Goal: Task Accomplishment & Management: Manage account settings

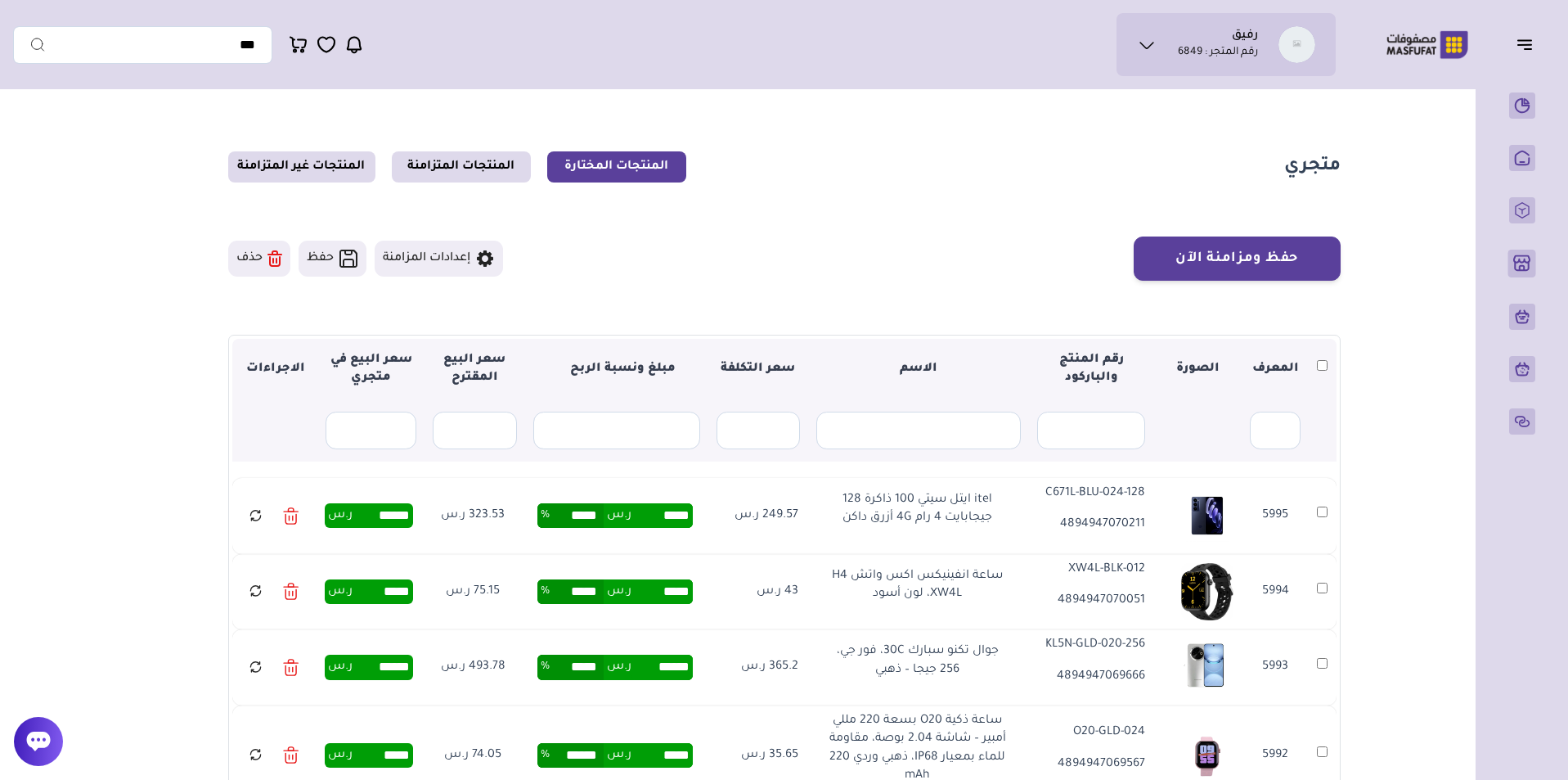
scroll to position [1254, 0]
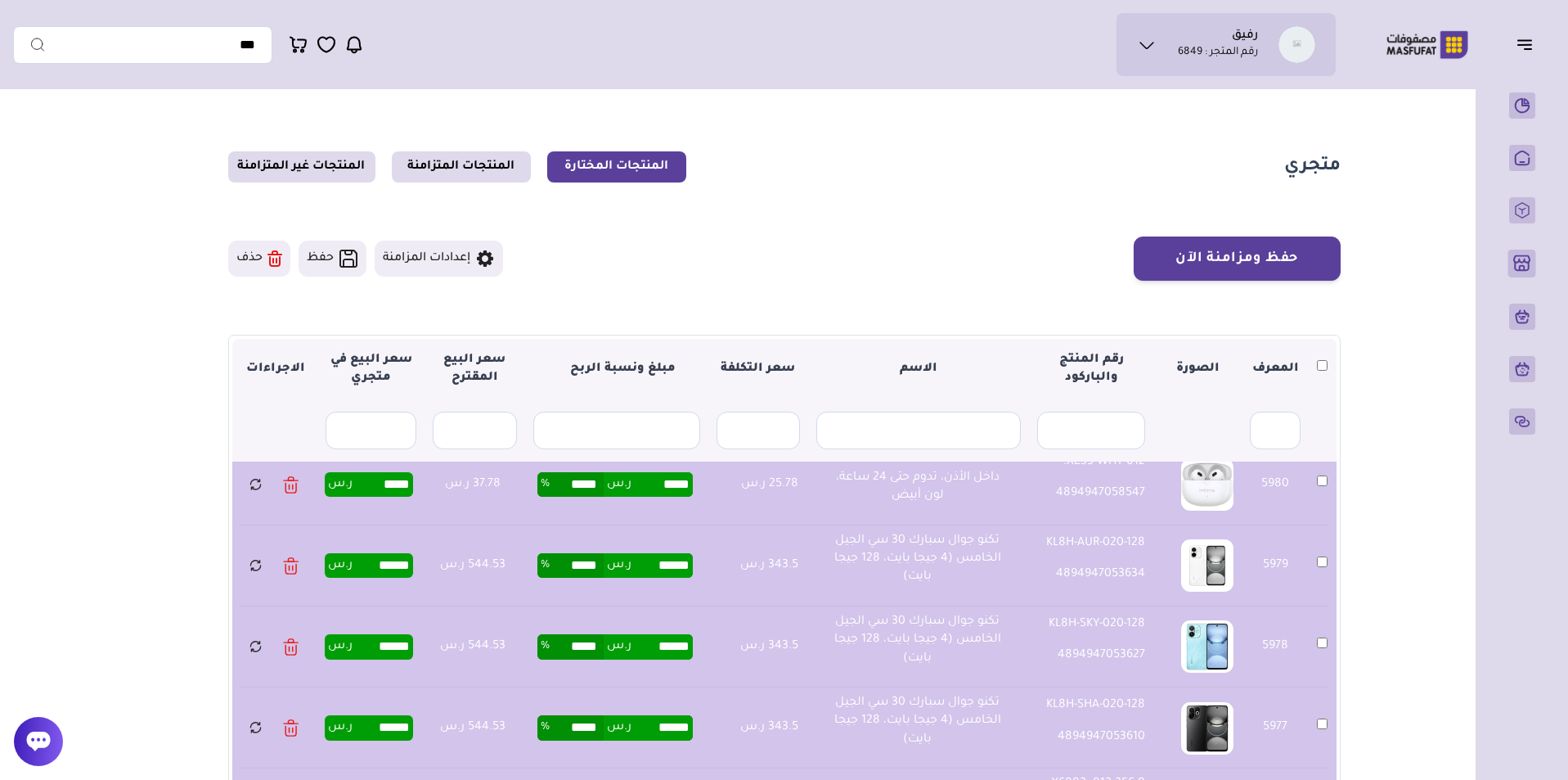
click at [255, 261] on button "حذف" at bounding box center [259, 258] width 62 height 36
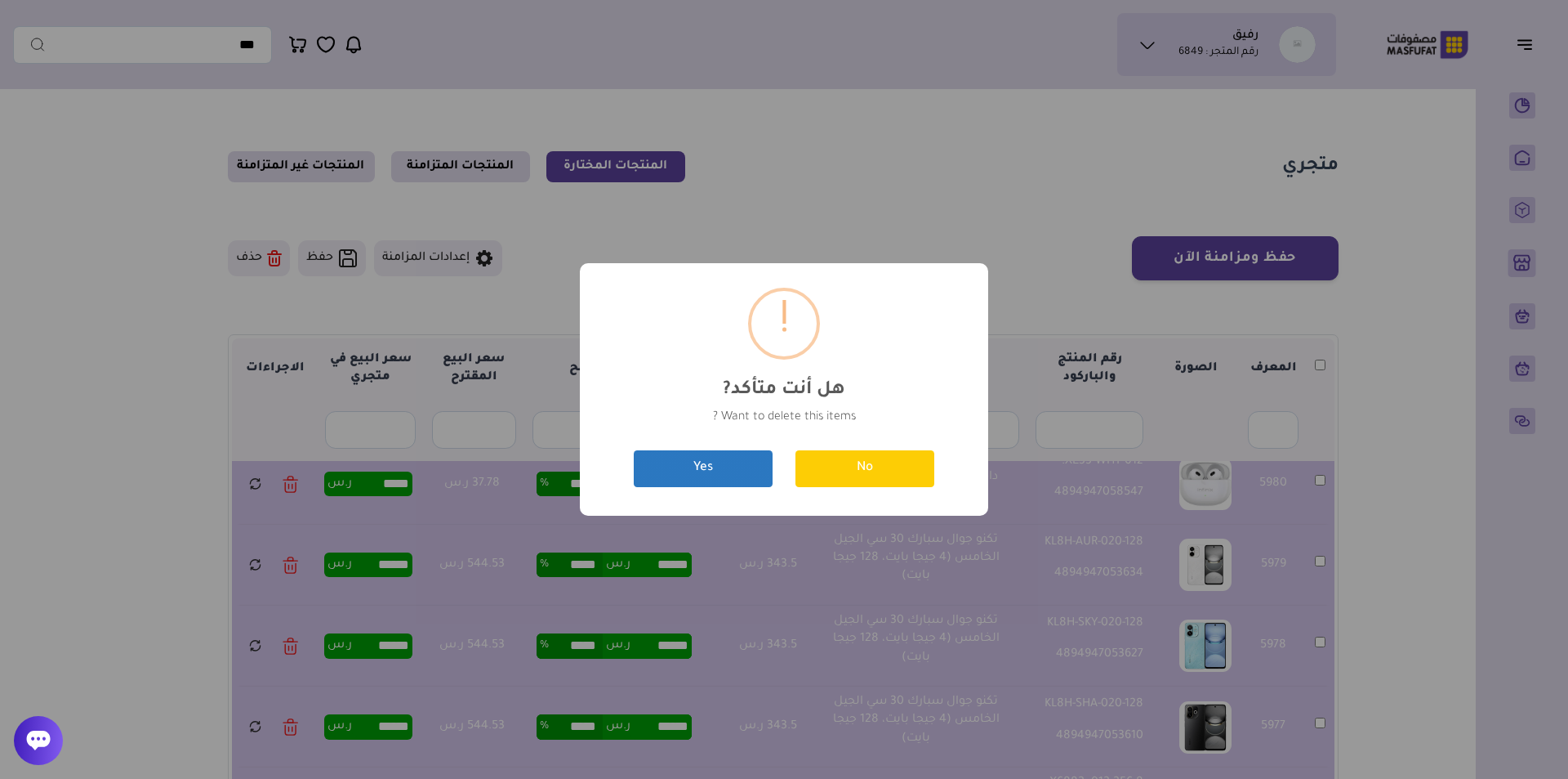
click at [726, 475] on button "Yes" at bounding box center [703, 469] width 138 height 37
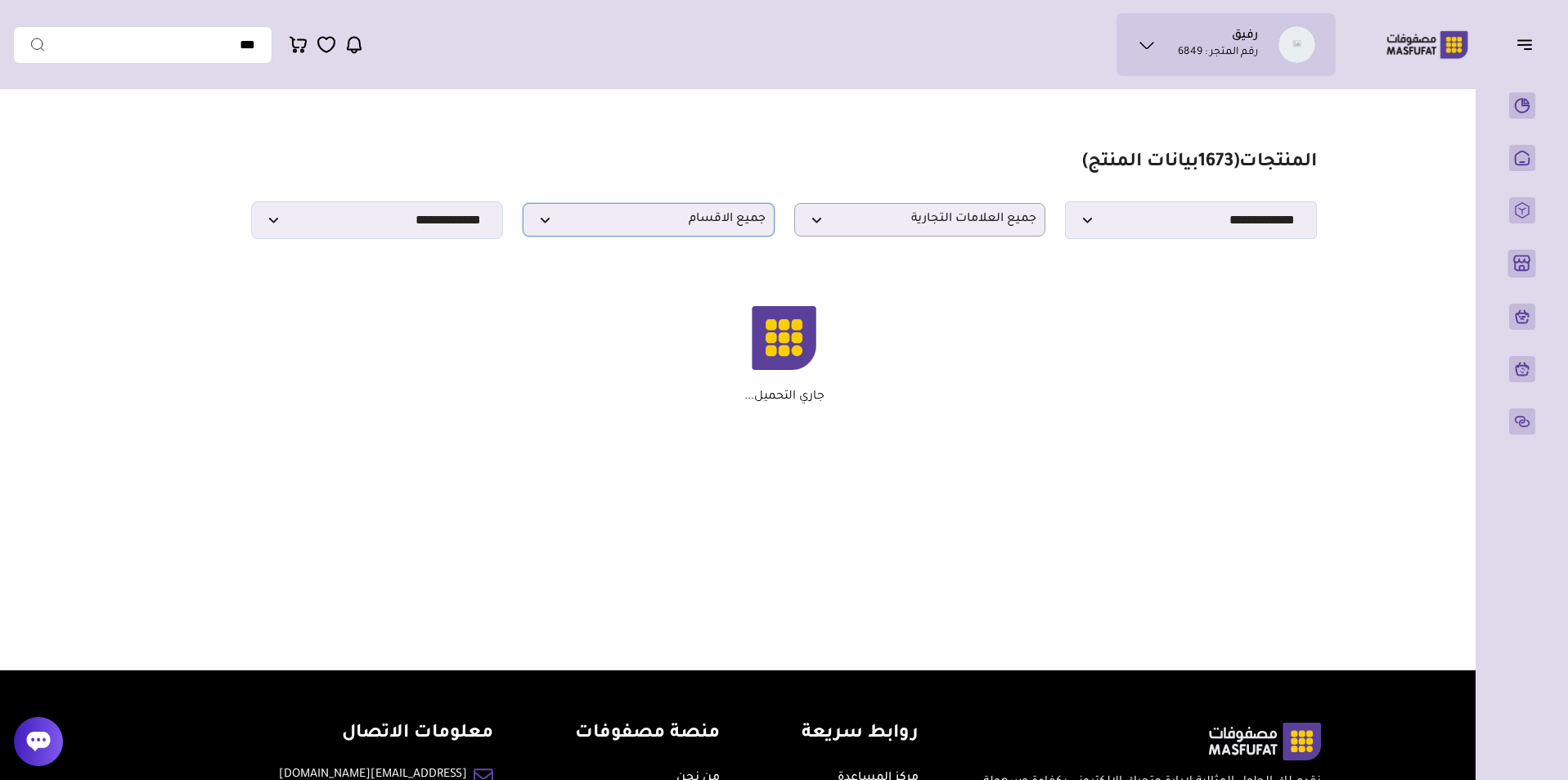
click at [677, 236] on p "جميع الاقسام" at bounding box center [649, 220] width 252 height 34
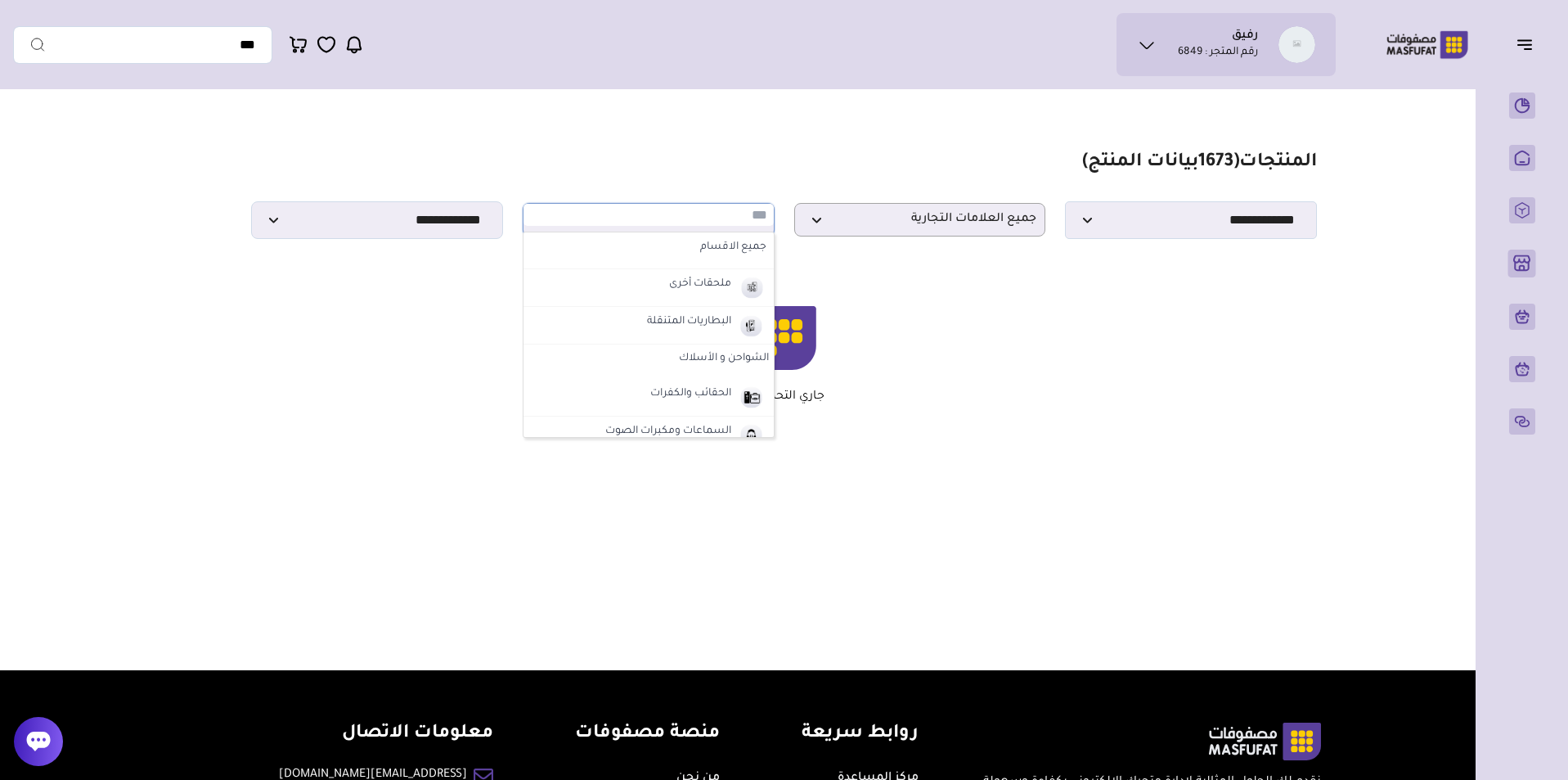
click at [729, 186] on section "**********" at bounding box center [783, 195] width 1065 height 87
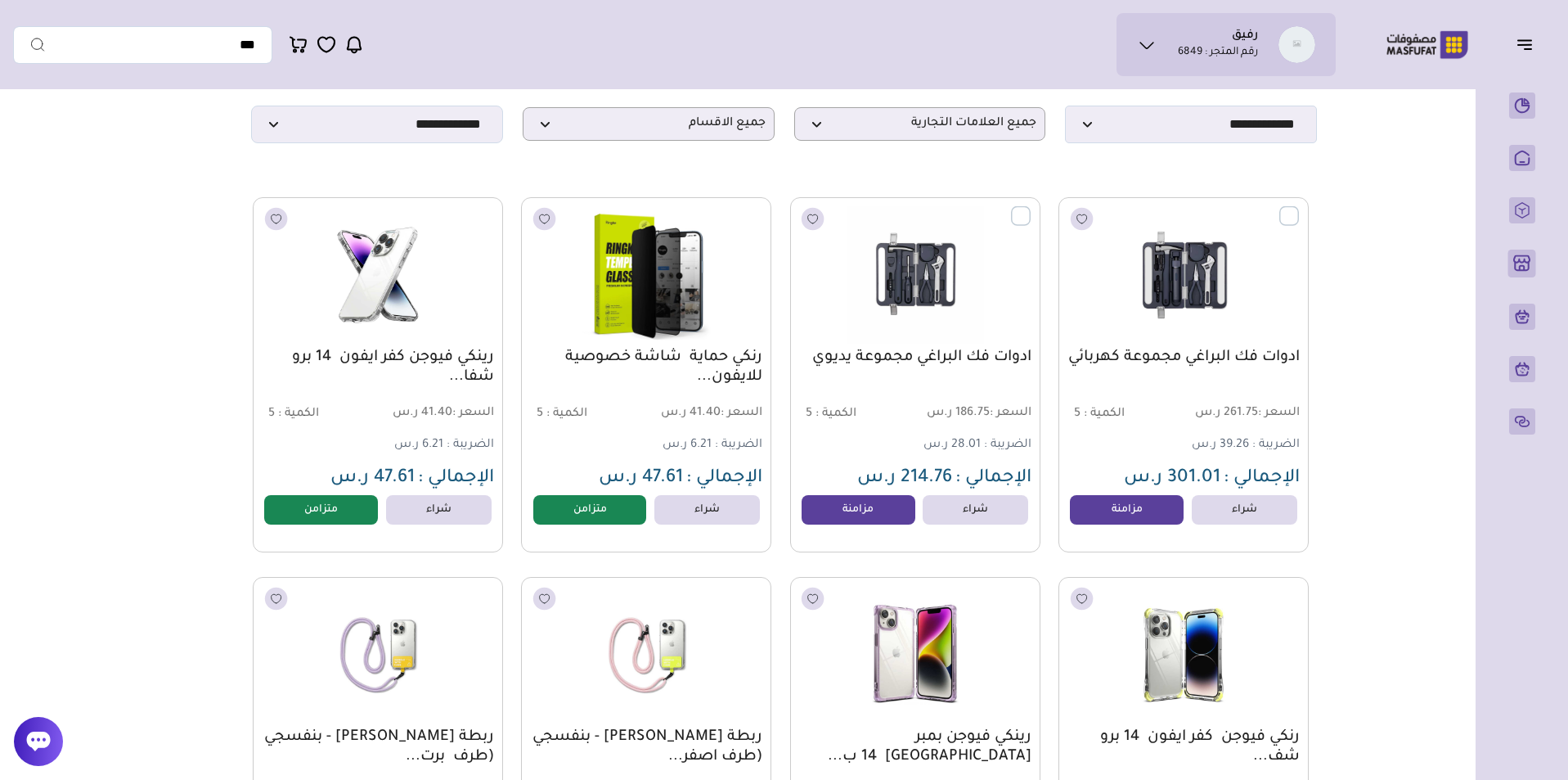
scroll to position [14, 0]
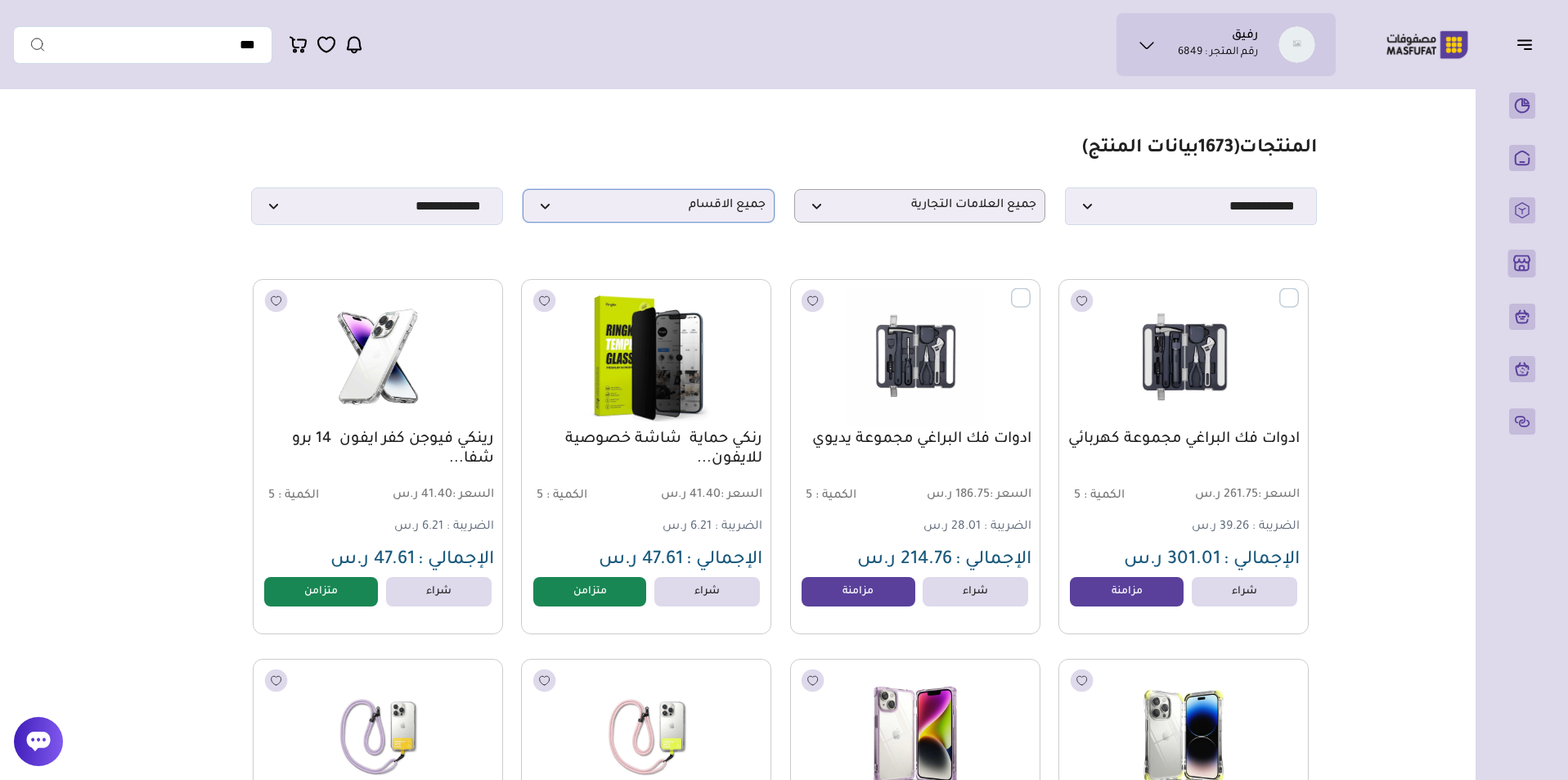
click at [624, 200] on p "جميع الاقسام" at bounding box center [649, 206] width 252 height 34
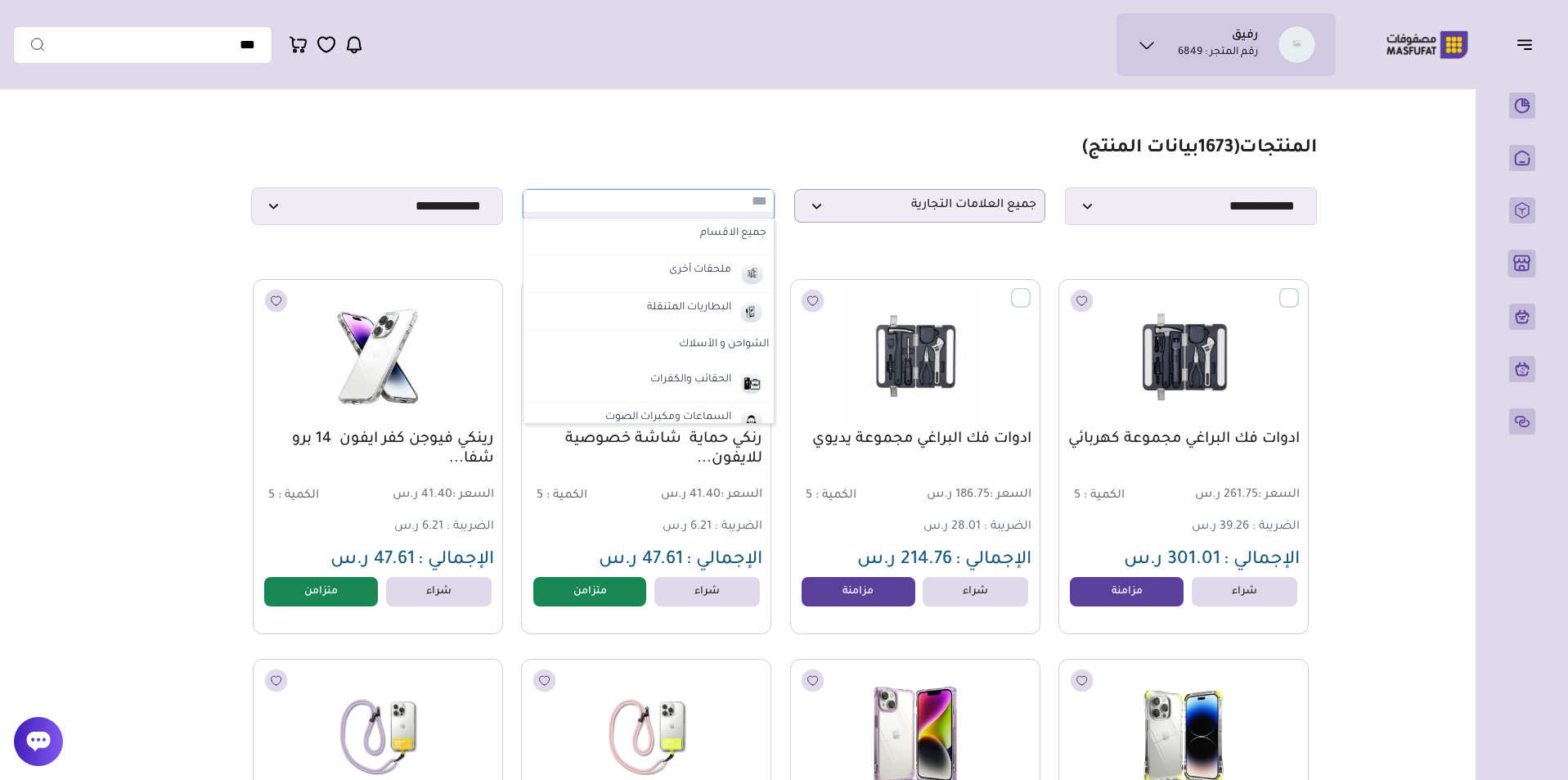
click at [521, 162] on section "**********" at bounding box center [783, 180] width 1065 height 87
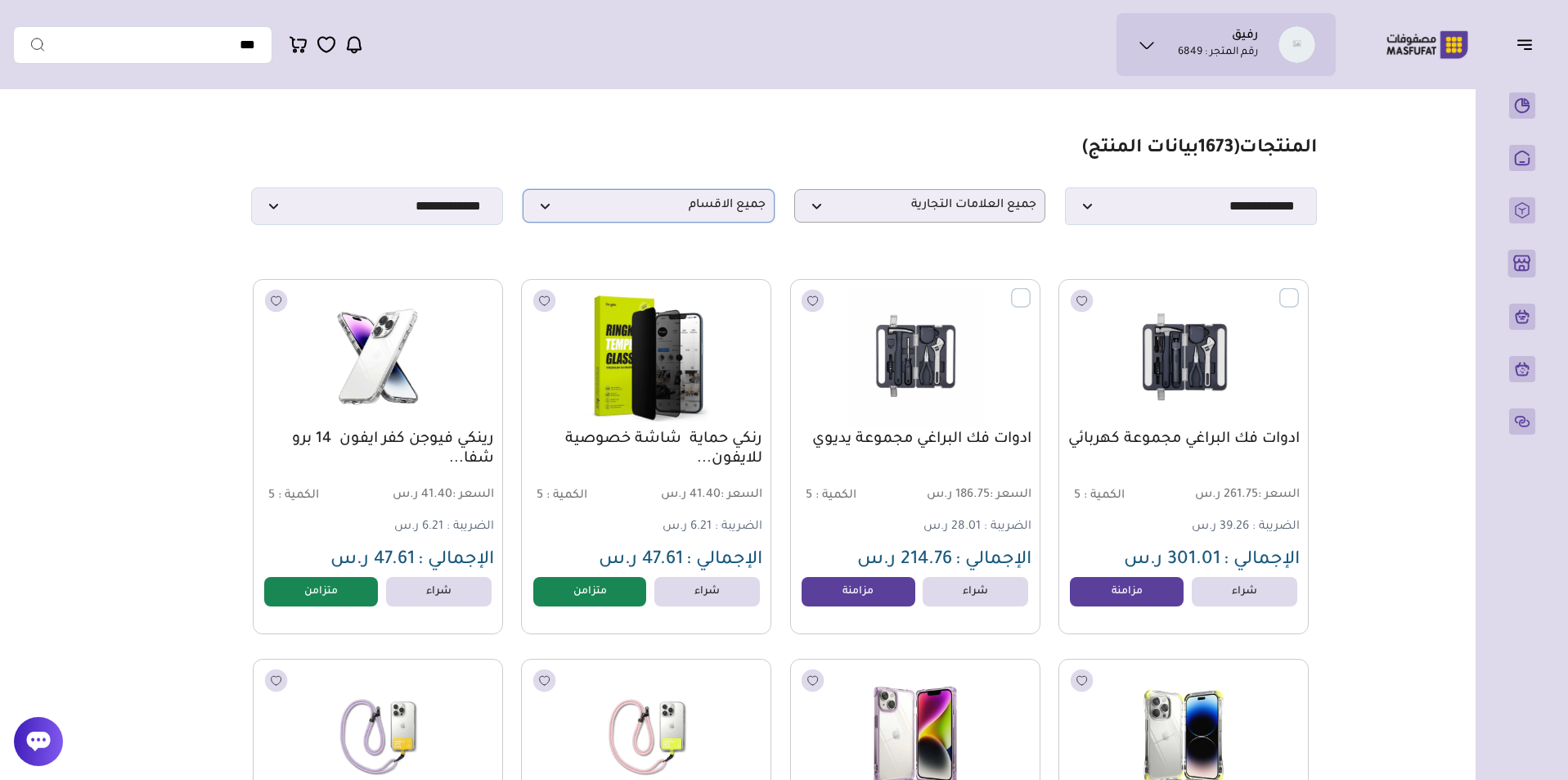
click at [589, 213] on span "جميع الاقسام" at bounding box center [649, 206] width 234 height 15
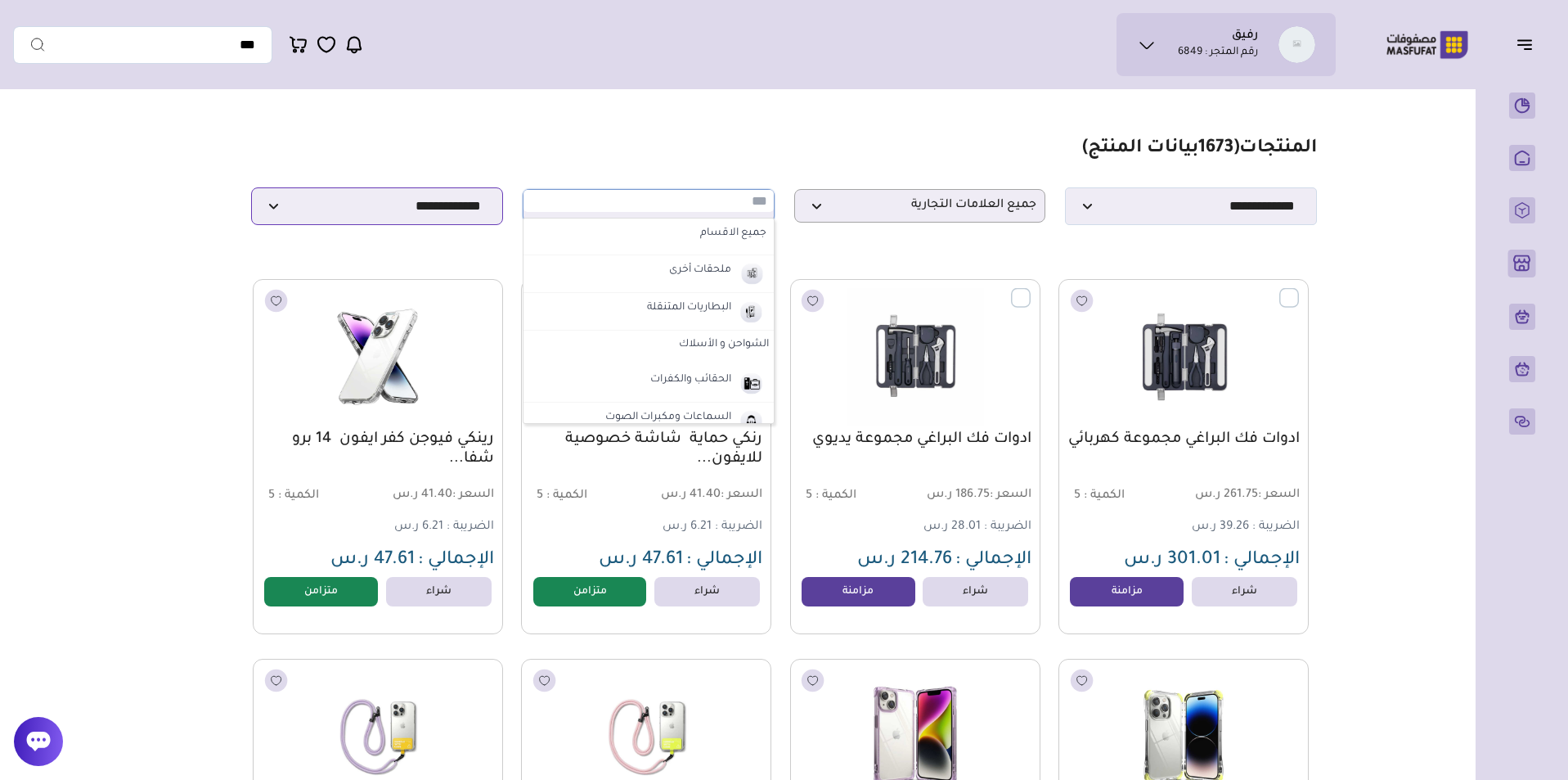
click at [442, 212] on select "**********" at bounding box center [377, 206] width 252 height 37
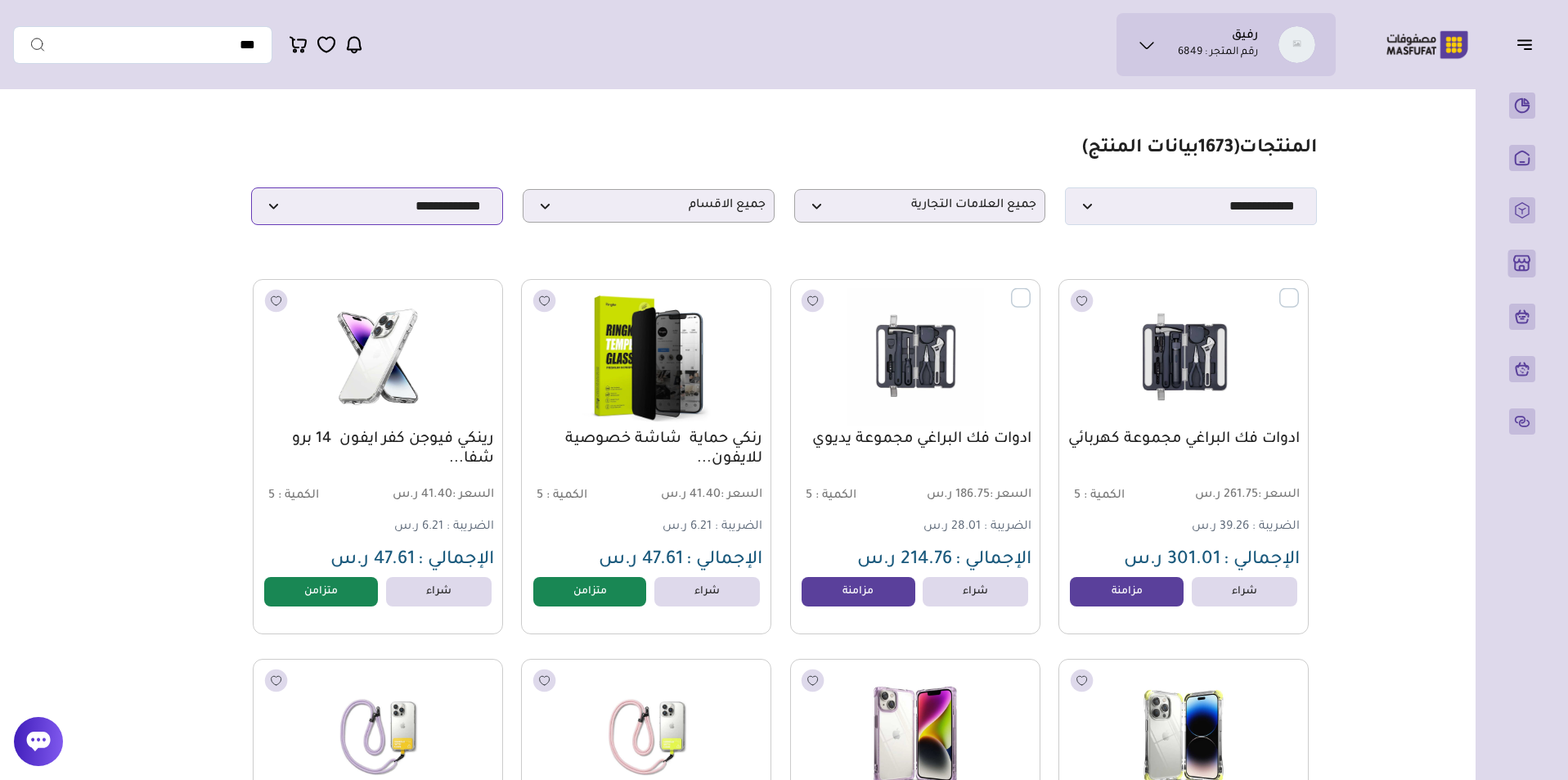
select select "**********"
click at [251, 192] on select "**********" at bounding box center [377, 206] width 252 height 37
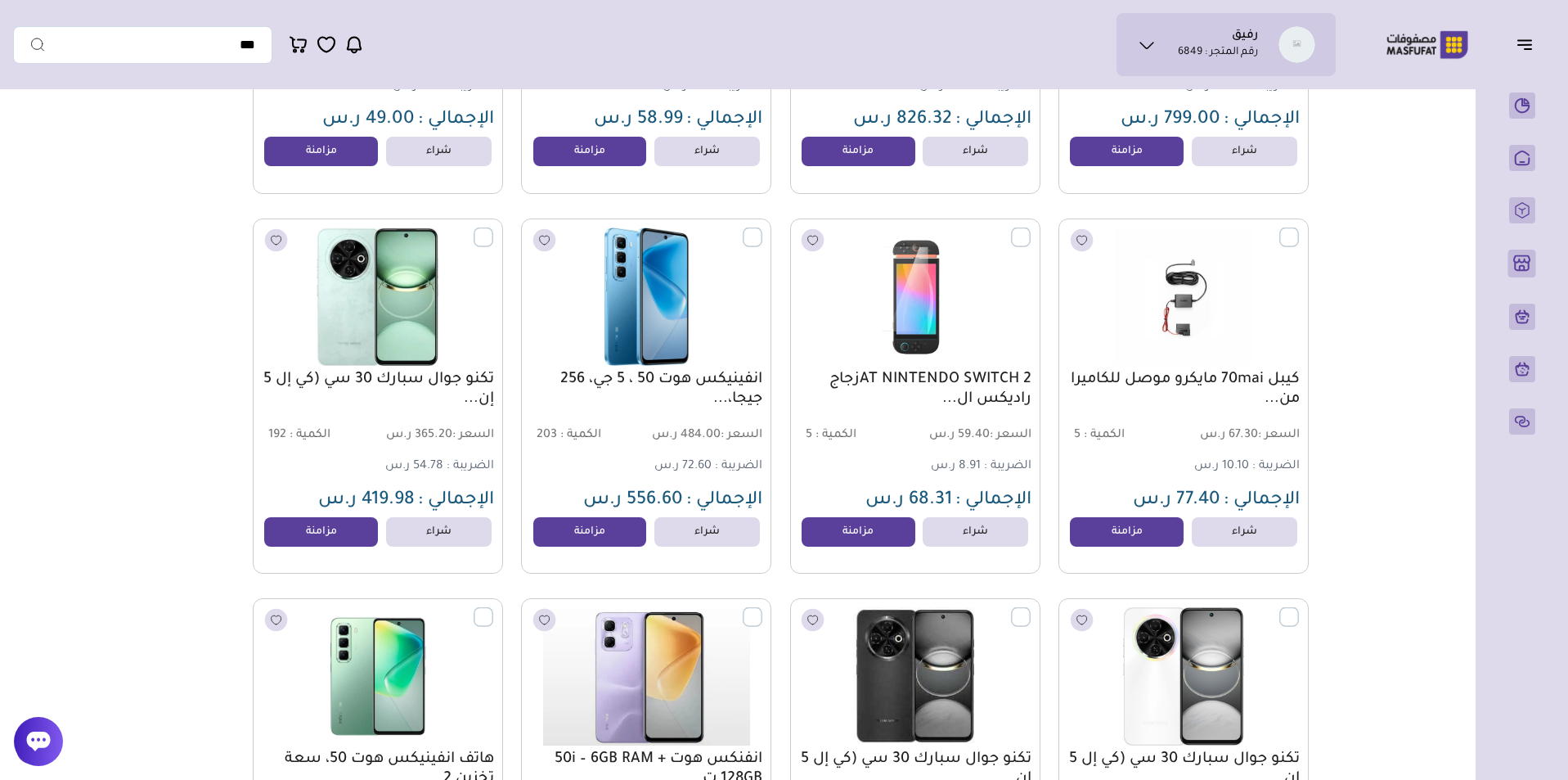
scroll to position [2740, 0]
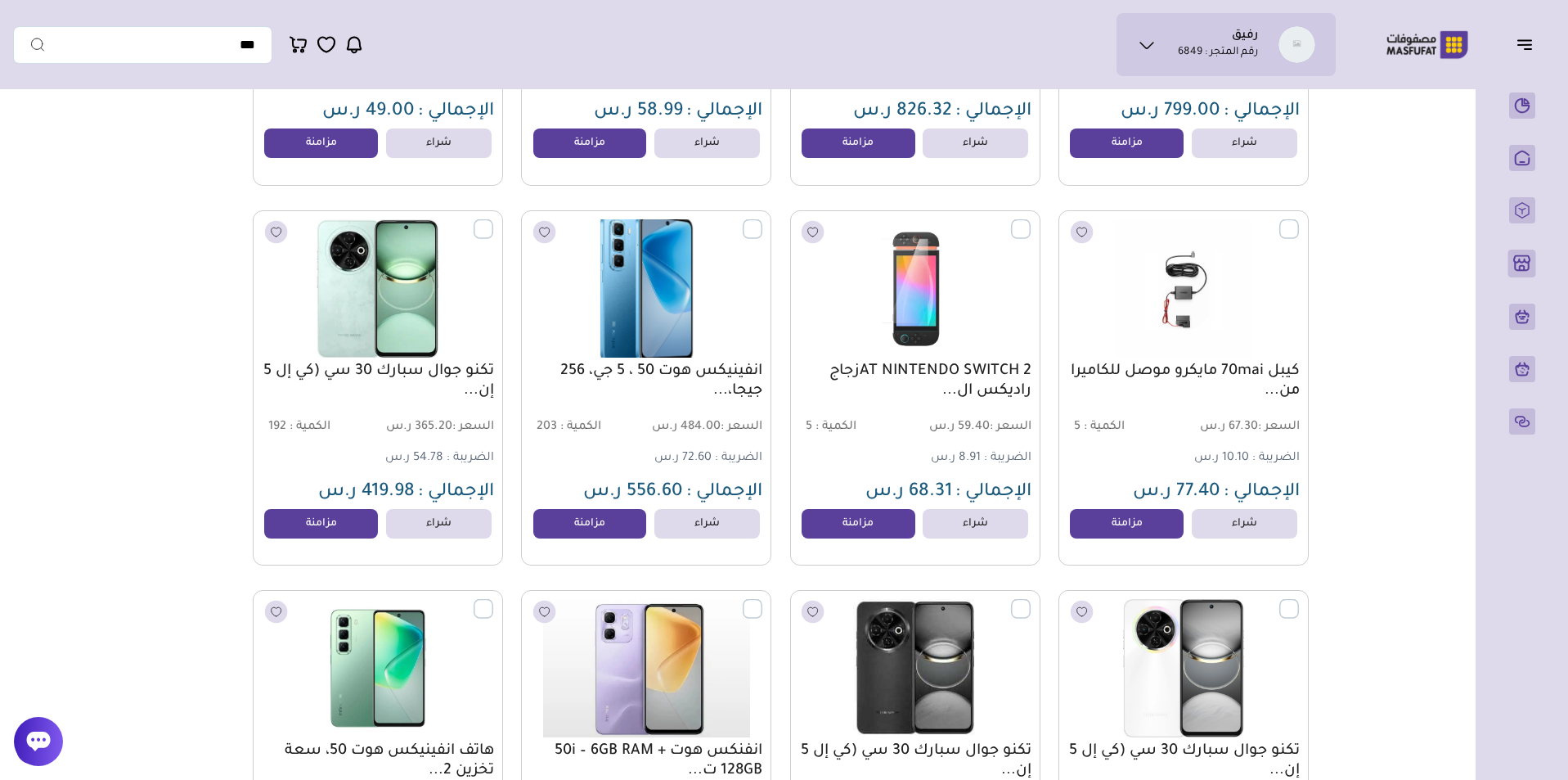
click at [762, 221] on label at bounding box center [762, 220] width 0 height 2
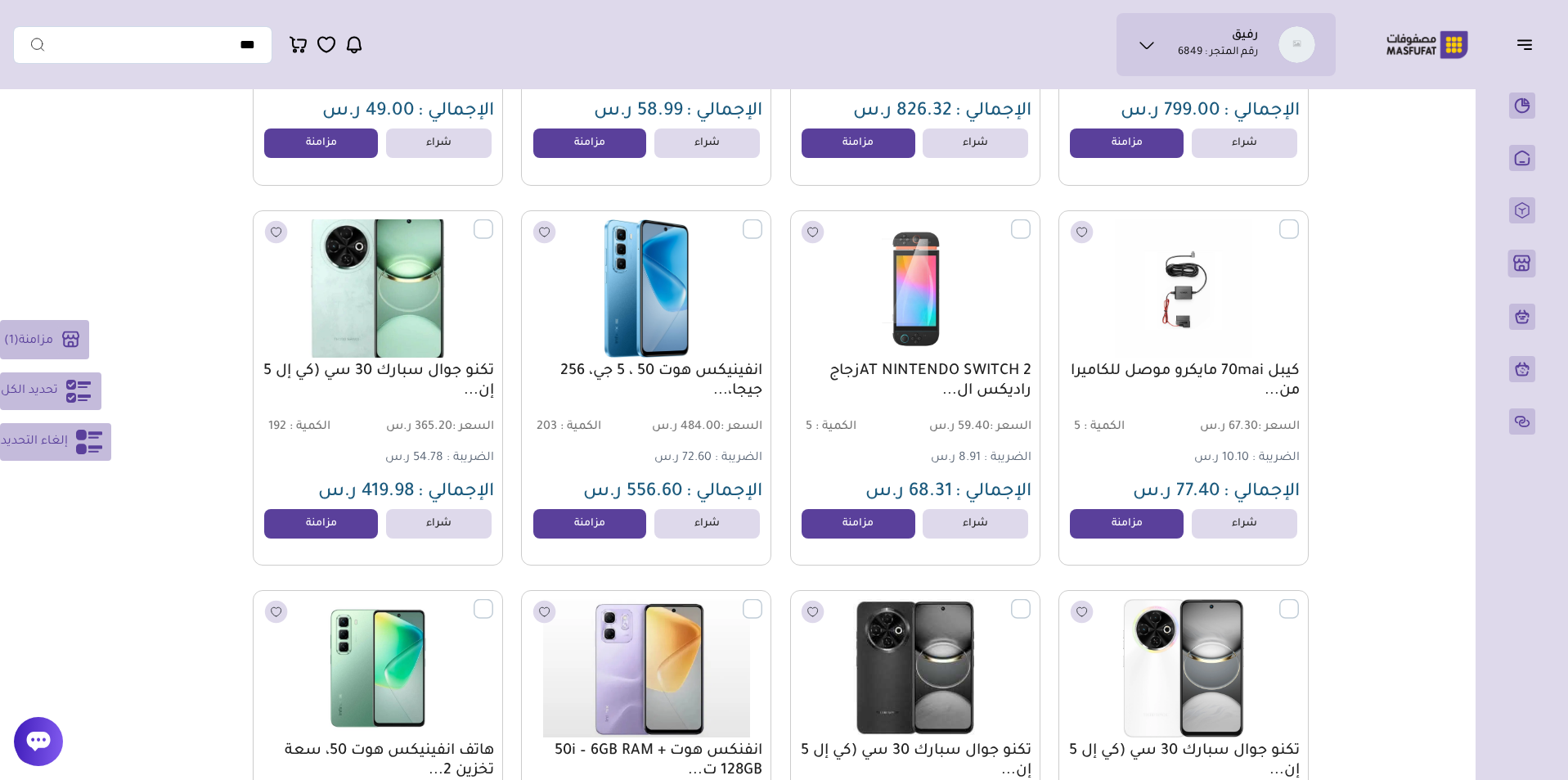
click at [493, 221] on label at bounding box center [493, 220] width 0 height 2
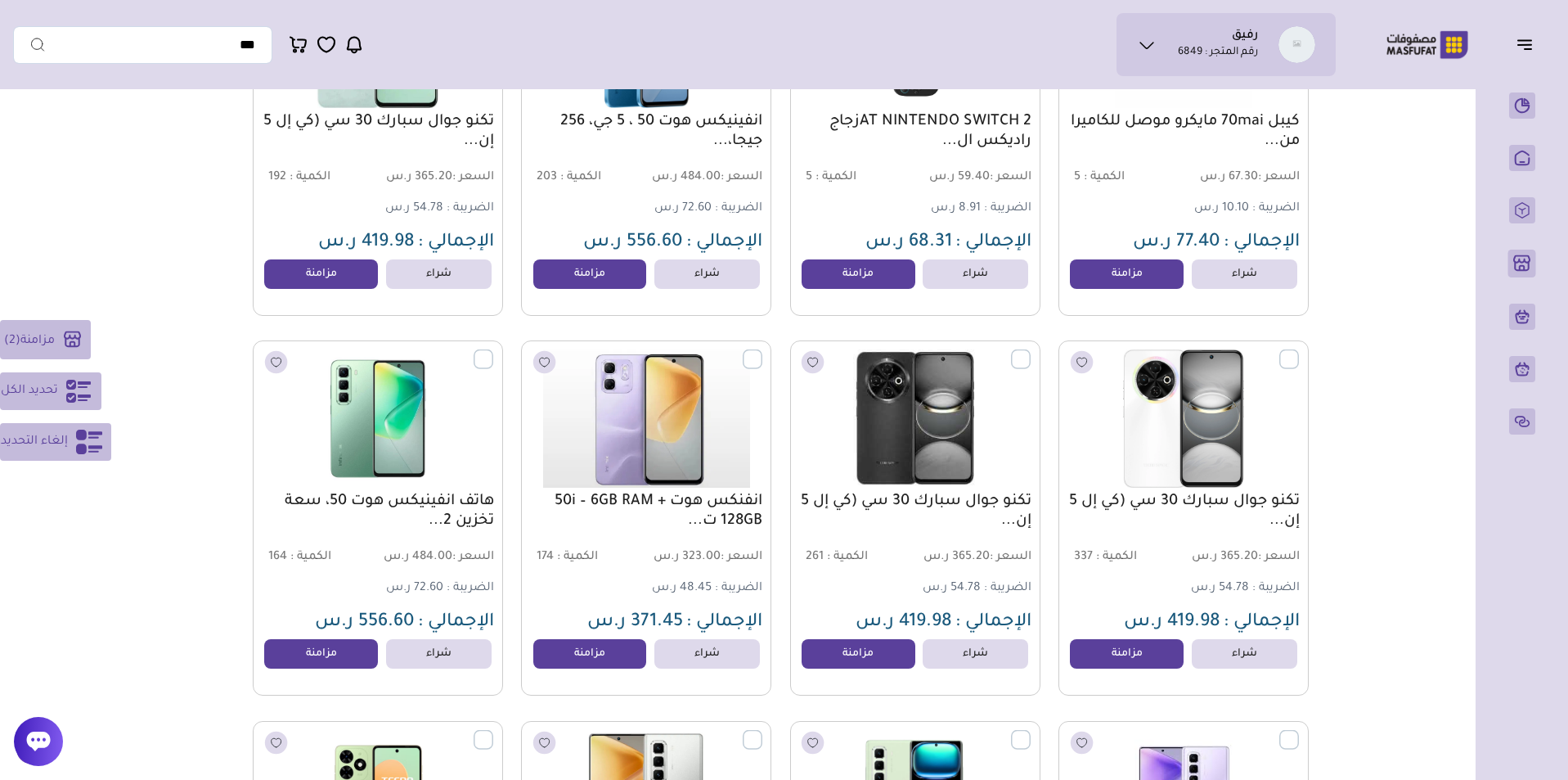
scroll to position [2988, 0]
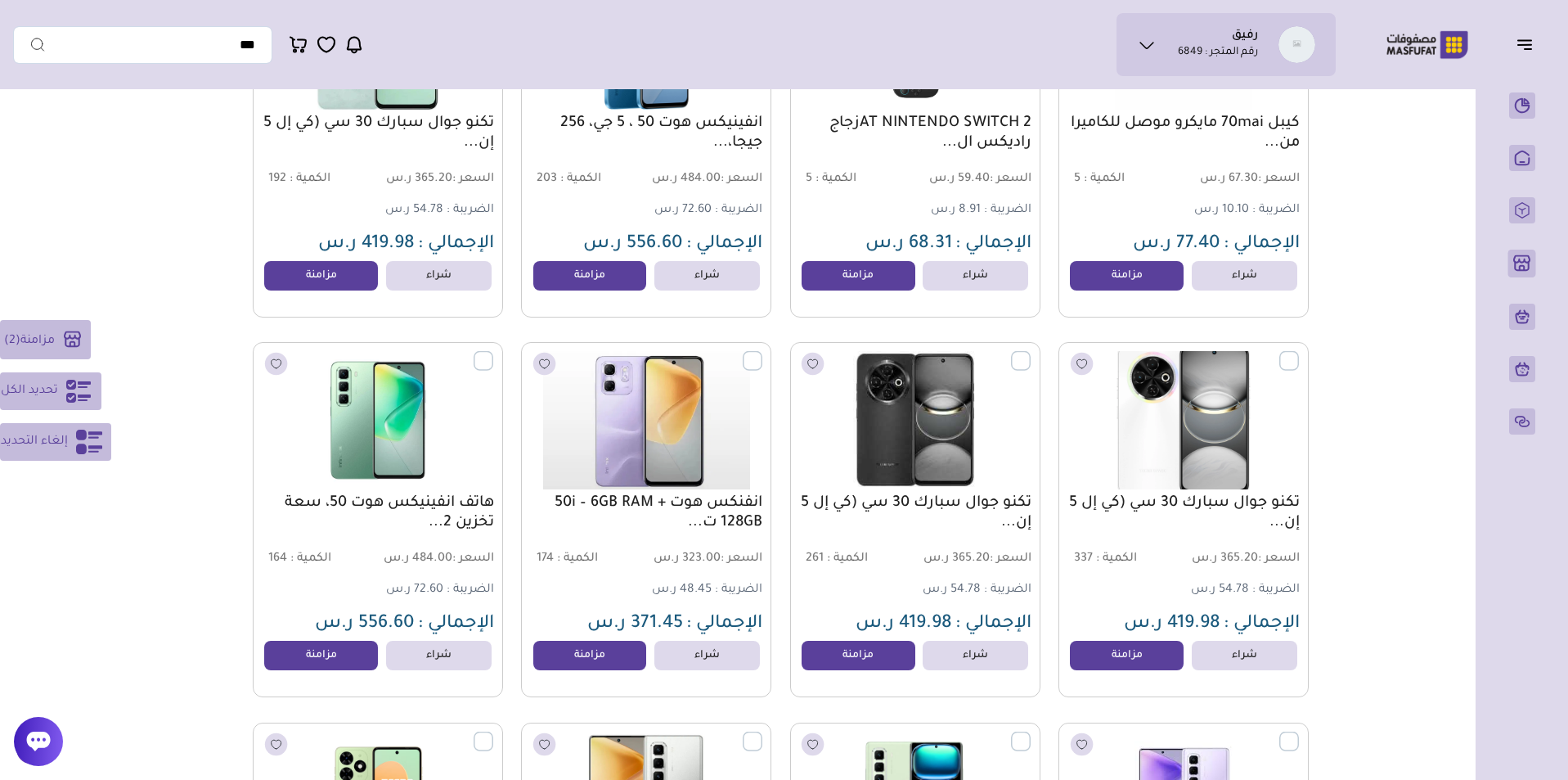
click at [1299, 353] on label at bounding box center [1299, 352] width 0 height 2
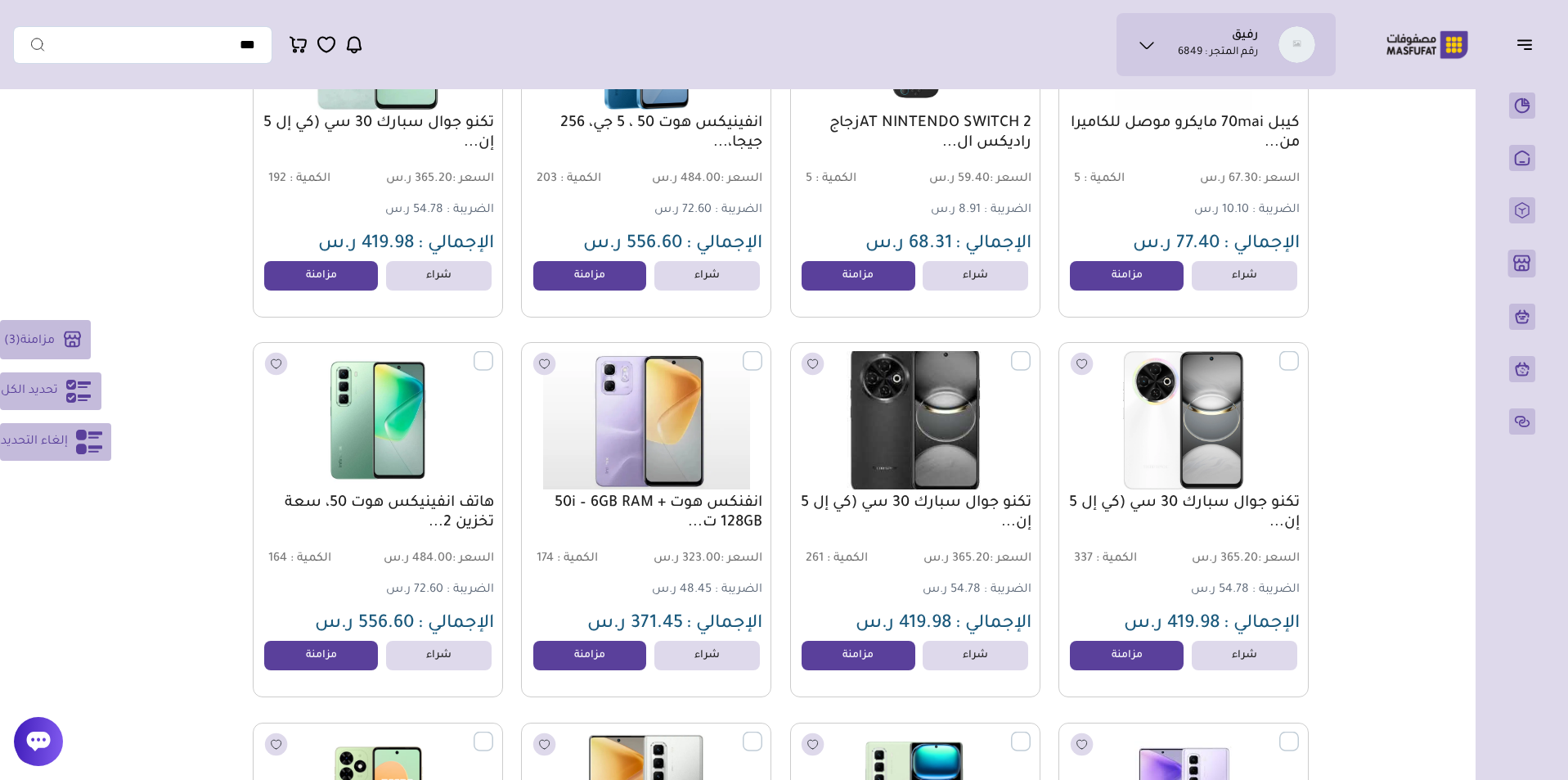
click at [1030, 353] on label at bounding box center [1030, 352] width 0 height 2
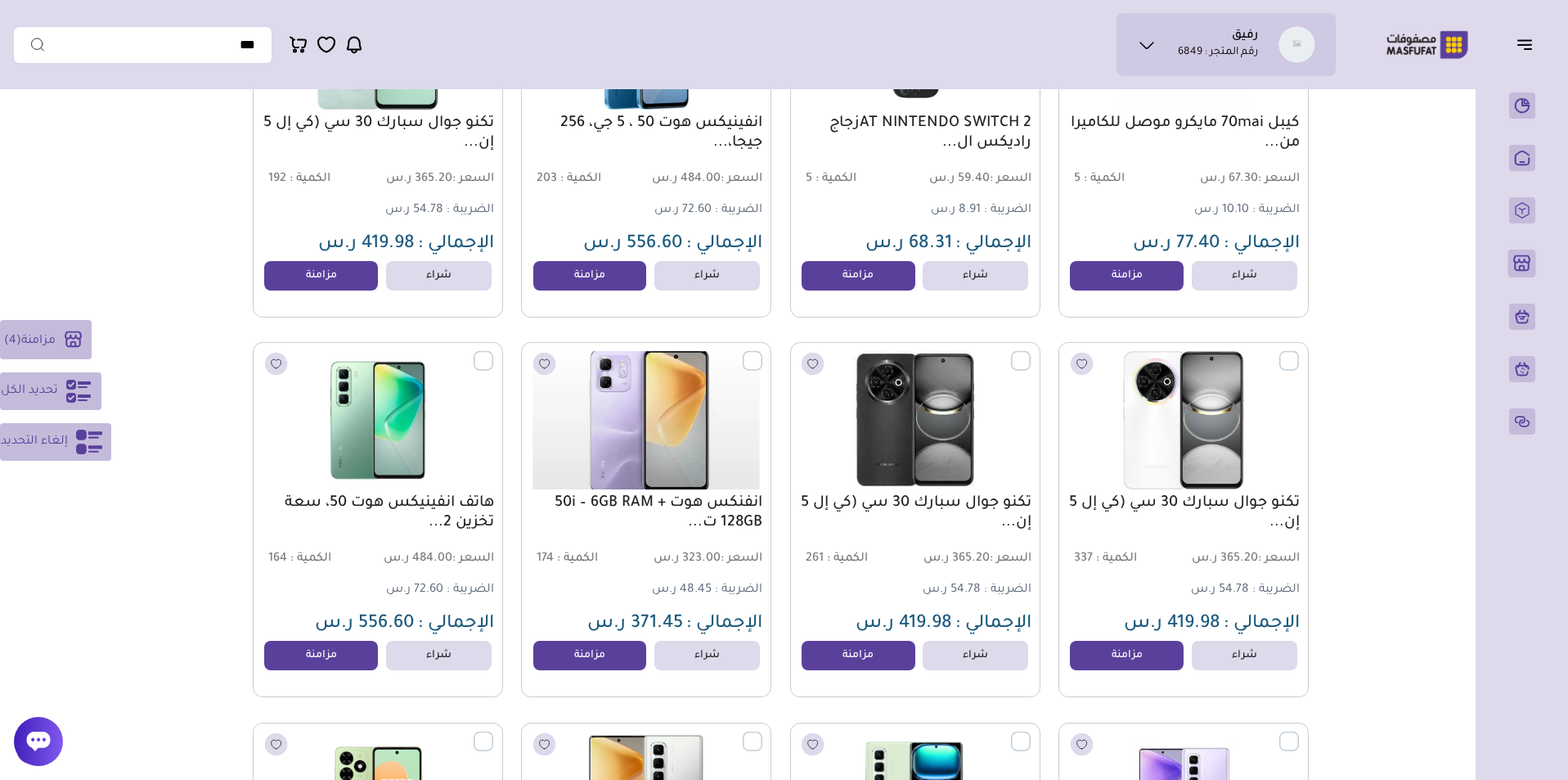
click at [762, 353] on label at bounding box center [762, 352] width 0 height 2
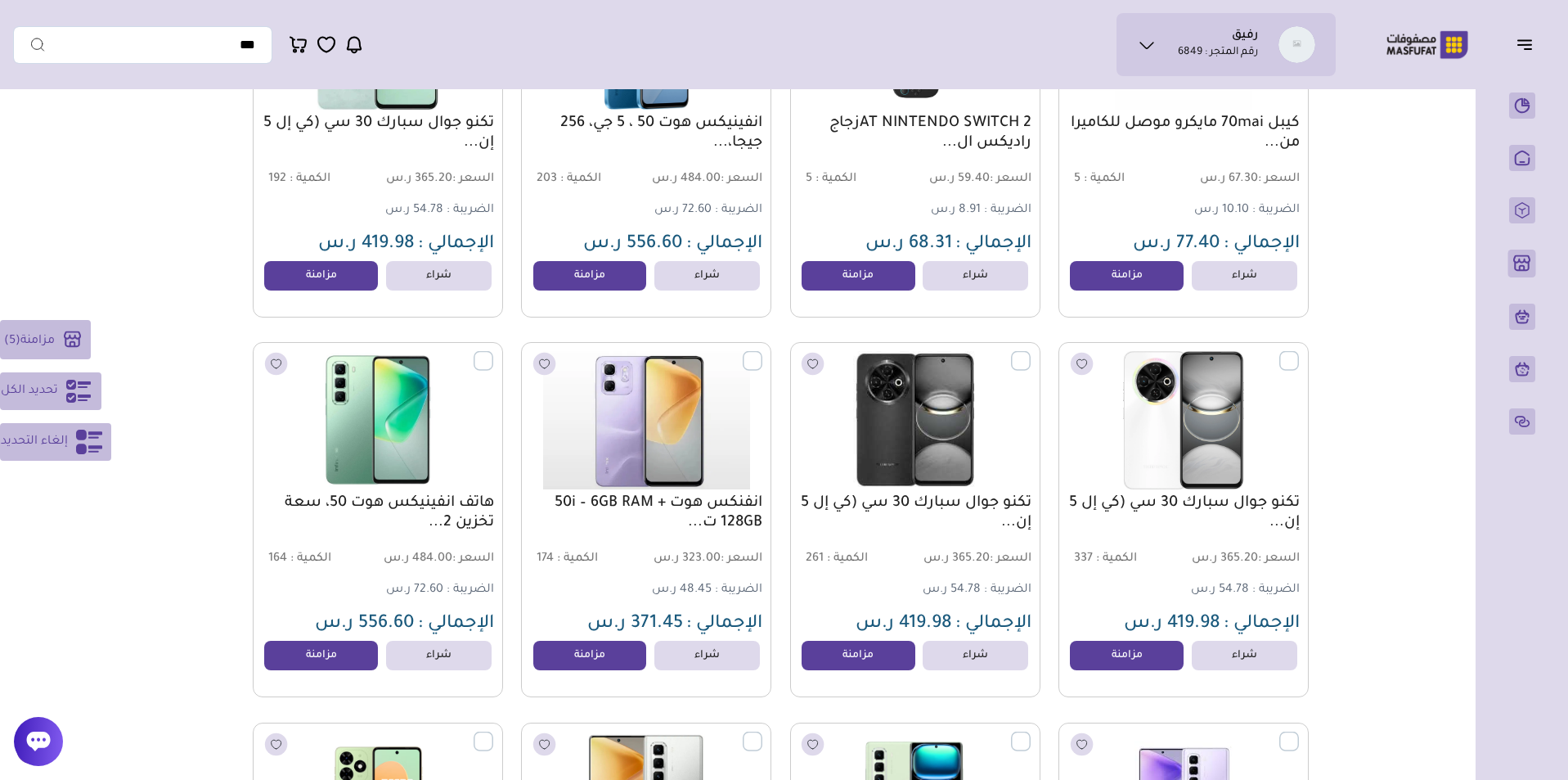
click at [493, 353] on label at bounding box center [493, 352] width 0 height 2
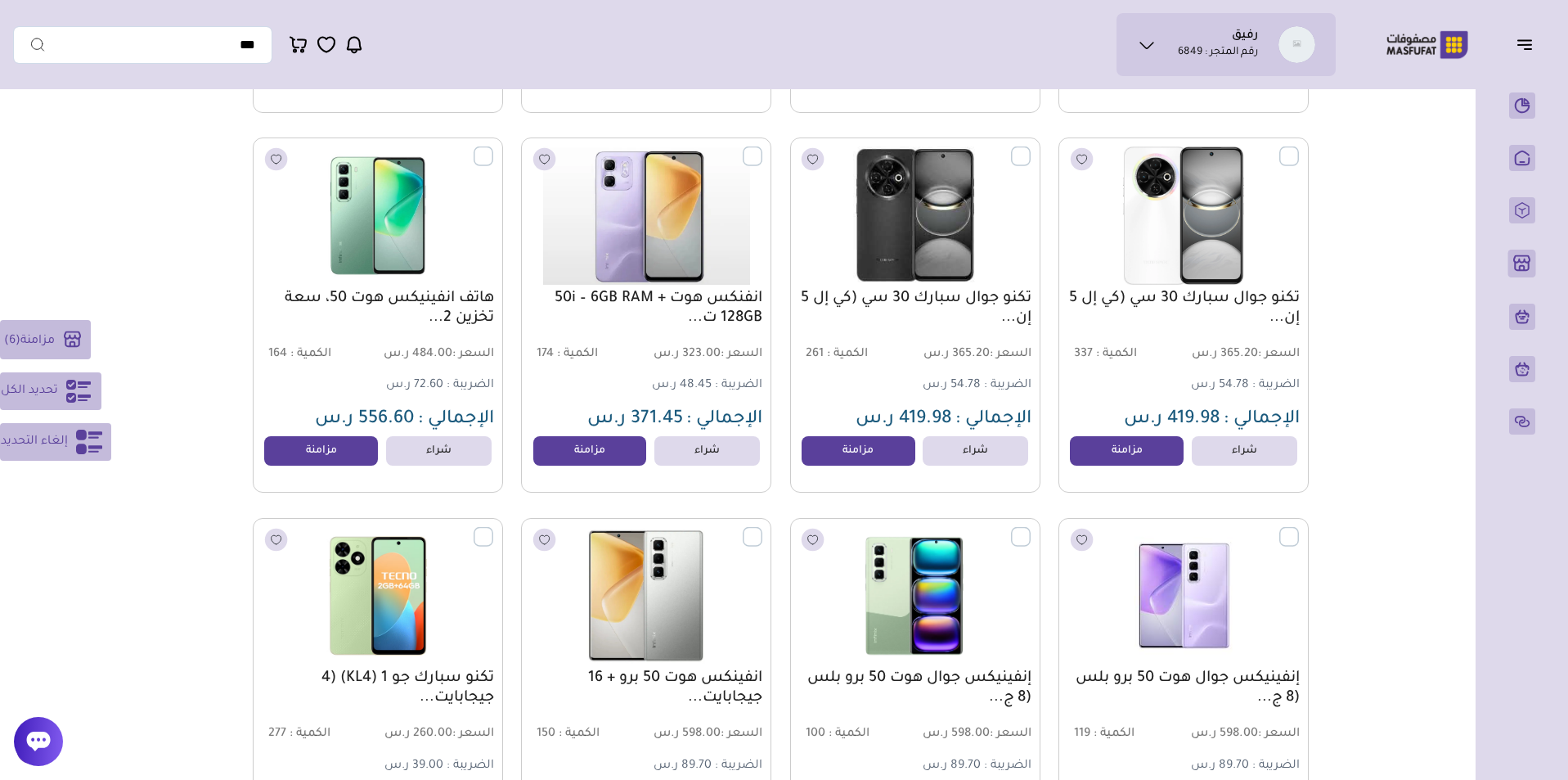
click at [493, 528] on label at bounding box center [493, 527] width 0 height 2
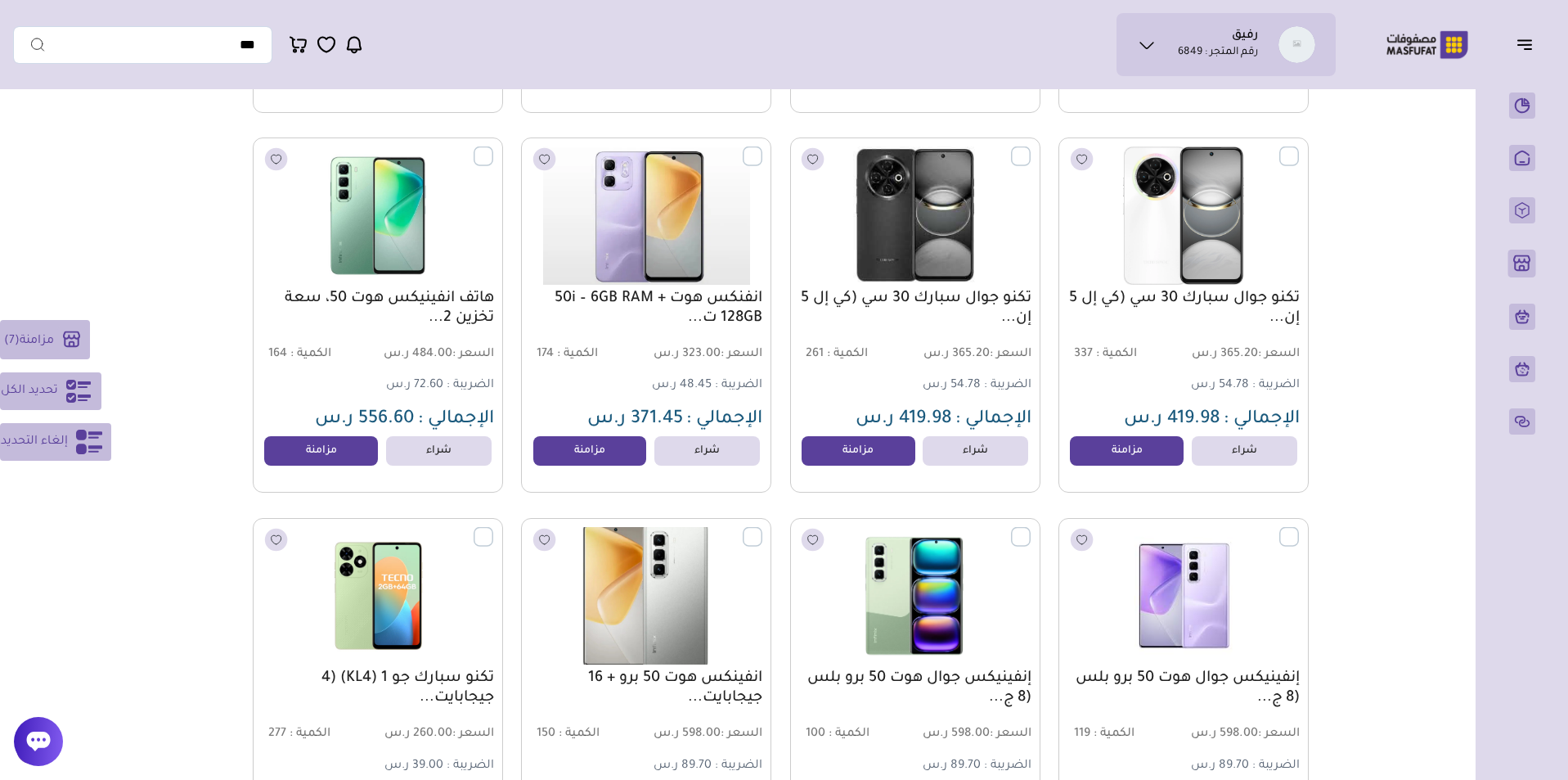
click at [762, 528] on label at bounding box center [762, 527] width 0 height 2
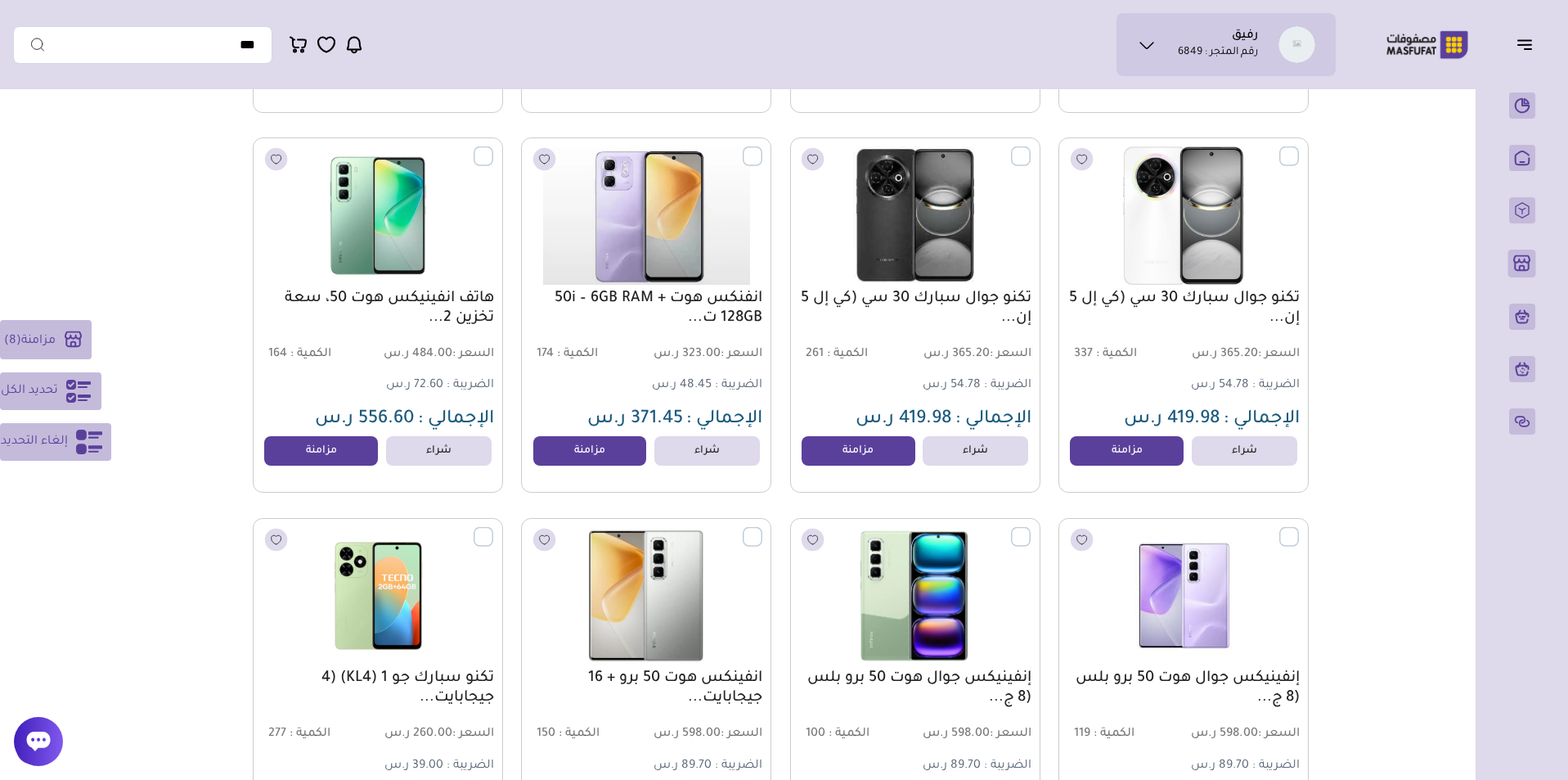
click at [1030, 528] on label at bounding box center [1030, 527] width 0 height 2
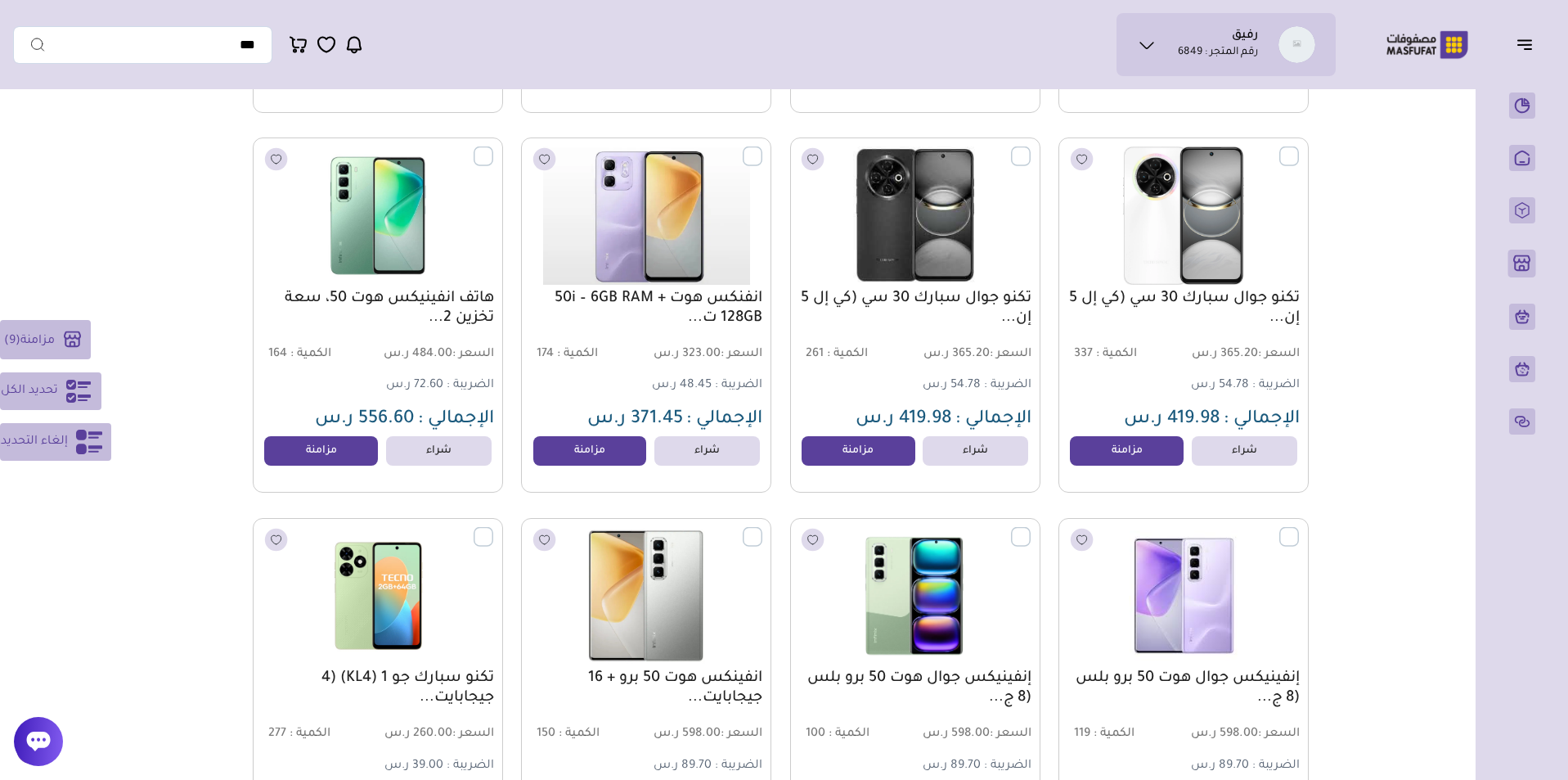
click at [1299, 528] on label at bounding box center [1299, 527] width 0 height 2
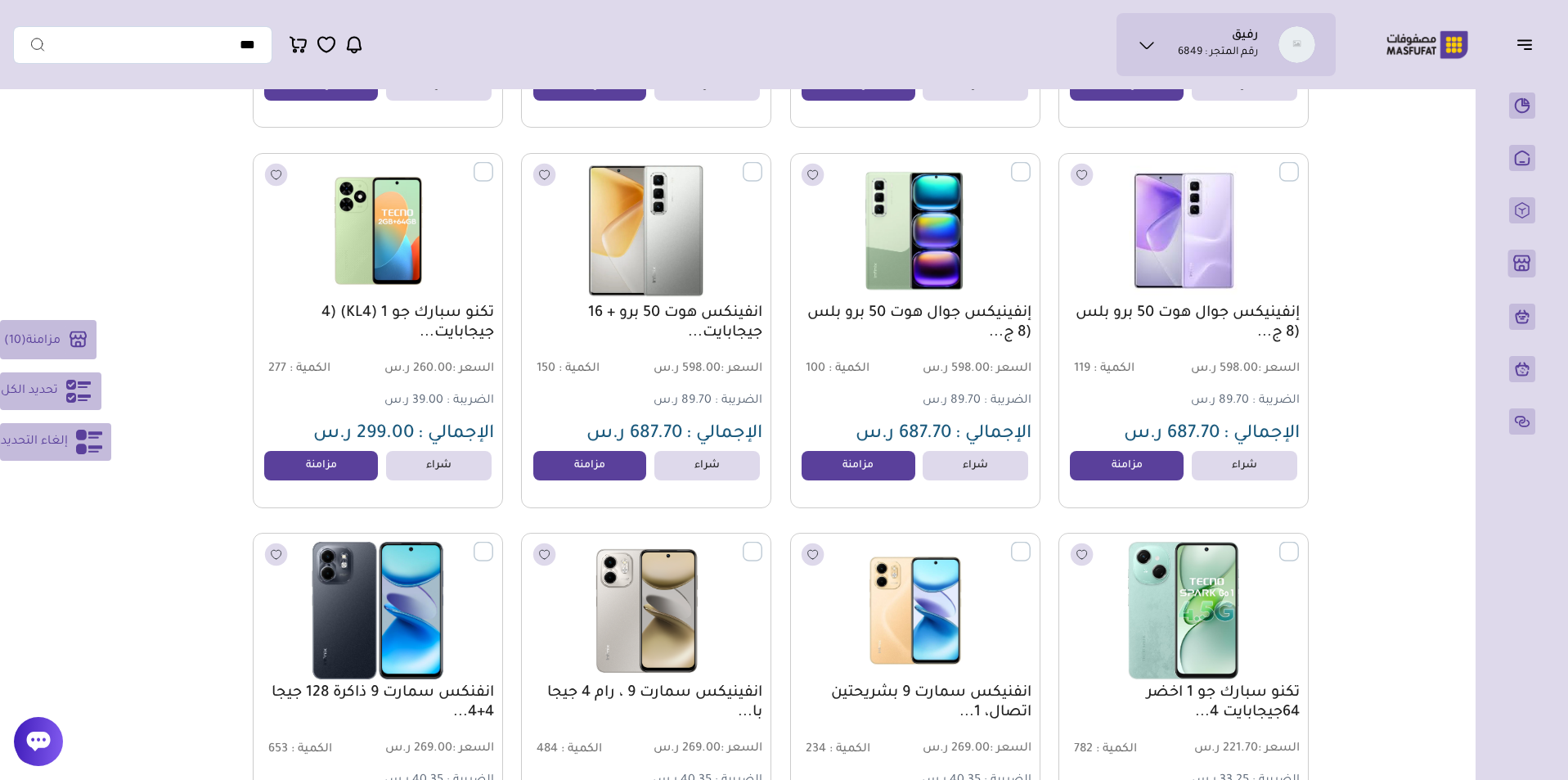
scroll to position [3559, 0]
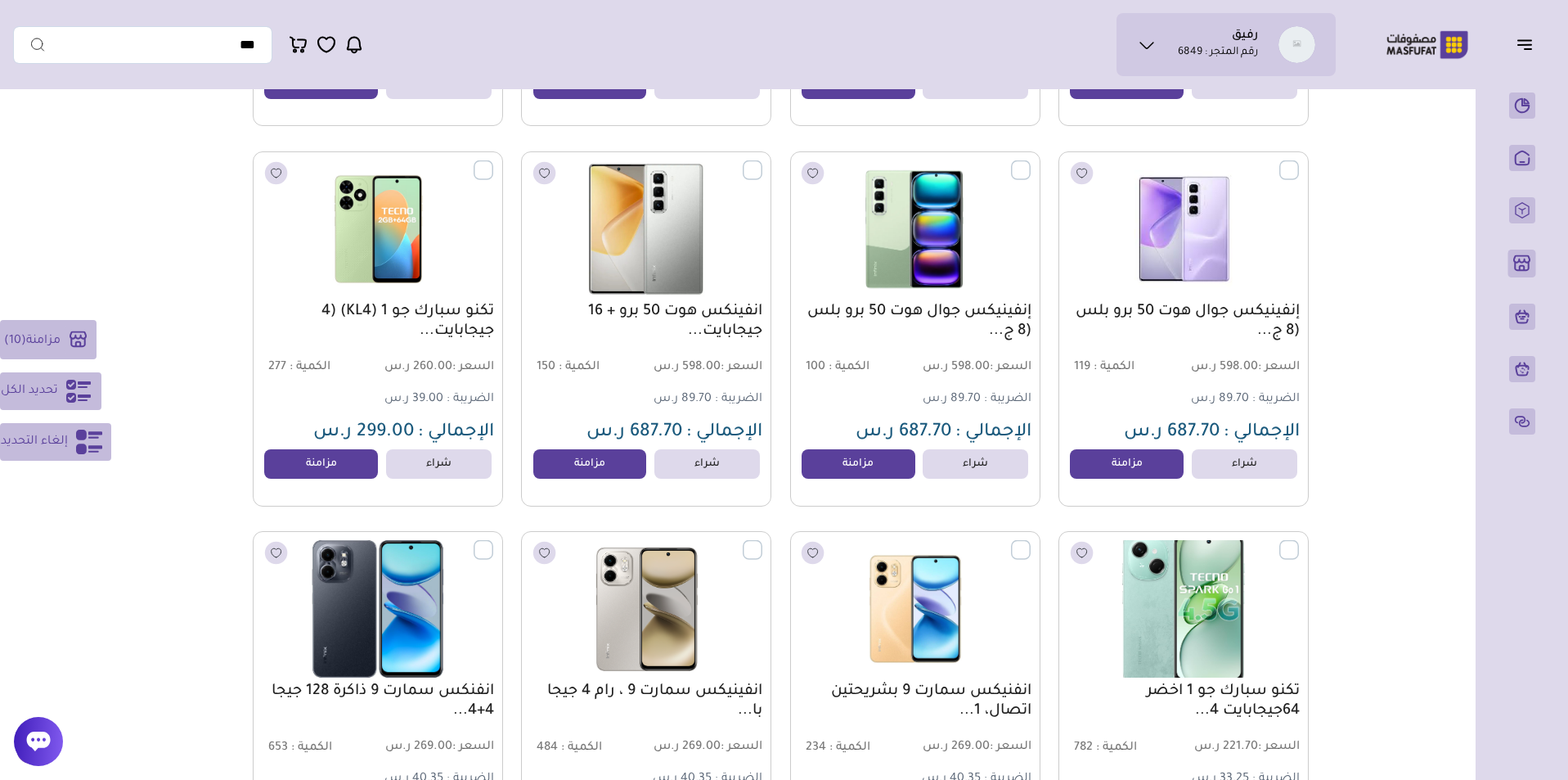
click at [1299, 541] on label at bounding box center [1299, 540] width 0 height 2
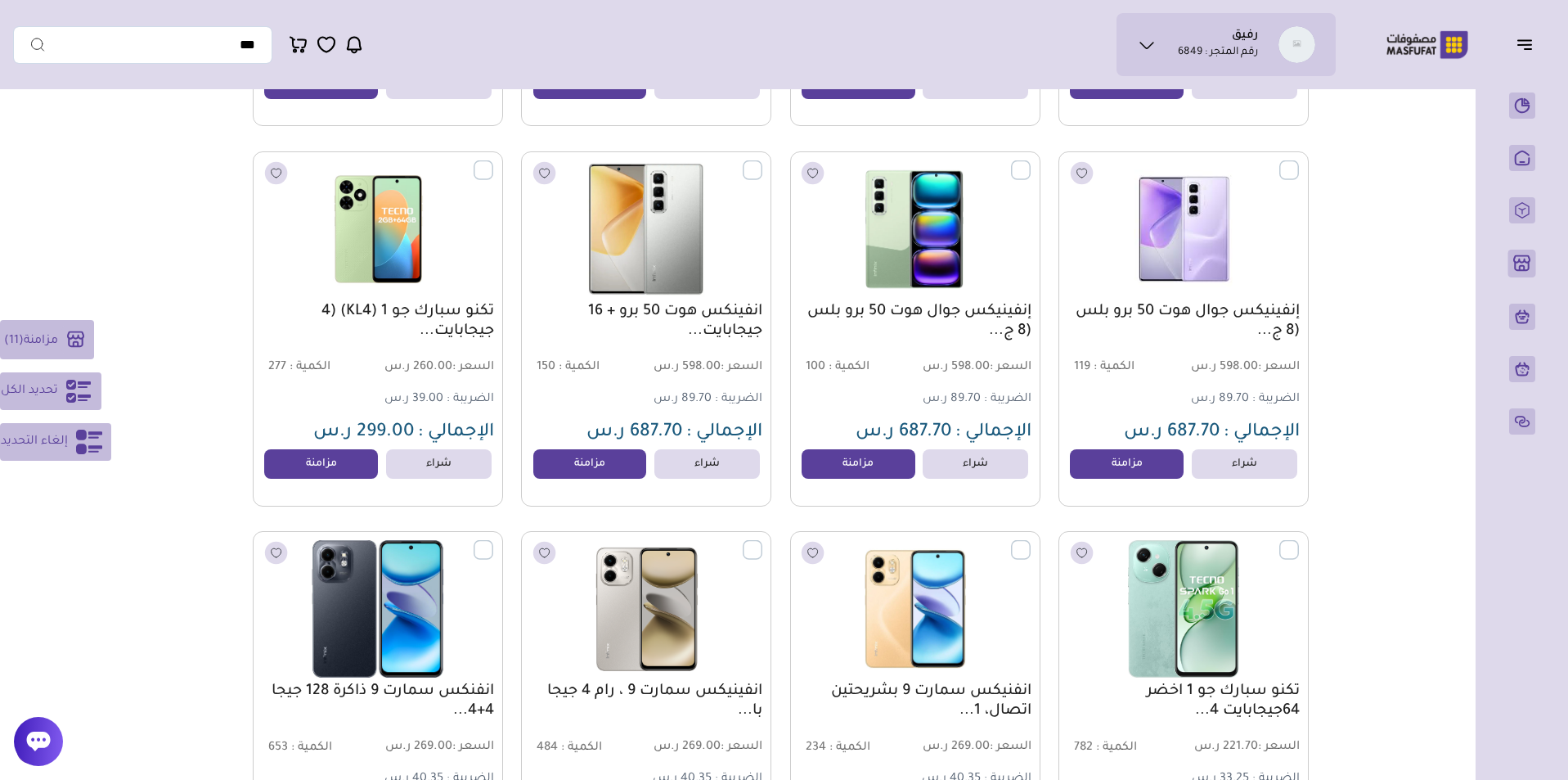
click at [1030, 541] on label at bounding box center [1030, 540] width 0 height 2
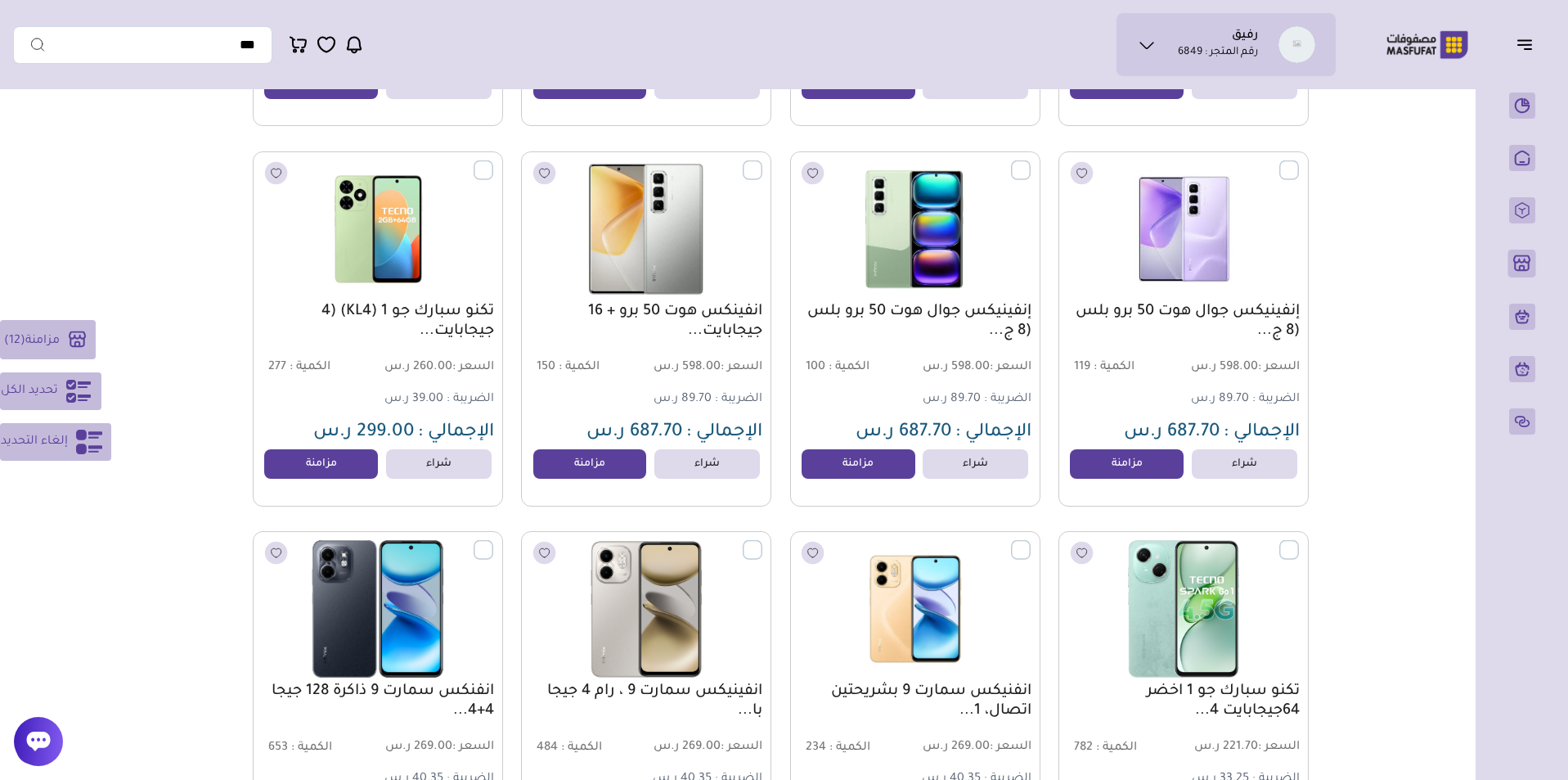
click at [762, 541] on label at bounding box center [762, 540] width 0 height 2
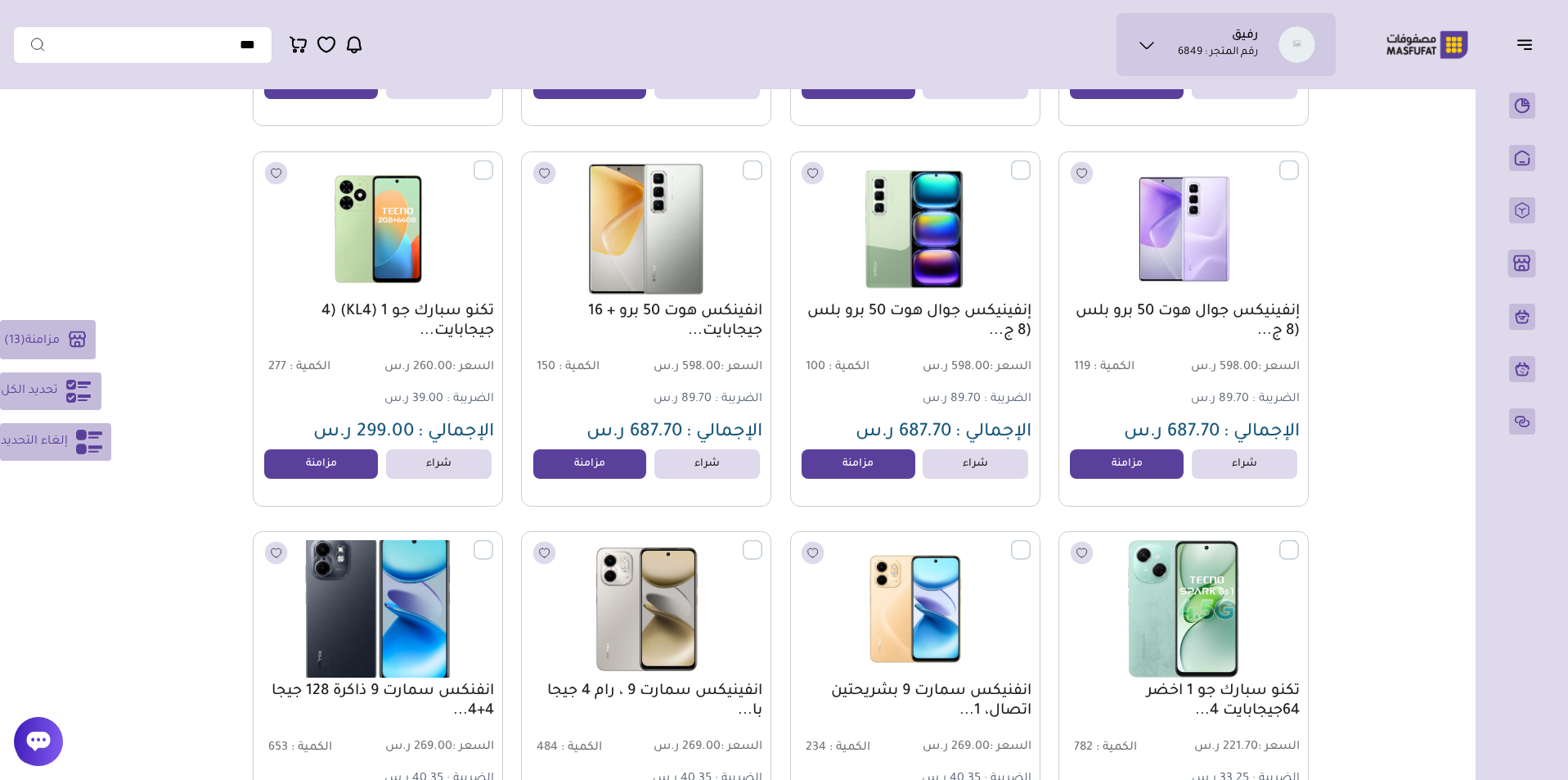
click at [493, 541] on label at bounding box center [493, 540] width 0 height 2
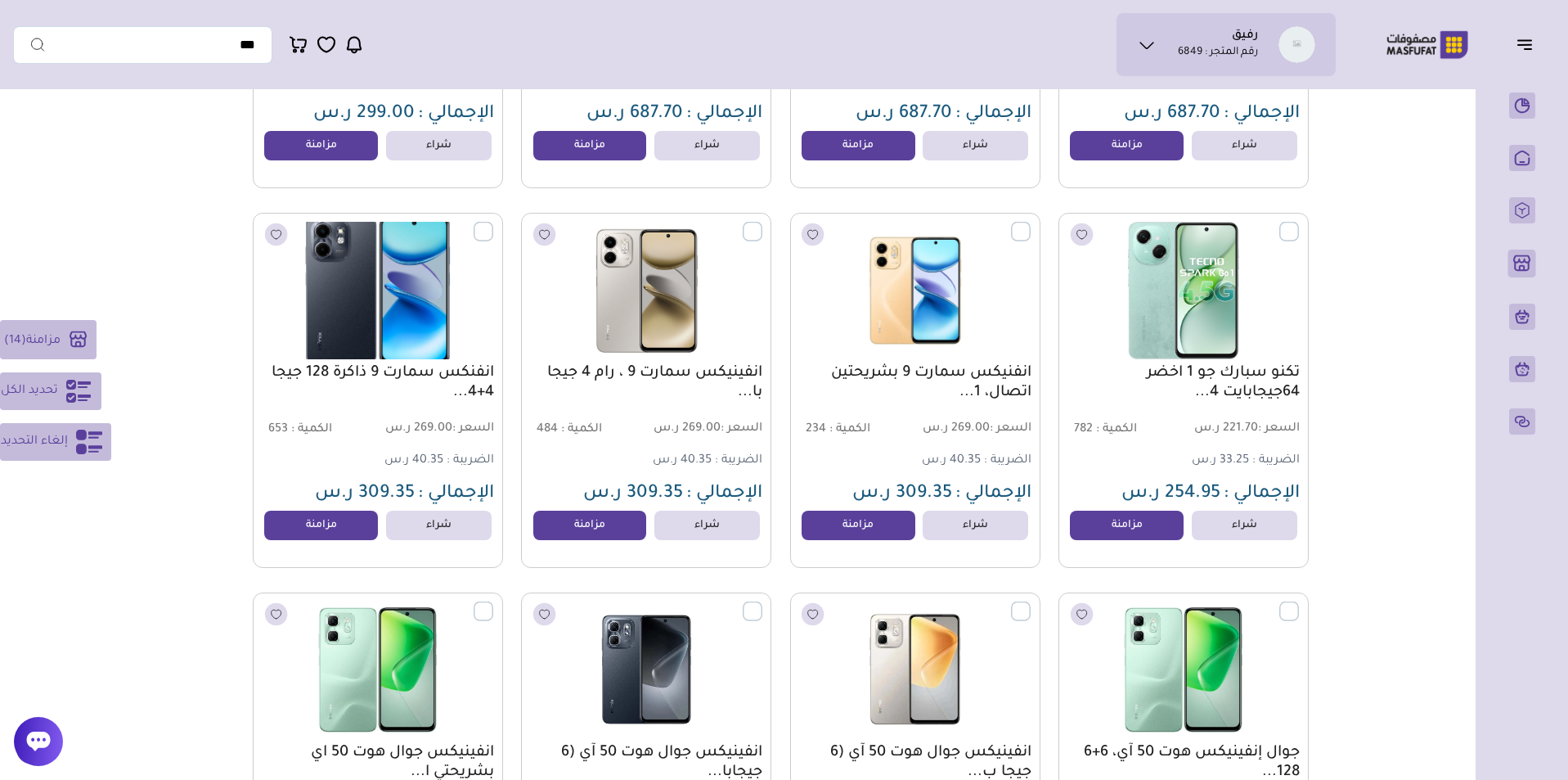
scroll to position [4021, 0]
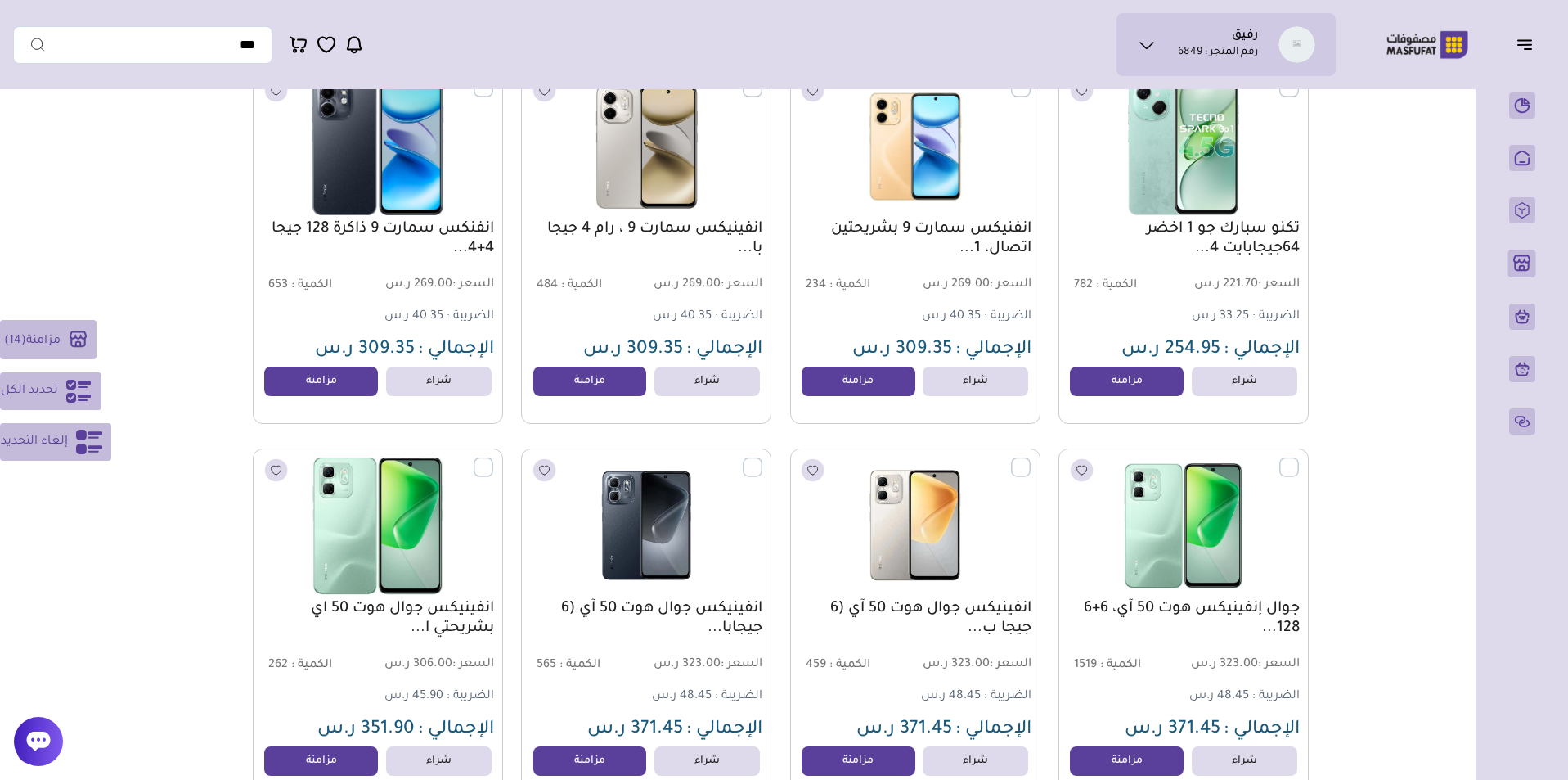
click at [493, 459] on label at bounding box center [493, 458] width 0 height 2
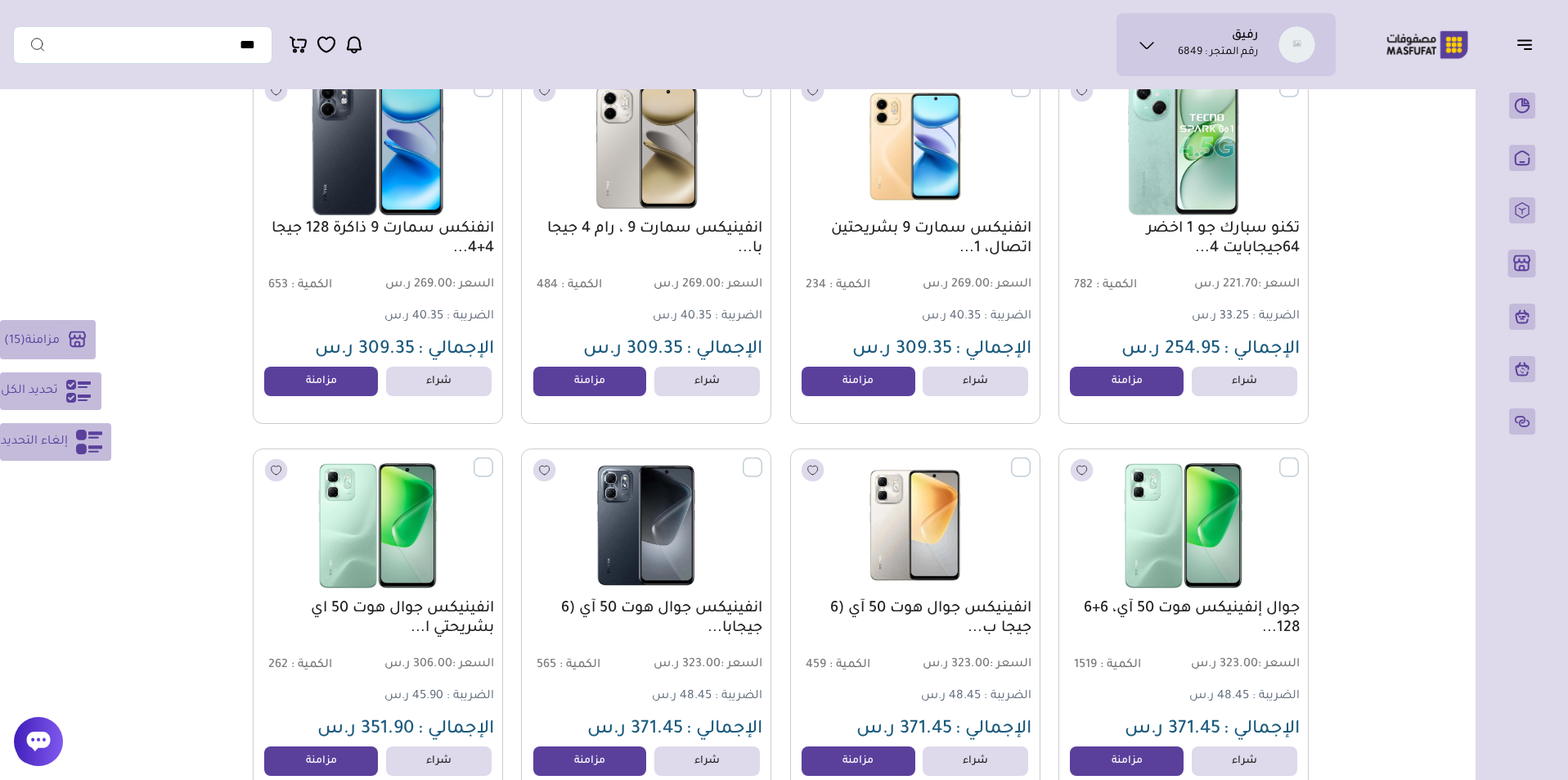
click at [762, 459] on label at bounding box center [762, 458] width 0 height 2
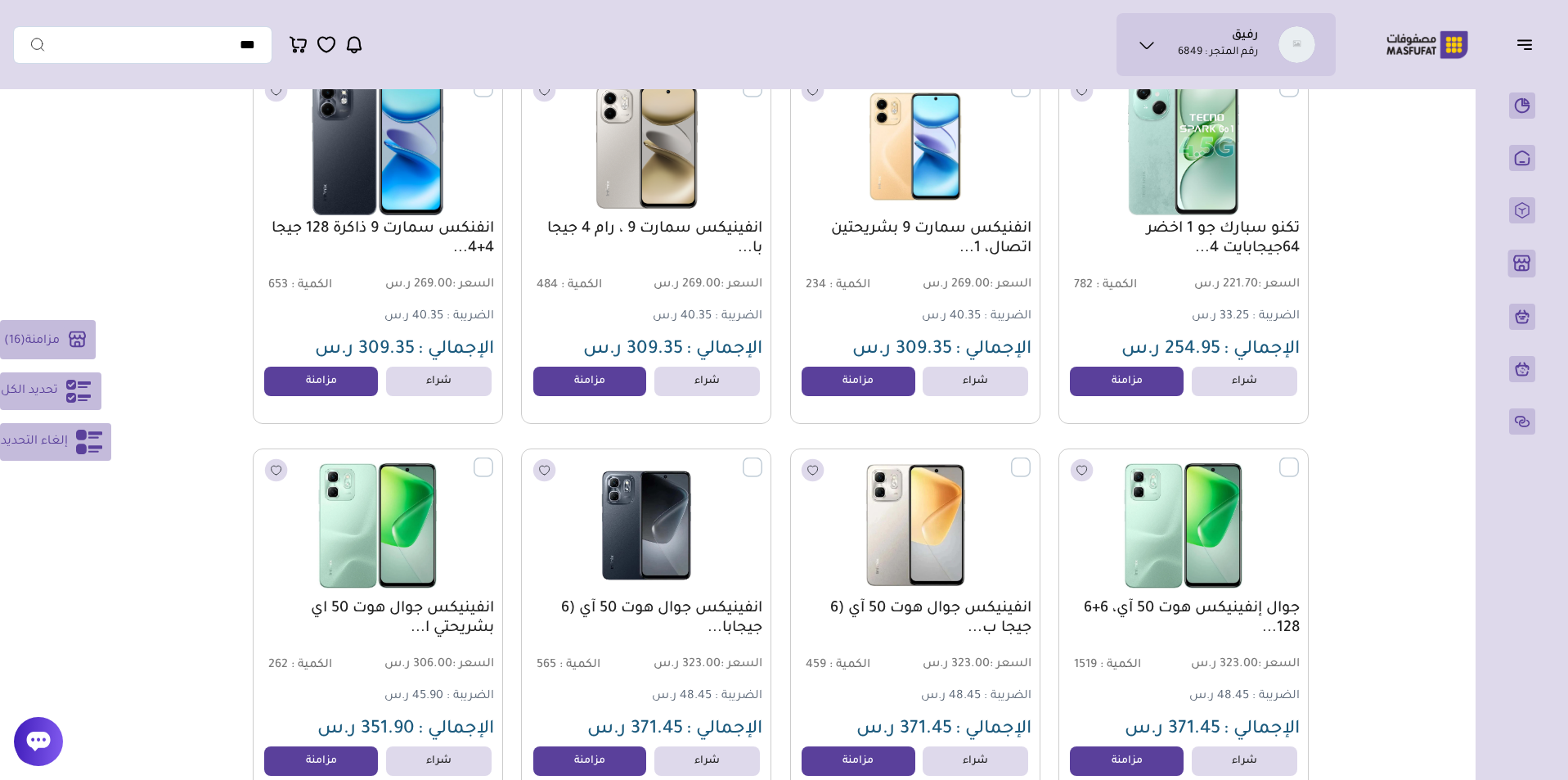
click at [1030, 459] on label at bounding box center [1030, 458] width 0 height 2
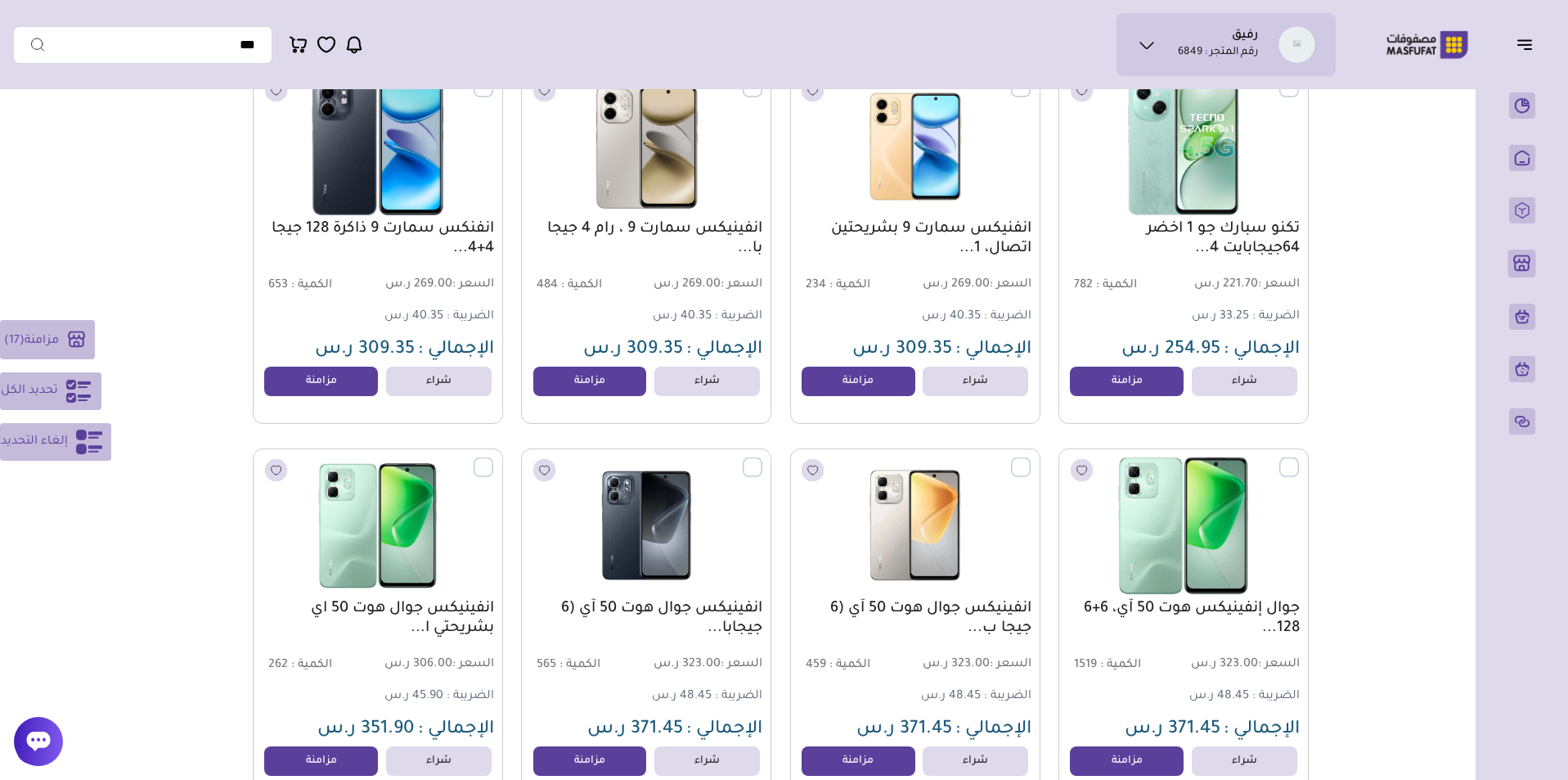
click at [1299, 459] on label at bounding box center [1299, 458] width 0 height 2
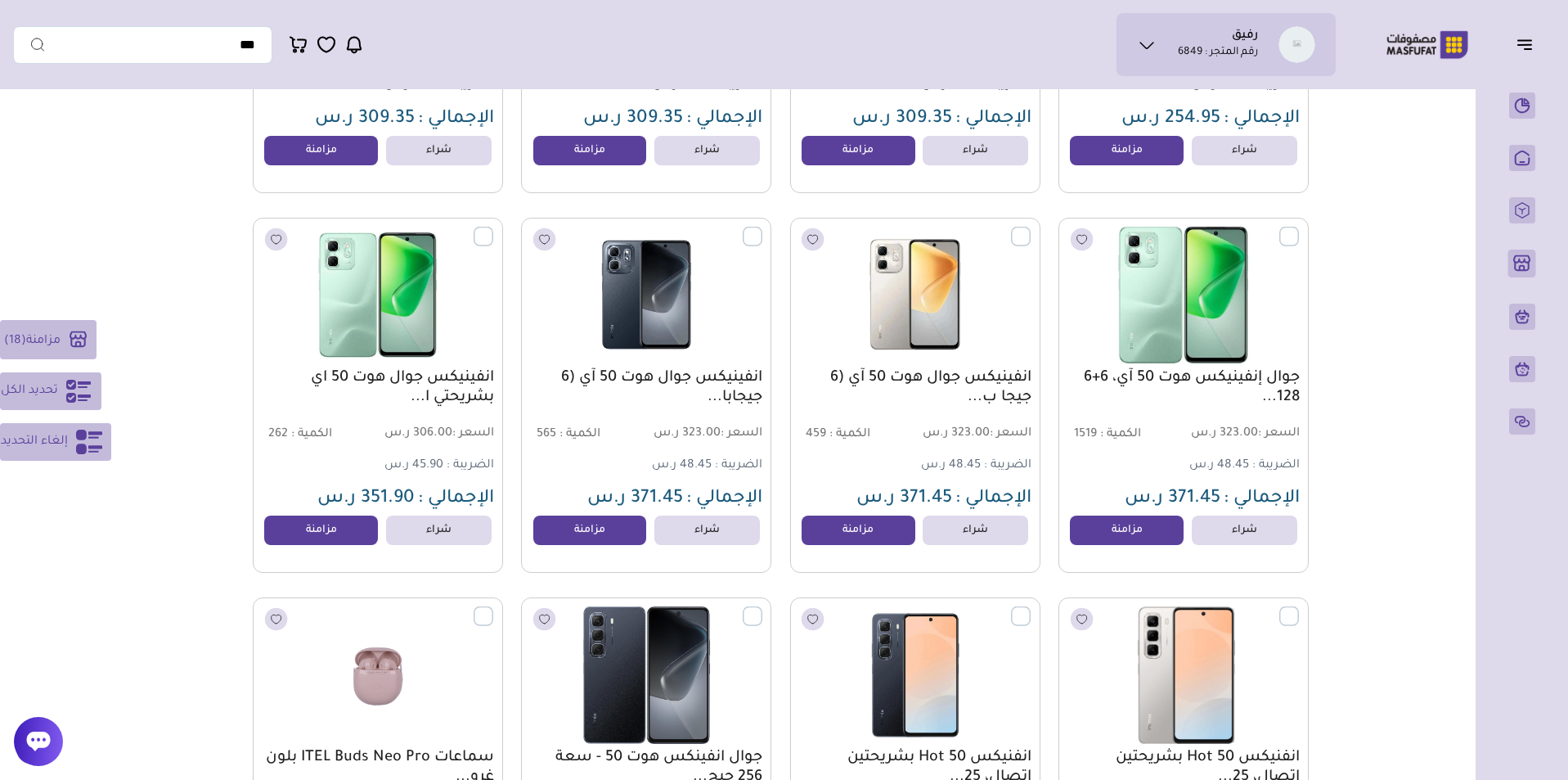
scroll to position [4447, 0]
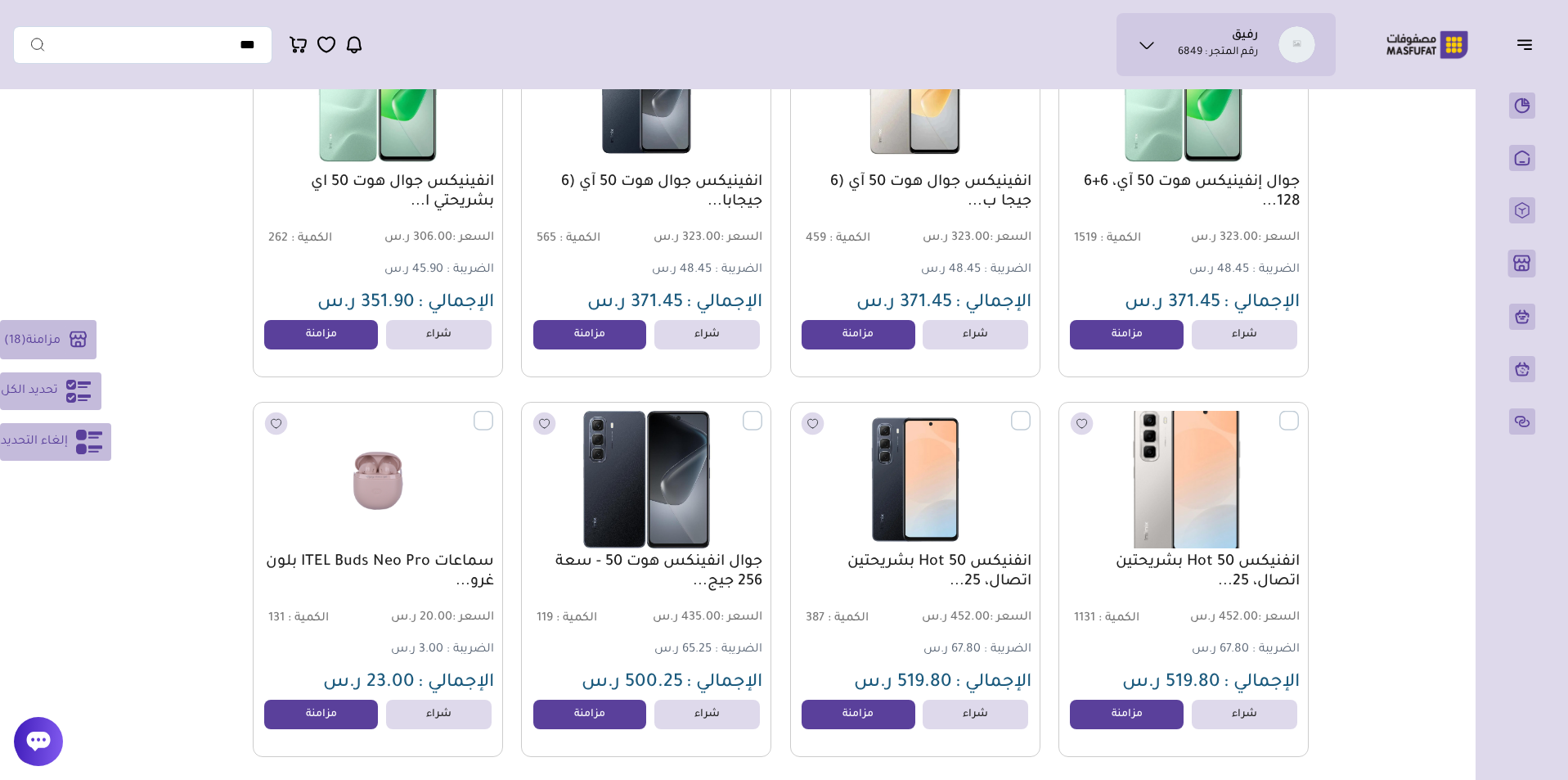
click at [1299, 412] on label at bounding box center [1299, 411] width 0 height 2
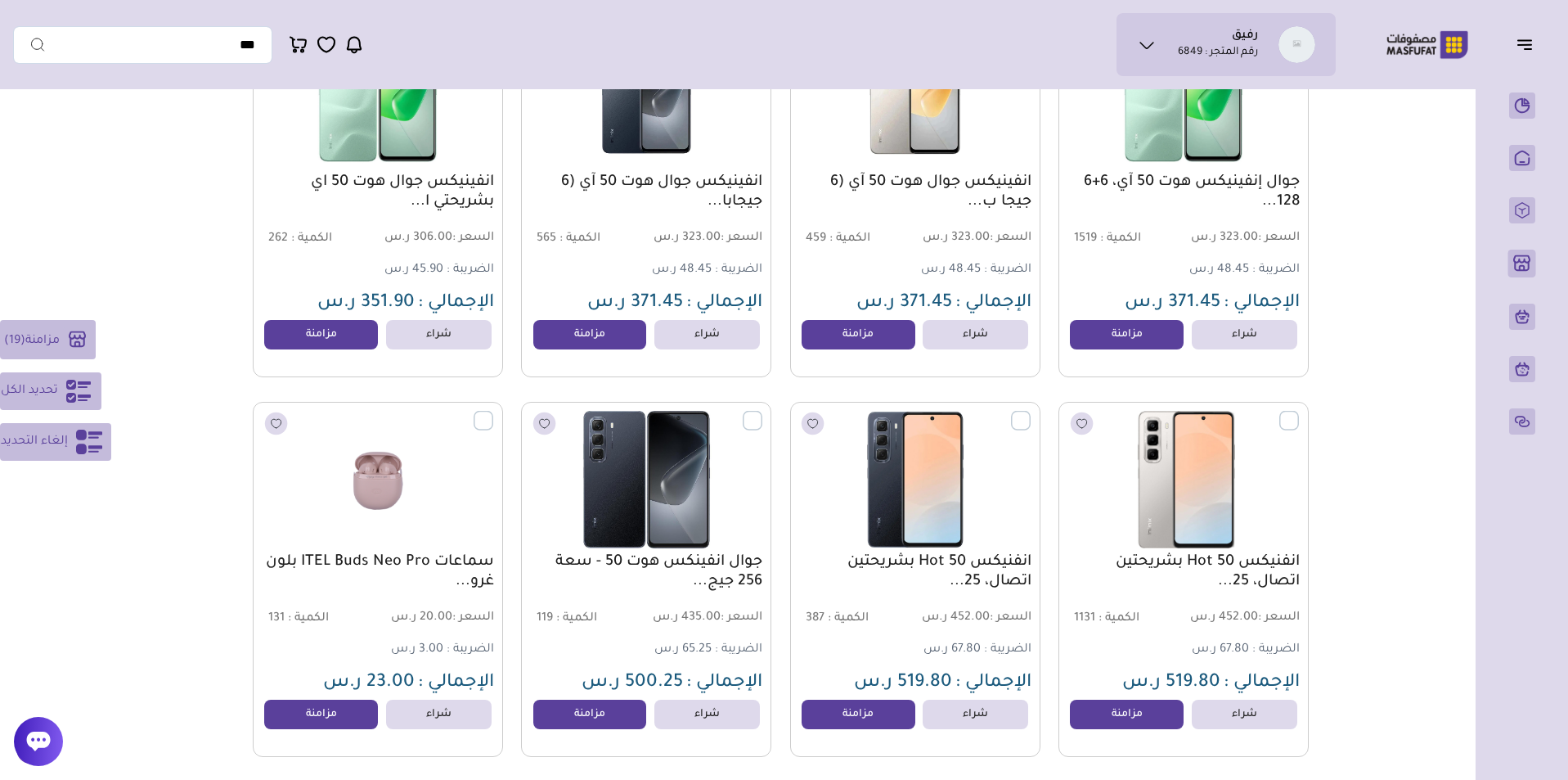
click at [1030, 412] on label at bounding box center [1030, 411] width 0 height 2
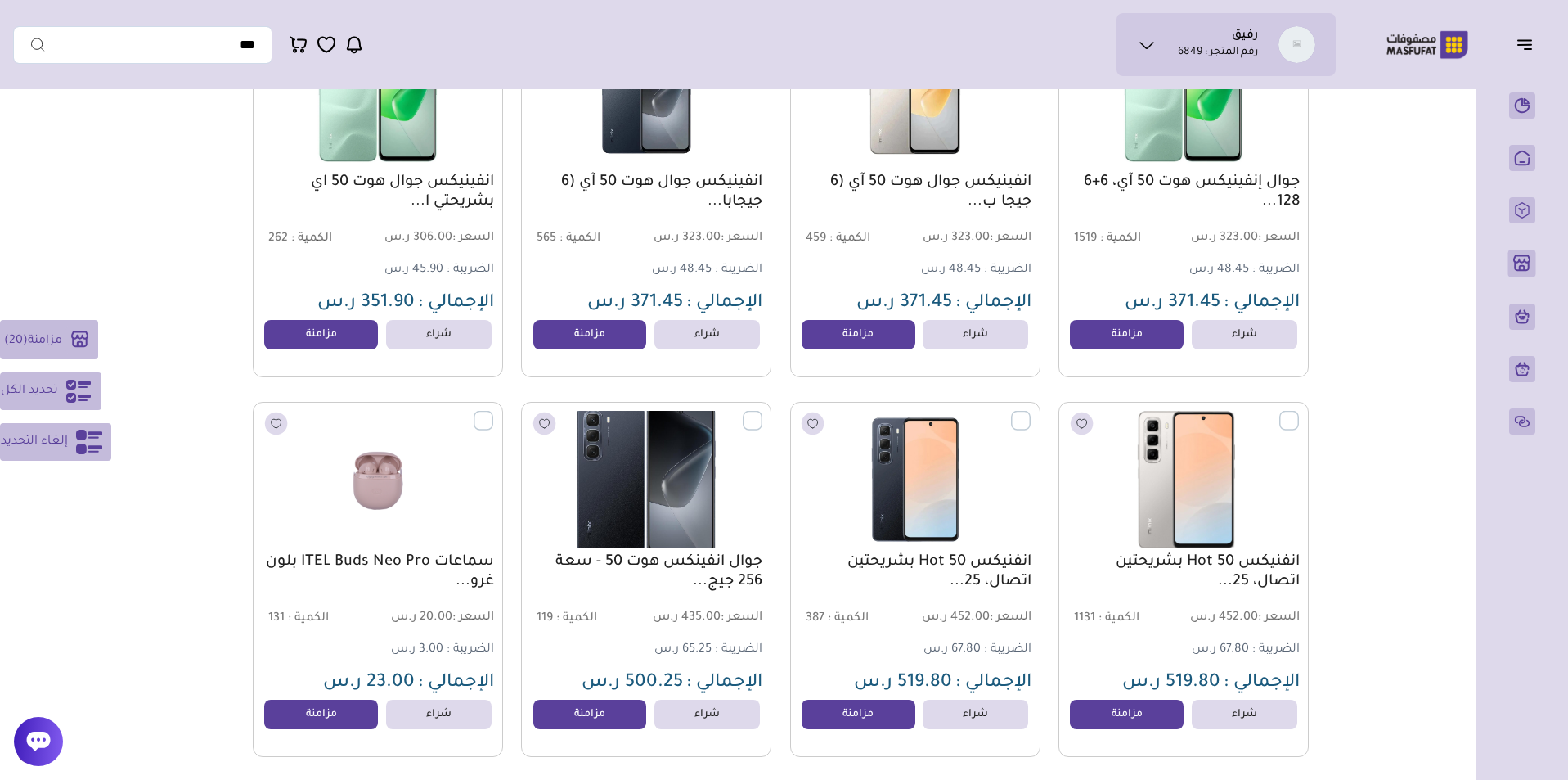
click at [762, 412] on label at bounding box center [762, 411] width 0 height 2
click at [493, 412] on label at bounding box center [493, 411] width 0 height 2
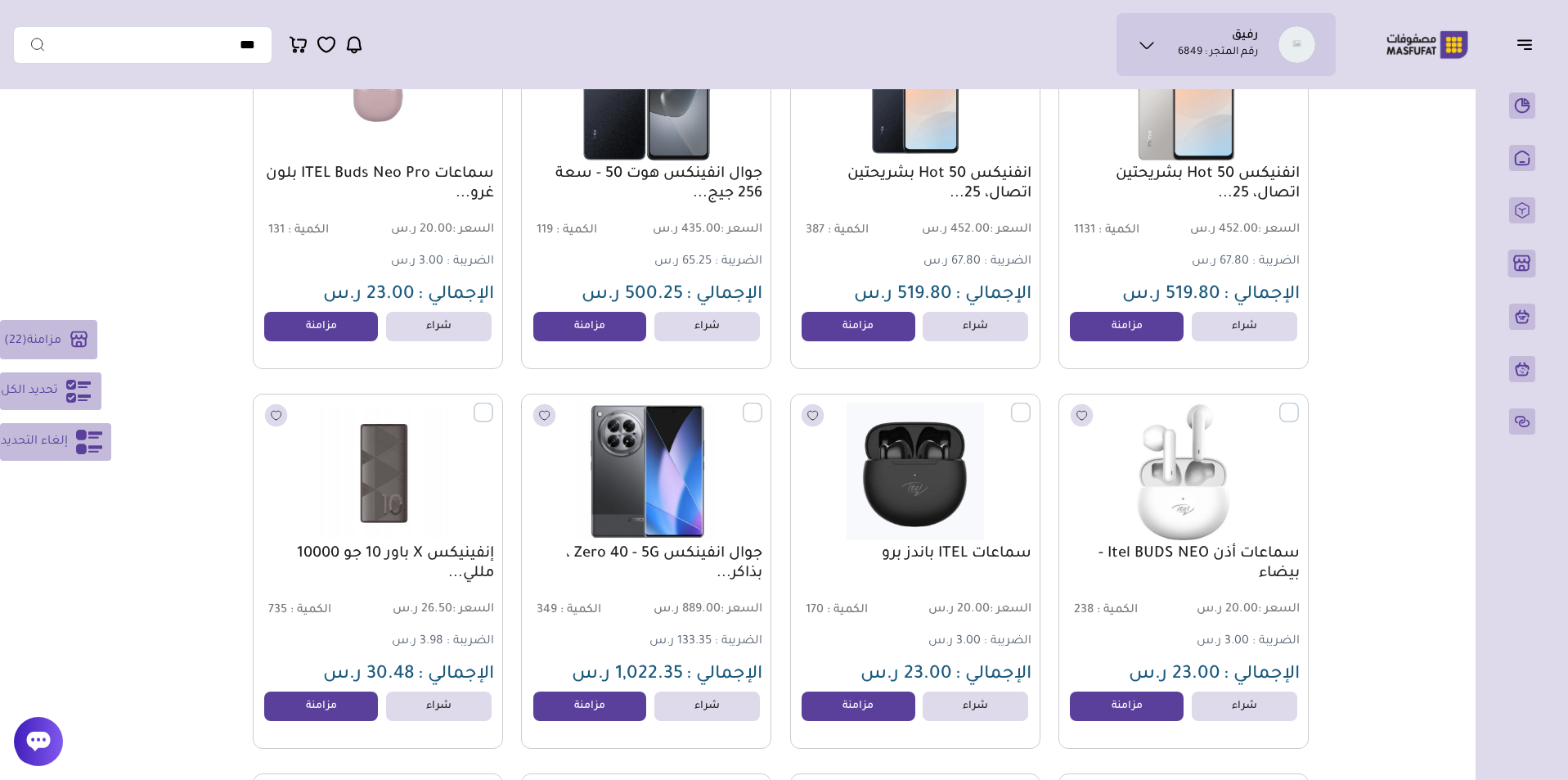
scroll to position [4836, 0]
click at [493, 404] on label at bounding box center [493, 403] width 0 height 2
click at [762, 404] on label at bounding box center [762, 403] width 0 height 2
click at [1030, 404] on label at bounding box center [1030, 403] width 0 height 2
click at [1299, 404] on label at bounding box center [1299, 403] width 0 height 2
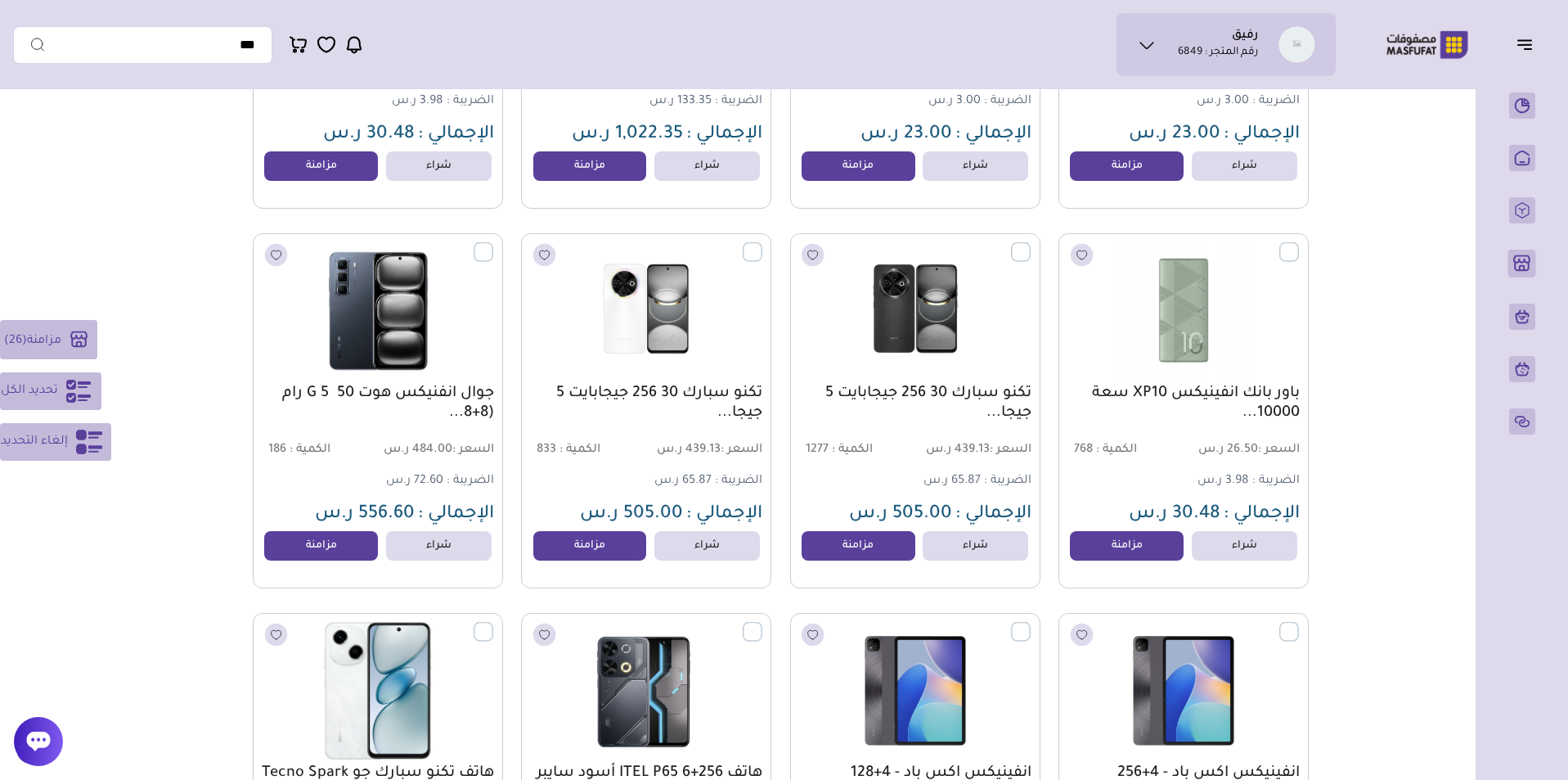
scroll to position [5376, 0]
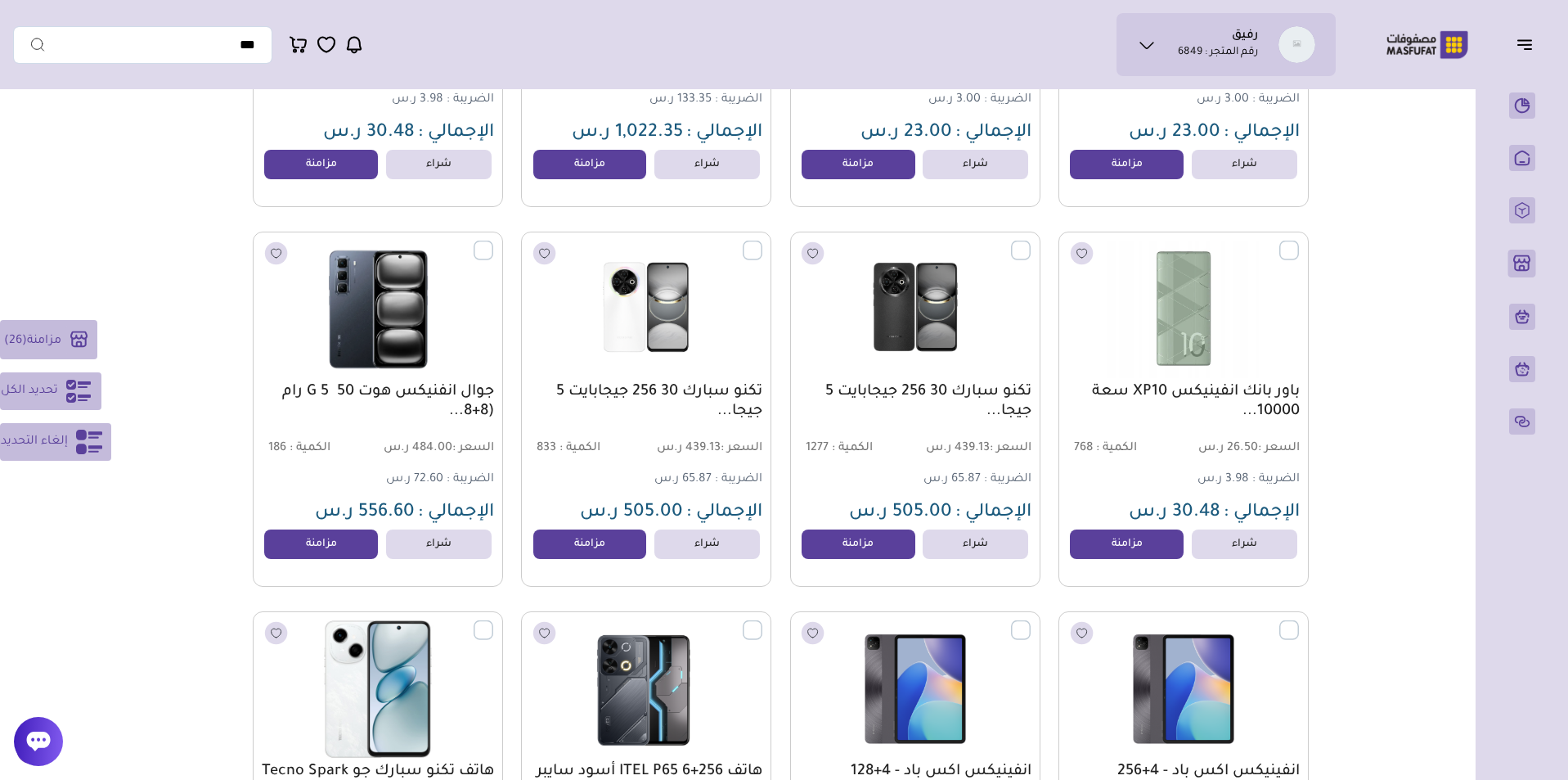
click at [1299, 242] on label at bounding box center [1299, 241] width 0 height 2
click at [1030, 242] on label at bounding box center [1030, 241] width 0 height 2
click at [762, 242] on label at bounding box center [762, 241] width 0 height 2
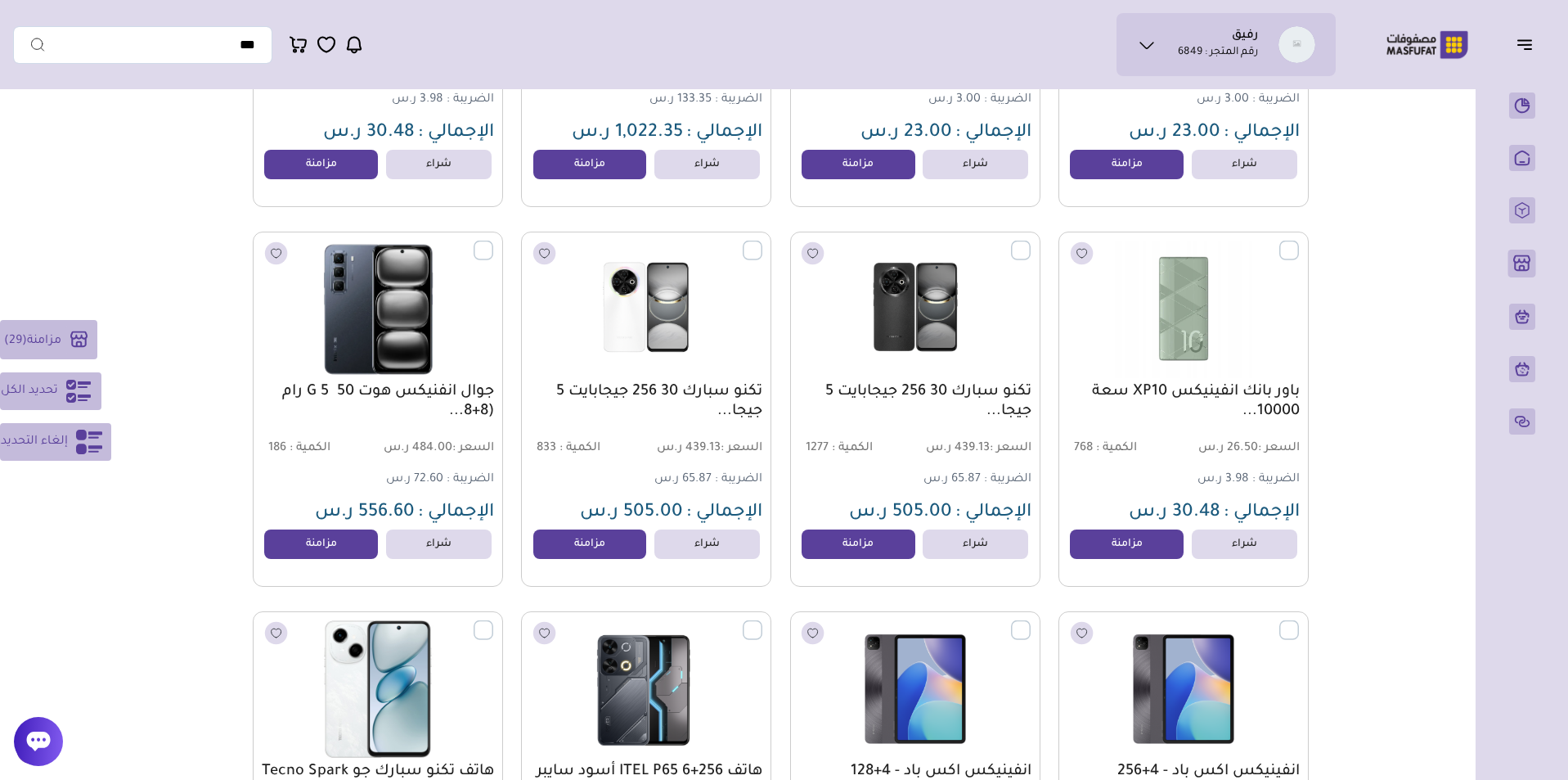
click at [493, 242] on label at bounding box center [493, 241] width 0 height 2
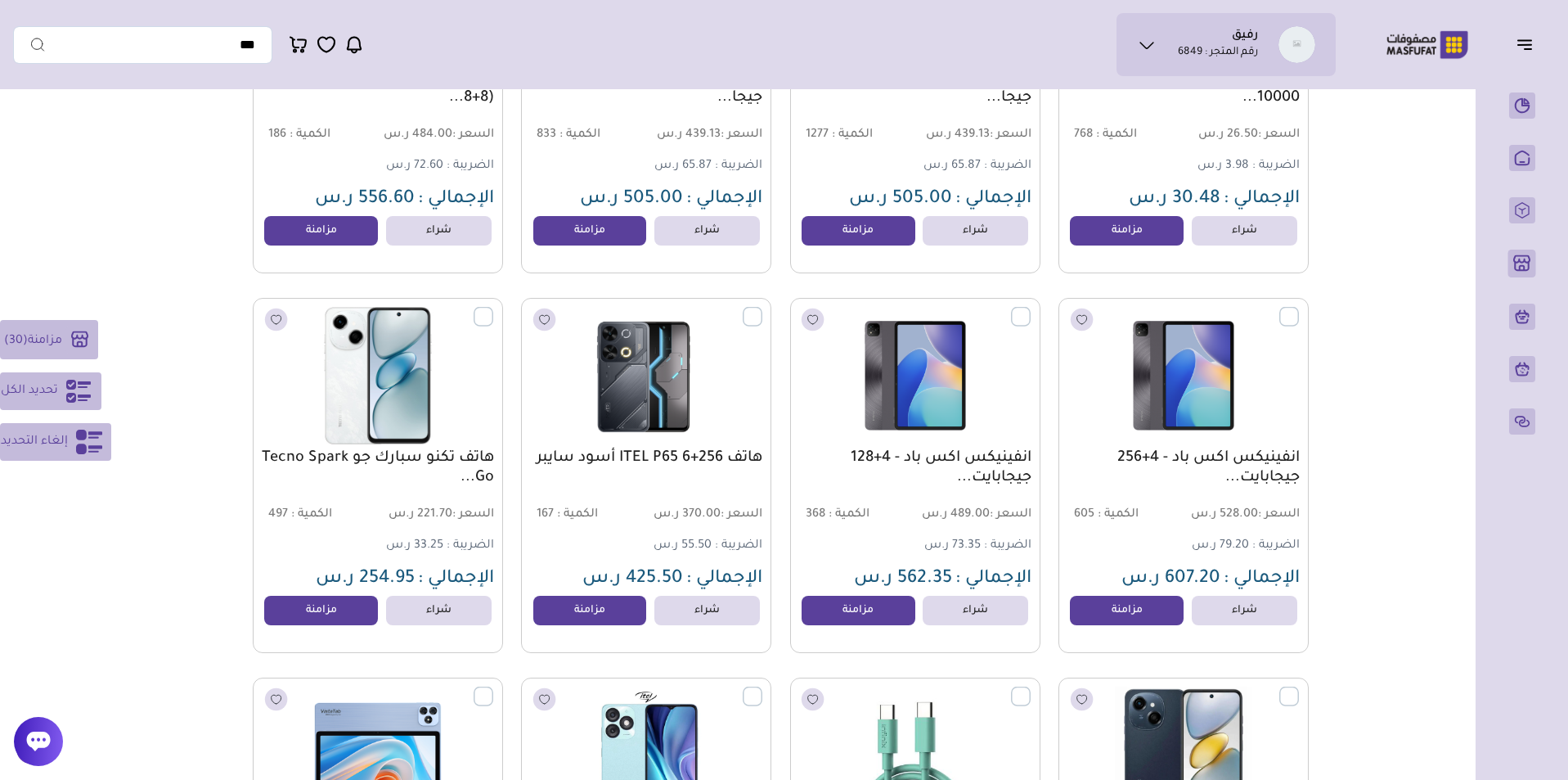
scroll to position [5735, 0]
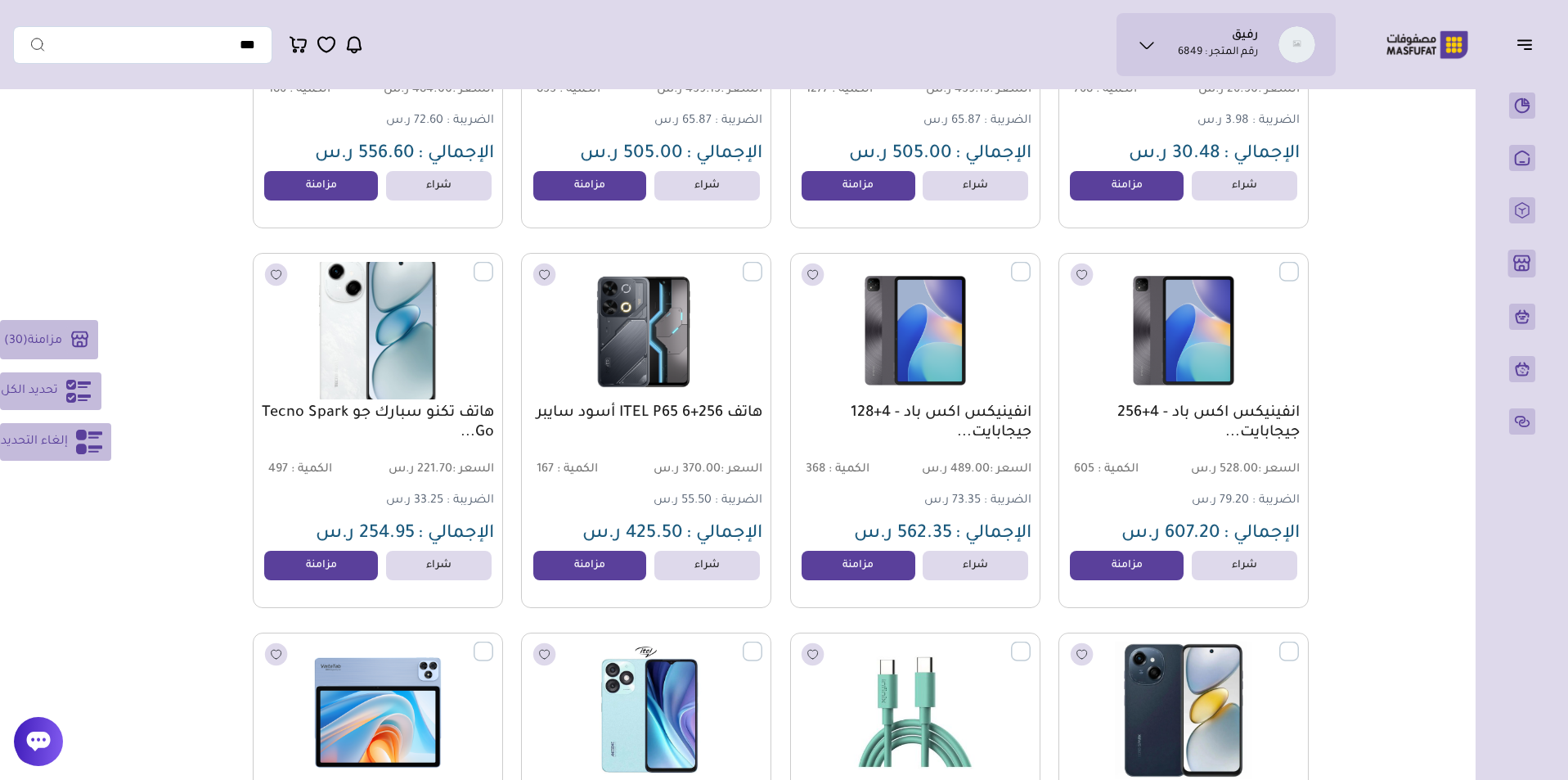
click at [493, 263] on label at bounding box center [493, 262] width 0 height 2
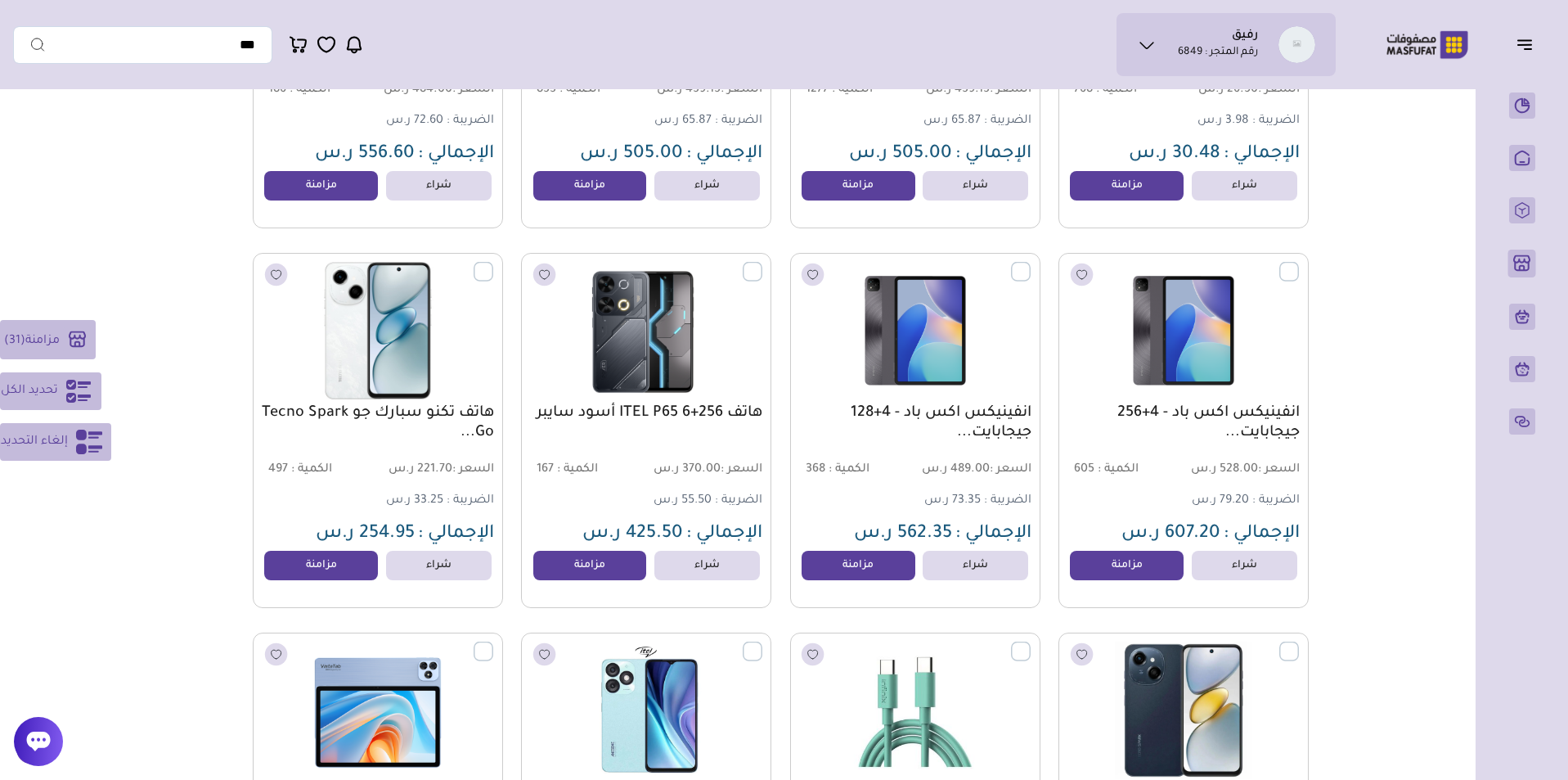
click at [762, 263] on label at bounding box center [762, 262] width 0 height 2
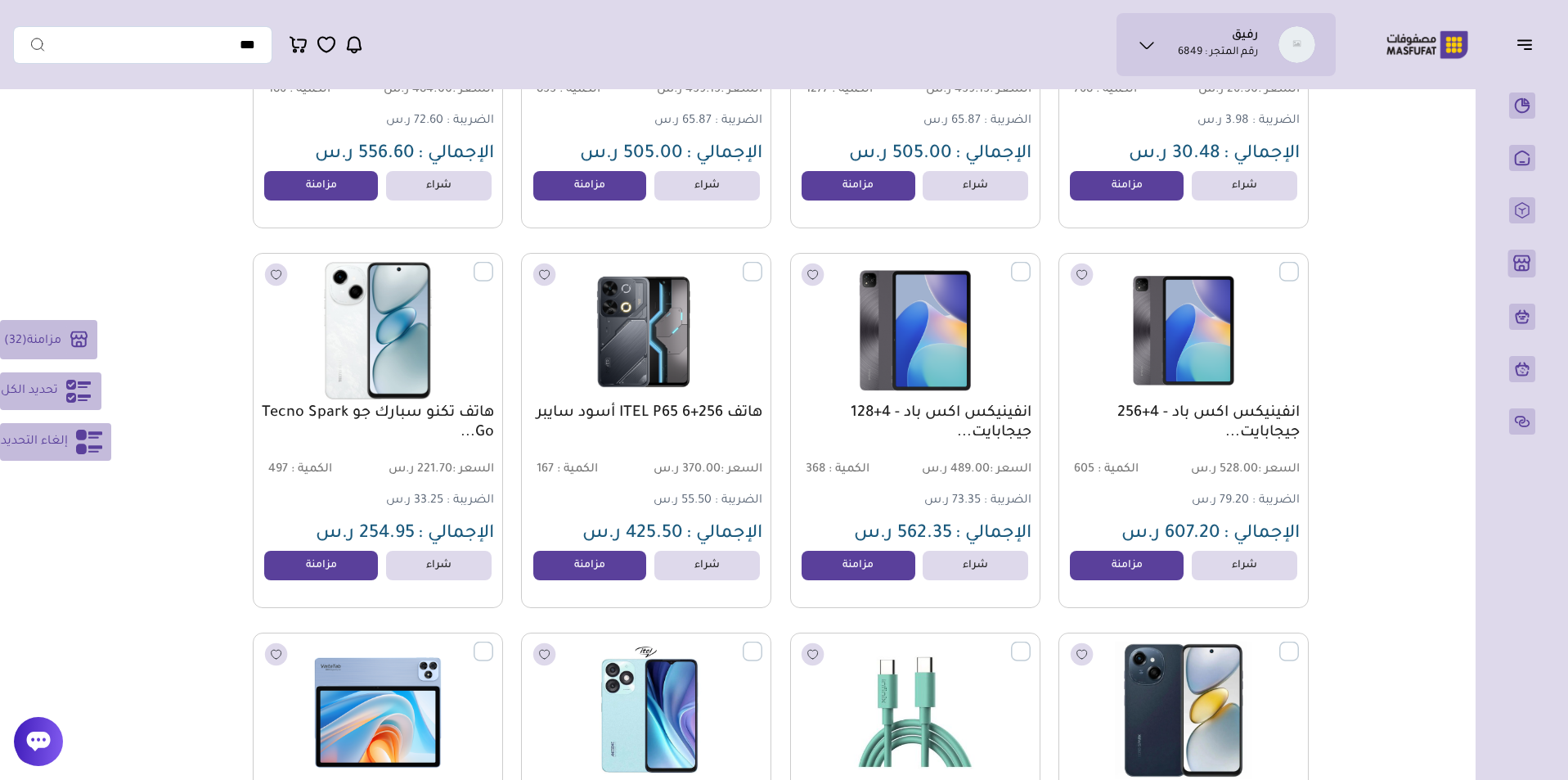
click at [1030, 263] on label at bounding box center [1030, 262] width 0 height 2
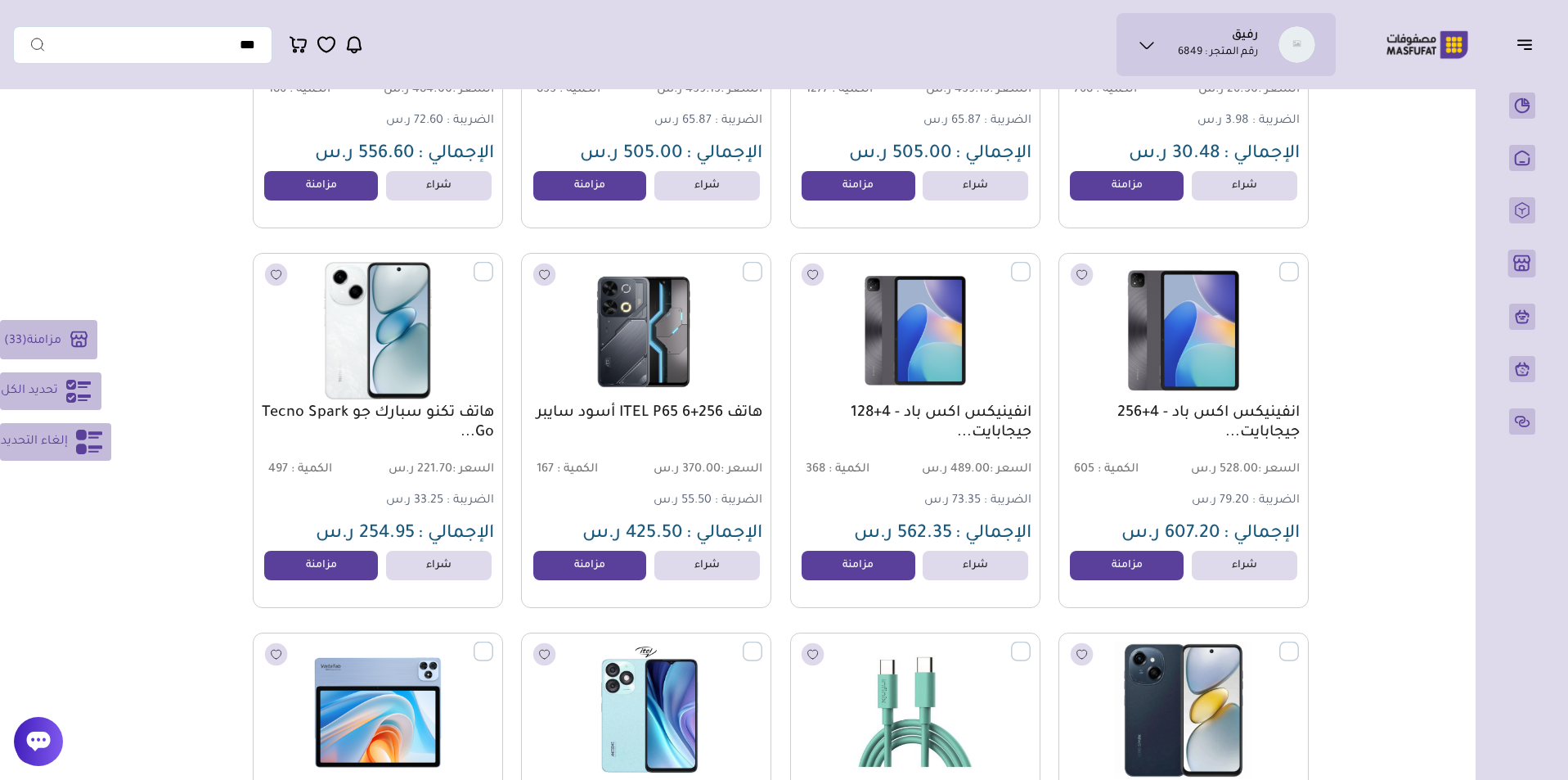
click at [1299, 263] on label at bounding box center [1299, 262] width 0 height 2
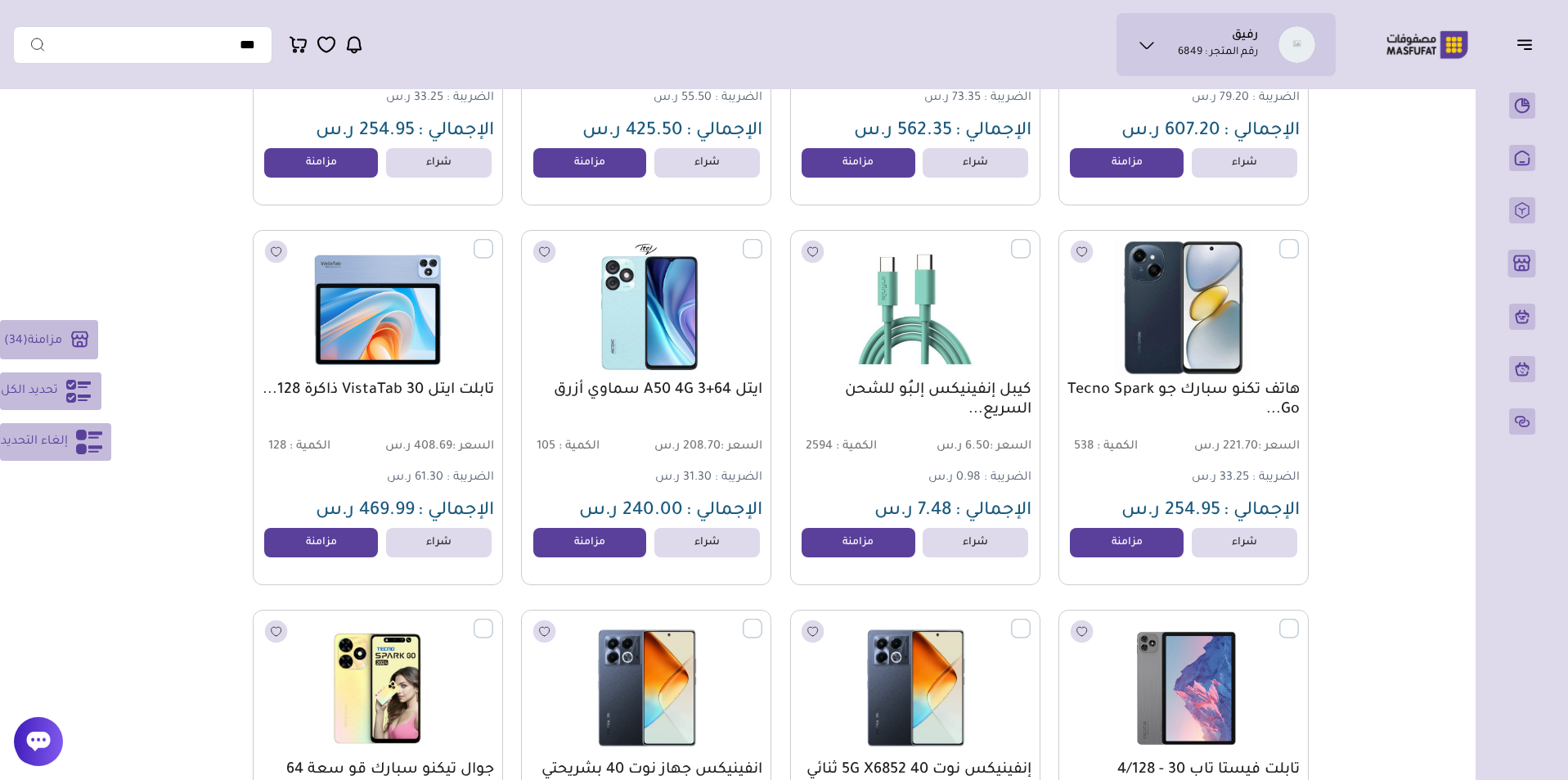
scroll to position [6138, 0]
click at [1299, 239] on label at bounding box center [1299, 239] width 0 height 2
click at [1030, 239] on label at bounding box center [1030, 239] width 0 height 2
click at [762, 239] on label at bounding box center [762, 239] width 0 height 2
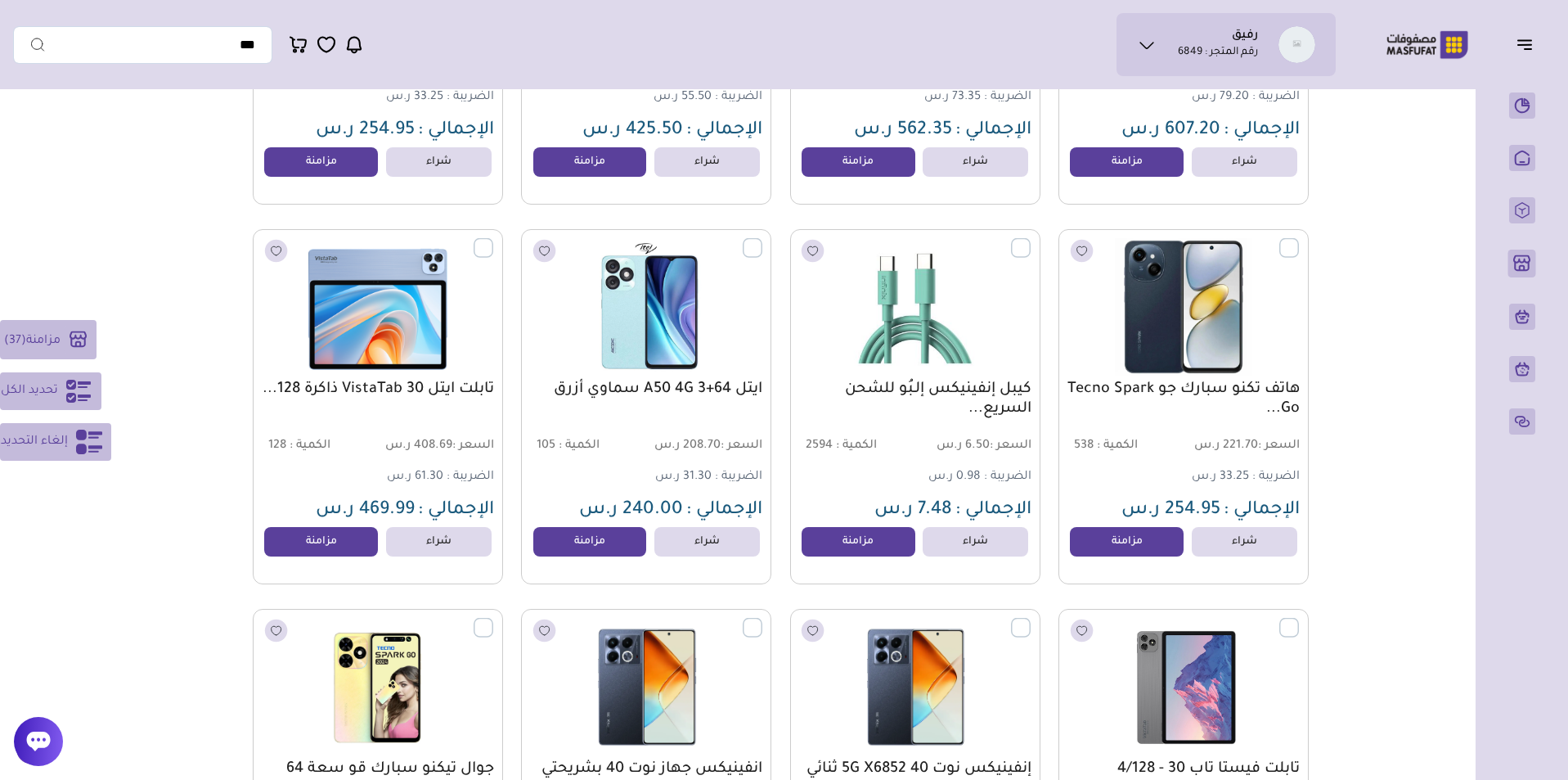
click at [493, 239] on label at bounding box center [493, 239] width 0 height 2
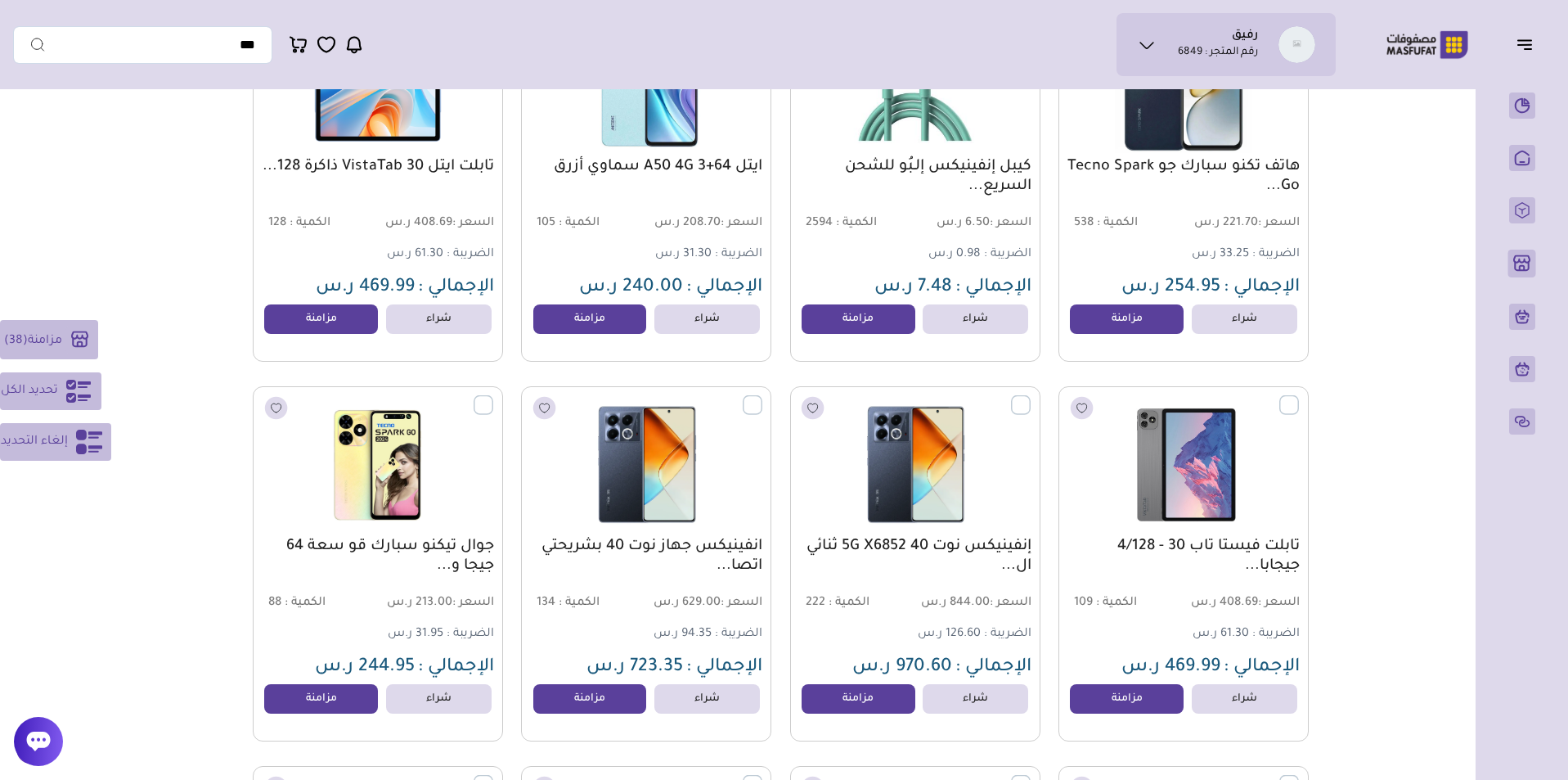
scroll to position [6439, 0]
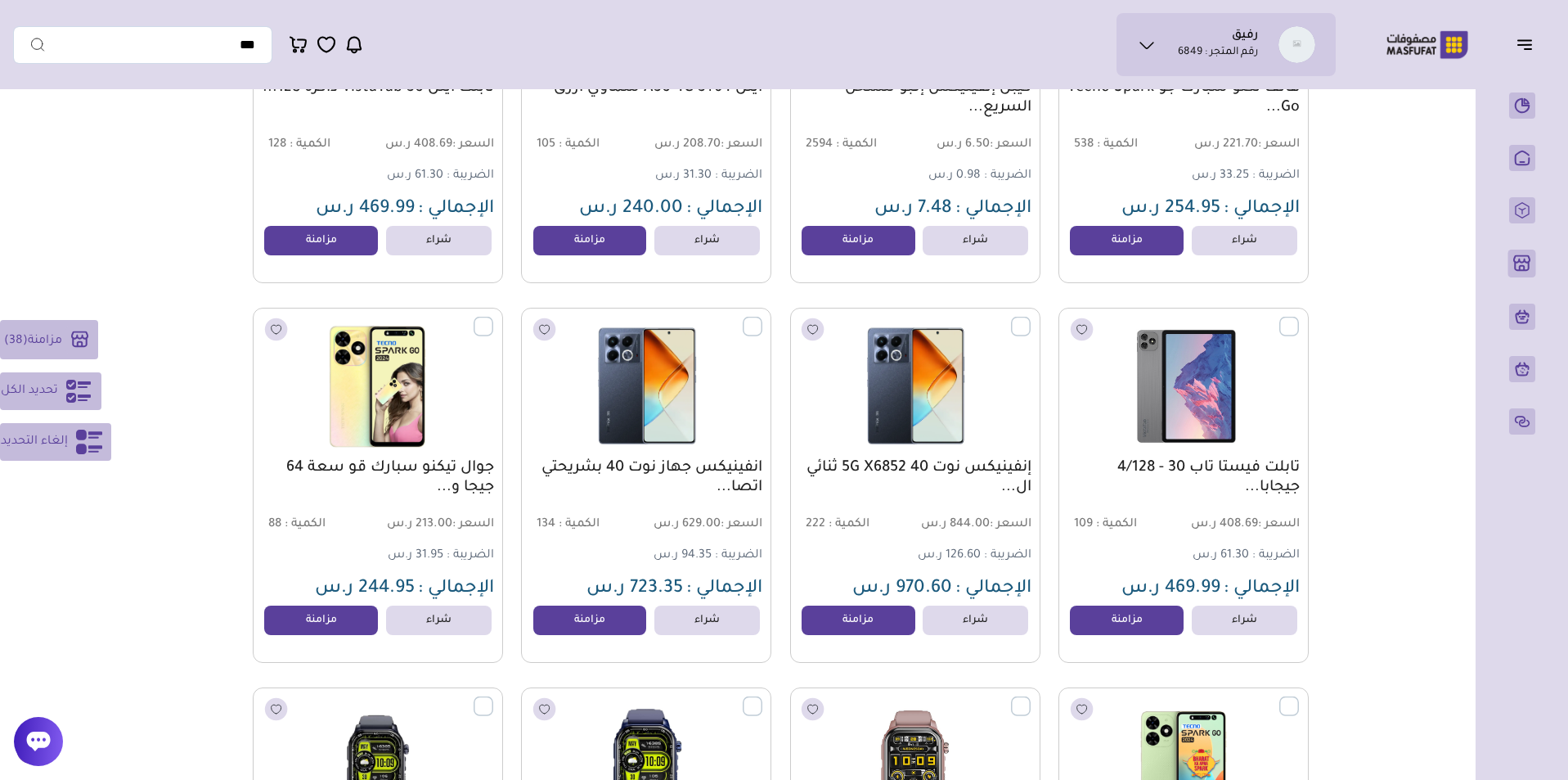
click at [493, 318] on label at bounding box center [493, 317] width 0 height 2
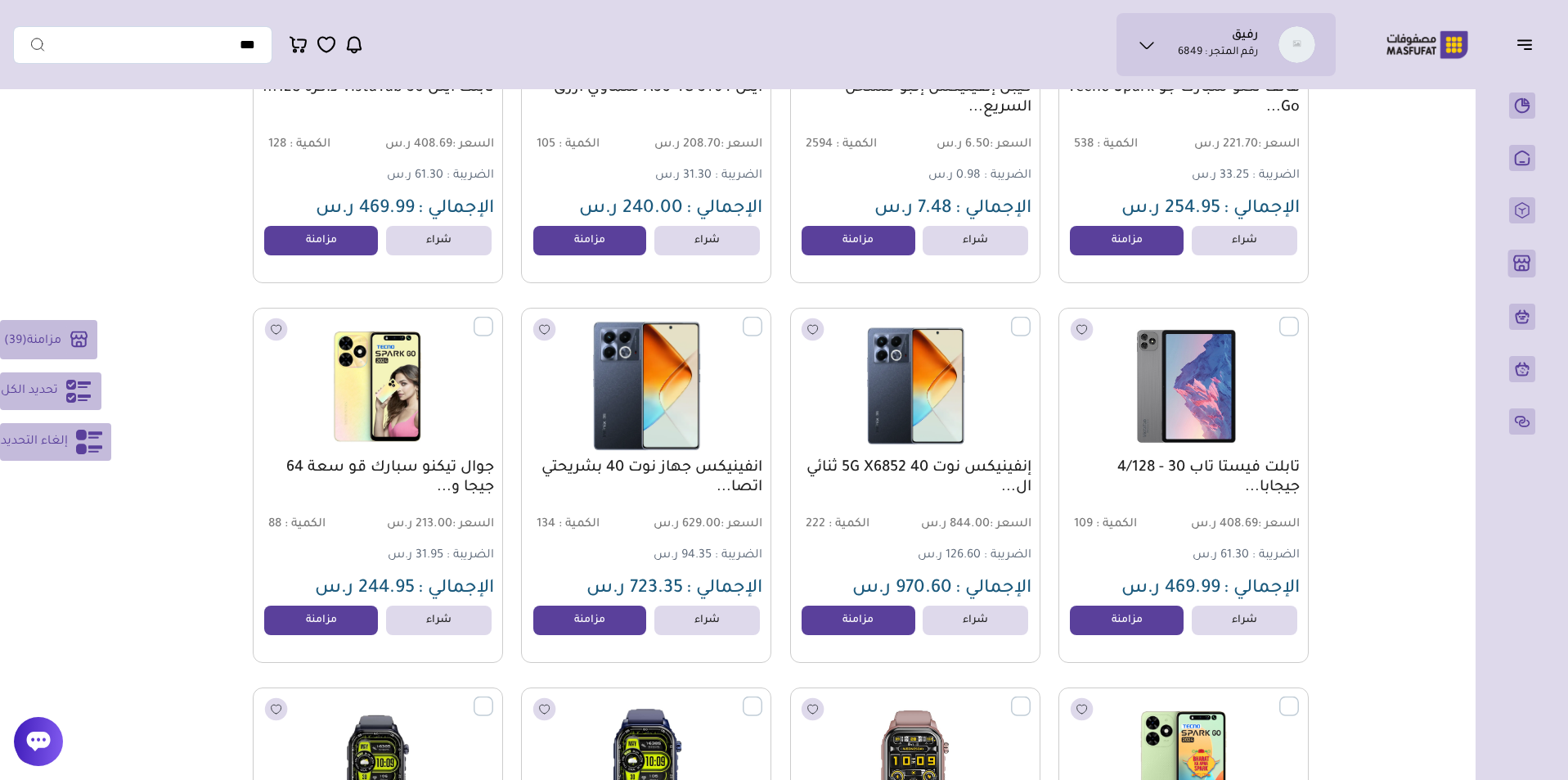
click at [762, 318] on label at bounding box center [762, 317] width 0 height 2
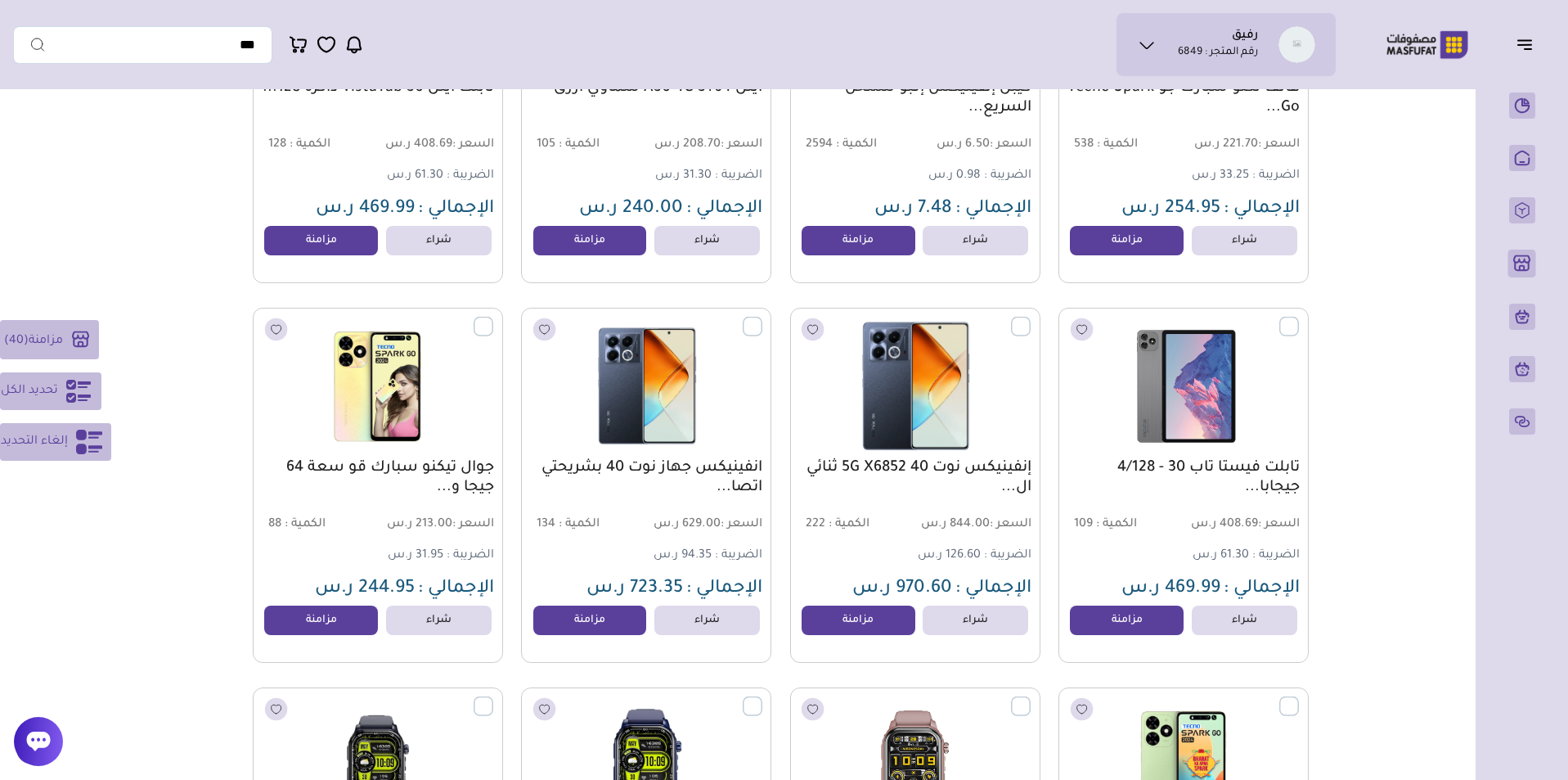
click at [1030, 318] on label at bounding box center [1030, 317] width 0 height 2
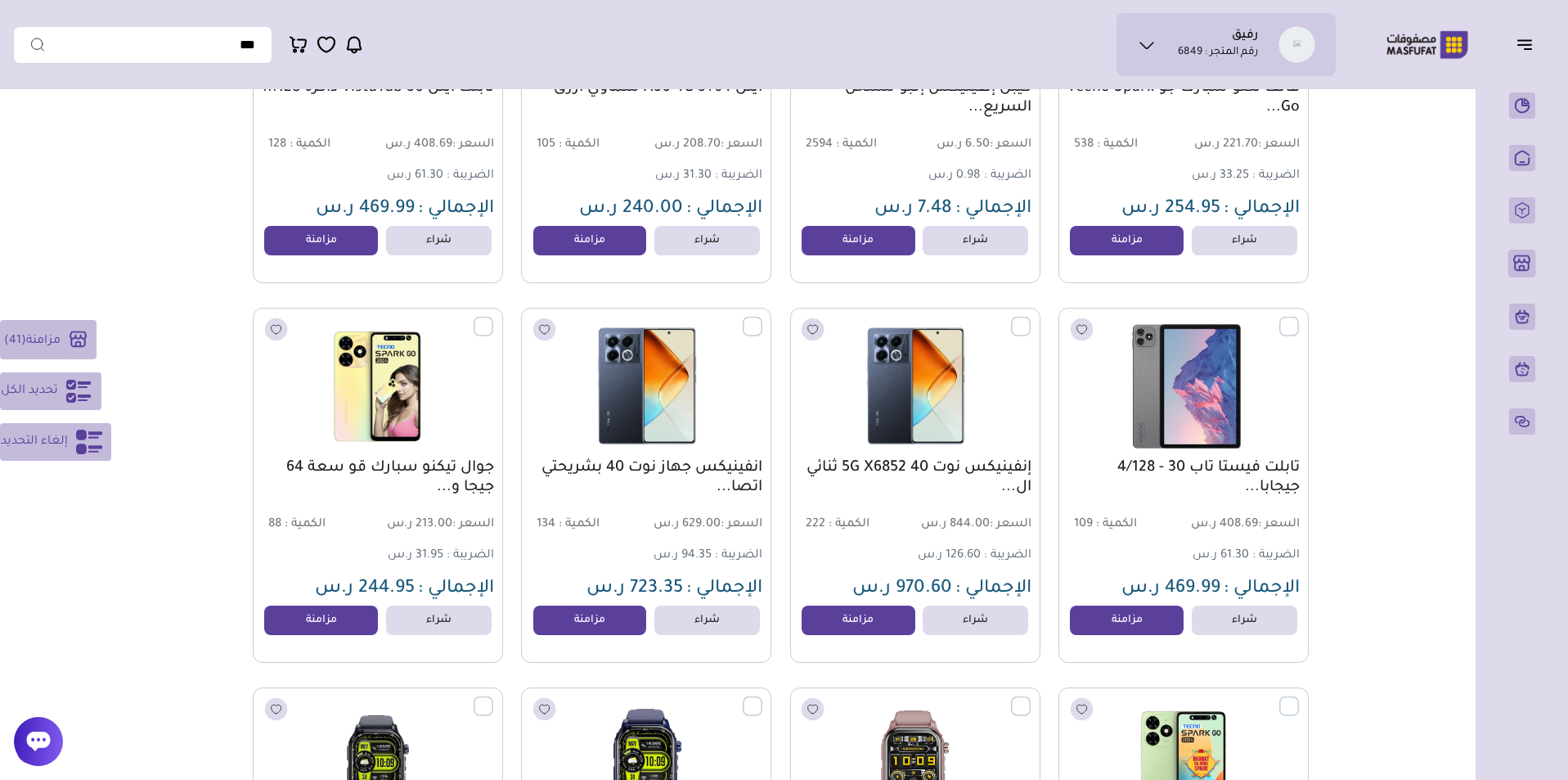
click at [1299, 318] on label at bounding box center [1299, 317] width 0 height 2
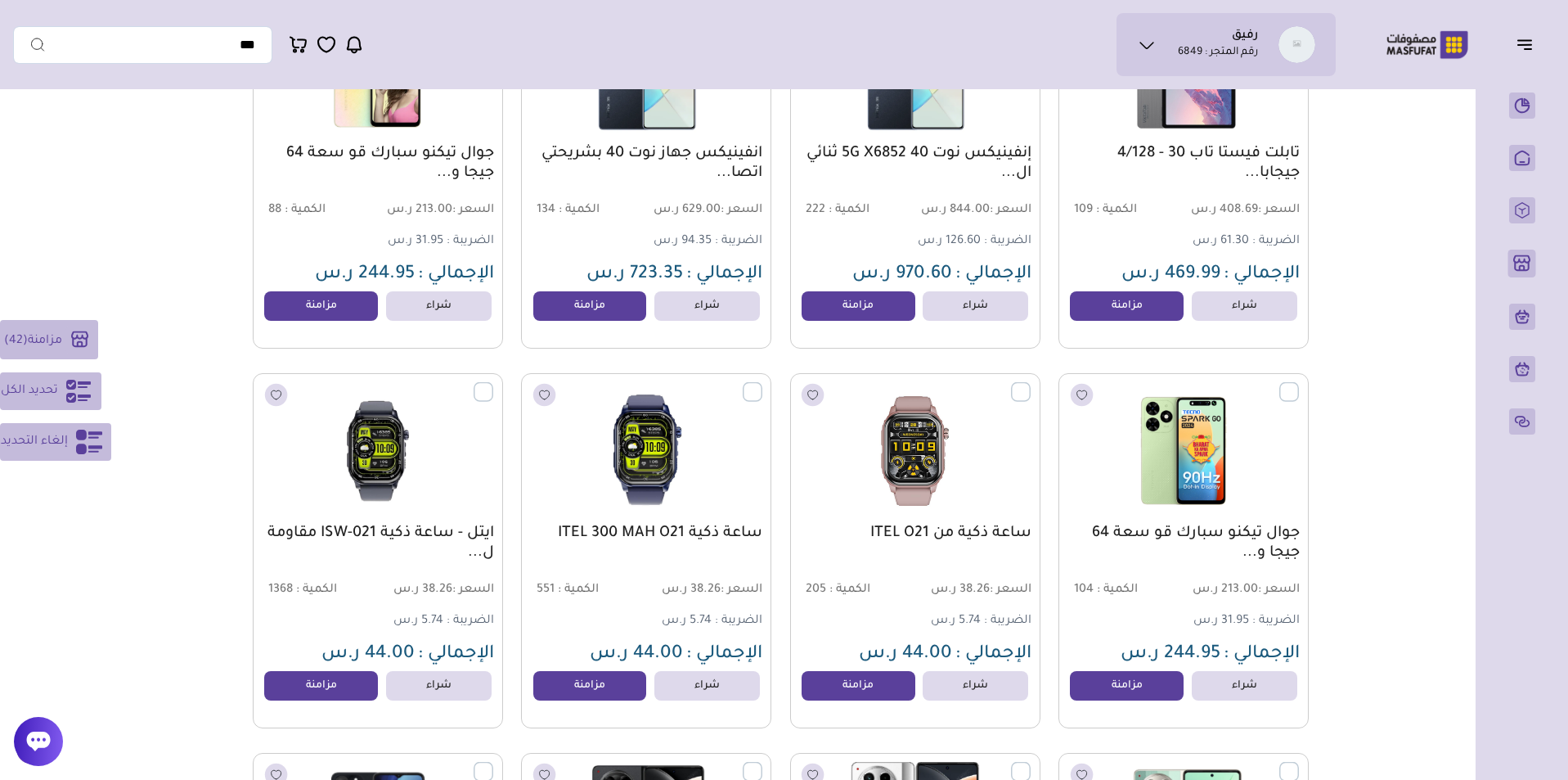
scroll to position [6803, 0]
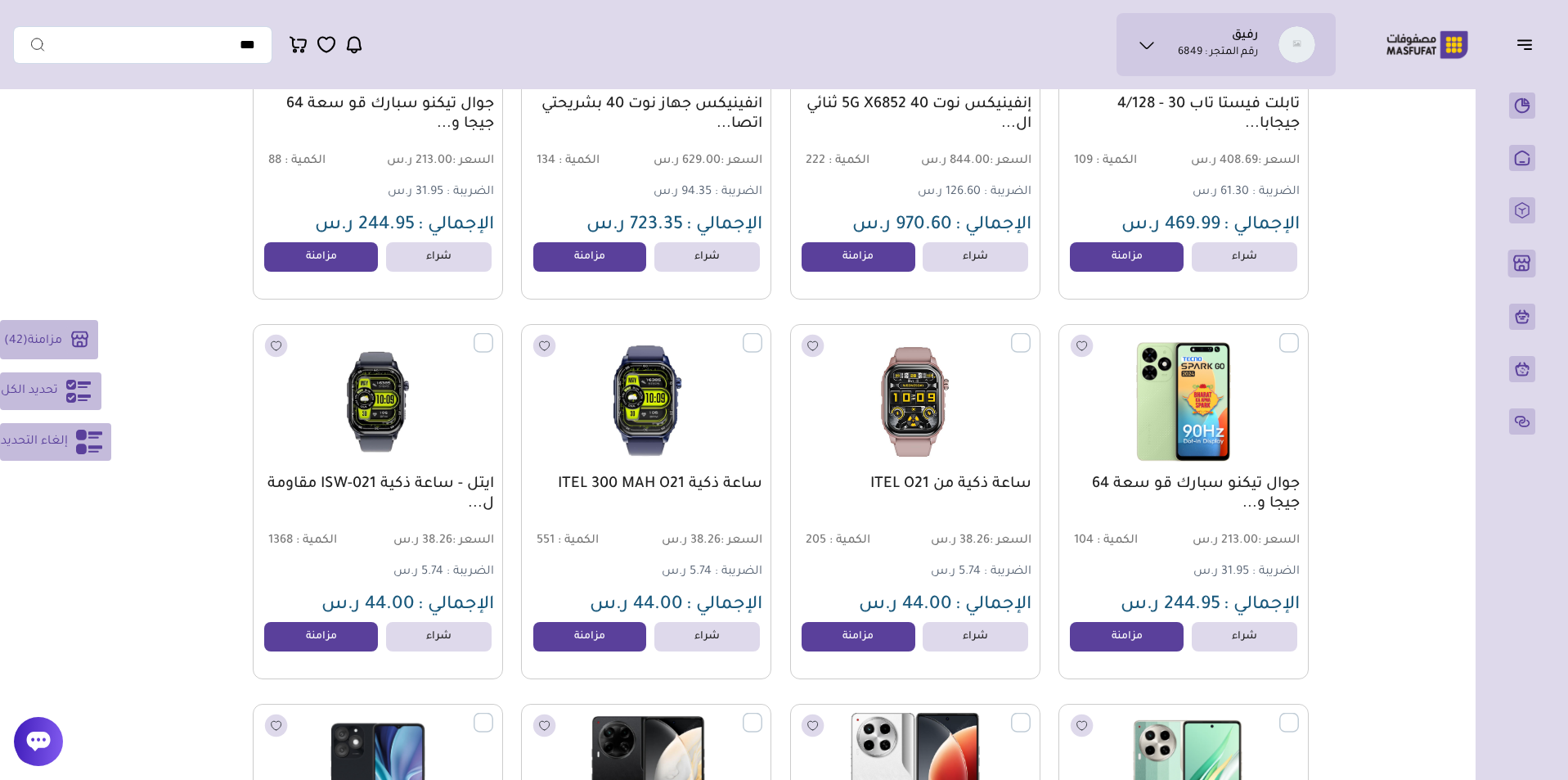
click at [1299, 335] on label at bounding box center [1299, 334] width 0 height 2
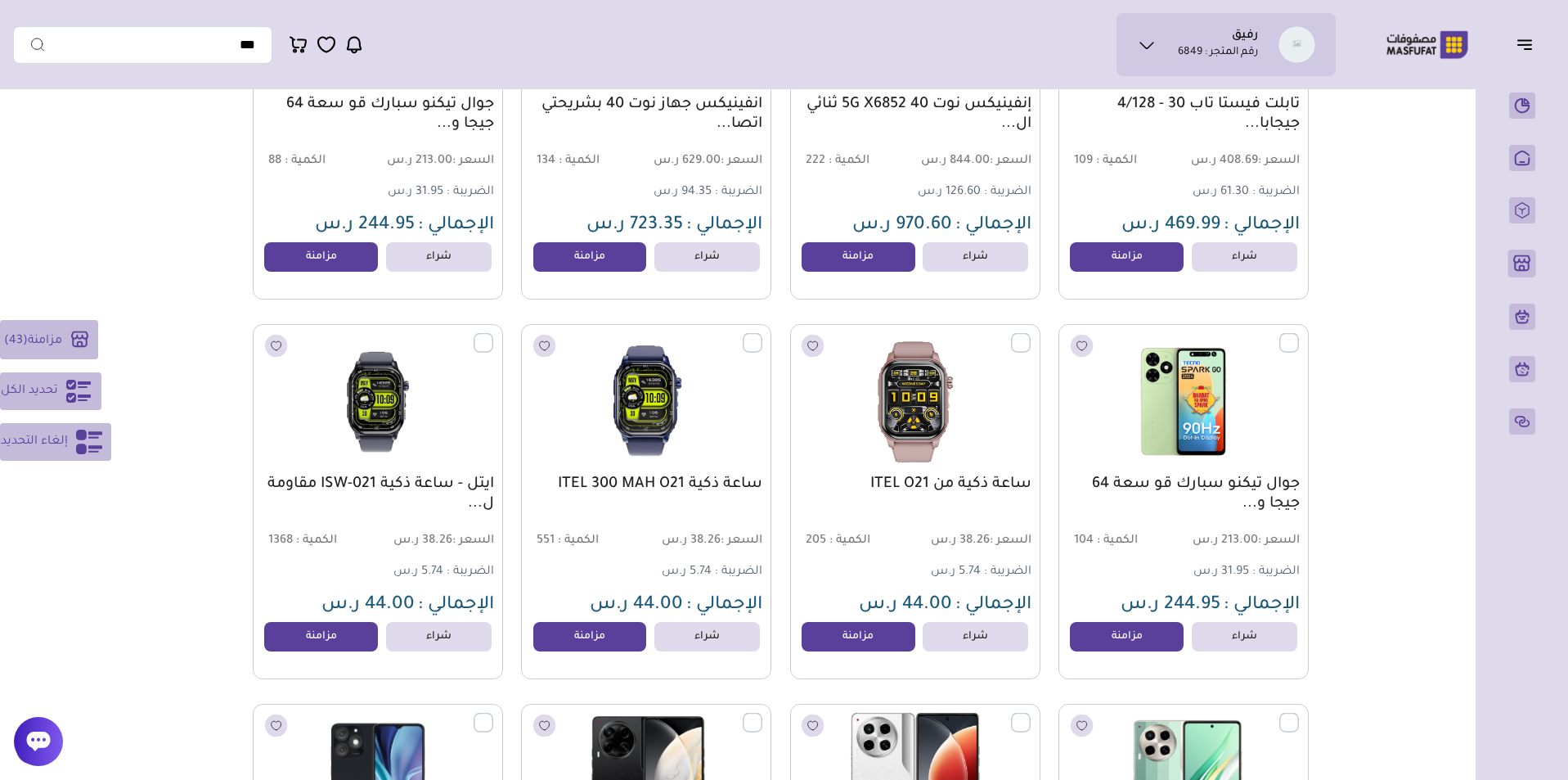
click at [1030, 335] on label at bounding box center [1030, 334] width 0 height 2
click at [762, 335] on label at bounding box center [762, 334] width 0 height 2
click at [493, 335] on label at bounding box center [493, 334] width 0 height 2
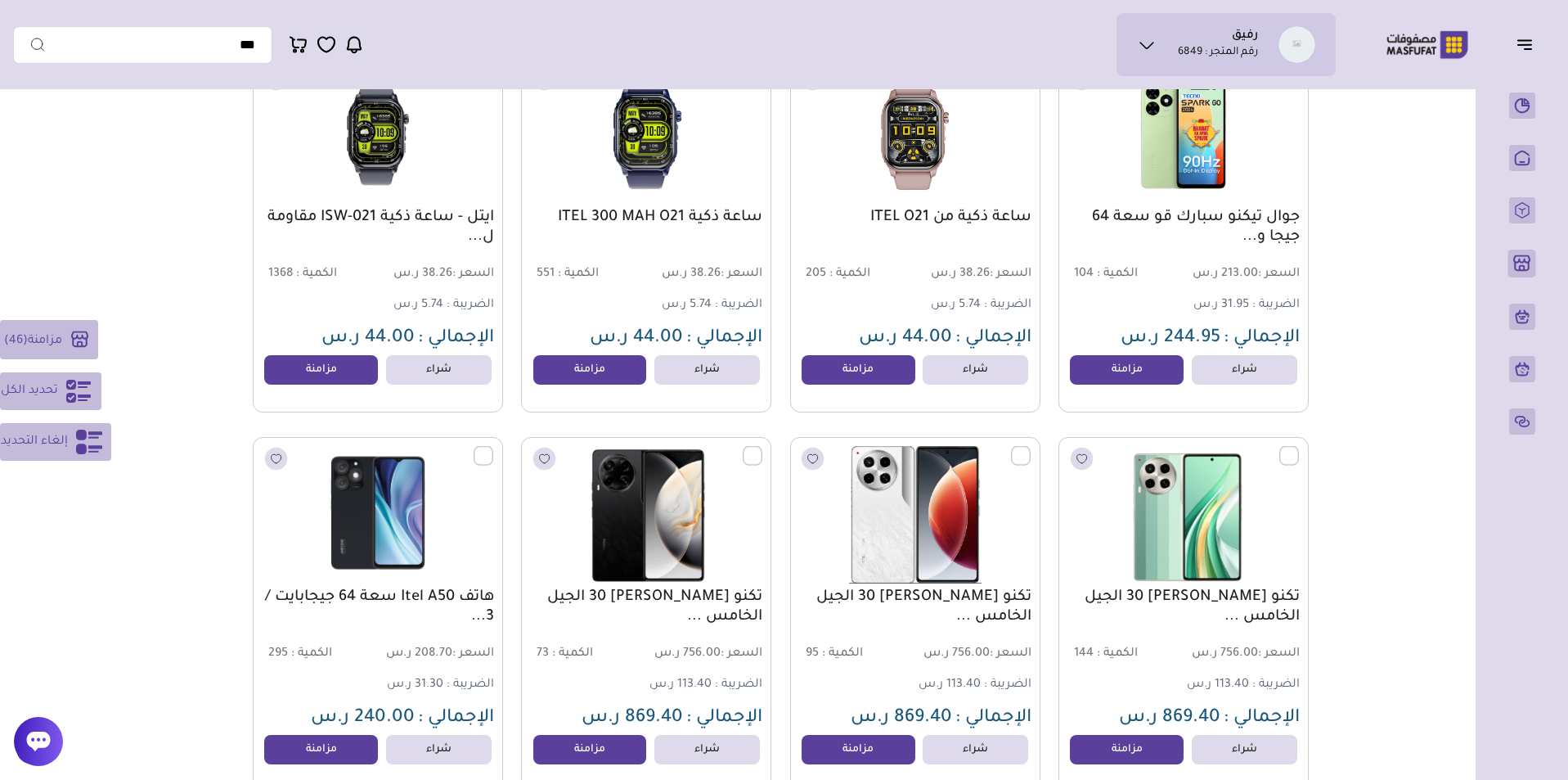
scroll to position [7099, 0]
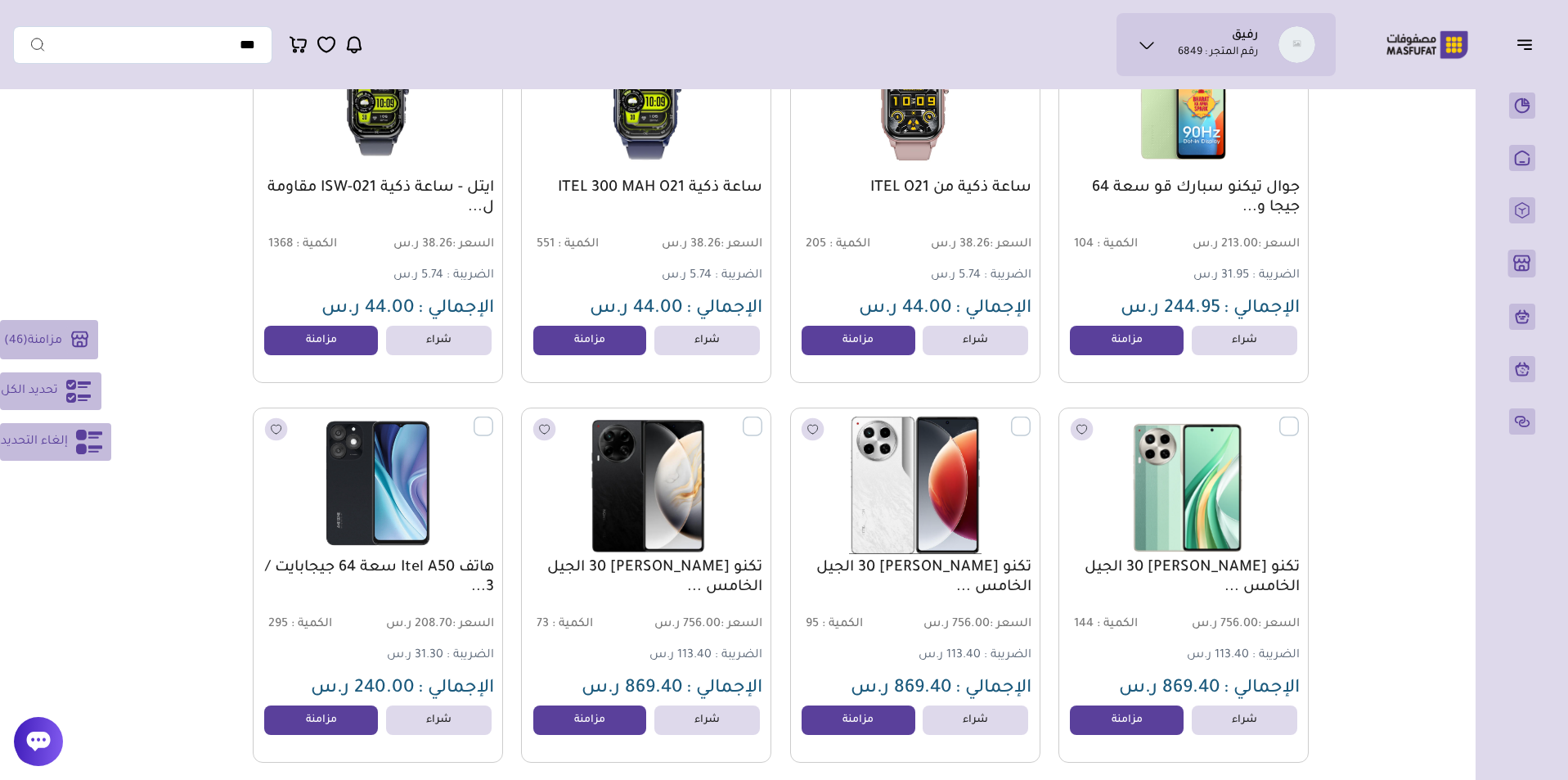
click at [493, 418] on label at bounding box center [493, 417] width 0 height 2
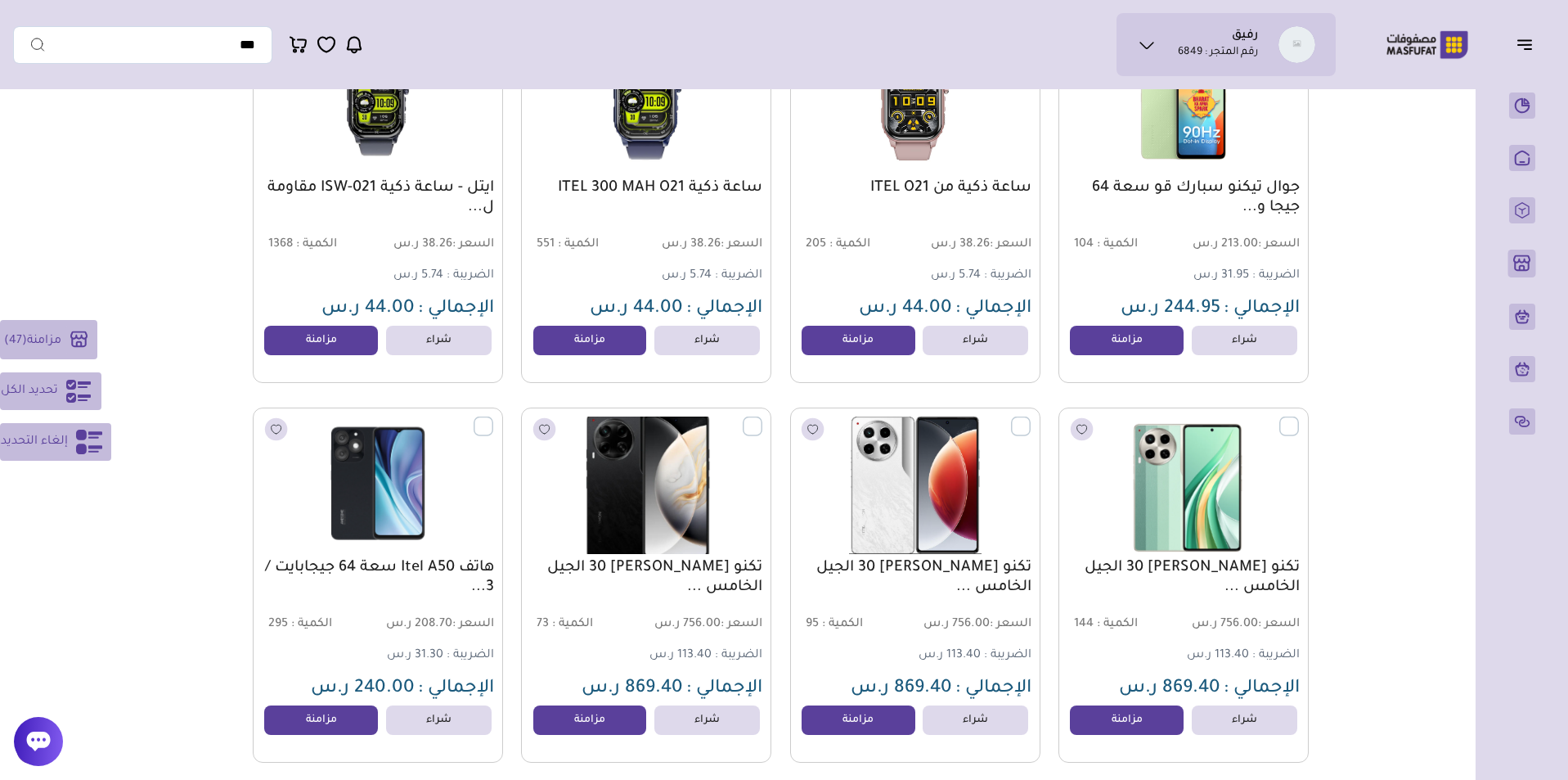
click at [762, 418] on label at bounding box center [762, 417] width 0 height 2
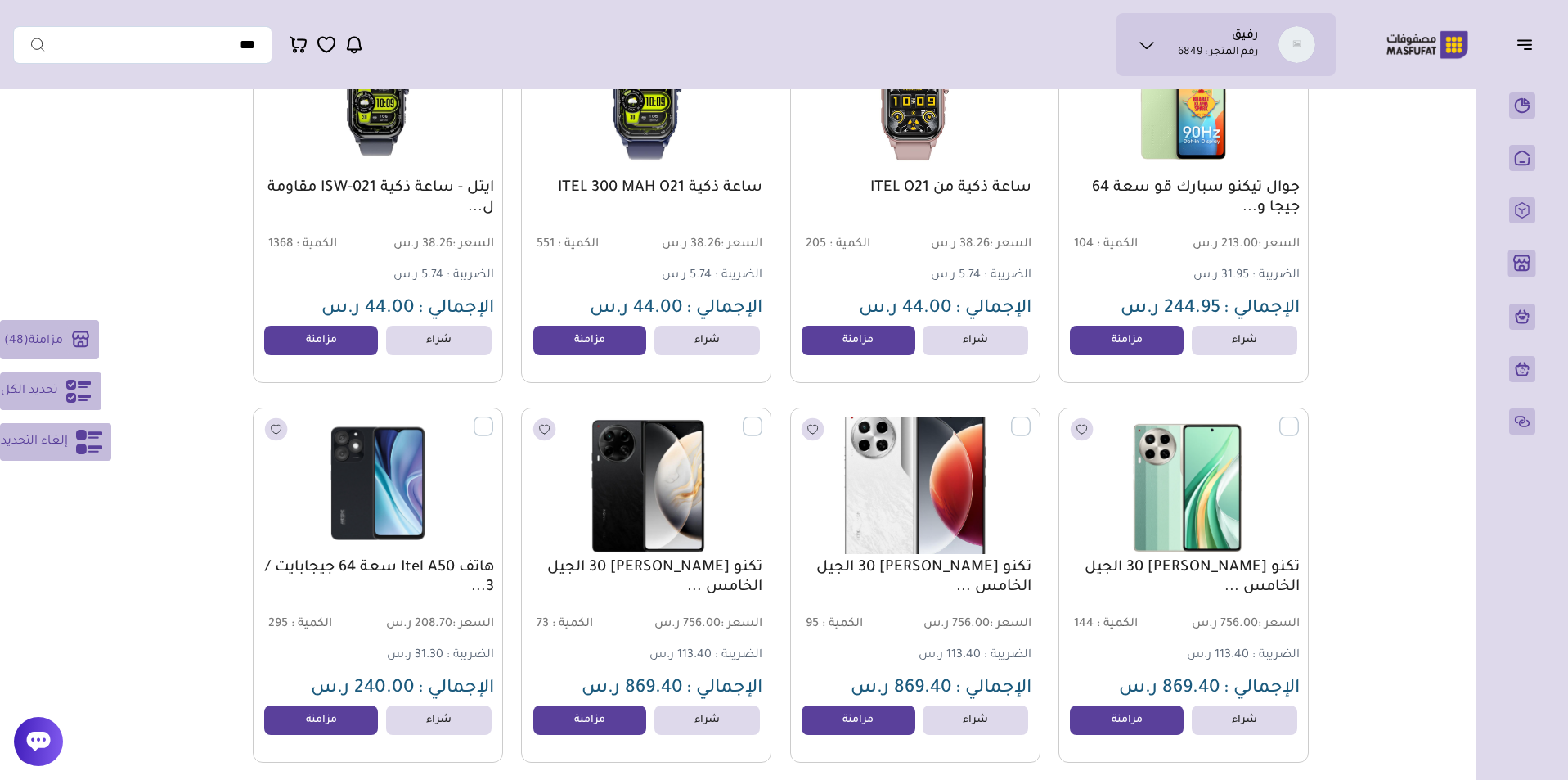
click at [1030, 418] on label at bounding box center [1030, 417] width 0 height 2
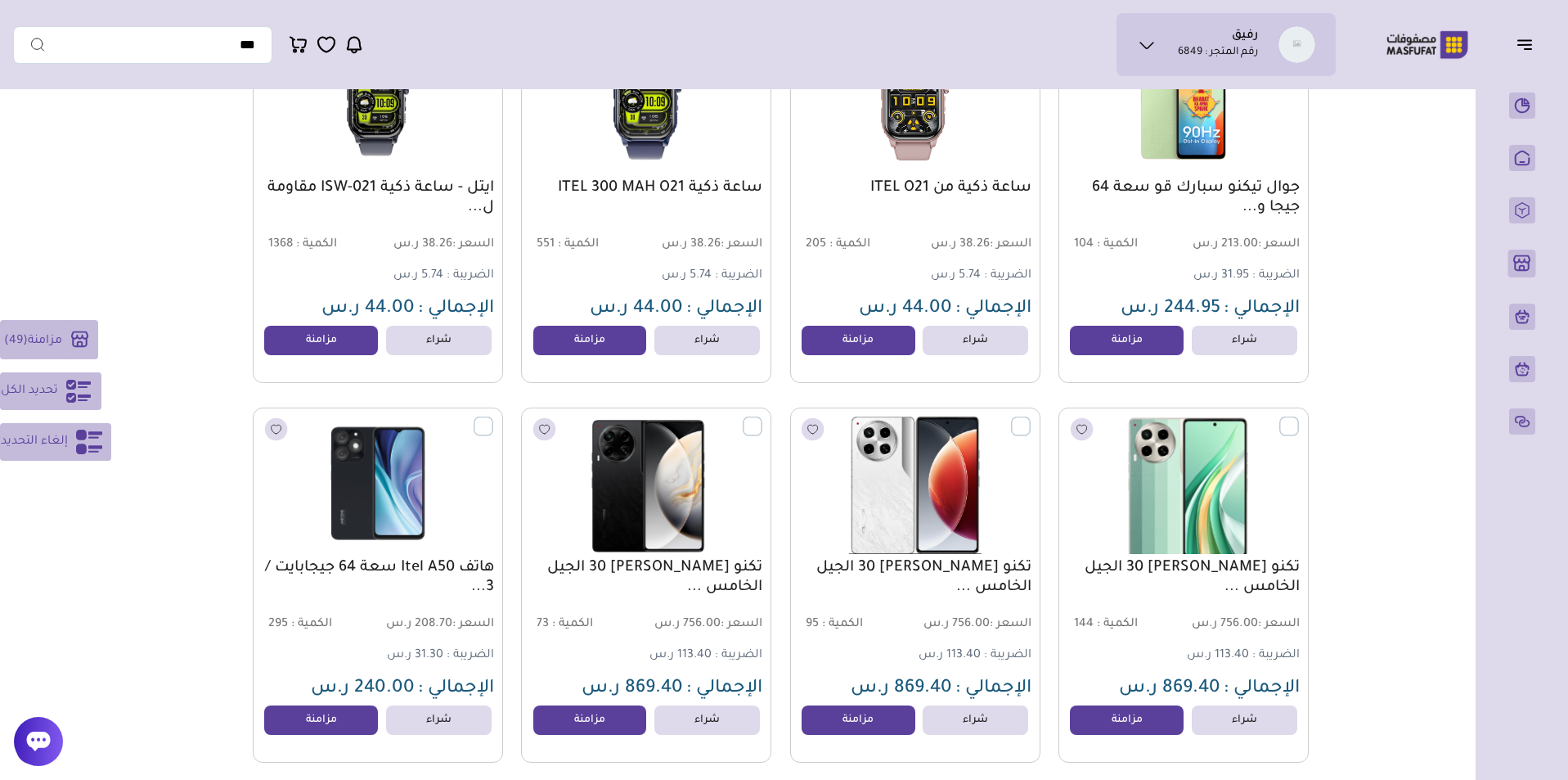
click at [1299, 418] on label at bounding box center [1299, 417] width 0 height 2
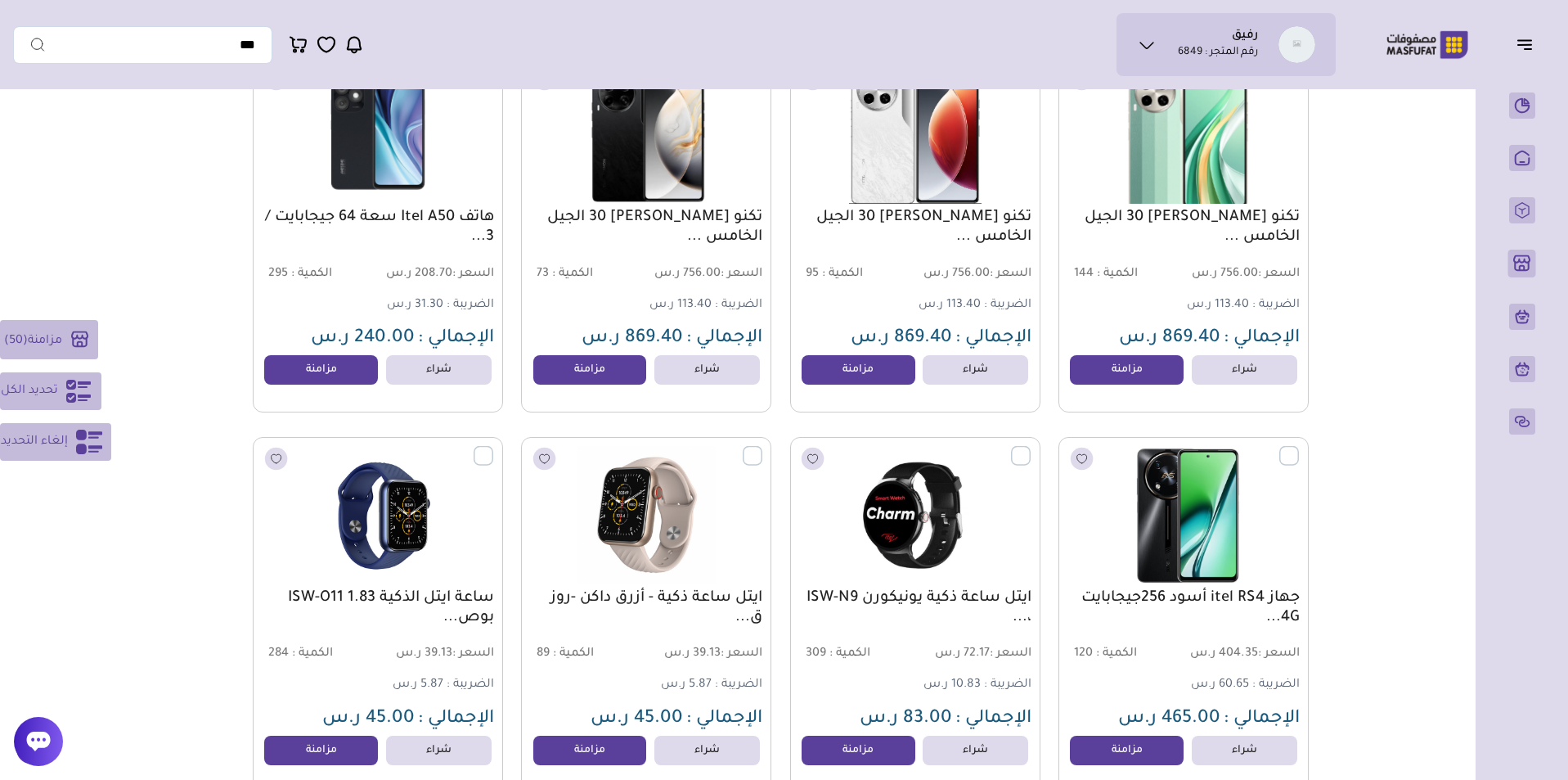
scroll to position [7557, 0]
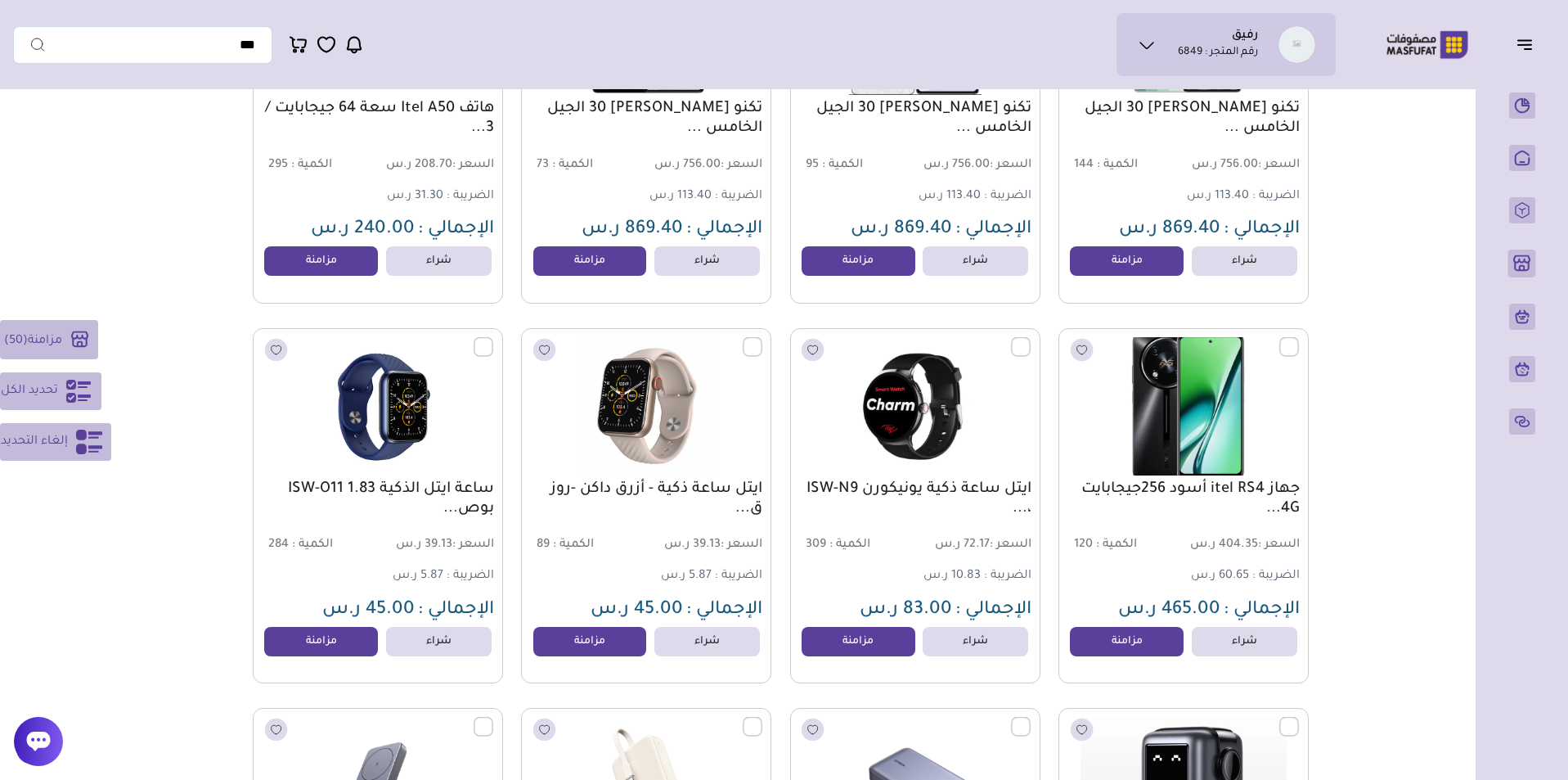
click at [1299, 338] on label at bounding box center [1299, 338] width 0 height 2
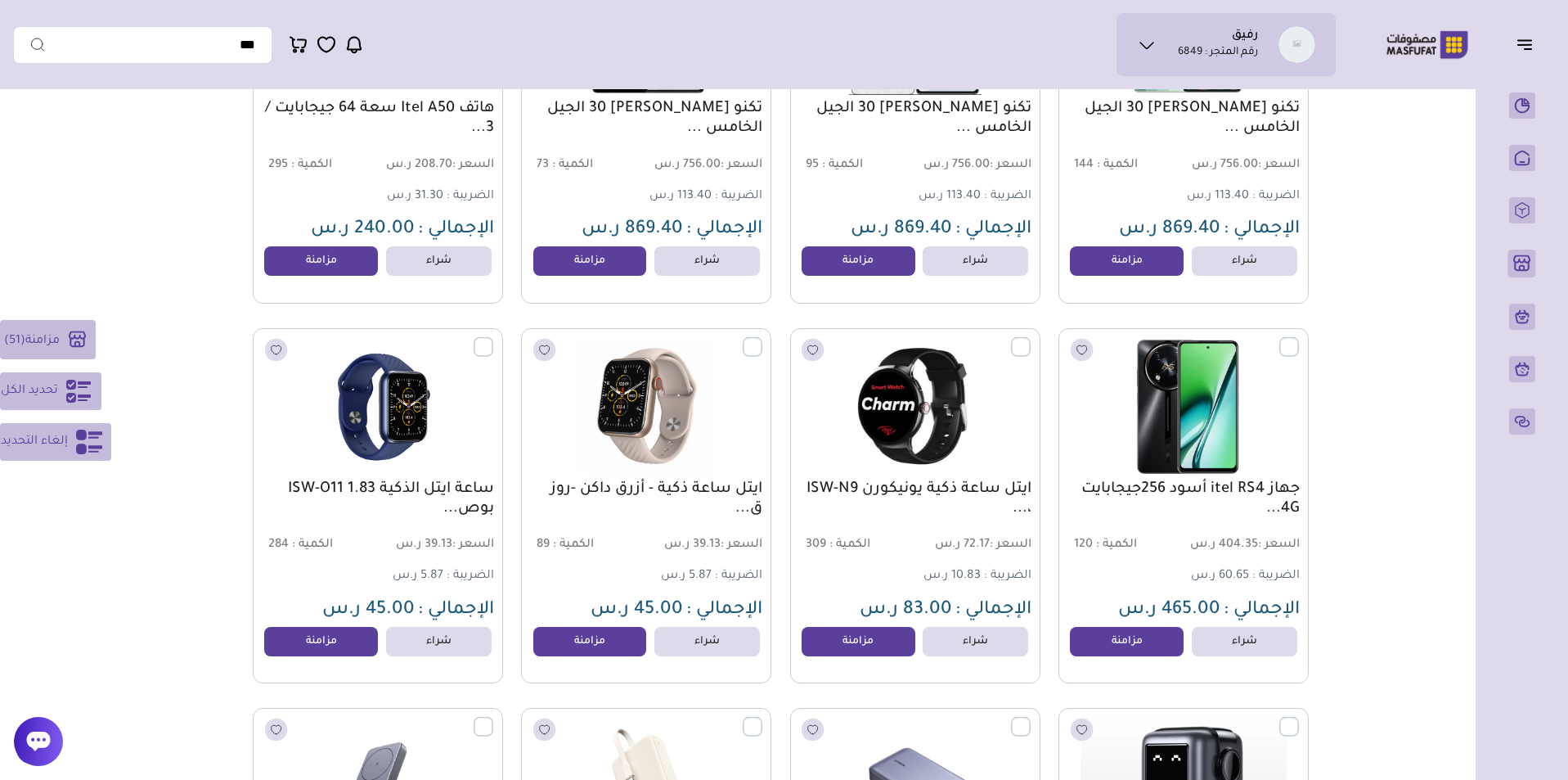
click at [1030, 338] on label at bounding box center [1030, 338] width 0 height 2
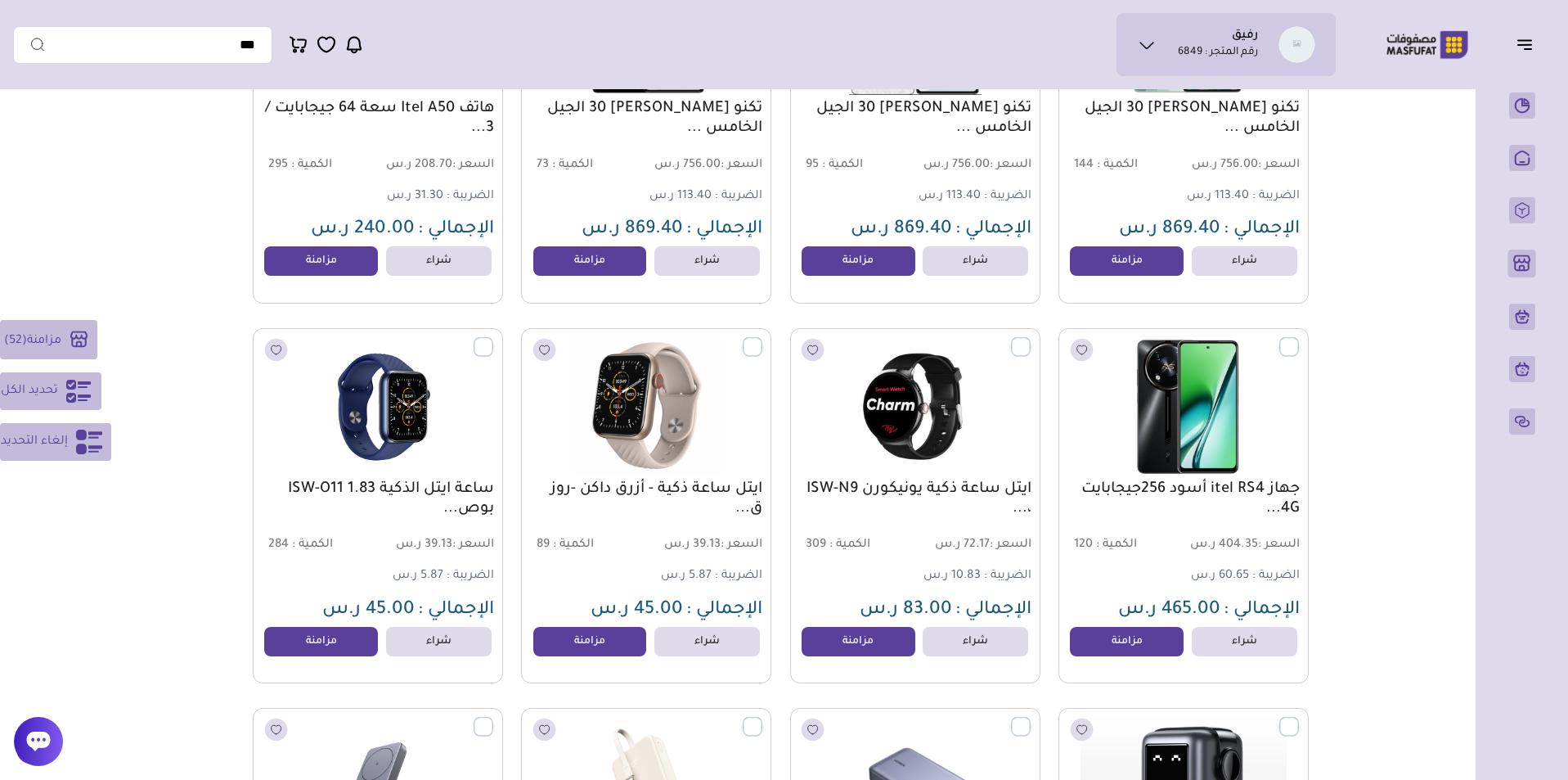
click at [762, 338] on label at bounding box center [762, 338] width 0 height 2
click at [493, 338] on label at bounding box center [493, 338] width 0 height 2
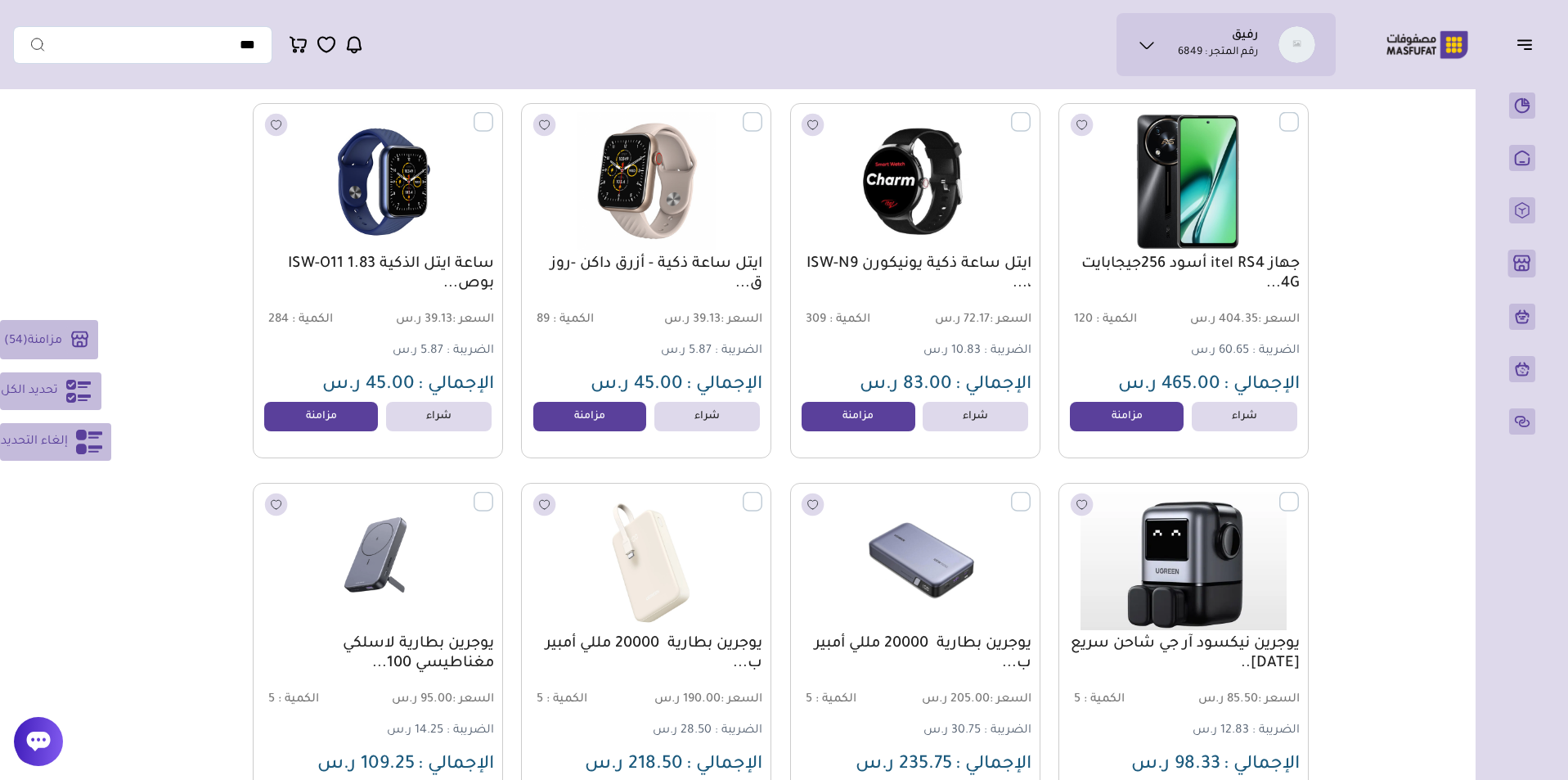
scroll to position [7869, 0]
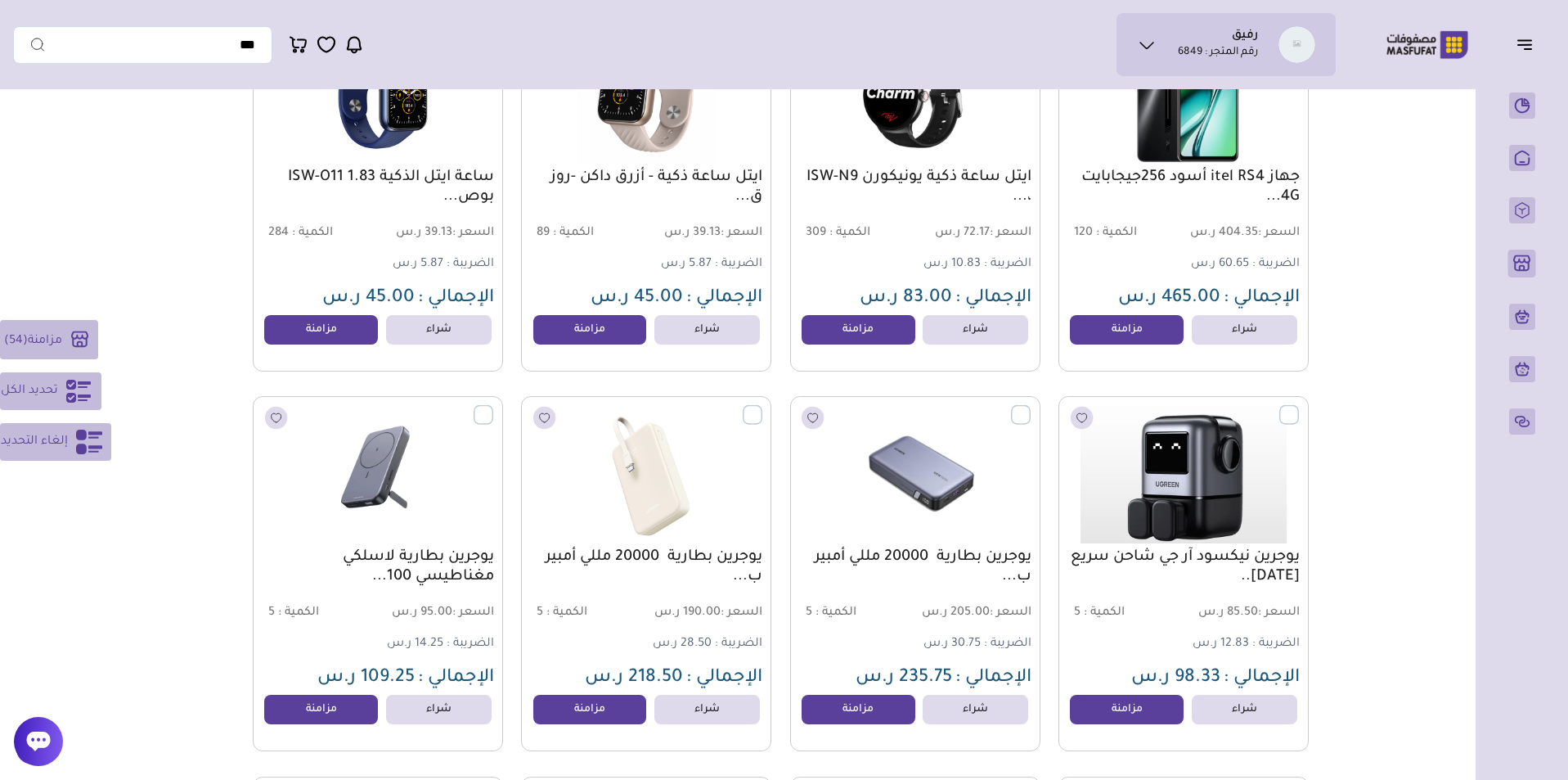
click at [493, 407] on label at bounding box center [493, 406] width 0 height 2
click at [762, 407] on label at bounding box center [762, 406] width 0 height 2
click at [1030, 407] on label at bounding box center [1030, 406] width 0 height 2
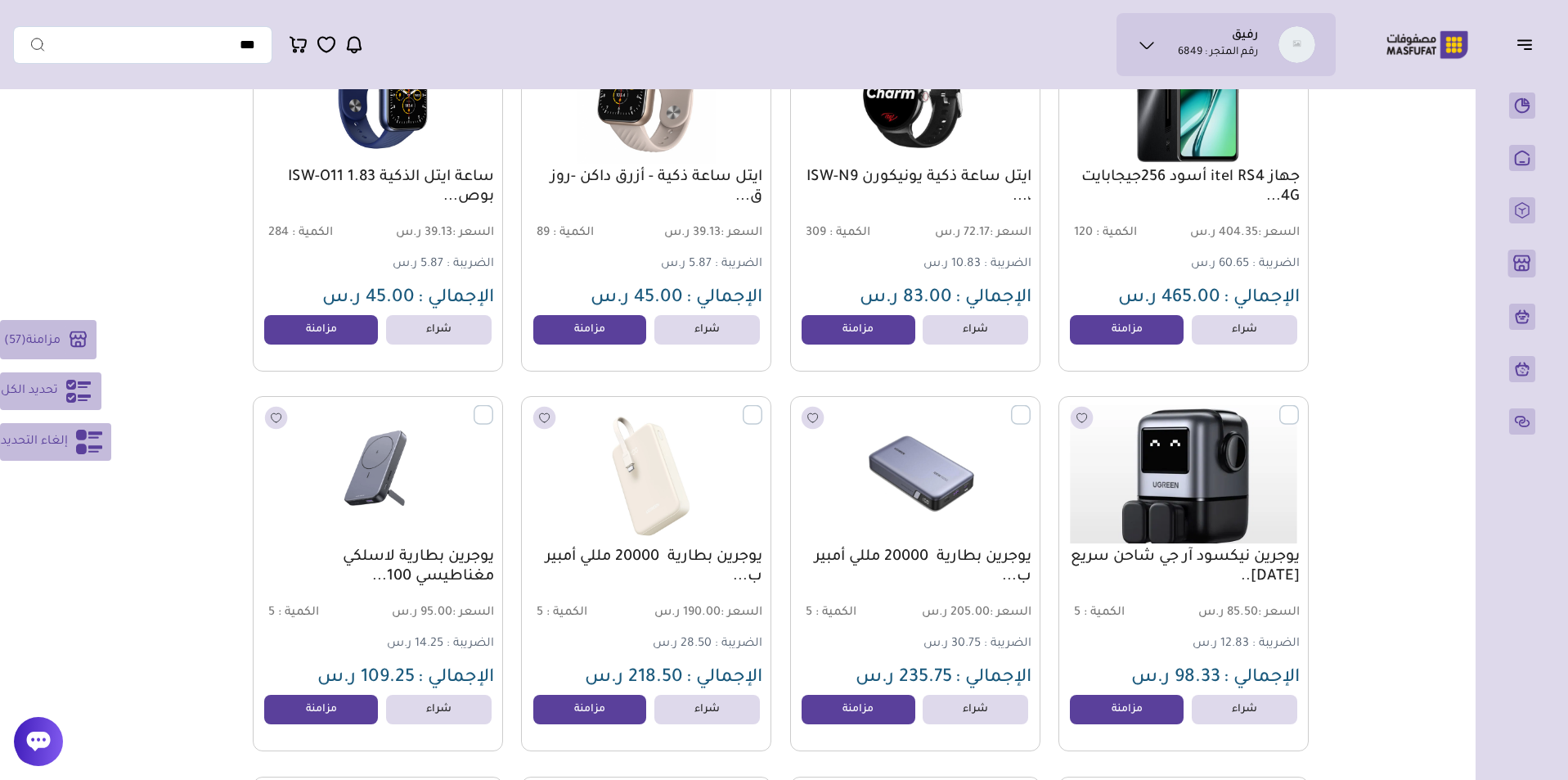
click at [1299, 407] on label at bounding box center [1299, 406] width 0 height 2
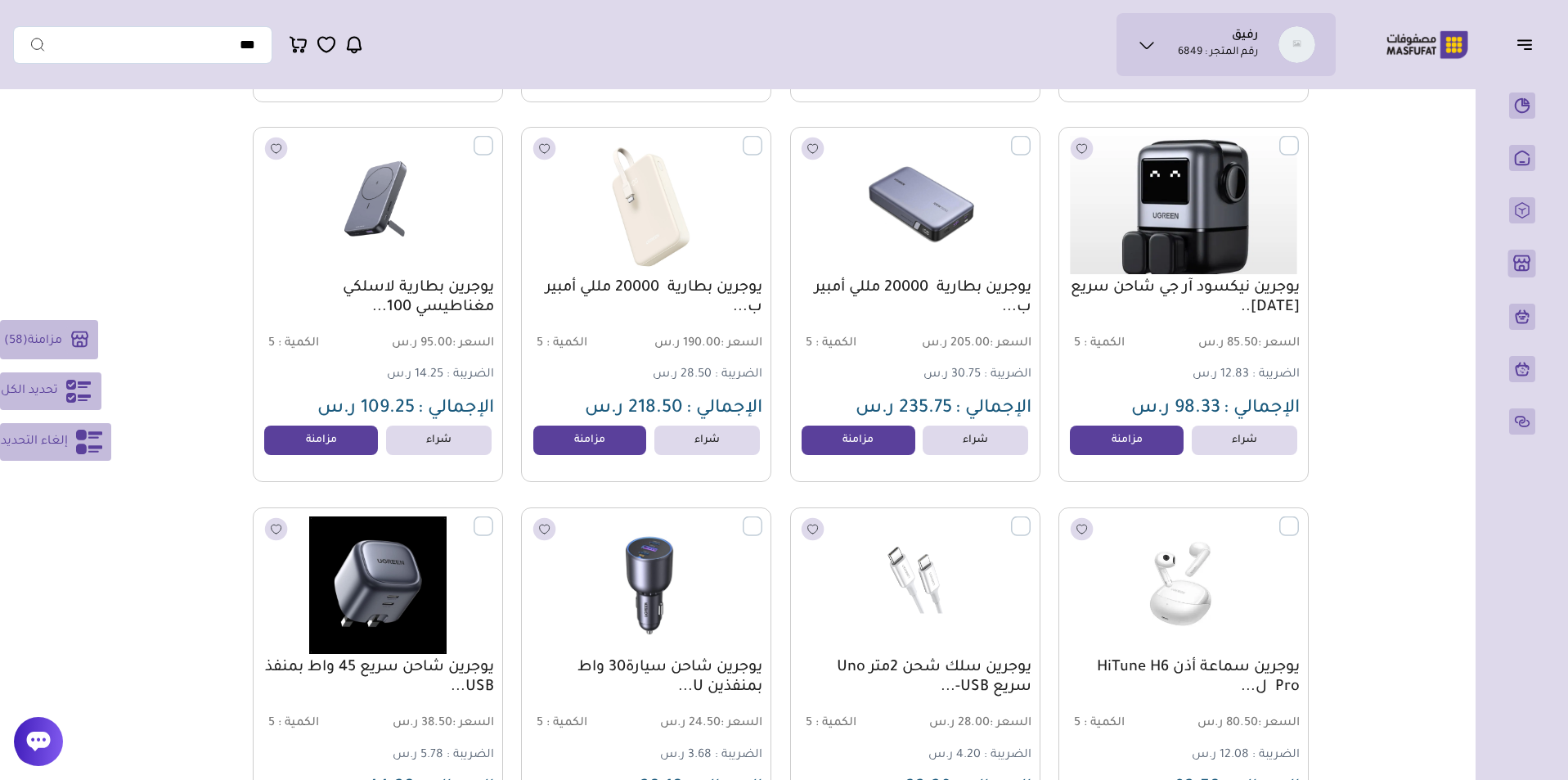
scroll to position [8301, 0]
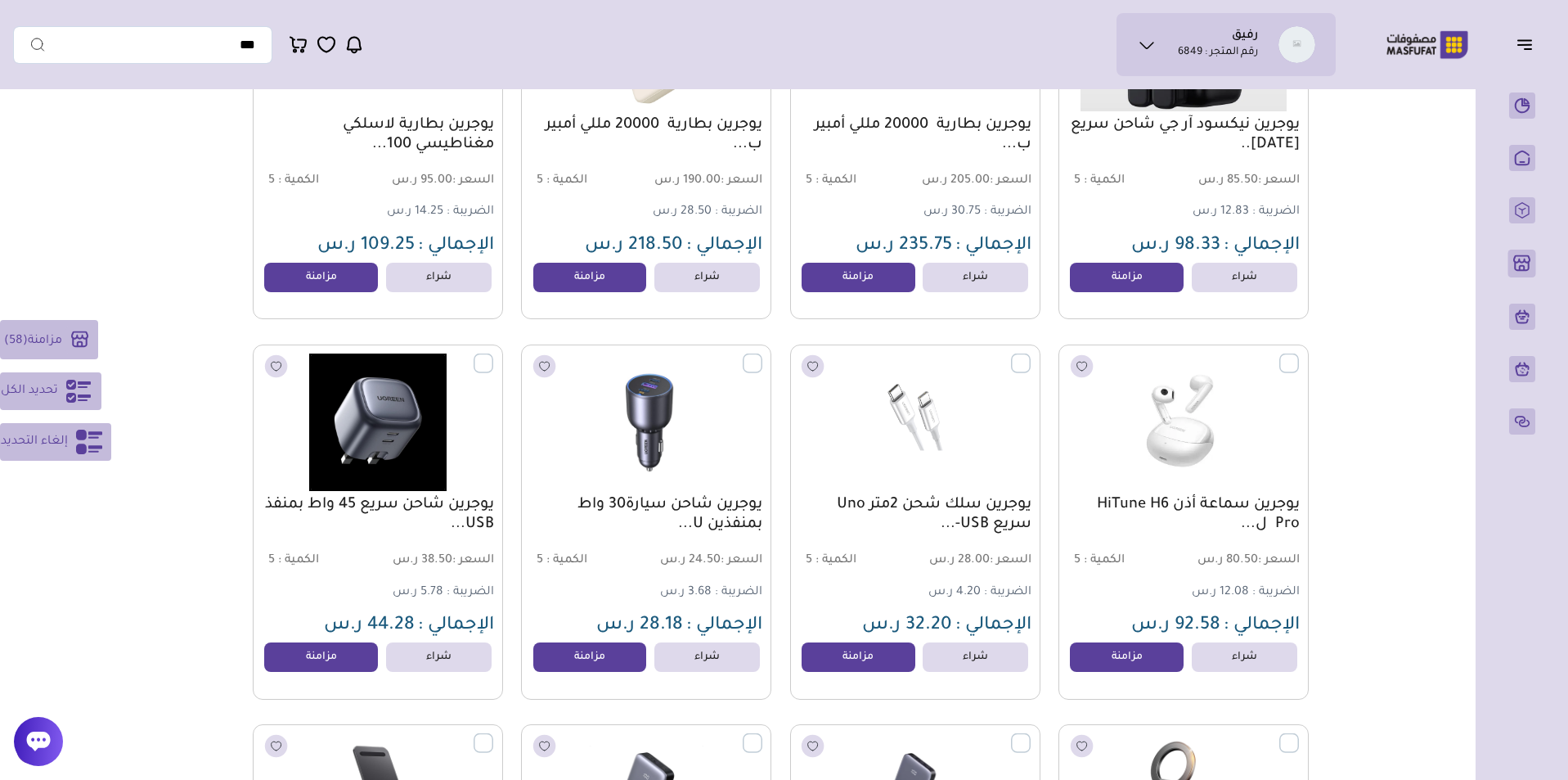
click at [1299, 354] on label at bounding box center [1299, 354] width 0 height 2
click at [1030, 354] on label at bounding box center [1030, 354] width 0 height 2
click at [762, 354] on label at bounding box center [762, 354] width 0 height 2
click at [493, 354] on label at bounding box center [493, 354] width 0 height 2
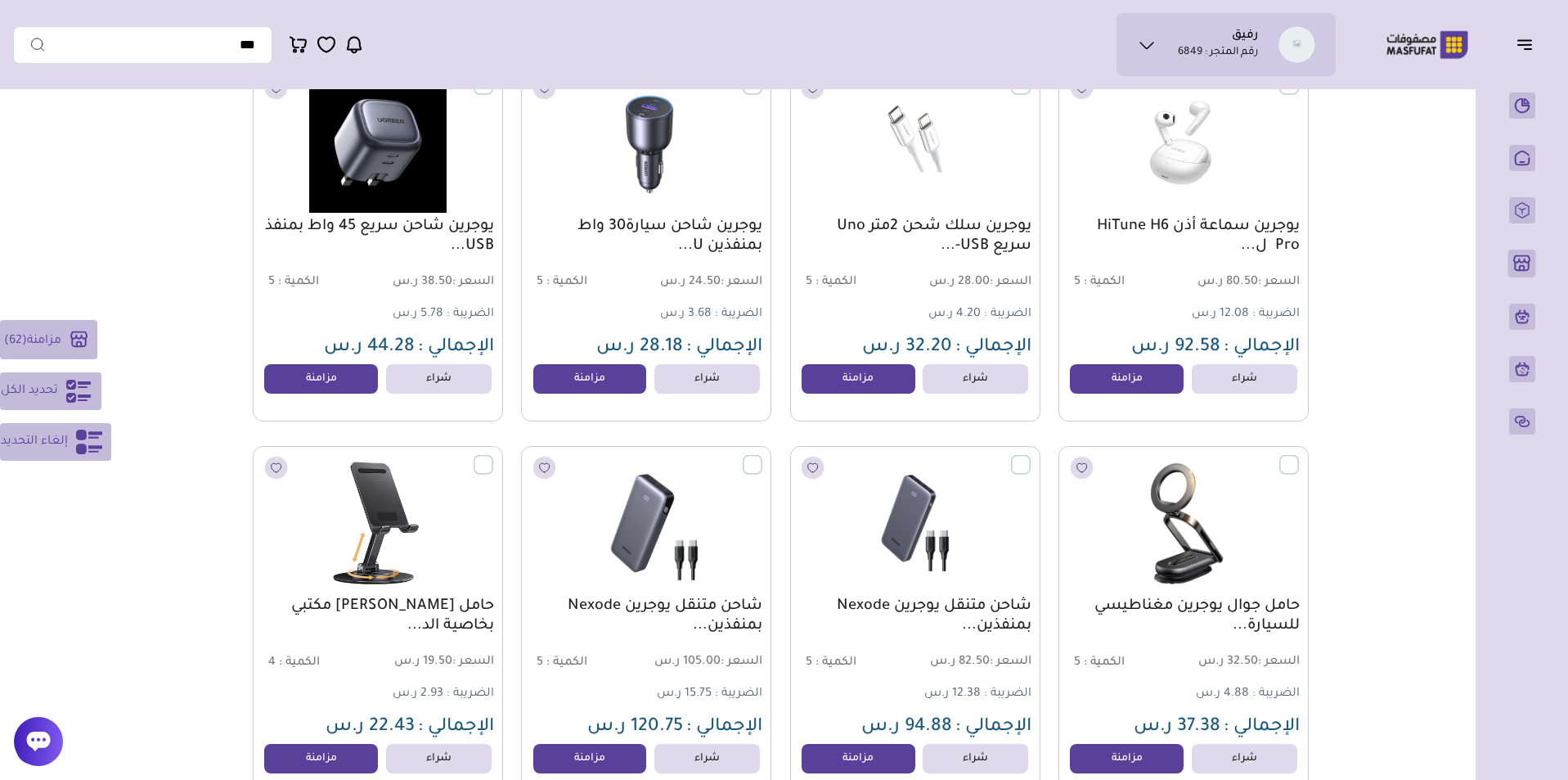
click at [493, 456] on label at bounding box center [493, 455] width 0 height 2
click at [762, 456] on label at bounding box center [762, 455] width 0 height 2
click at [1030, 456] on label at bounding box center [1030, 455] width 0 height 2
click at [1299, 456] on label at bounding box center [1299, 455] width 0 height 2
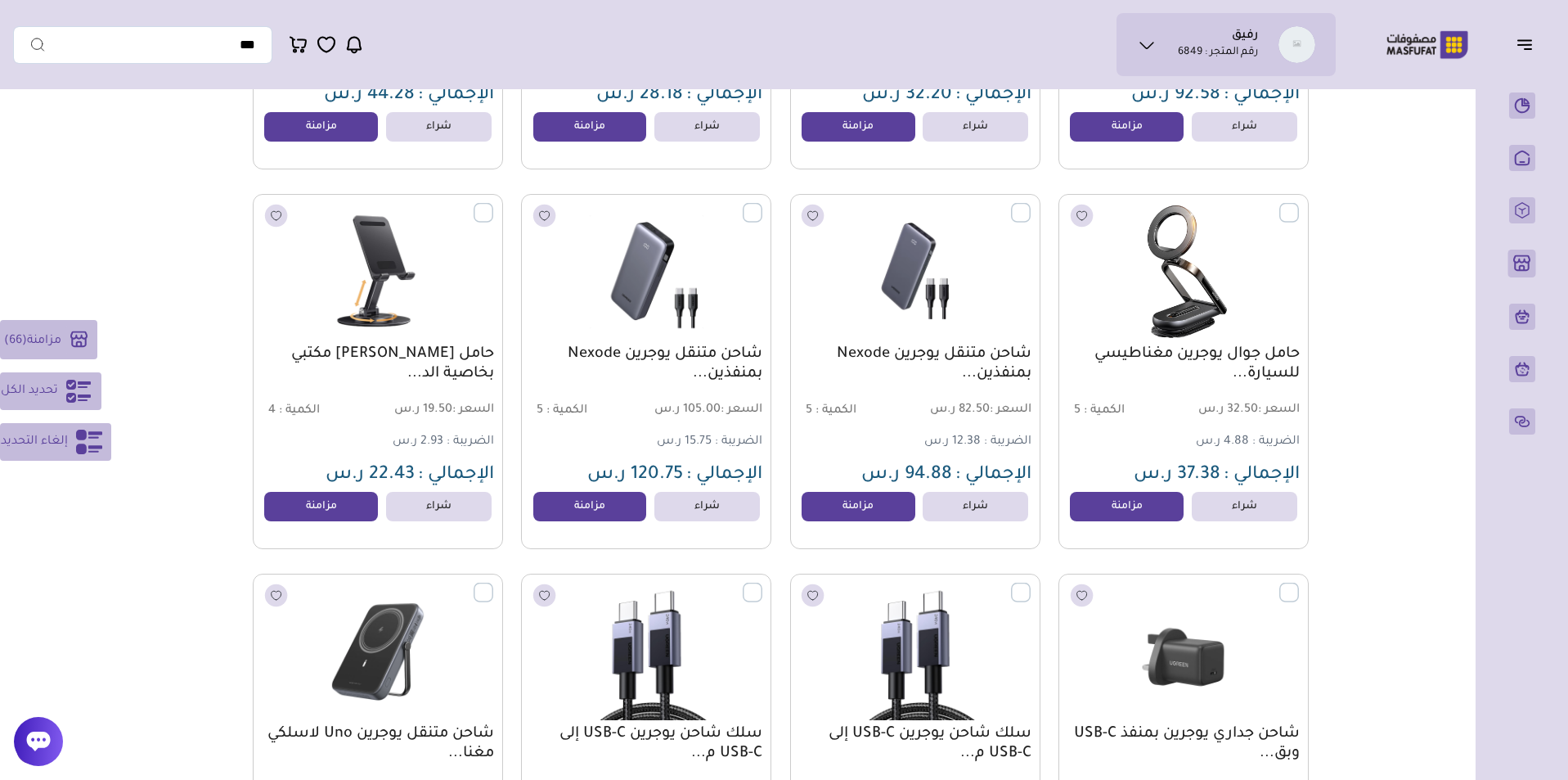
scroll to position [9064, 0]
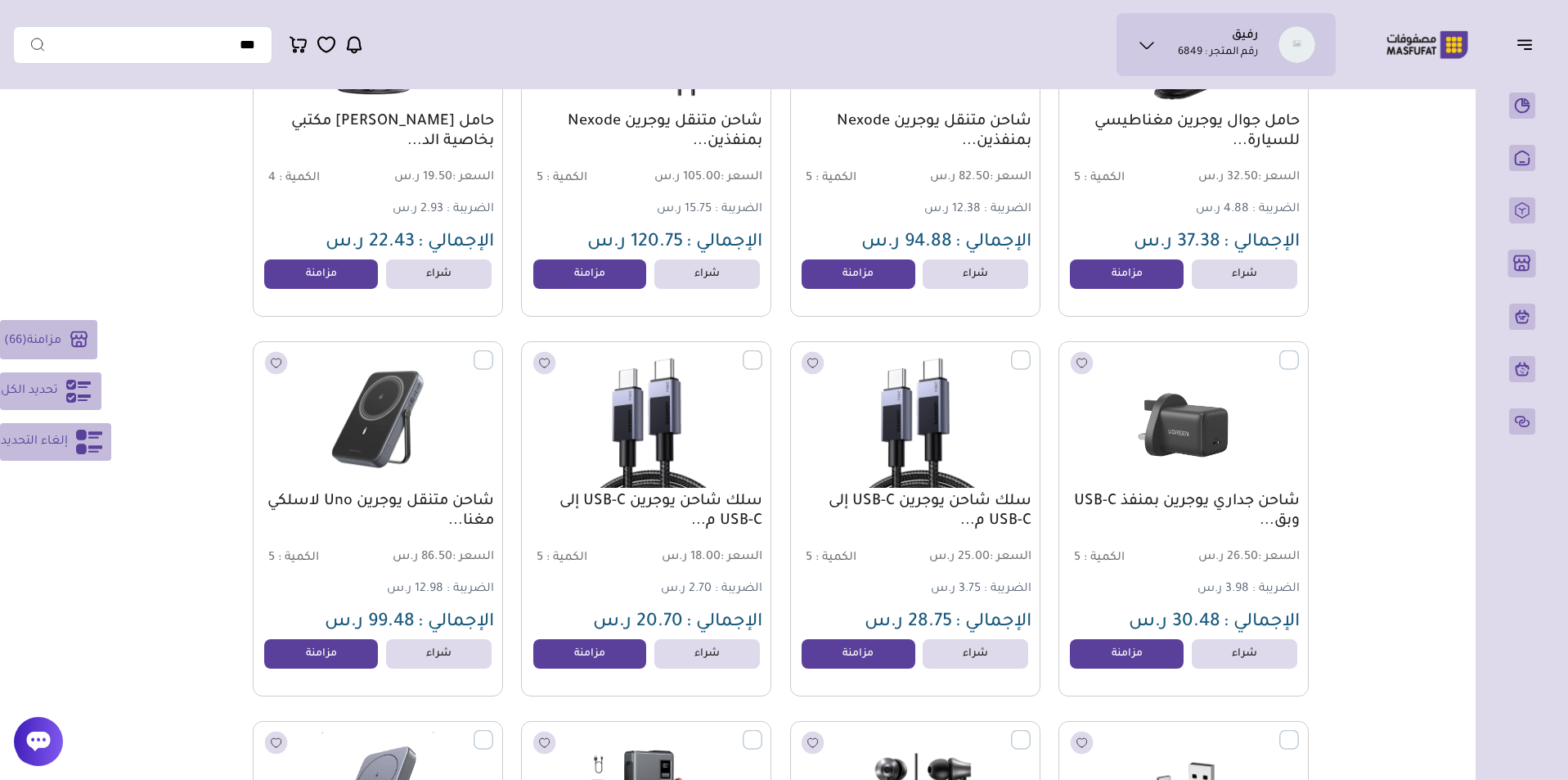
click at [1299, 351] on label at bounding box center [1299, 350] width 0 height 2
click at [1030, 351] on label at bounding box center [1030, 350] width 0 height 2
click at [762, 351] on label at bounding box center [762, 350] width 0 height 2
click at [493, 351] on label at bounding box center [493, 350] width 0 height 2
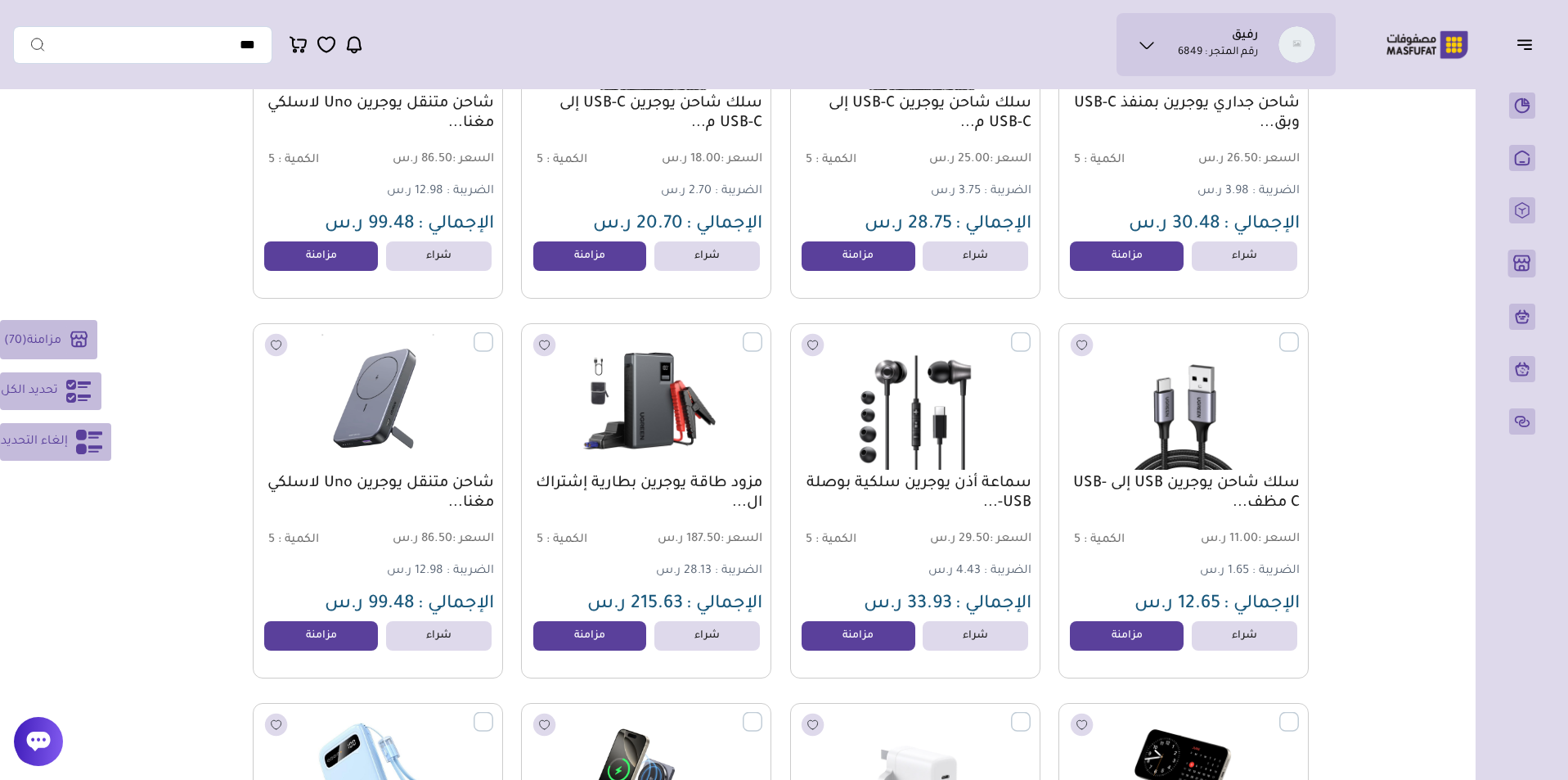
scroll to position [9571, 0]
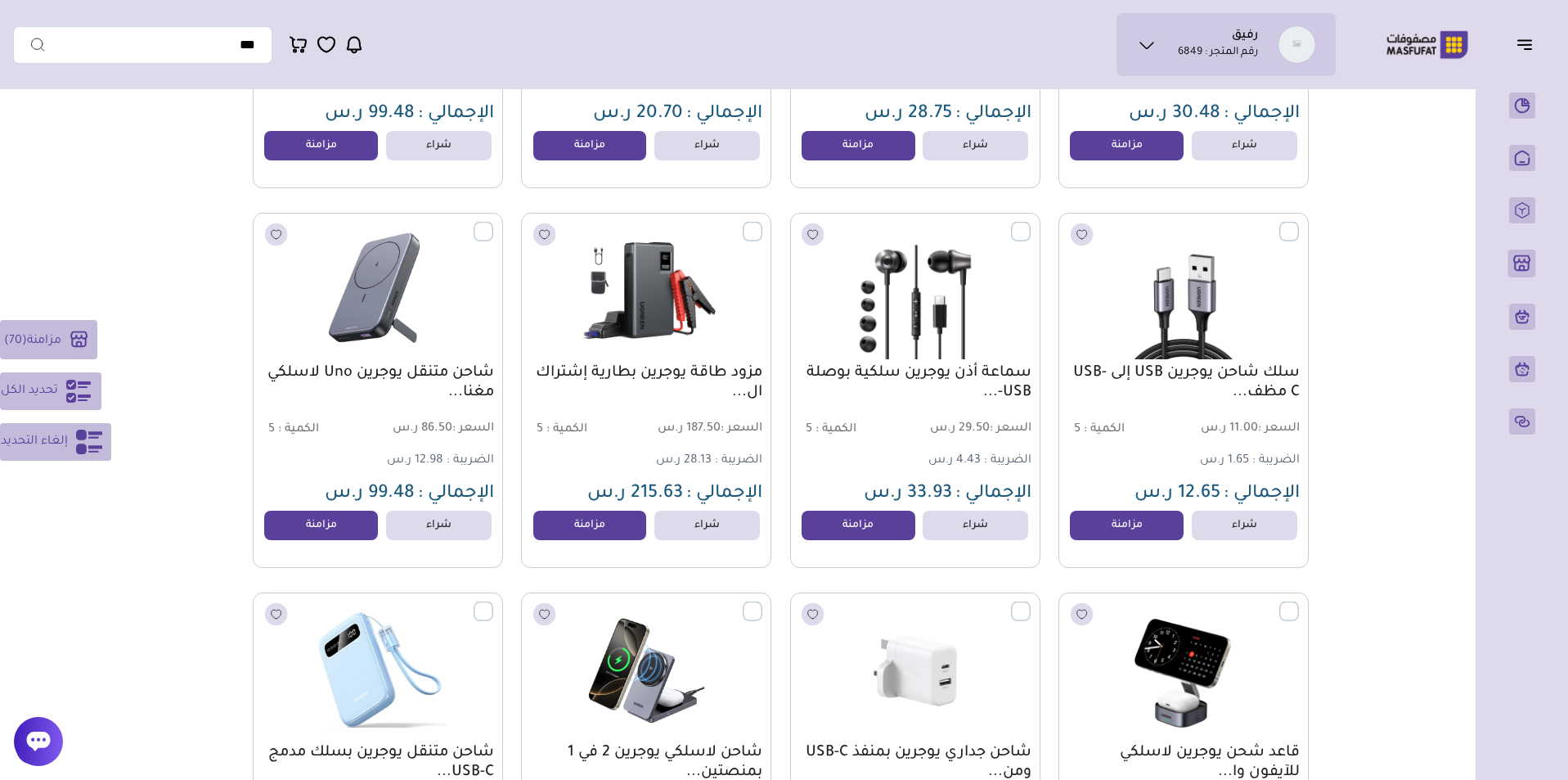
click at [493, 223] on label at bounding box center [493, 222] width 0 height 2
click at [762, 223] on label at bounding box center [762, 222] width 0 height 2
click at [1030, 223] on label at bounding box center [1030, 222] width 0 height 2
click at [1299, 223] on label at bounding box center [1299, 222] width 0 height 2
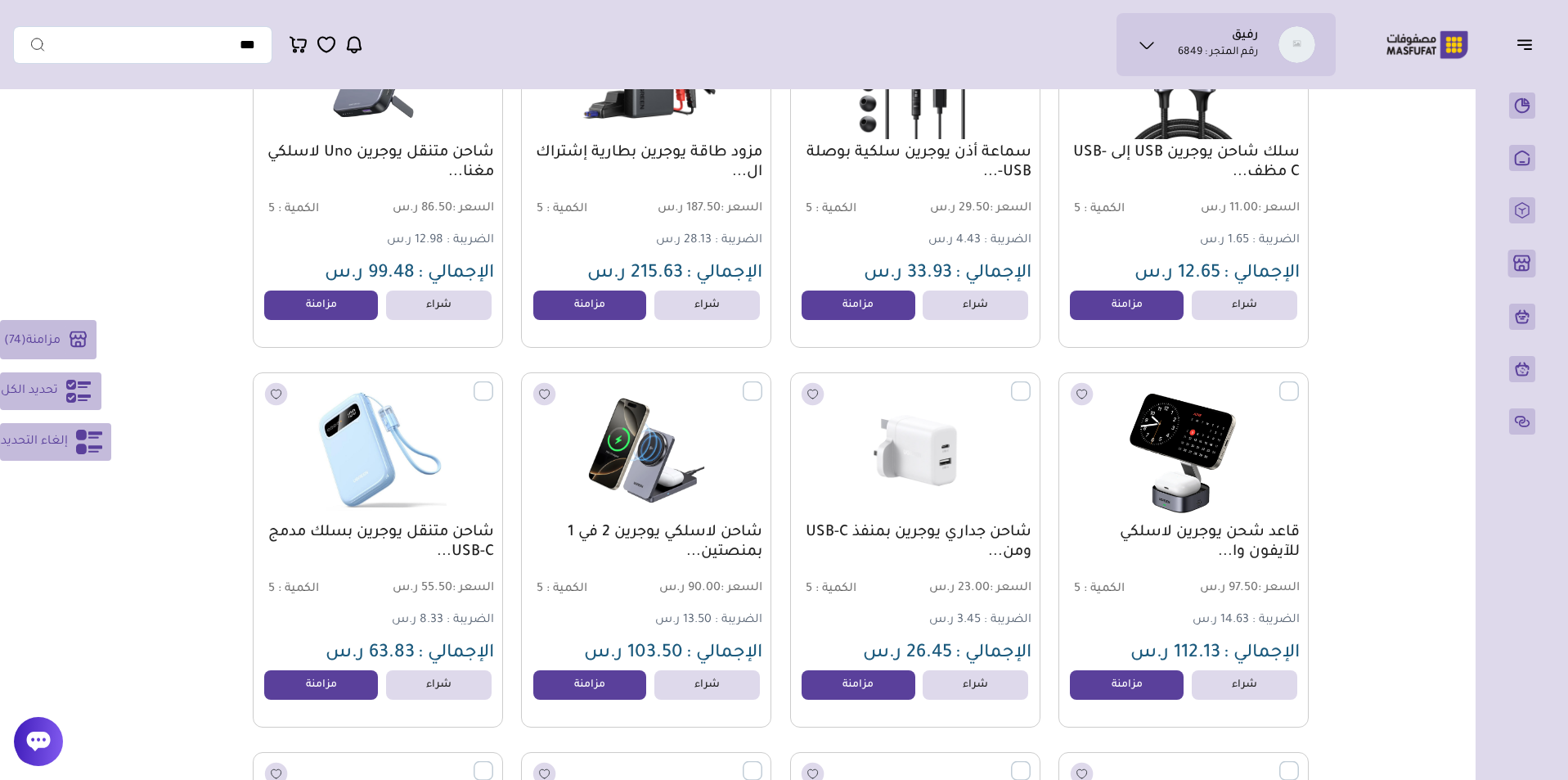
click at [1299, 383] on label at bounding box center [1299, 382] width 0 height 2
click at [1030, 383] on label at bounding box center [1030, 382] width 0 height 2
click at [762, 383] on label at bounding box center [762, 382] width 0 height 2
click at [496, 386] on div "شاحن متنقل يوجرين بسلك مدمج USB-C... السعر : 55.50 ر.س الكمية : 5 الضريبة :" at bounding box center [378, 550] width 250 height 355
click at [493, 383] on label at bounding box center [493, 382] width 0 height 2
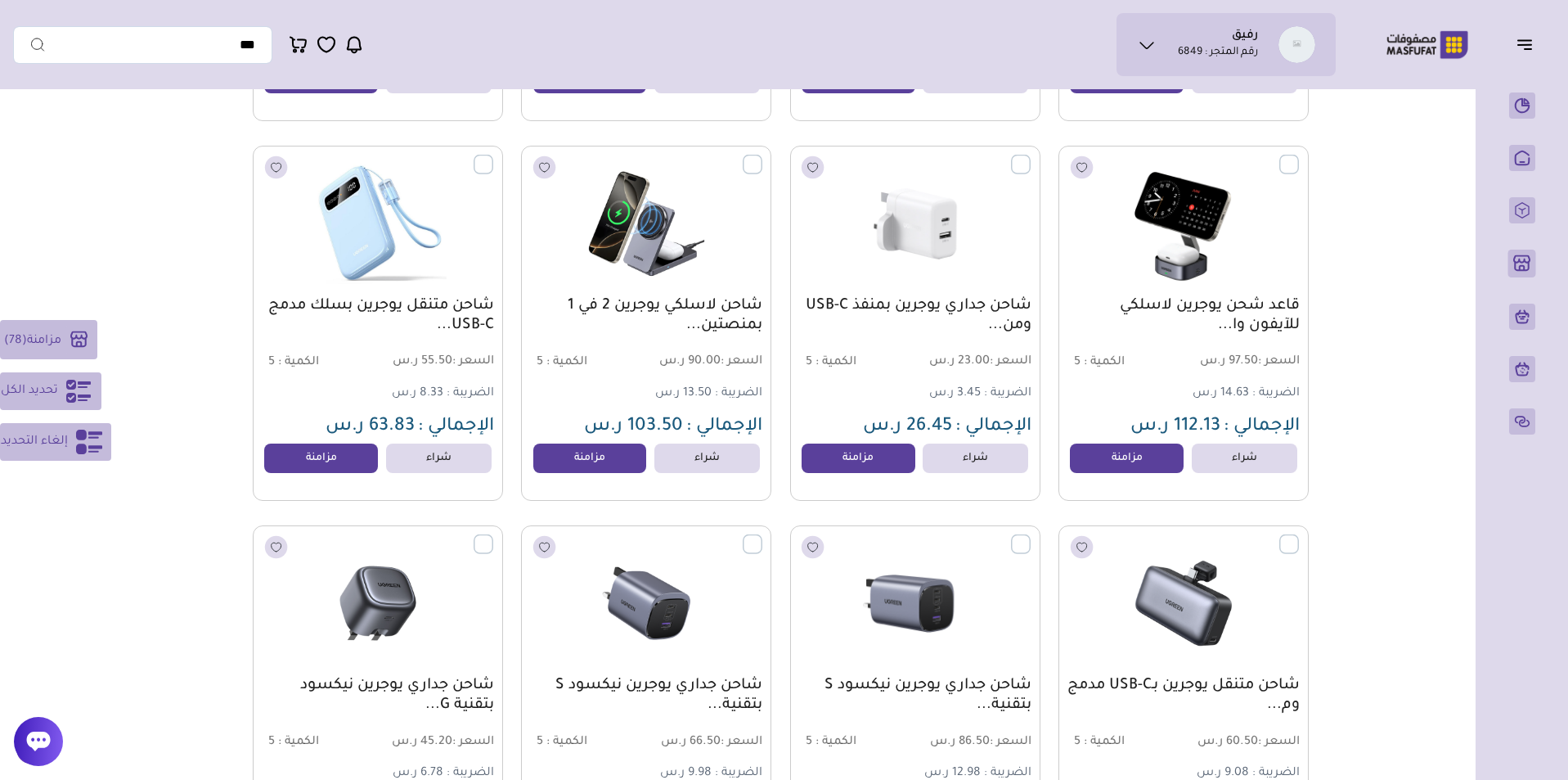
scroll to position [10263, 0]
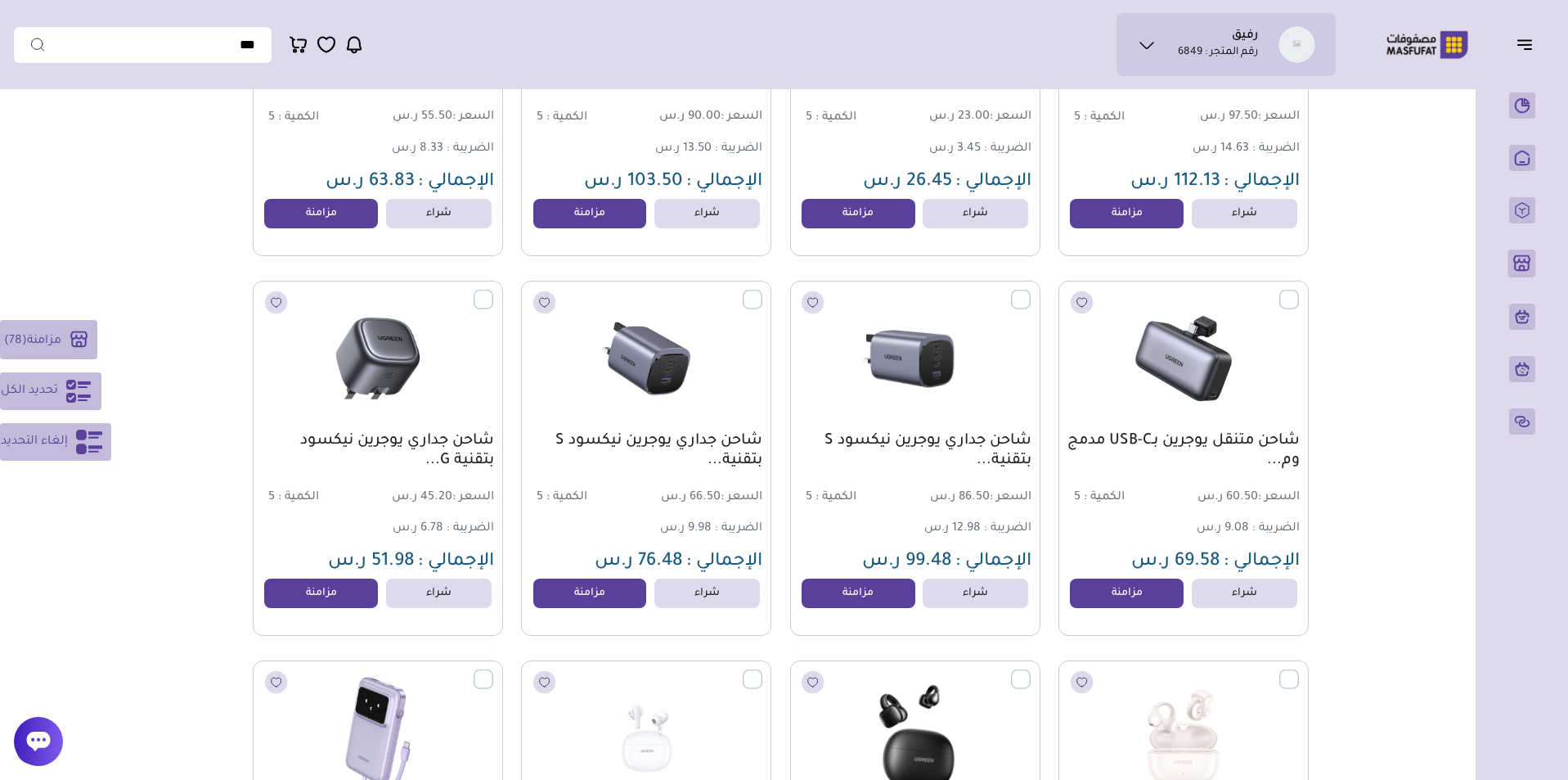
click at [493, 291] on label at bounding box center [493, 290] width 0 height 2
click at [762, 291] on label at bounding box center [762, 290] width 0 height 2
click at [1030, 291] on label at bounding box center [1030, 290] width 0 height 2
click at [1299, 291] on label at bounding box center [1299, 290] width 0 height 2
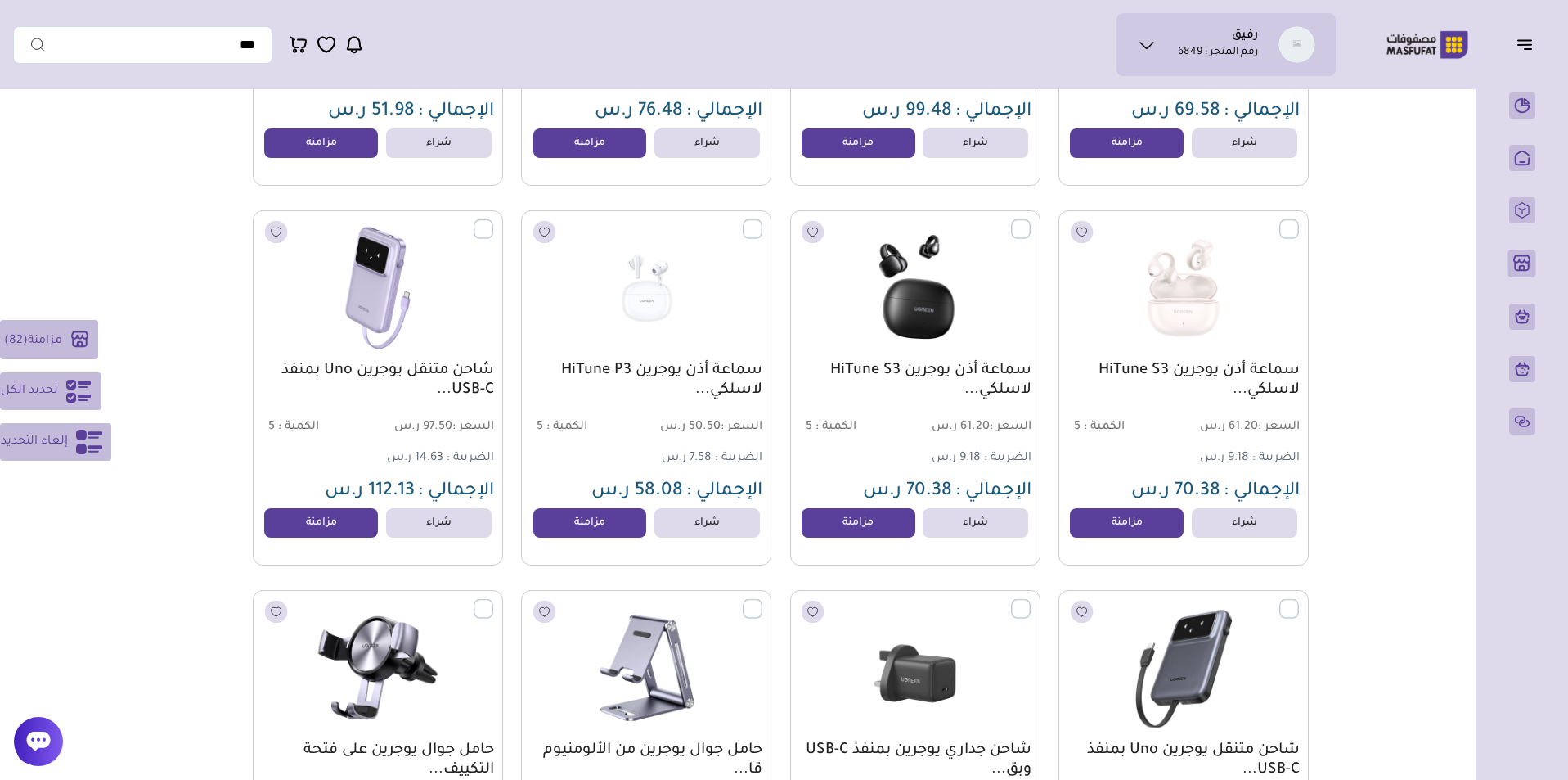
scroll to position [10810, 0]
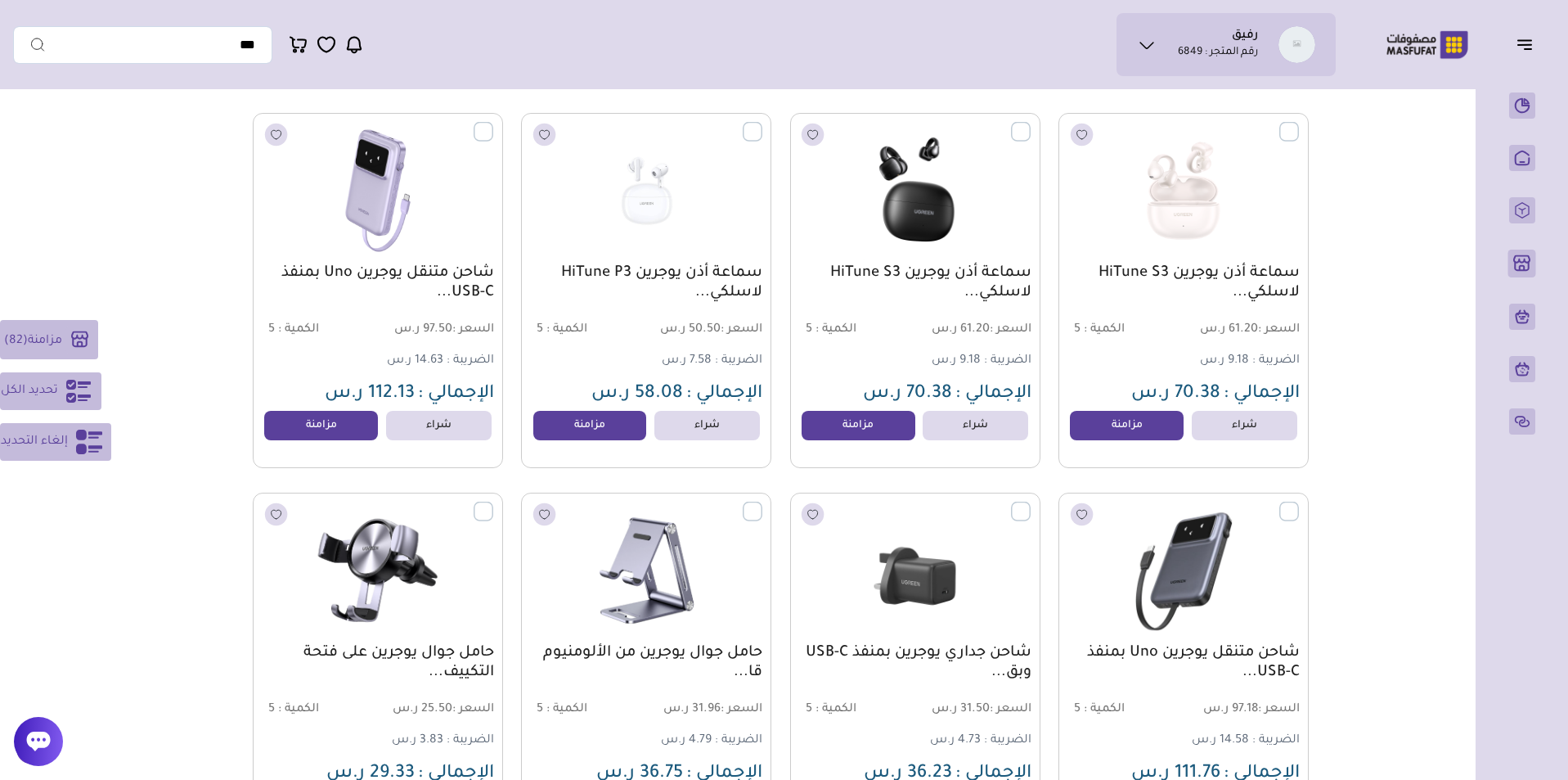
click at [62, 338] on span "مزامنة" at bounding box center [45, 340] width 35 height 13
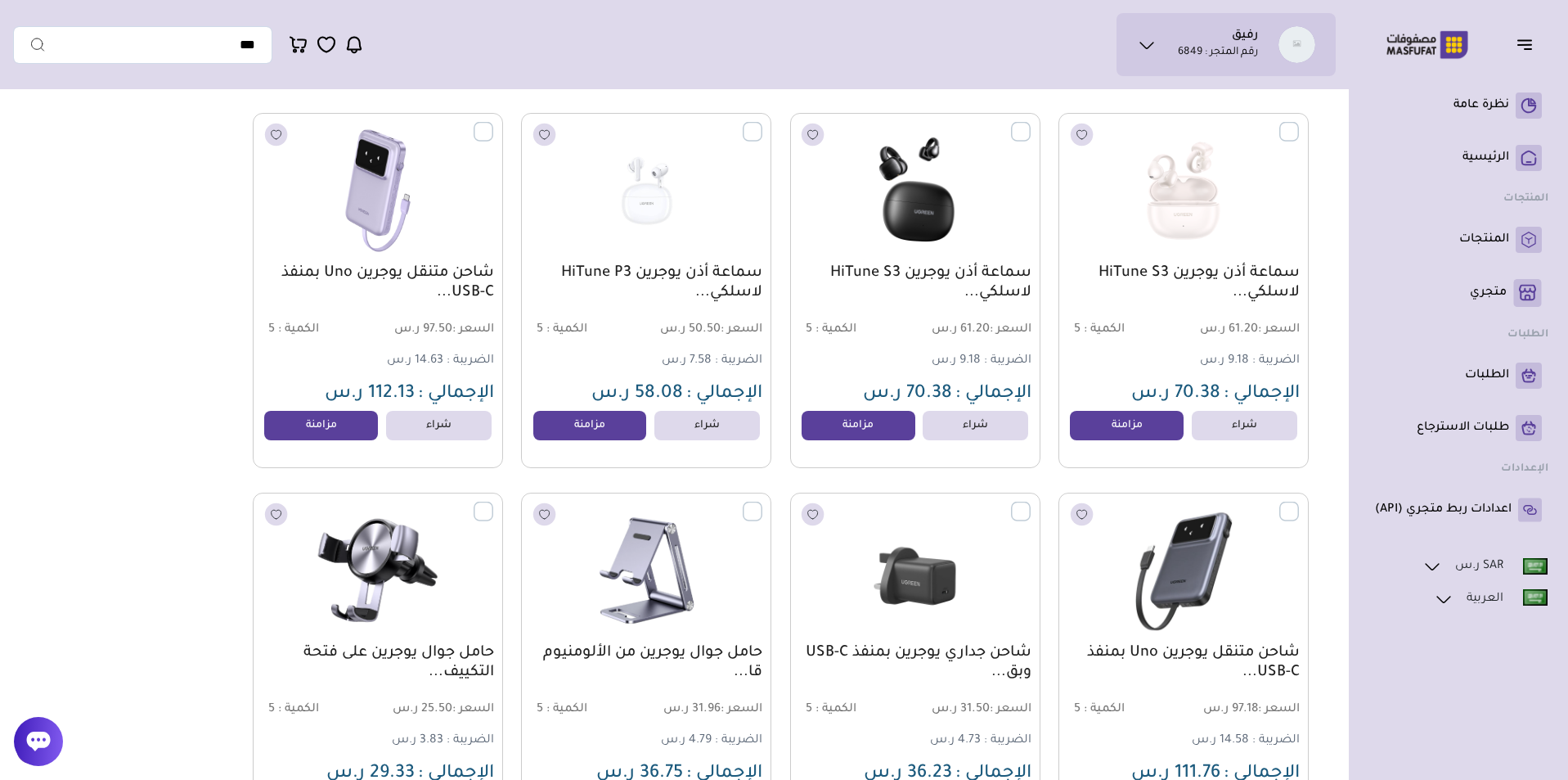
click at [1372, 215] on ul "نظرة عامة ( 0 )" at bounding box center [1458, 308] width 180 height 443
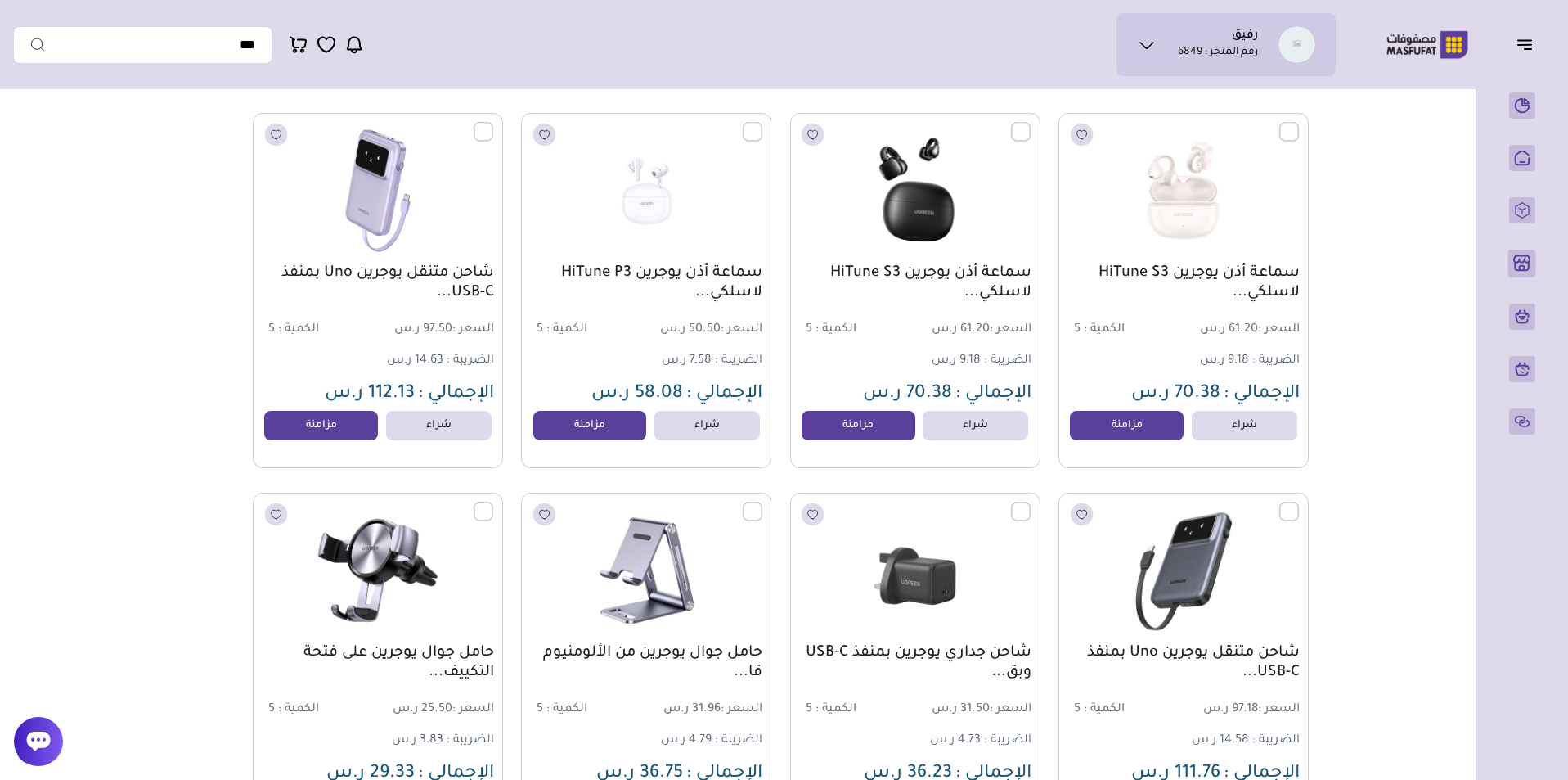
drag, startPoint x: 1372, startPoint y: 215, endPoint x: 900, endPoint y: 3, distance: 517.4
click at [1476, 215] on div "نظرة عامة (" at bounding box center [1521, 277] width 92 height 382
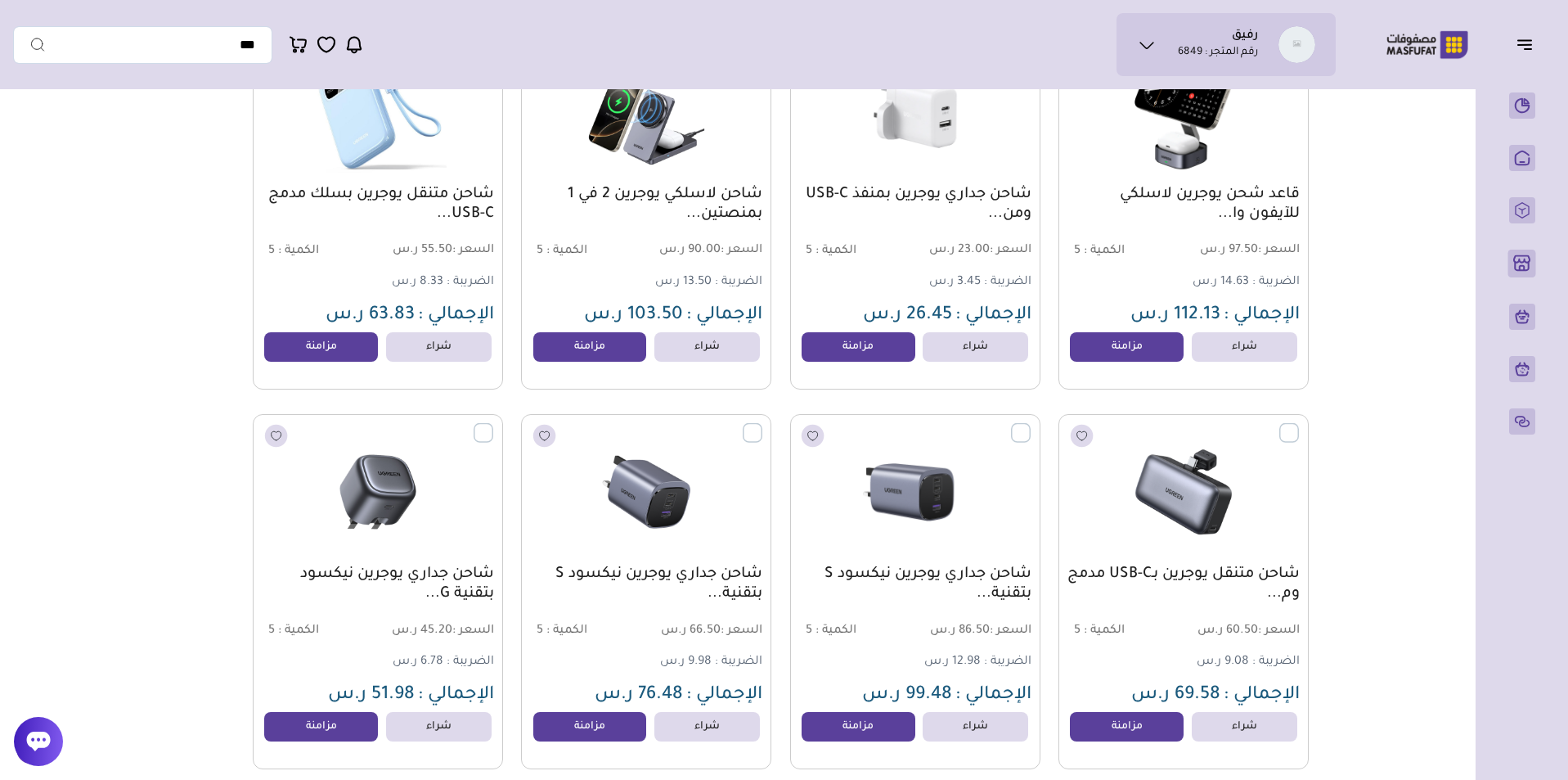
scroll to position [10092, 0]
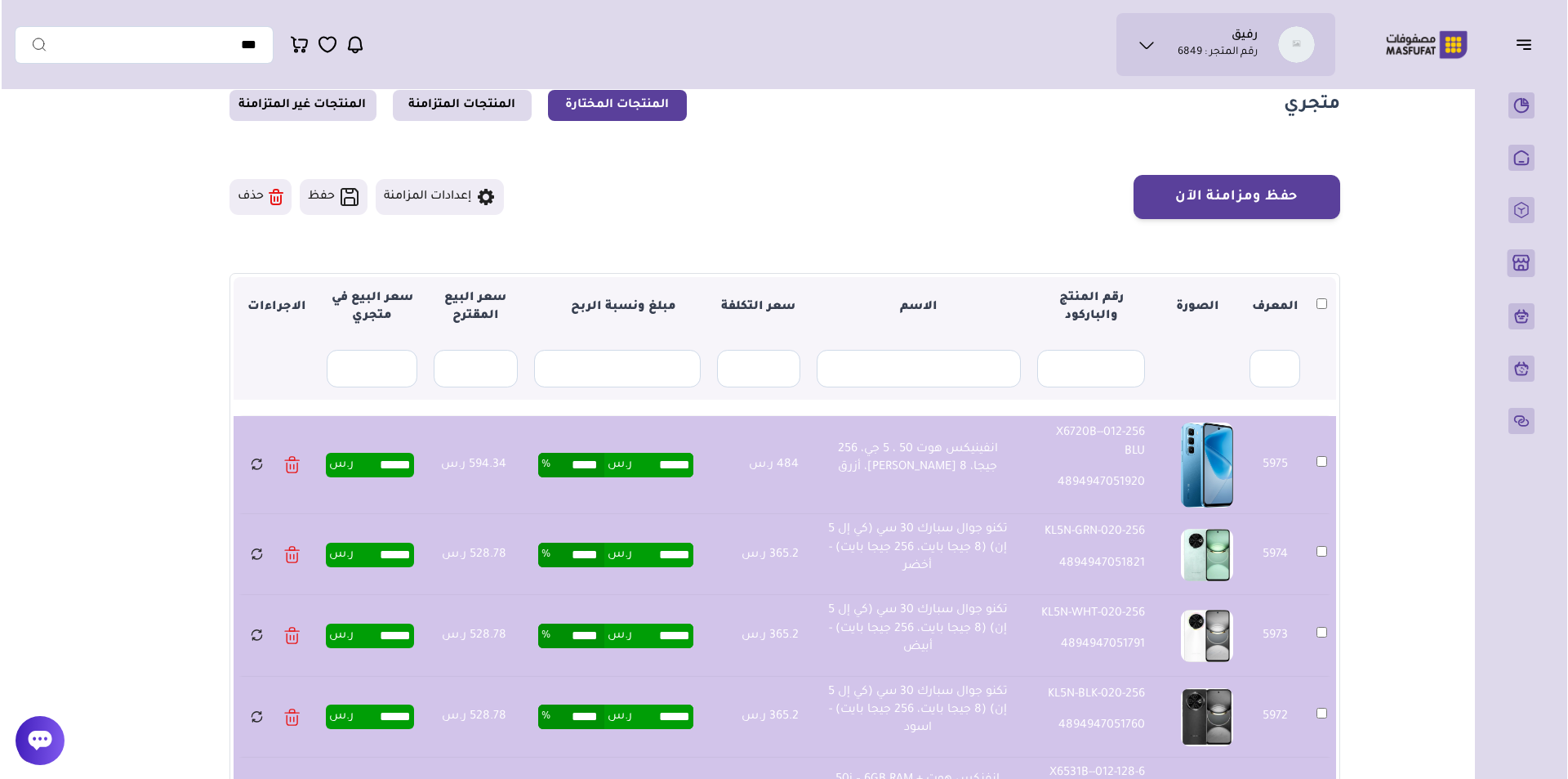
scroll to position [61, 0]
click at [1283, 187] on button "حفظ ومزامنة الآن" at bounding box center [1234, 198] width 207 height 44
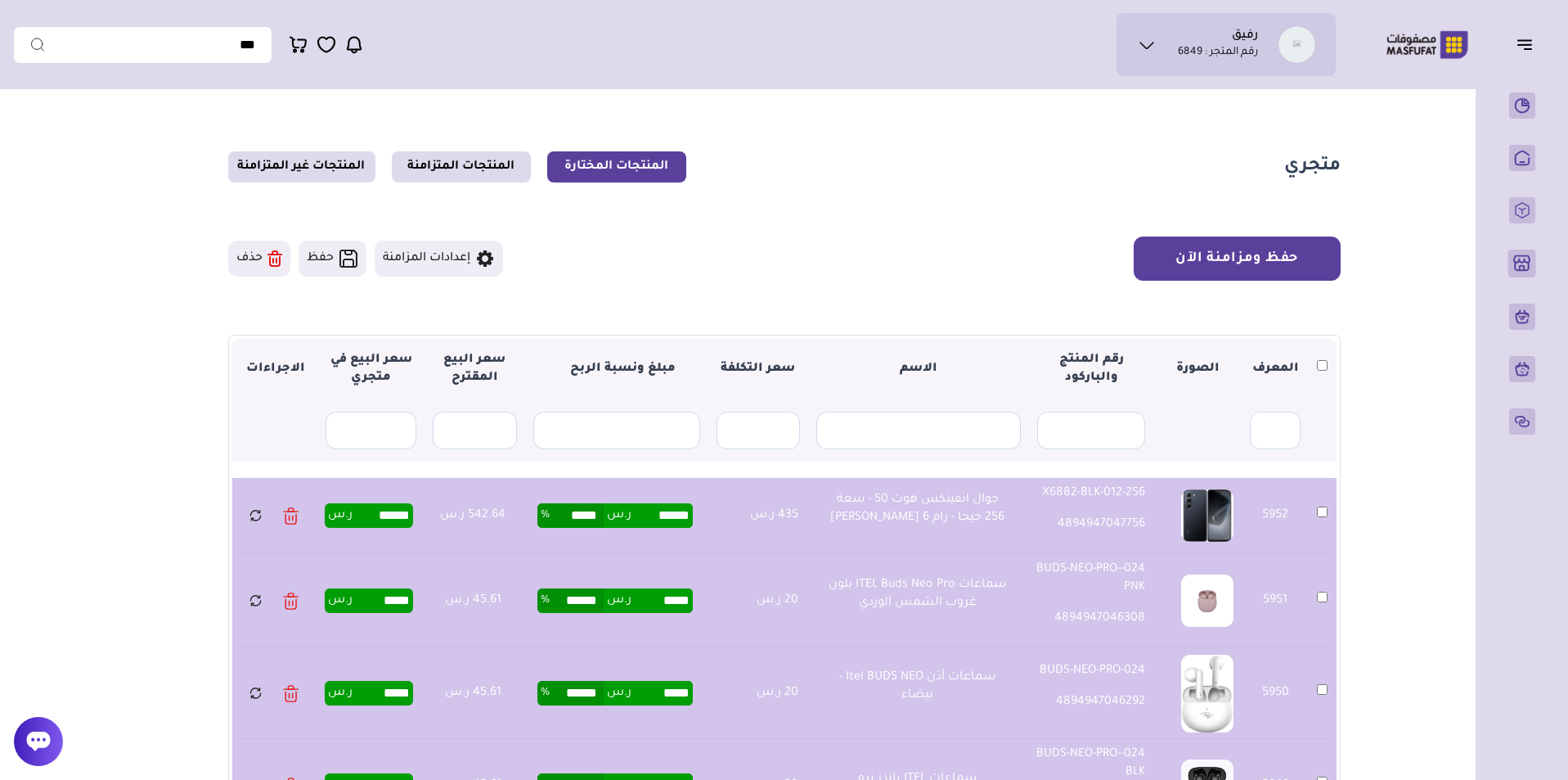
click at [1288, 261] on button "حفظ ومزامنة الآن" at bounding box center [1236, 258] width 207 height 44
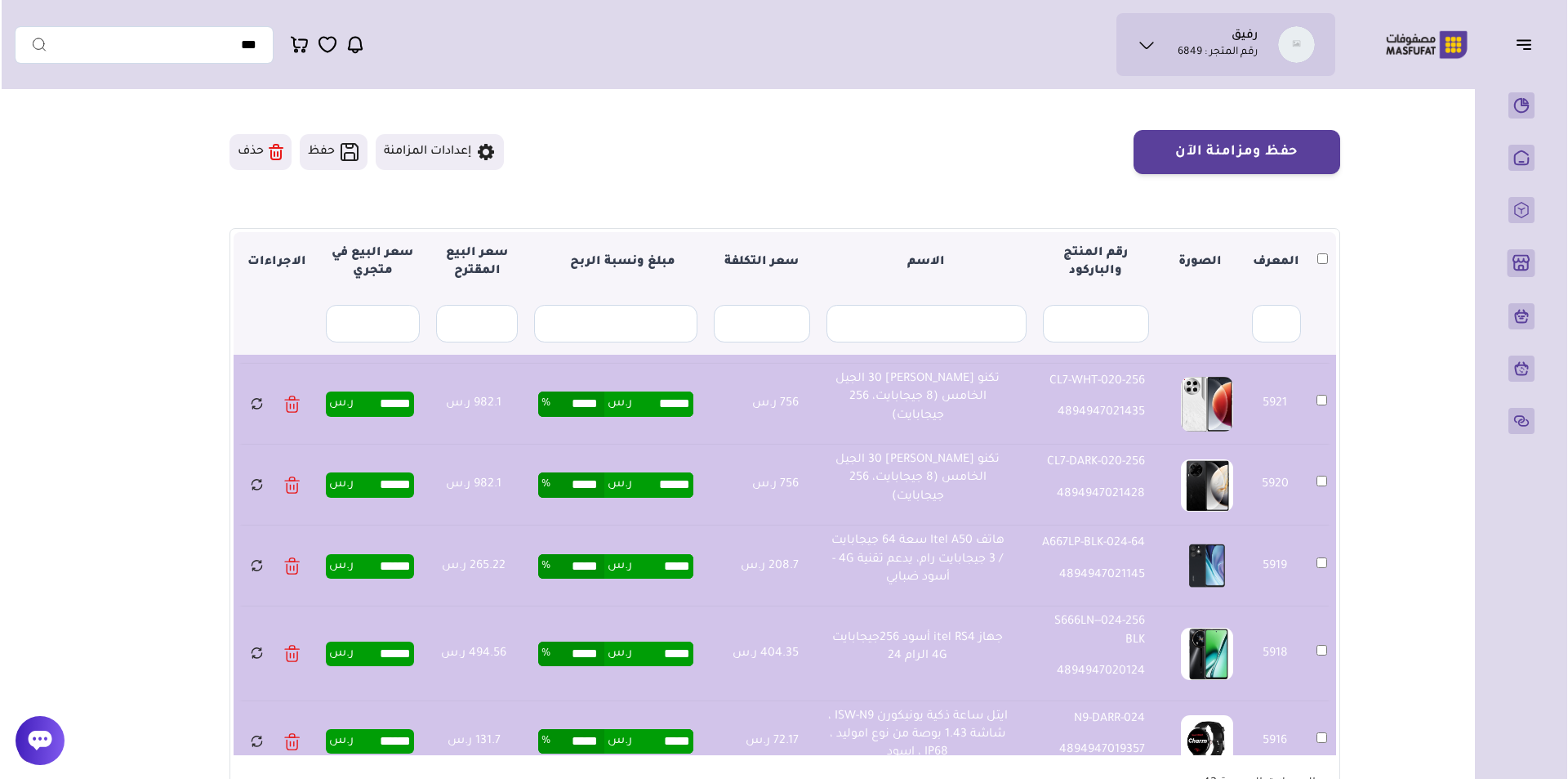
scroll to position [106, 0]
click at [1223, 164] on button "حفظ ومزامنة الآن" at bounding box center [1234, 153] width 207 height 44
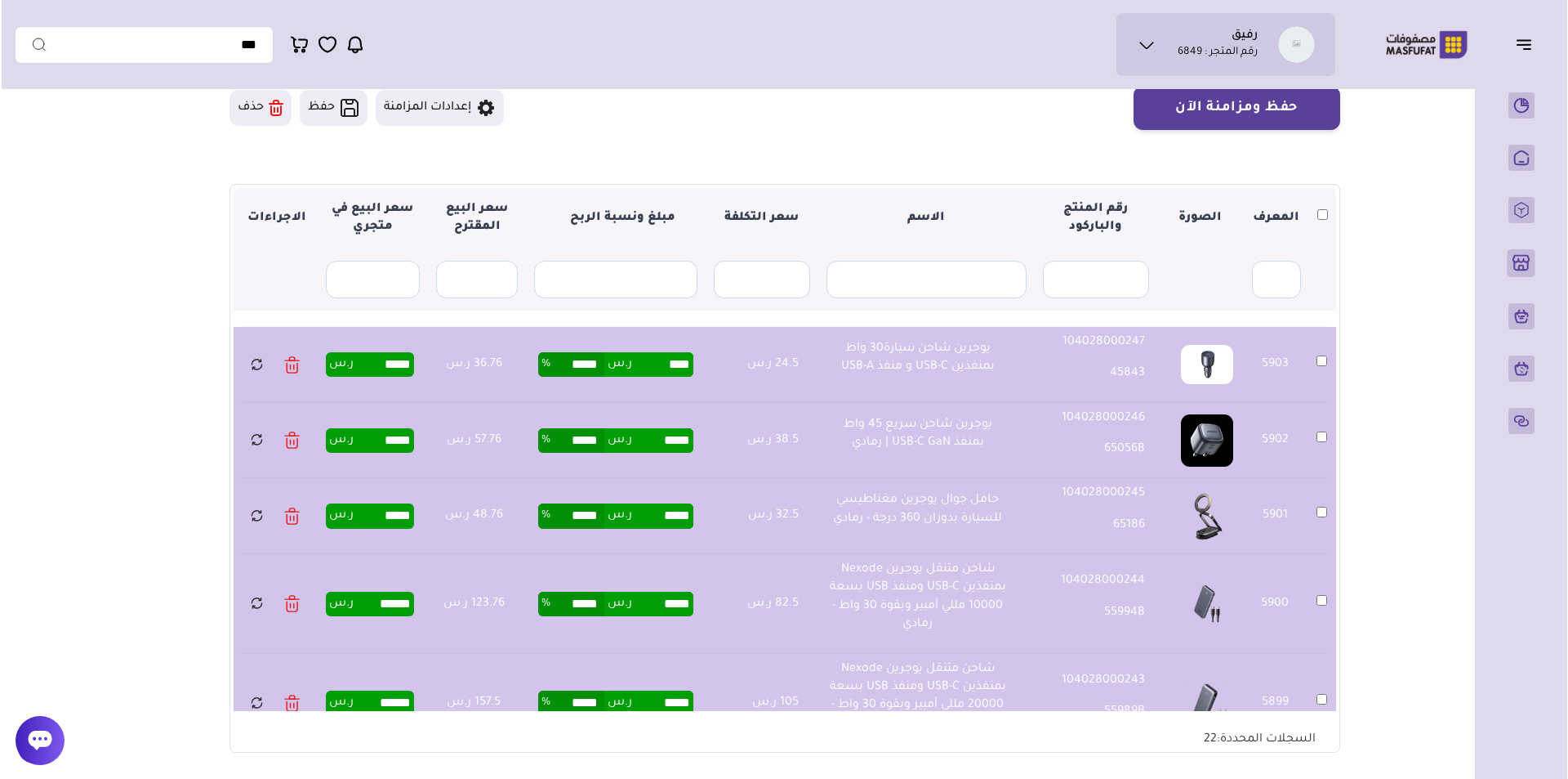
scroll to position [150, 0]
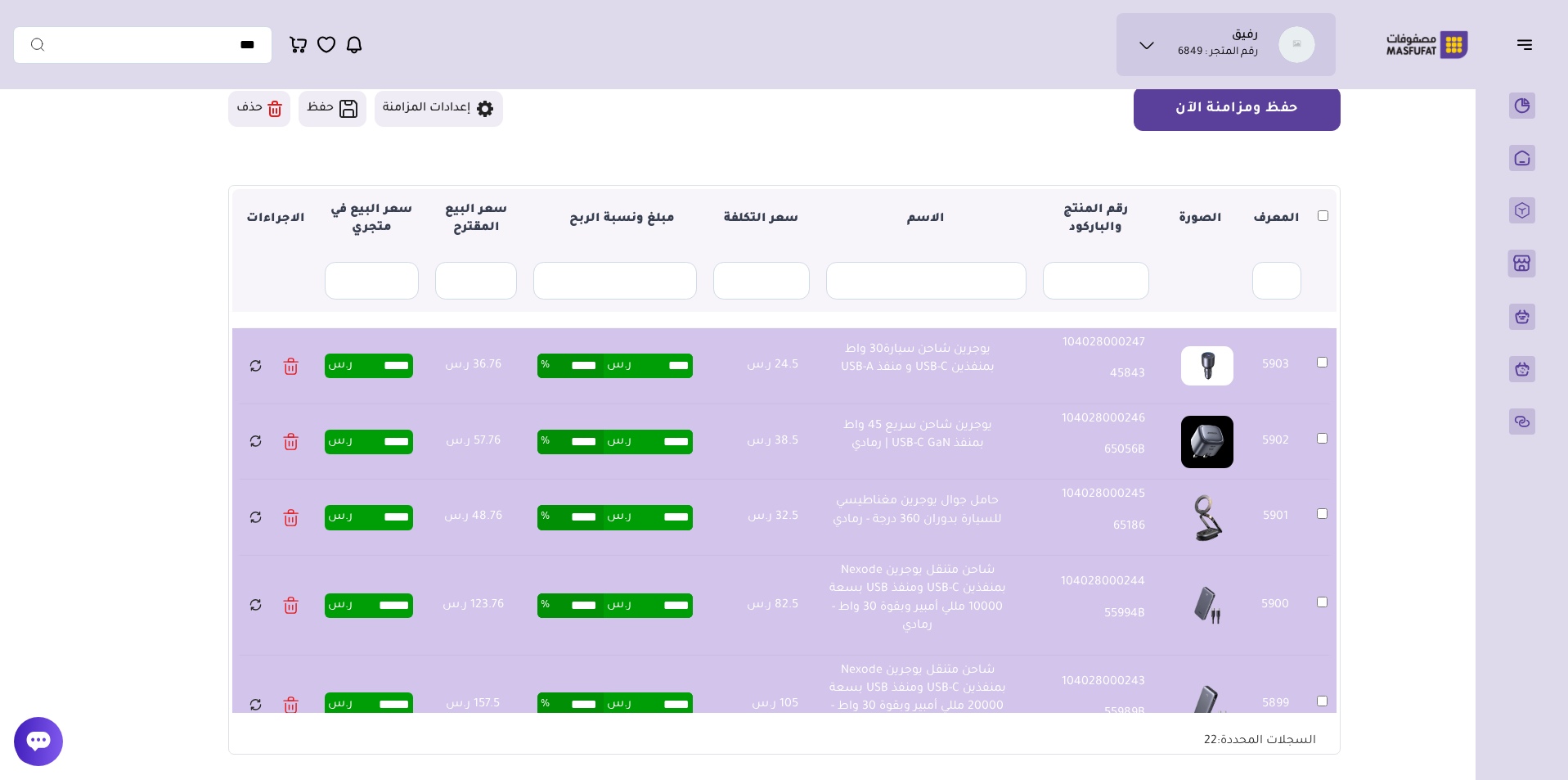
click at [1276, 102] on button "حفظ ومزامنة الآن" at bounding box center [1236, 109] width 207 height 44
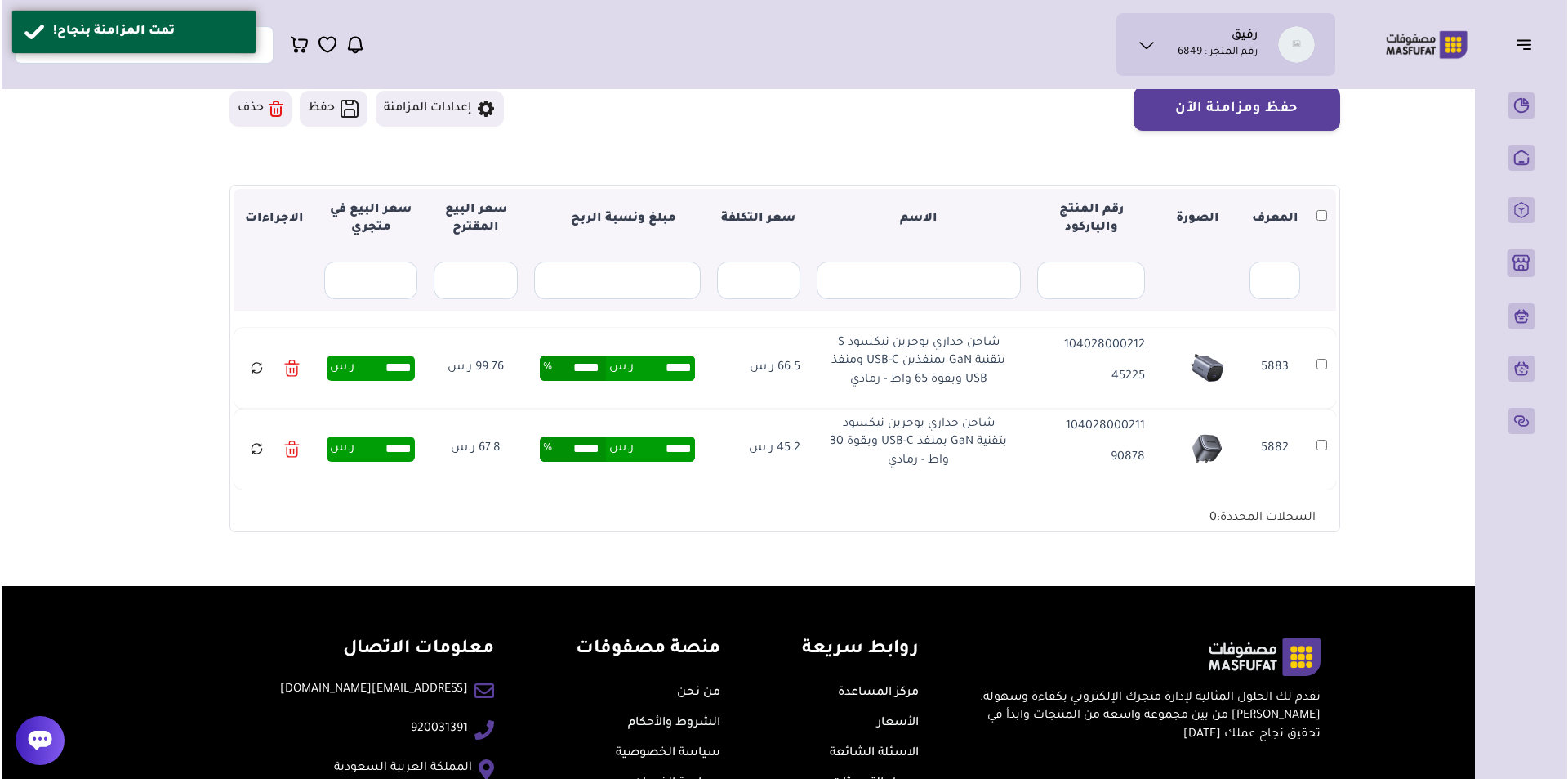
scroll to position [150, 0]
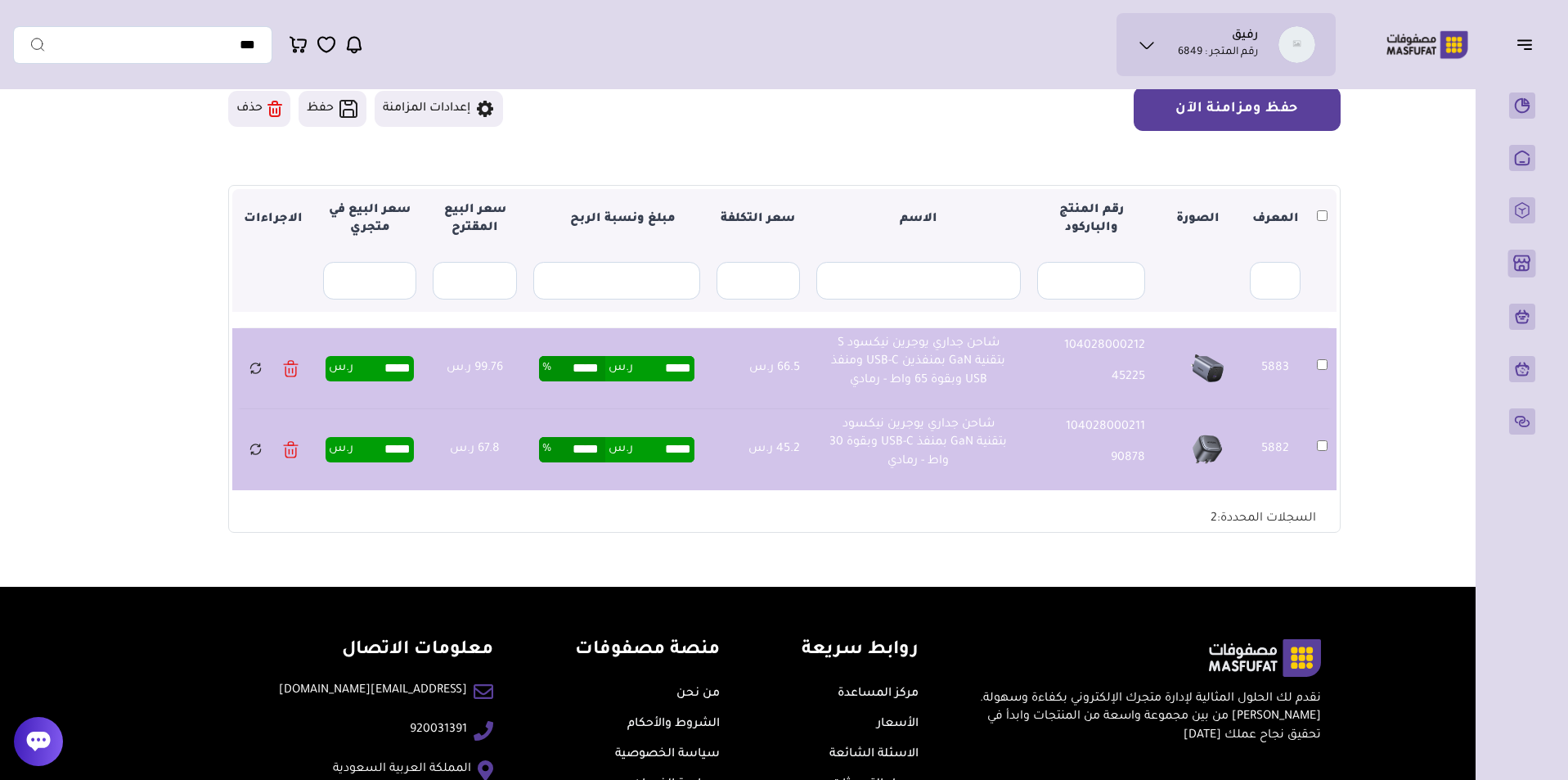
click at [1207, 117] on button "حفظ ومزامنة الآن" at bounding box center [1236, 109] width 207 height 44
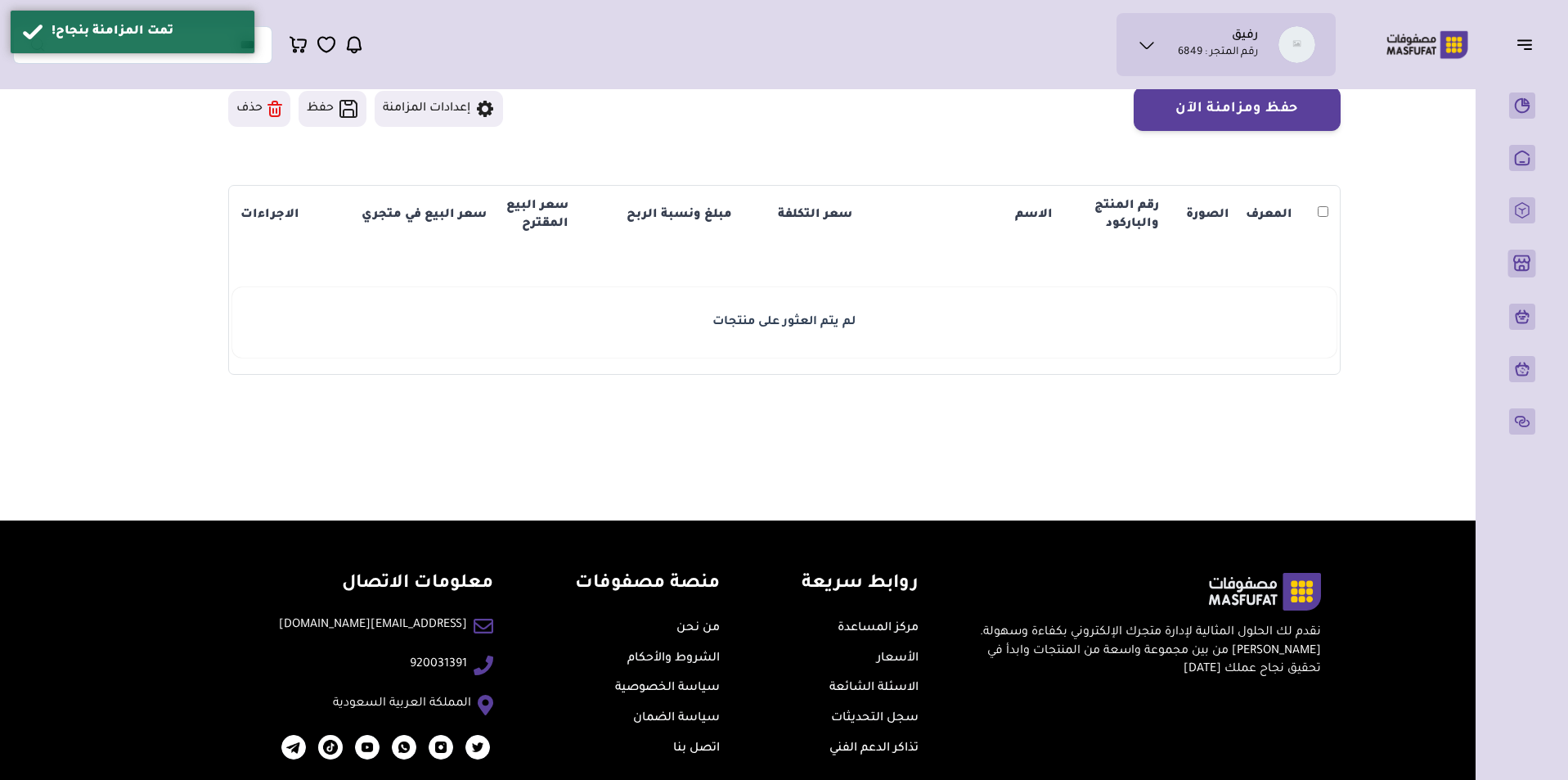
scroll to position [150, 0]
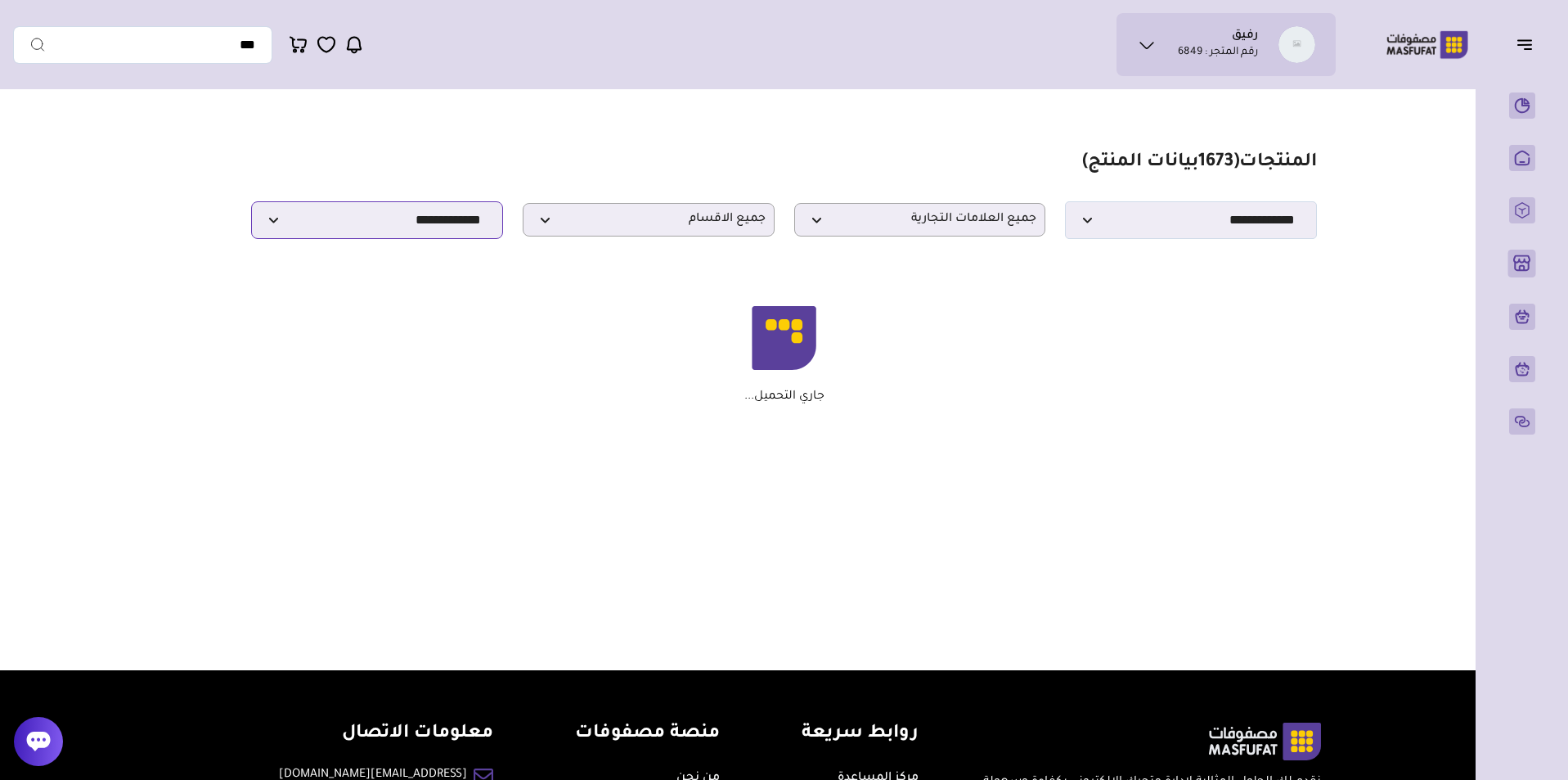
click at [380, 239] on select "**********" at bounding box center [377, 220] width 252 height 37
select select "**********"
click at [251, 206] on select "**********" at bounding box center [377, 220] width 252 height 37
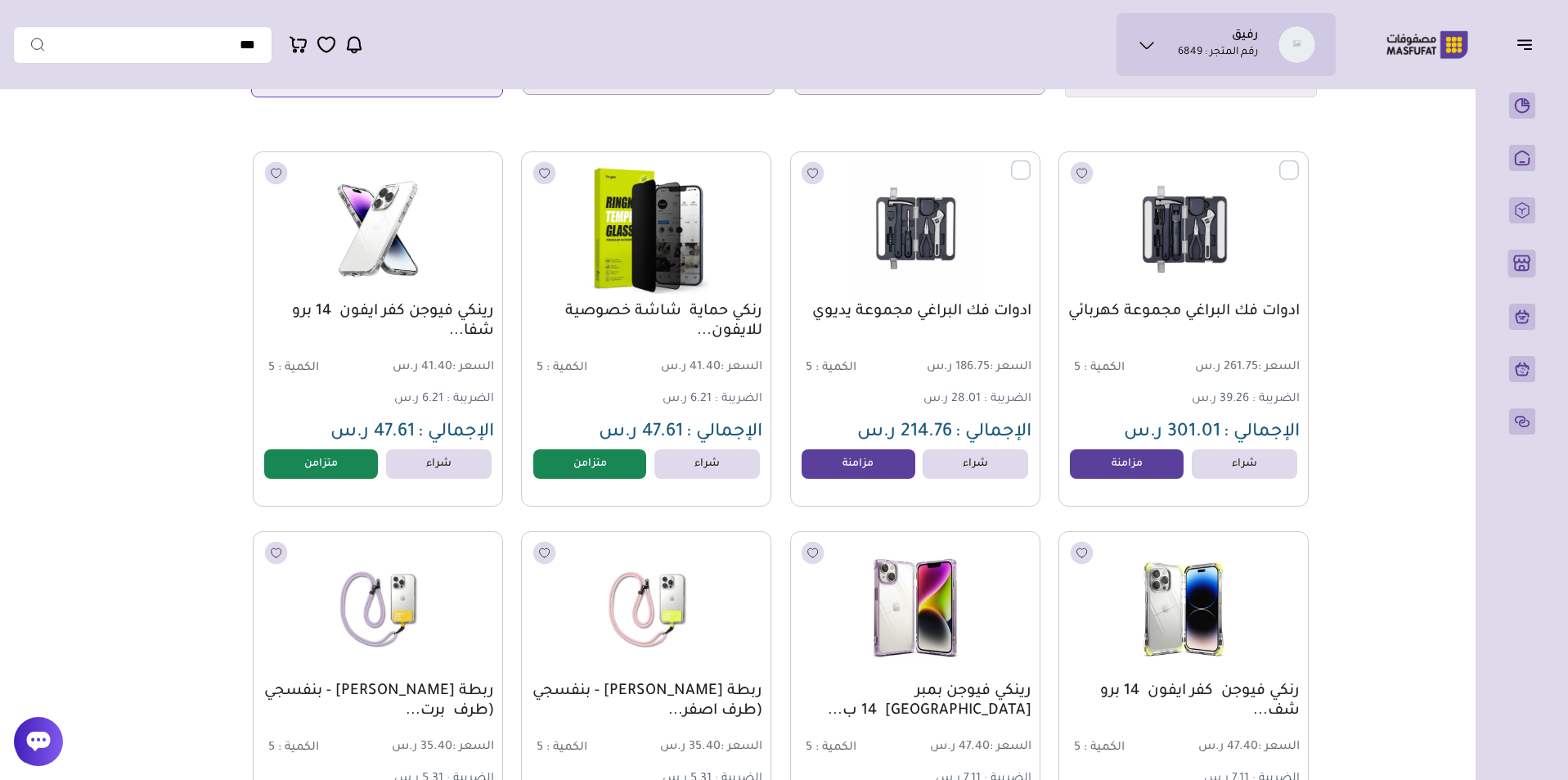
scroll to position [28, 0]
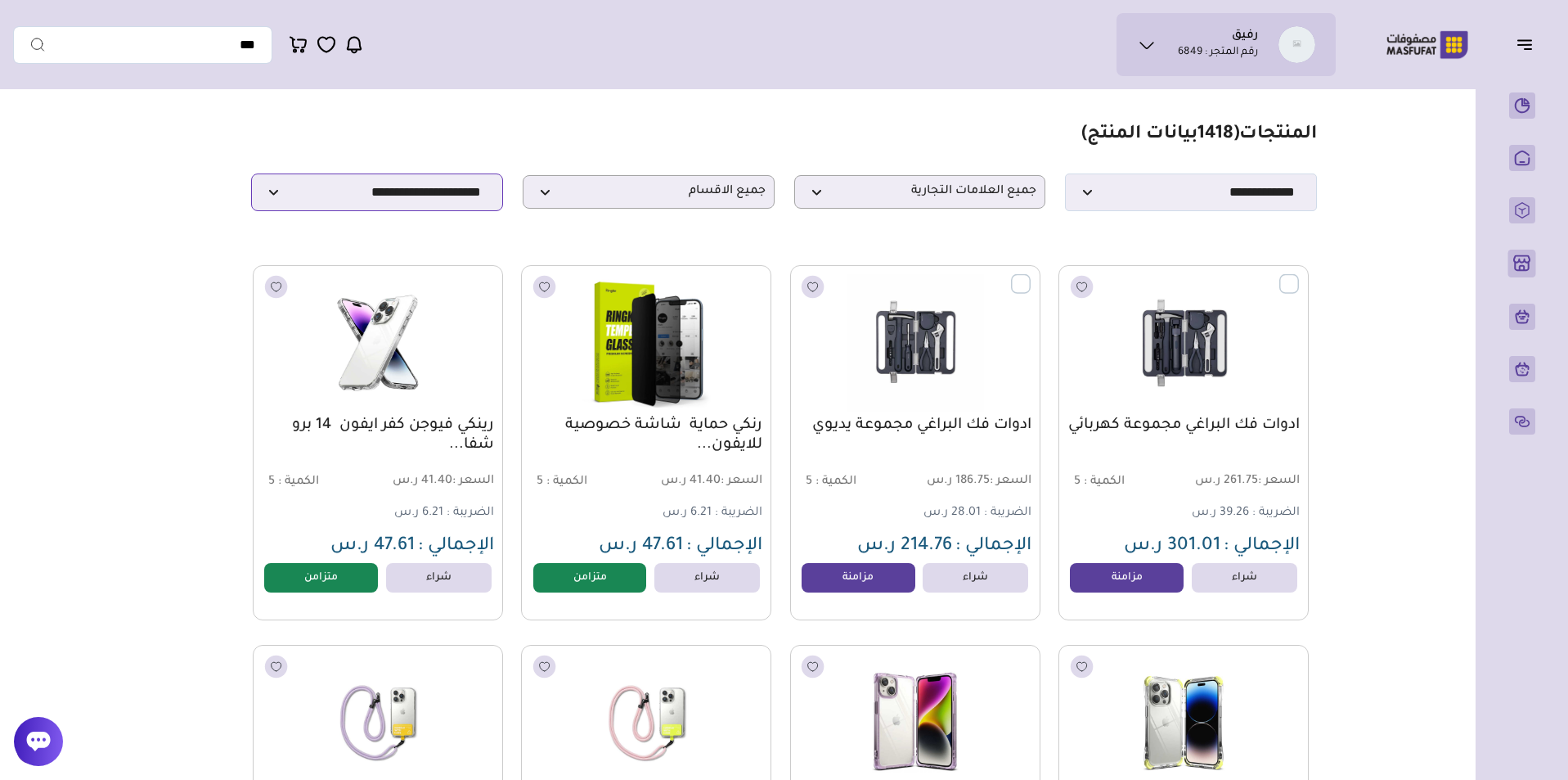
click at [441, 206] on select "**********" at bounding box center [377, 192] width 252 height 37
click at [251, 179] on select "**********" at bounding box center [377, 192] width 252 height 37
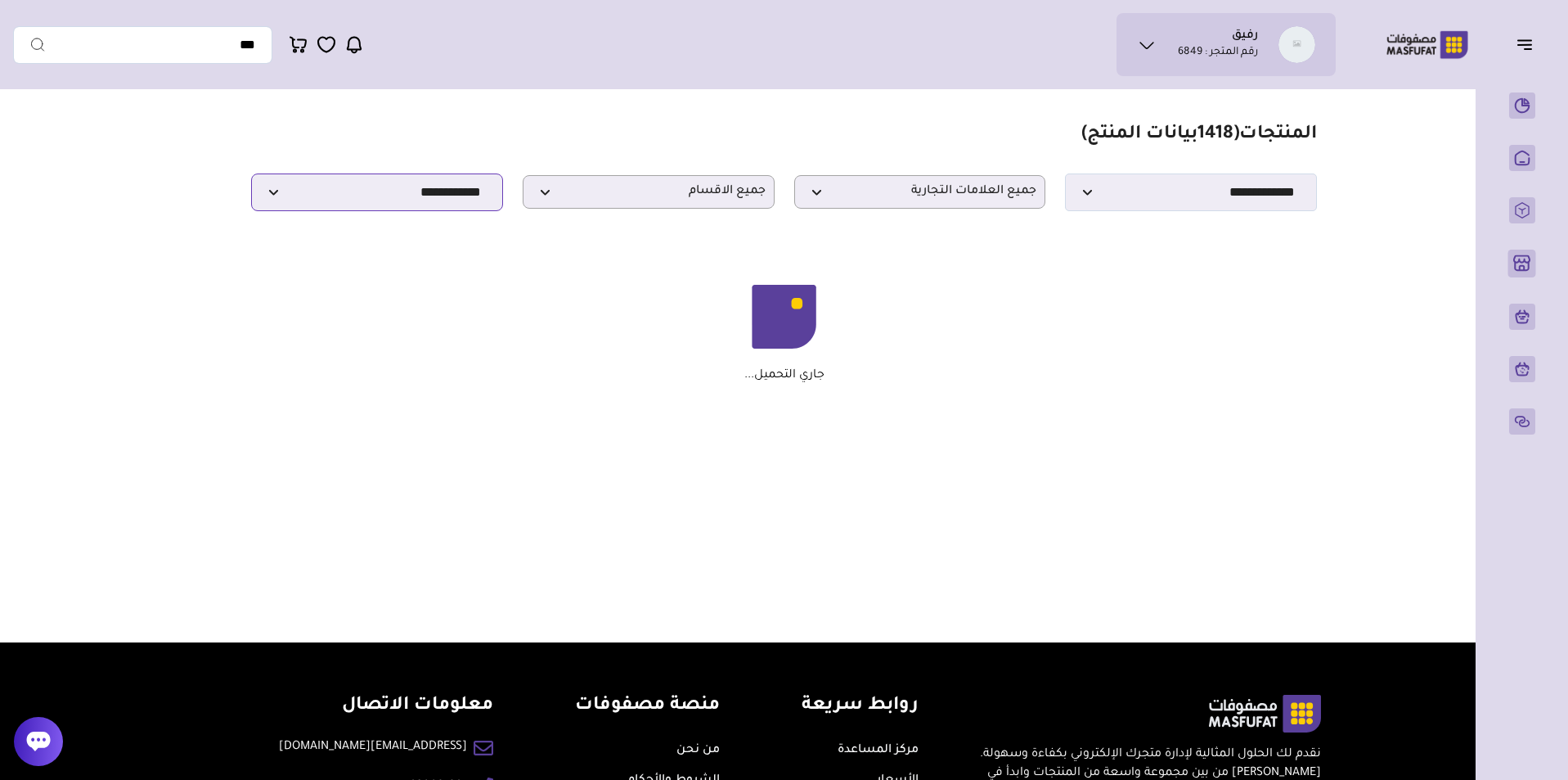
click at [443, 211] on select "**********" at bounding box center [377, 192] width 252 height 37
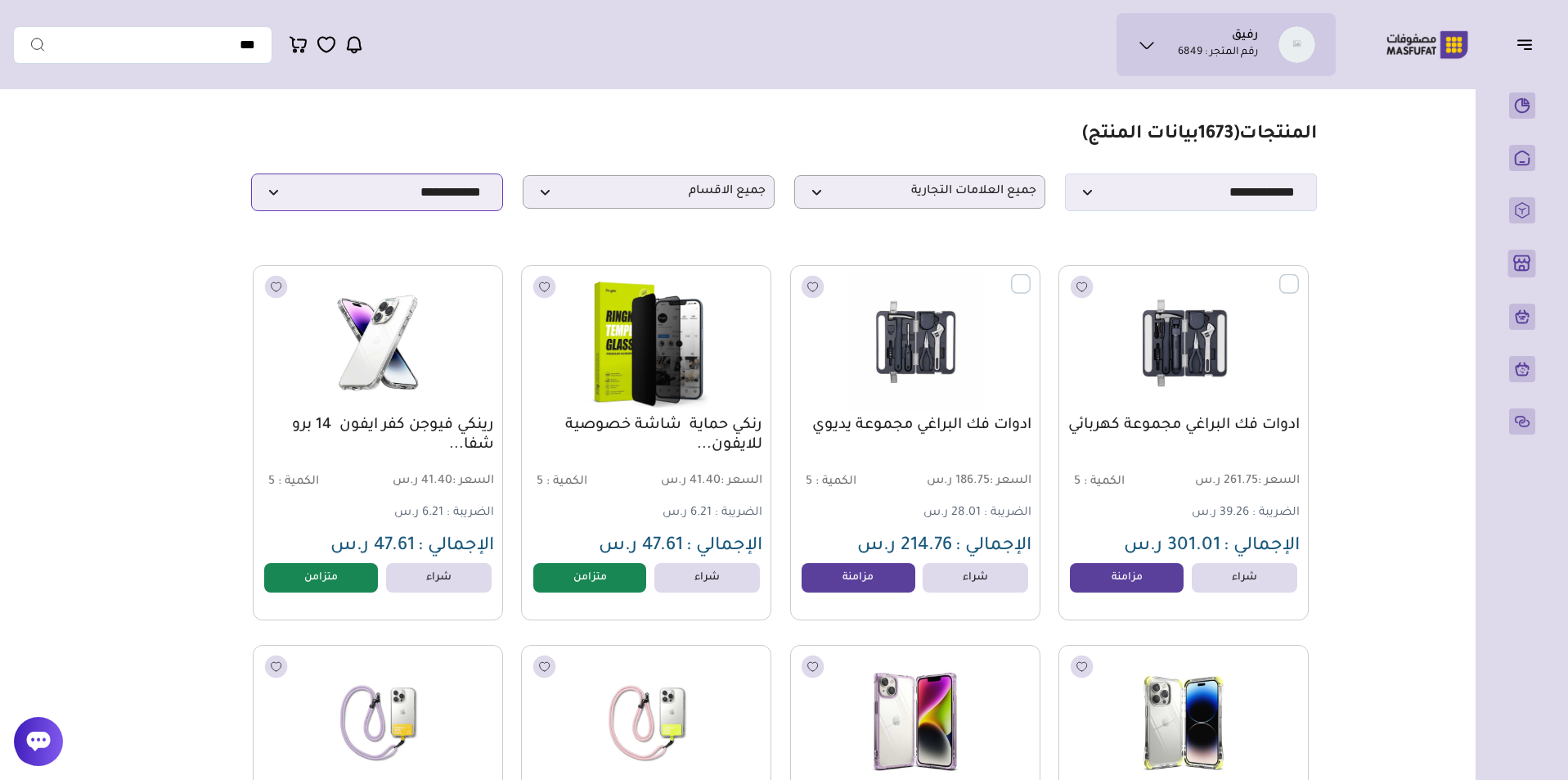
select select "**********"
click at [251, 179] on select "**********" at bounding box center [377, 192] width 252 height 37
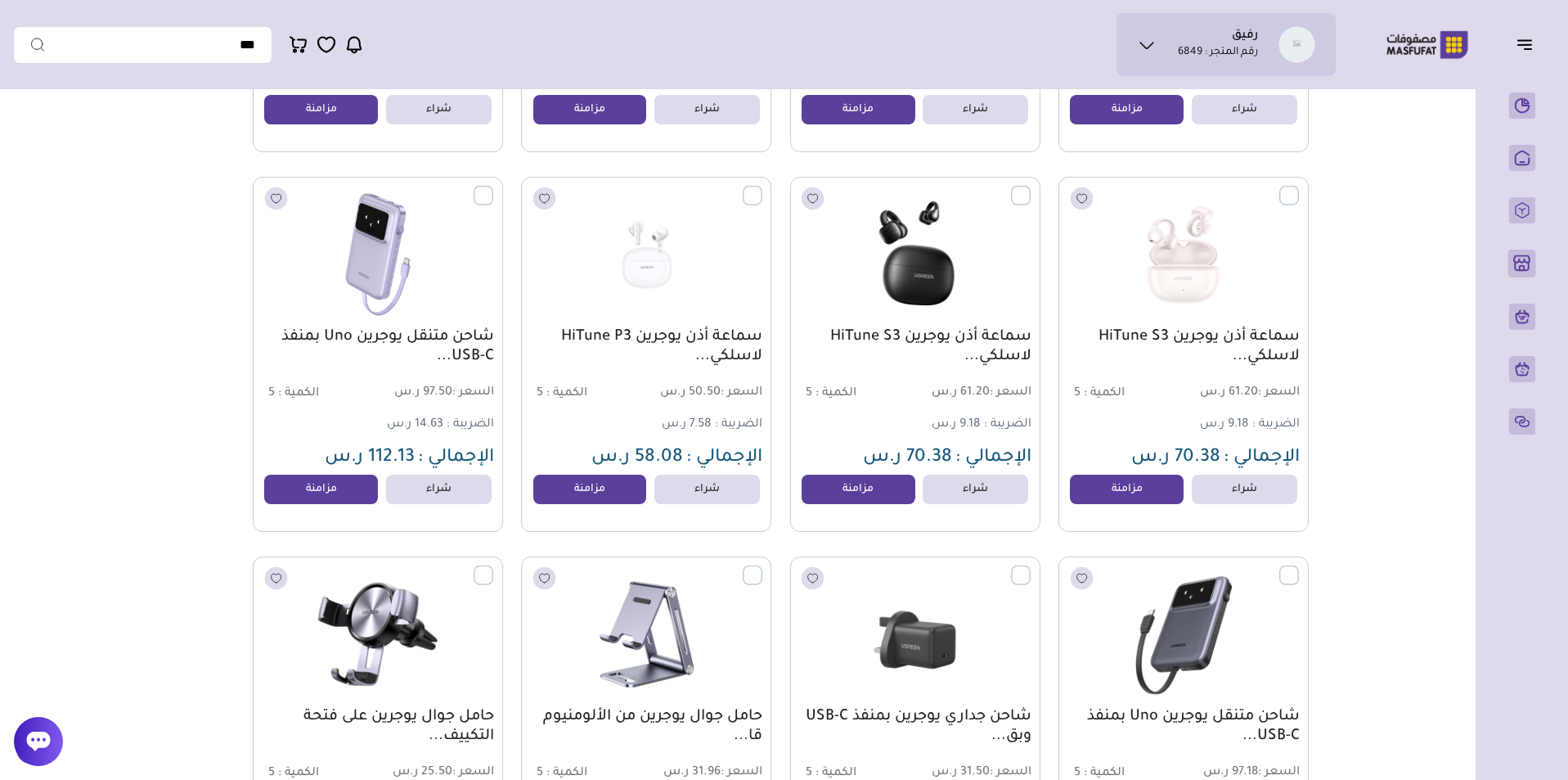
scroll to position [4673, 0]
click at [1299, 186] on label at bounding box center [1299, 186] width 0 height 2
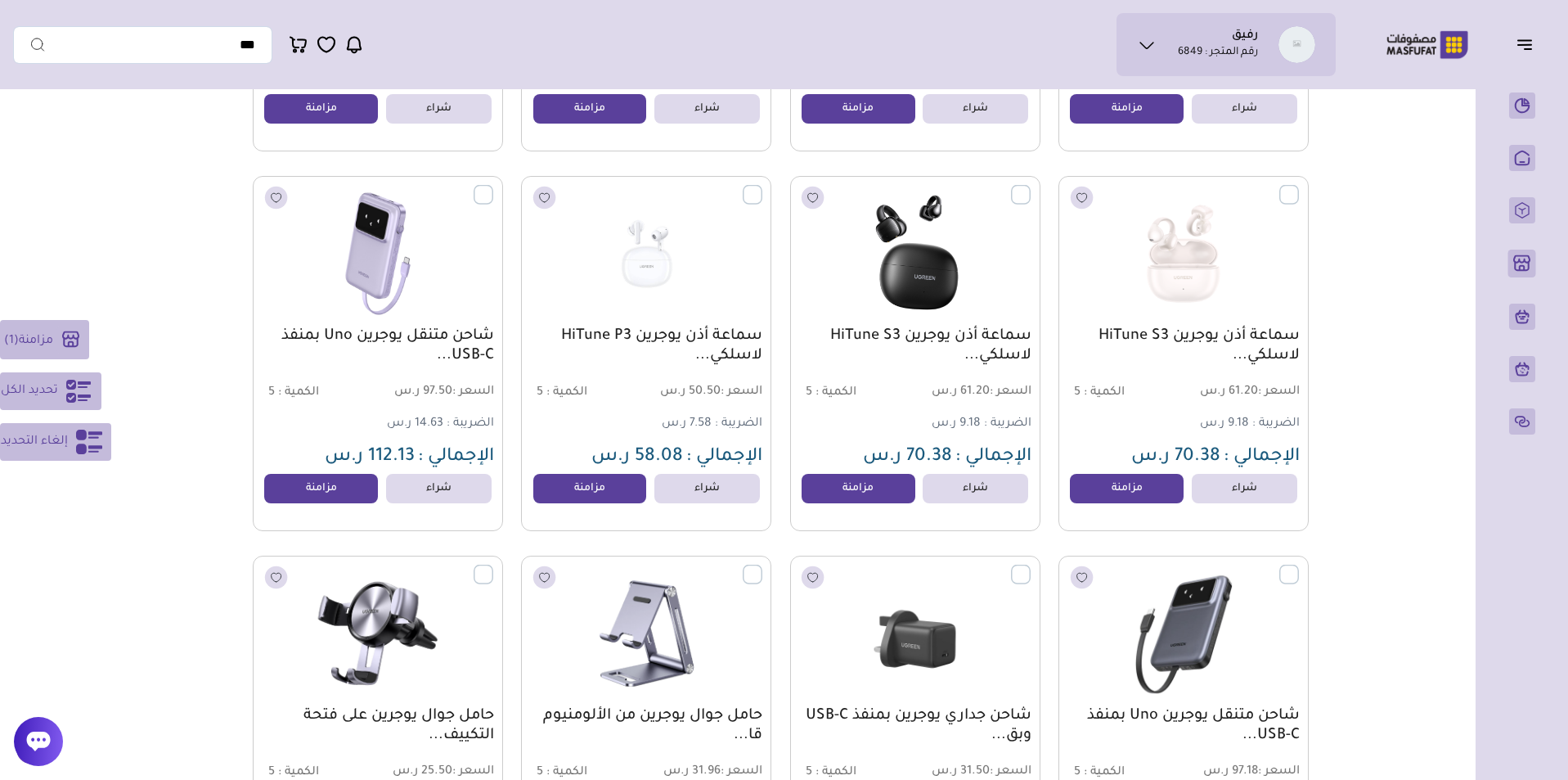
click at [1030, 186] on label at bounding box center [1030, 186] width 0 height 2
click at [762, 186] on label at bounding box center [762, 186] width 0 height 2
click at [493, 186] on label at bounding box center [493, 186] width 0 height 2
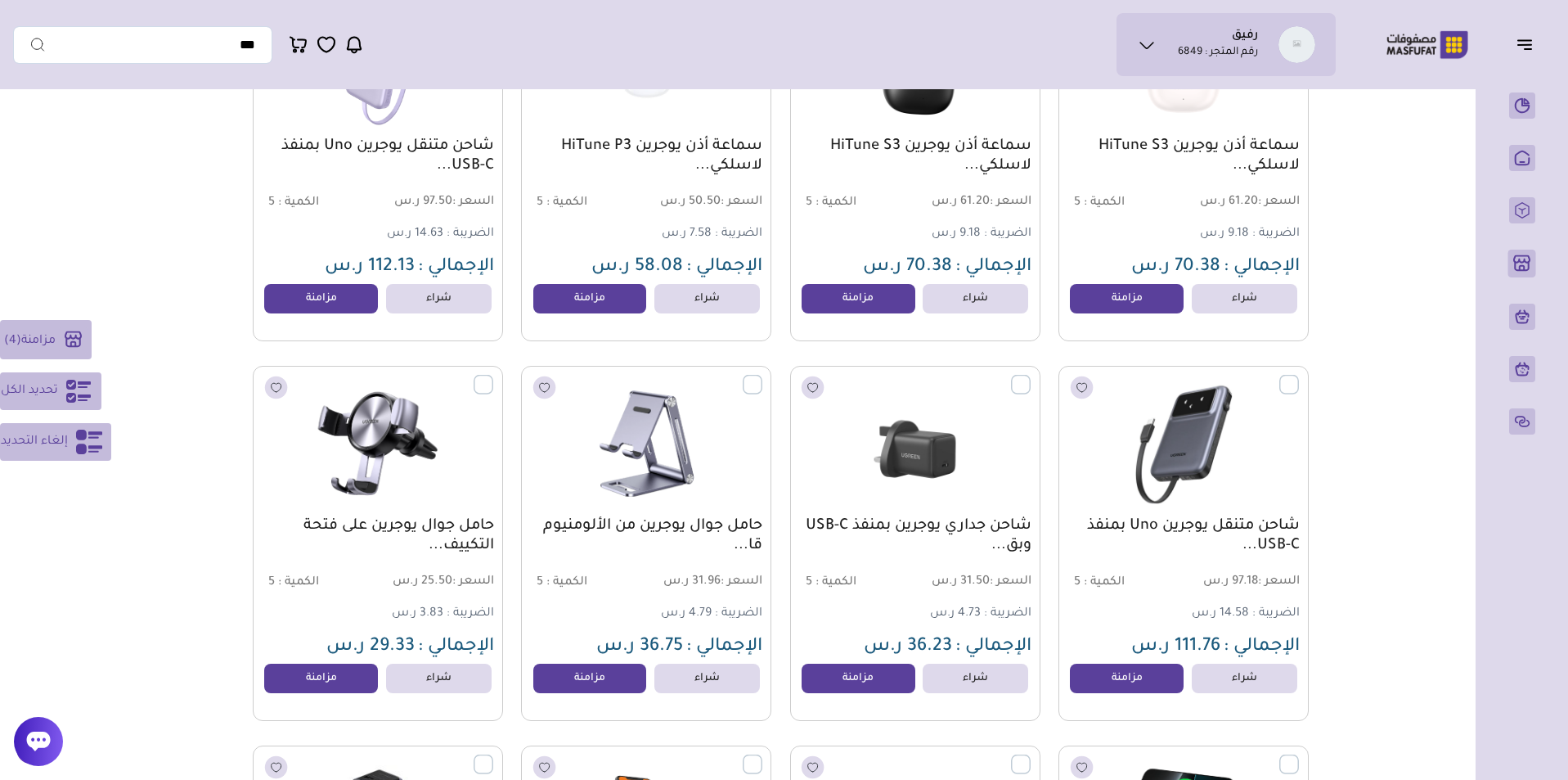
scroll to position [4864, 0]
click at [493, 376] on label at bounding box center [493, 375] width 0 height 2
click at [762, 376] on label at bounding box center [762, 375] width 0 height 2
click at [1030, 376] on label at bounding box center [1030, 375] width 0 height 2
click at [1299, 376] on label at bounding box center [1299, 375] width 0 height 2
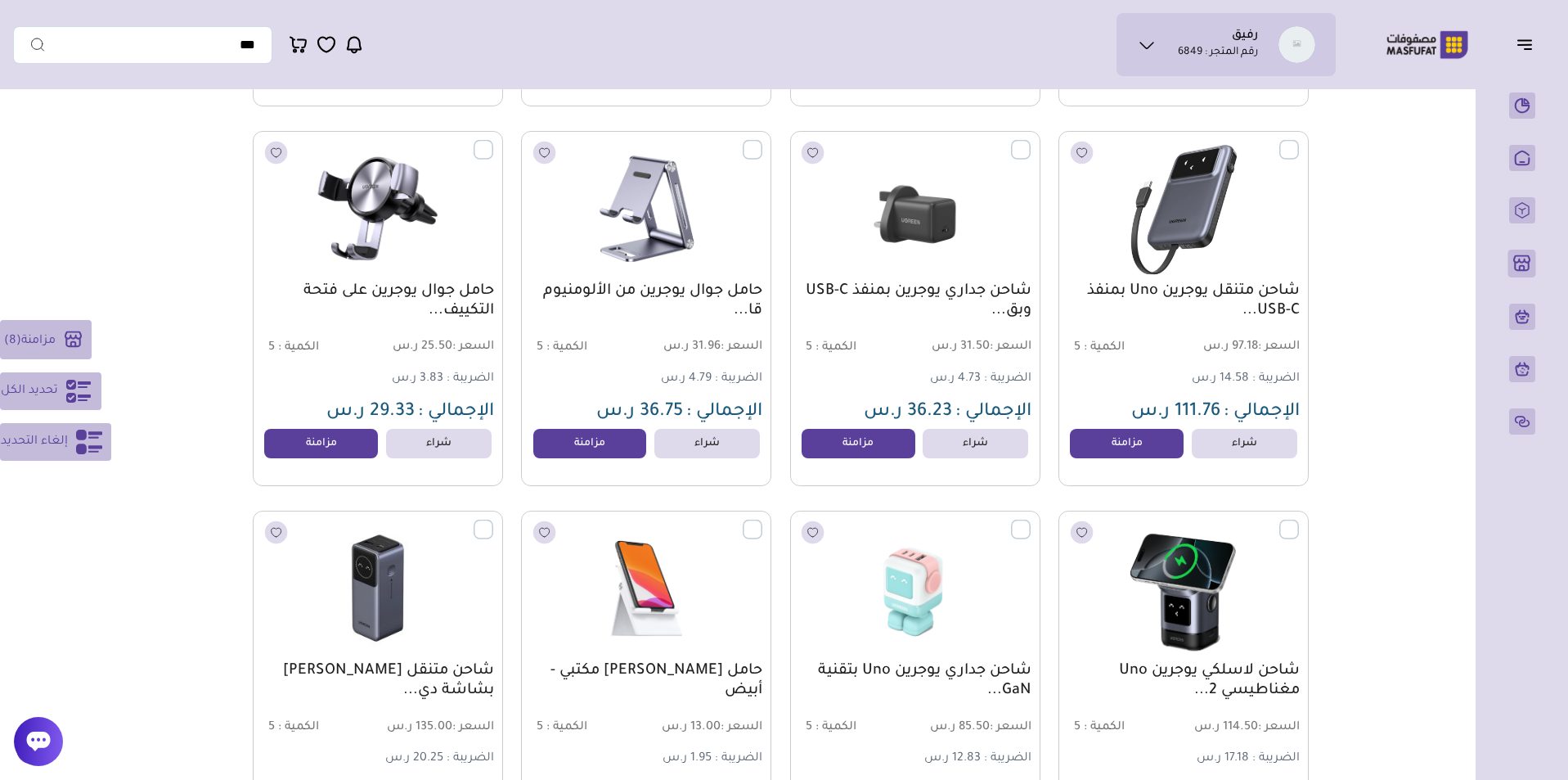
scroll to position [5232, 0]
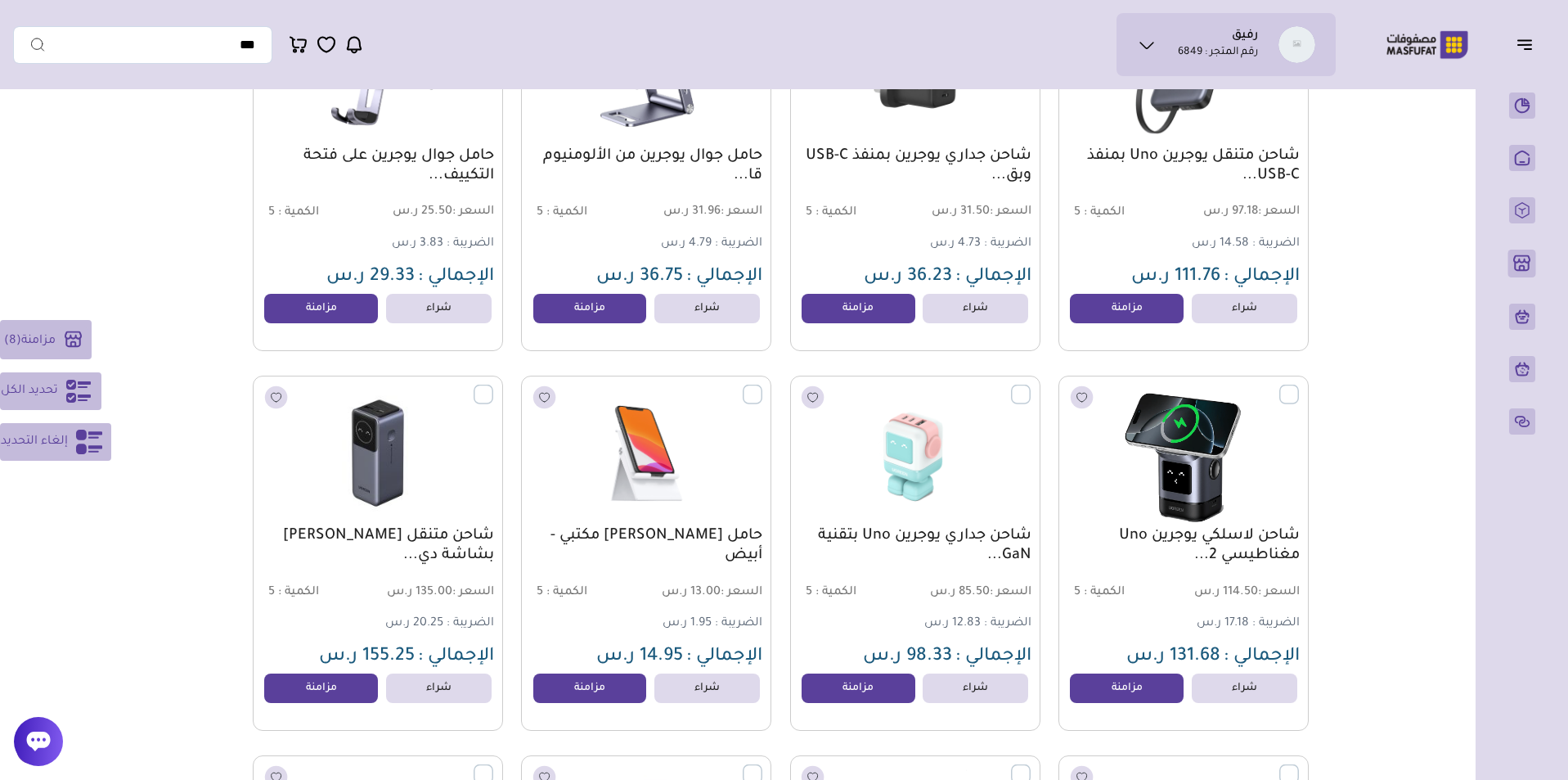
click at [1299, 386] on label at bounding box center [1299, 386] width 0 height 2
click at [1030, 386] on label at bounding box center [1030, 386] width 0 height 2
click at [762, 386] on label at bounding box center [762, 386] width 0 height 2
click at [493, 386] on label at bounding box center [493, 386] width 0 height 2
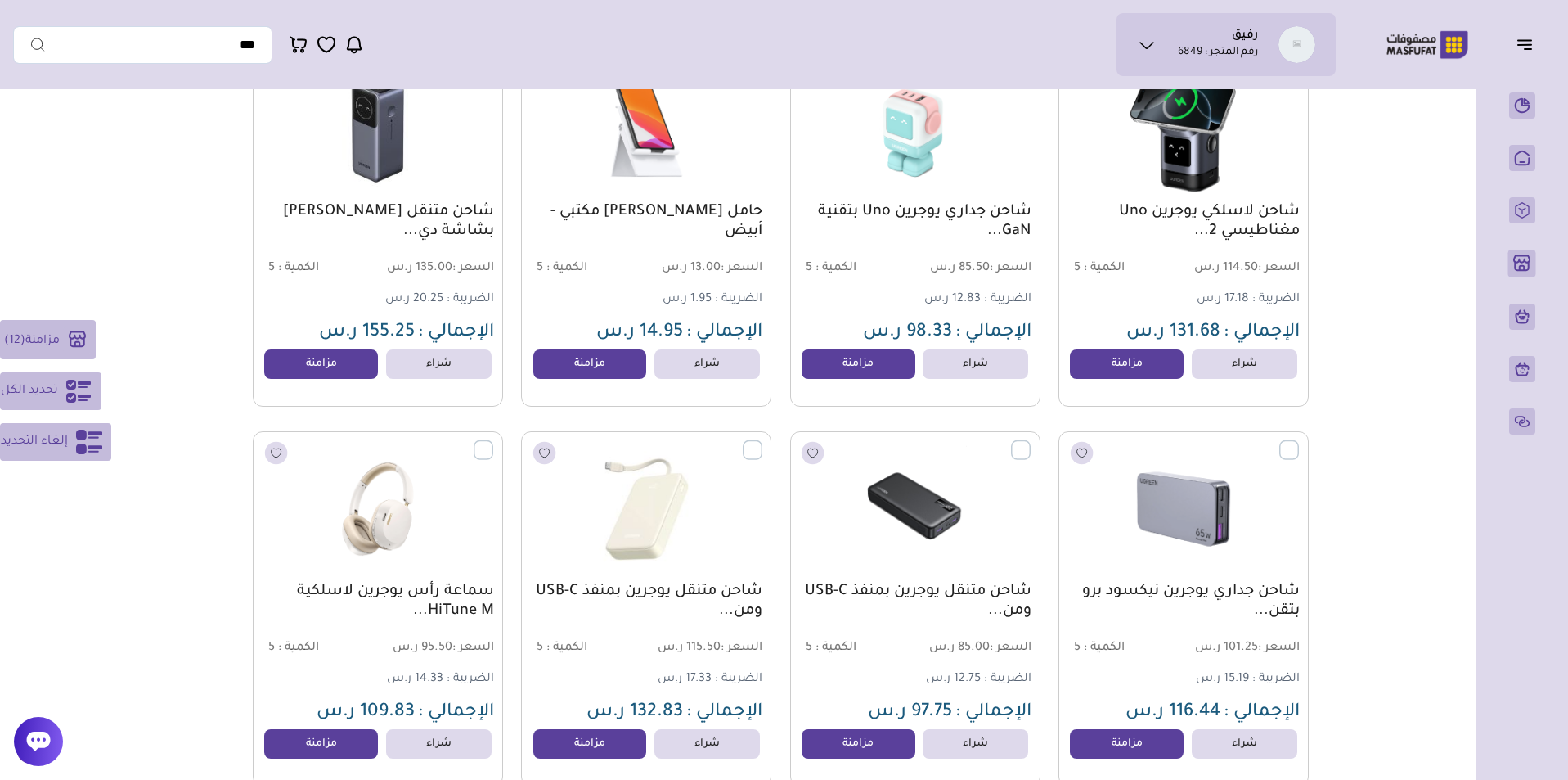
scroll to position [5693, 0]
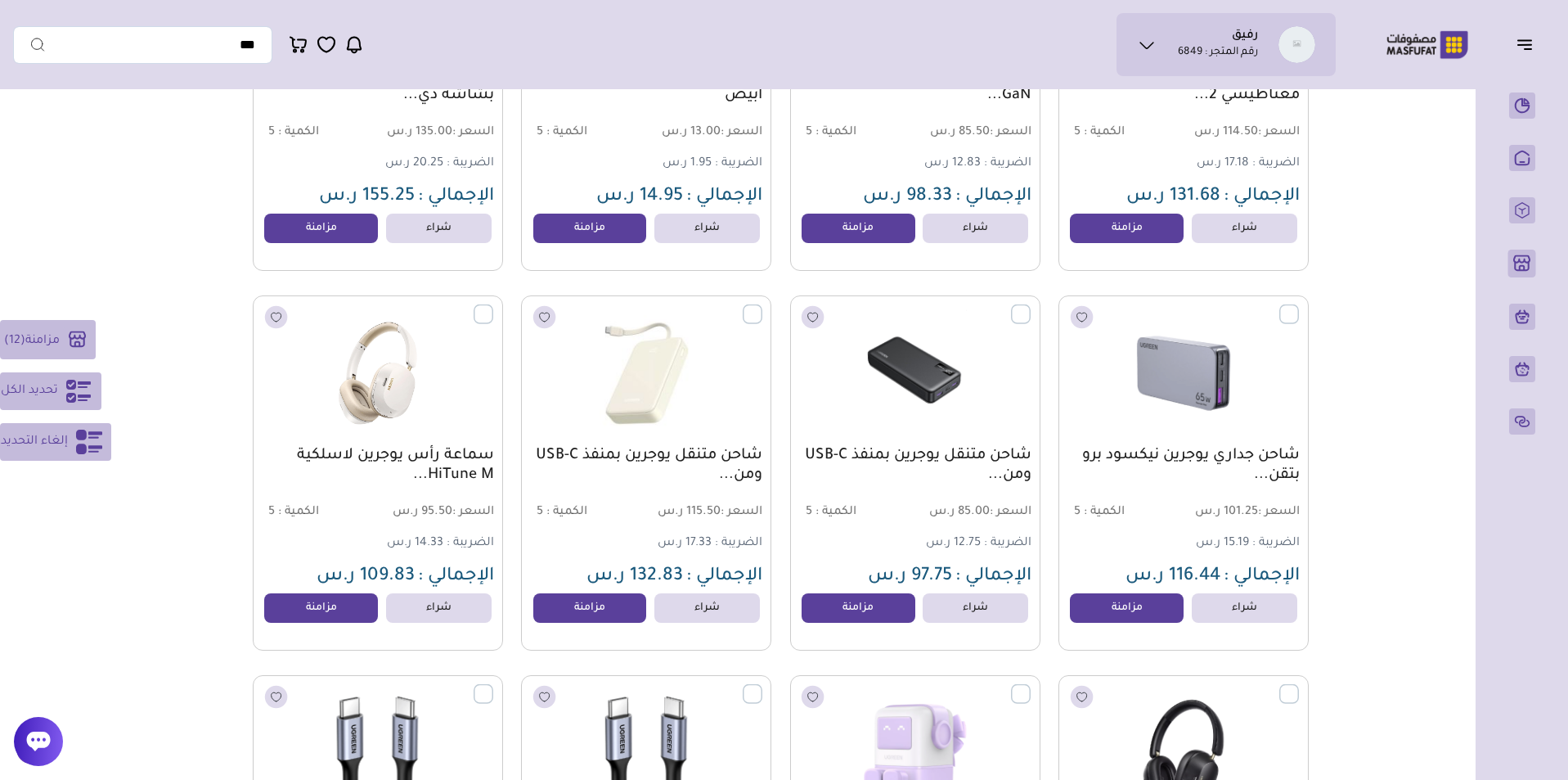
click at [493, 306] on label at bounding box center [493, 305] width 0 height 2
click at [762, 306] on label at bounding box center [762, 305] width 0 height 2
click at [1030, 306] on label at bounding box center [1030, 305] width 0 height 2
click at [1299, 306] on label at bounding box center [1299, 305] width 0 height 2
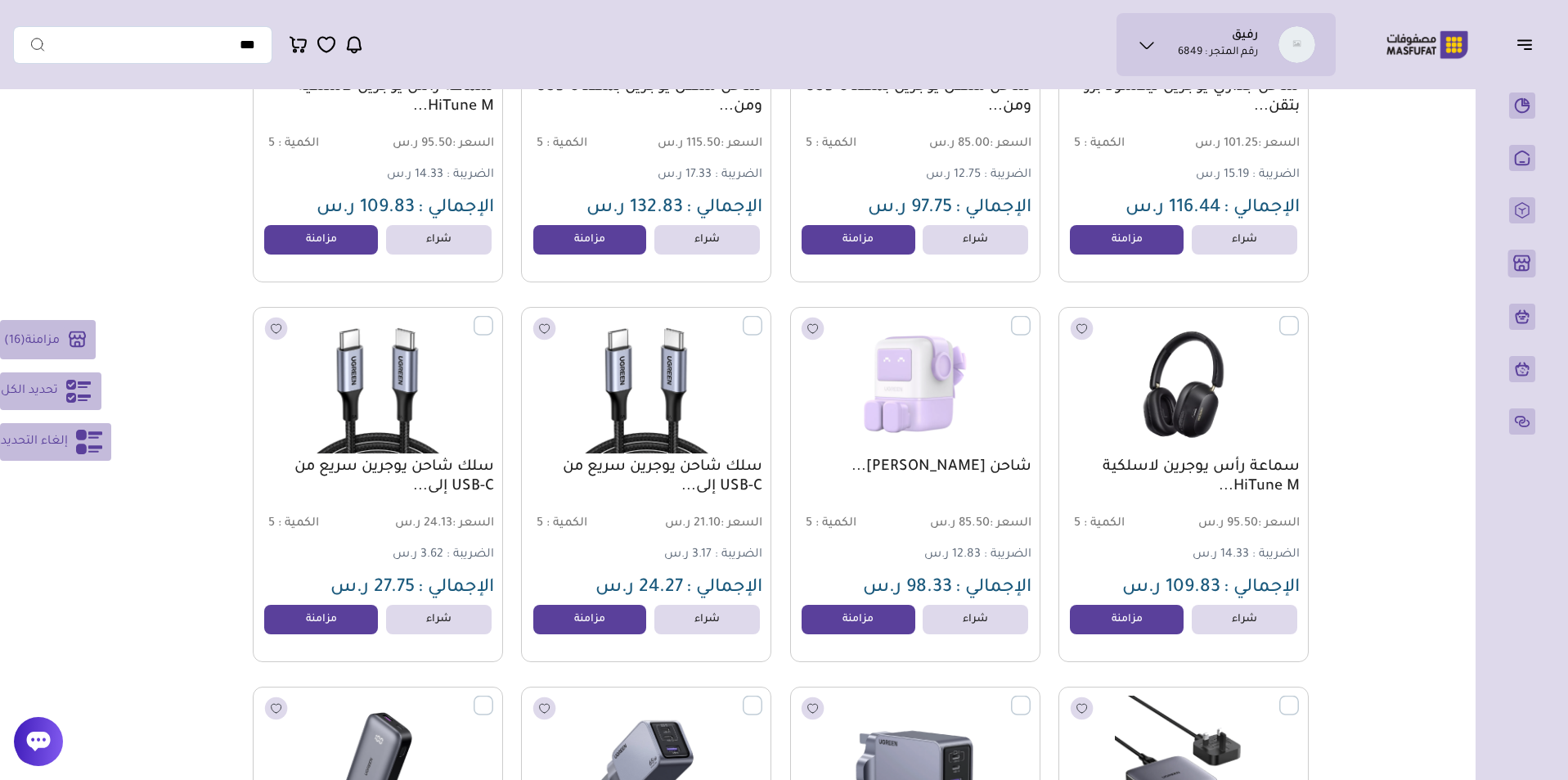
scroll to position [6106, 0]
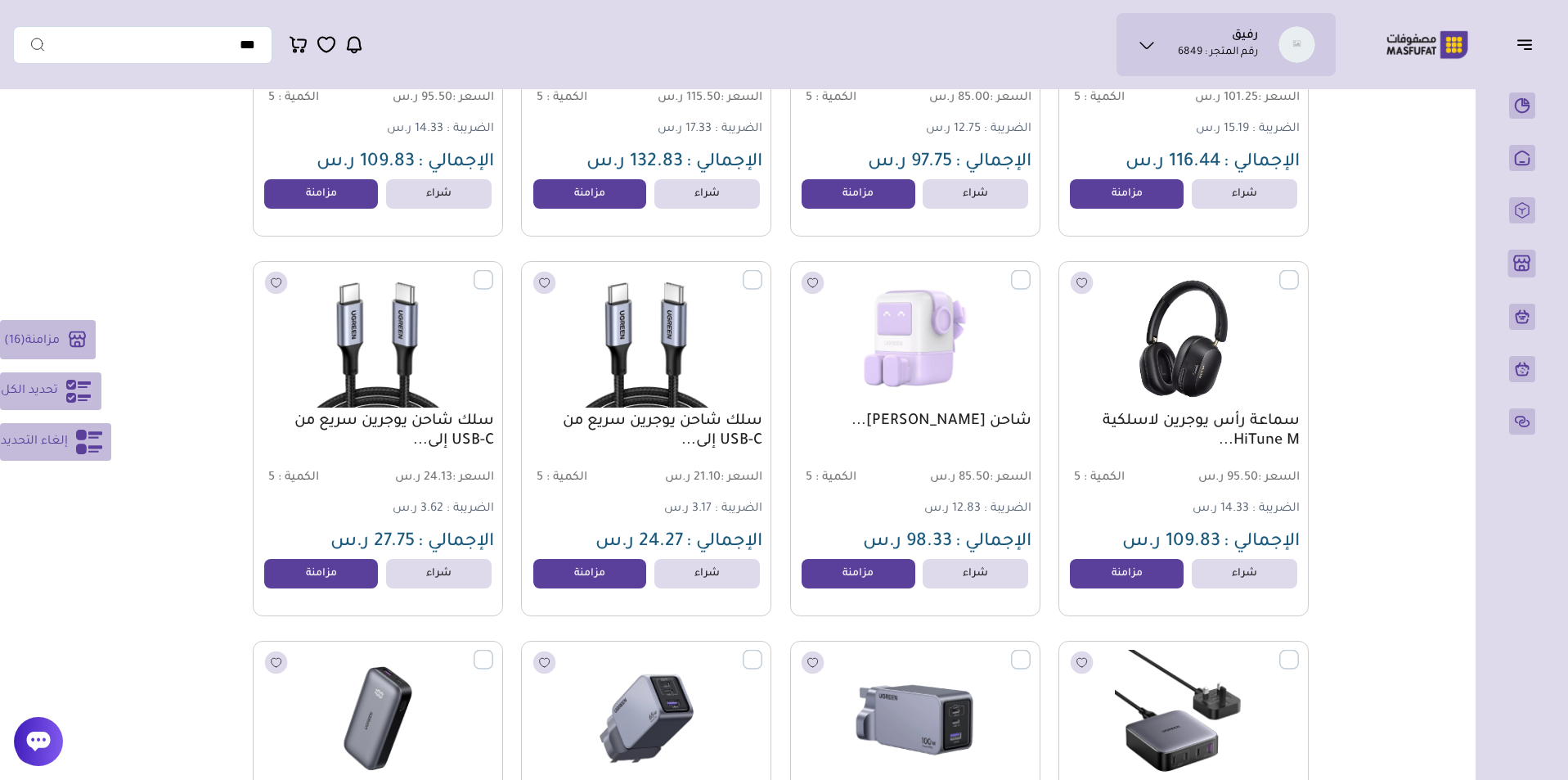
click at [1299, 272] on label at bounding box center [1299, 271] width 0 height 2
click at [1030, 272] on label at bounding box center [1030, 271] width 0 height 2
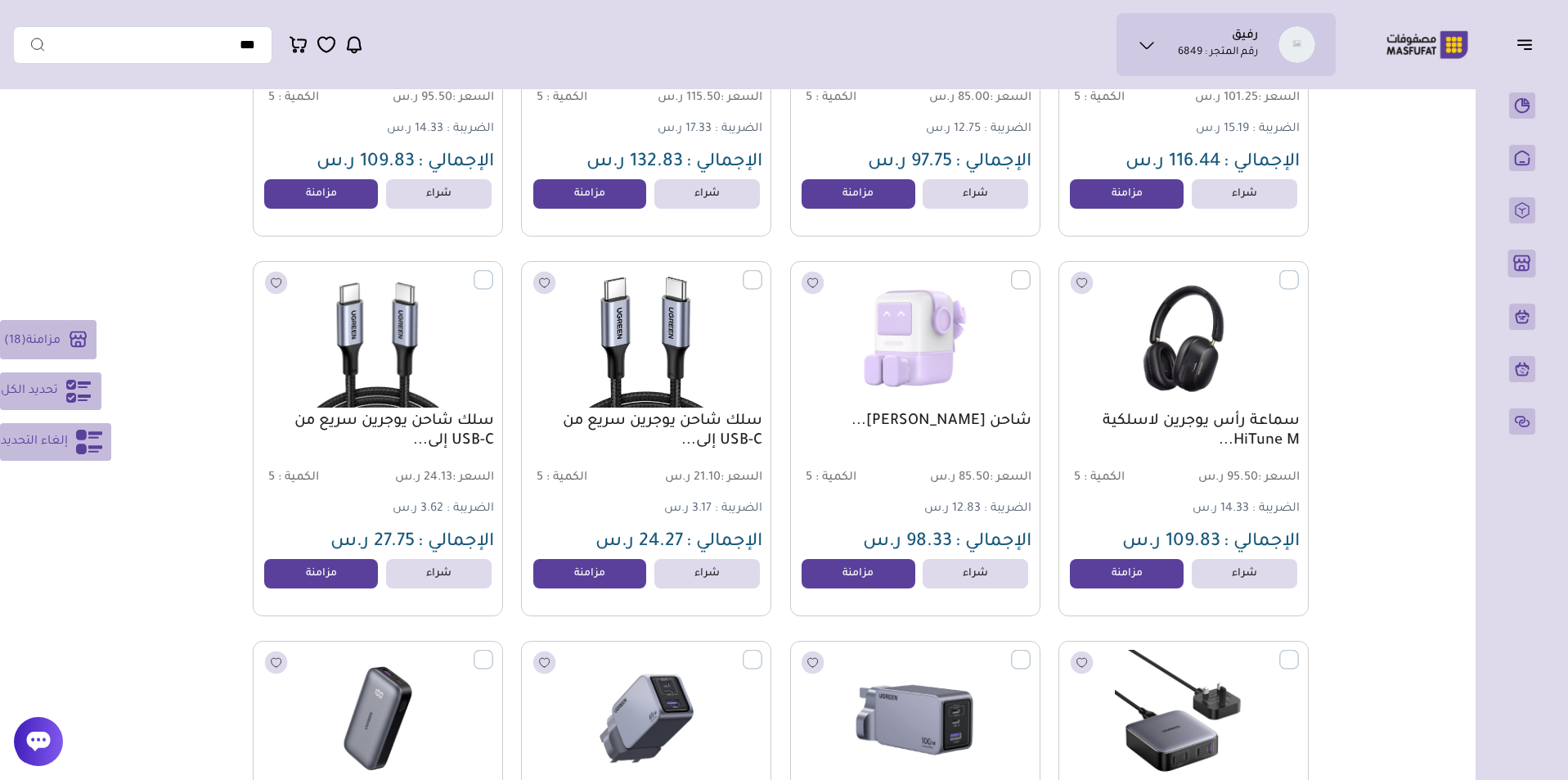
click at [762, 272] on label at bounding box center [762, 271] width 0 height 2
click at [493, 272] on label at bounding box center [493, 271] width 0 height 2
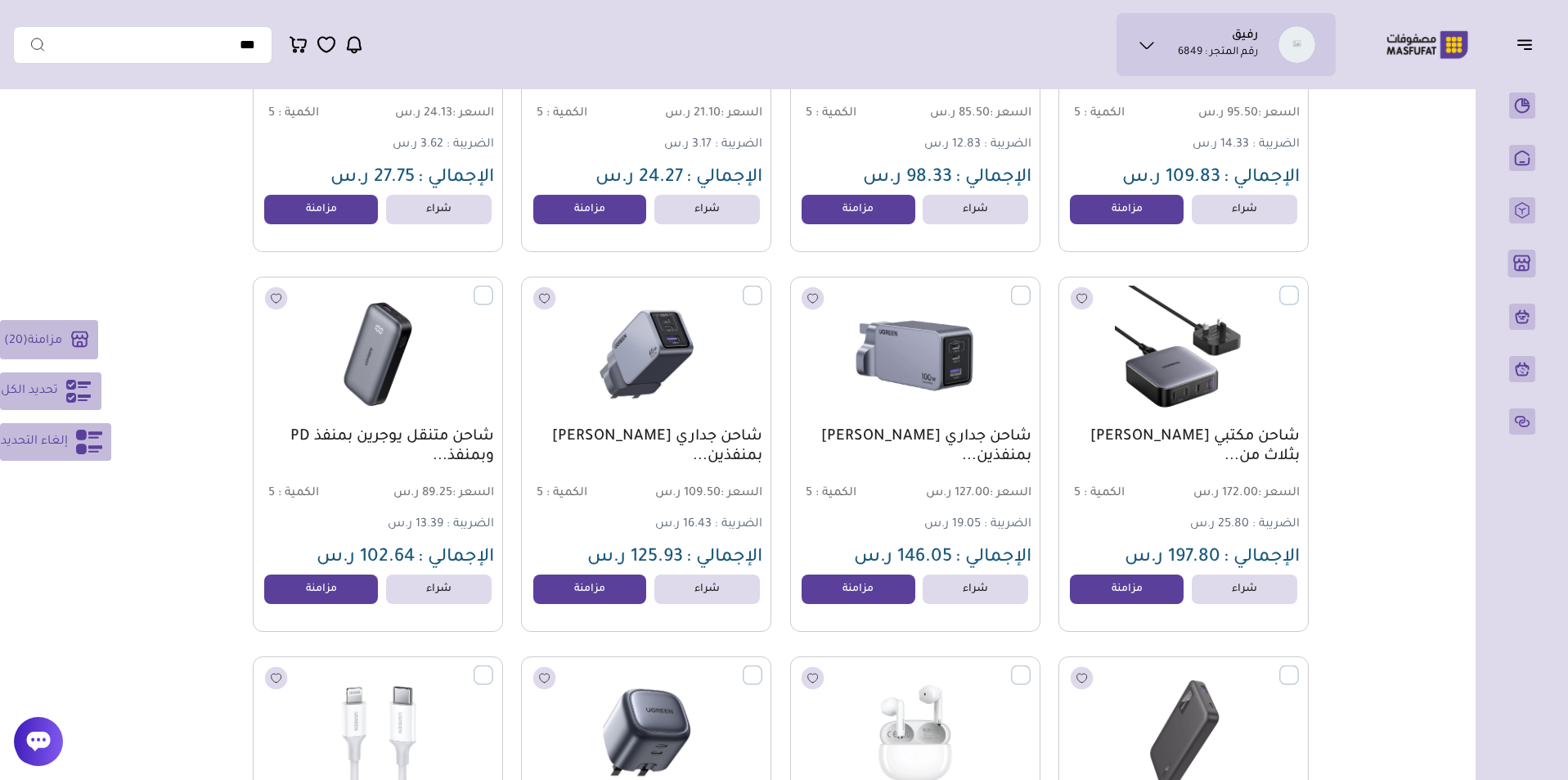
scroll to position [6548, 0]
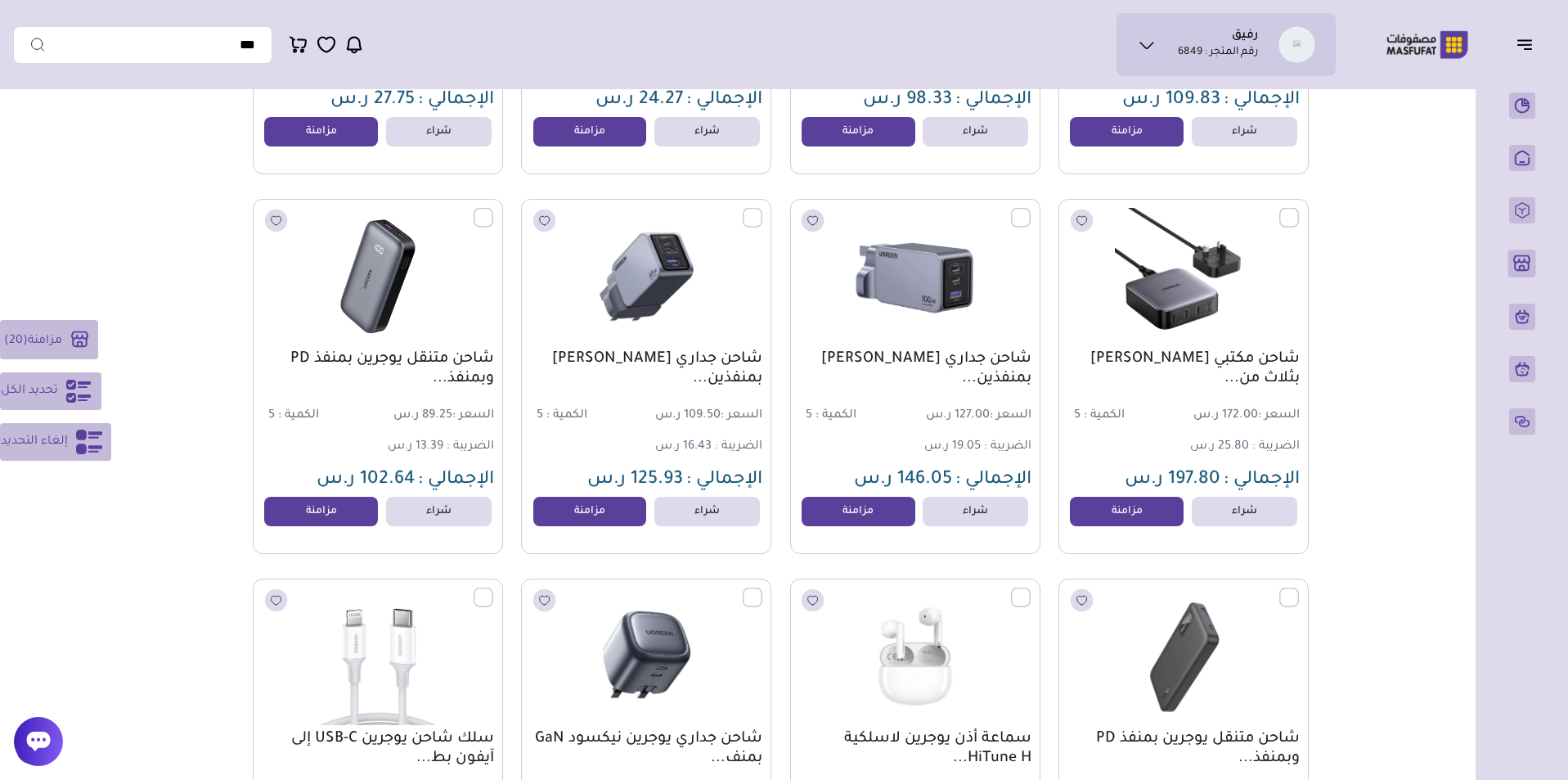
click at [493, 210] on label at bounding box center [493, 209] width 0 height 2
click at [762, 210] on label at bounding box center [762, 209] width 0 height 2
click at [1030, 210] on label at bounding box center [1030, 209] width 0 height 2
click at [1299, 210] on label at bounding box center [1299, 209] width 0 height 2
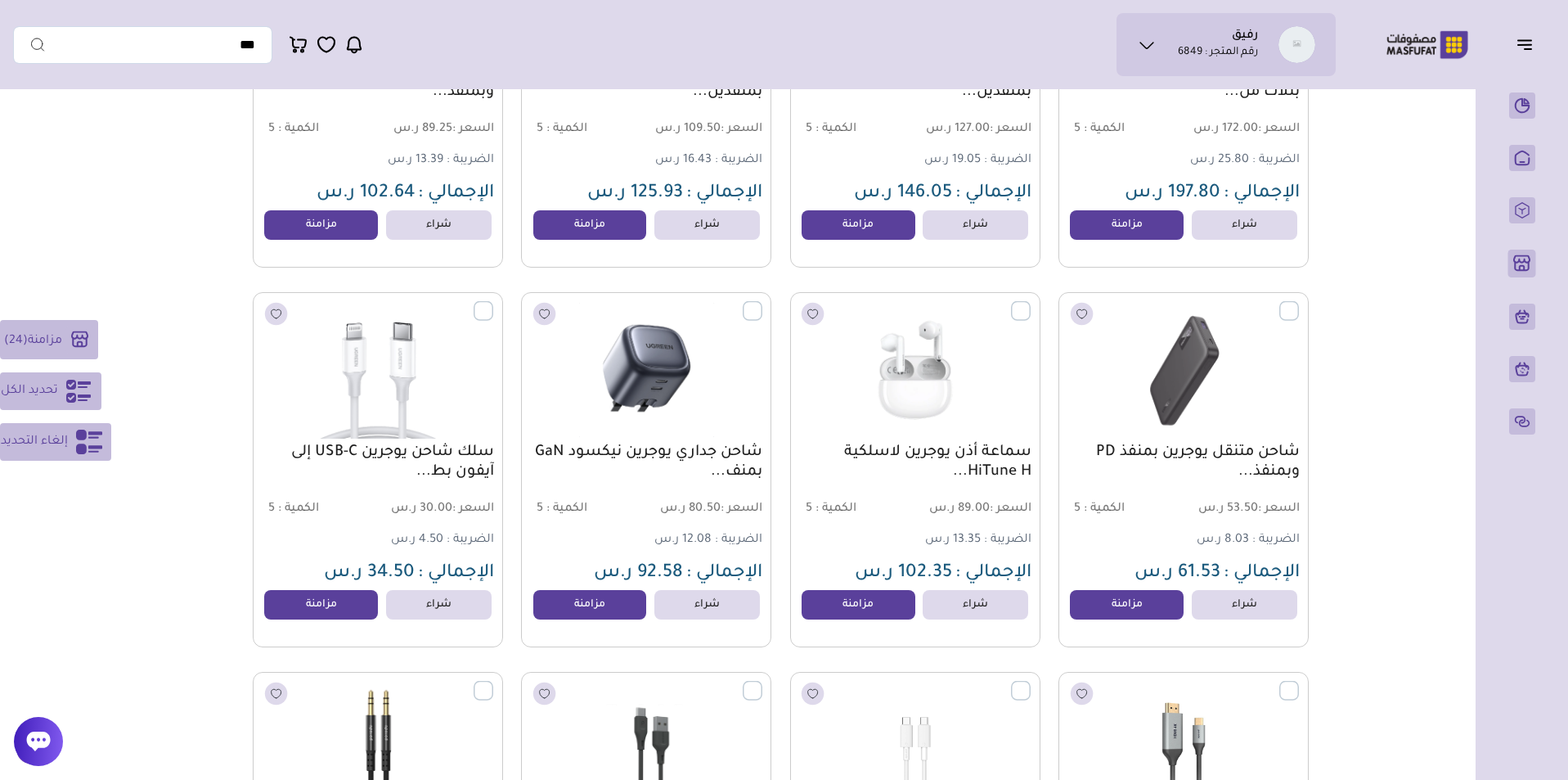
scroll to position [6949, 0]
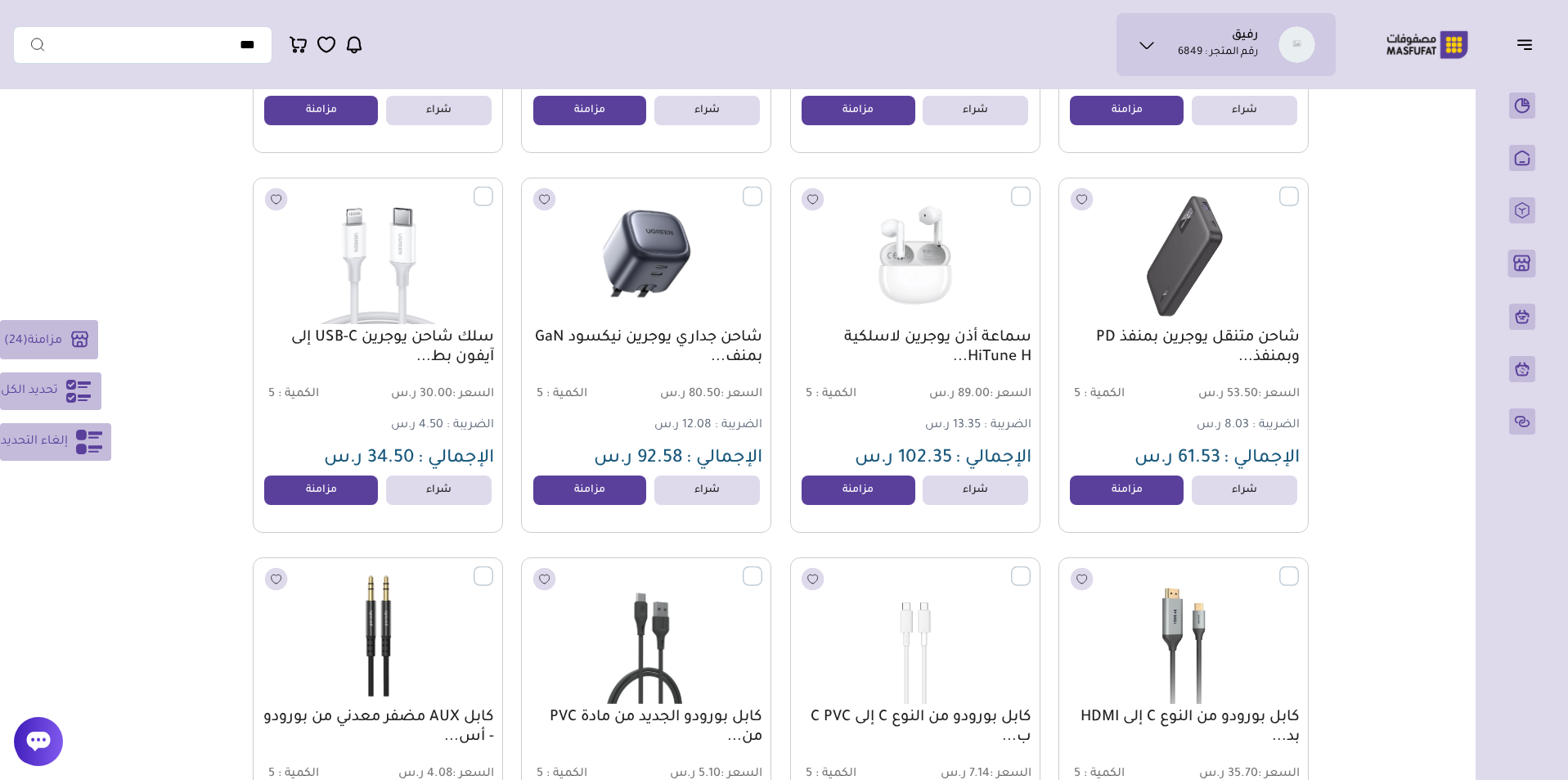
click at [1299, 188] on label at bounding box center [1299, 187] width 0 height 2
click at [1030, 188] on label at bounding box center [1030, 187] width 0 height 2
click at [762, 188] on label at bounding box center [762, 187] width 0 height 2
click at [493, 188] on label at bounding box center [493, 187] width 0 height 2
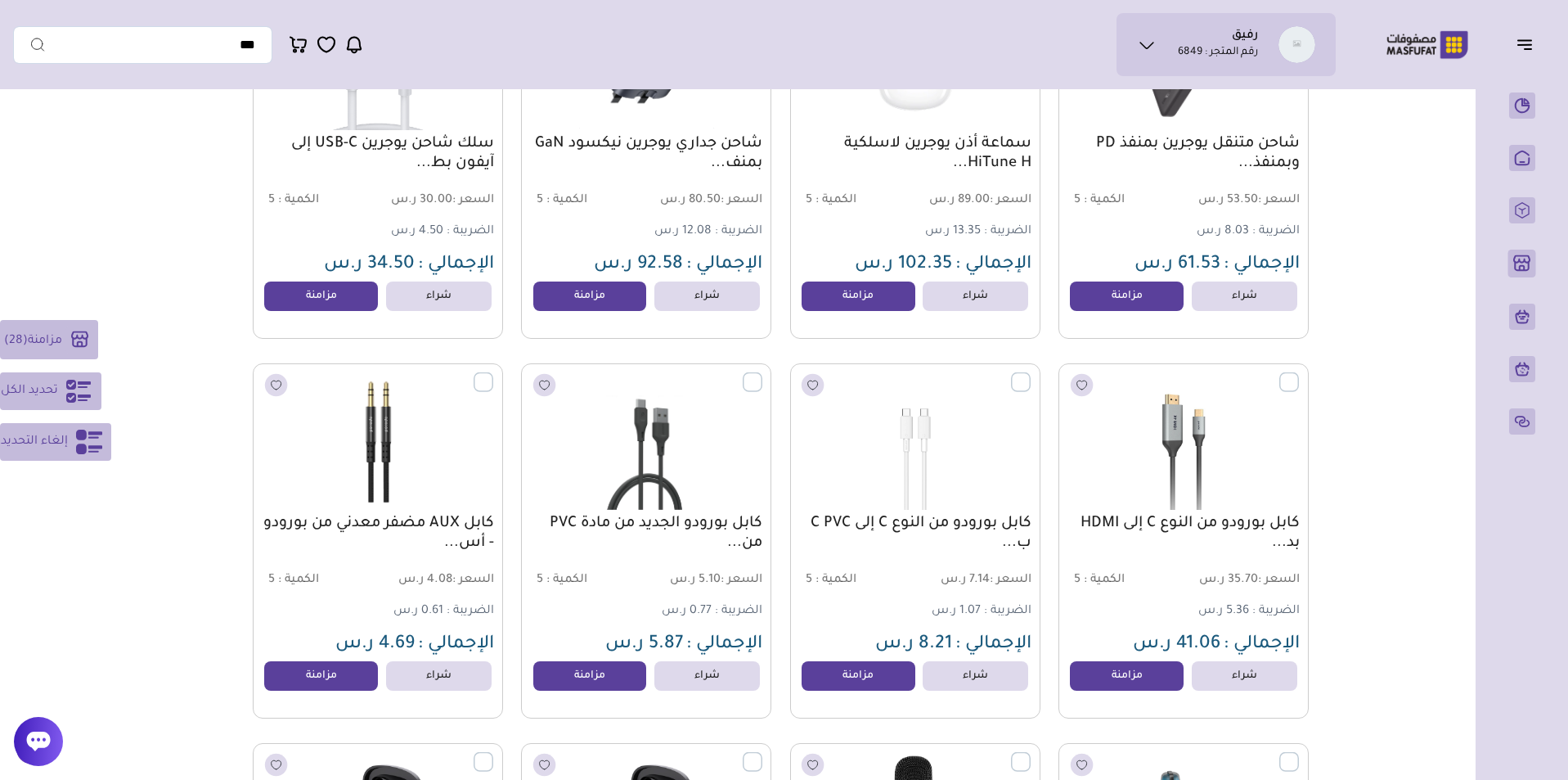
scroll to position [7240, 0]
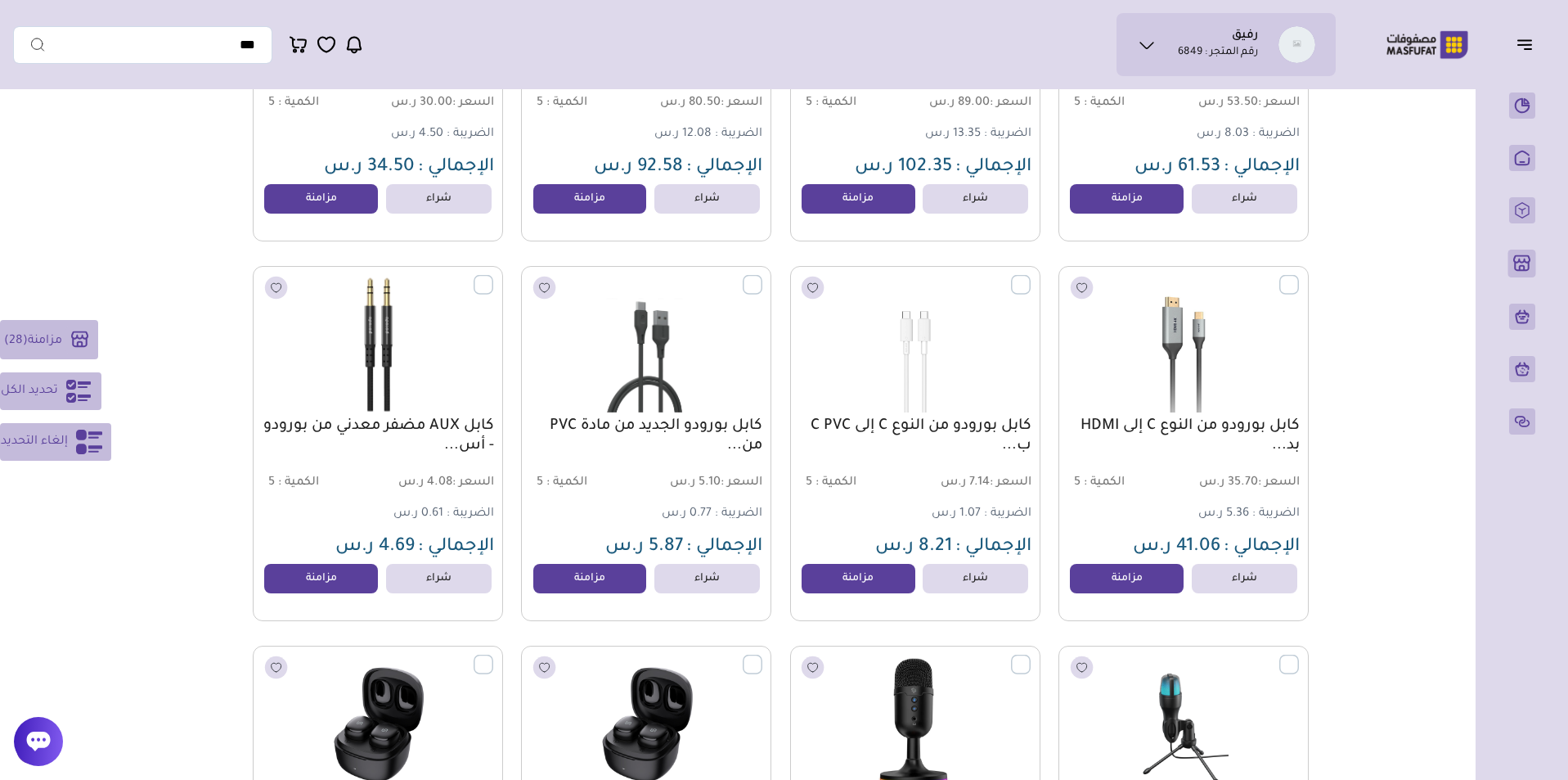
click at [493, 277] on label at bounding box center [493, 276] width 0 height 2
click at [762, 277] on label at bounding box center [762, 276] width 0 height 2
click at [1030, 277] on label at bounding box center [1030, 276] width 0 height 2
click at [1299, 277] on label at bounding box center [1299, 276] width 0 height 2
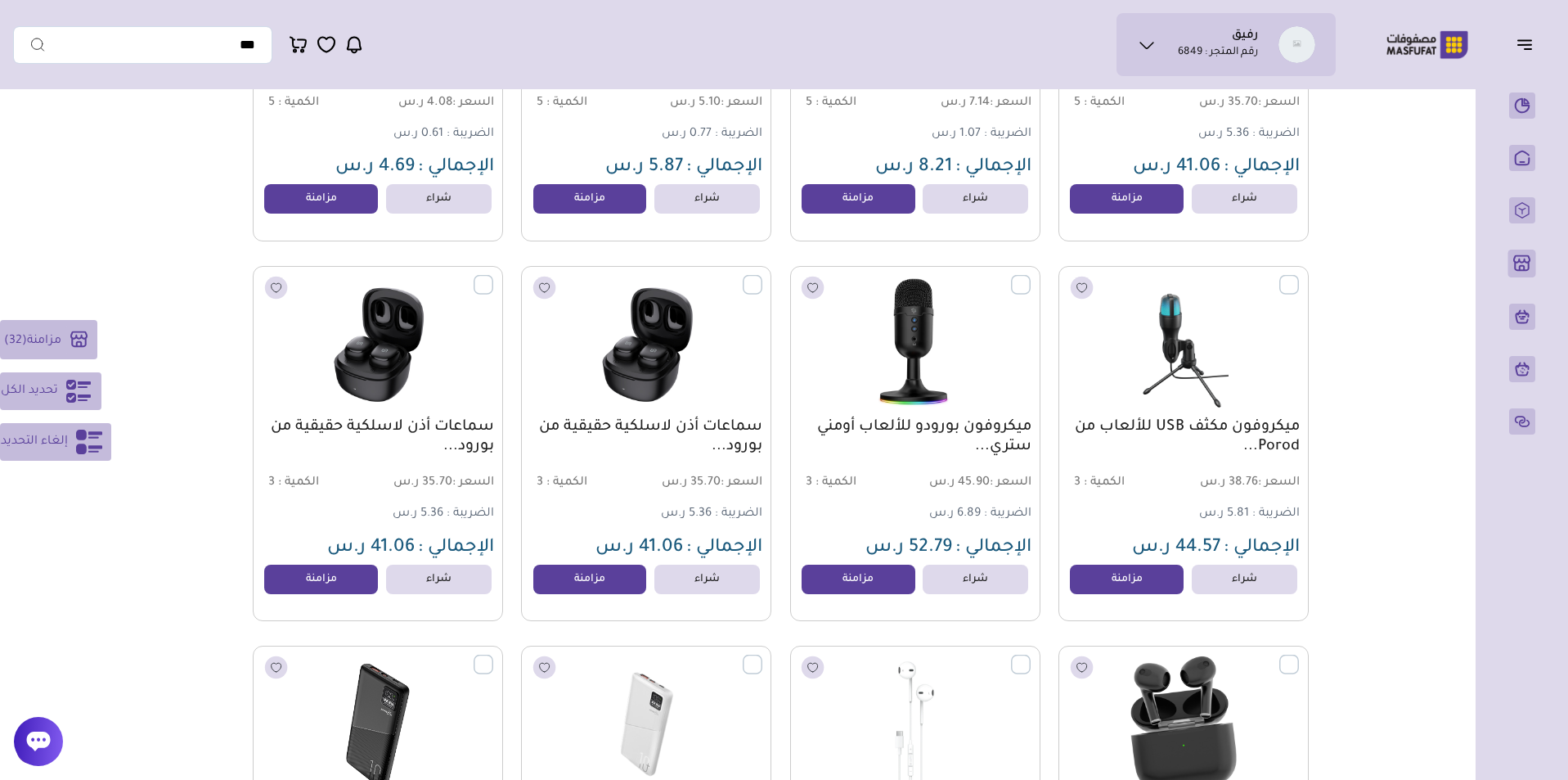
scroll to position [7775, 0]
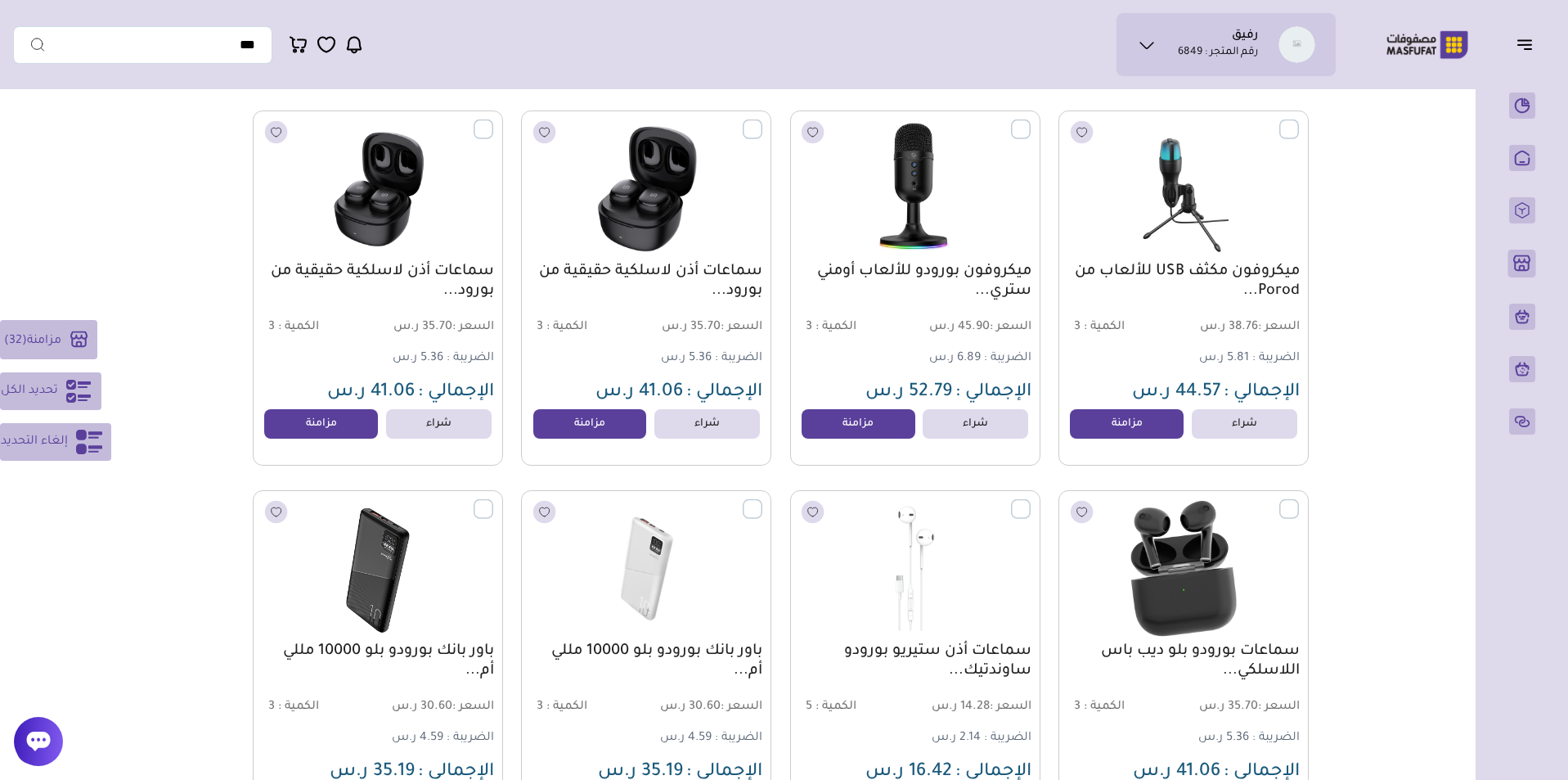
click at [762, 121] on label at bounding box center [762, 120] width 0 height 2
click at [493, 121] on label at bounding box center [493, 120] width 0 height 2
click at [493, 501] on label at bounding box center [493, 500] width 0 height 2
click at [762, 501] on label at bounding box center [762, 500] width 0 height 2
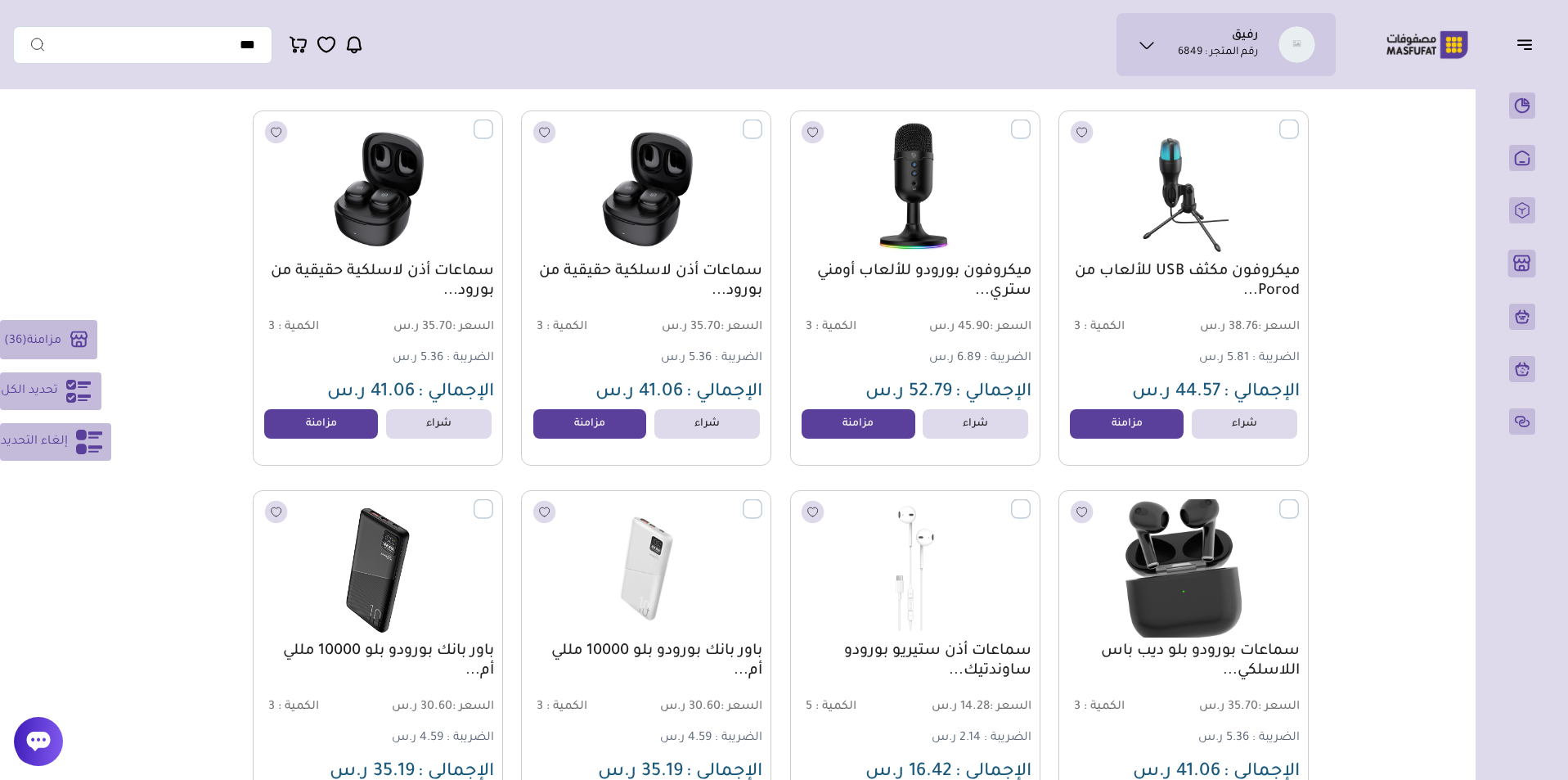
click at [1299, 501] on label at bounding box center [1299, 500] width 0 height 2
click at [1030, 501] on label at bounding box center [1030, 500] width 0 height 2
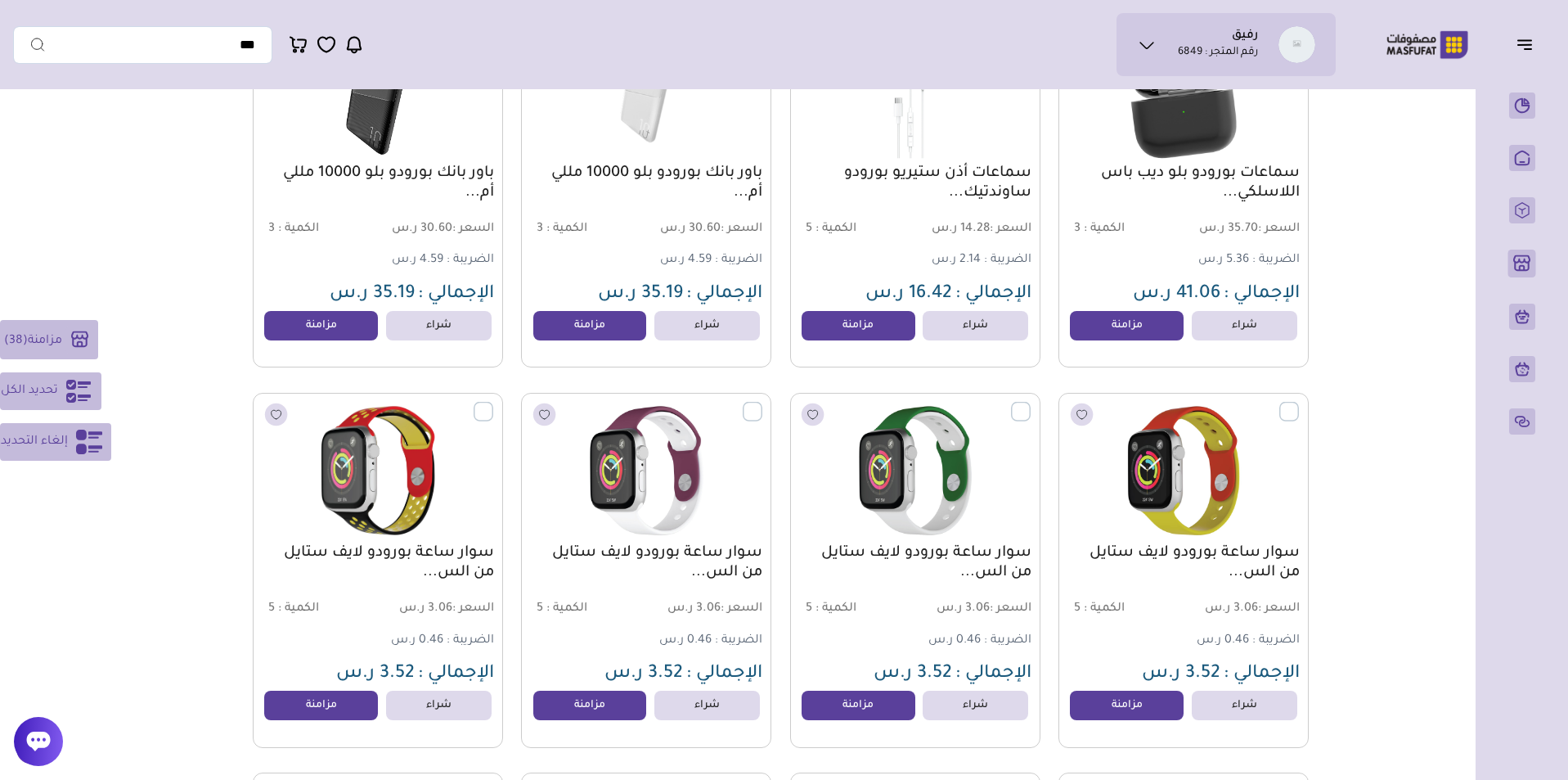
scroll to position [8336, 0]
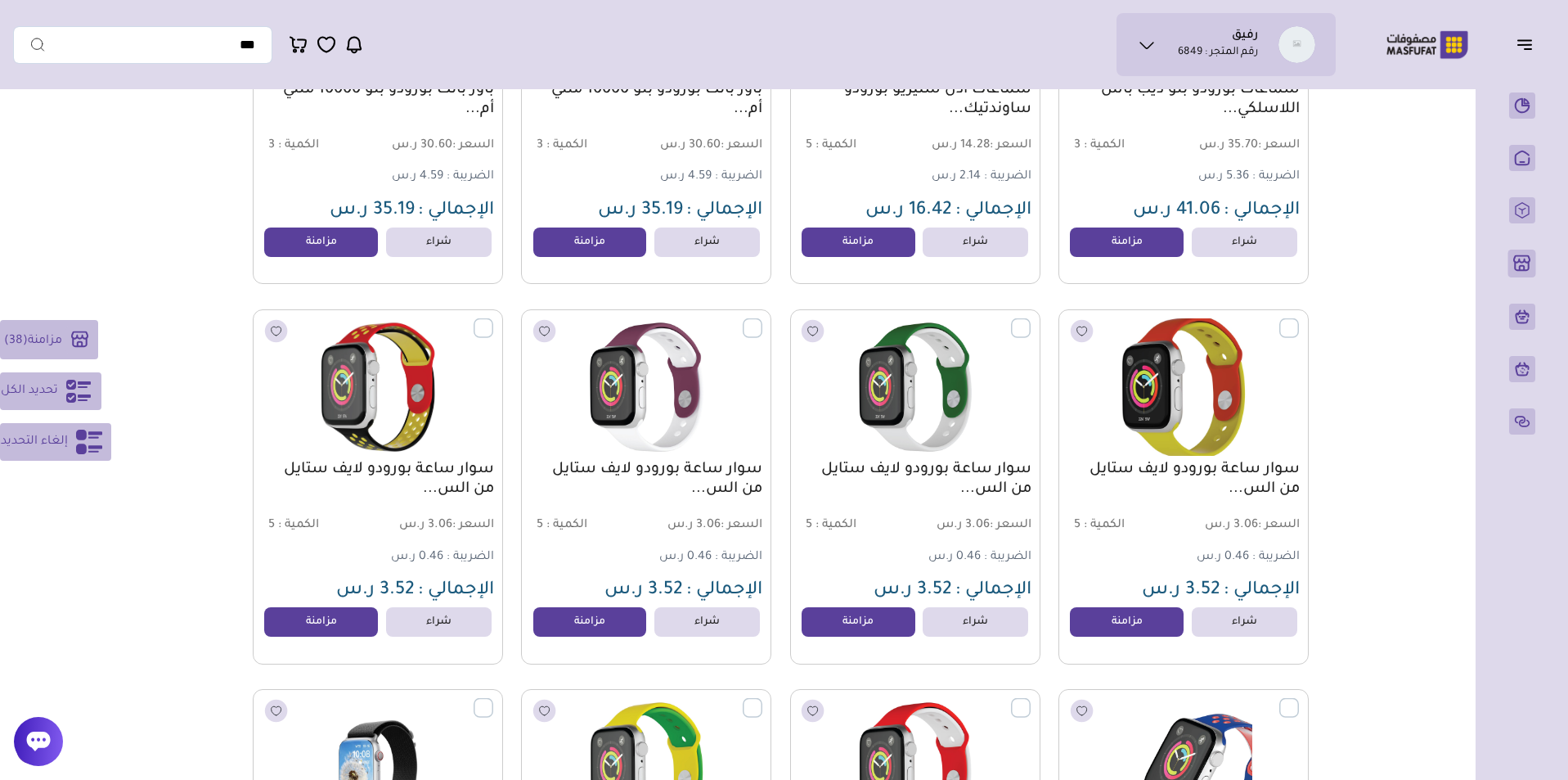
click at [1299, 319] on label at bounding box center [1299, 318] width 0 height 2
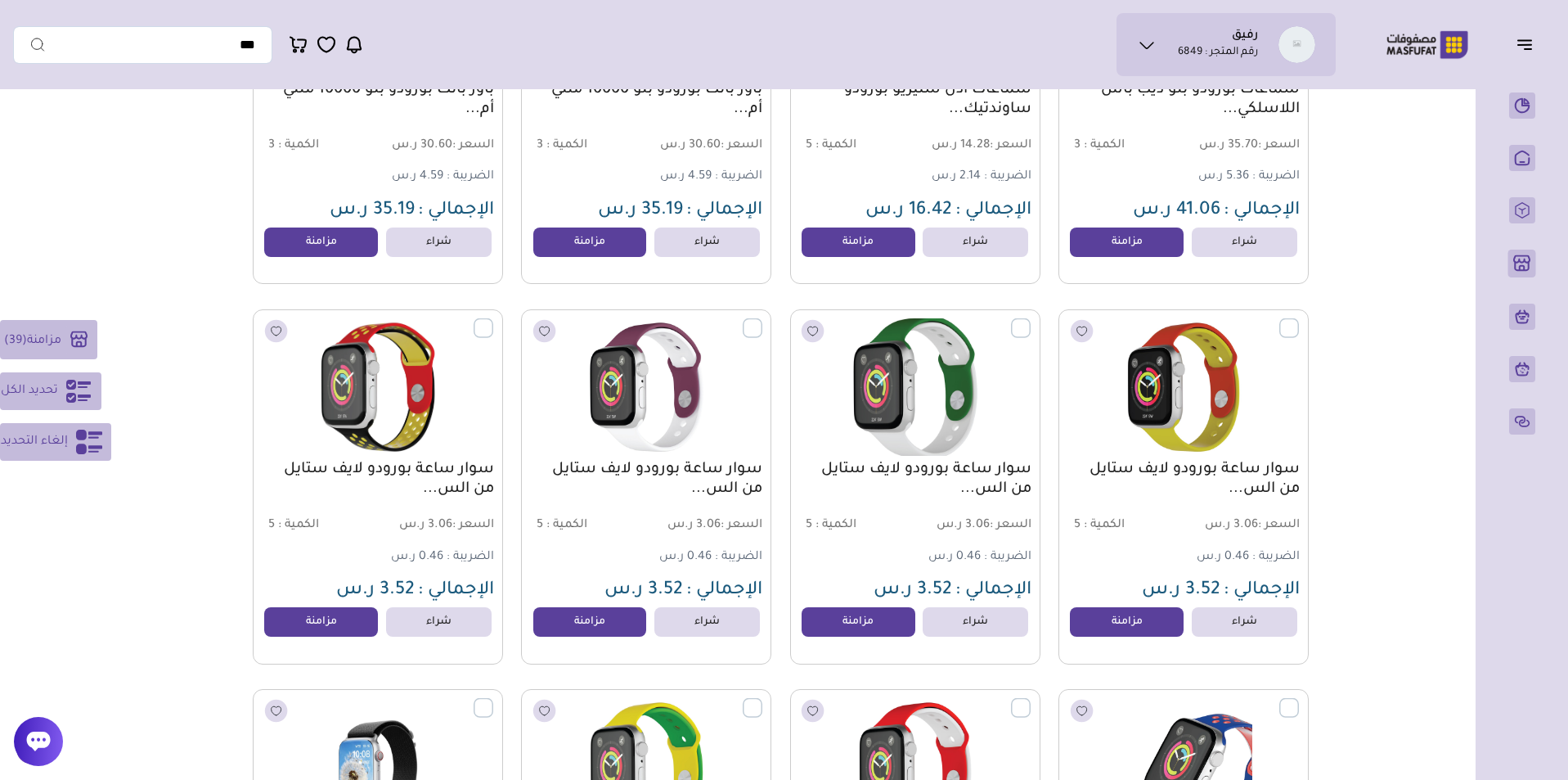
click at [1030, 319] on label at bounding box center [1030, 318] width 0 height 2
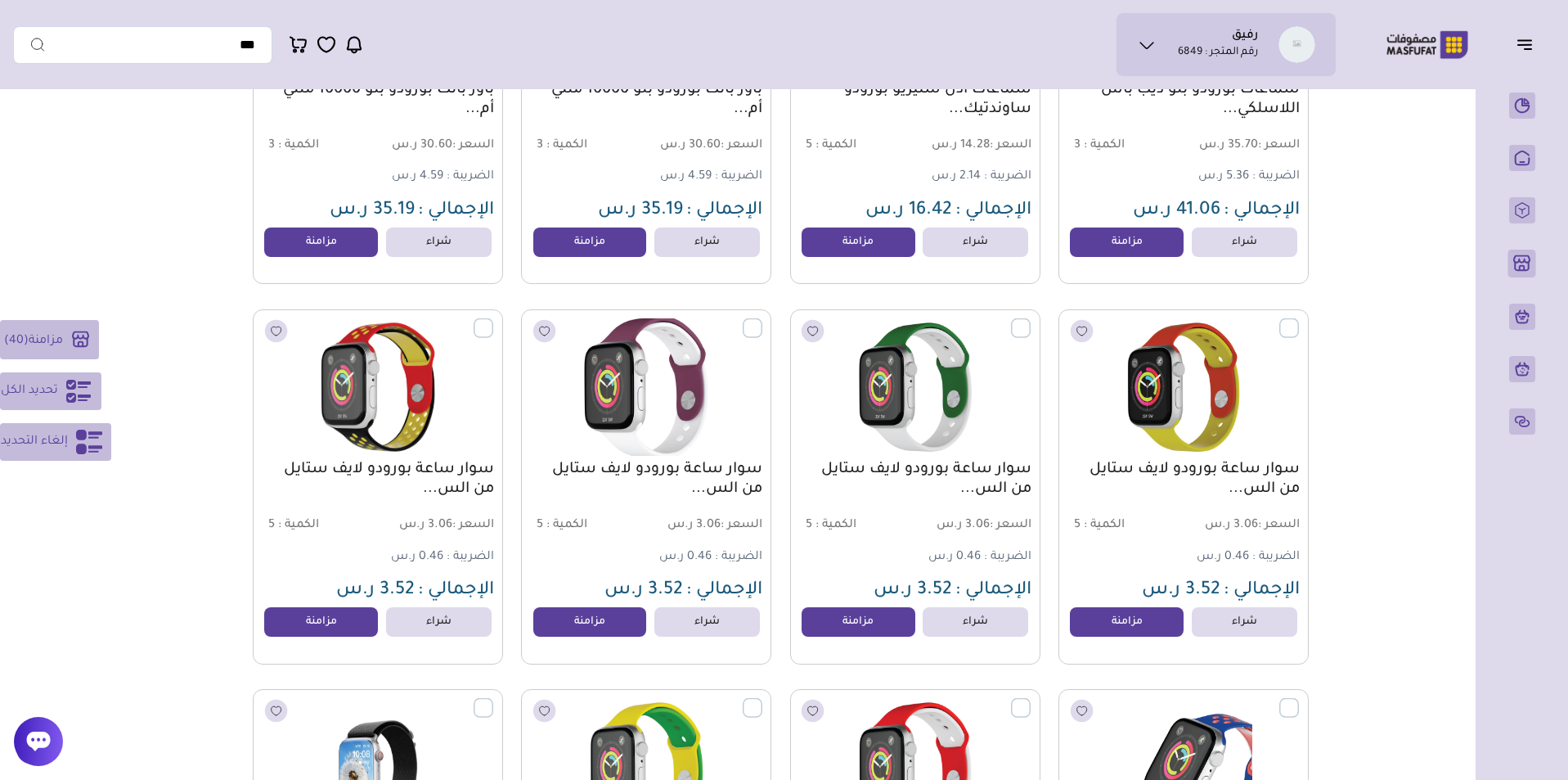
click at [762, 319] on label at bounding box center [762, 318] width 0 height 2
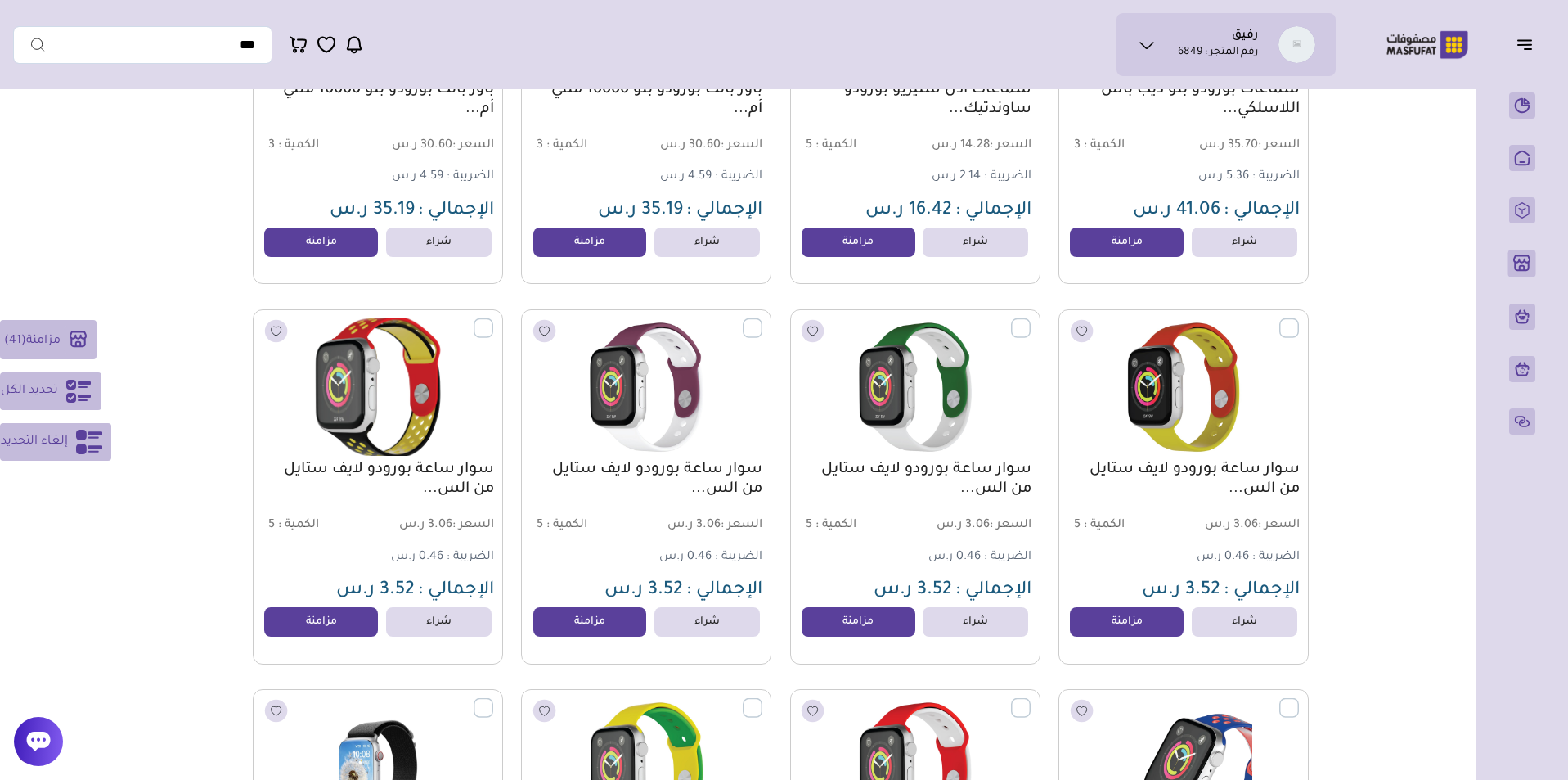
click at [493, 319] on label at bounding box center [493, 318] width 0 height 2
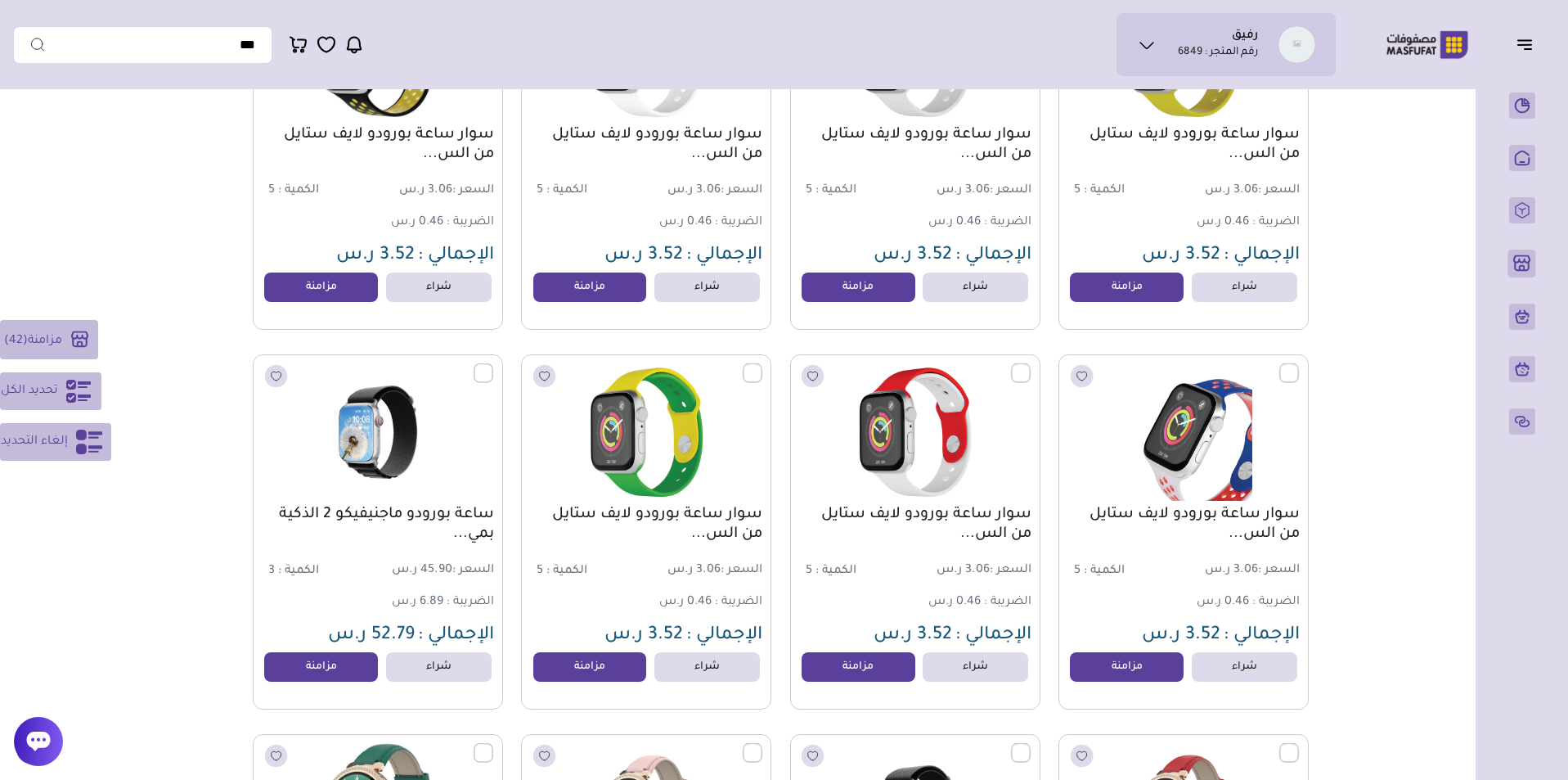
scroll to position [8723, 0]
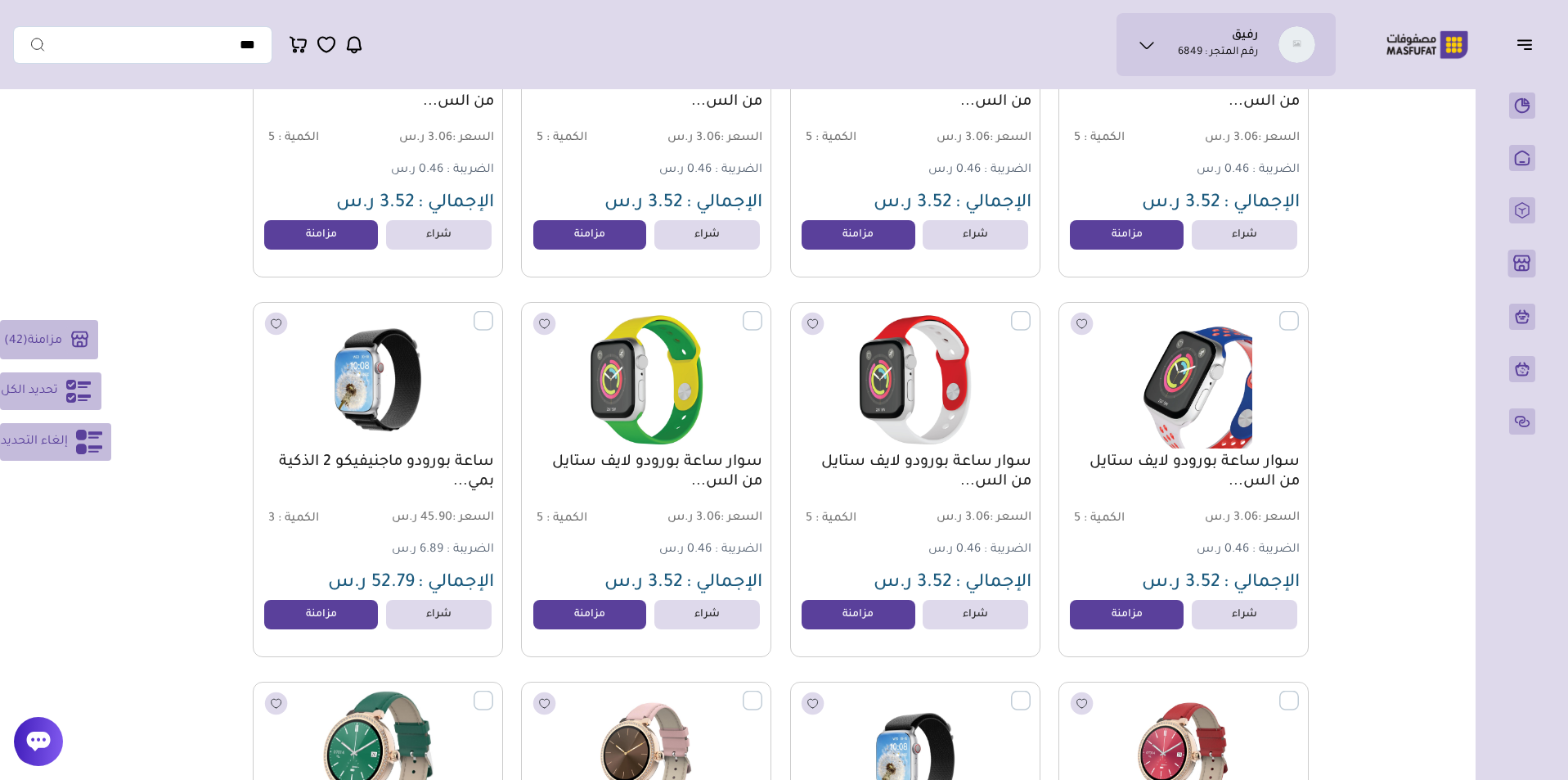
click at [493, 311] on label at bounding box center [493, 311] width 0 height 2
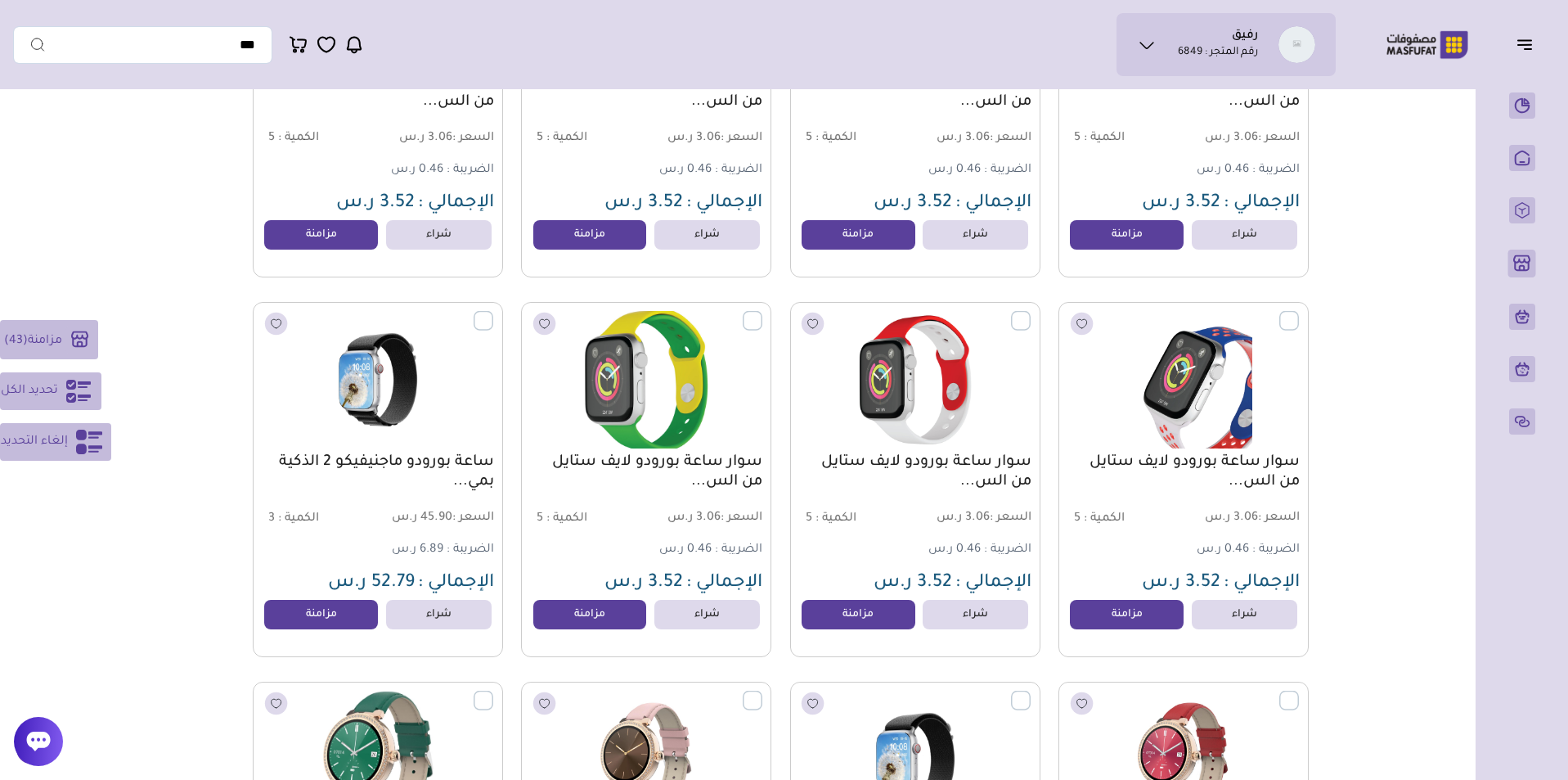
click at [762, 311] on label at bounding box center [762, 311] width 0 height 2
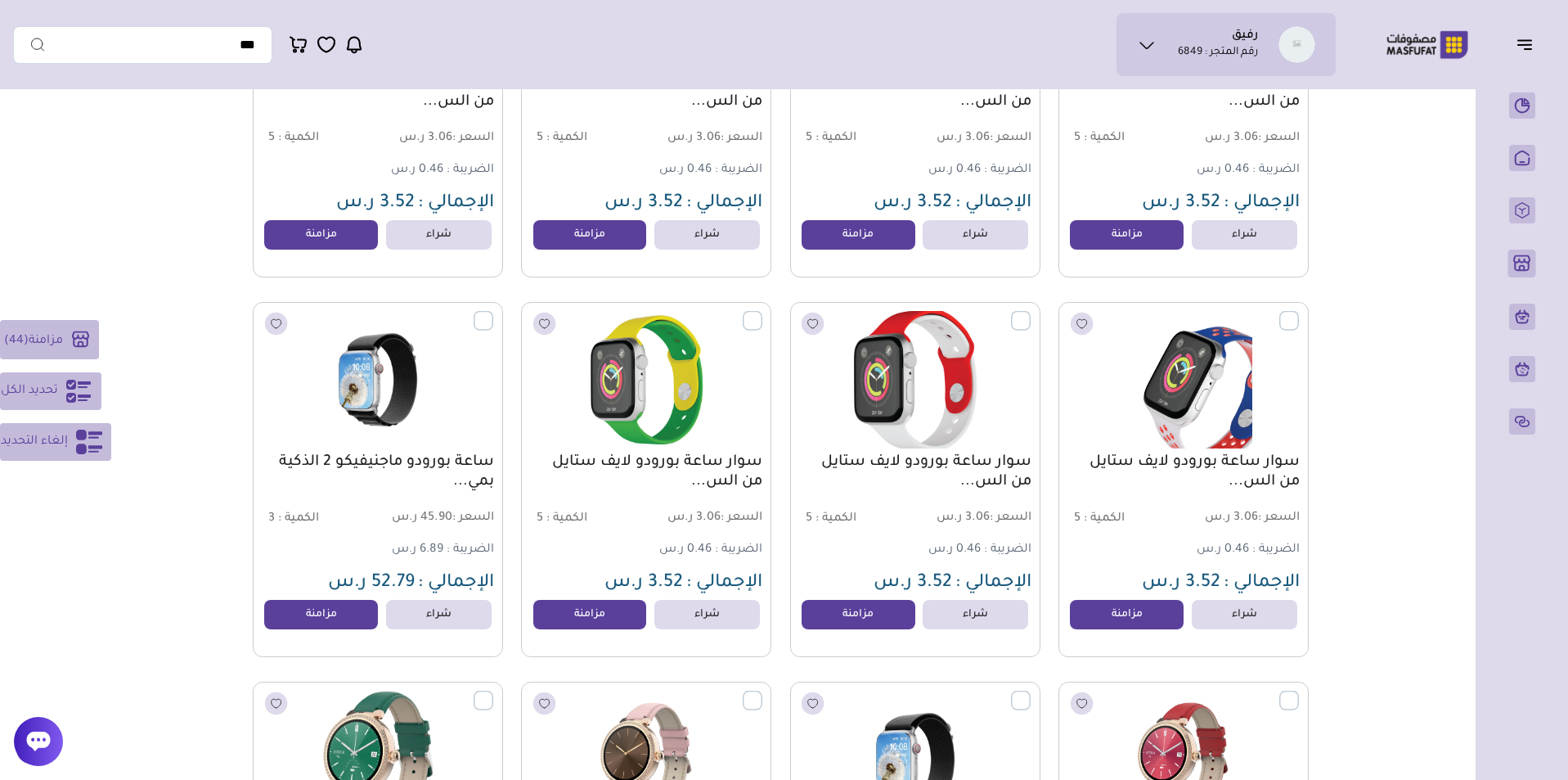
click at [1030, 311] on label at bounding box center [1030, 311] width 0 height 2
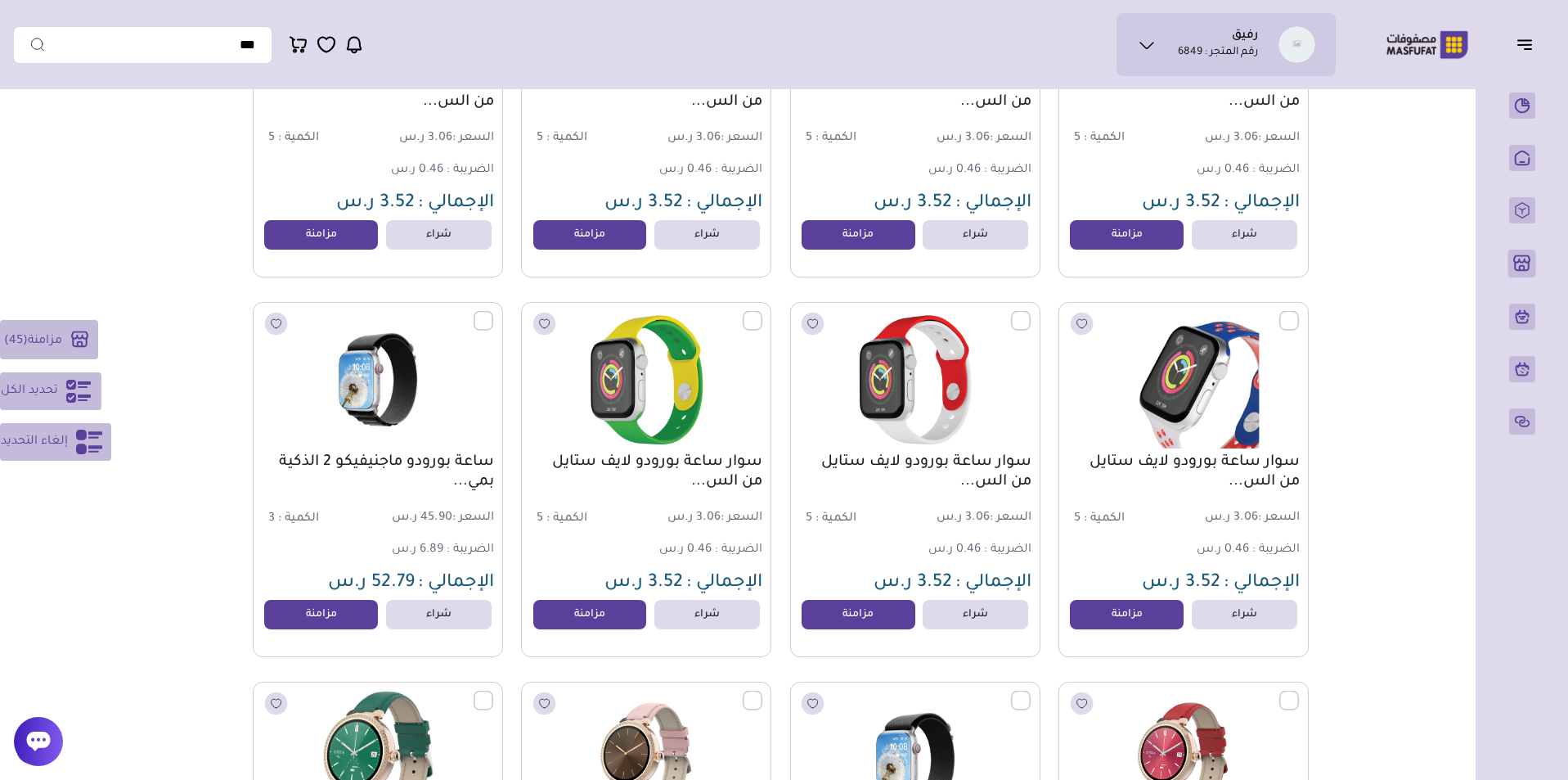
click at [1299, 311] on label at bounding box center [1299, 311] width 0 height 2
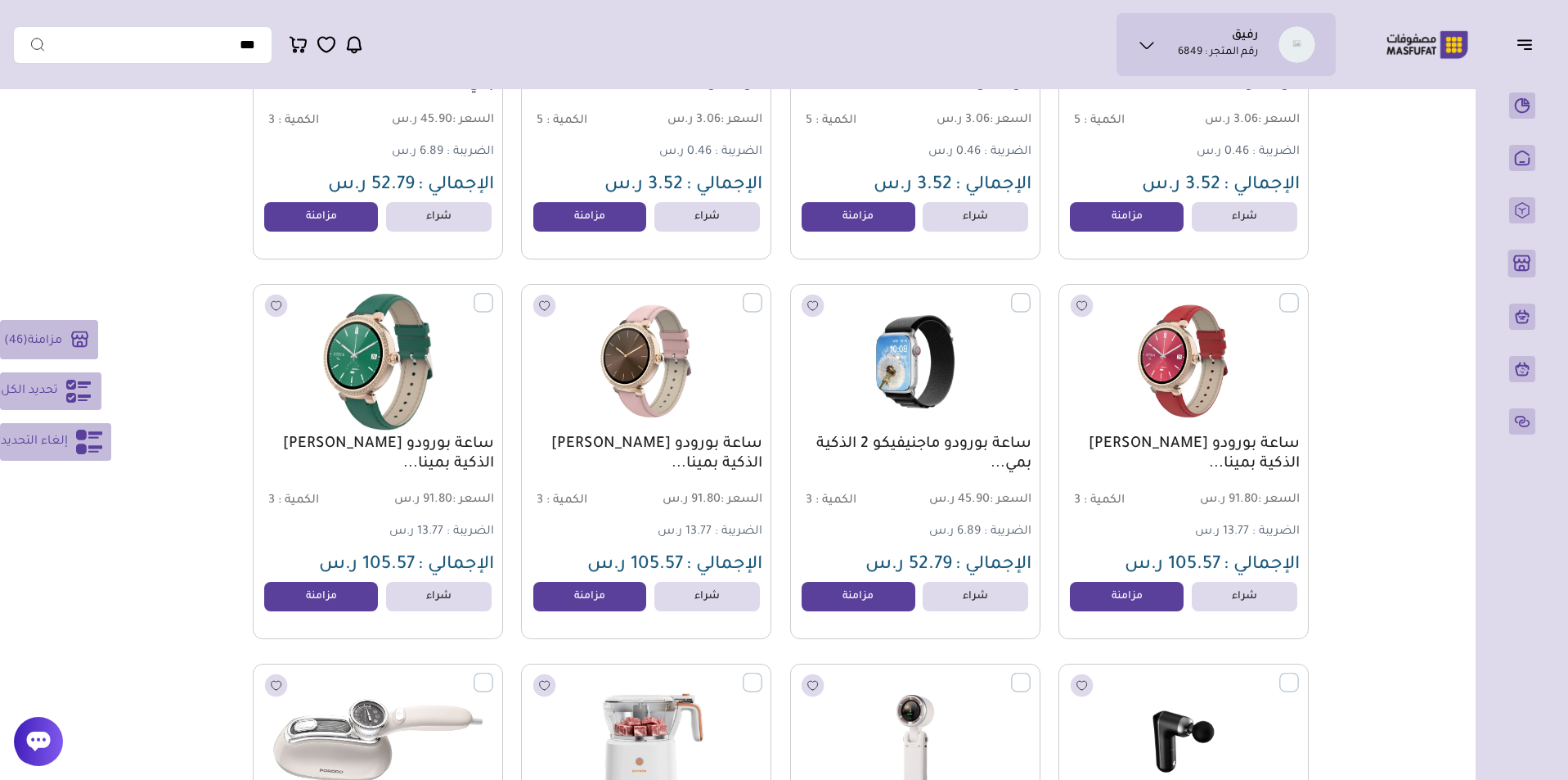
scroll to position [9142, 0]
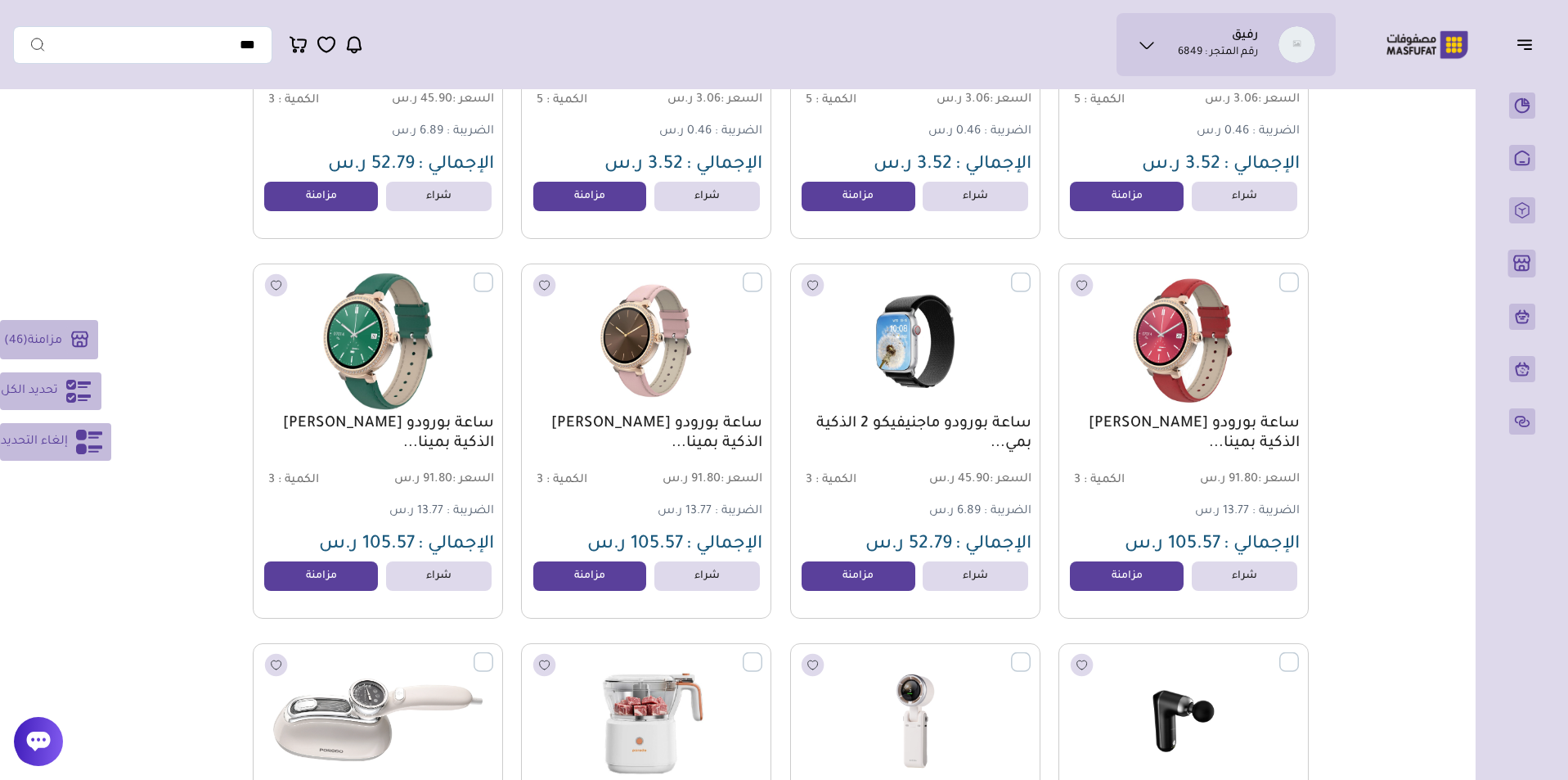
click at [1299, 273] on label at bounding box center [1299, 272] width 0 height 2
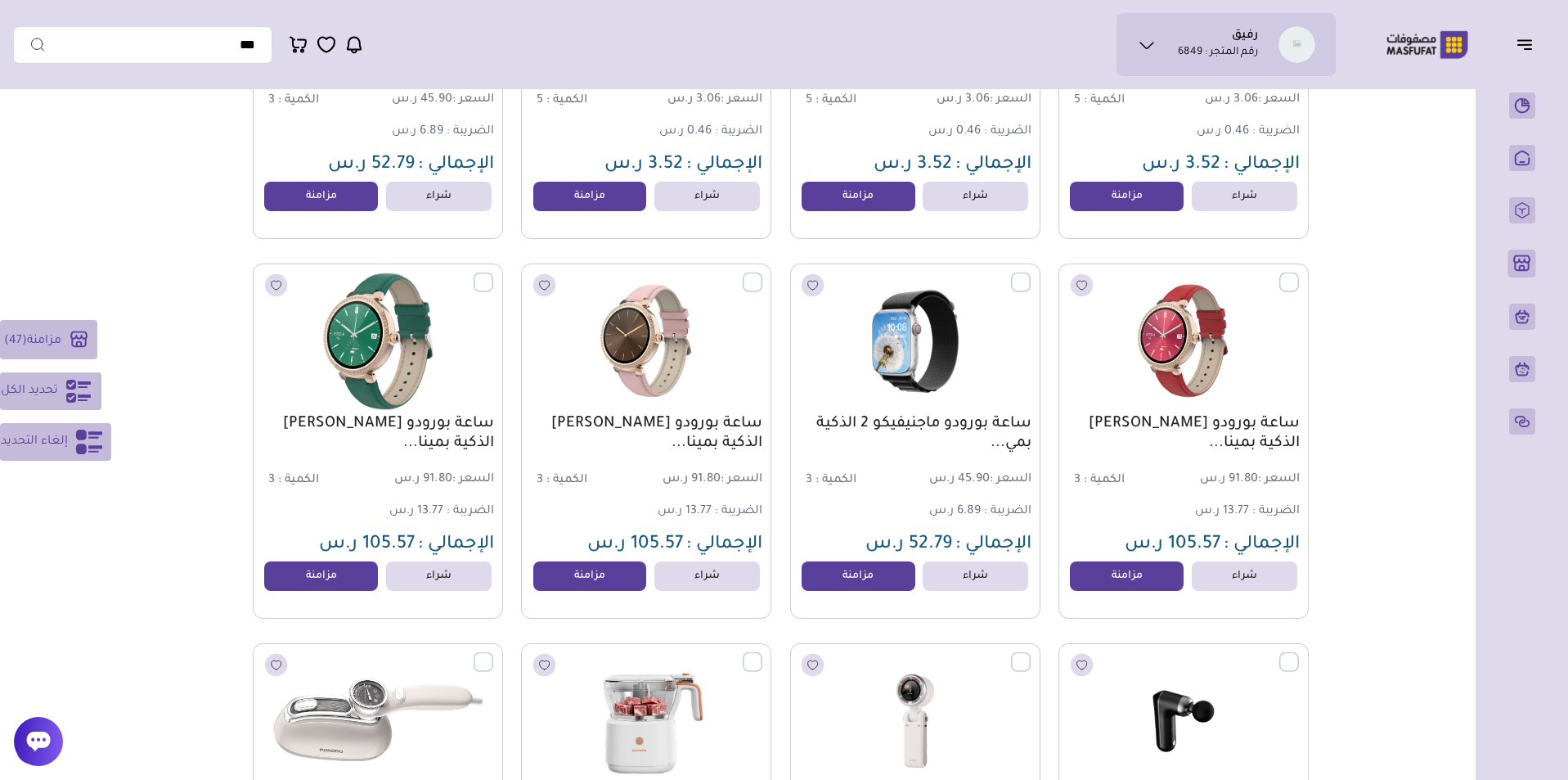
click at [1030, 273] on label at bounding box center [1030, 272] width 0 height 2
click at [762, 273] on label at bounding box center [762, 272] width 0 height 2
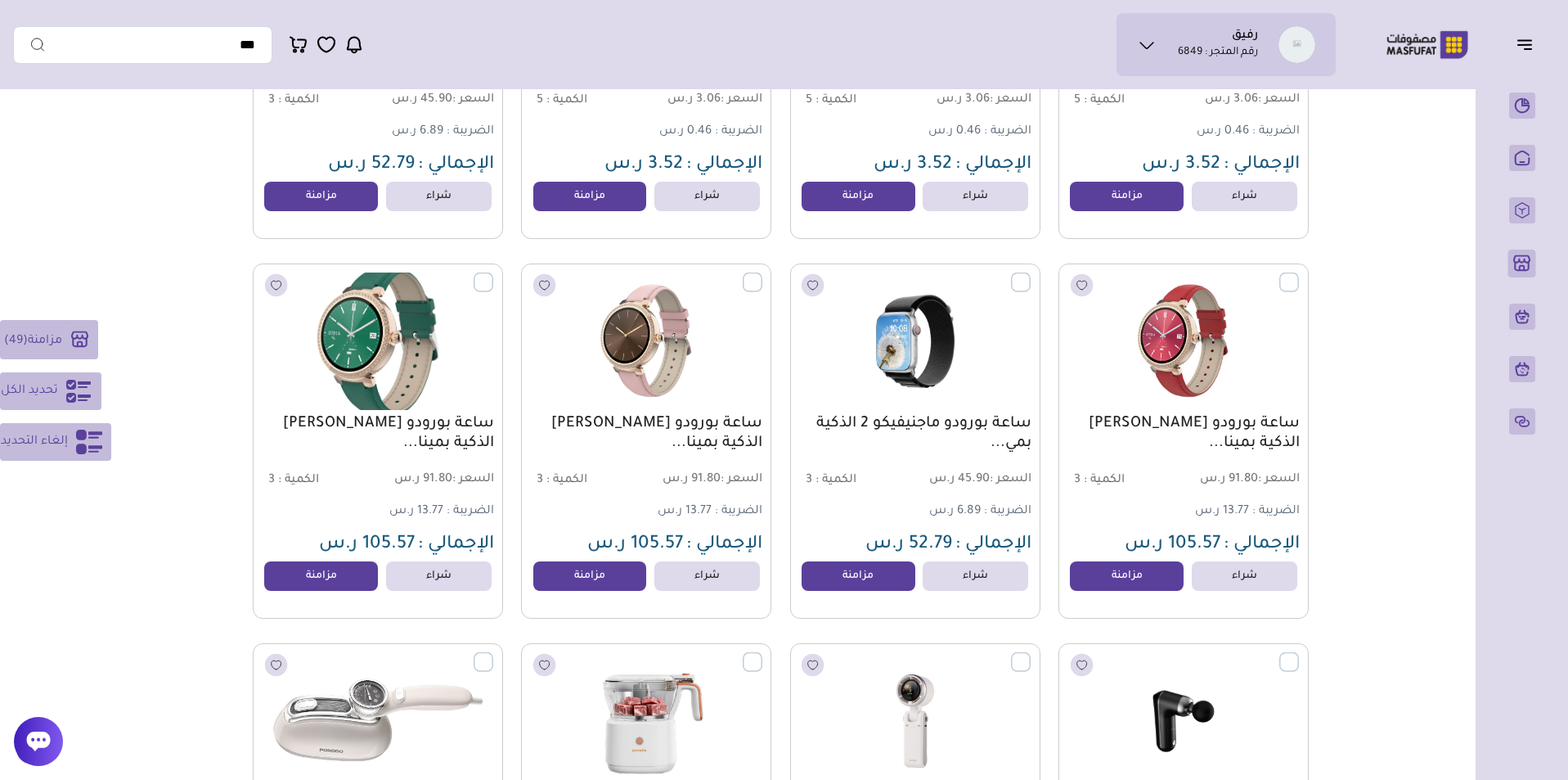
click at [493, 273] on label at bounding box center [493, 272] width 0 height 2
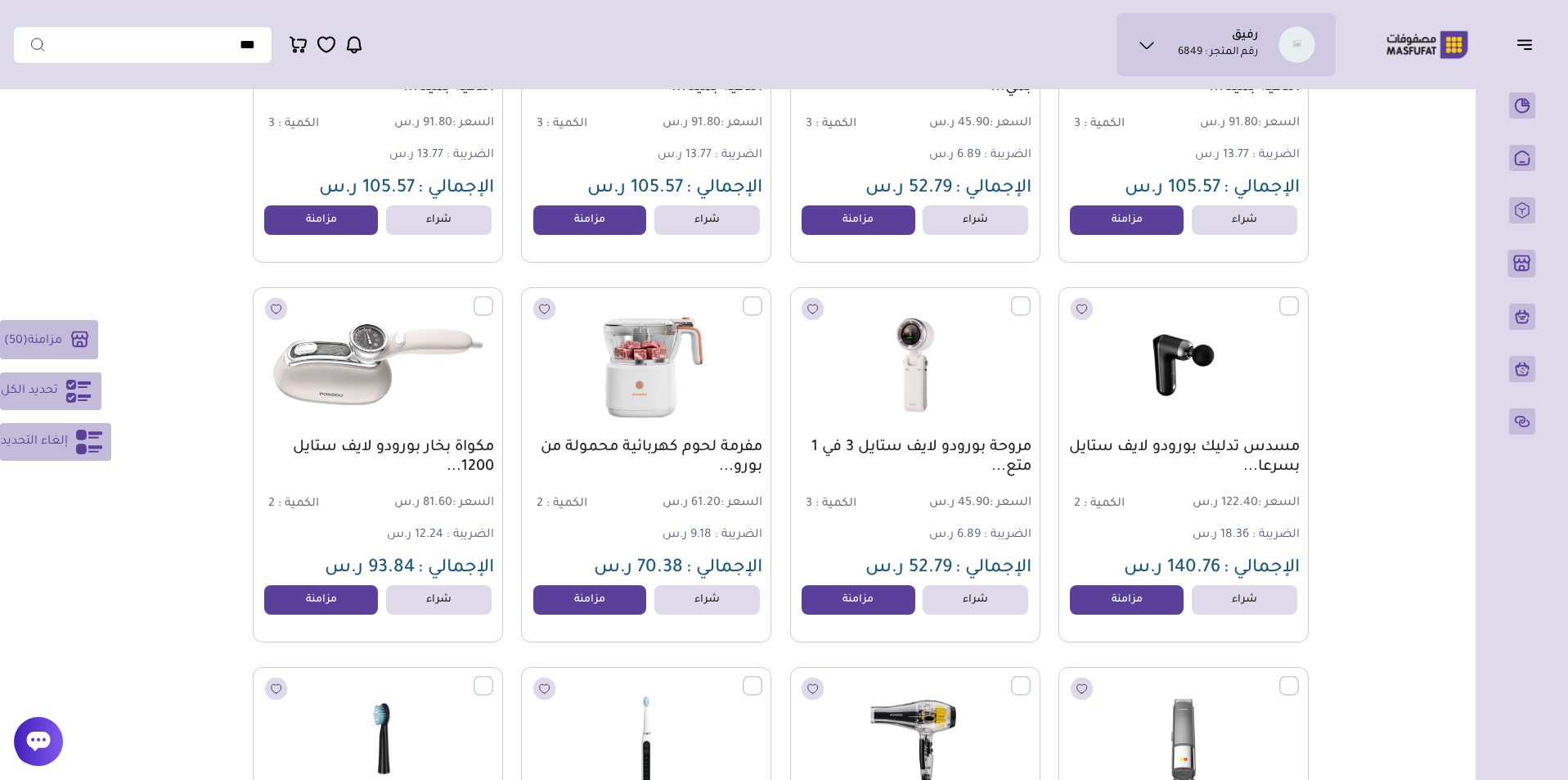
scroll to position [9536, 0]
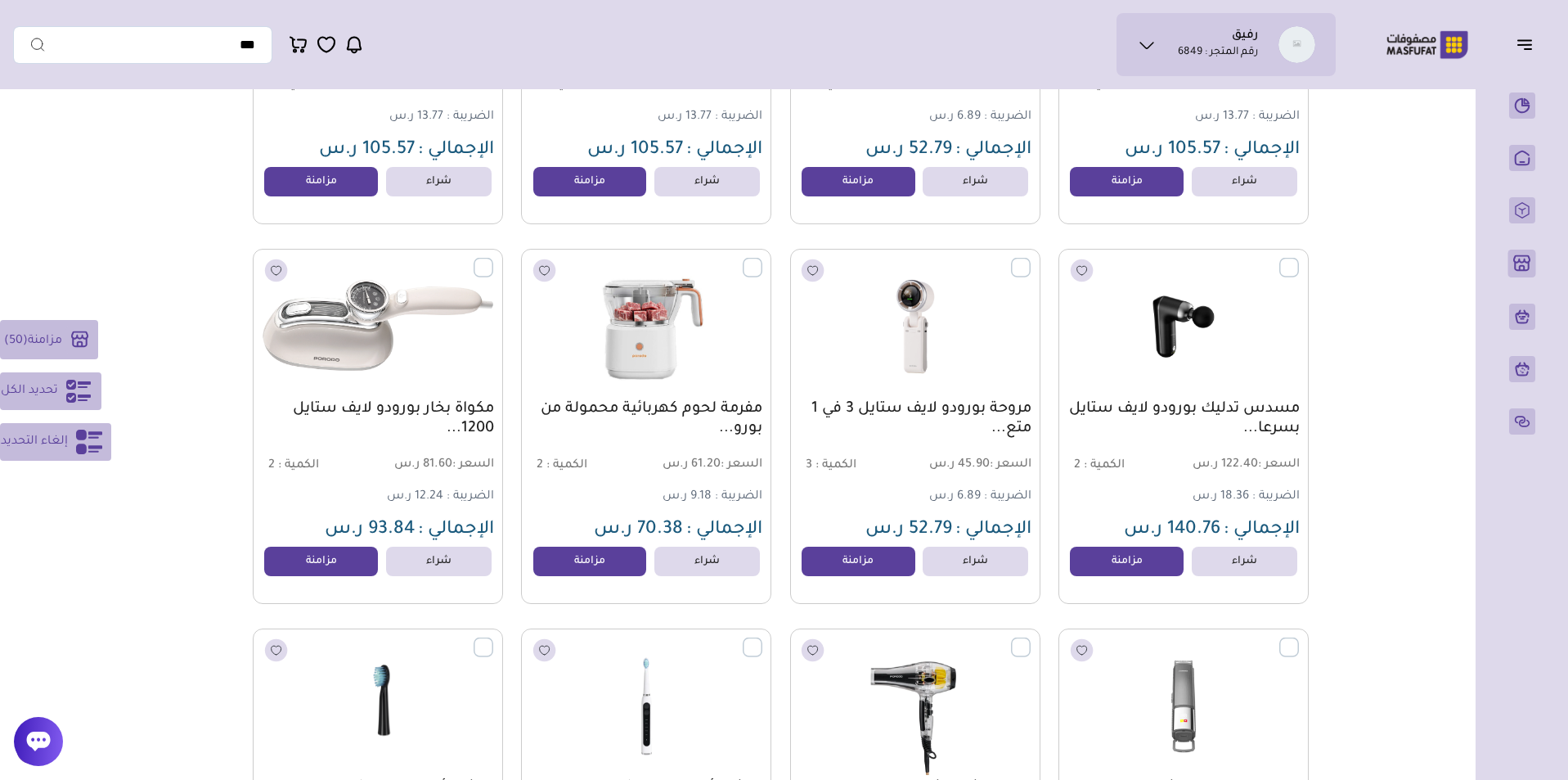
click at [493, 260] on label at bounding box center [493, 259] width 0 height 2
click at [762, 260] on label at bounding box center [762, 259] width 0 height 2
click at [1030, 260] on label at bounding box center [1030, 259] width 0 height 2
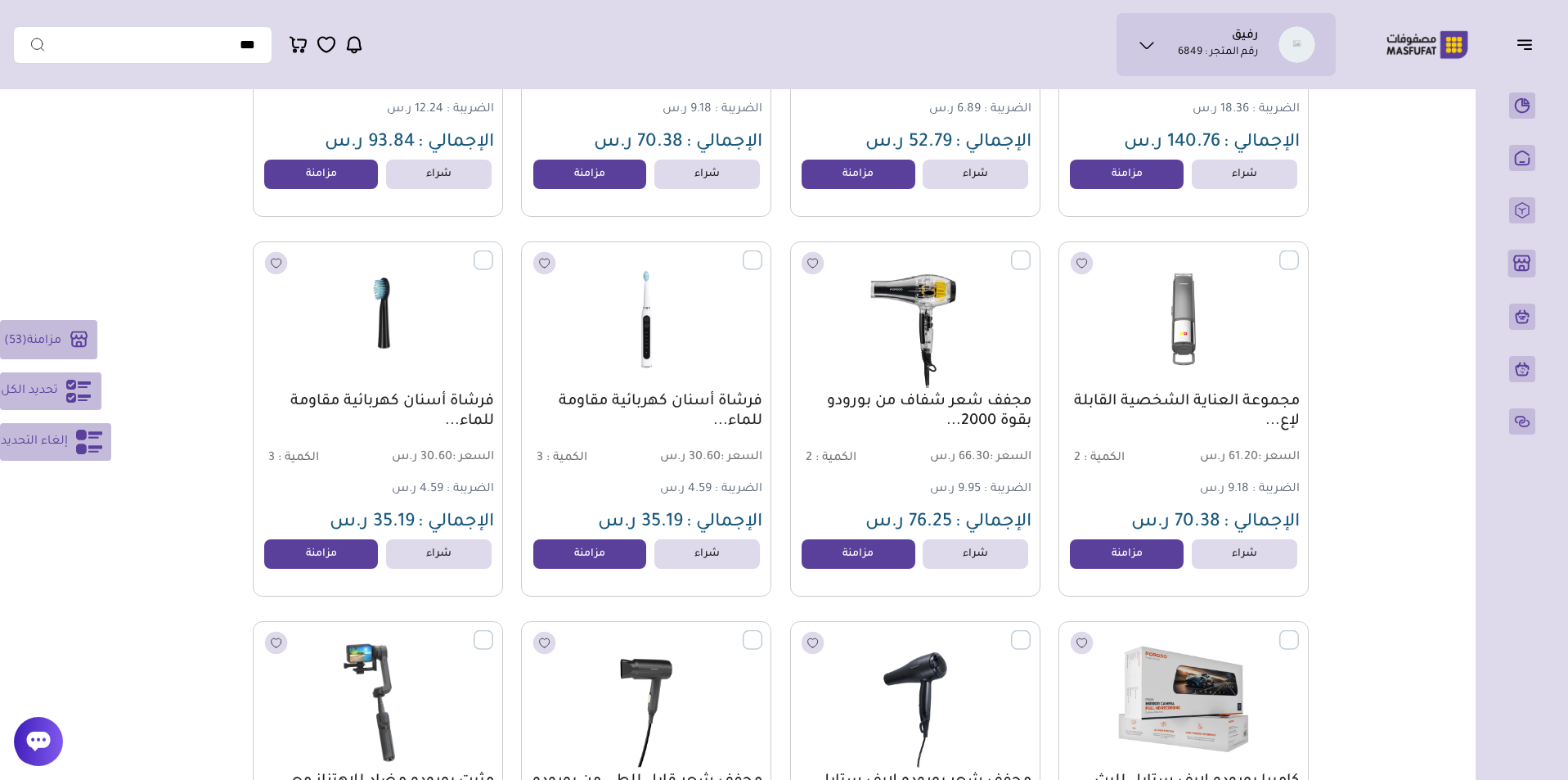
scroll to position [9610, 0]
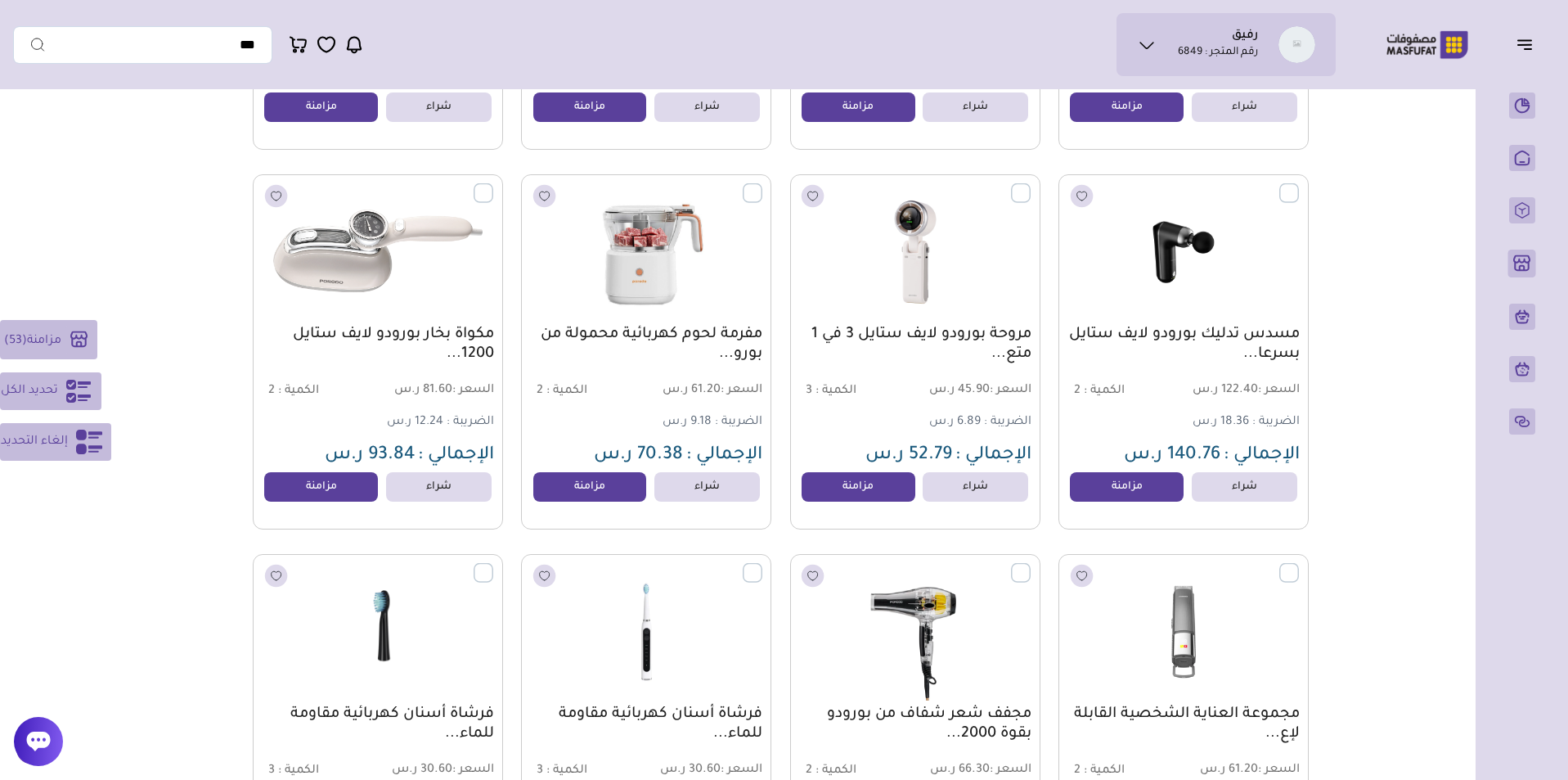
click at [1030, 185] on label at bounding box center [1030, 184] width 0 height 2
click at [762, 185] on label at bounding box center [762, 184] width 0 height 2
click at [493, 185] on label at bounding box center [493, 184] width 0 height 2
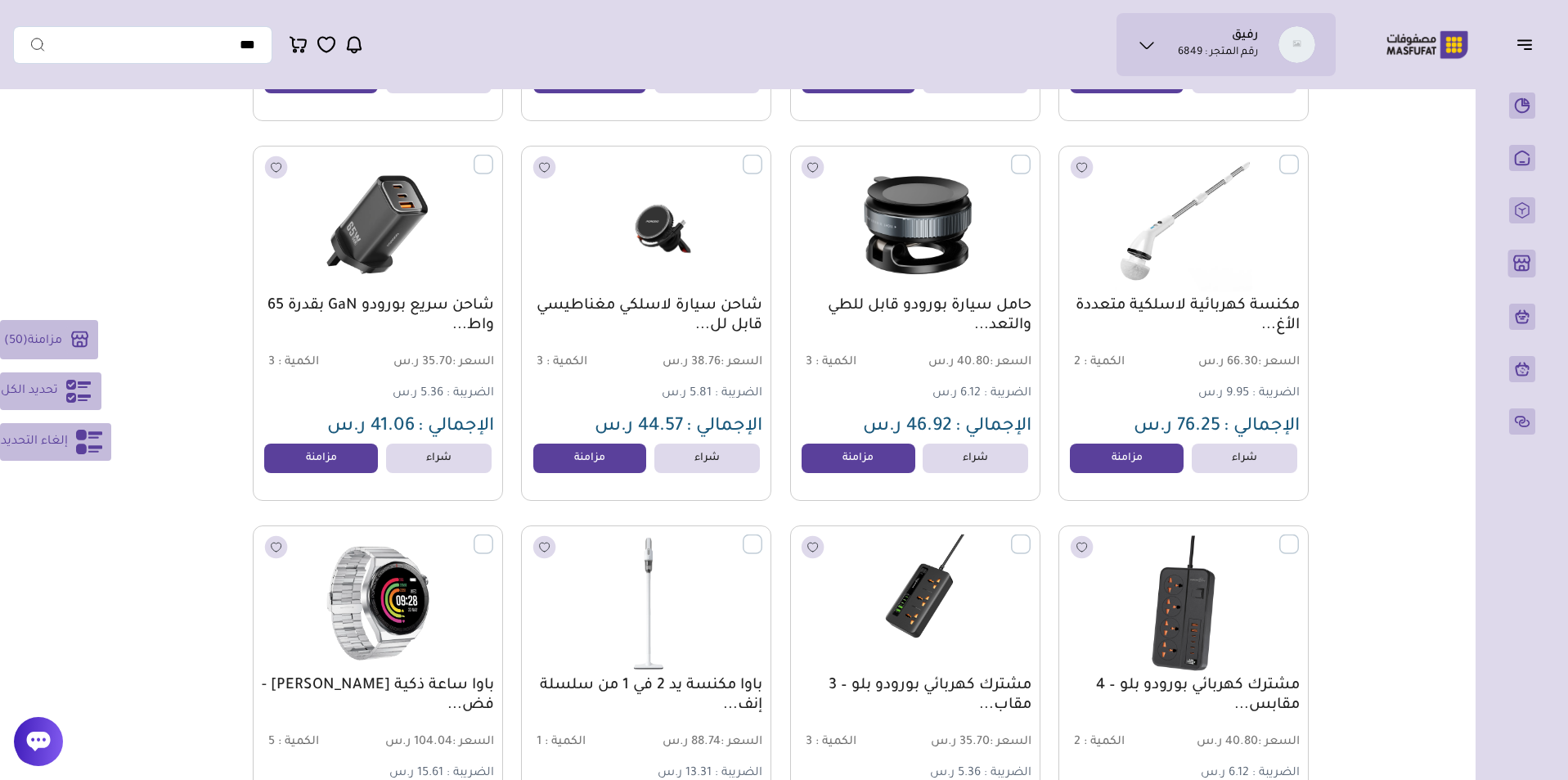
scroll to position [10757, 0]
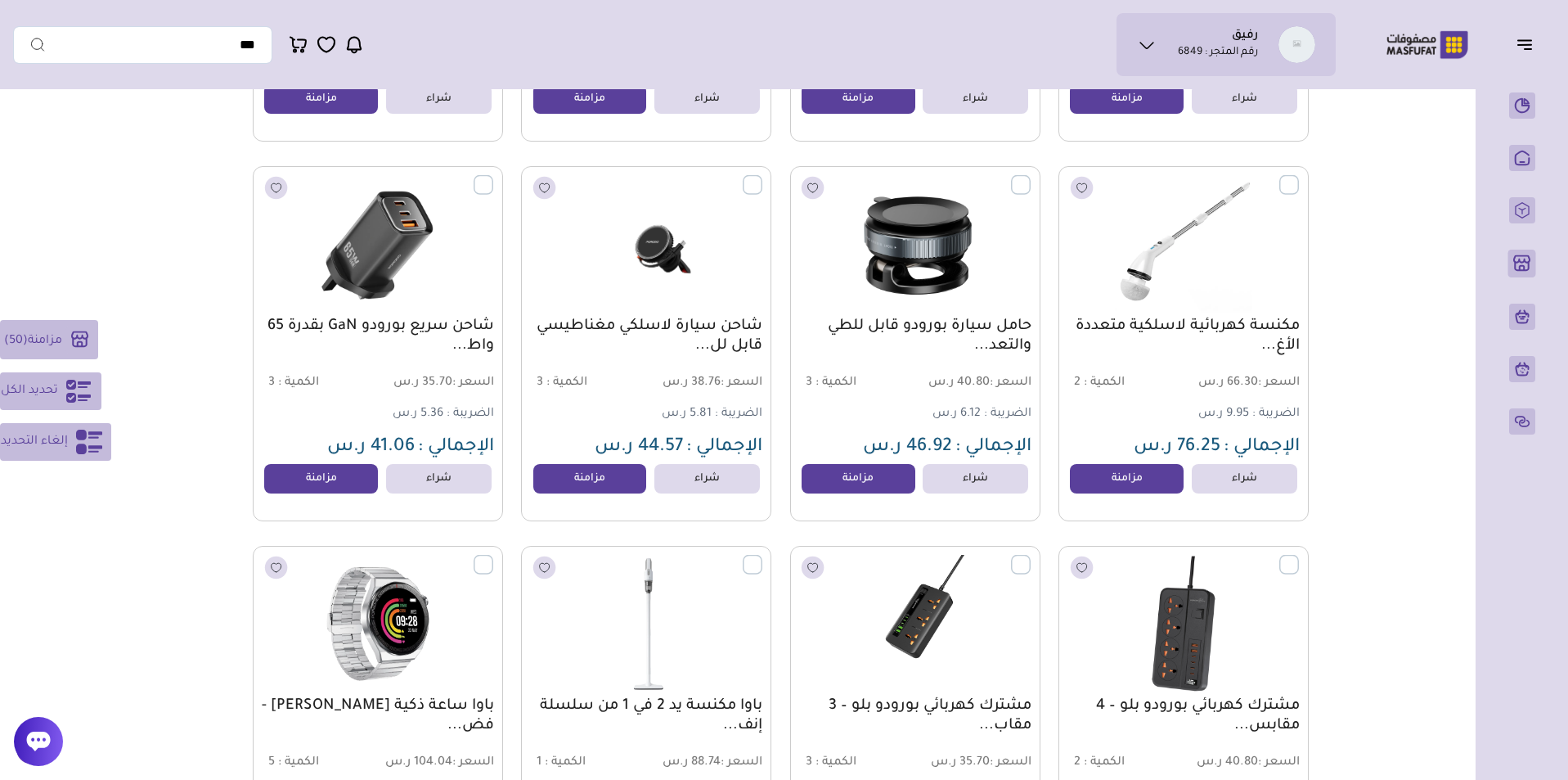
click at [493, 177] on label at bounding box center [493, 176] width 0 height 2
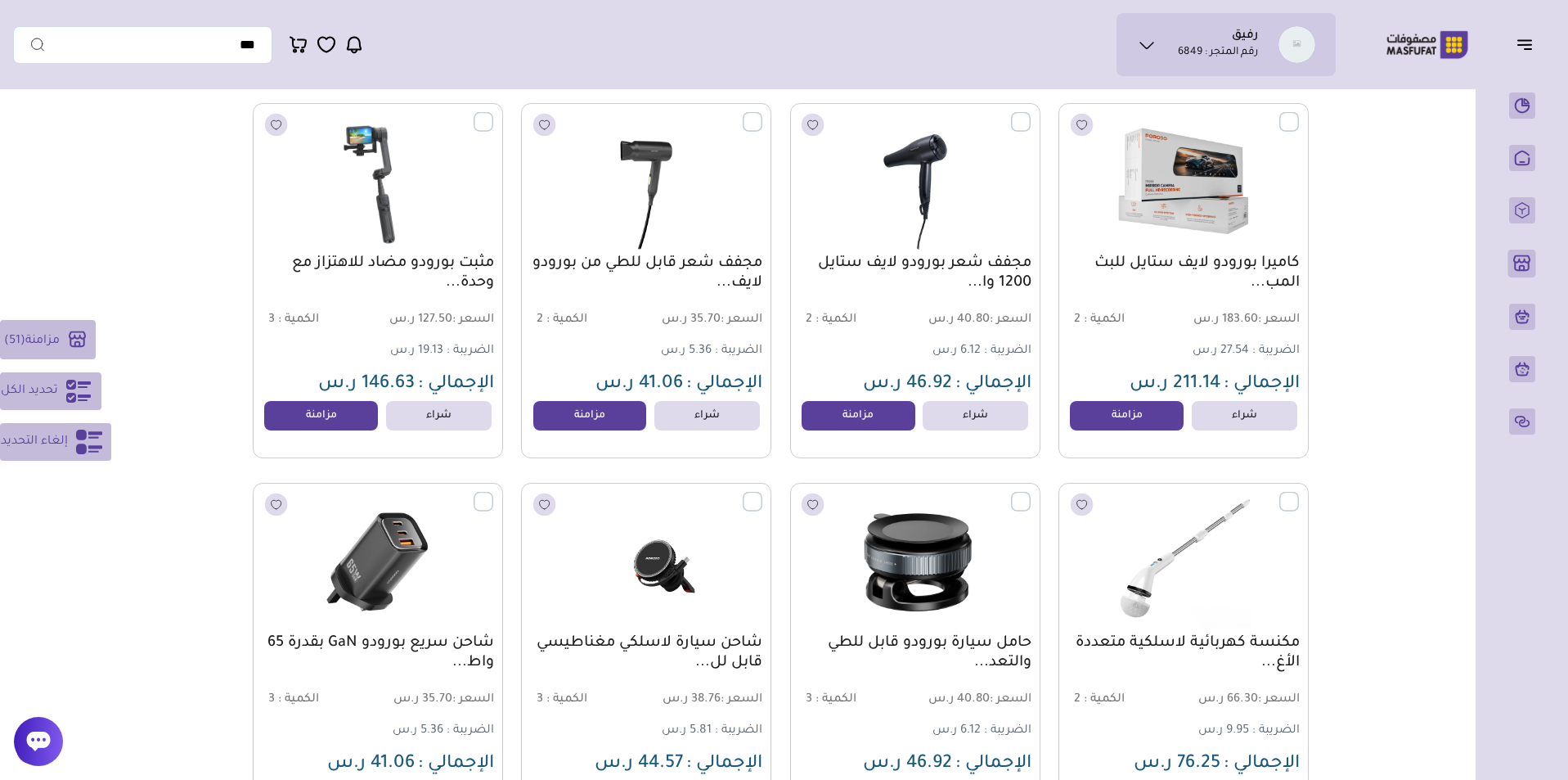
scroll to position [10652, 0]
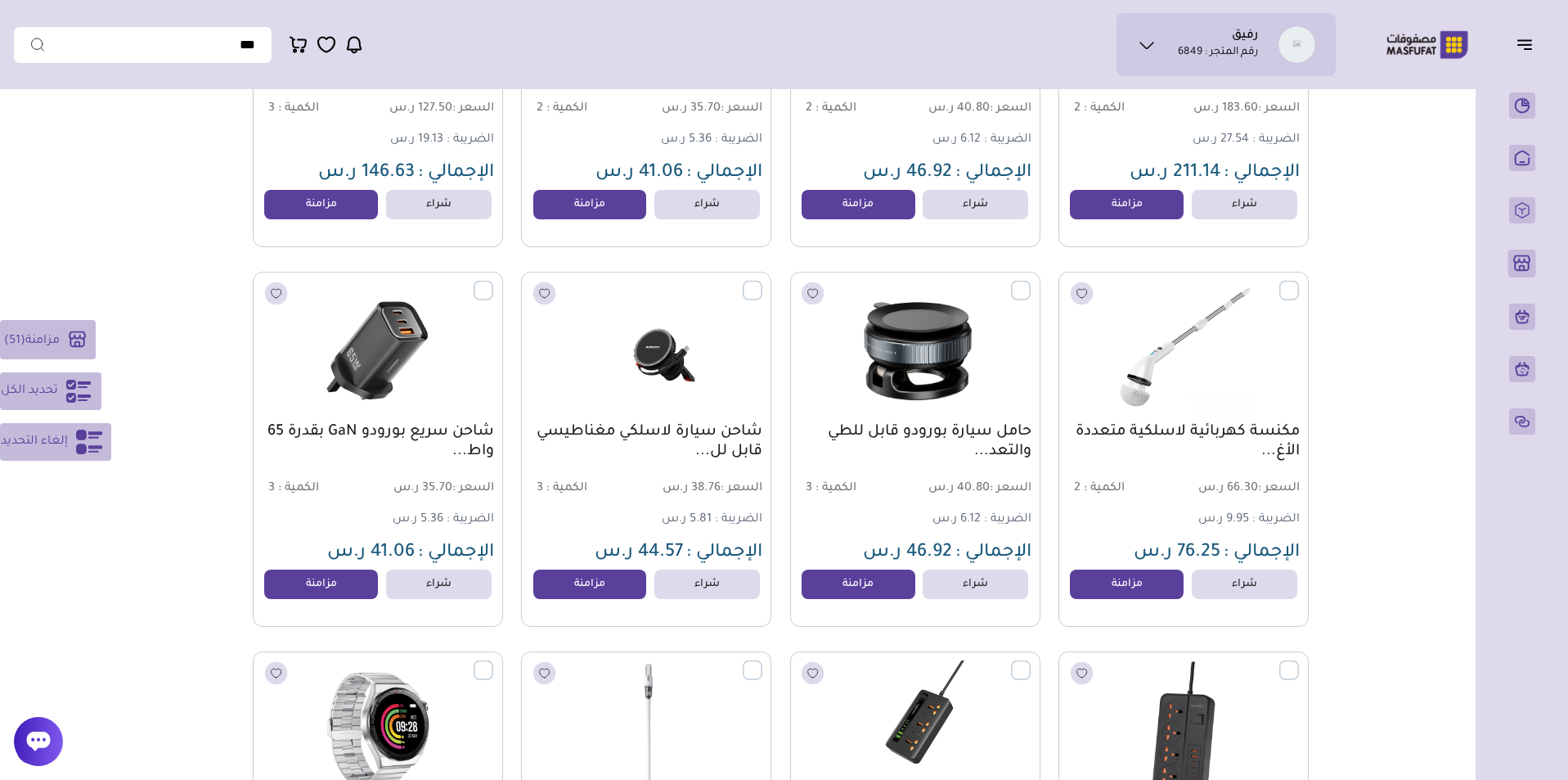
click at [762, 283] on label at bounding box center [762, 282] width 0 height 2
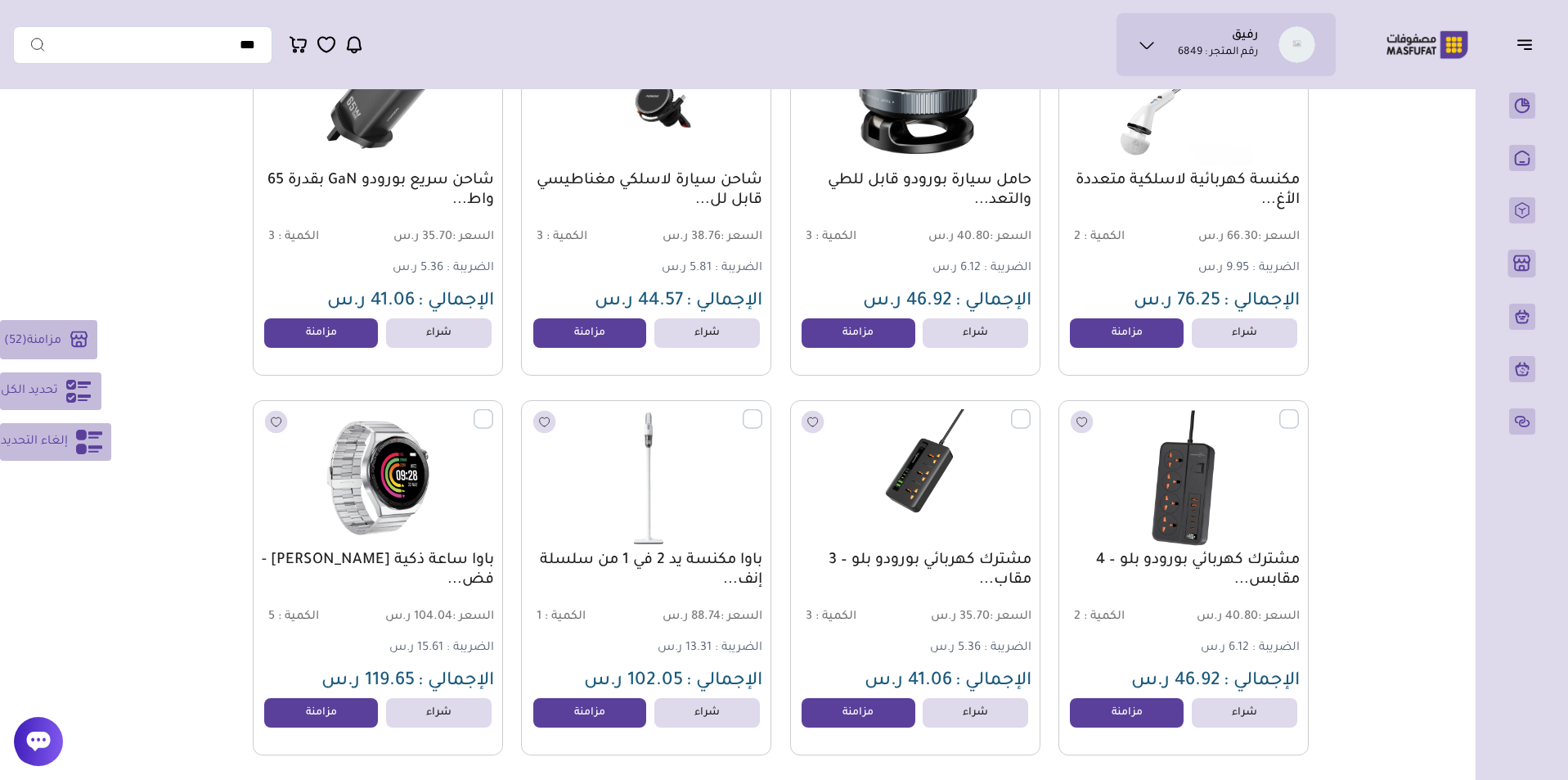
scroll to position [11064, 0]
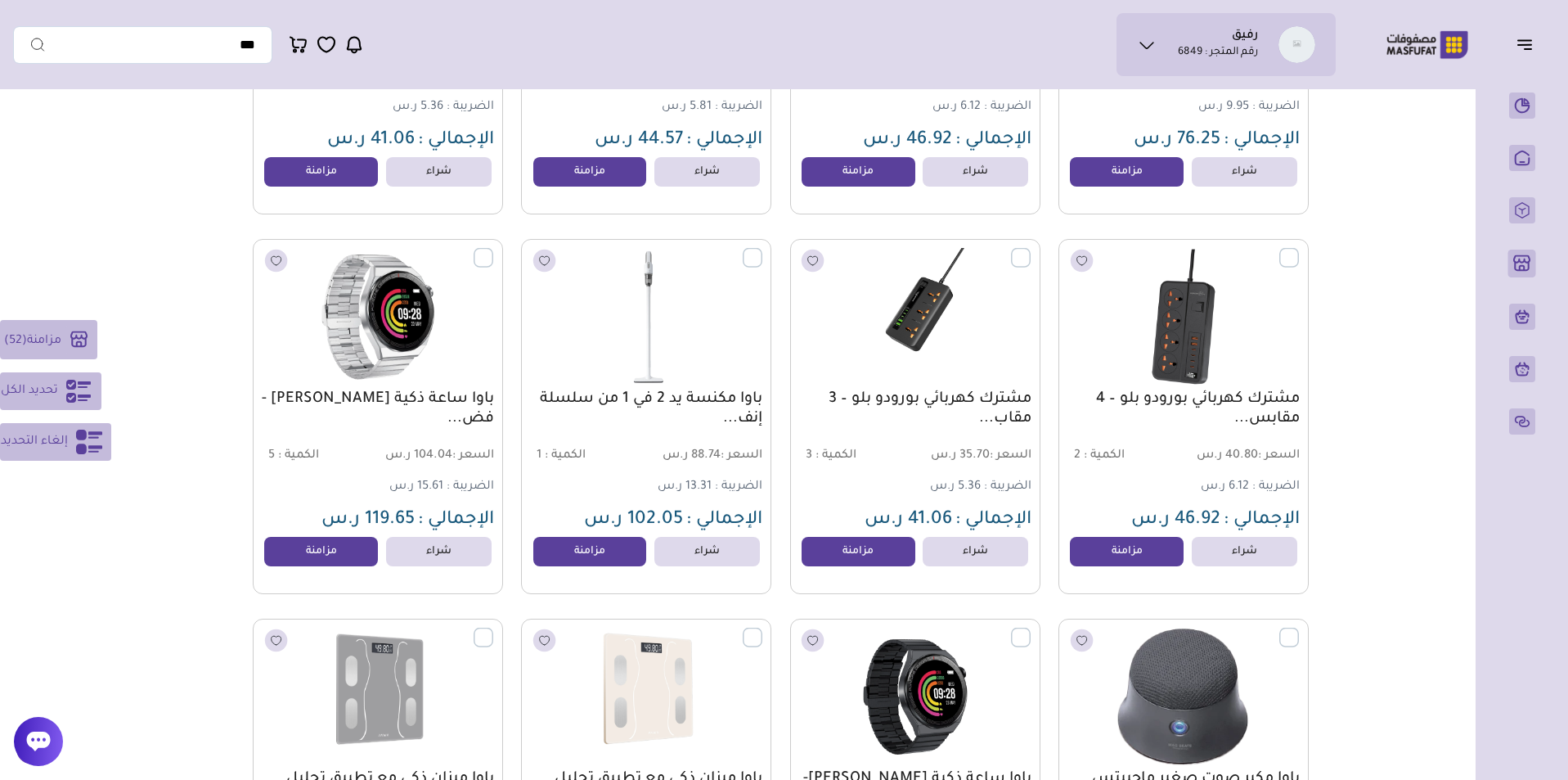
click at [493, 250] on label at bounding box center [493, 249] width 0 height 2
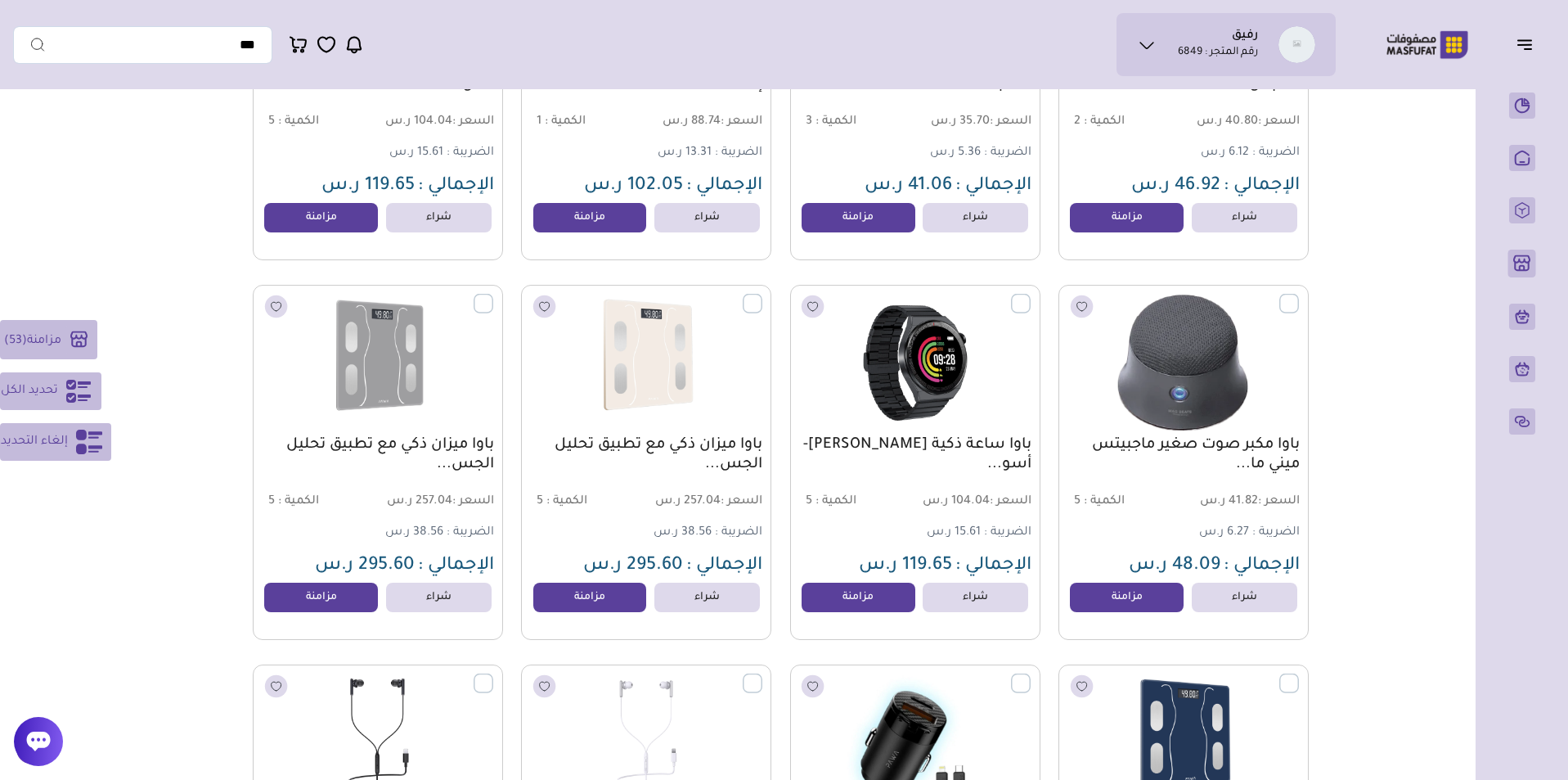
scroll to position [11494, 0]
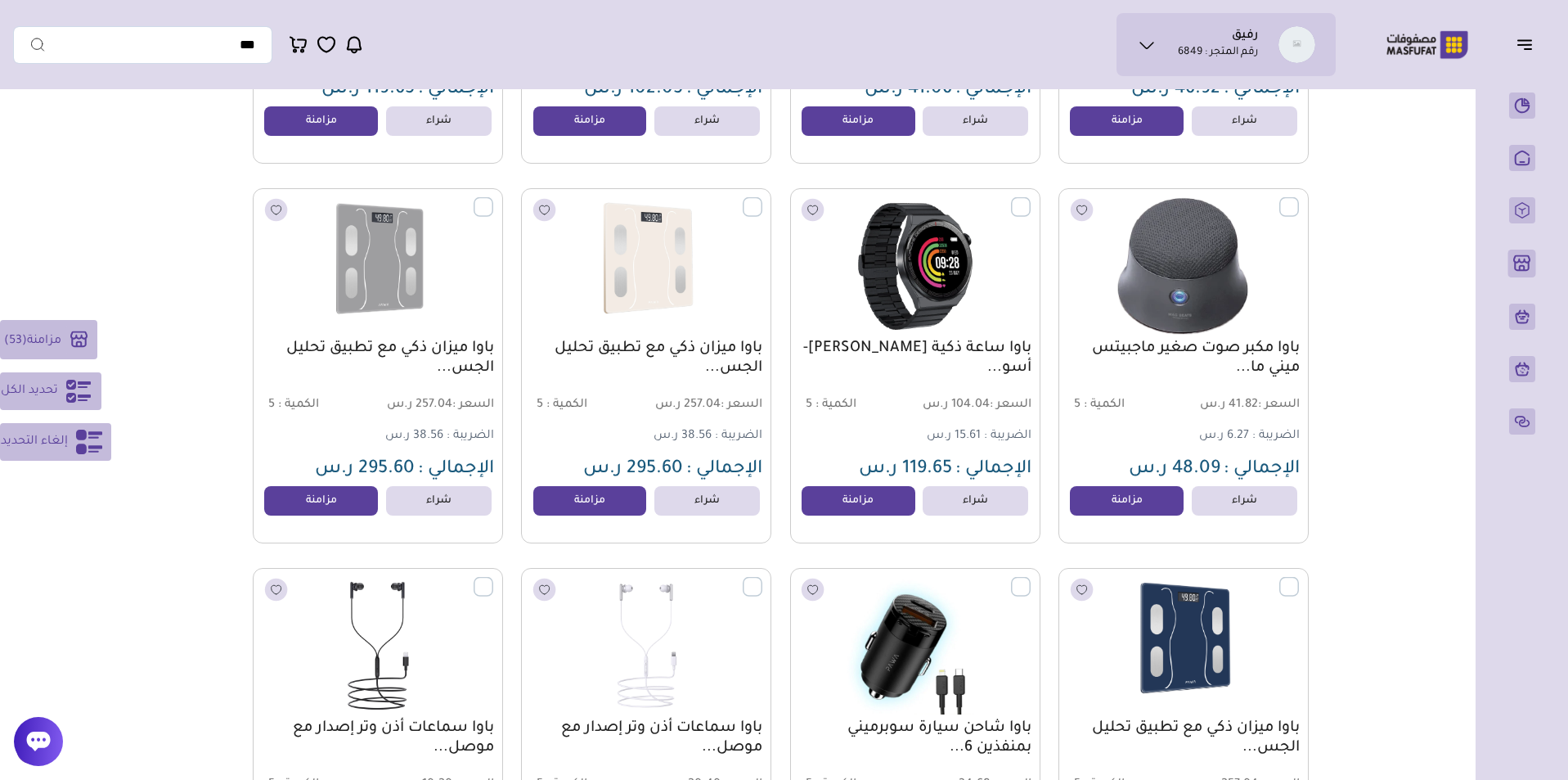
click at [1030, 199] on label at bounding box center [1030, 198] width 0 height 2
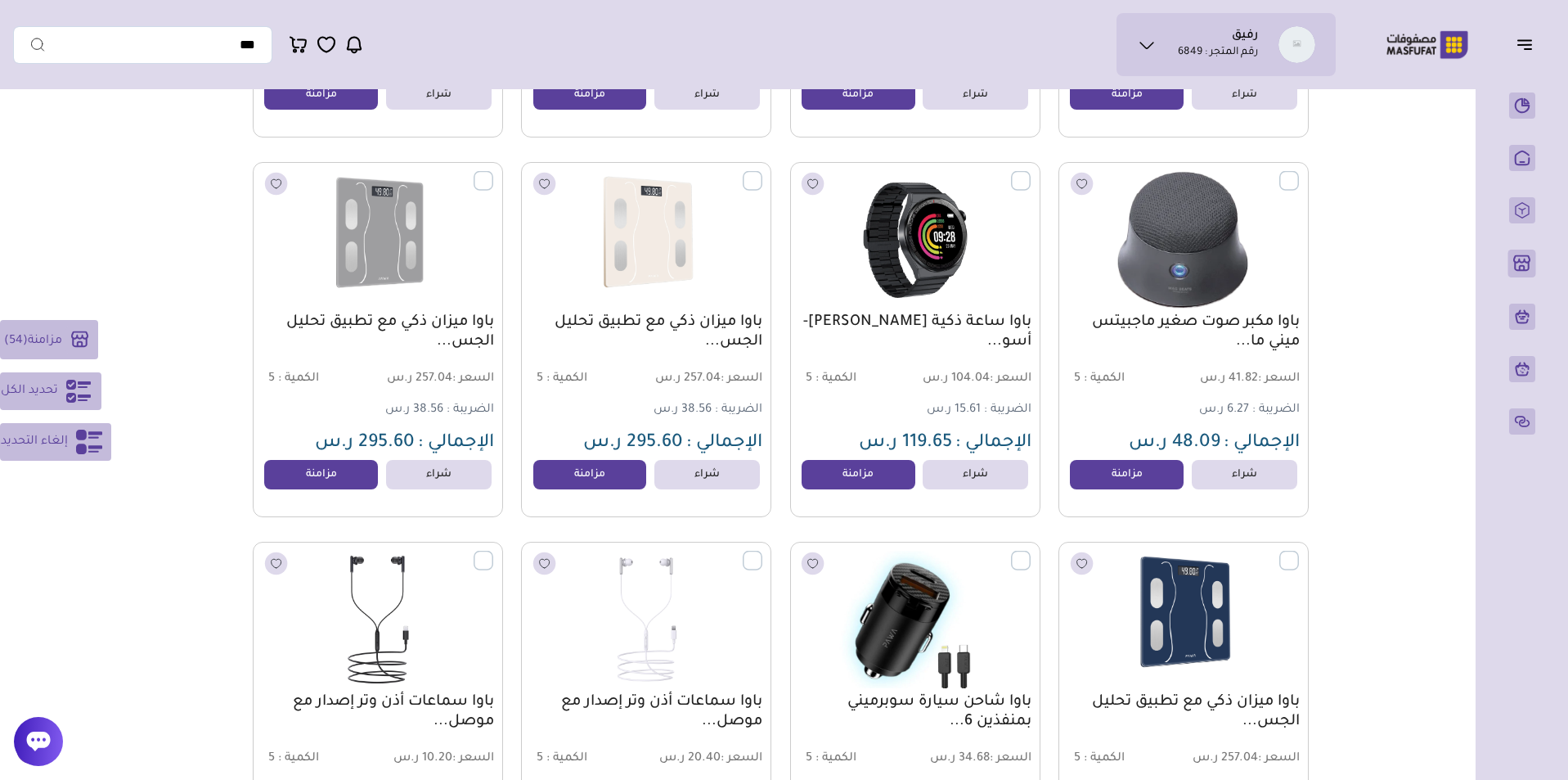
scroll to position [11735, 0]
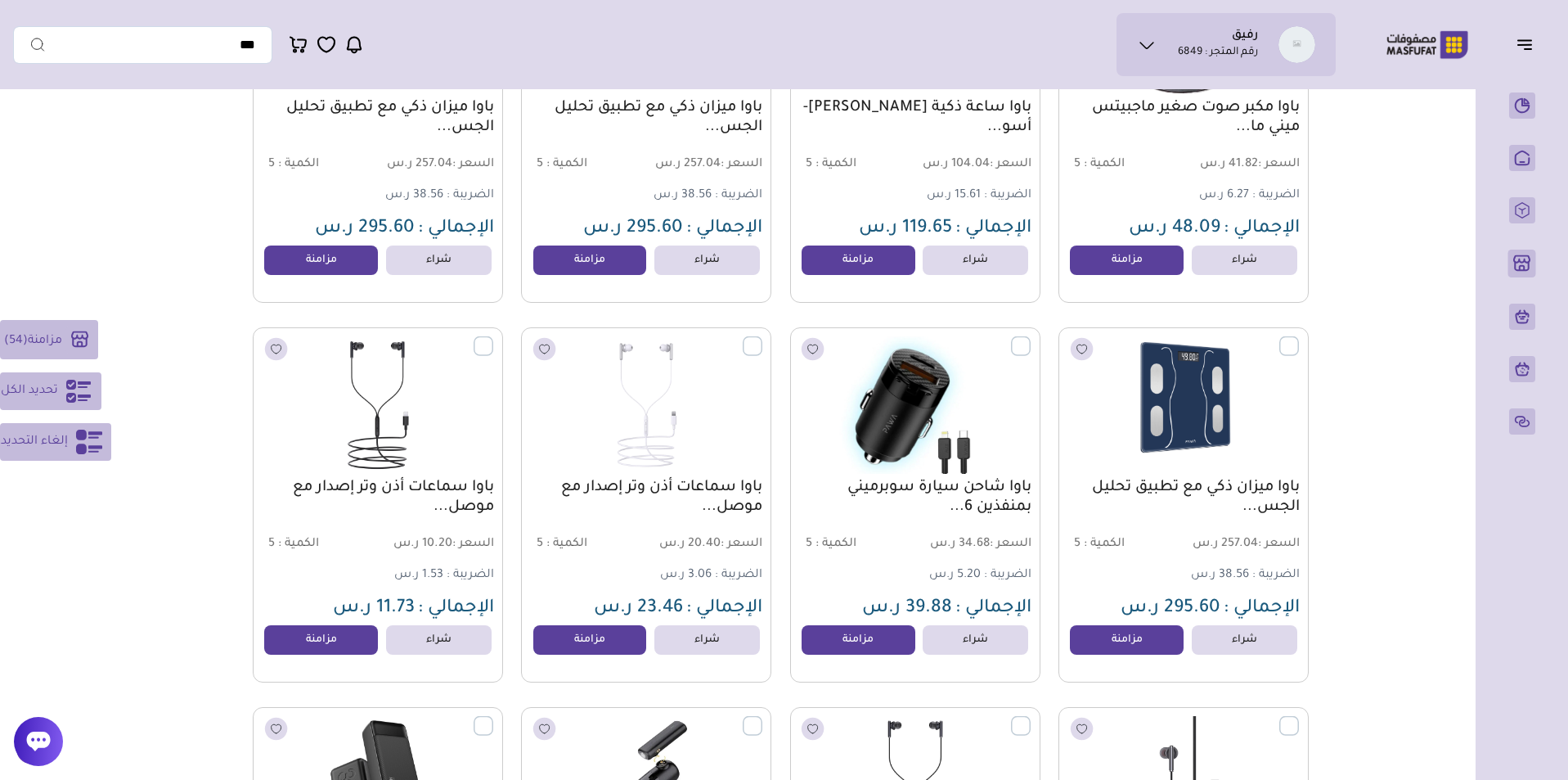
click at [1030, 338] on label at bounding box center [1030, 337] width 0 height 2
click at [762, 338] on label at bounding box center [762, 337] width 0 height 2
click at [493, 338] on label at bounding box center [493, 337] width 0 height 2
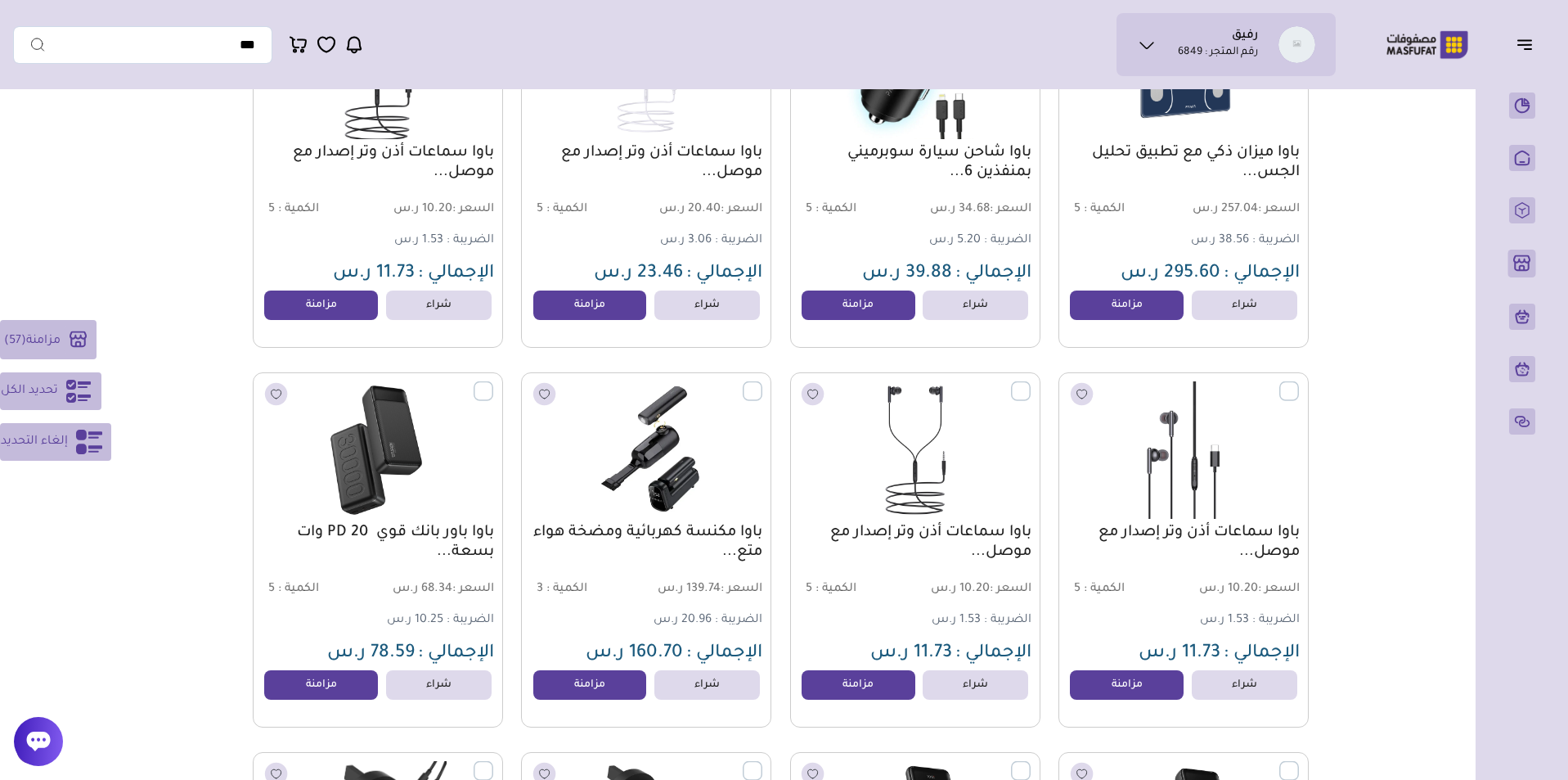
scroll to position [12153, 0]
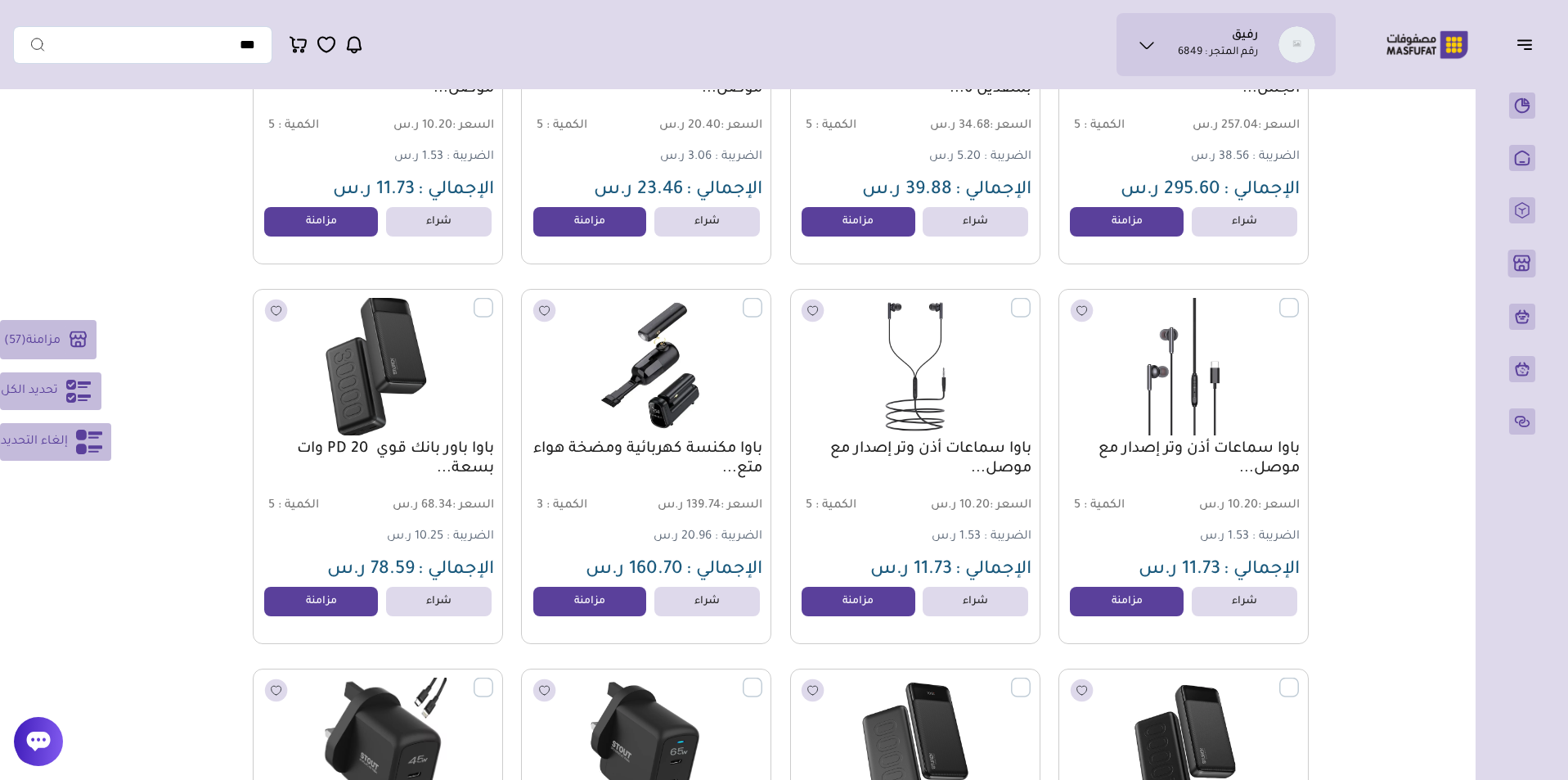
click at [493, 299] on label at bounding box center [493, 299] width 0 height 2
click at [1030, 299] on label at bounding box center [1030, 299] width 0 height 2
click at [1299, 299] on label at bounding box center [1299, 299] width 0 height 2
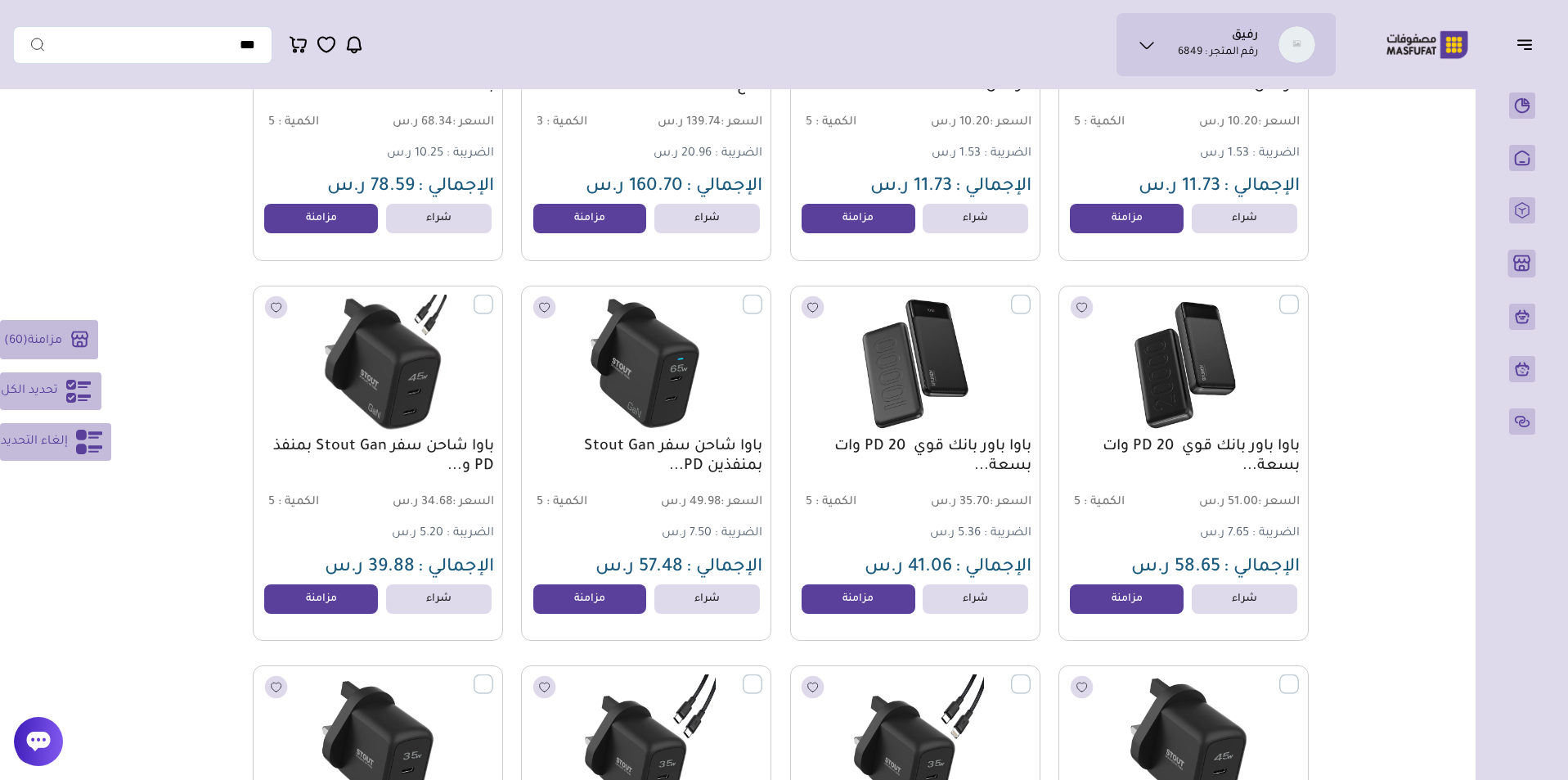
scroll to position [12715, 0]
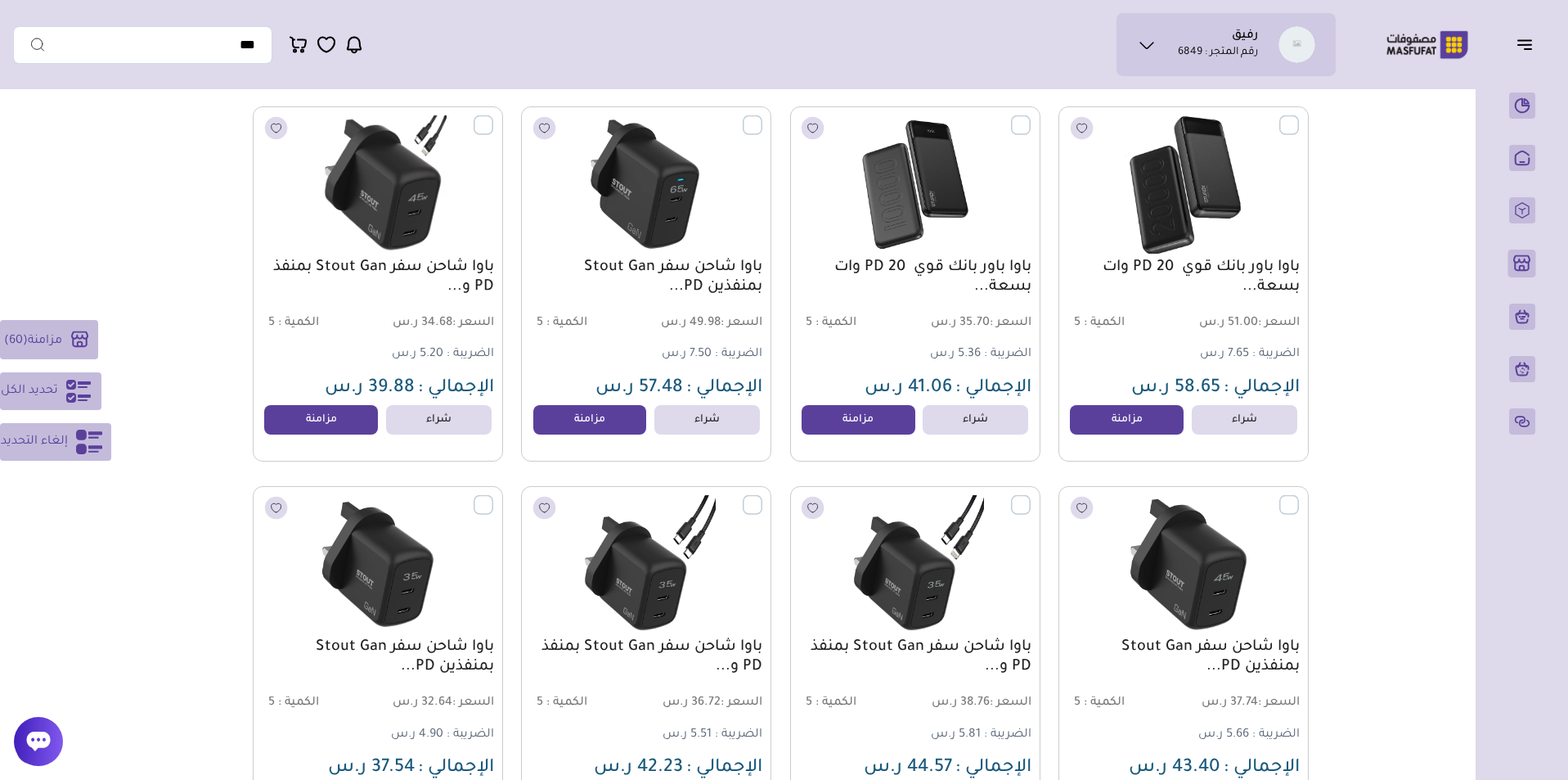
click at [1299, 117] on label at bounding box center [1299, 116] width 0 height 2
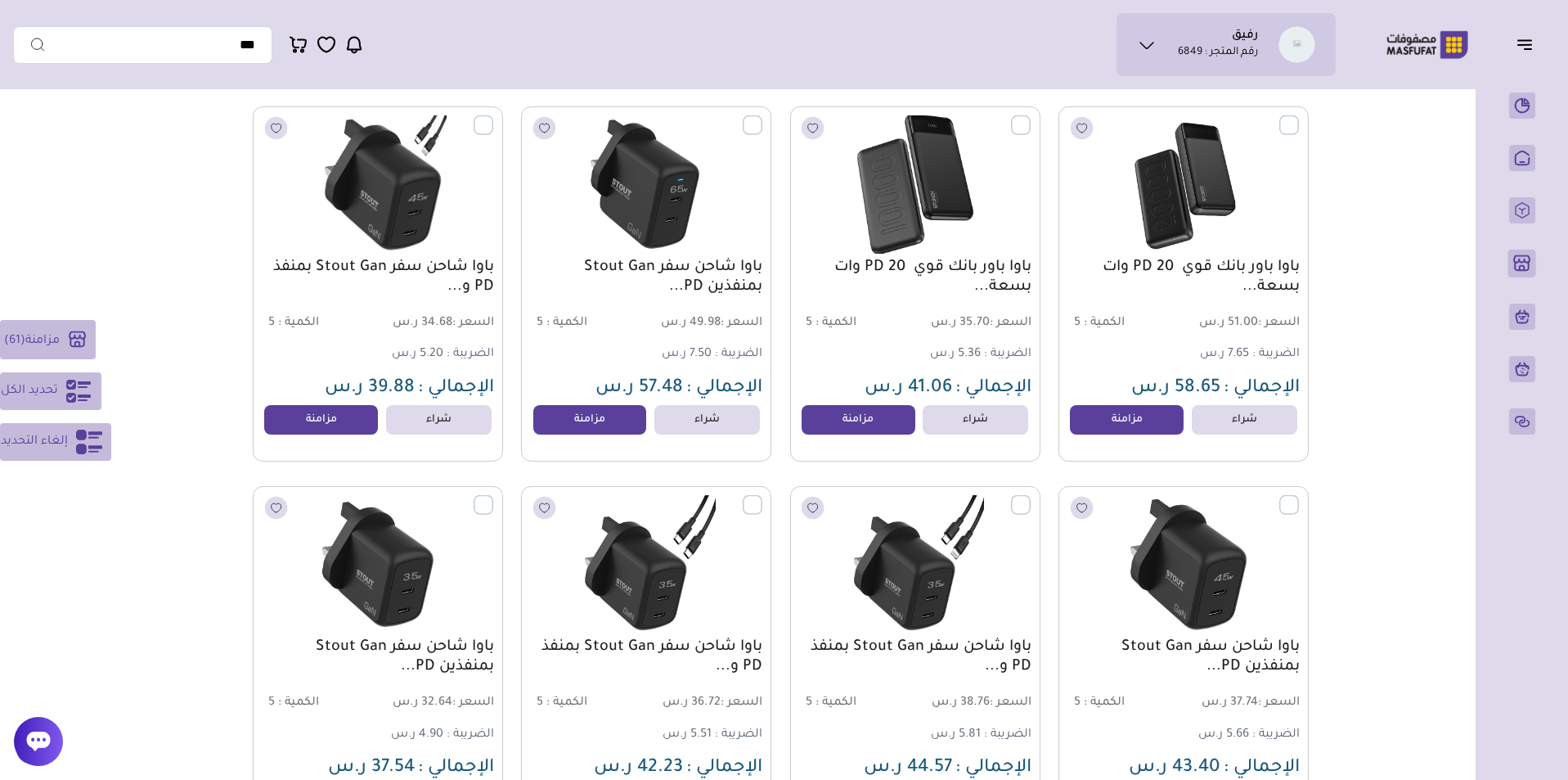
click at [1030, 117] on label at bounding box center [1030, 116] width 0 height 2
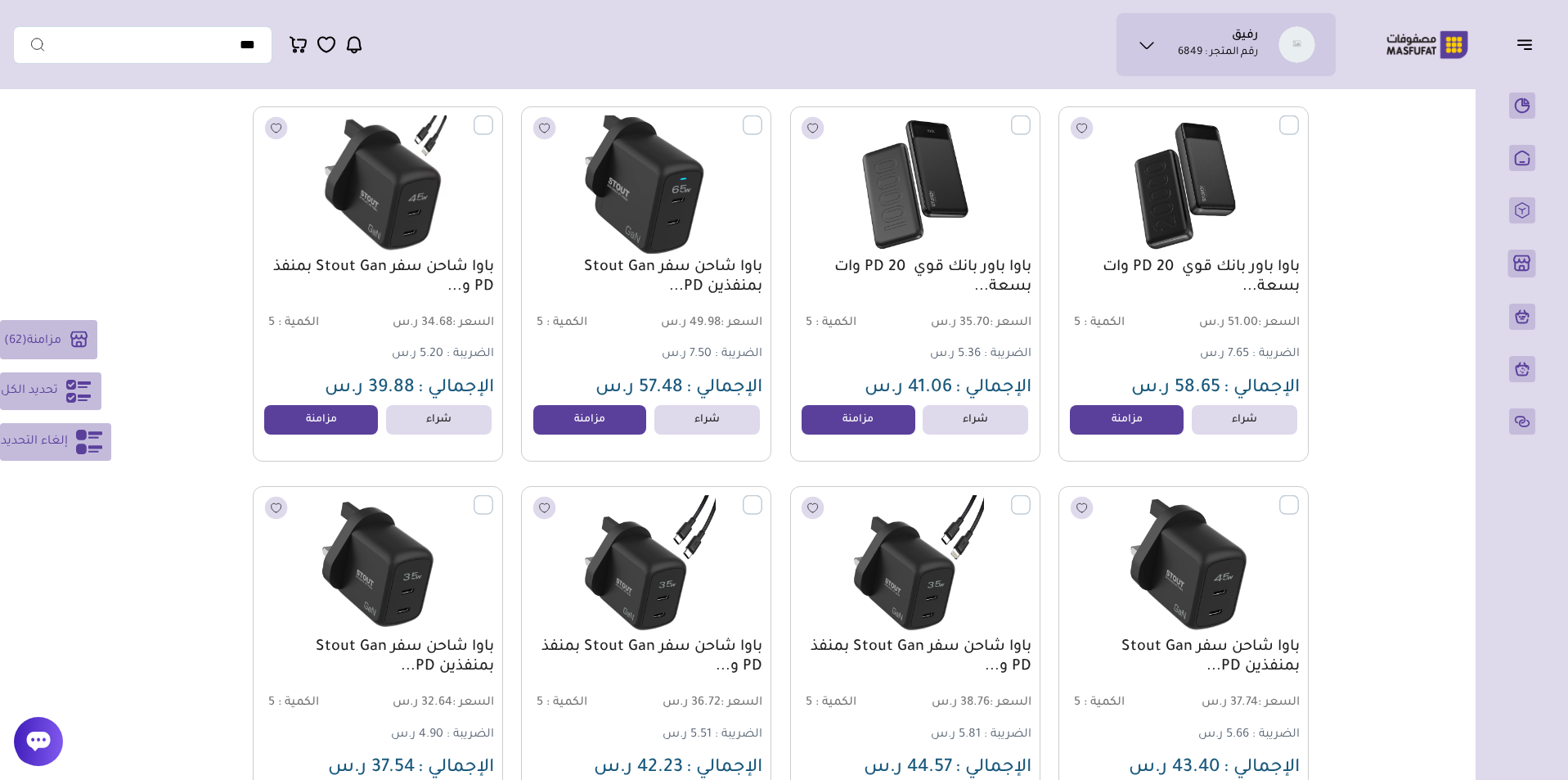
click at [762, 117] on label at bounding box center [762, 116] width 0 height 2
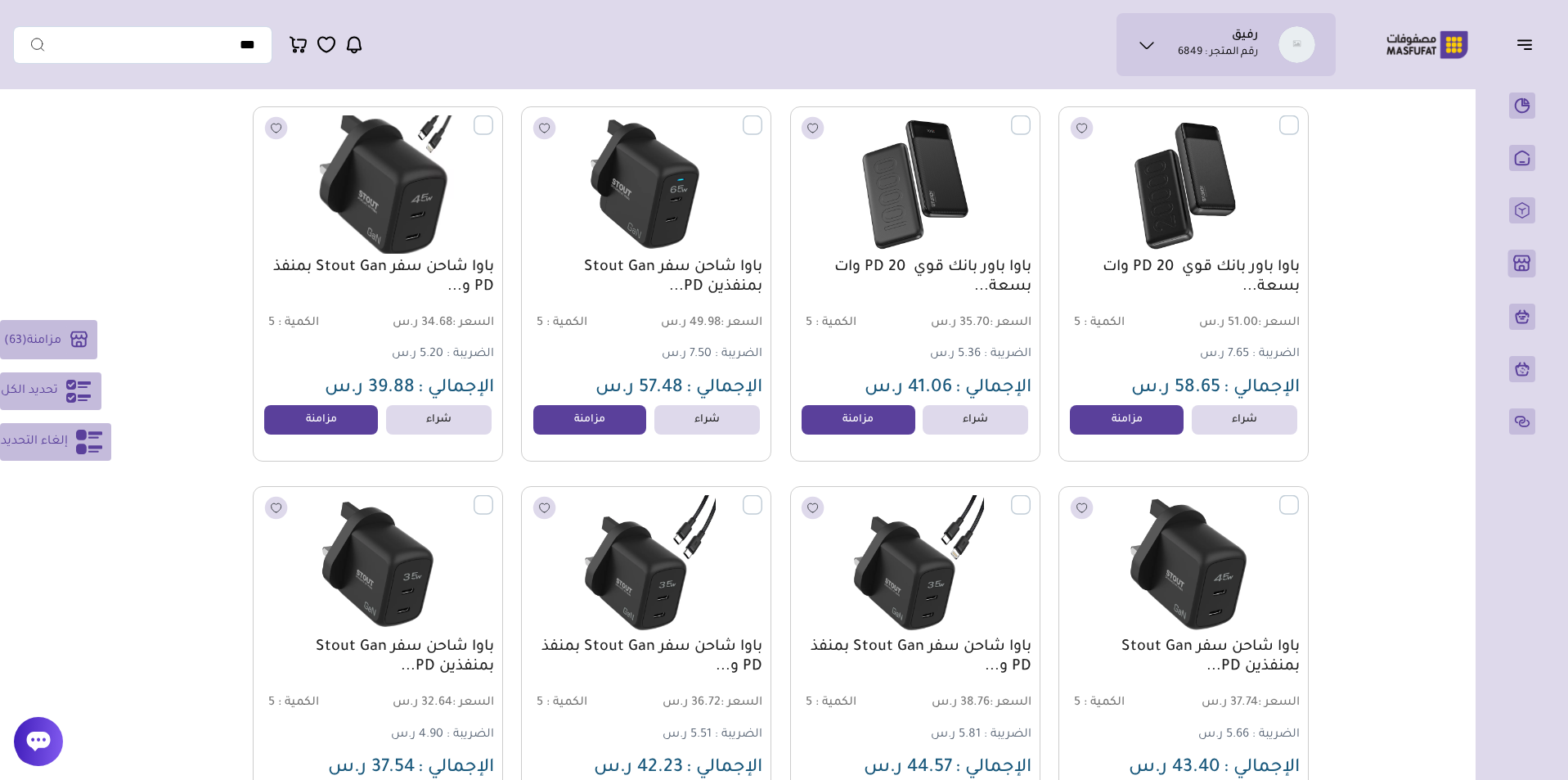
click at [493, 117] on label at bounding box center [493, 116] width 0 height 2
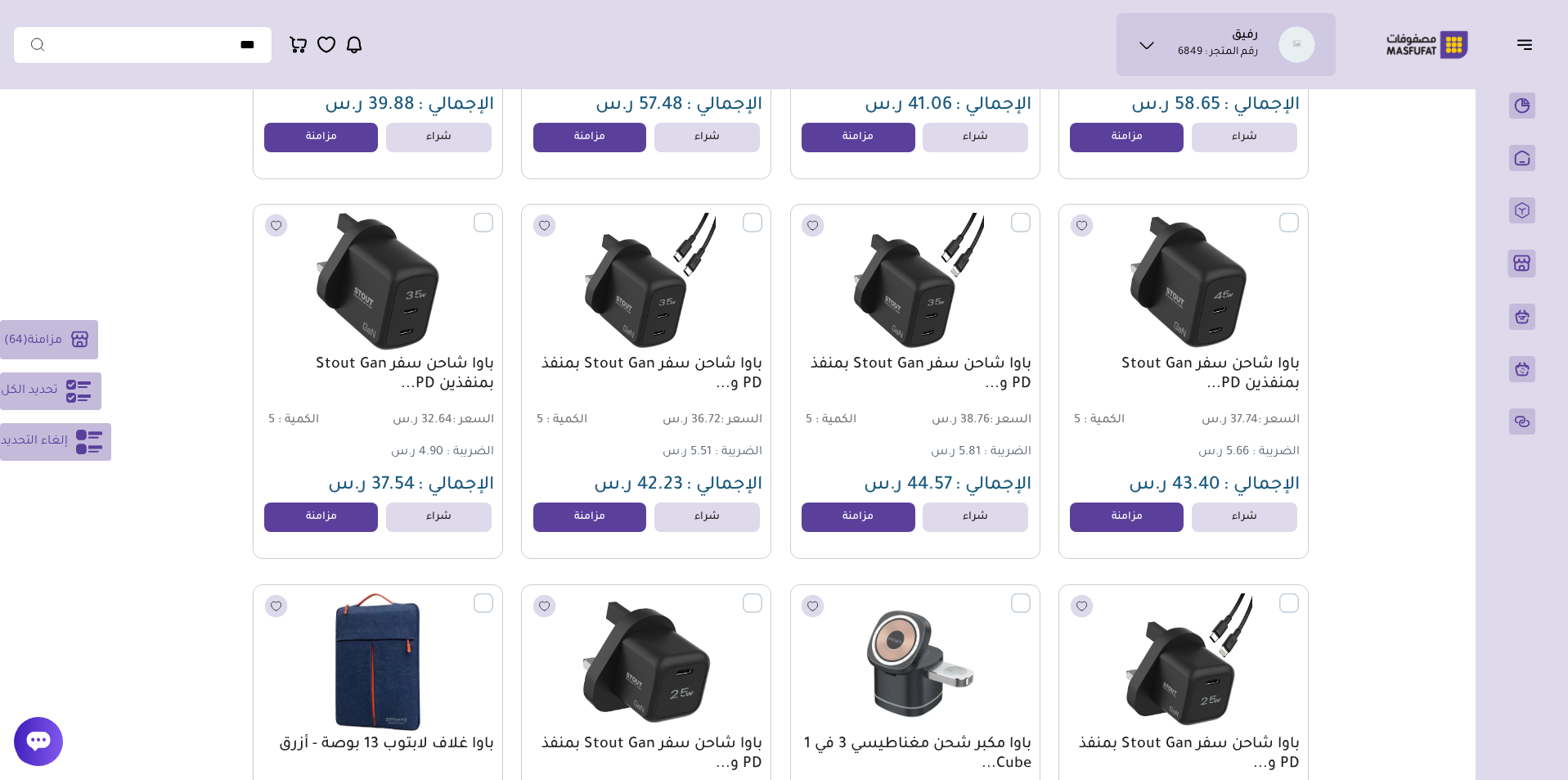
scroll to position [13046, 0]
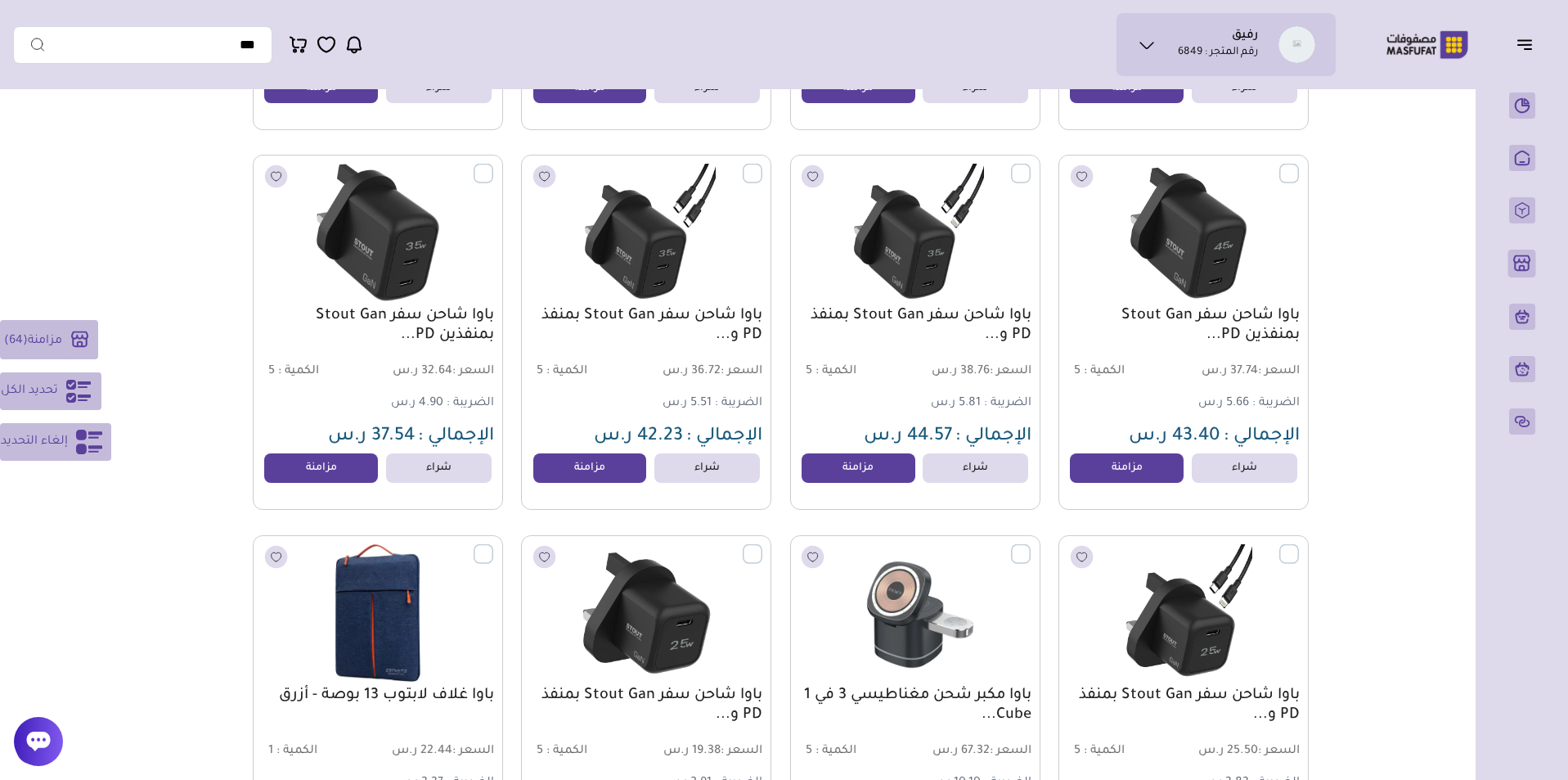
click at [493, 165] on label at bounding box center [493, 164] width 0 height 2
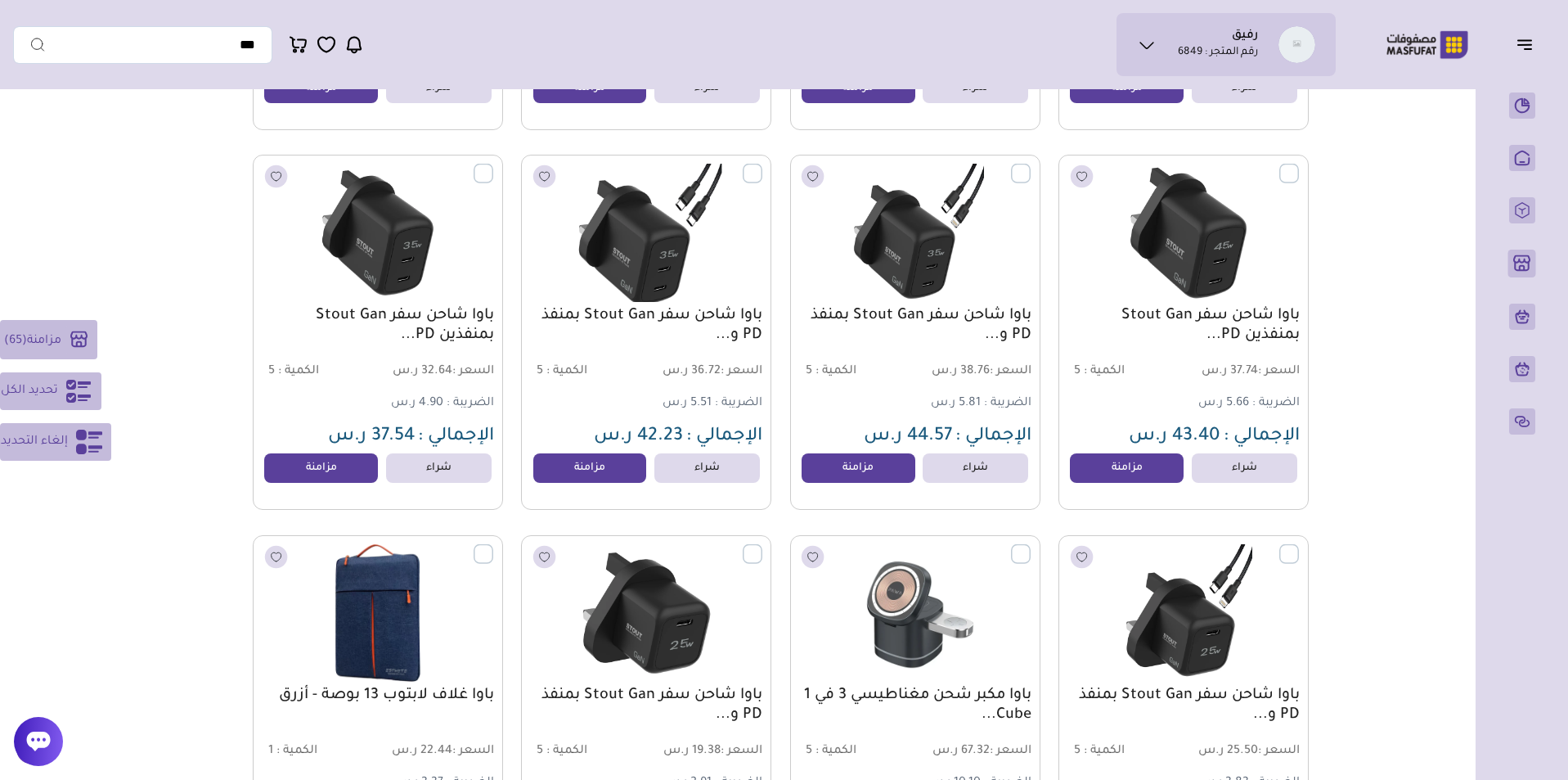
click at [762, 165] on label at bounding box center [762, 164] width 0 height 2
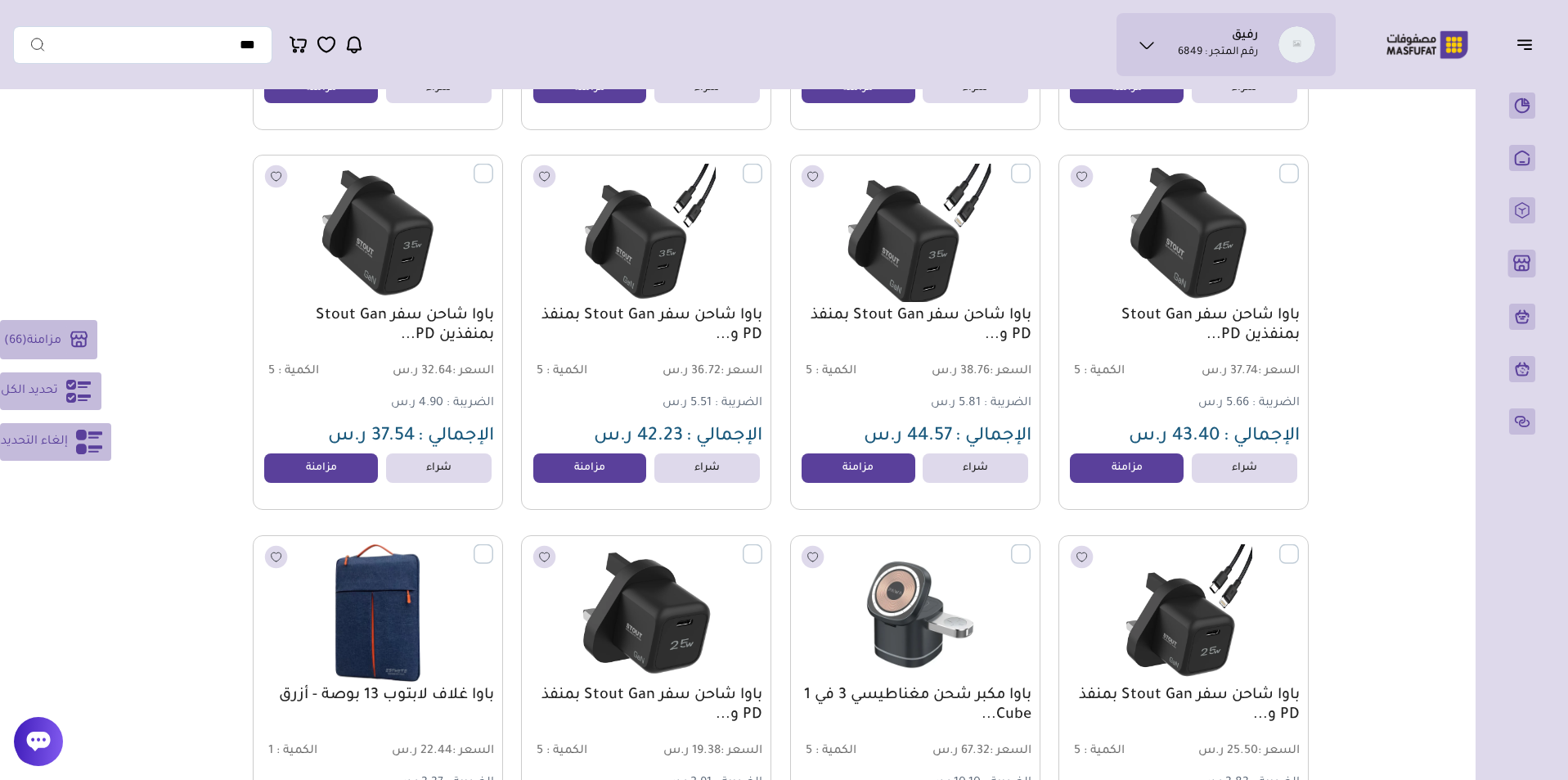
click at [1030, 165] on label at bounding box center [1030, 164] width 0 height 2
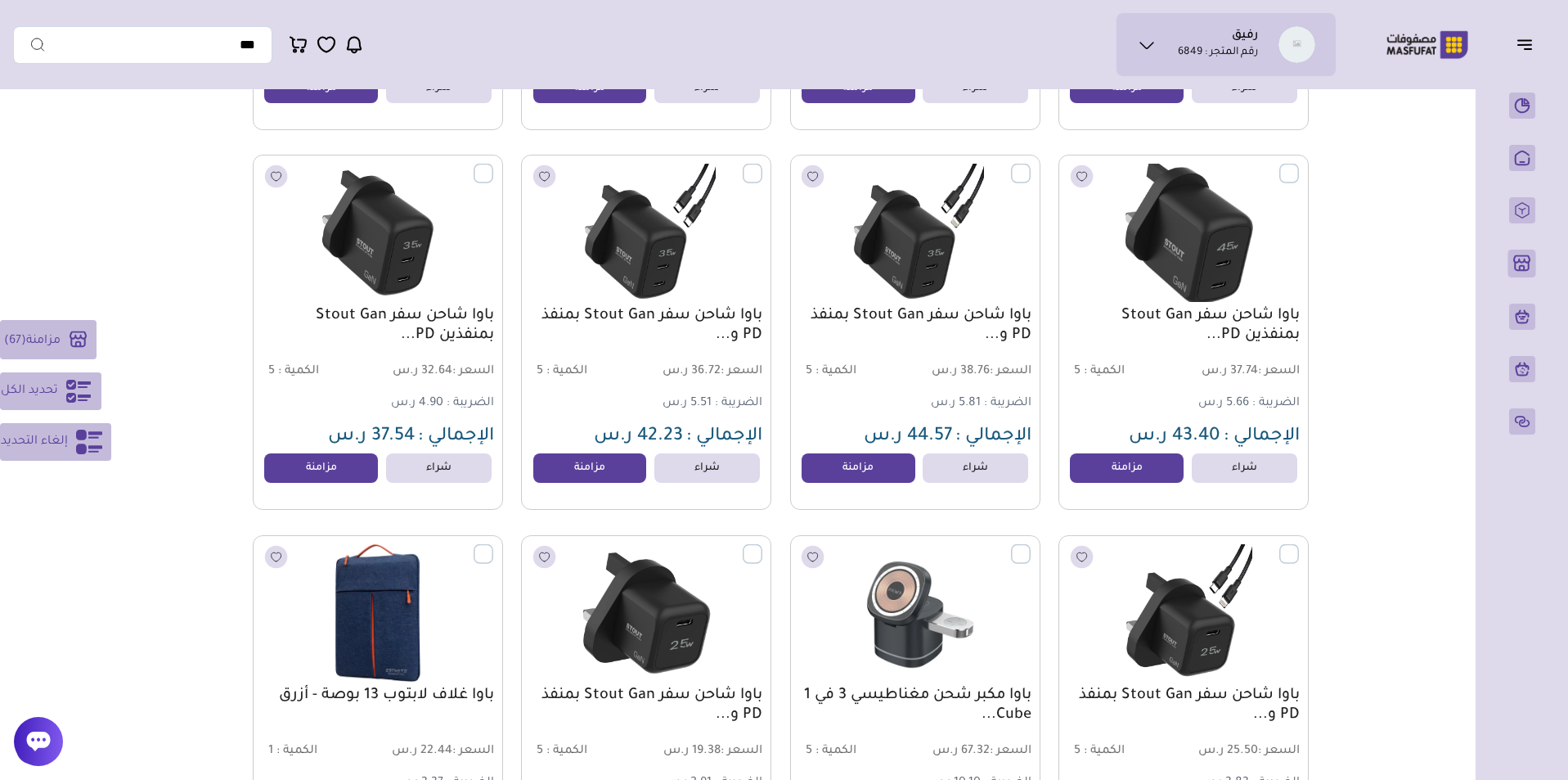
click at [1299, 165] on label at bounding box center [1299, 164] width 0 height 2
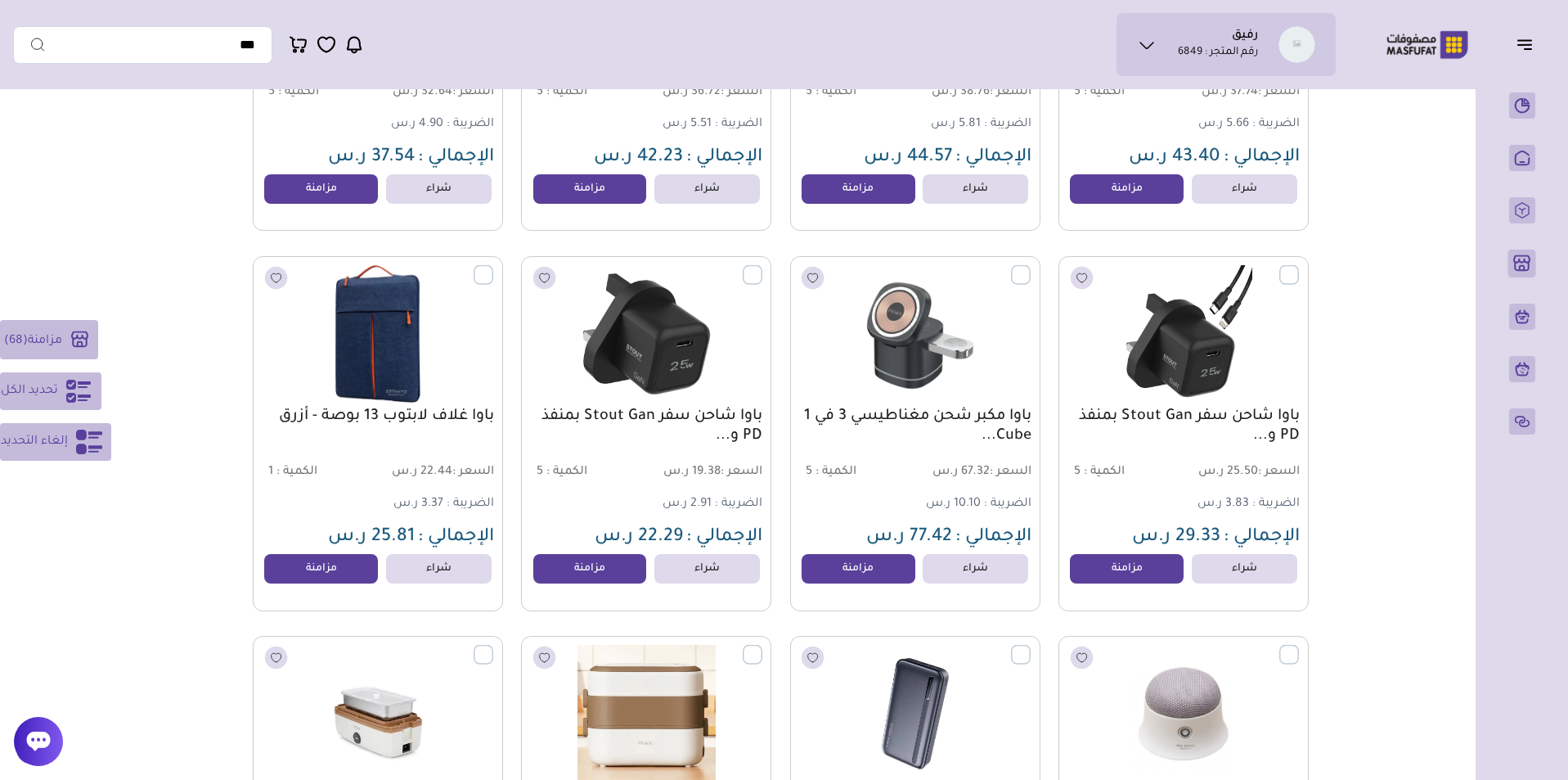
scroll to position [13326, 0]
click at [1299, 265] on label at bounding box center [1299, 264] width 0 height 2
click at [1030, 265] on label at bounding box center [1030, 264] width 0 height 2
click at [762, 265] on label at bounding box center [762, 264] width 0 height 2
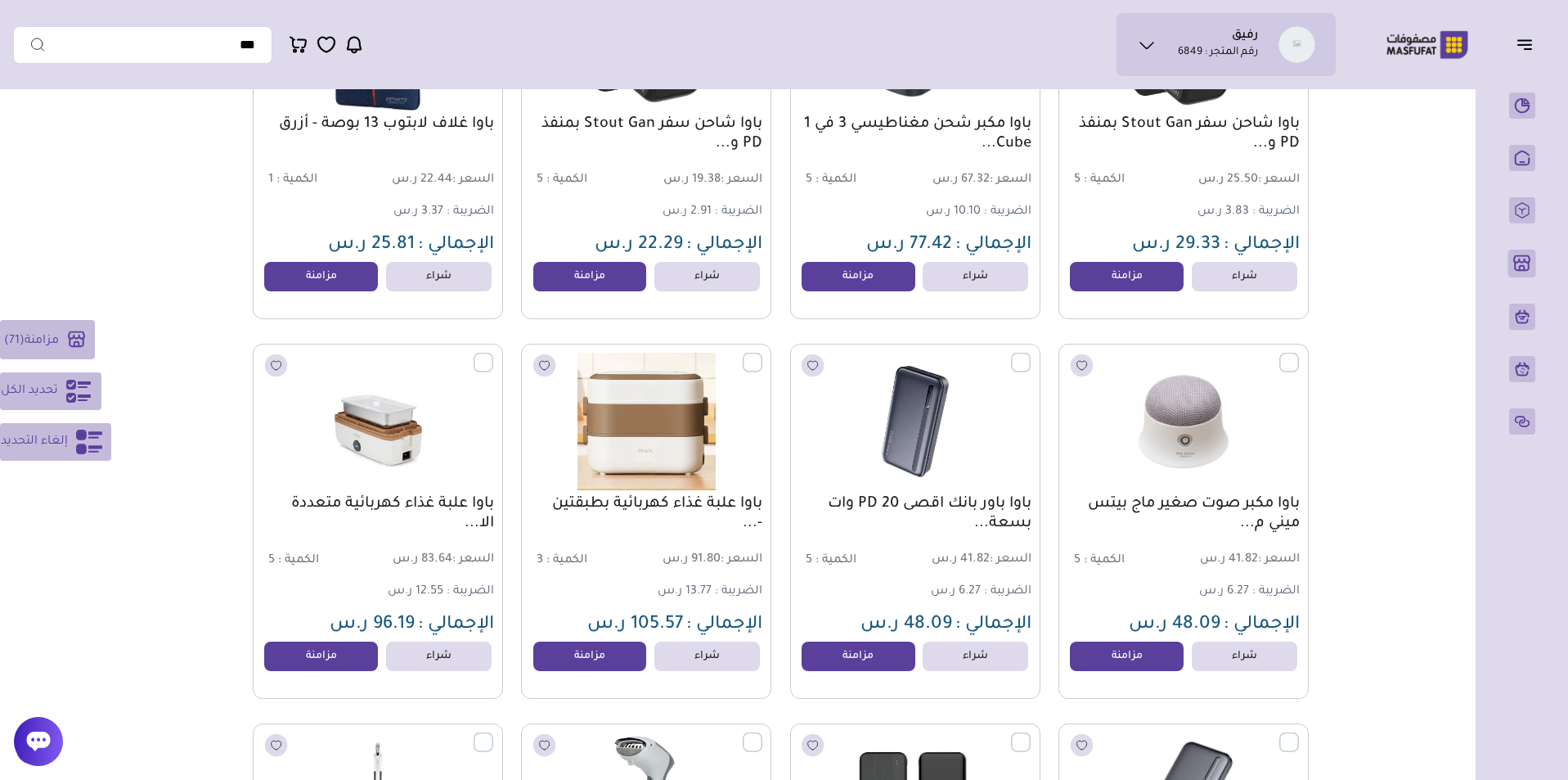
scroll to position [13697, 0]
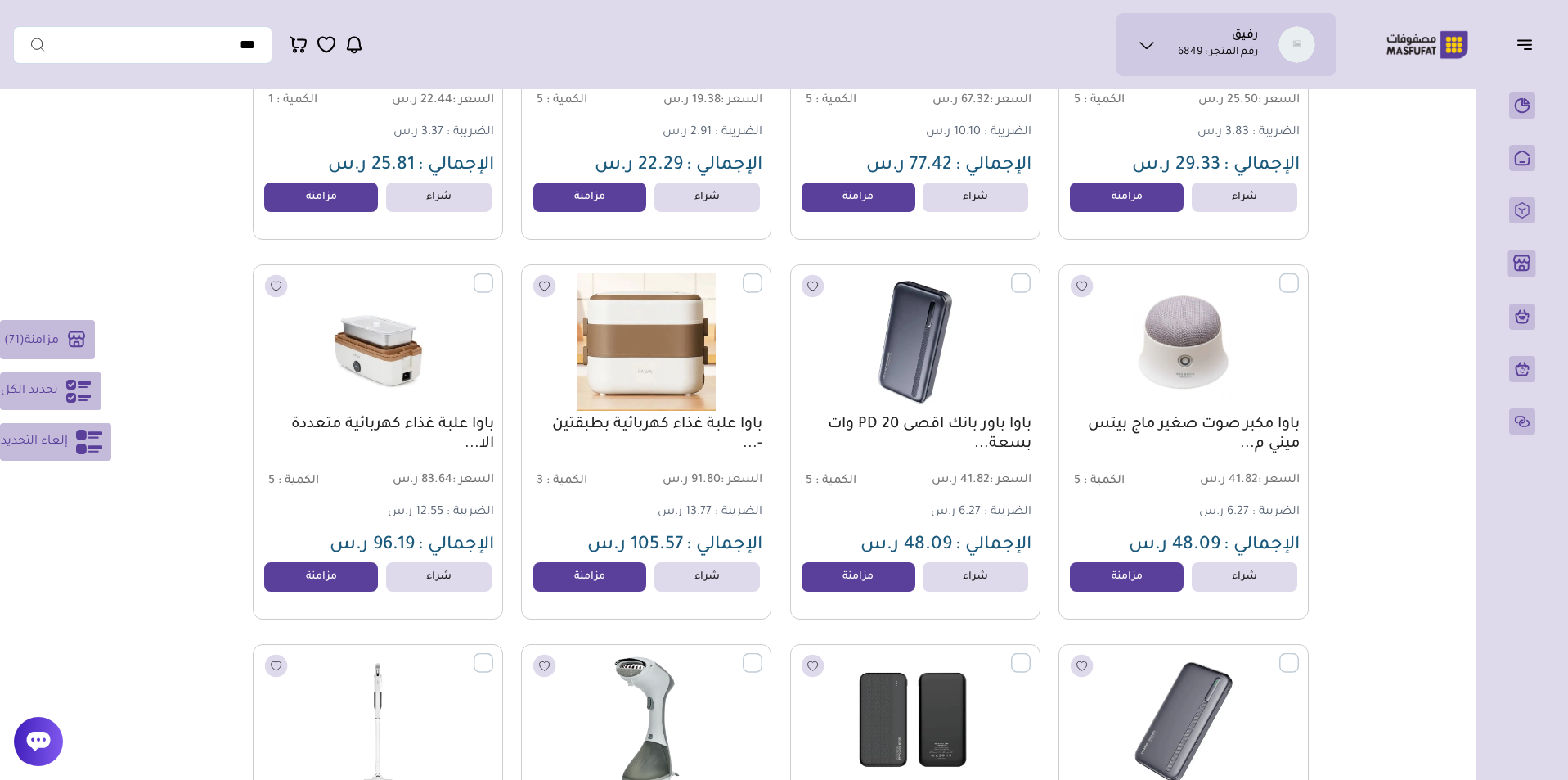
click at [1030, 274] on label at bounding box center [1030, 273] width 0 height 2
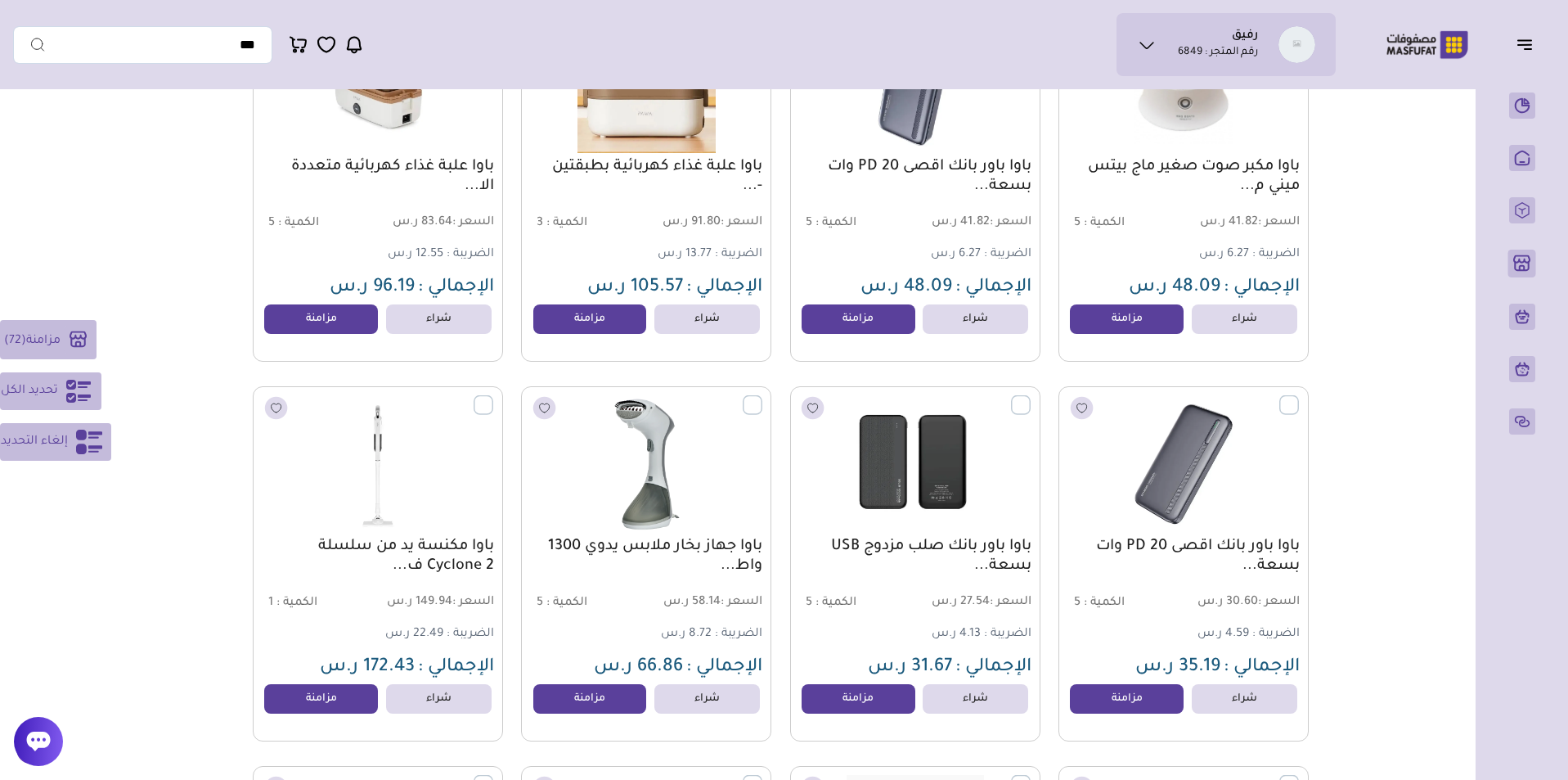
scroll to position [14059, 0]
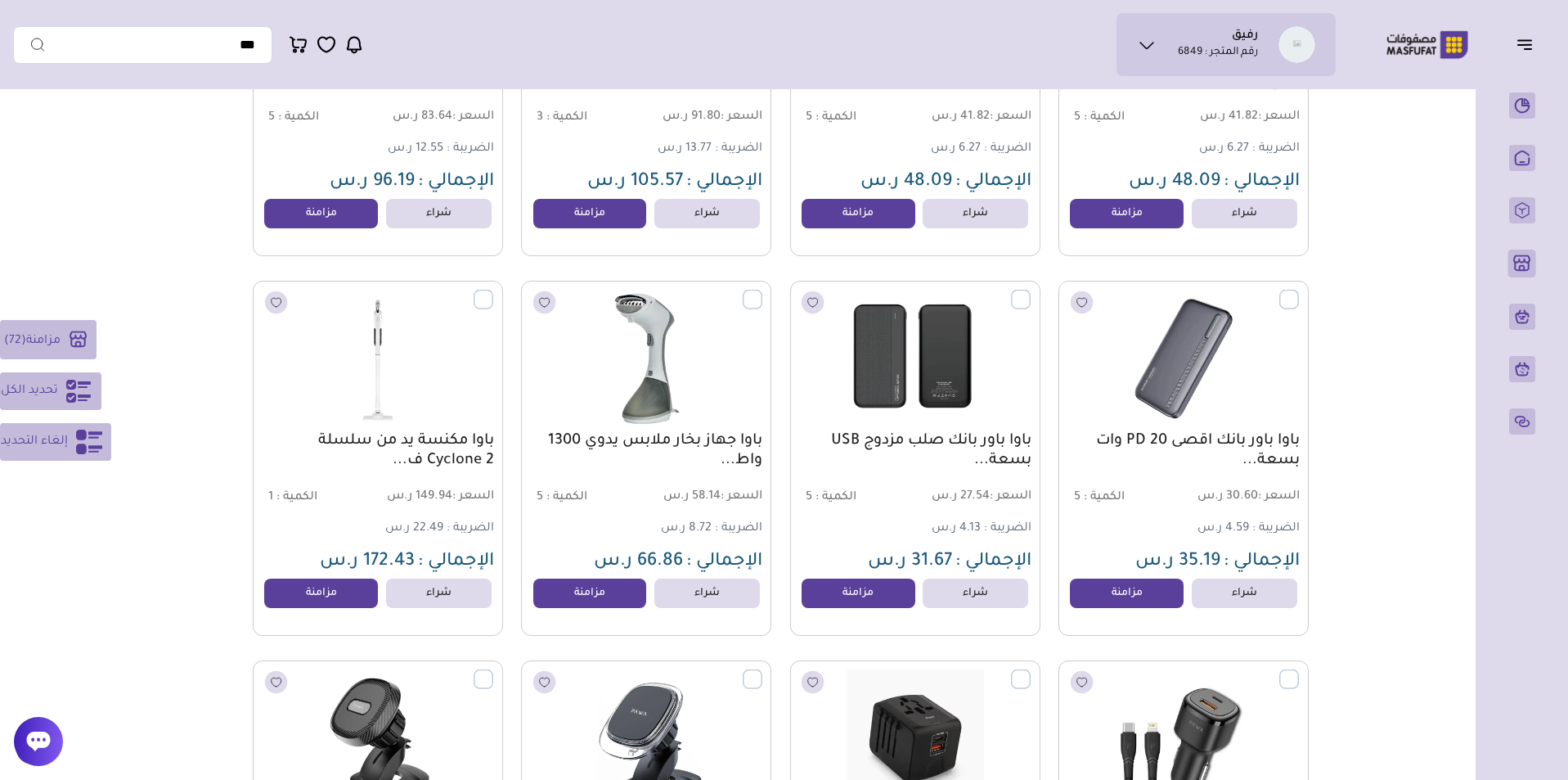
click at [1030, 290] on label at bounding box center [1030, 289] width 0 height 2
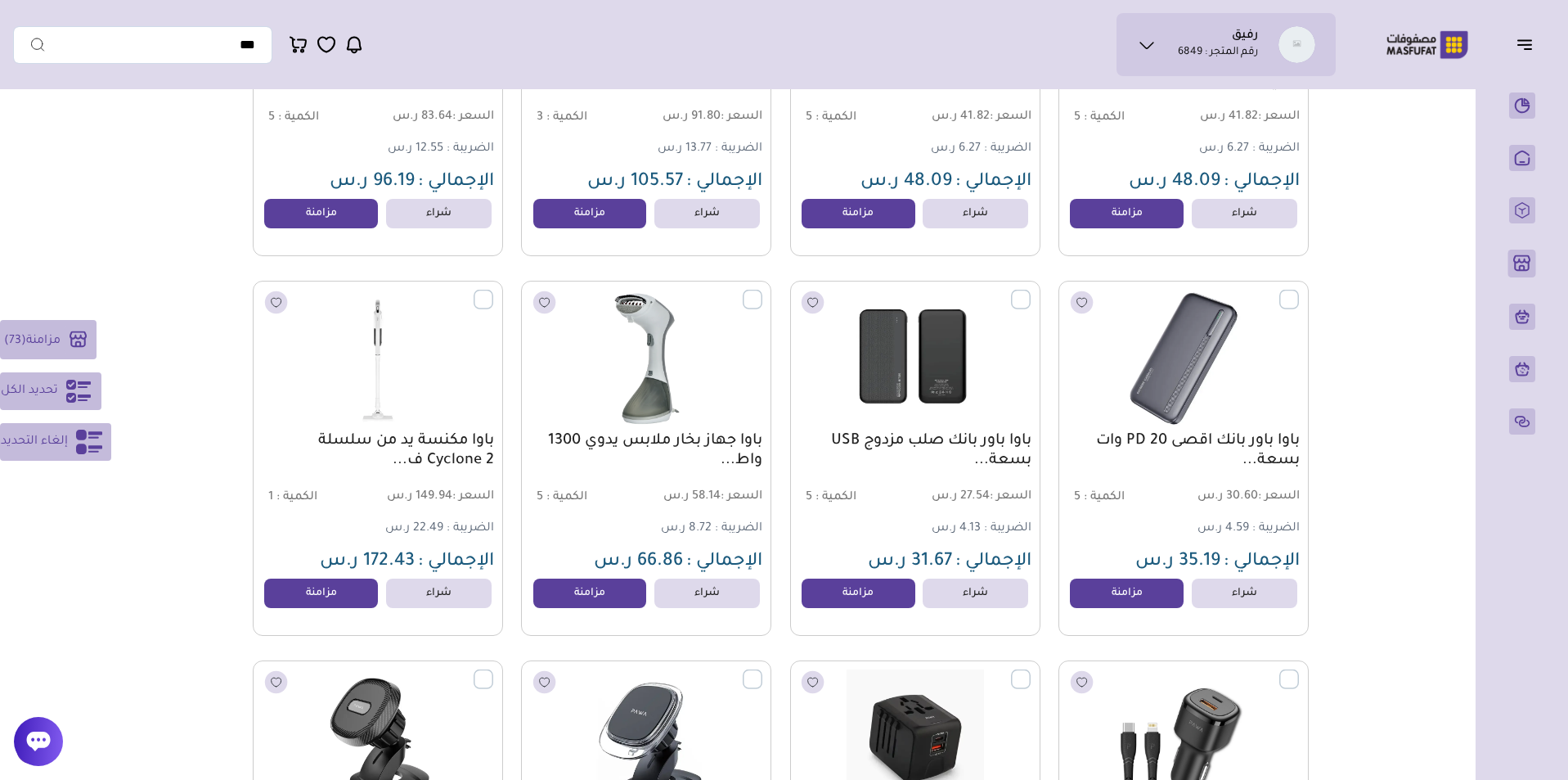
click at [1299, 290] on label at bounding box center [1299, 289] width 0 height 2
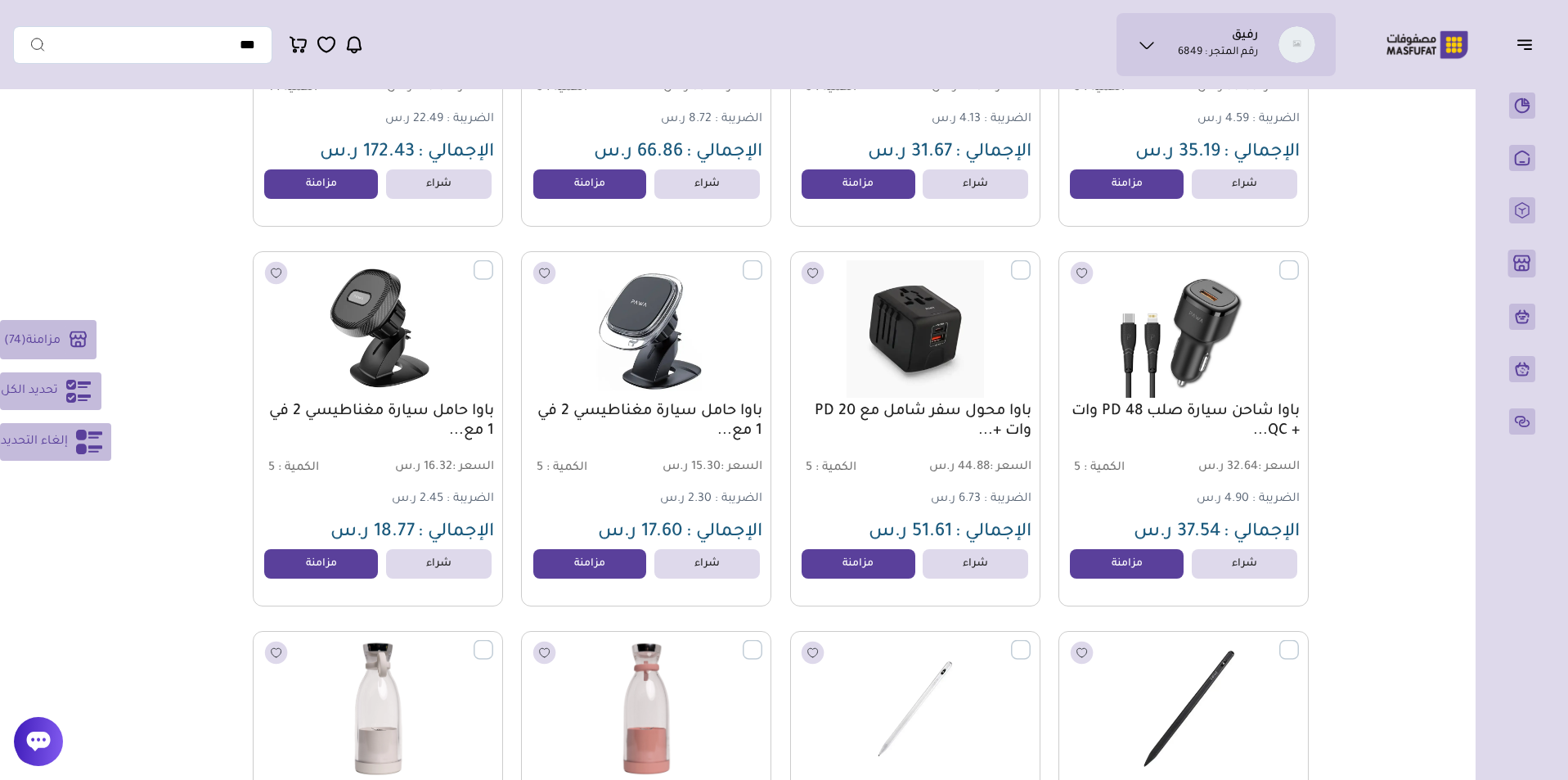
scroll to position [14531, 0]
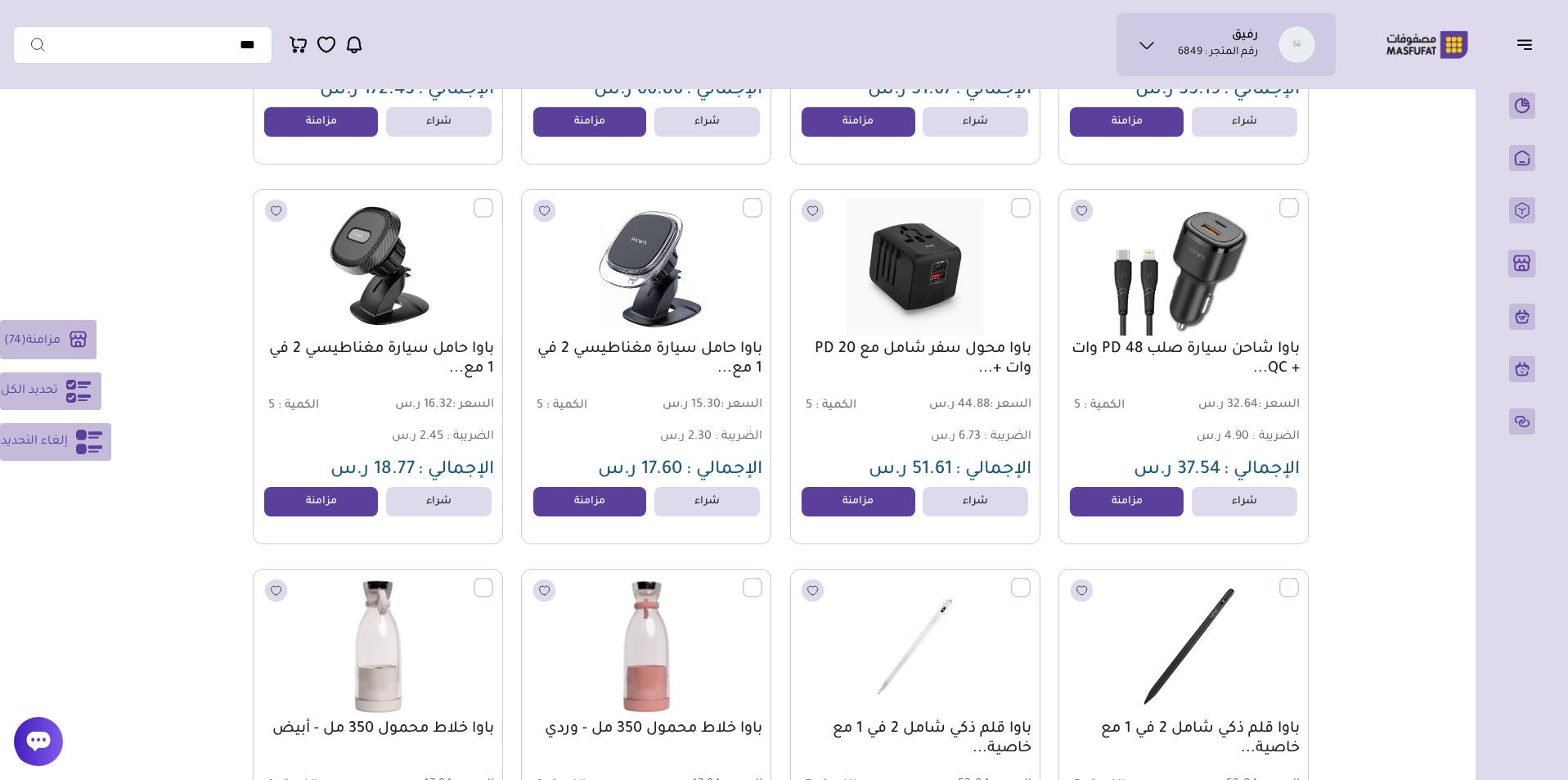
click at [1299, 200] on label at bounding box center [1299, 199] width 0 height 2
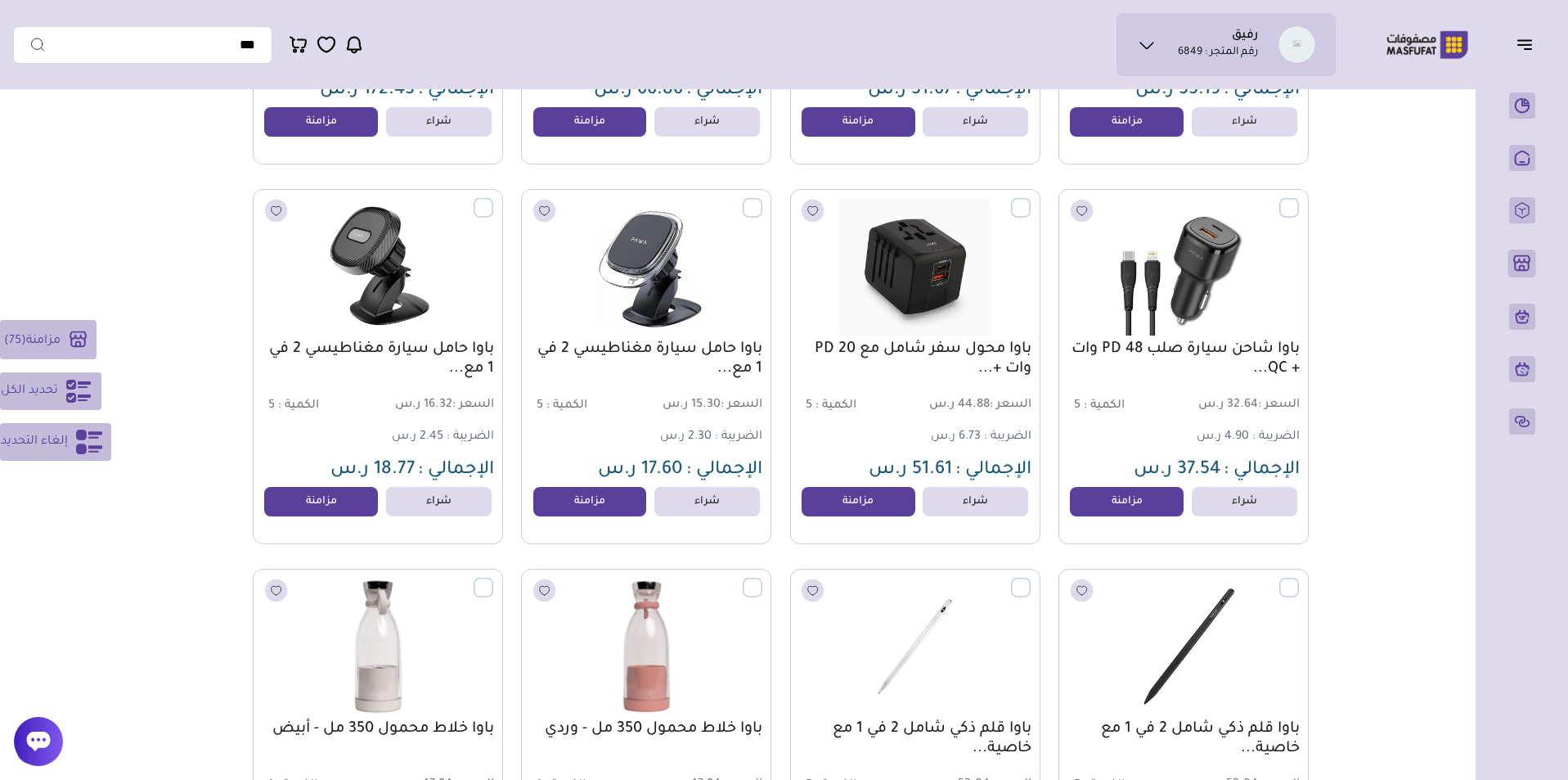
click at [1030, 200] on label at bounding box center [1030, 199] width 0 height 2
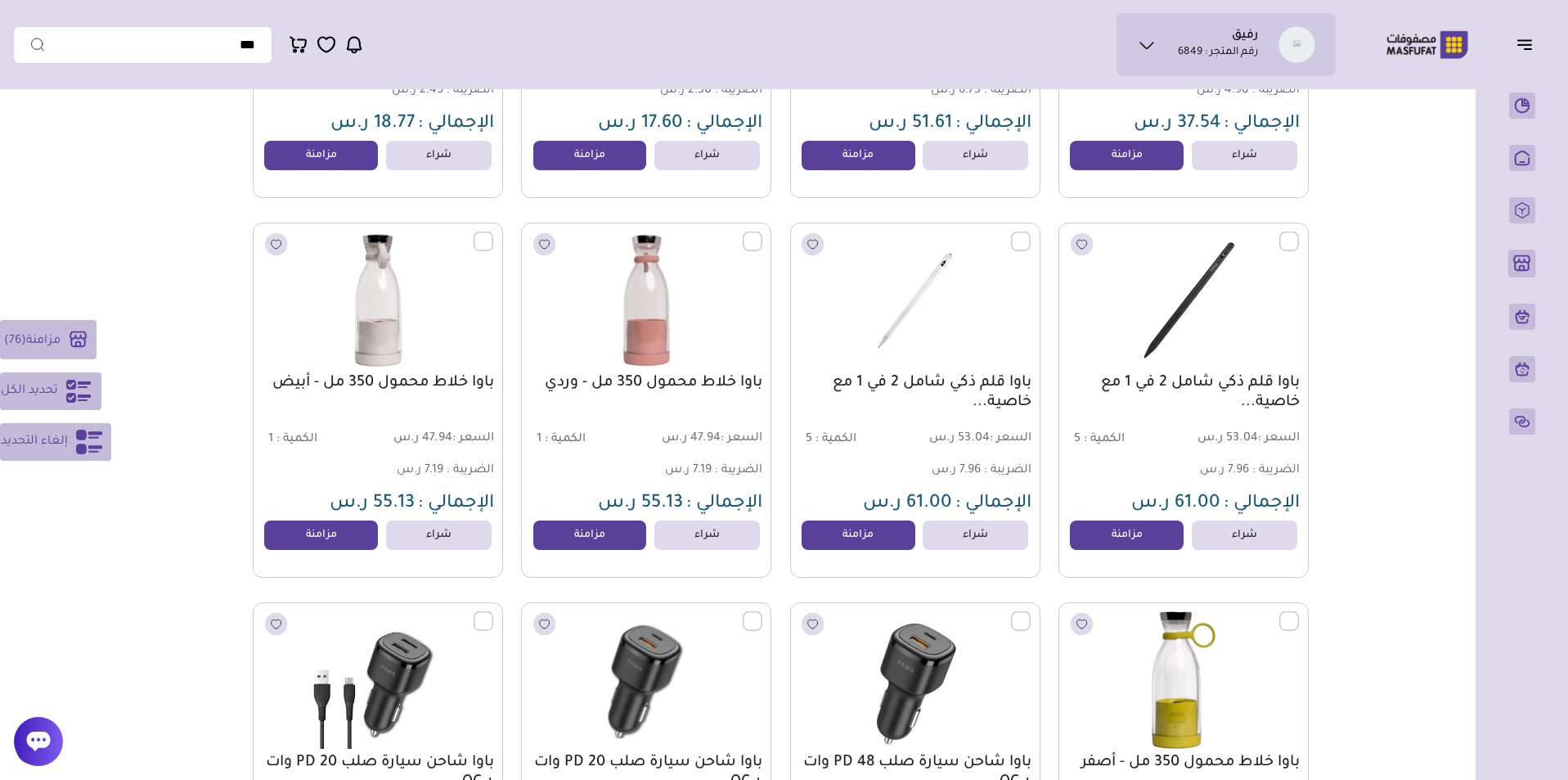
scroll to position [15117, 0]
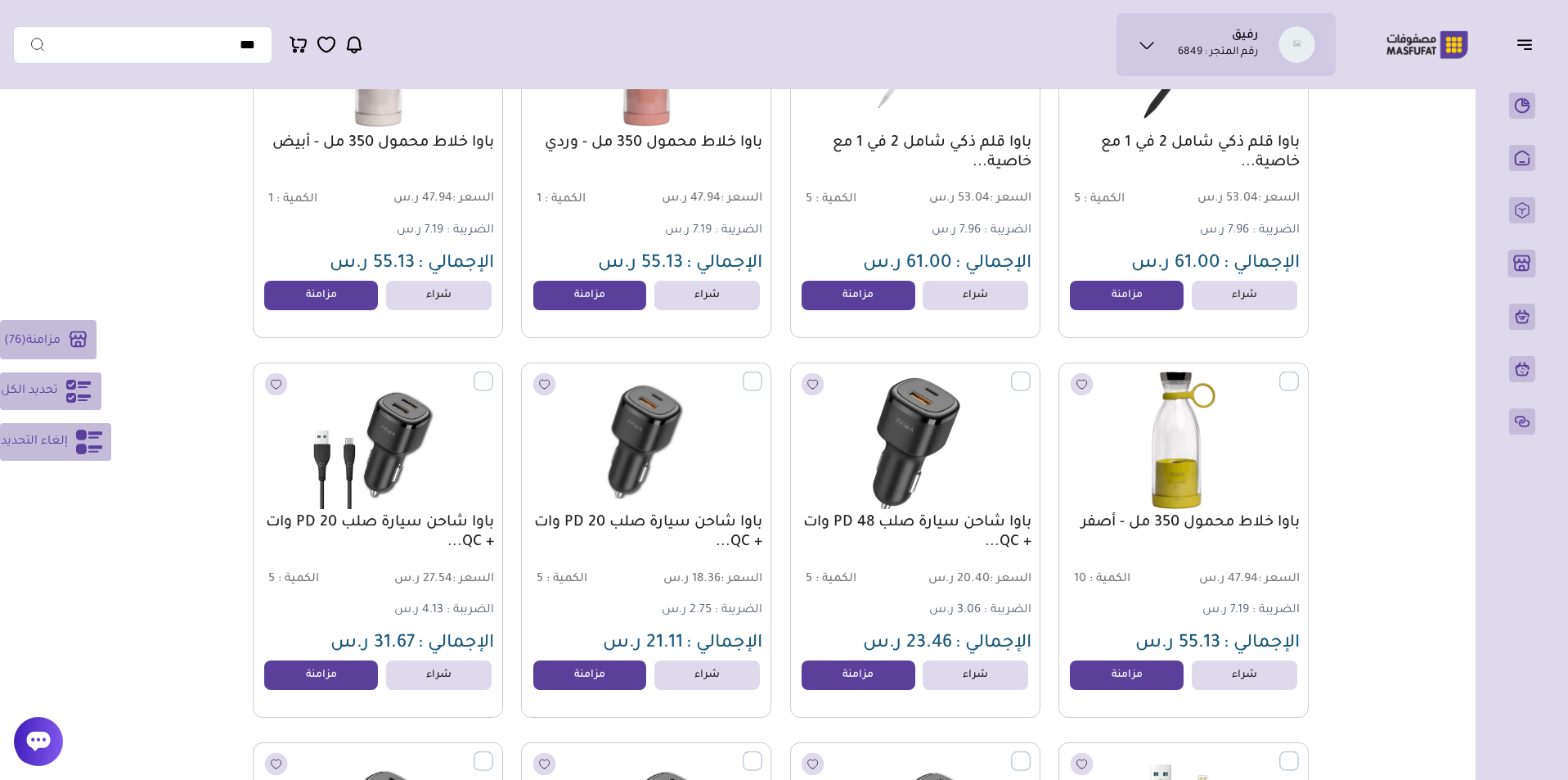
click at [1030, 373] on label at bounding box center [1030, 372] width 0 height 2
click at [762, 373] on label at bounding box center [762, 372] width 0 height 2
click at [493, 373] on label at bounding box center [493, 372] width 0 height 2
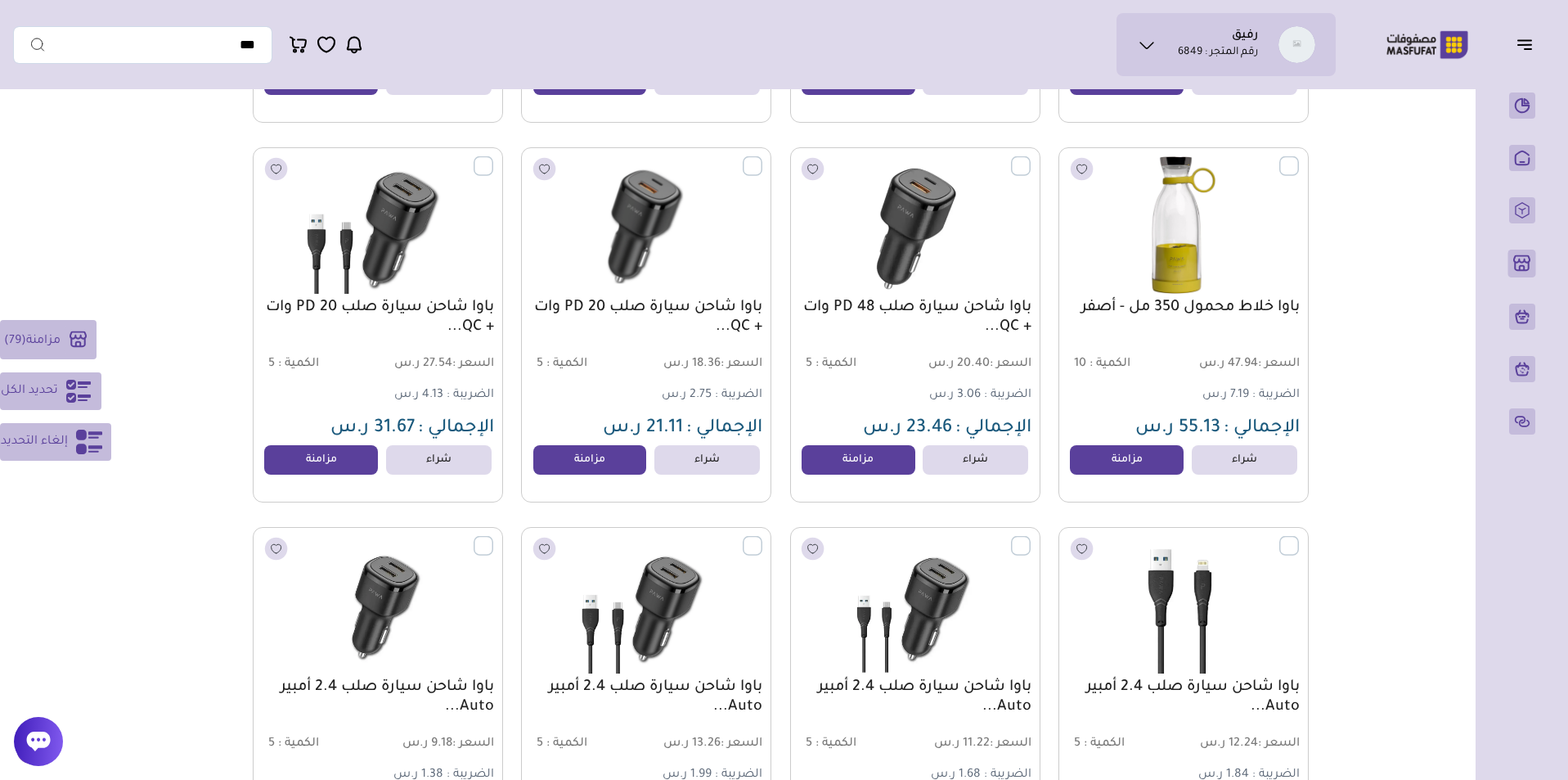
scroll to position [15504, 0]
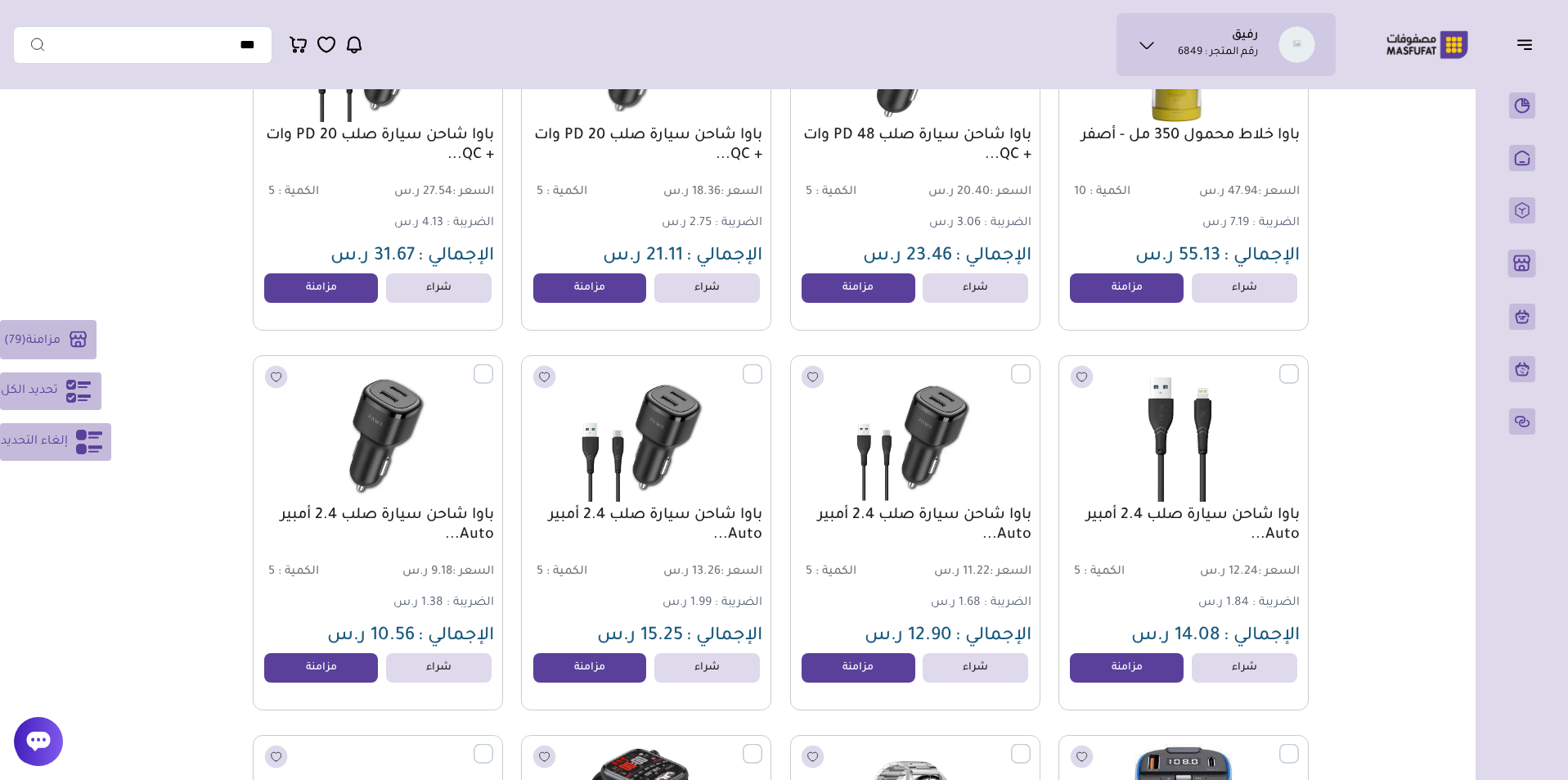
click at [493, 365] on label at bounding box center [493, 365] width 0 height 2
click at [762, 365] on label at bounding box center [762, 365] width 0 height 2
click at [1030, 365] on label at bounding box center [1030, 365] width 0 height 2
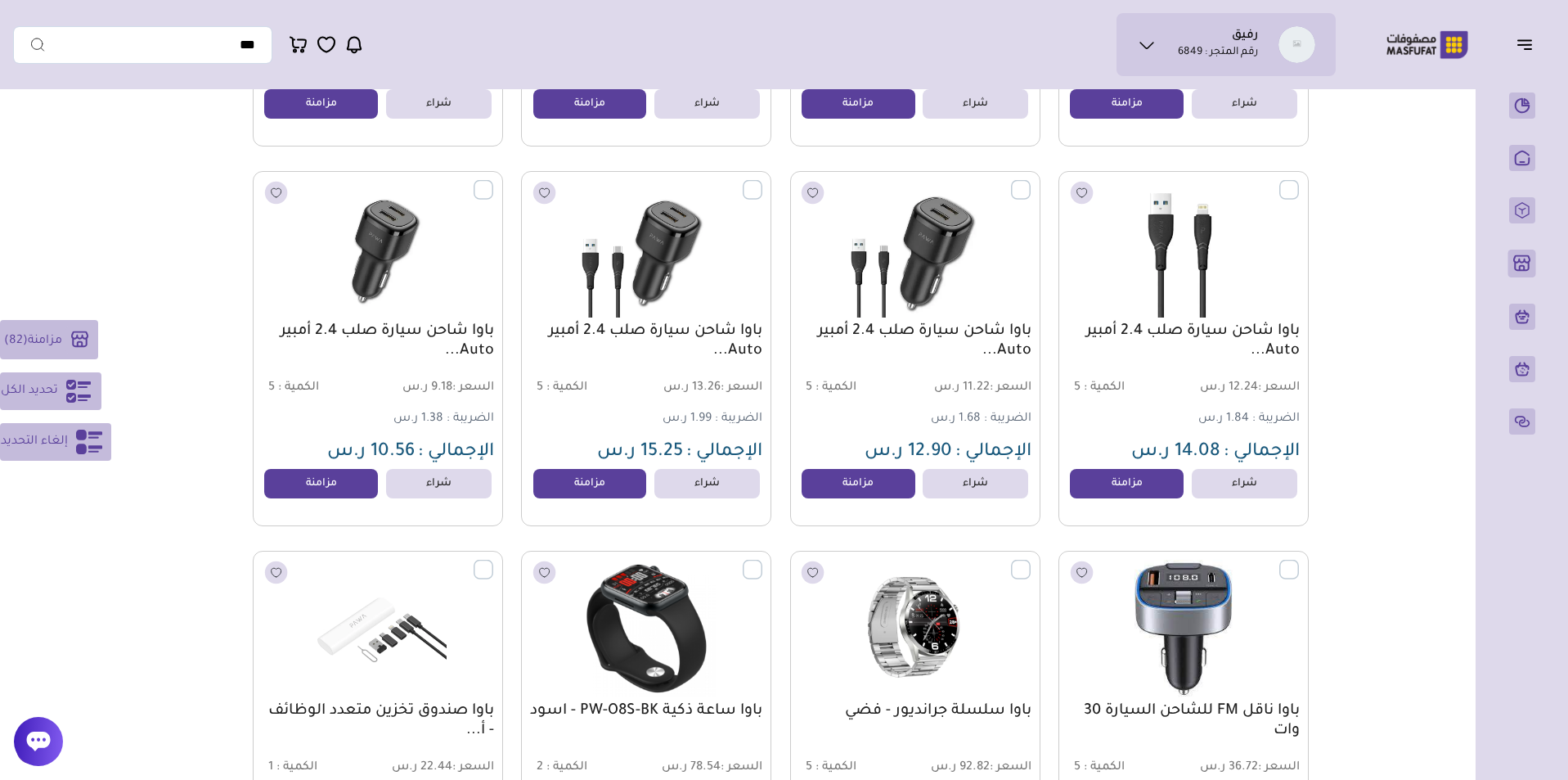
scroll to position [15741, 0]
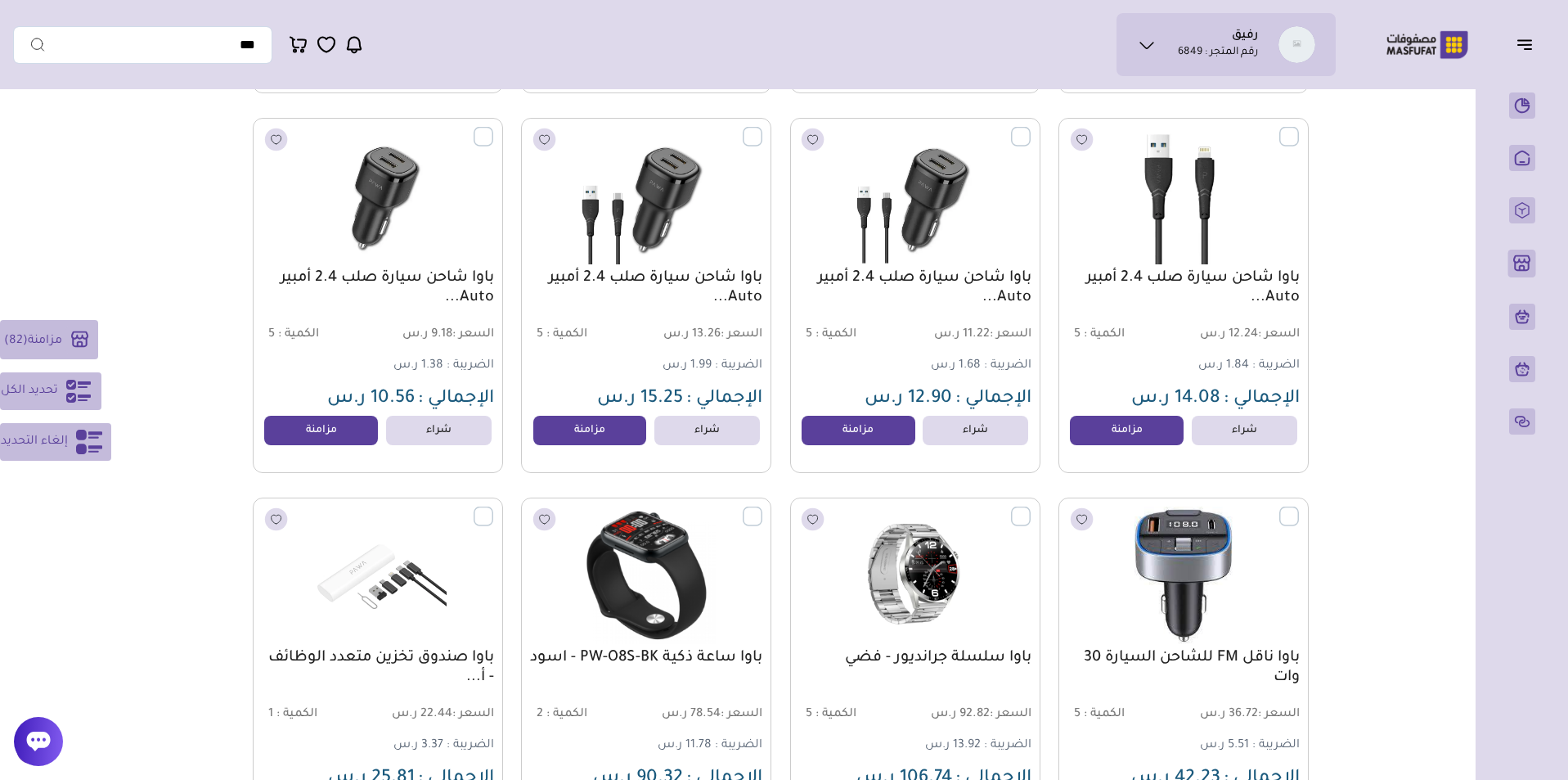
click at [1299, 129] on label at bounding box center [1299, 128] width 0 height 2
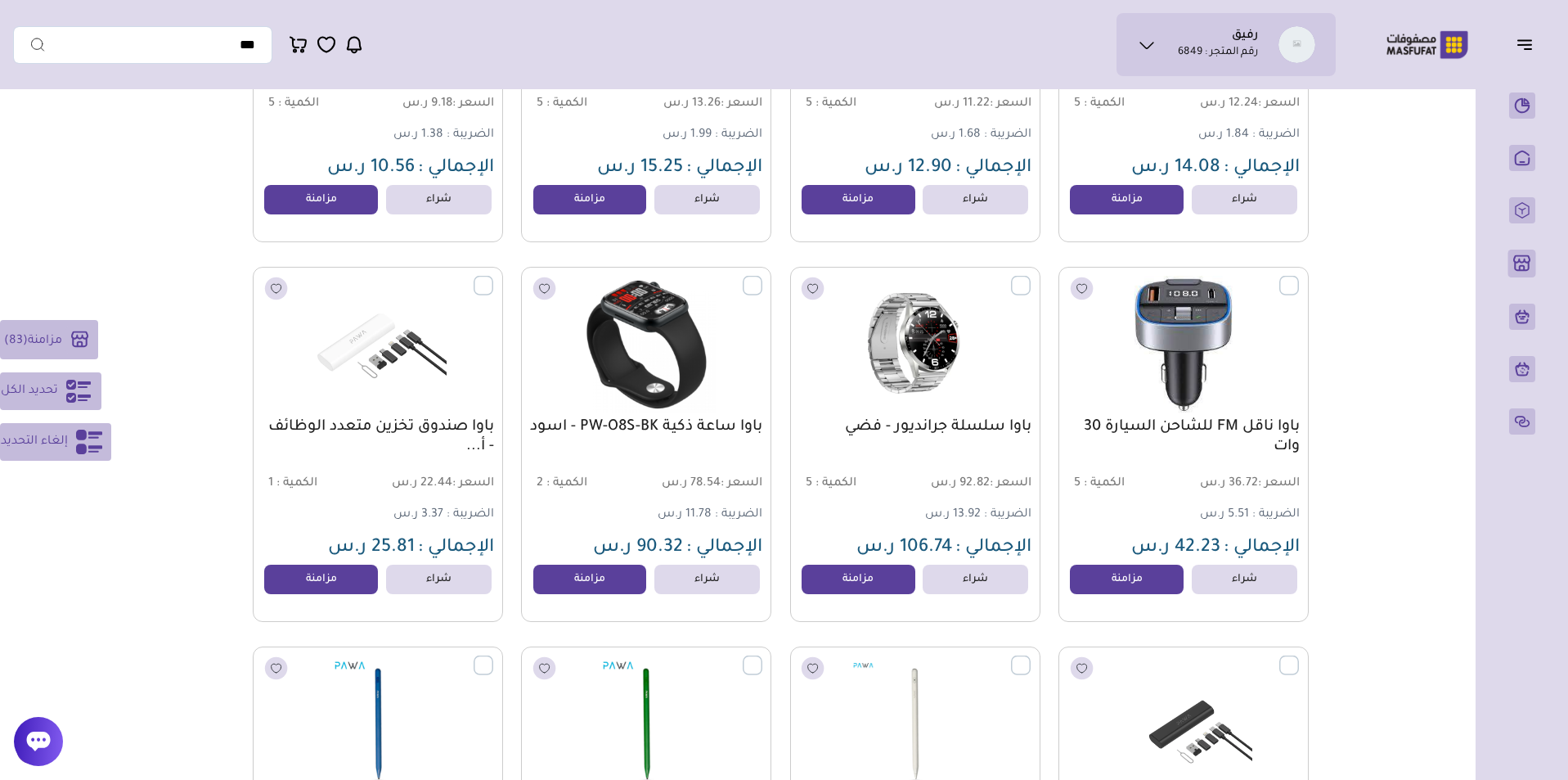
scroll to position [16066, 0]
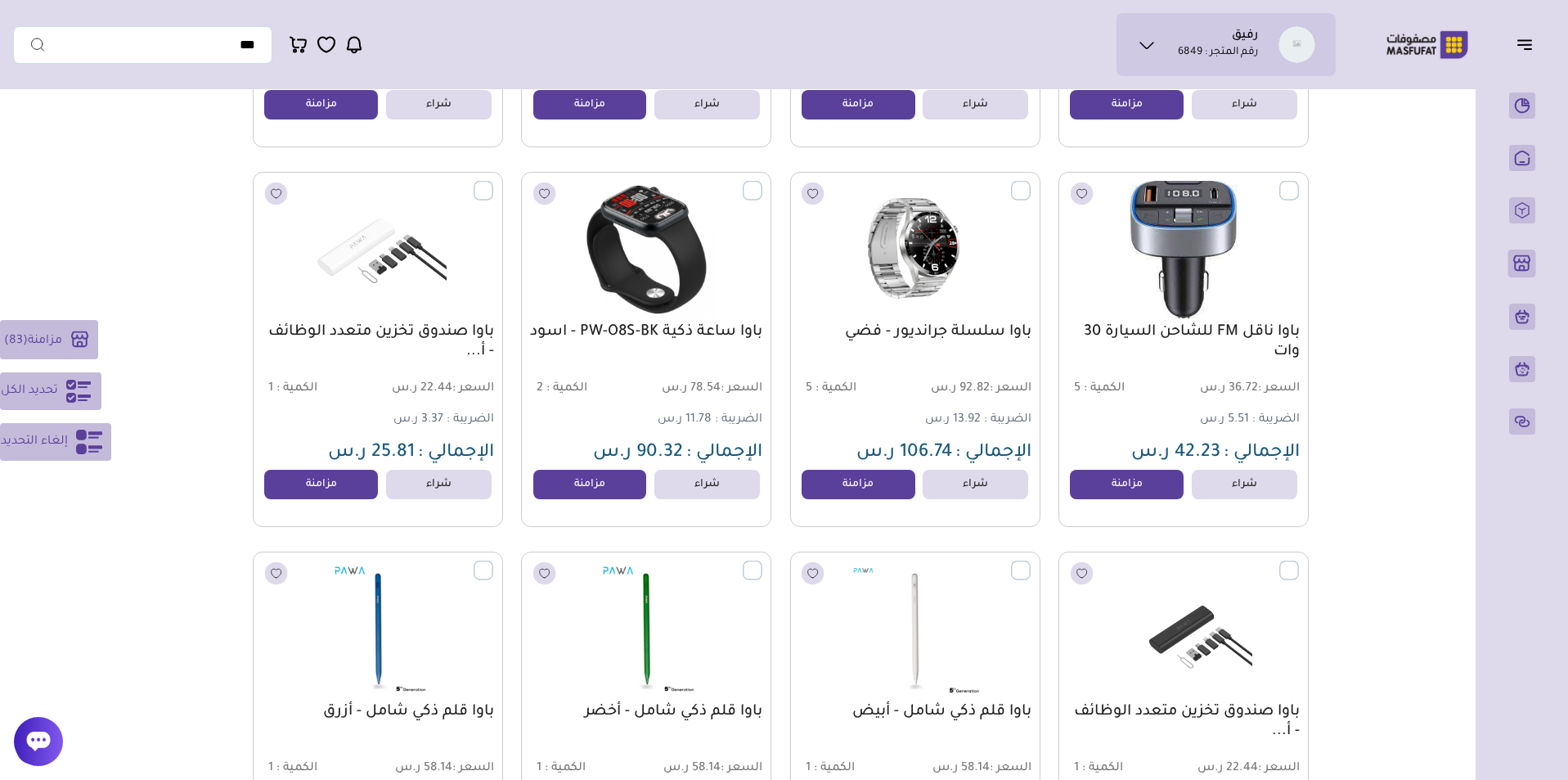
click at [1299, 183] on label at bounding box center [1299, 182] width 0 height 2
click at [1030, 183] on label at bounding box center [1030, 182] width 0 height 2
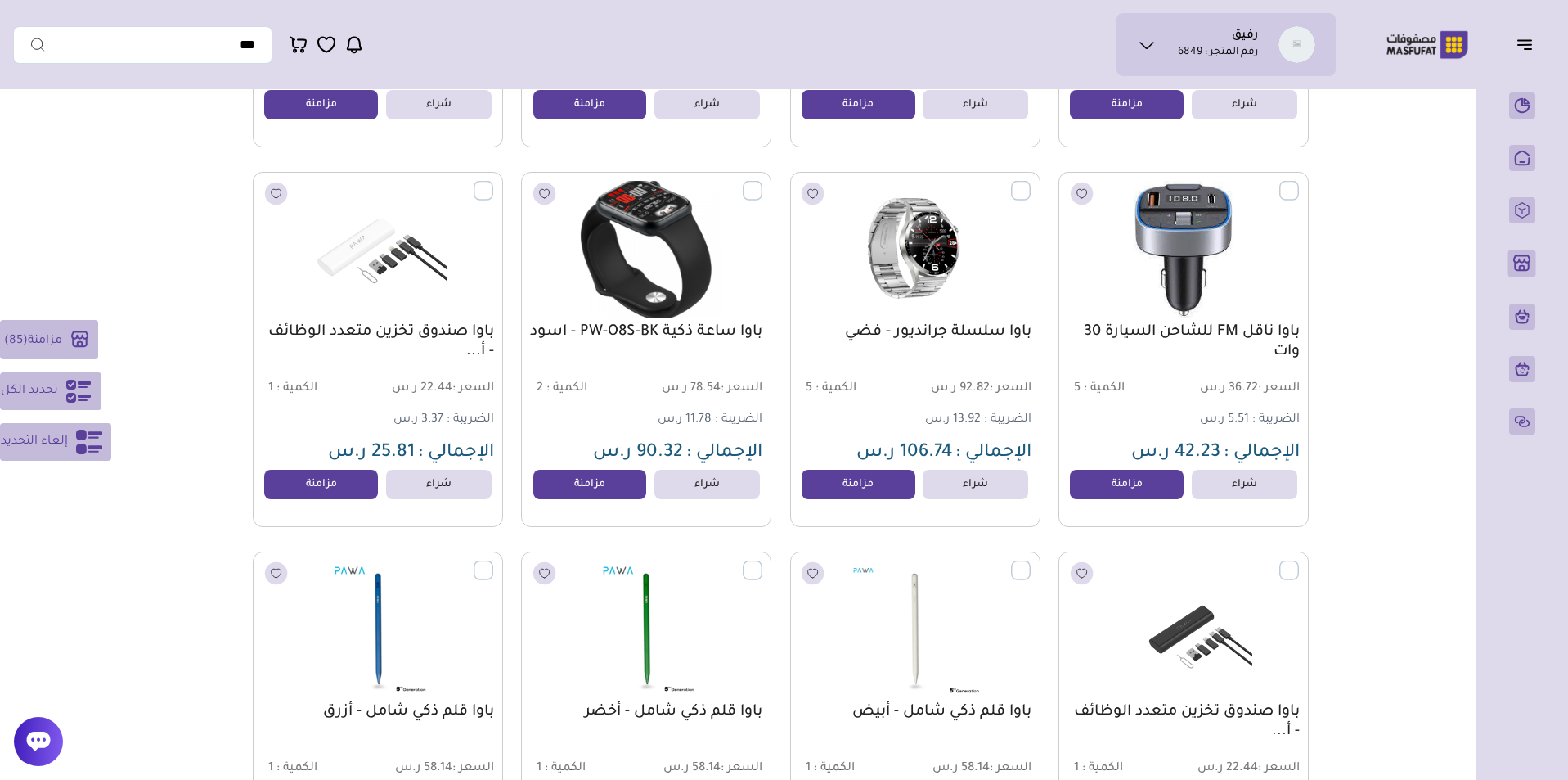
click at [762, 183] on label at bounding box center [762, 182] width 0 height 2
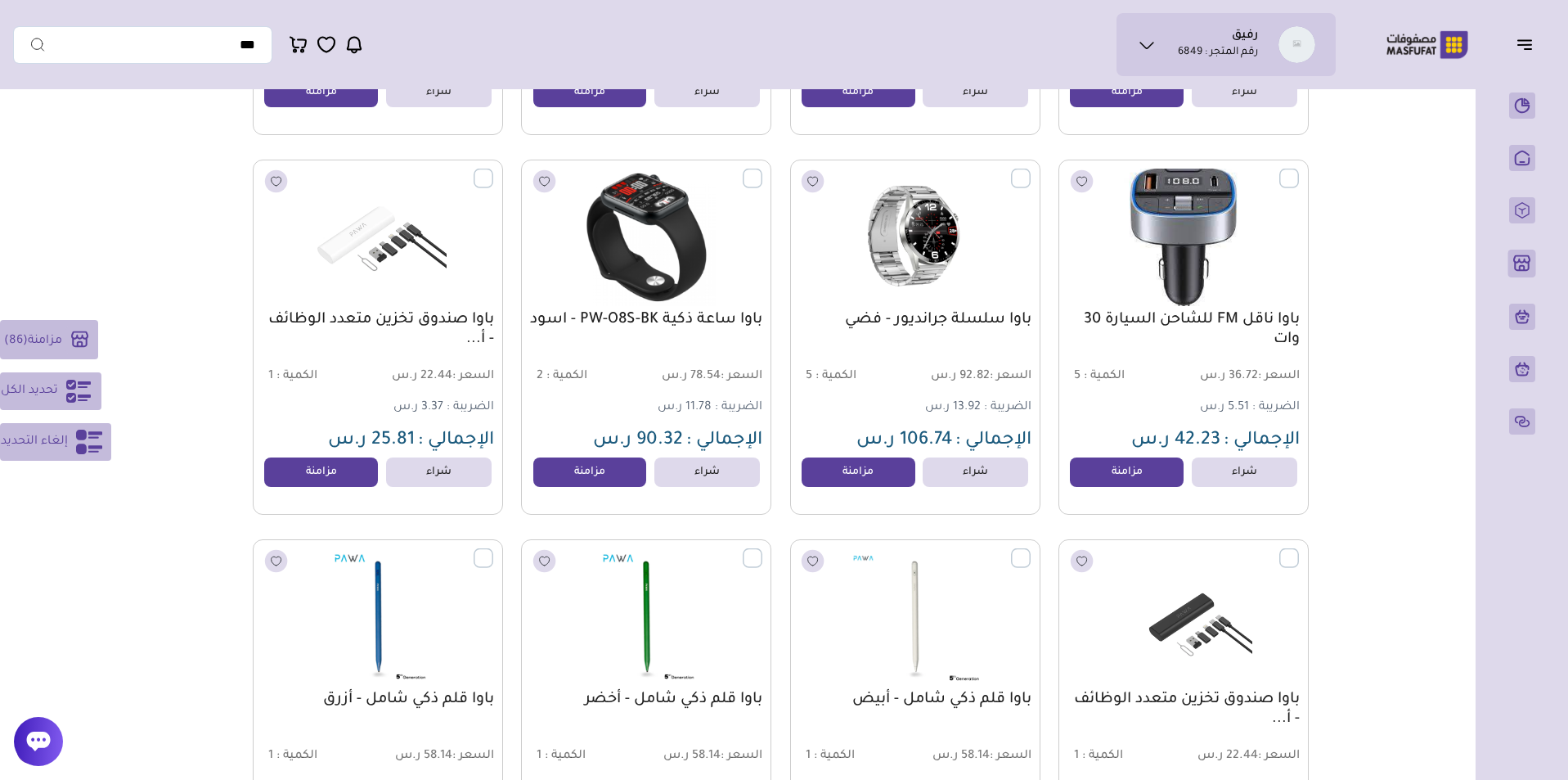
scroll to position [16076, 0]
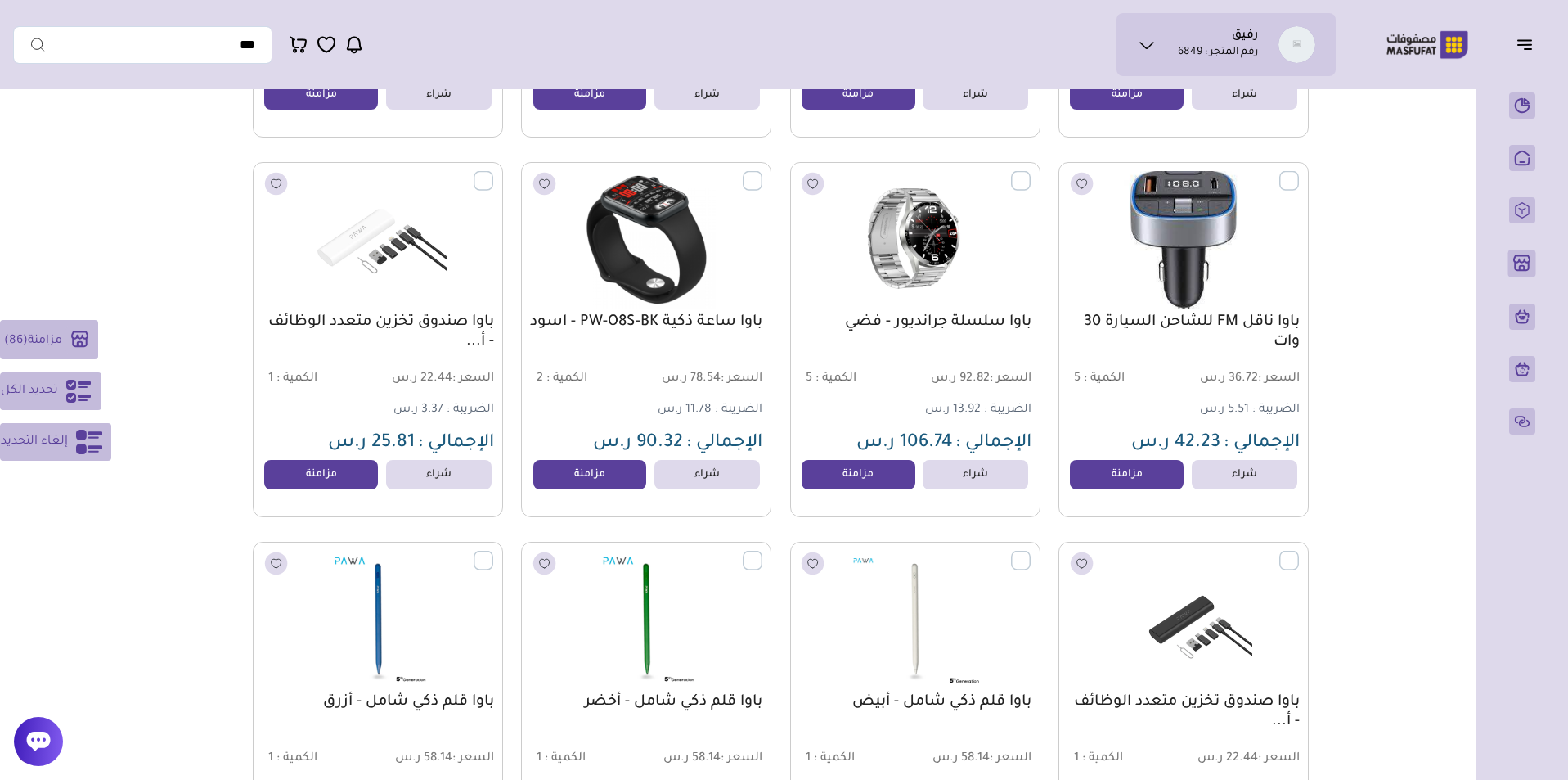
click at [1299, 173] on label at bounding box center [1299, 172] width 0 height 2
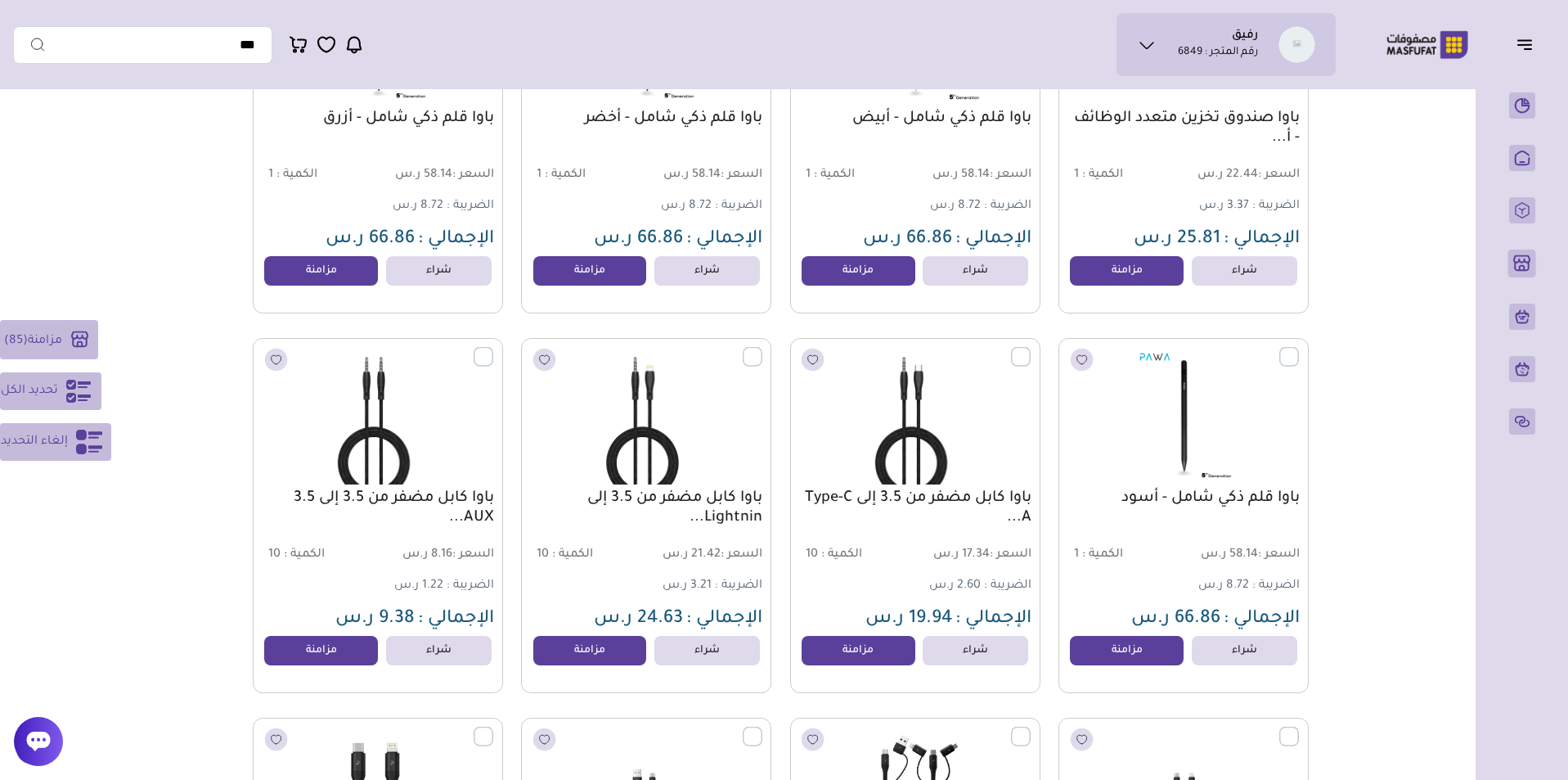
scroll to position [16781, 0]
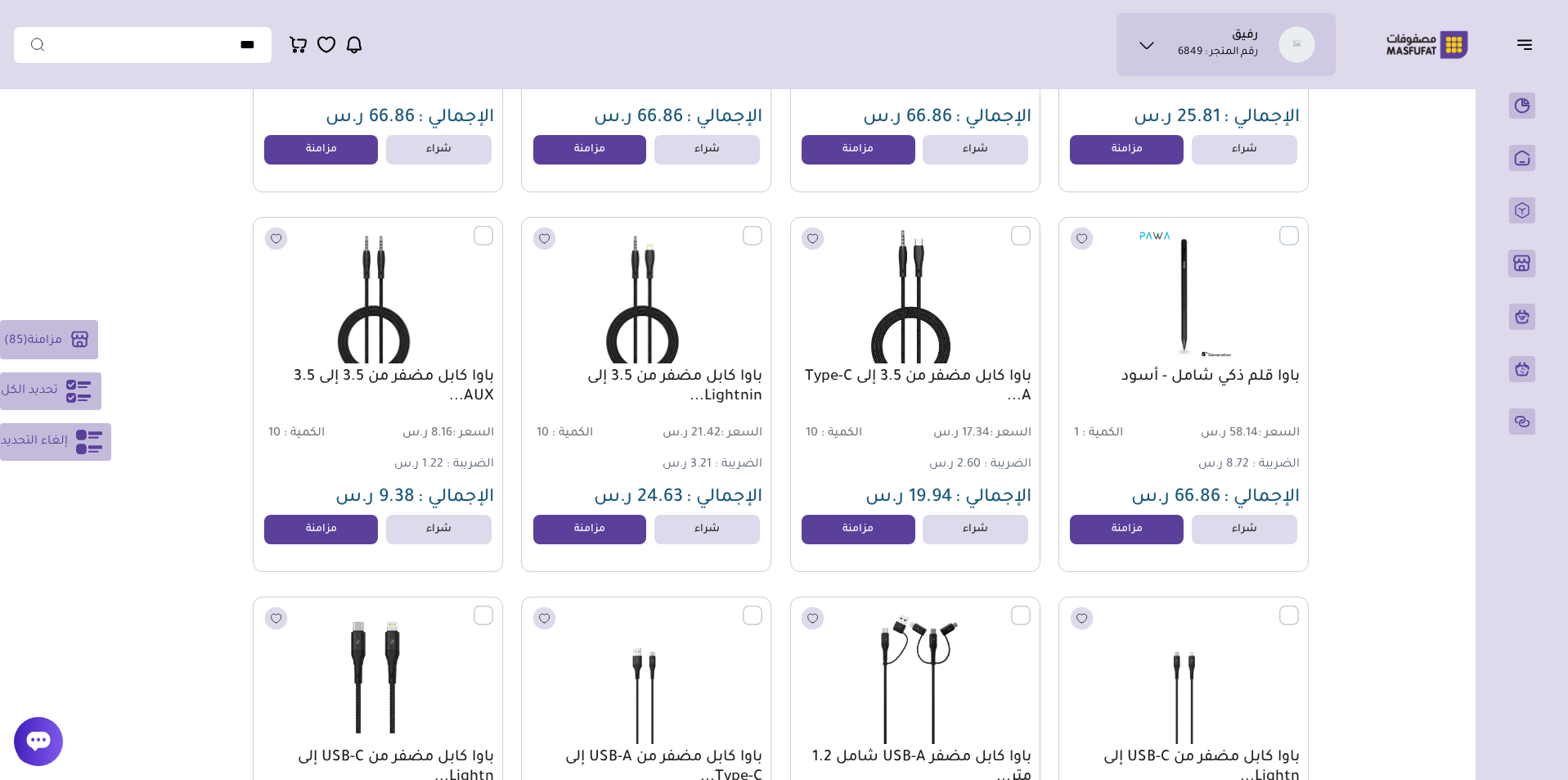
click at [1030, 228] on label at bounding box center [1030, 227] width 0 height 2
click at [762, 228] on label at bounding box center [762, 227] width 0 height 2
click at [493, 228] on label at bounding box center [493, 227] width 0 height 2
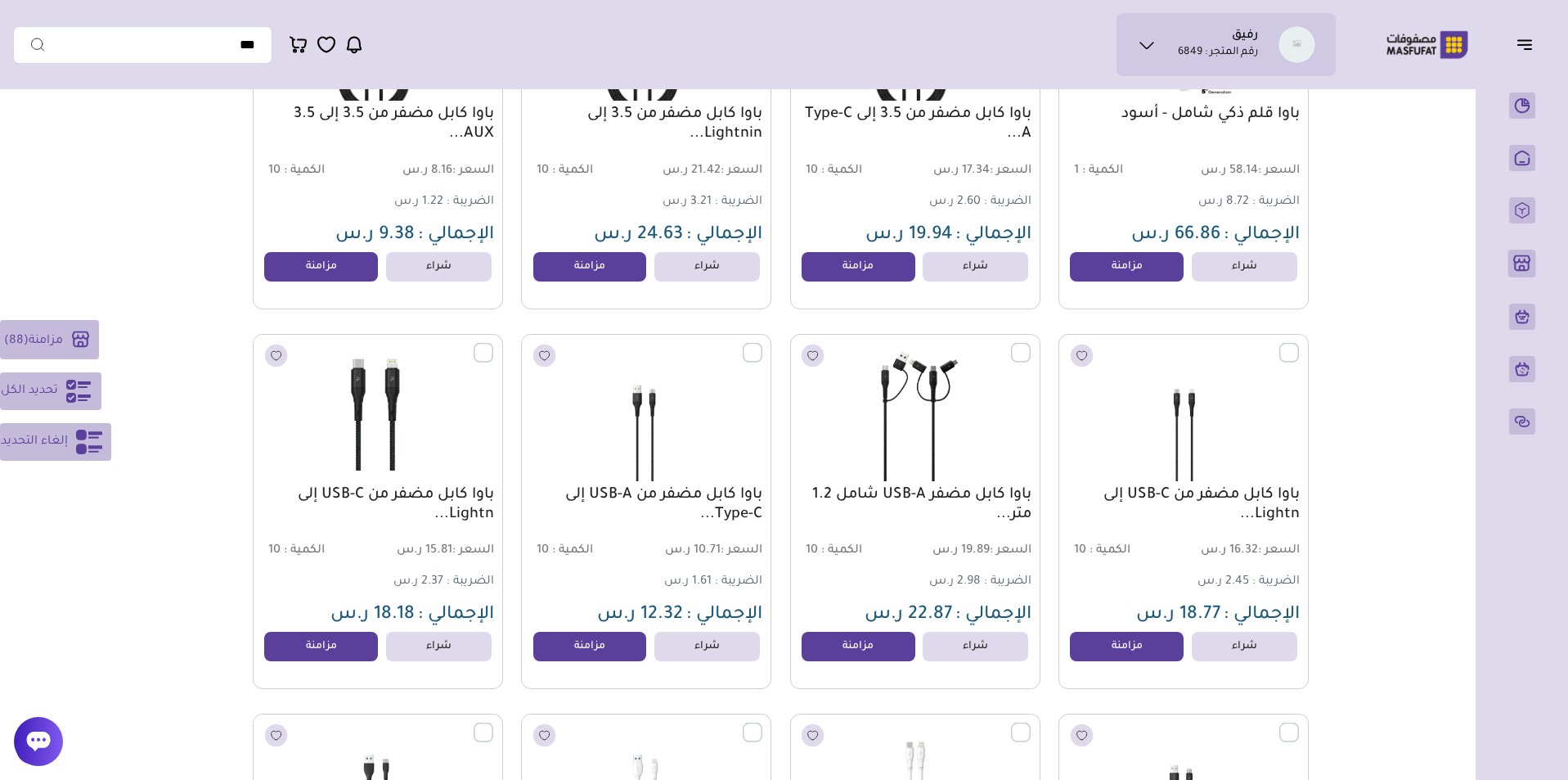
scroll to position [17050, 0]
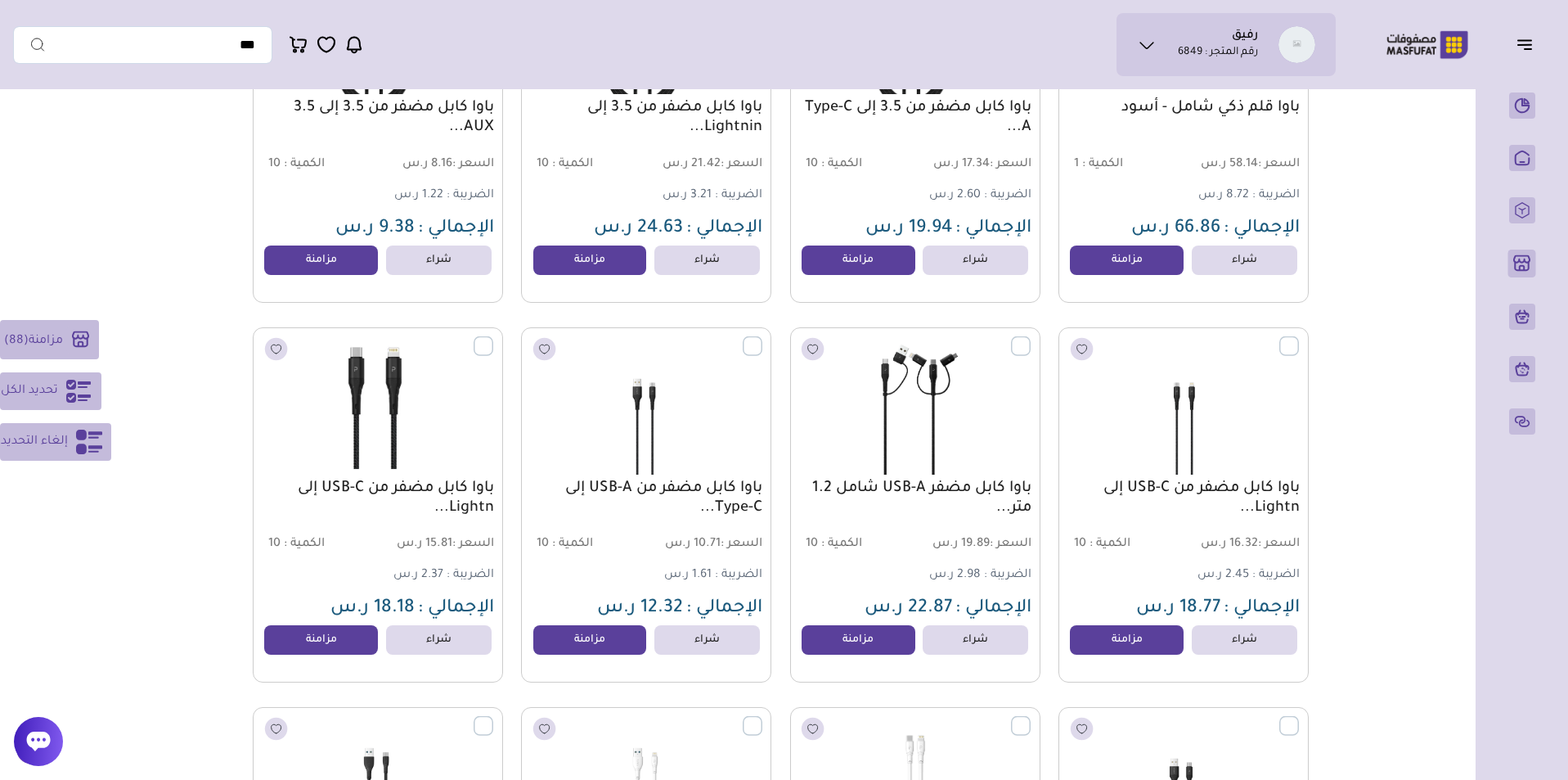
click at [493, 338] on label at bounding box center [493, 337] width 0 height 2
click at [762, 338] on label at bounding box center [762, 337] width 0 height 2
click at [1030, 338] on label at bounding box center [1030, 337] width 0 height 2
click at [1299, 338] on label at bounding box center [1299, 337] width 0 height 2
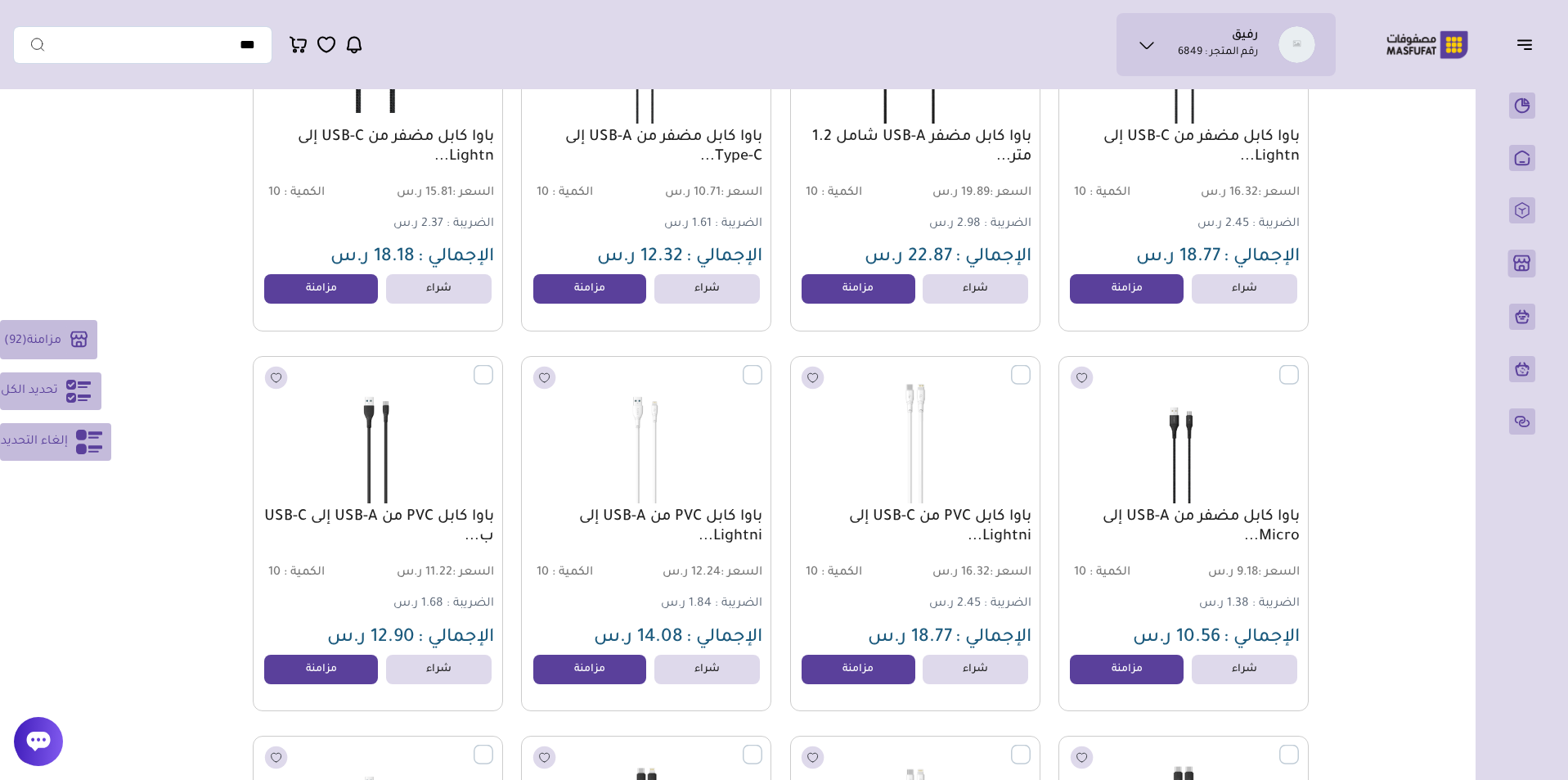
scroll to position [17503, 0]
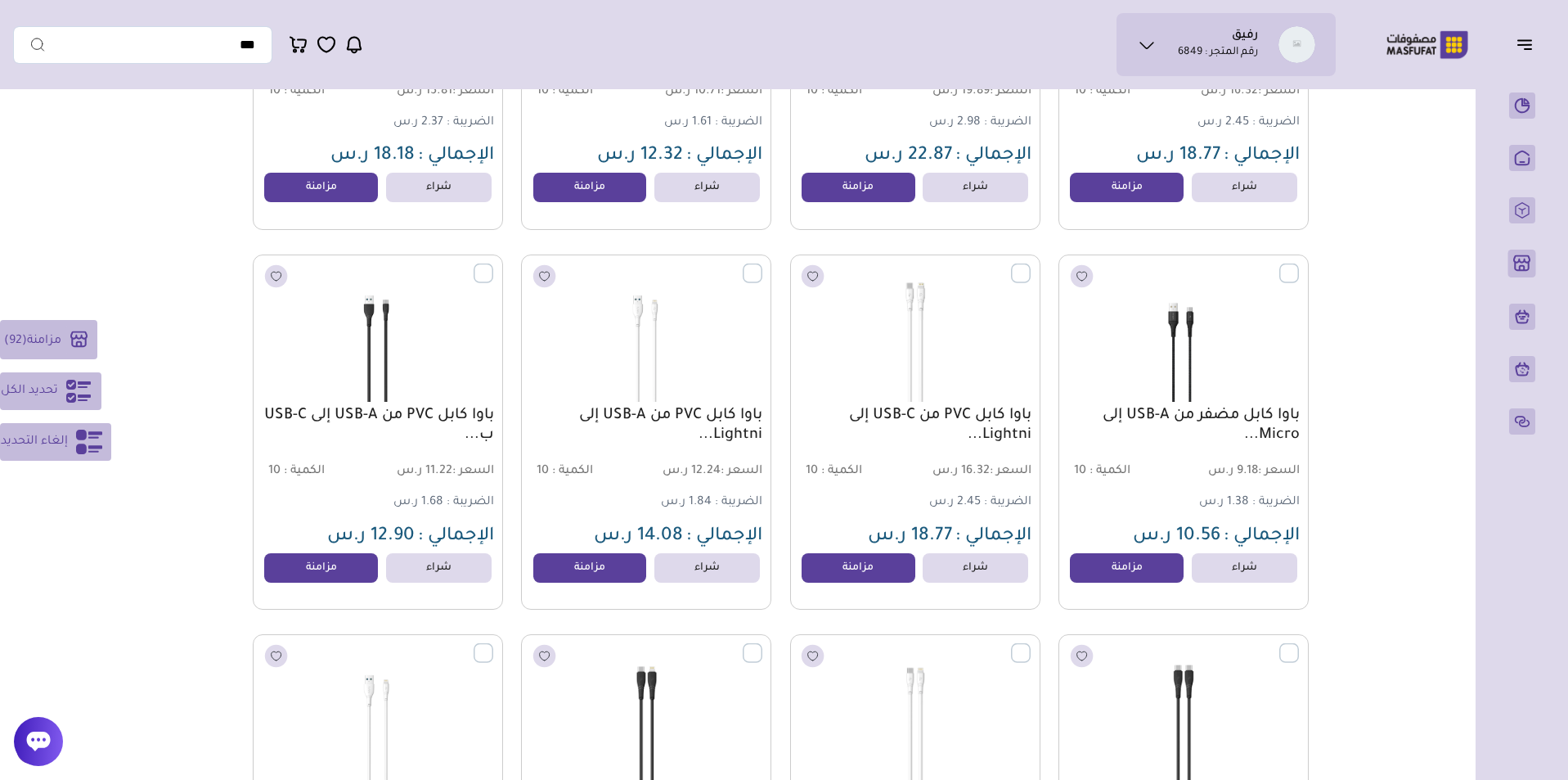
click at [1299, 265] on label at bounding box center [1299, 264] width 0 height 2
click at [1030, 265] on label at bounding box center [1030, 264] width 0 height 2
click at [762, 265] on label at bounding box center [762, 264] width 0 height 2
click at [493, 265] on label at bounding box center [493, 264] width 0 height 2
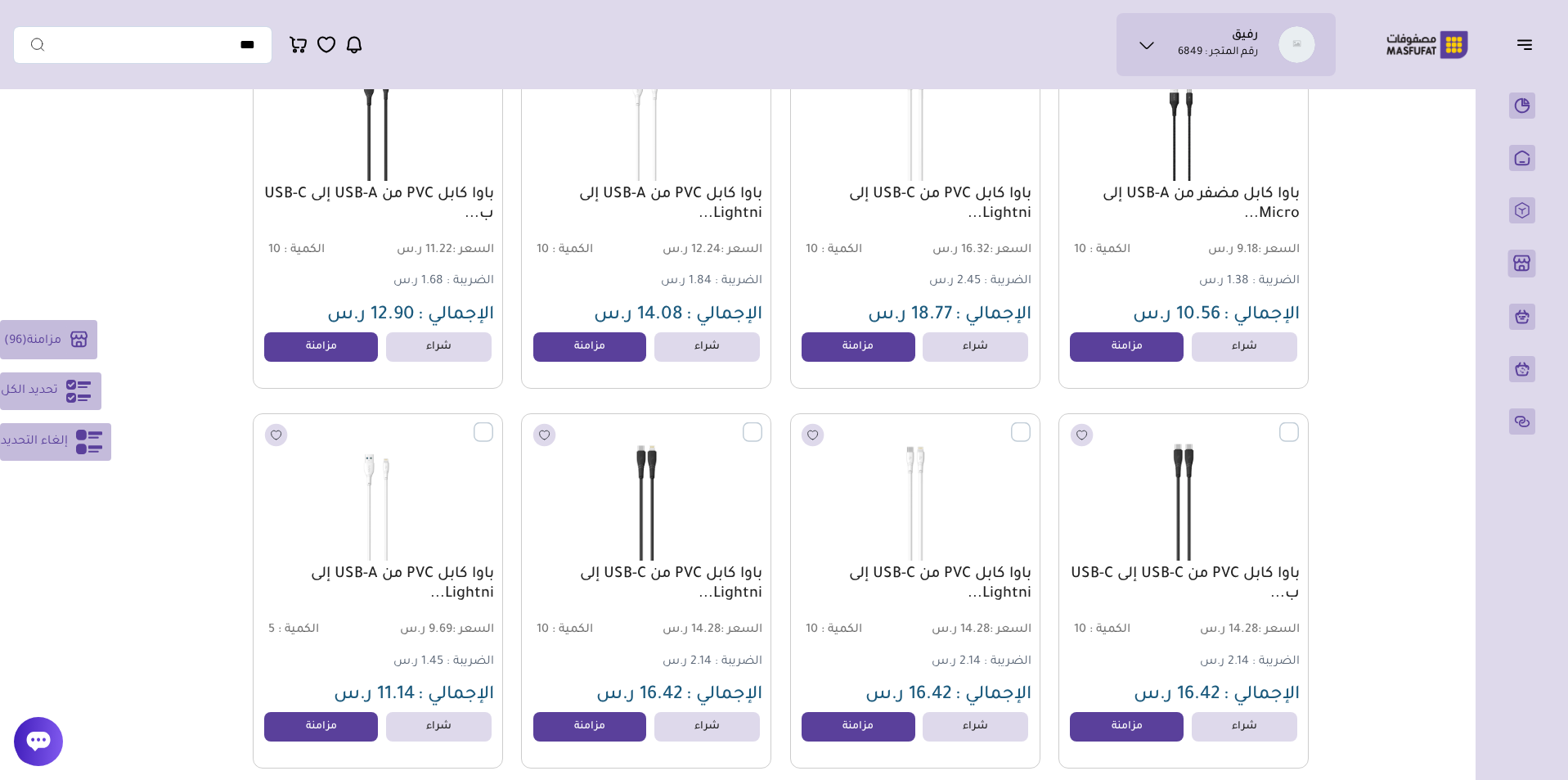
scroll to position [17812, 0]
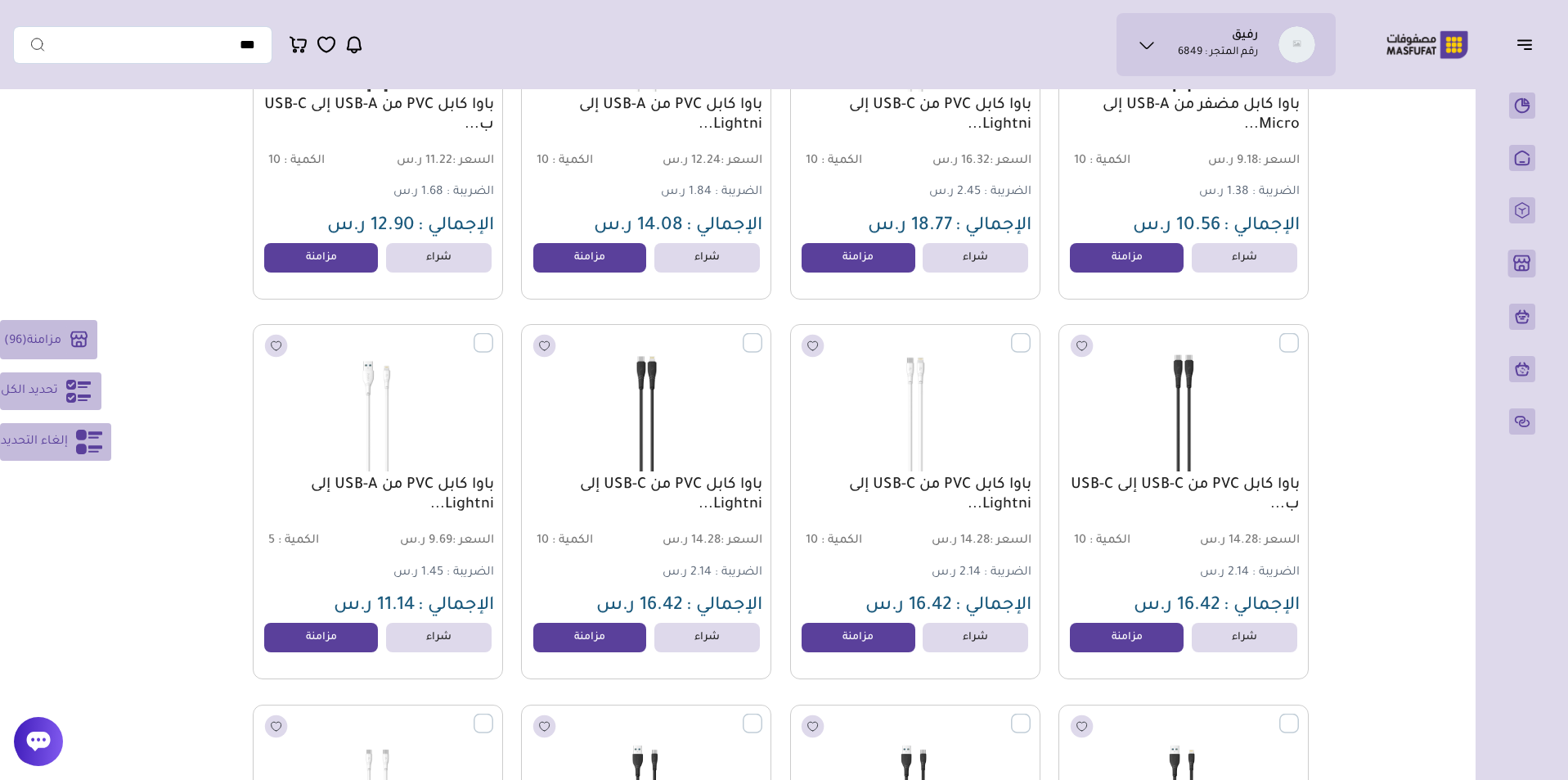
click at [493, 335] on label at bounding box center [493, 334] width 0 height 2
click at [762, 335] on label at bounding box center [762, 334] width 0 height 2
click at [1030, 335] on label at bounding box center [1030, 334] width 0 height 2
click at [1299, 335] on label at bounding box center [1299, 334] width 0 height 2
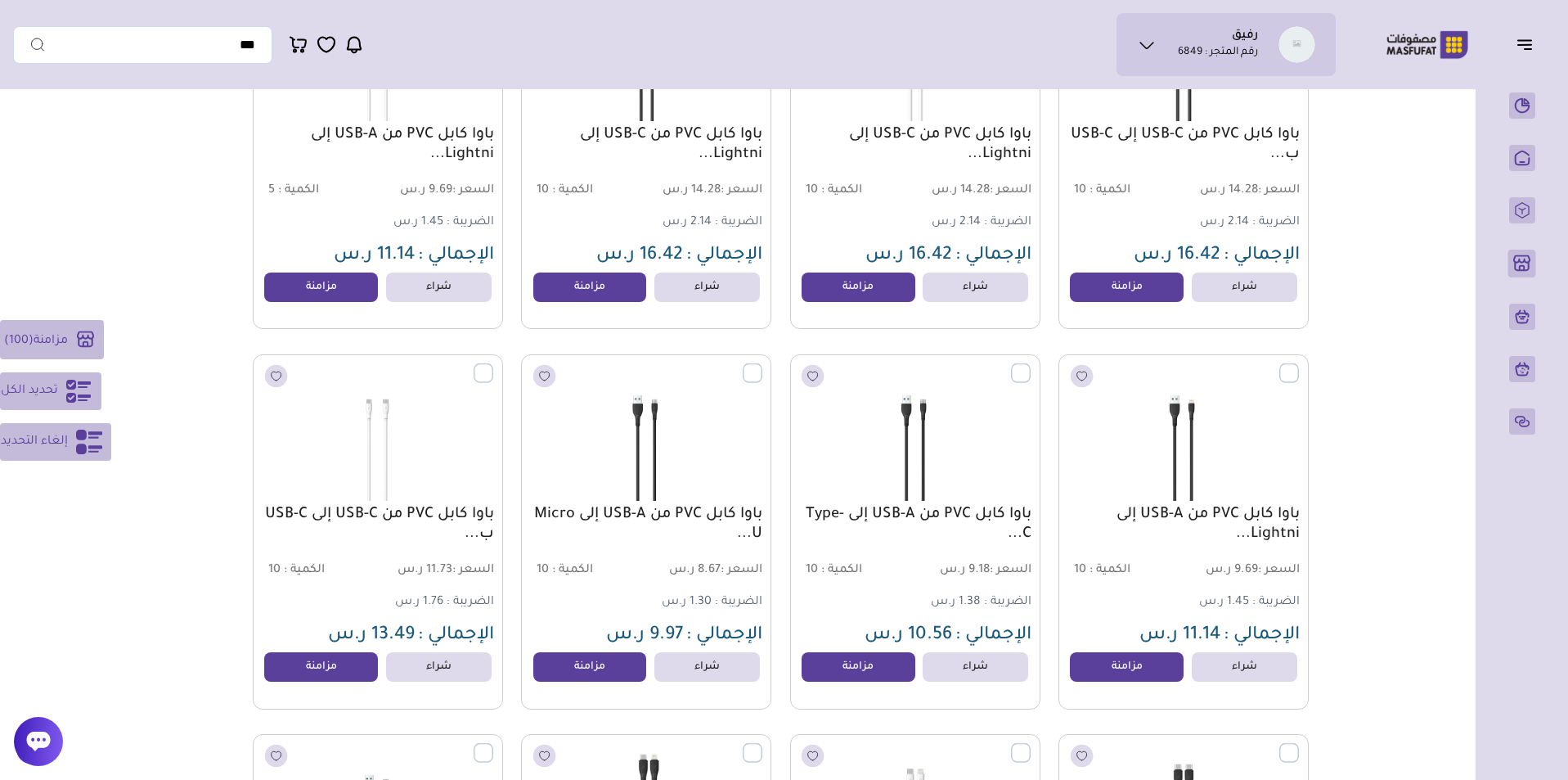
scroll to position [18288, 0]
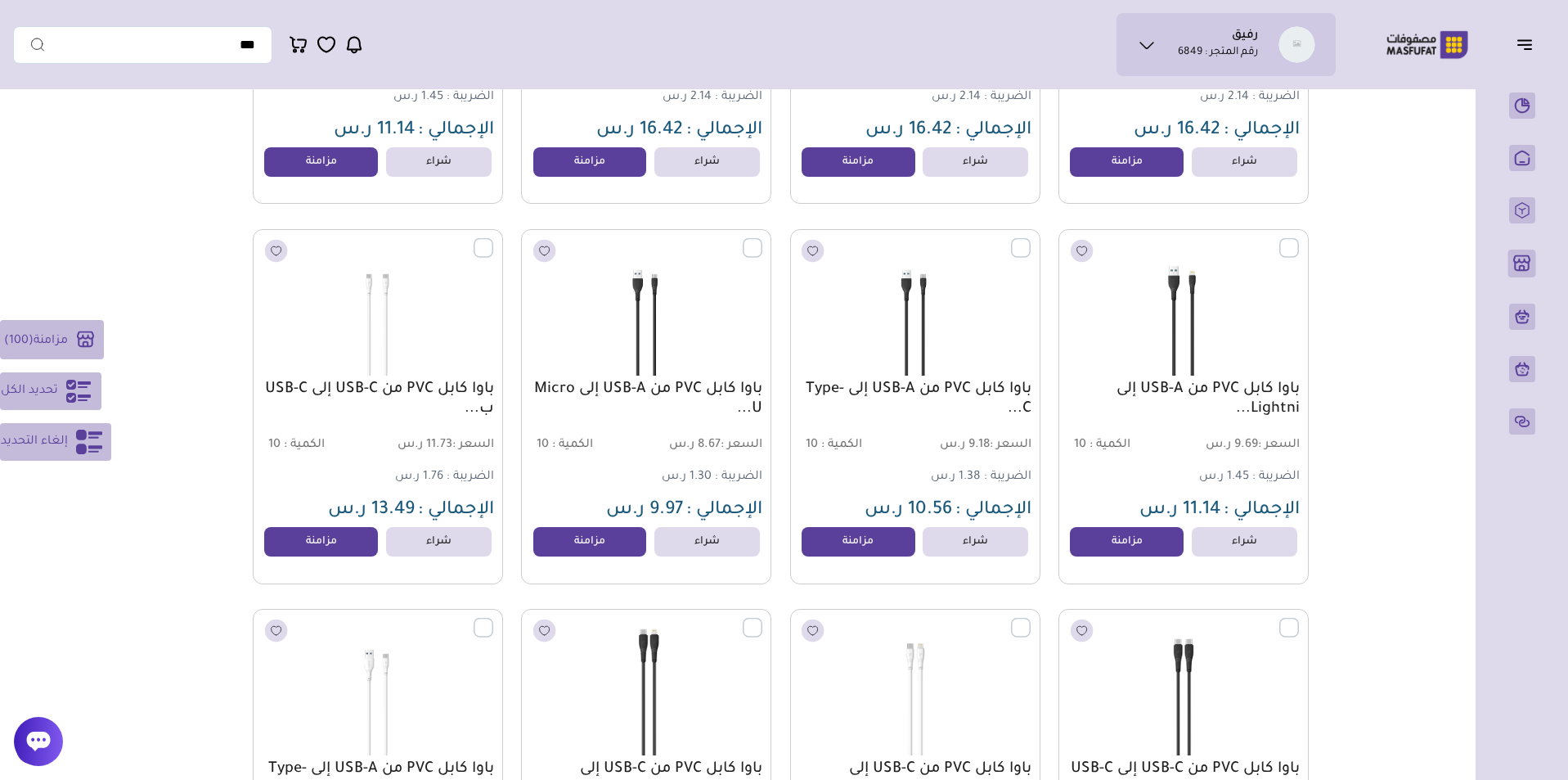
click at [1299, 239] on label at bounding box center [1299, 238] width 0 height 2
click at [1030, 239] on label at bounding box center [1030, 238] width 0 height 2
click at [762, 239] on label at bounding box center [762, 238] width 0 height 2
click at [493, 239] on label at bounding box center [493, 238] width 0 height 2
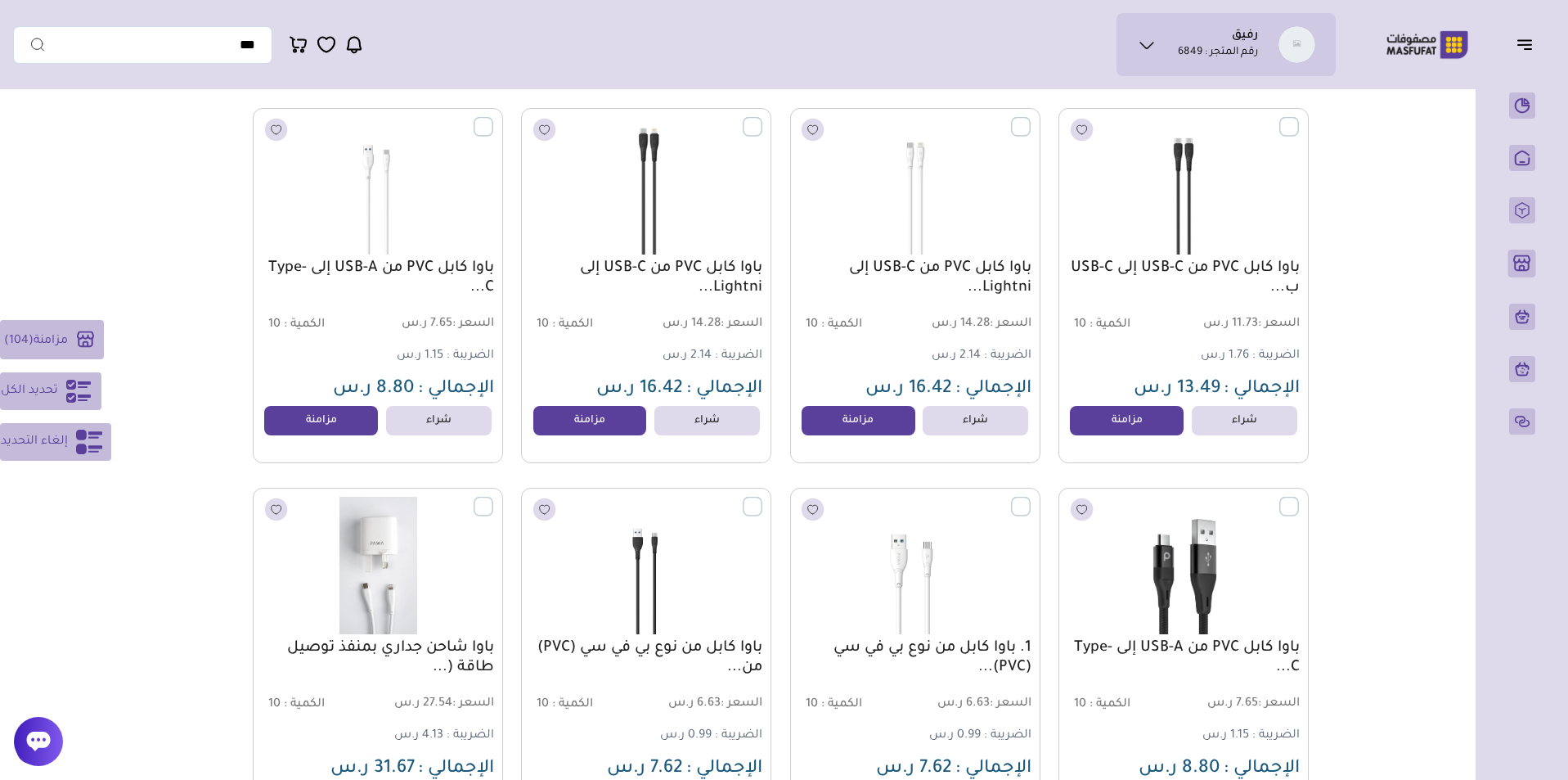
scroll to position [18796, 0]
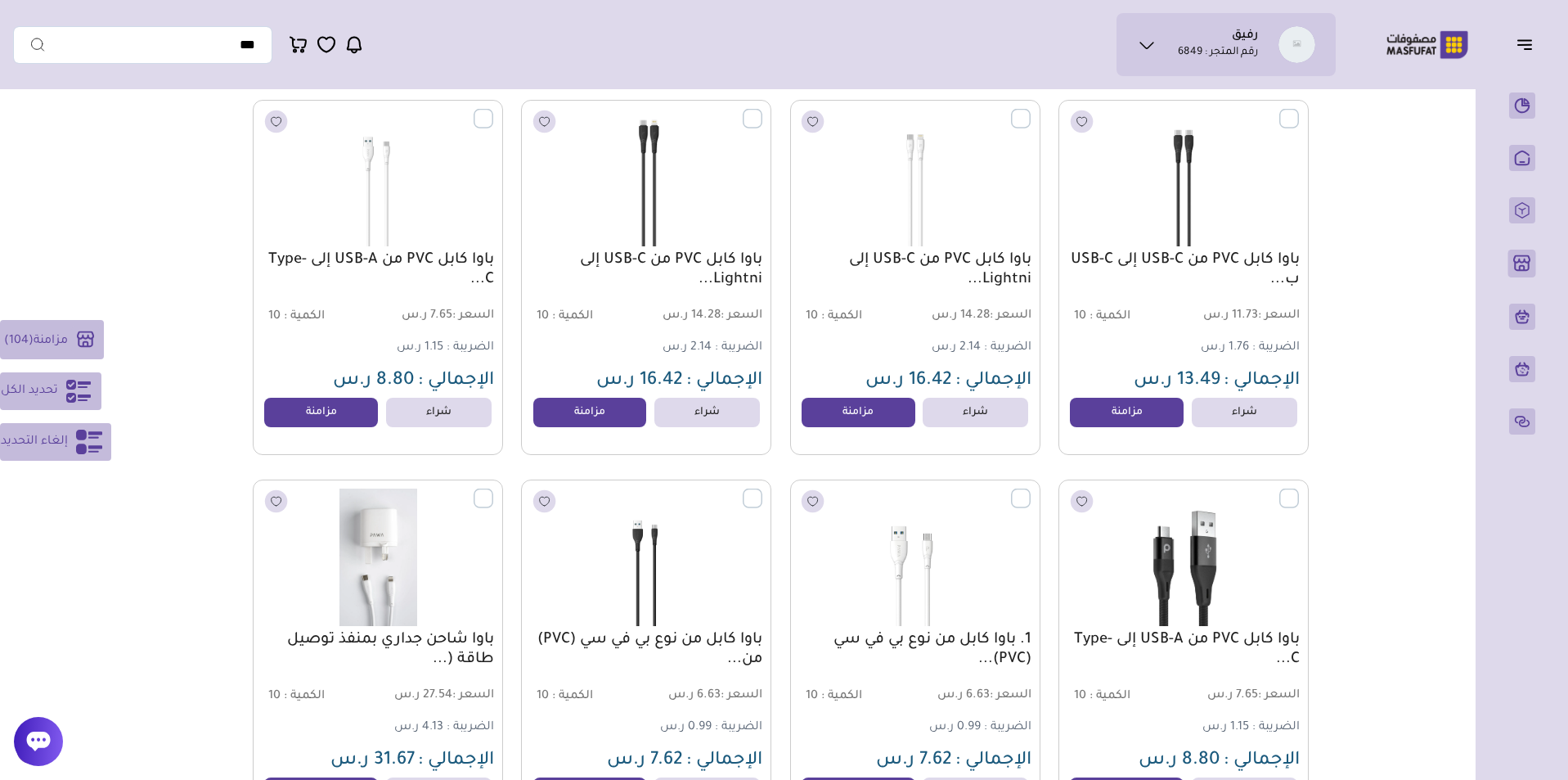
click at [493, 110] on label at bounding box center [493, 109] width 0 height 2
click at [762, 110] on label at bounding box center [762, 109] width 0 height 2
click at [1030, 110] on label at bounding box center [1030, 109] width 0 height 2
click at [1299, 110] on label at bounding box center [1299, 109] width 0 height 2
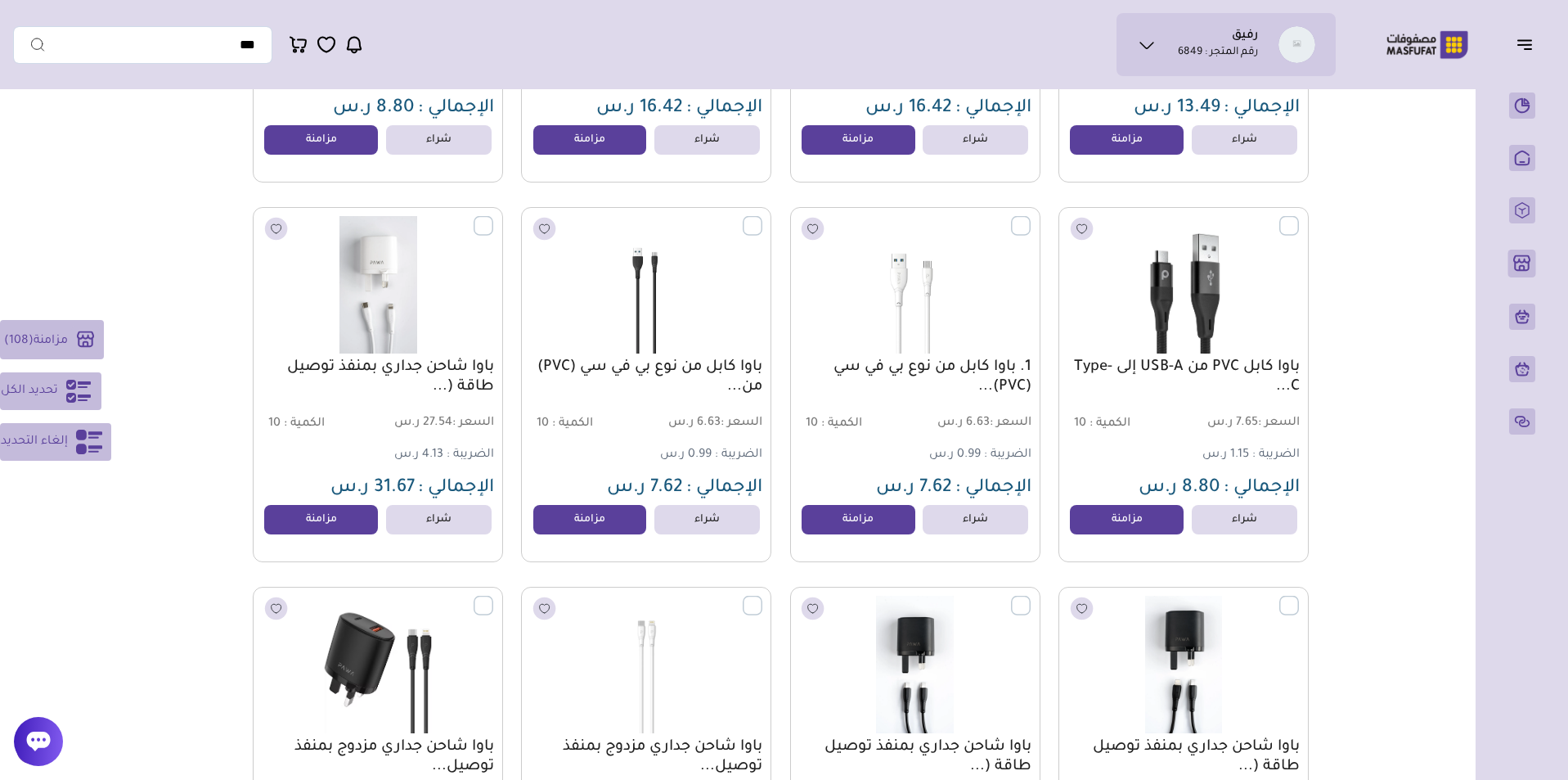
click at [1299, 217] on label at bounding box center [1299, 216] width 0 height 2
click at [1030, 217] on label at bounding box center [1030, 216] width 0 height 2
click at [762, 217] on label at bounding box center [762, 216] width 0 height 2
click at [493, 217] on label at bounding box center [493, 216] width 0 height 2
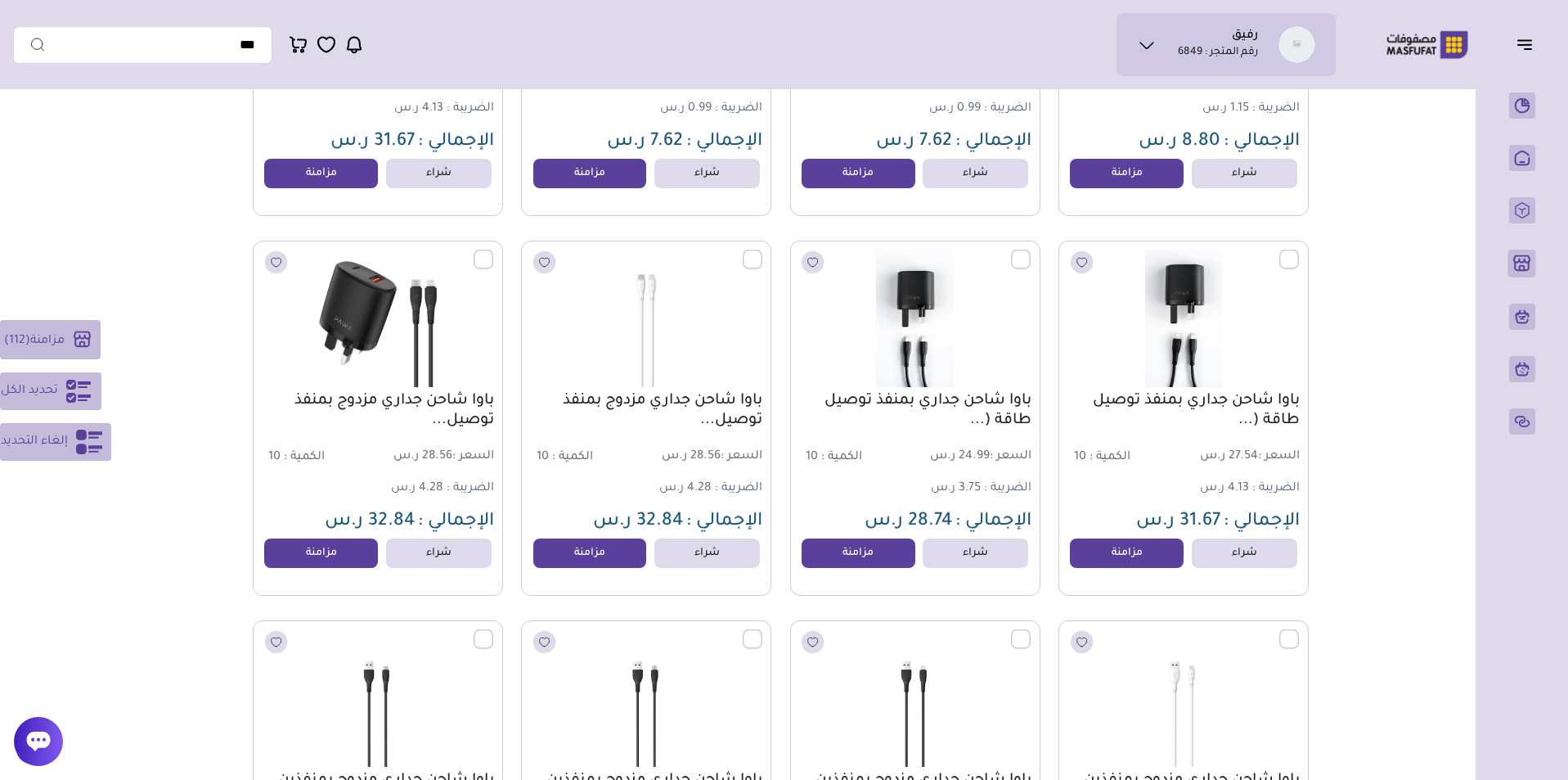
scroll to position [19435, 0]
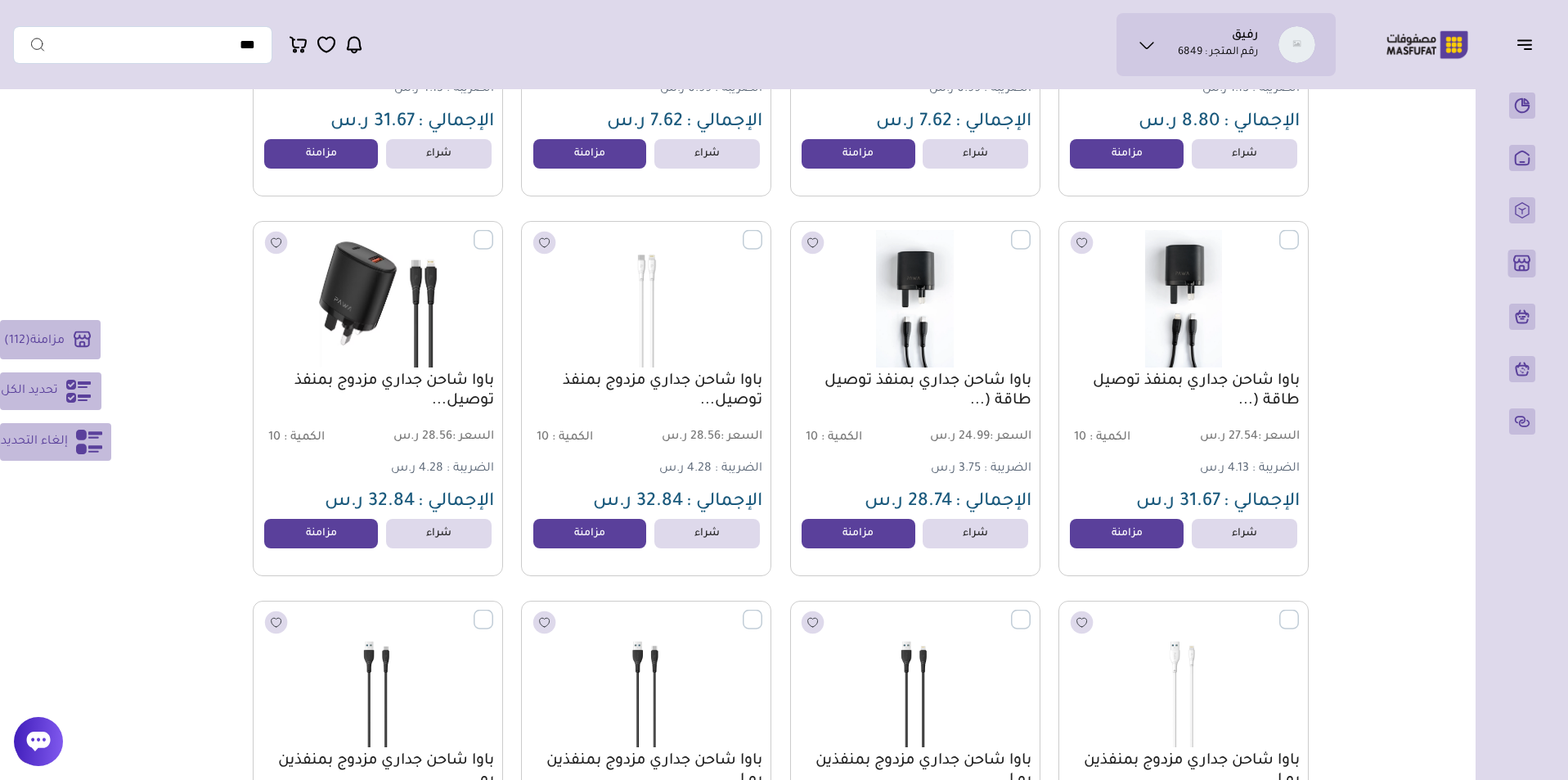
click at [493, 232] on label at bounding box center [493, 231] width 0 height 2
click at [762, 232] on label at bounding box center [762, 231] width 0 height 2
click at [1030, 232] on label at bounding box center [1030, 231] width 0 height 2
click at [1299, 232] on label at bounding box center [1299, 231] width 0 height 2
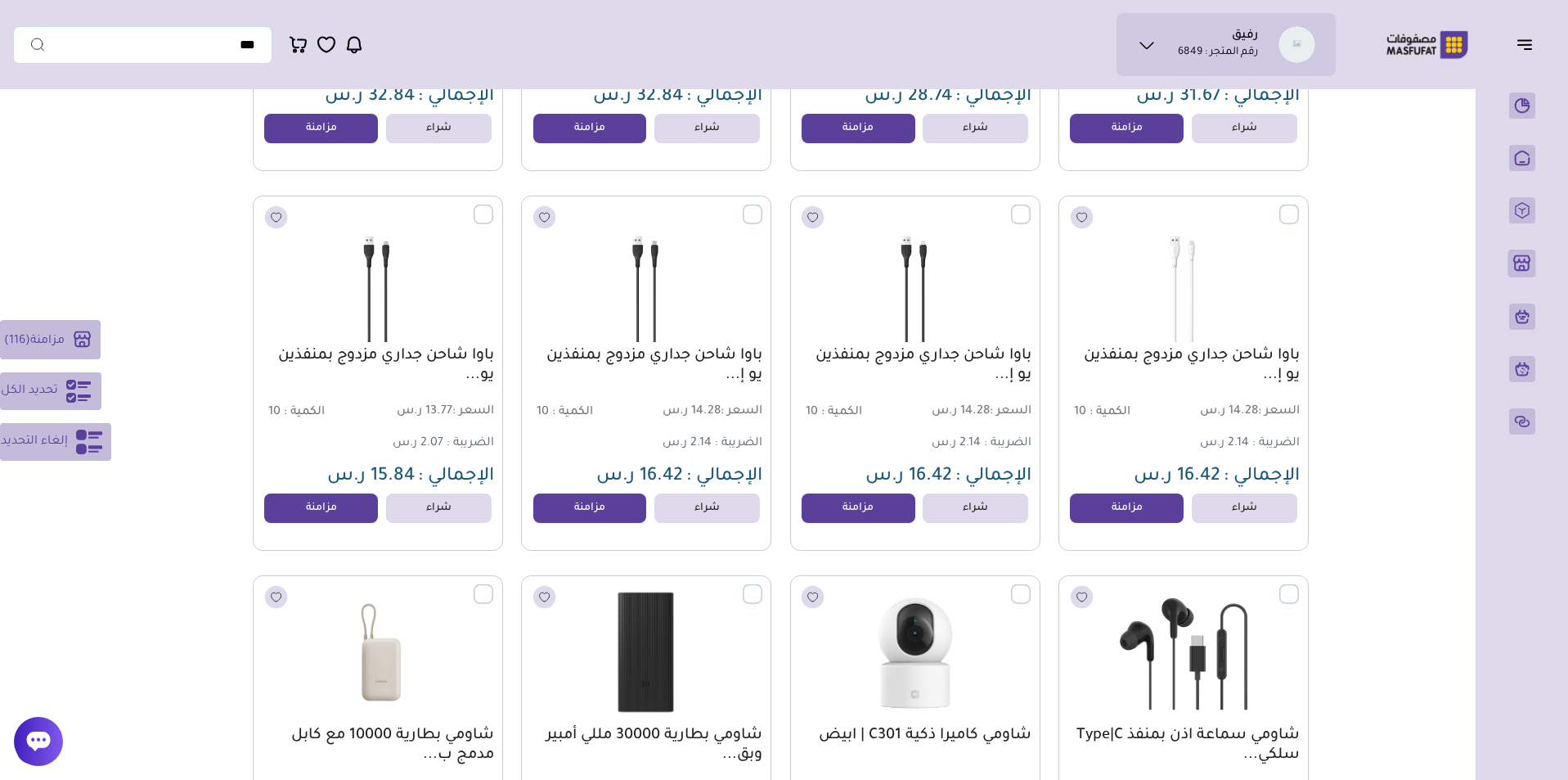
scroll to position [19868, 0]
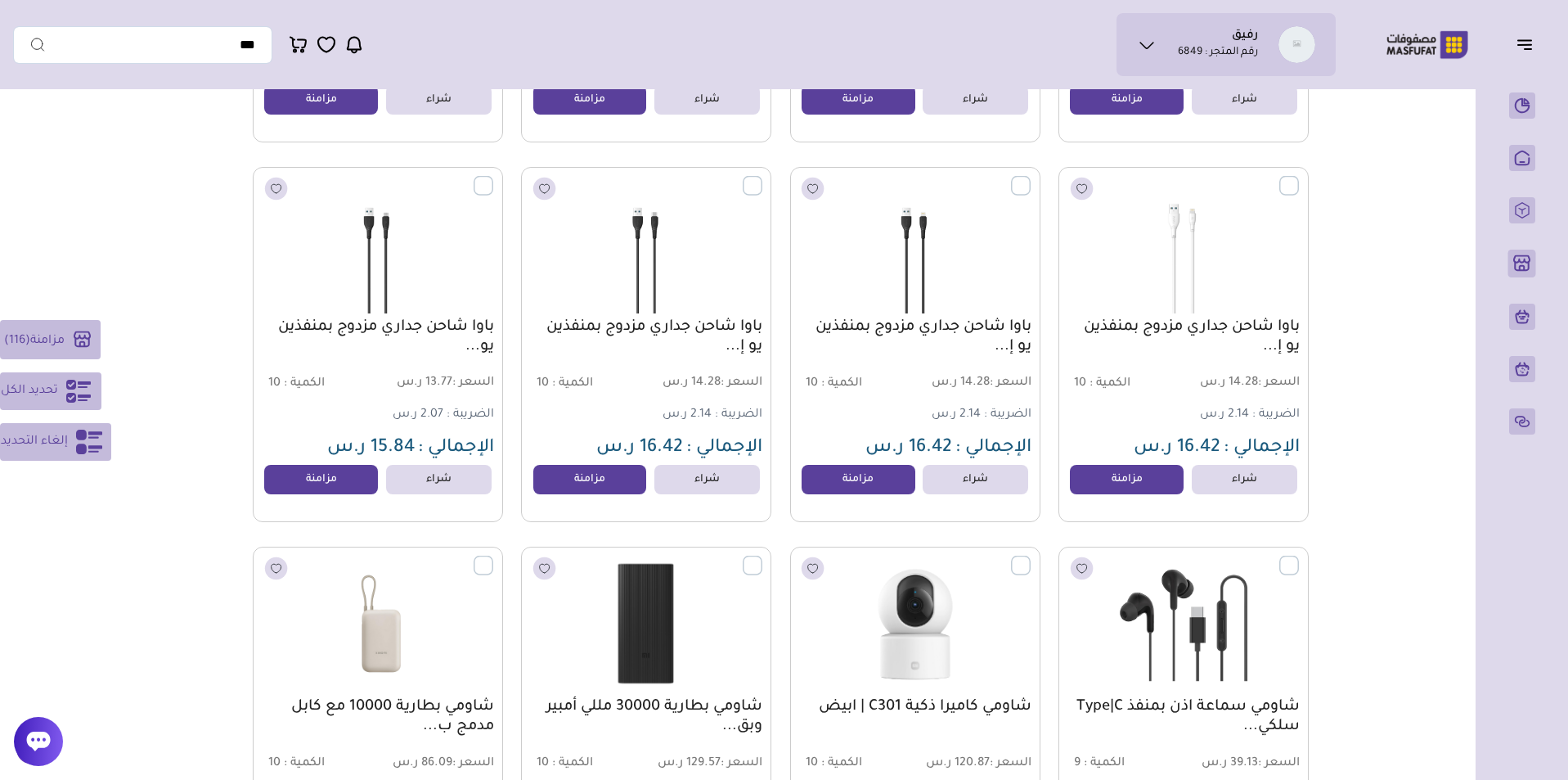
click at [1299, 178] on label at bounding box center [1299, 177] width 0 height 2
click at [1030, 178] on label at bounding box center [1030, 177] width 0 height 2
click at [762, 178] on label at bounding box center [762, 177] width 0 height 2
click at [493, 178] on label at bounding box center [493, 177] width 0 height 2
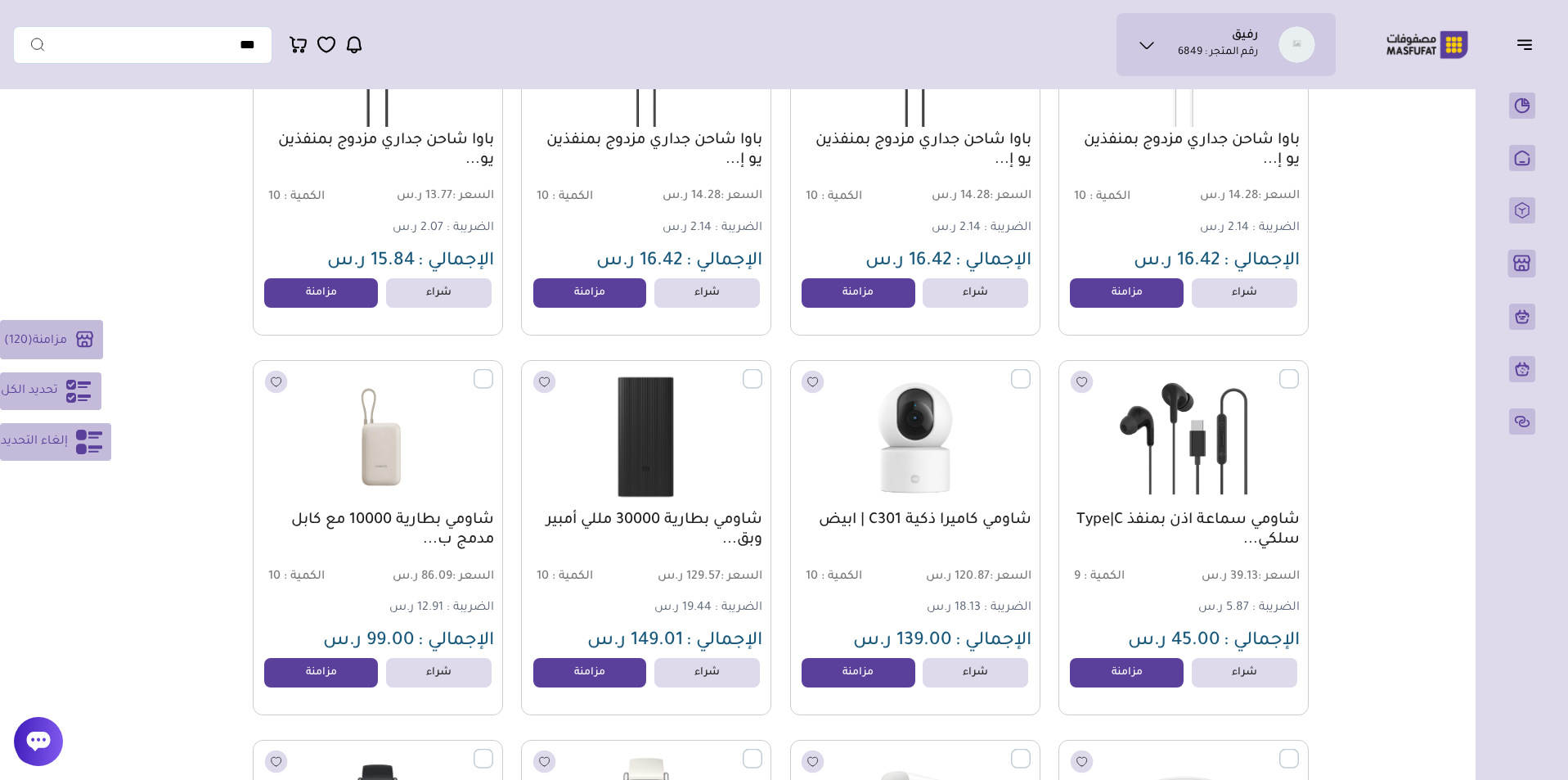
scroll to position [20057, 0]
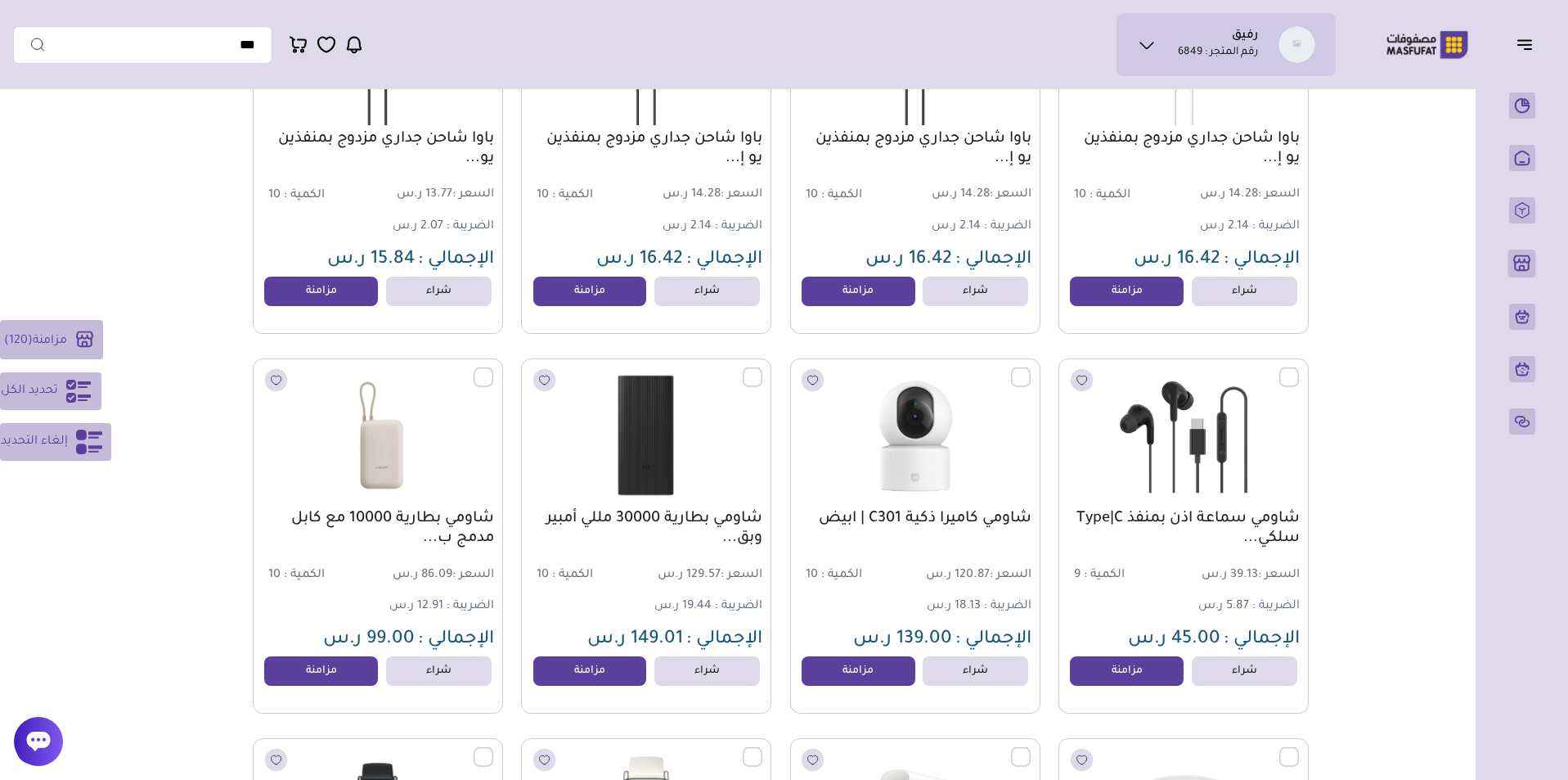
click at [493, 369] on label at bounding box center [493, 368] width 0 height 2
click at [762, 369] on label at bounding box center [762, 368] width 0 height 2
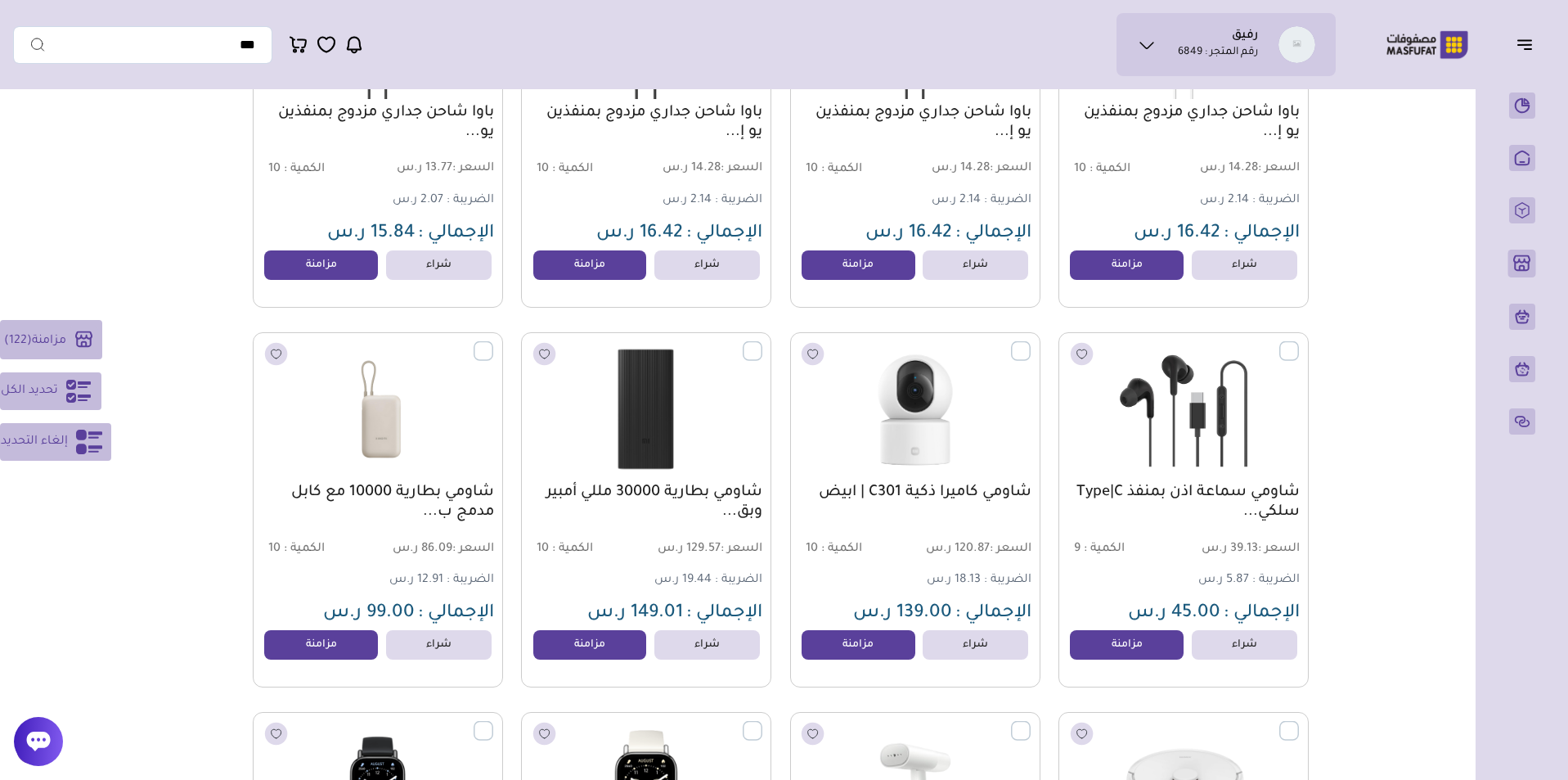
scroll to position [20161, 0]
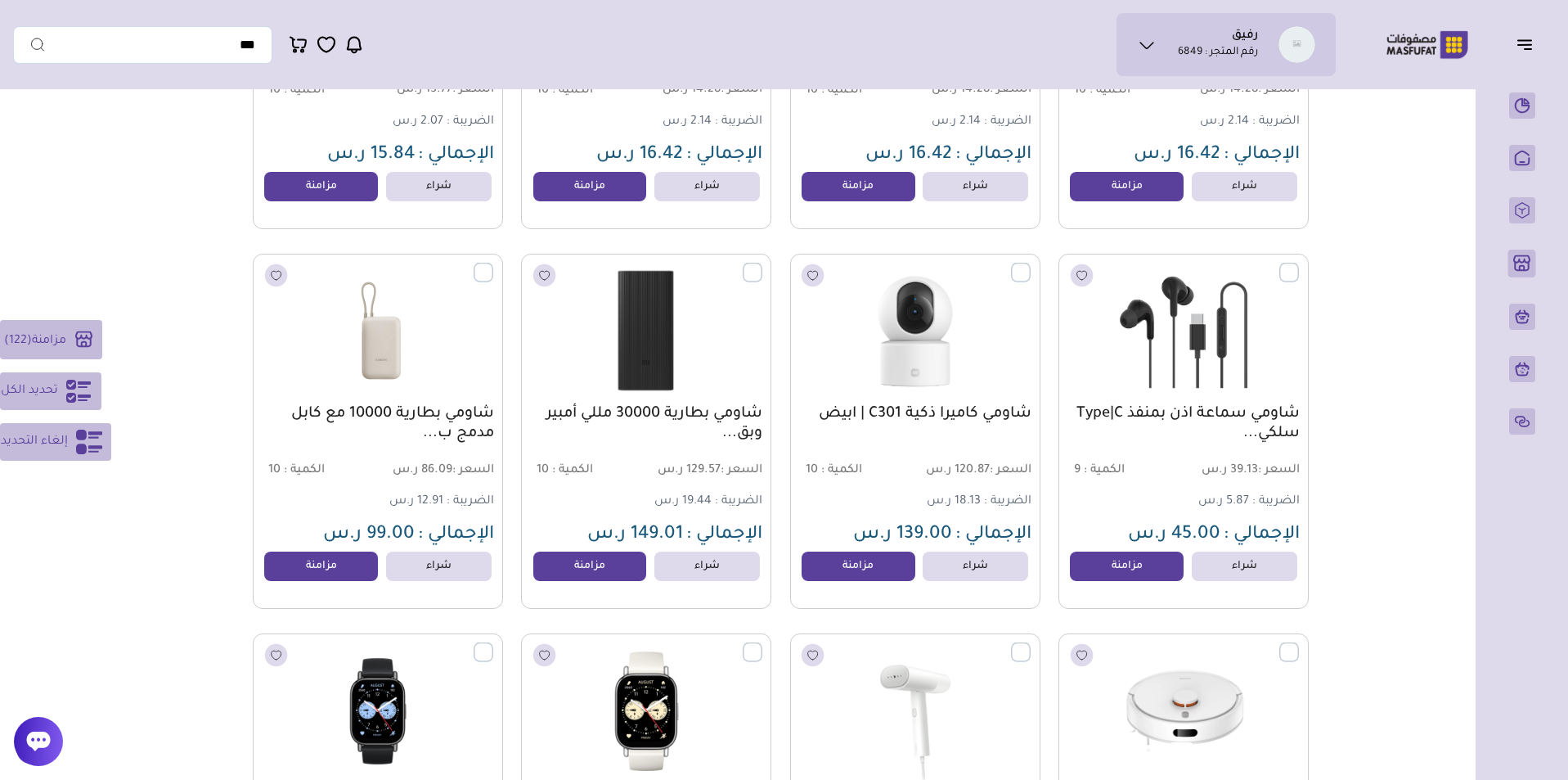
click at [61, 334] on span "مزامنة" at bounding box center [49, 340] width 35 height 13
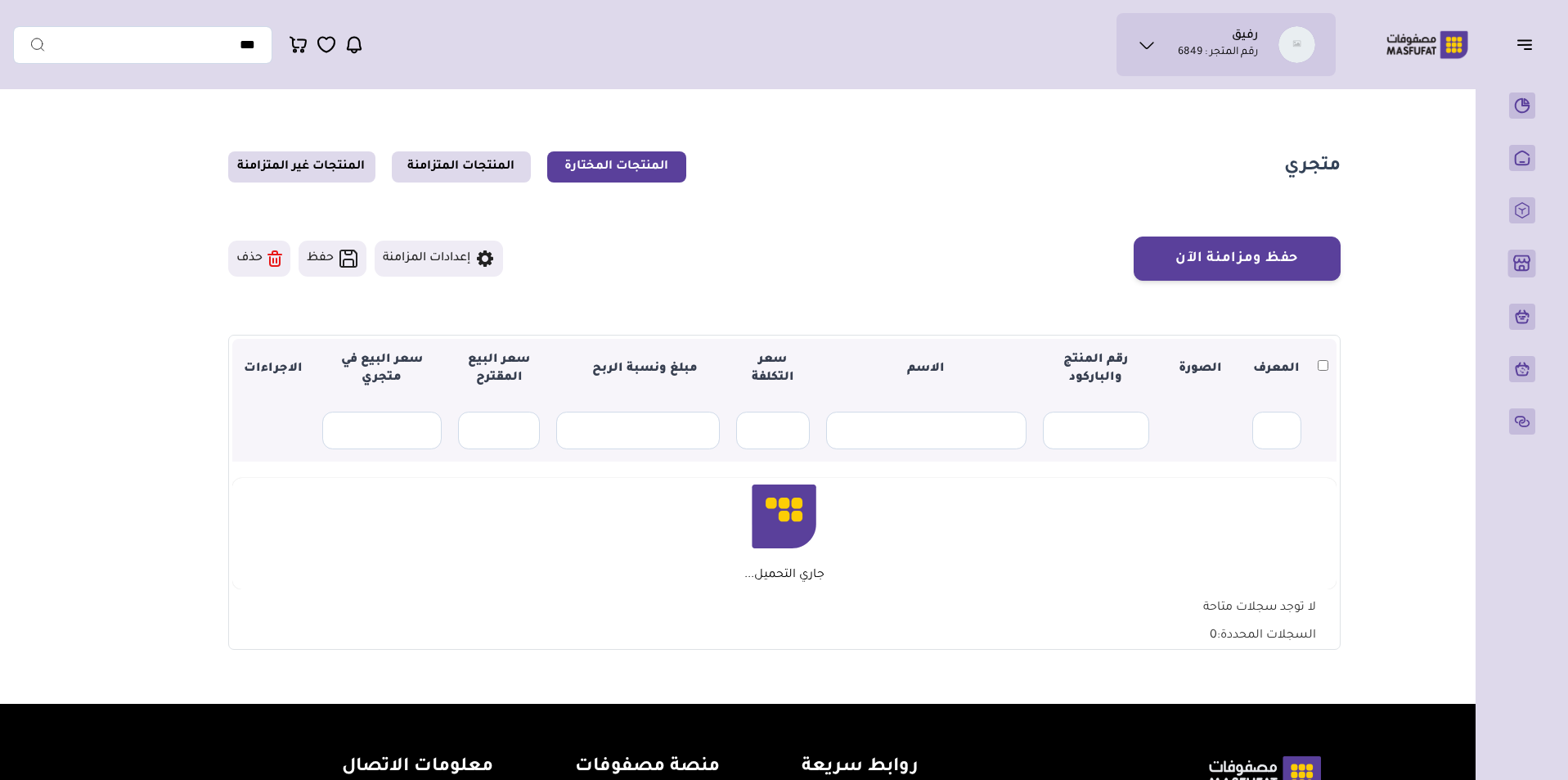
scroll to position [150, 0]
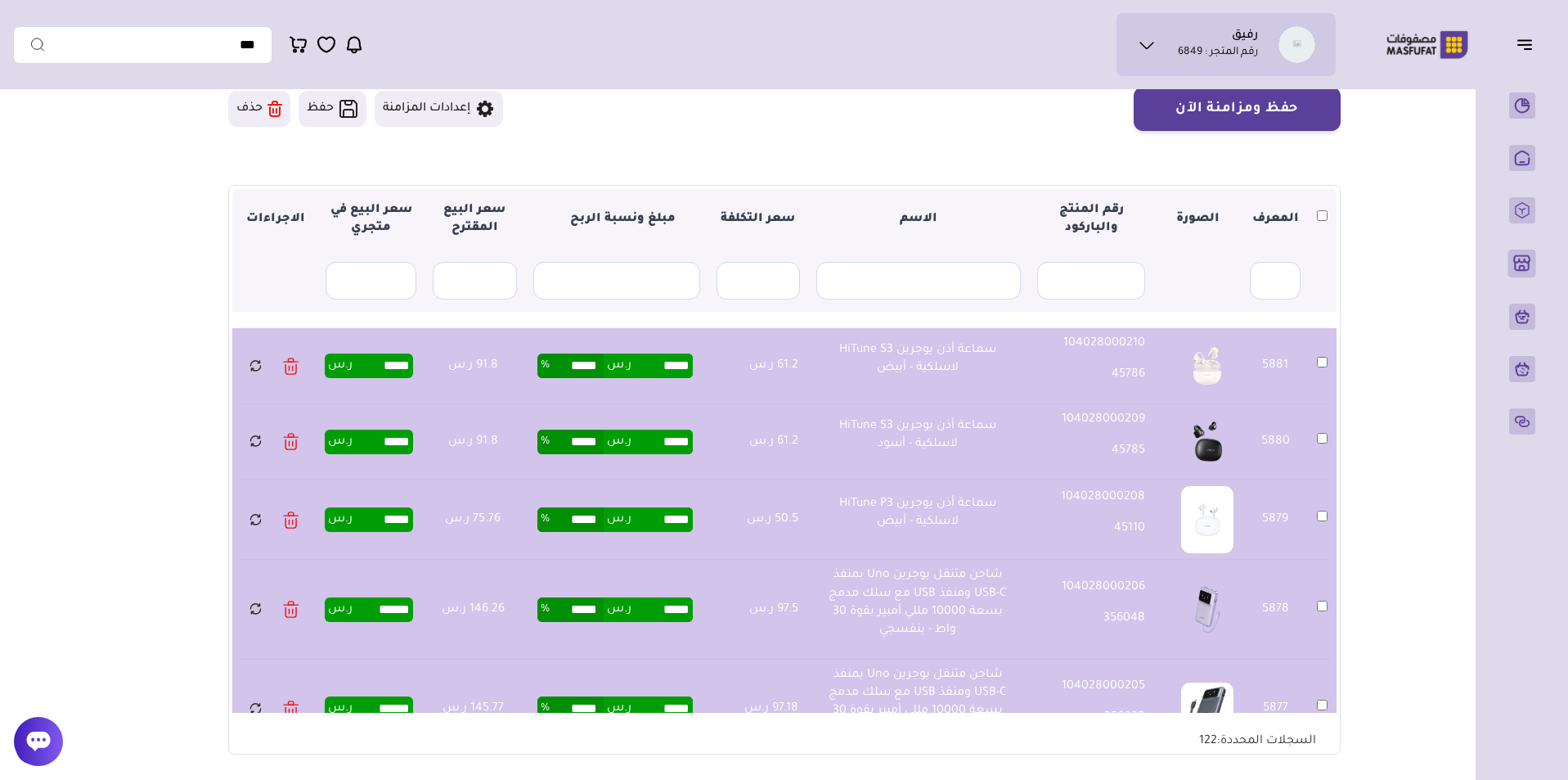
click at [1261, 102] on span "محفظتي" at bounding box center [1269, 96] width 42 height 16
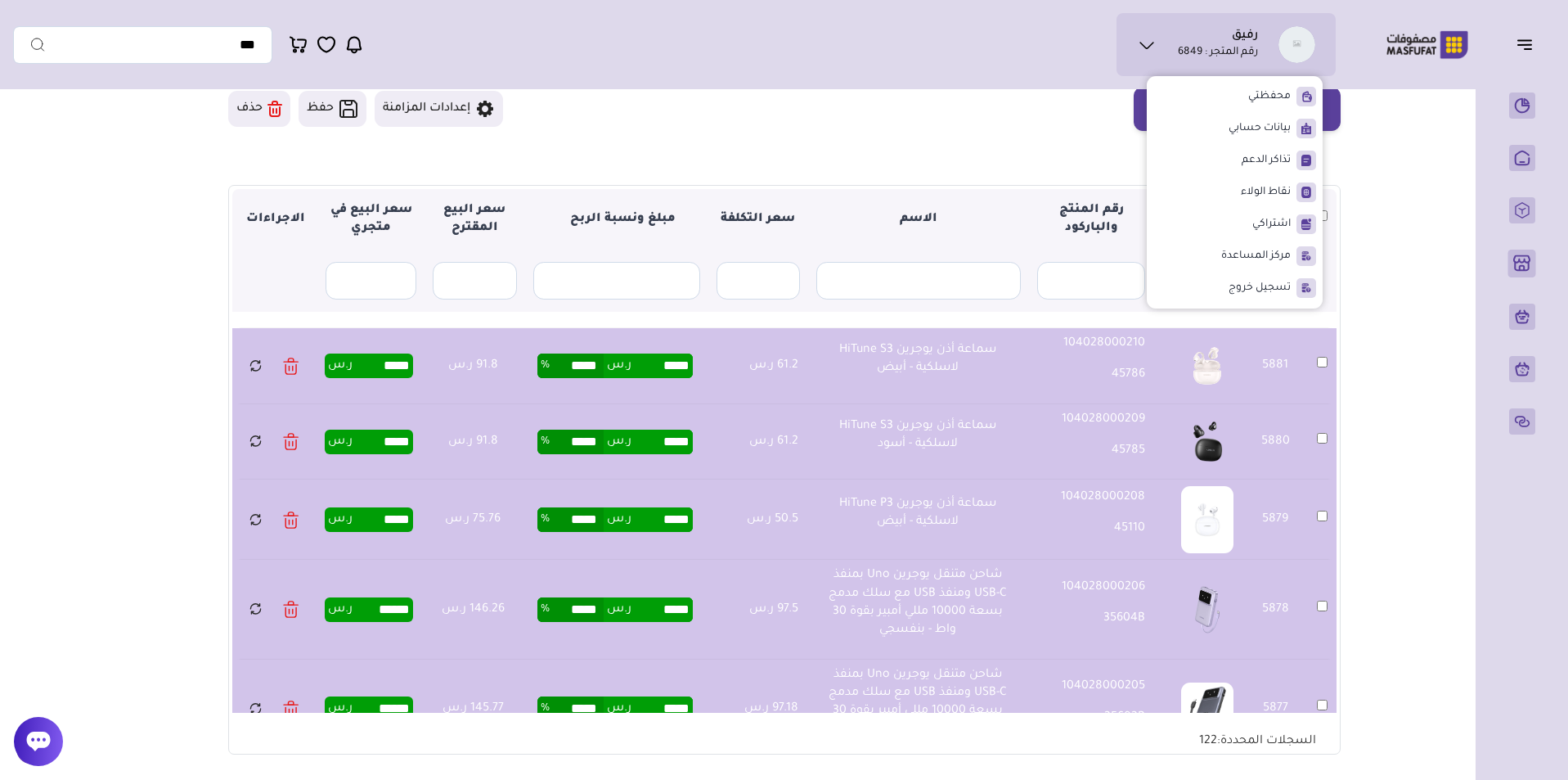
click at [1363, 121] on section "متجري المنتجات المختارة المنتجات المتزامنة المنتجات غير المتزامنة حفظ ومزامنة ا…" at bounding box center [784, 377] width 1178 height 860
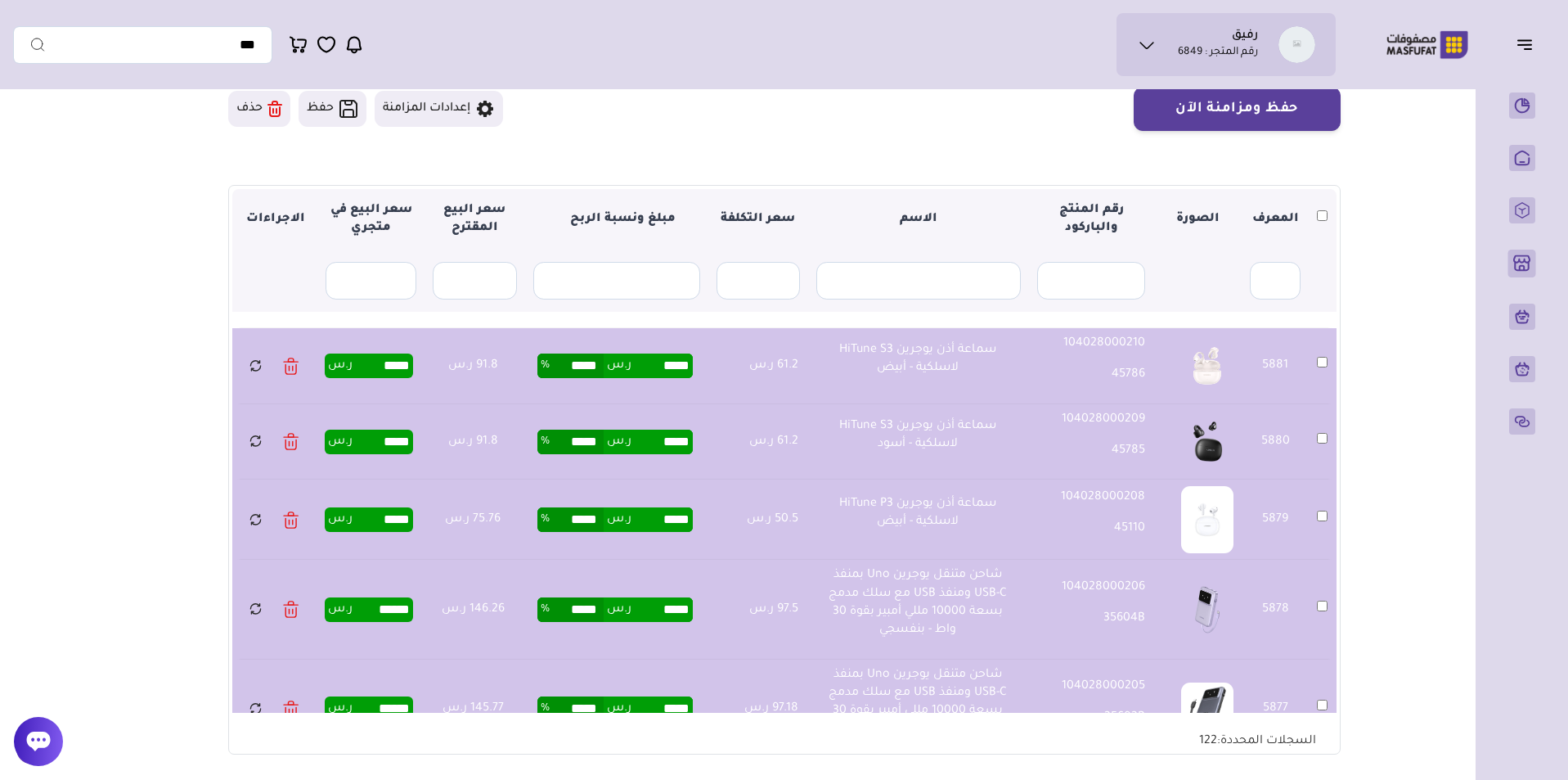
scroll to position [85, 0]
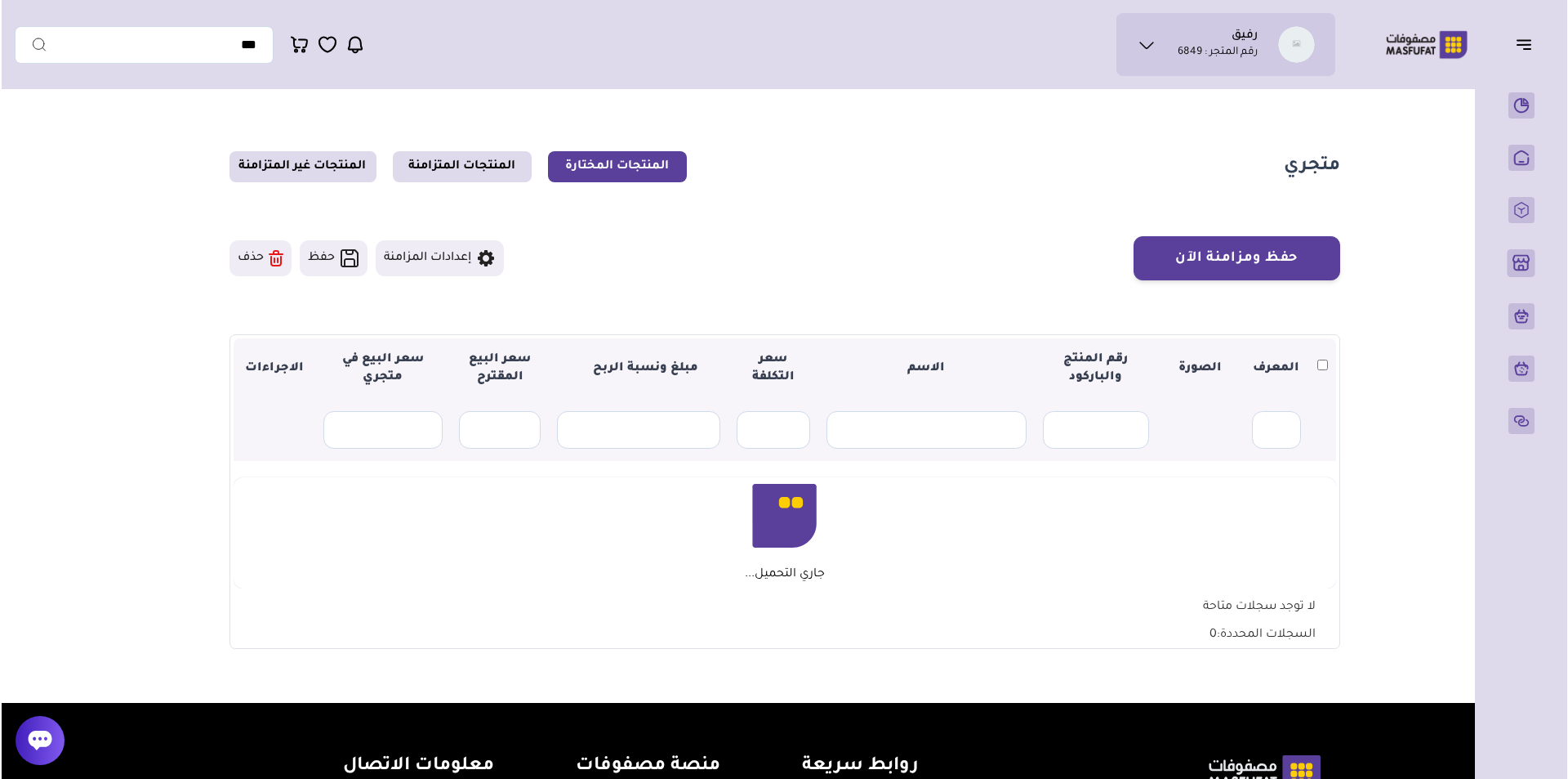
scroll to position [75, 0]
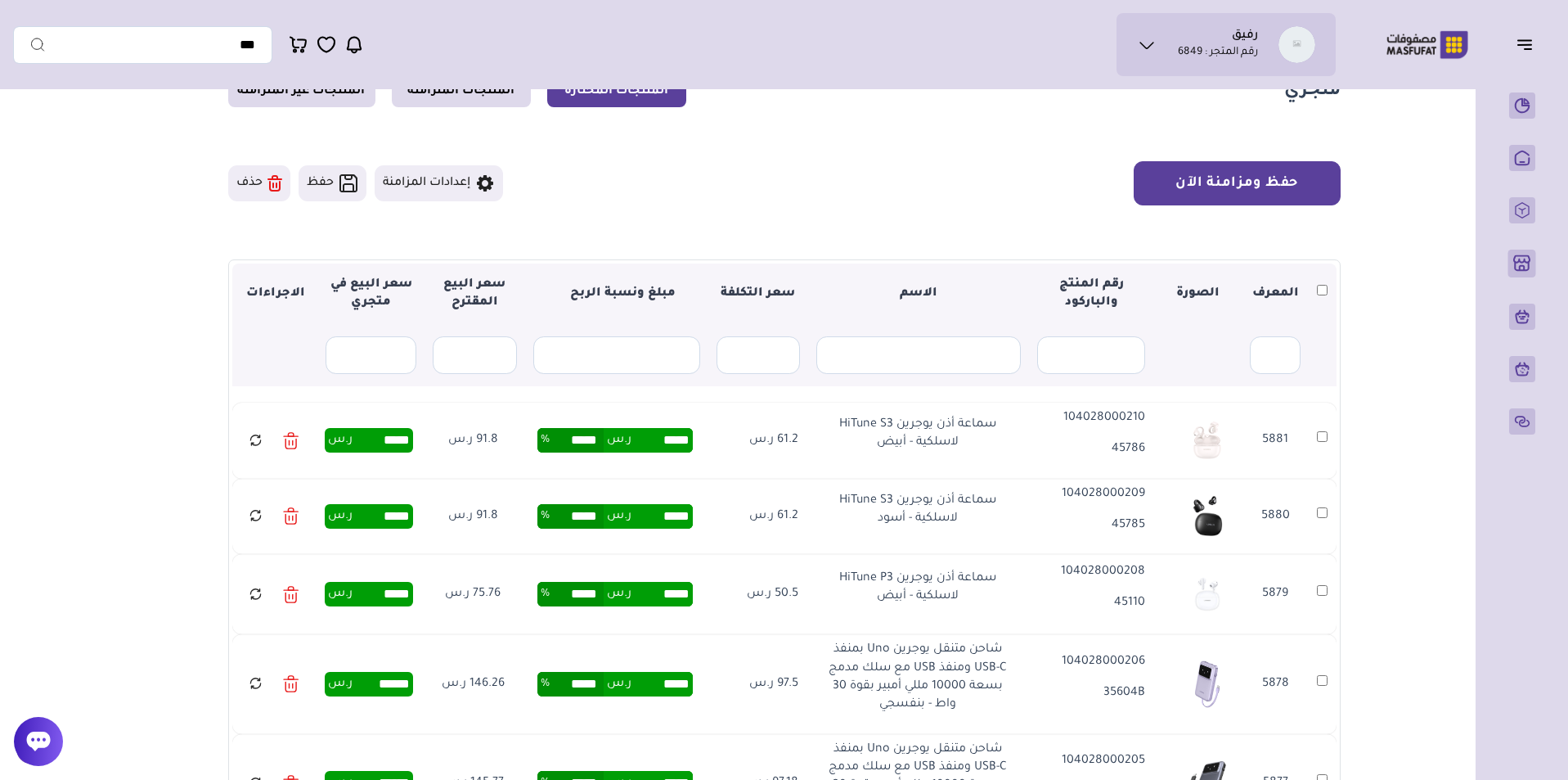
click at [1242, 186] on button "حفظ ومزامنة الآن" at bounding box center [1236, 184] width 207 height 44
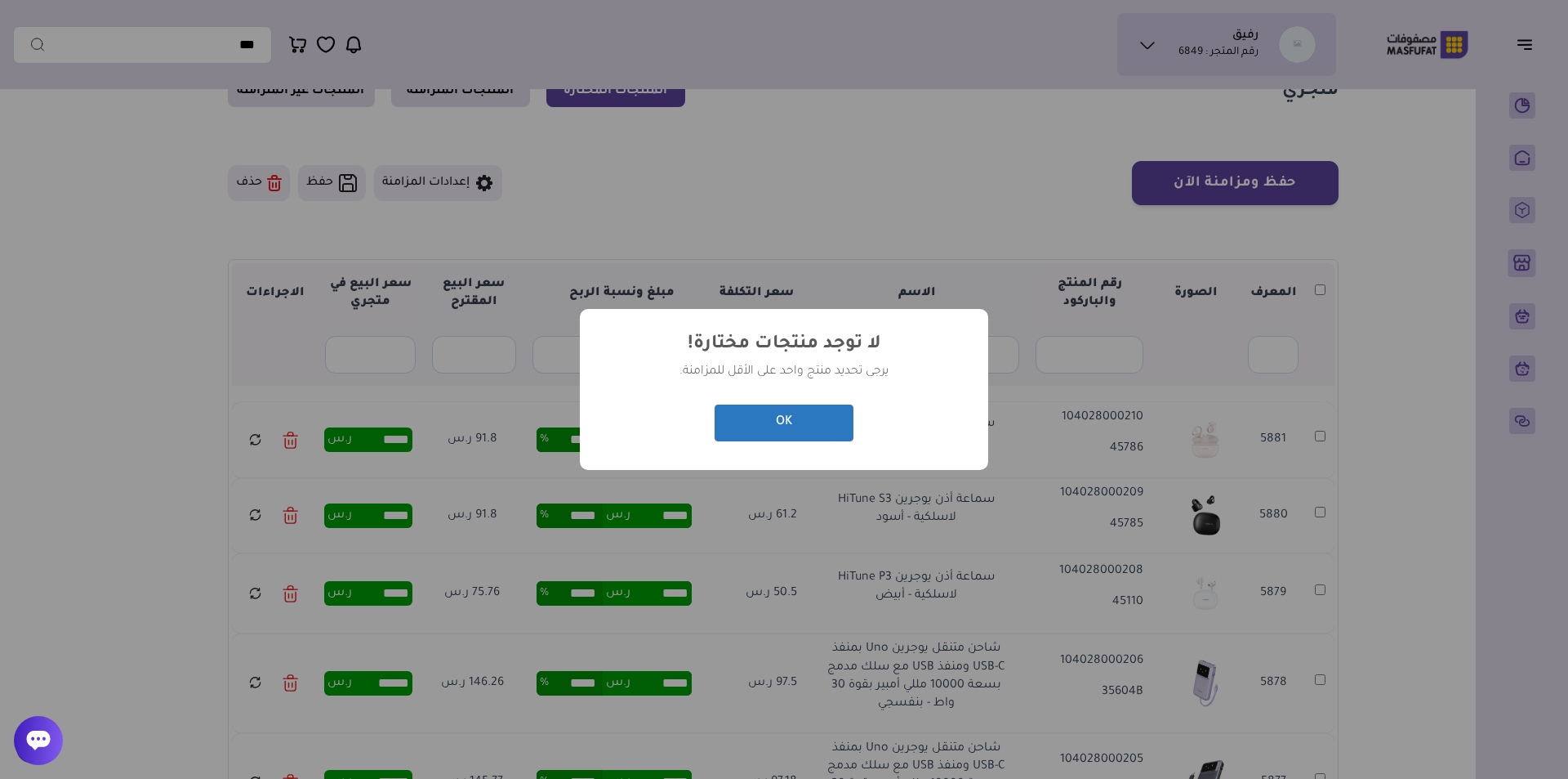
click at [816, 417] on button "OK" at bounding box center [784, 423] width 138 height 37
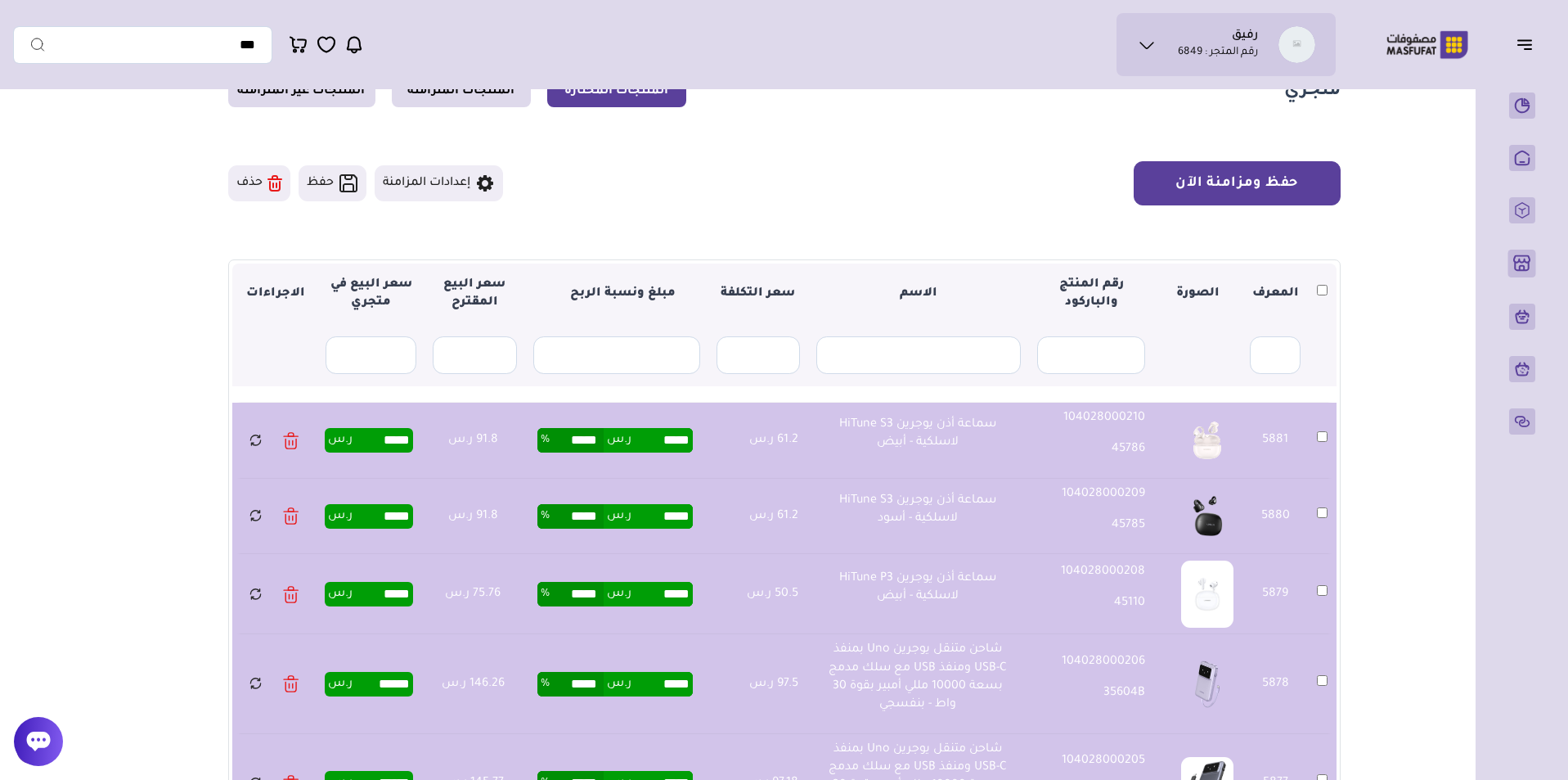
click at [1292, 166] on button "حفظ ومزامنة الآن" at bounding box center [1236, 184] width 207 height 44
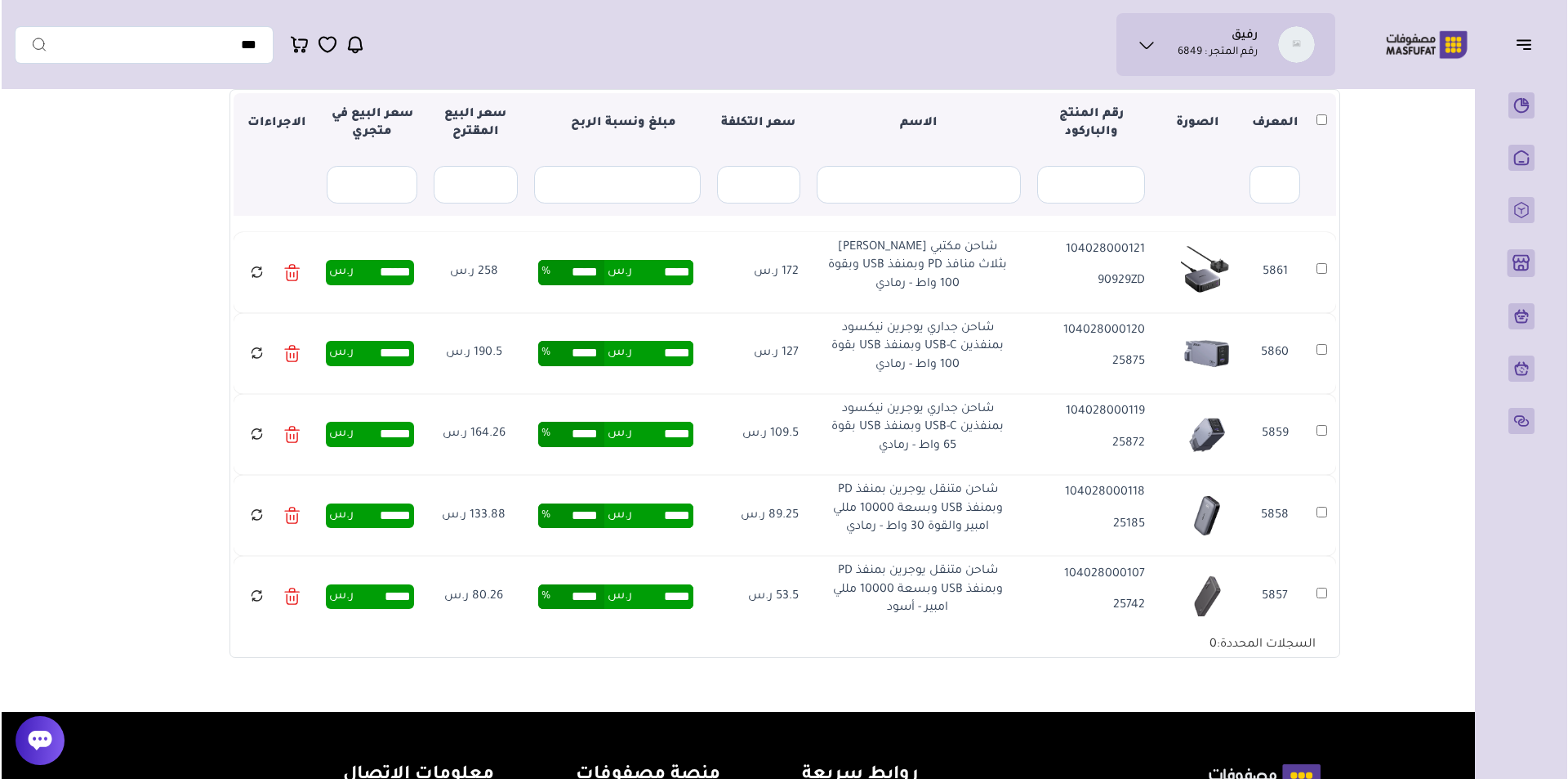
scroll to position [138, 0]
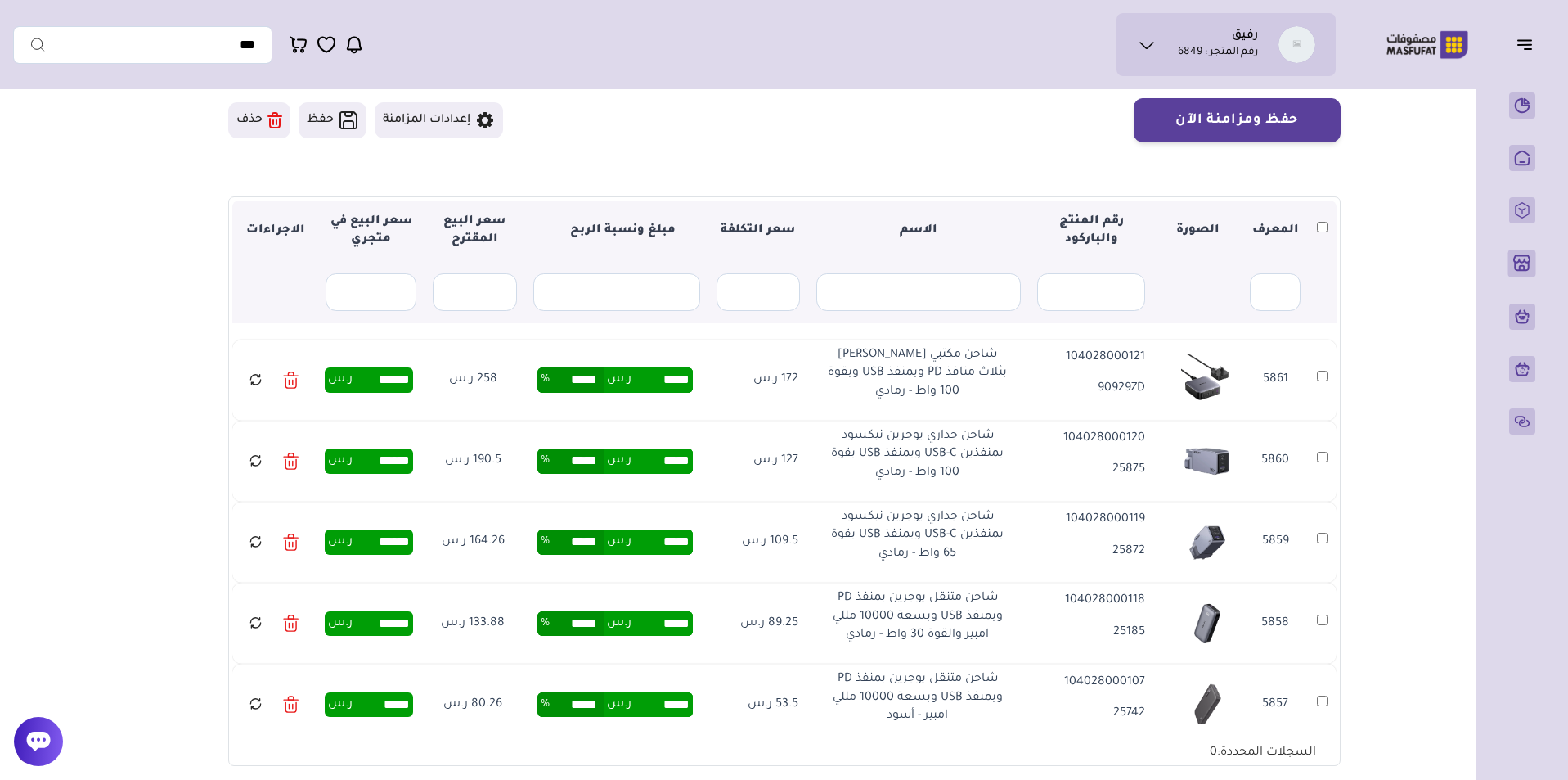
click at [1320, 220] on th at bounding box center [1322, 231] width 28 height 62
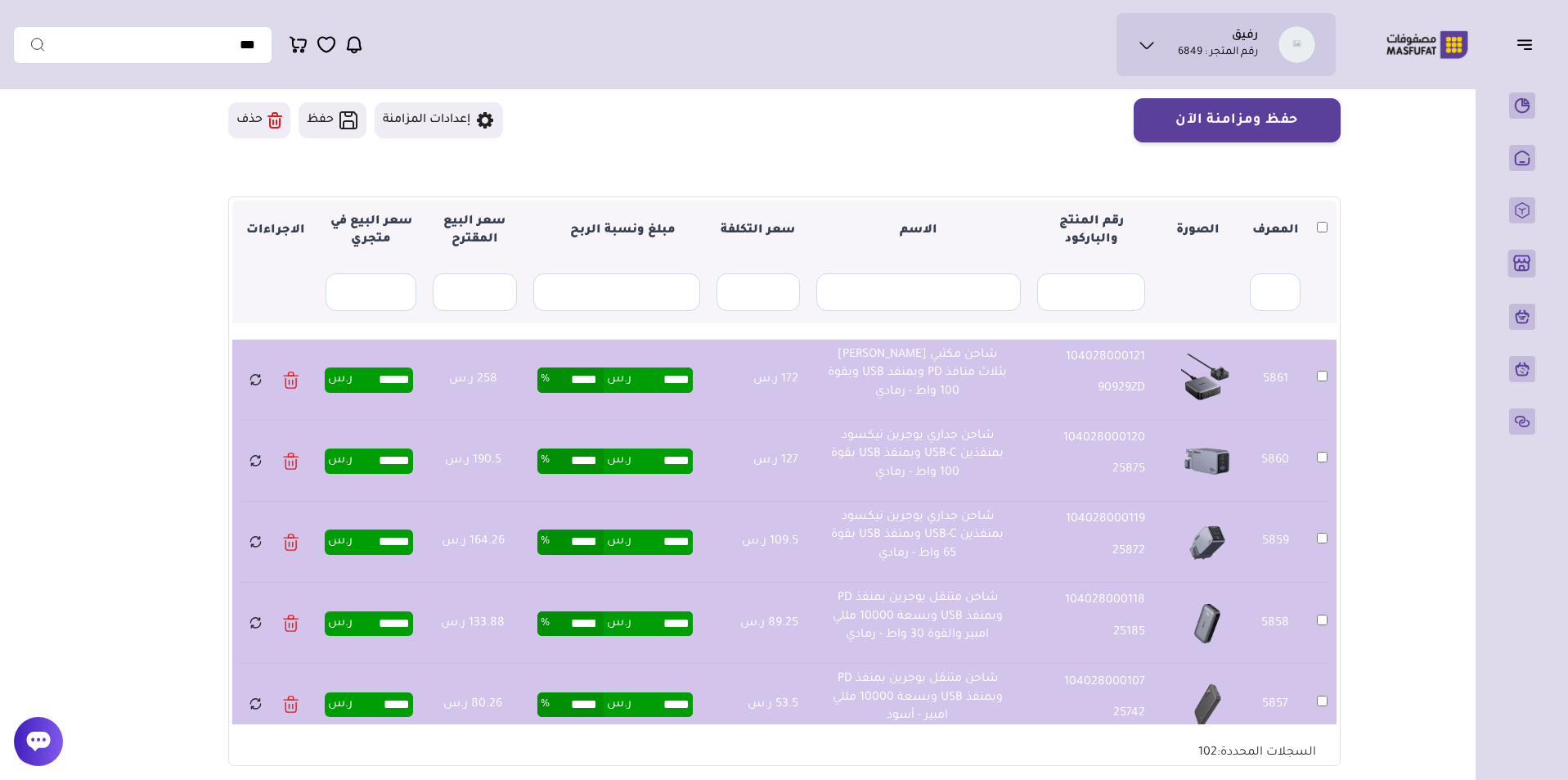
click at [1249, 113] on ul "محفظتي بيانات حسابي تذاكر الدعم" at bounding box center [1235, 192] width 176 height 233
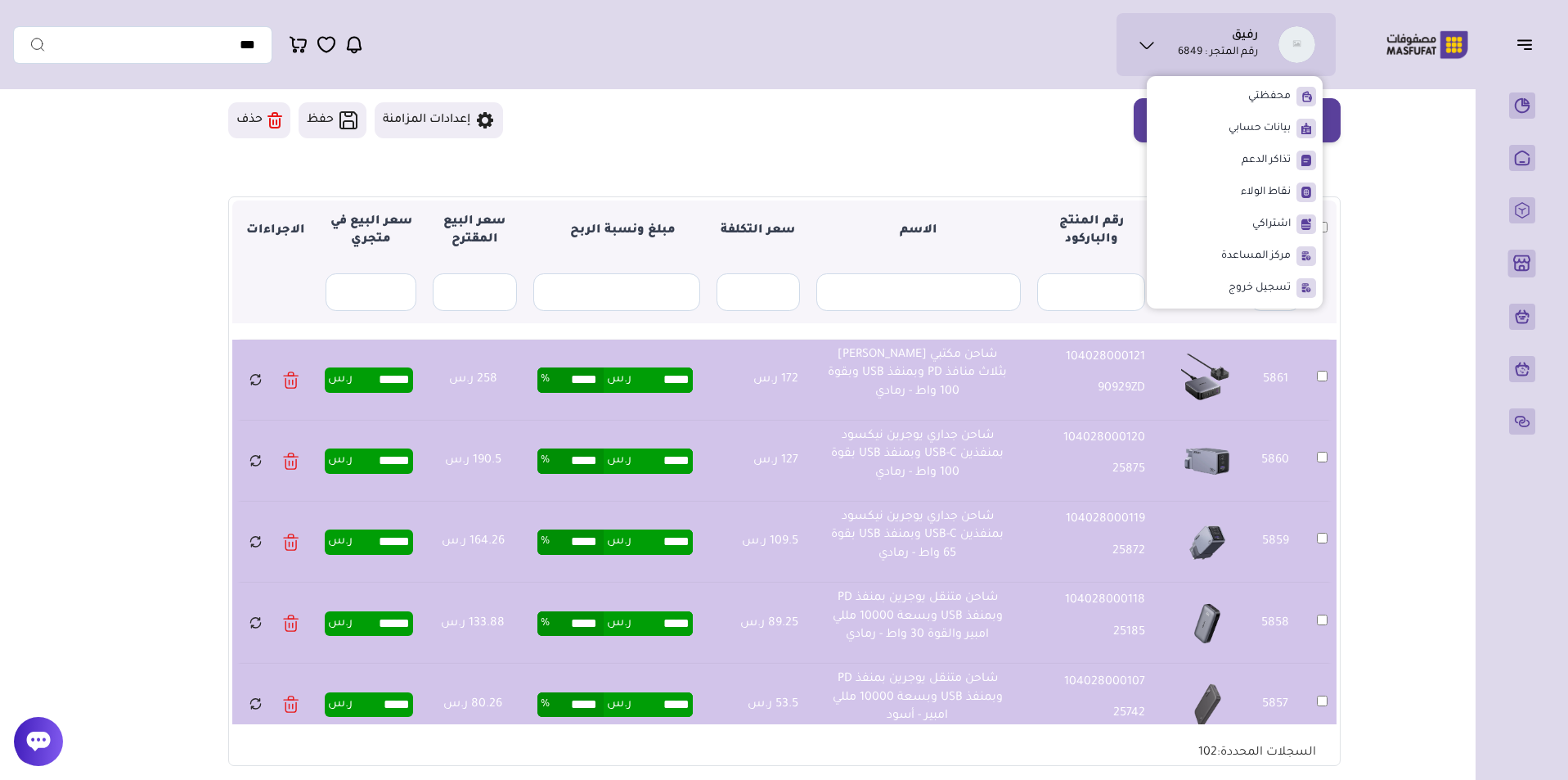
click at [1405, 168] on main "متجري المنتجات المختارة المنتجات المتزامنة المنتجات غير المتزامنة حفظ ومزامنة ا…" at bounding box center [783, 389] width 1542 height 860
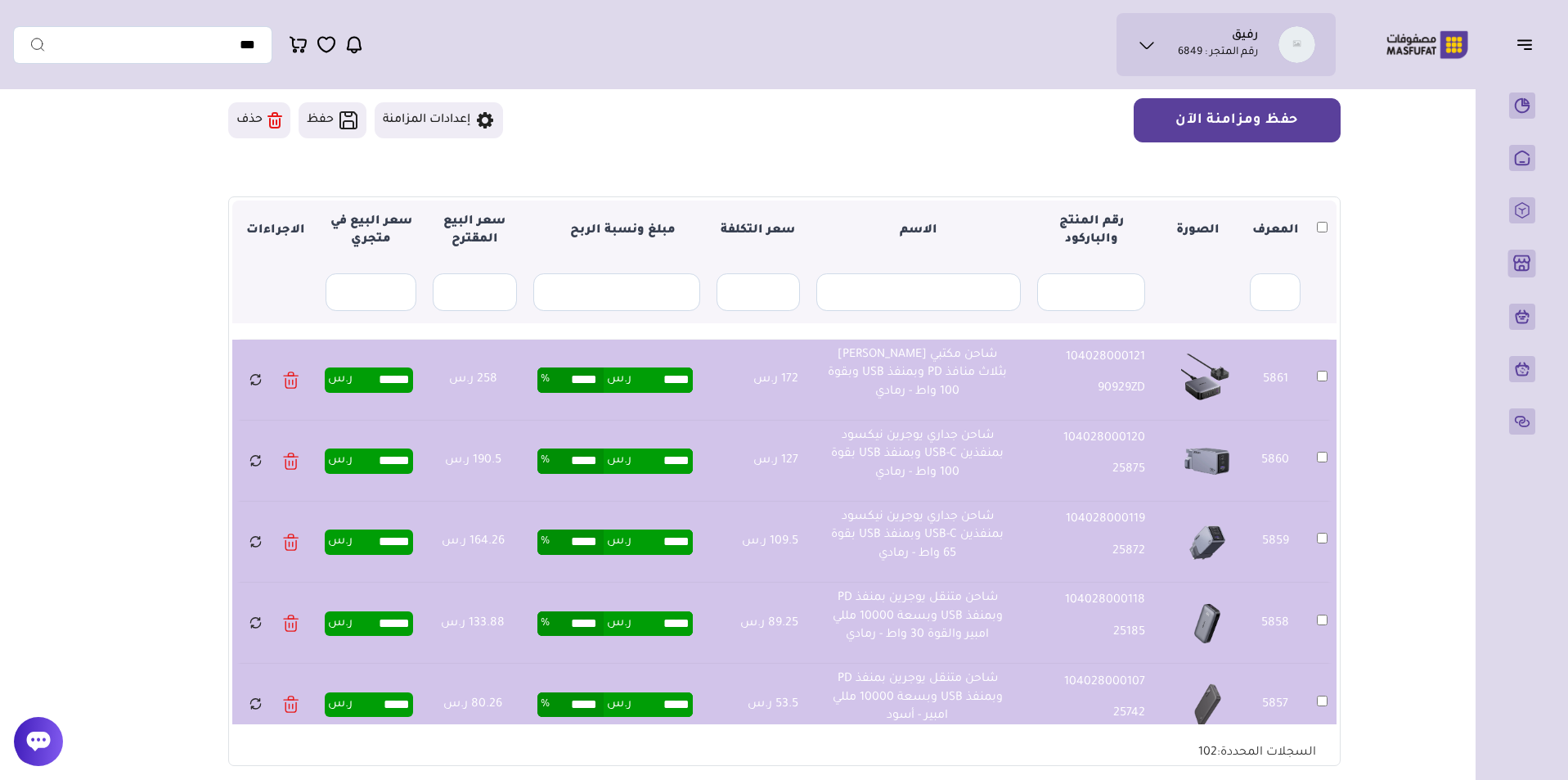
click at [1326, 124] on button "حفظ ومزامنة الآن" at bounding box center [1236, 120] width 207 height 44
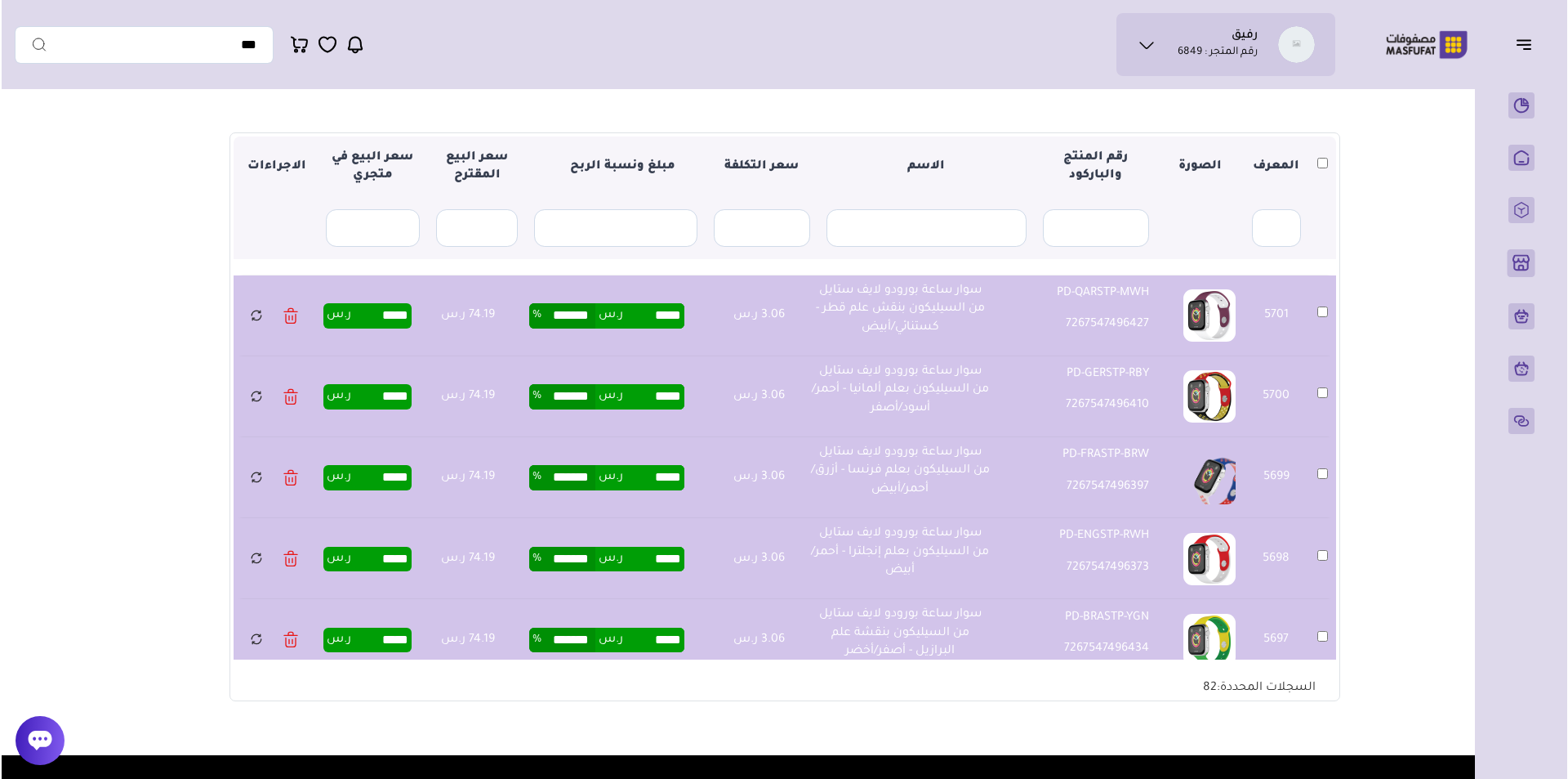
scroll to position [14, 0]
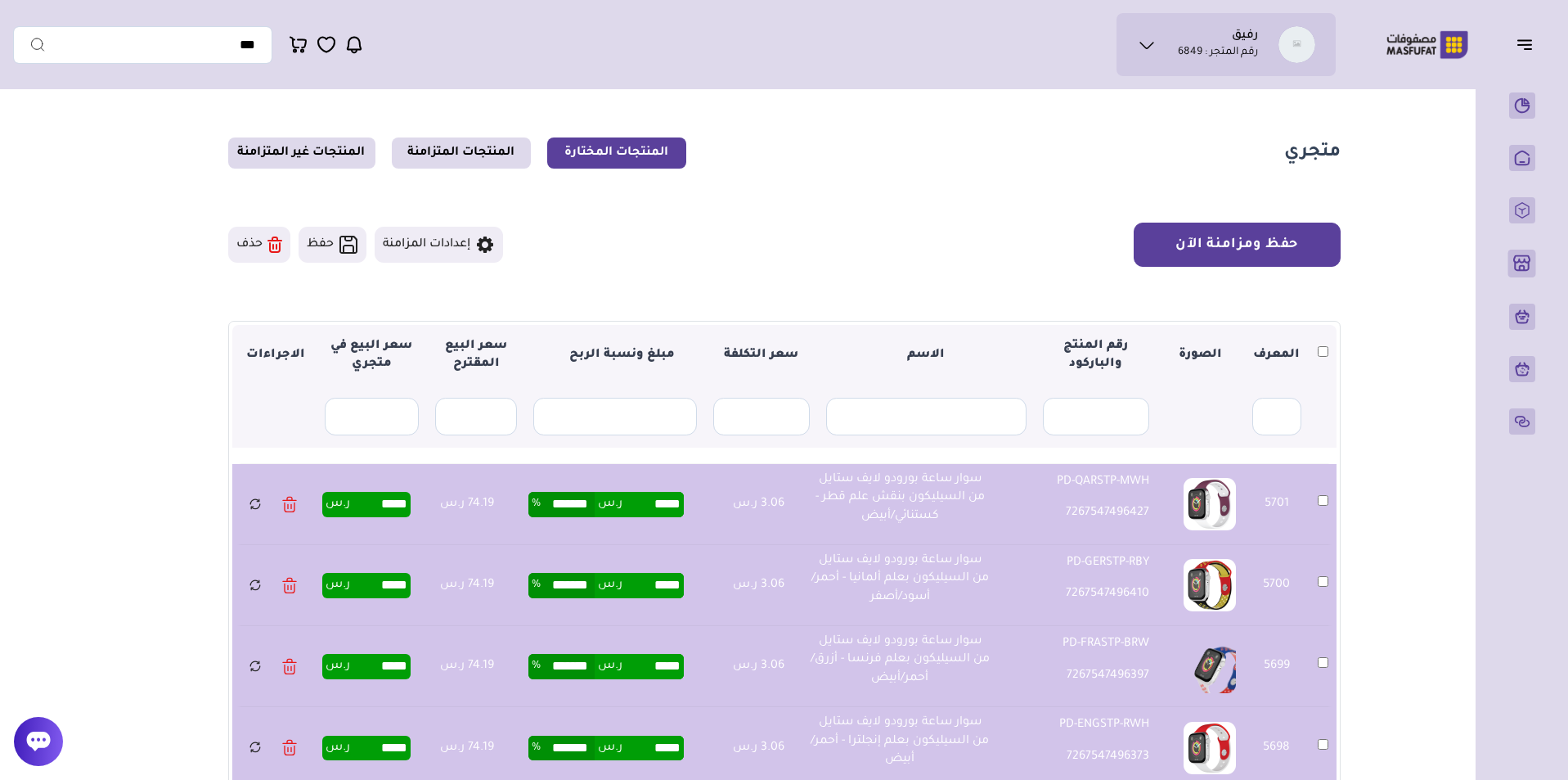
click at [1277, 253] on button "حفظ ومزامنة الآن" at bounding box center [1236, 244] width 207 height 44
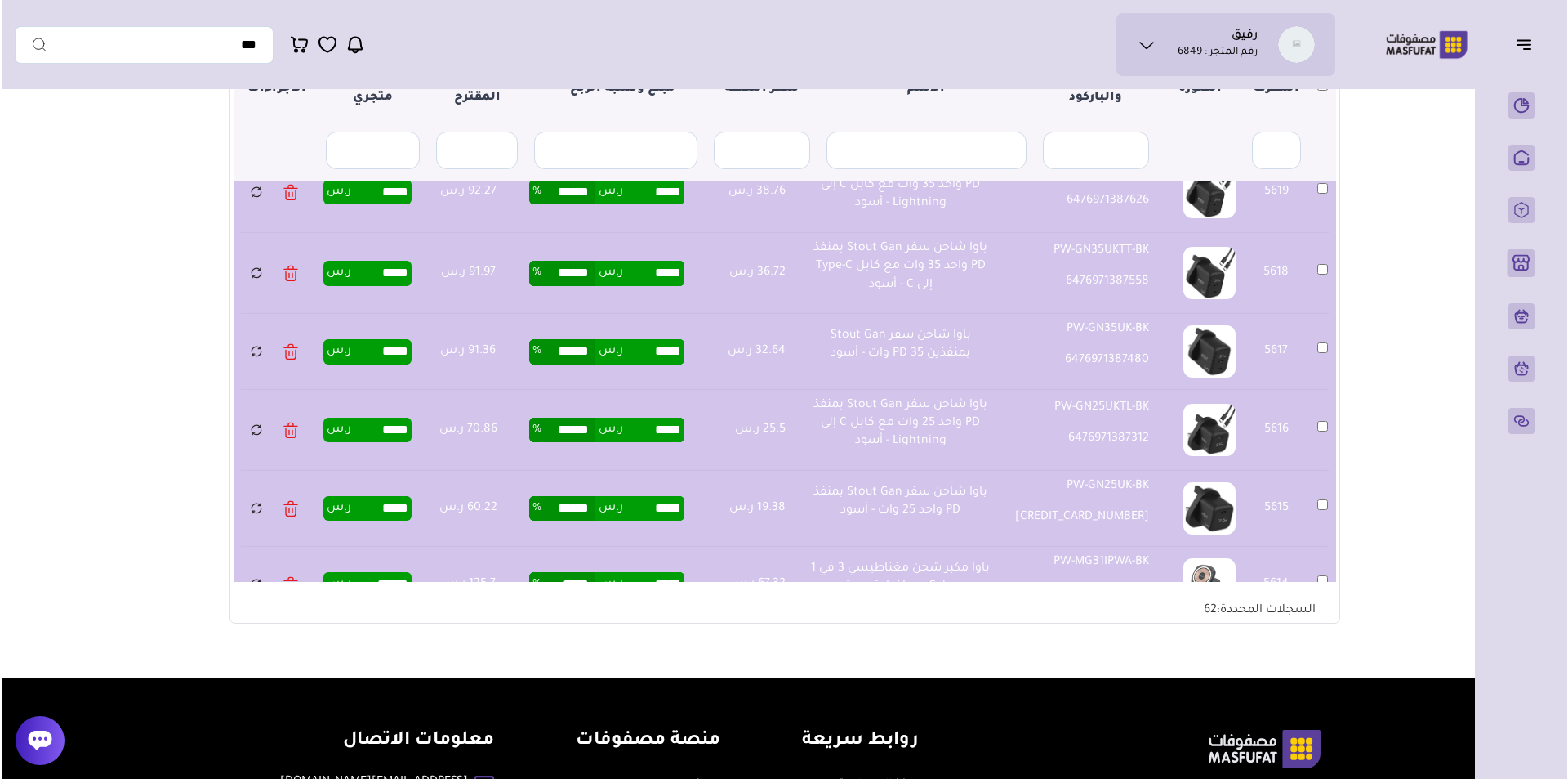
scroll to position [83, 0]
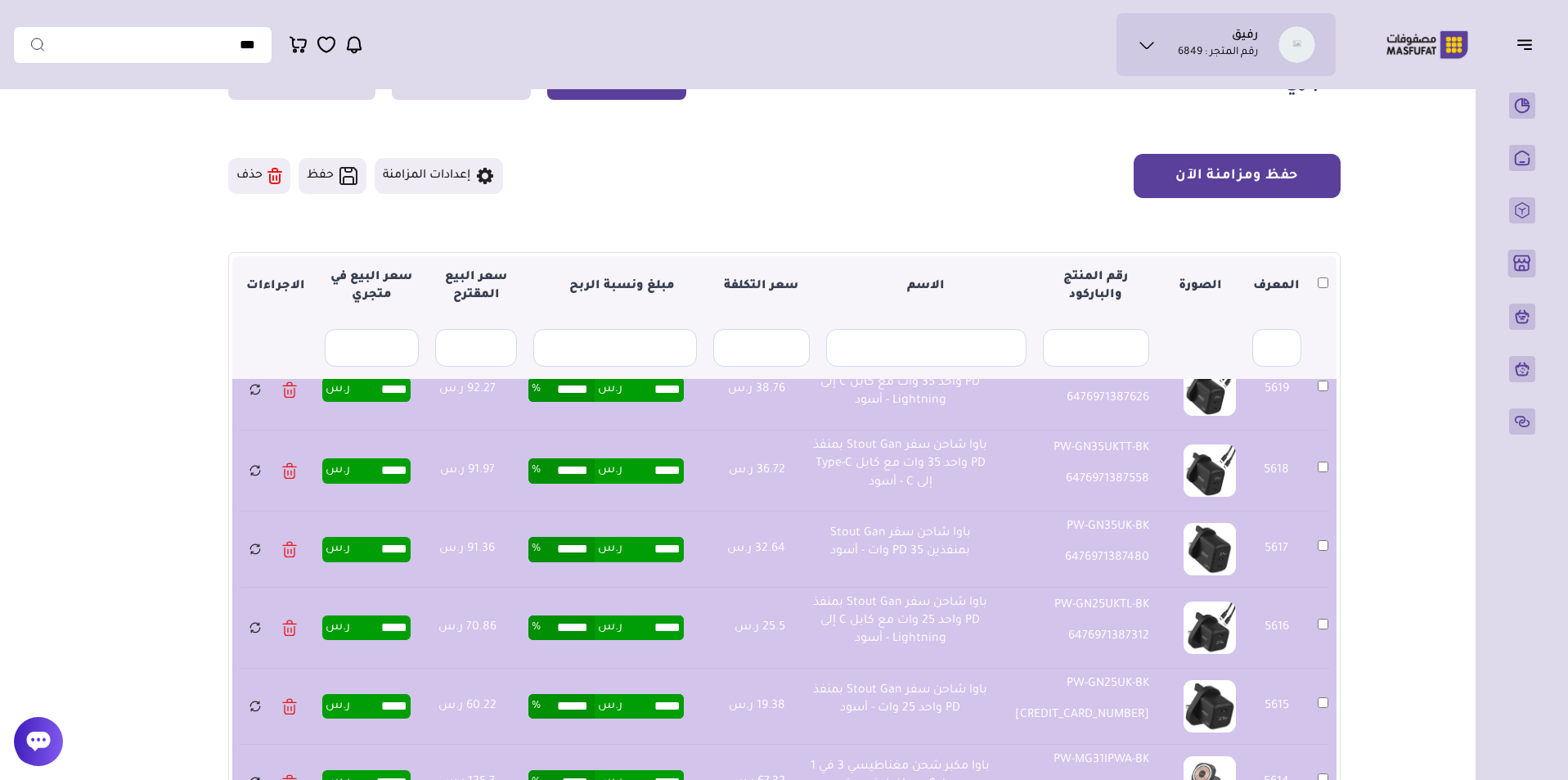
click at [1285, 186] on button "حفظ ومزامنة الآن" at bounding box center [1236, 176] width 207 height 44
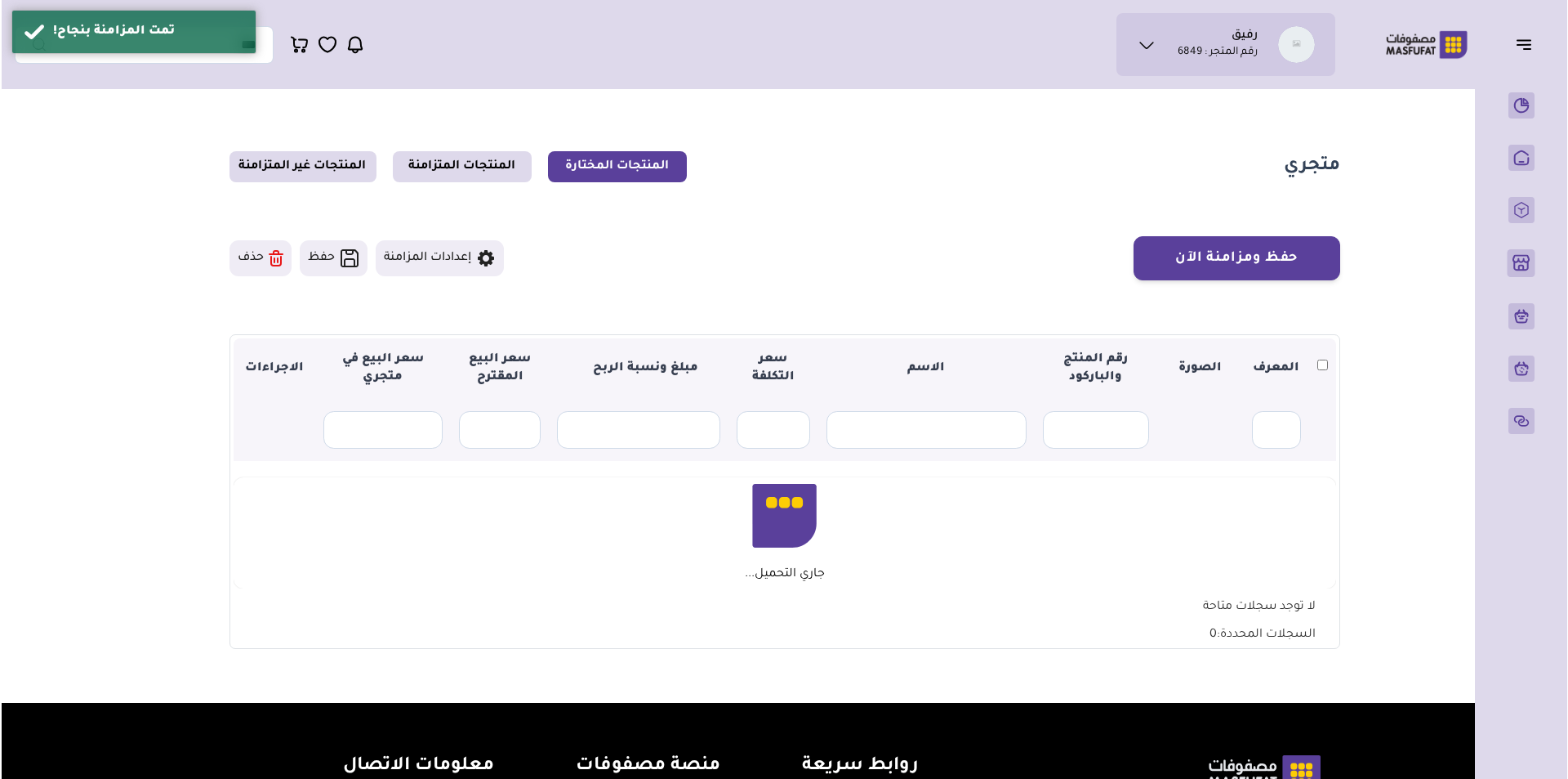
scroll to position [83, 0]
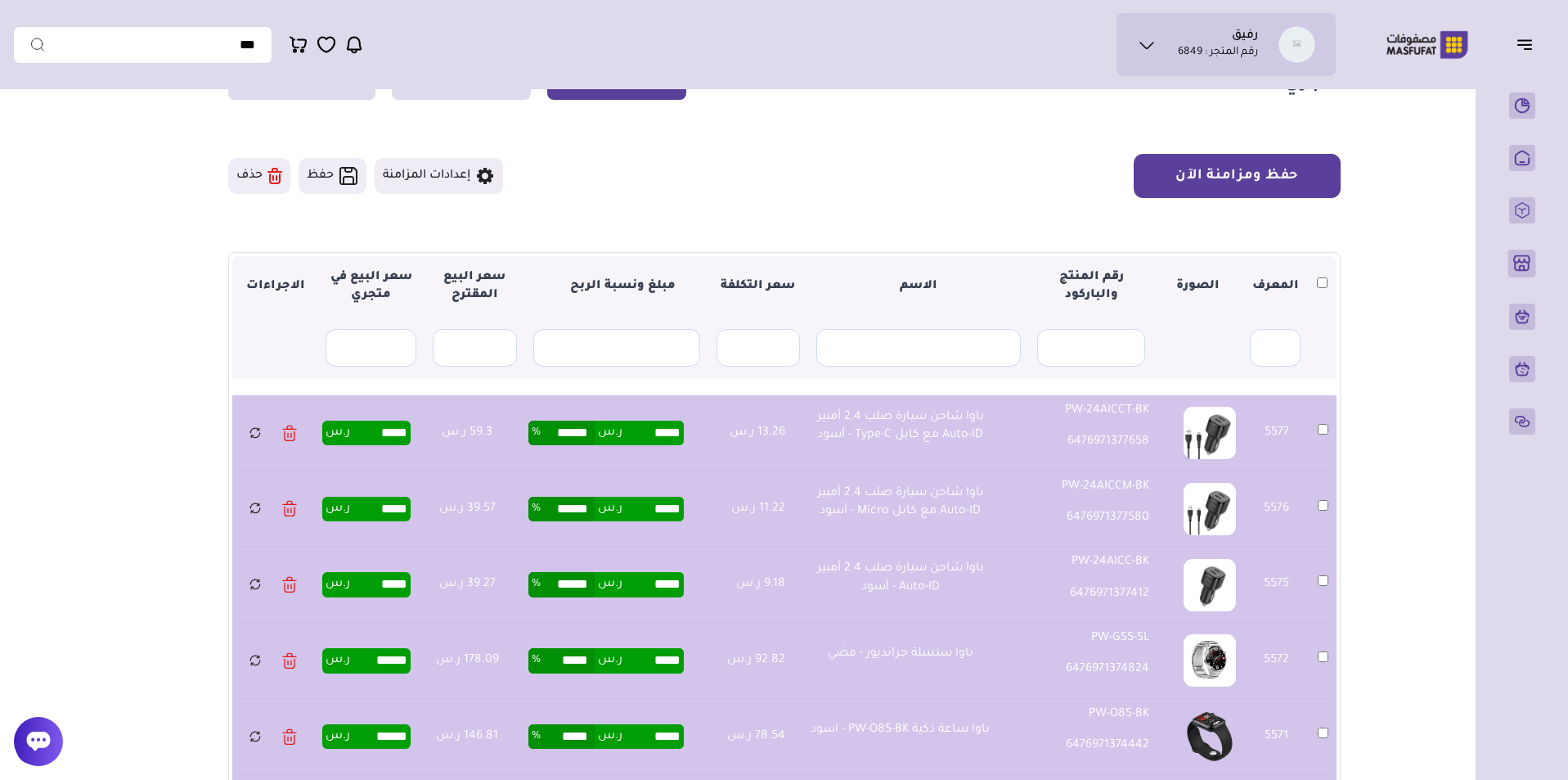
click at [1297, 171] on button "حفظ ومزامنة الآن" at bounding box center [1236, 176] width 207 height 44
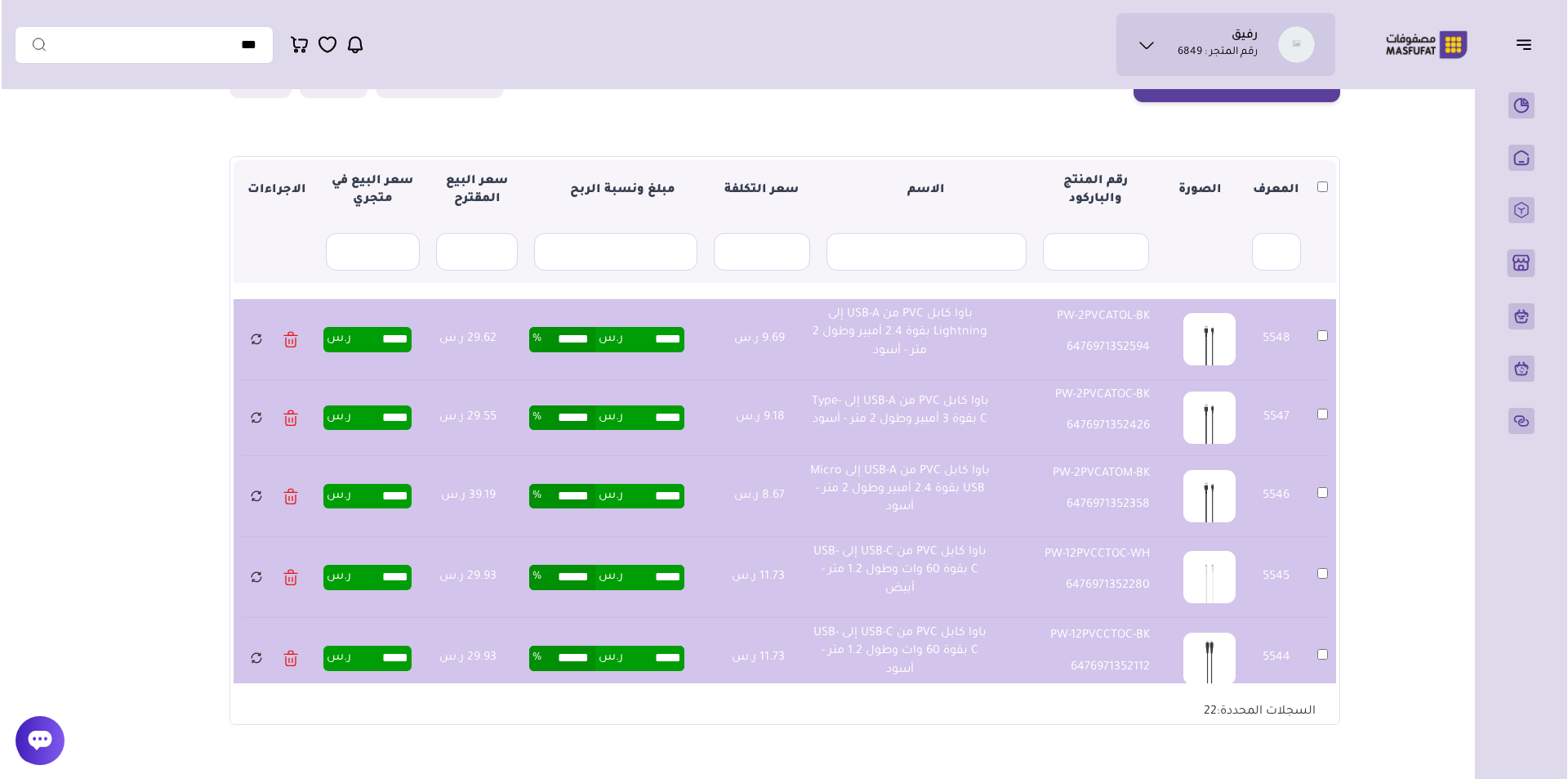
scroll to position [62, 0]
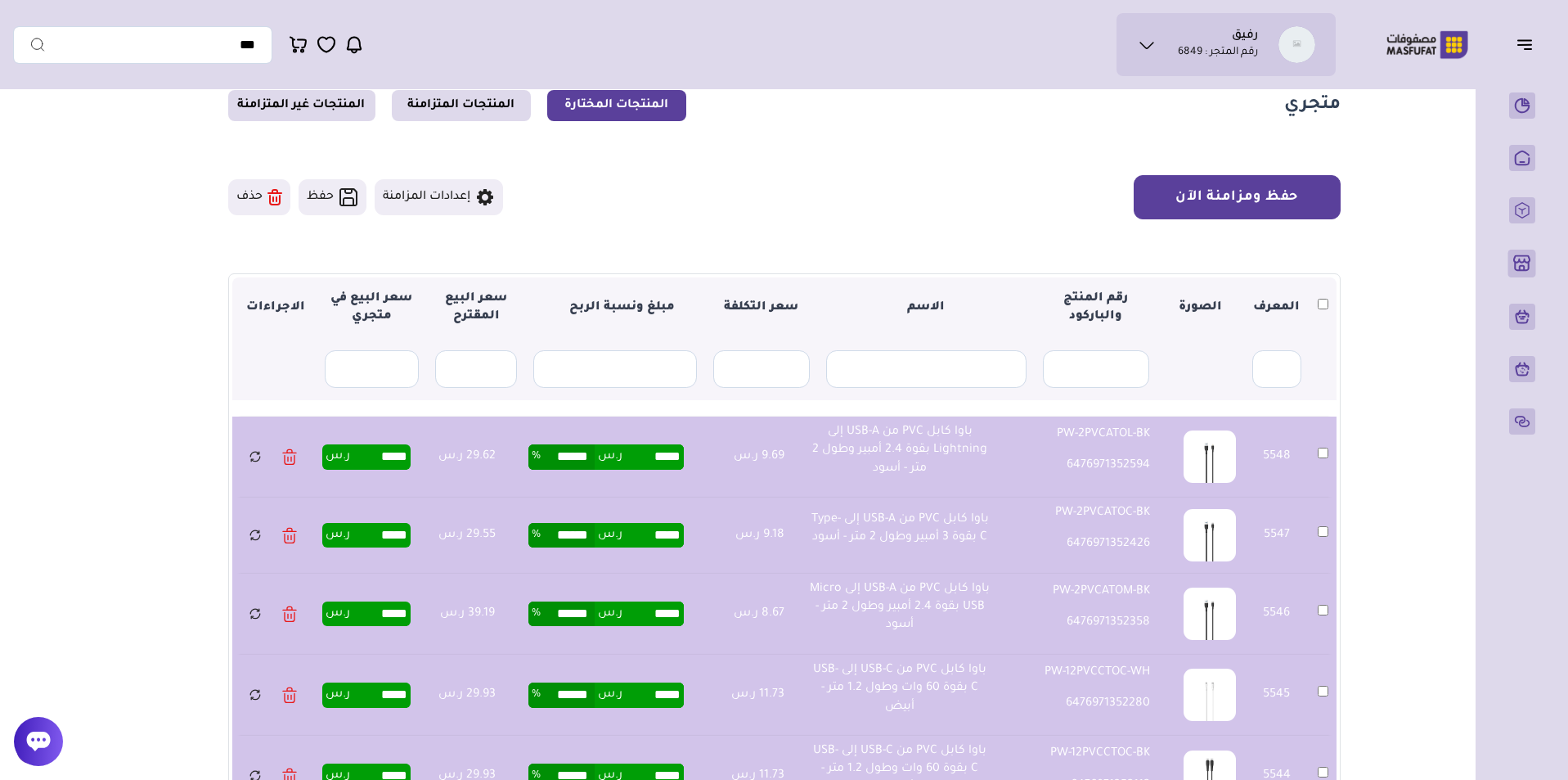
click at [1261, 203] on button "حفظ ومزامنة الآن" at bounding box center [1236, 197] width 207 height 44
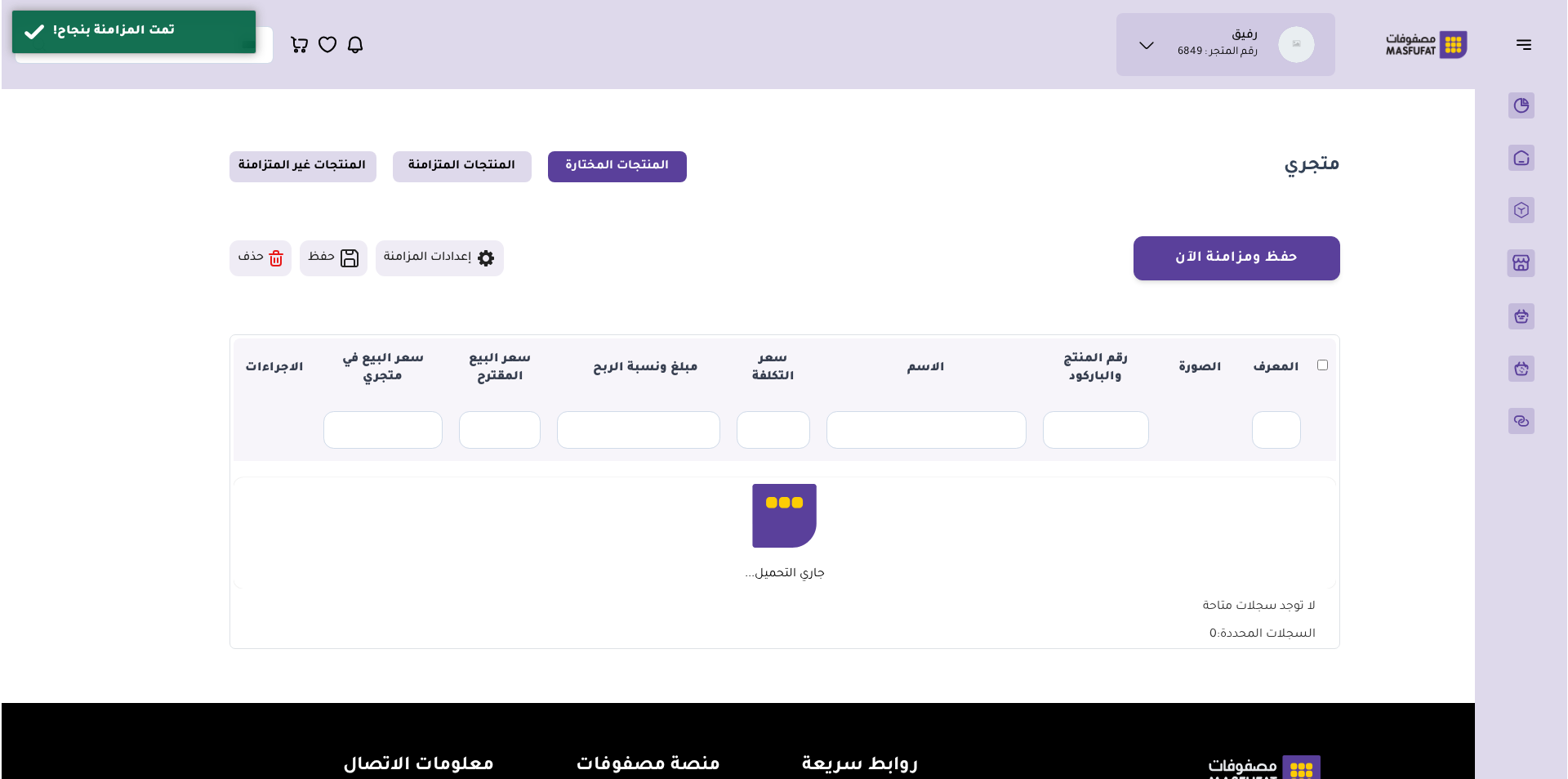
scroll to position [62, 0]
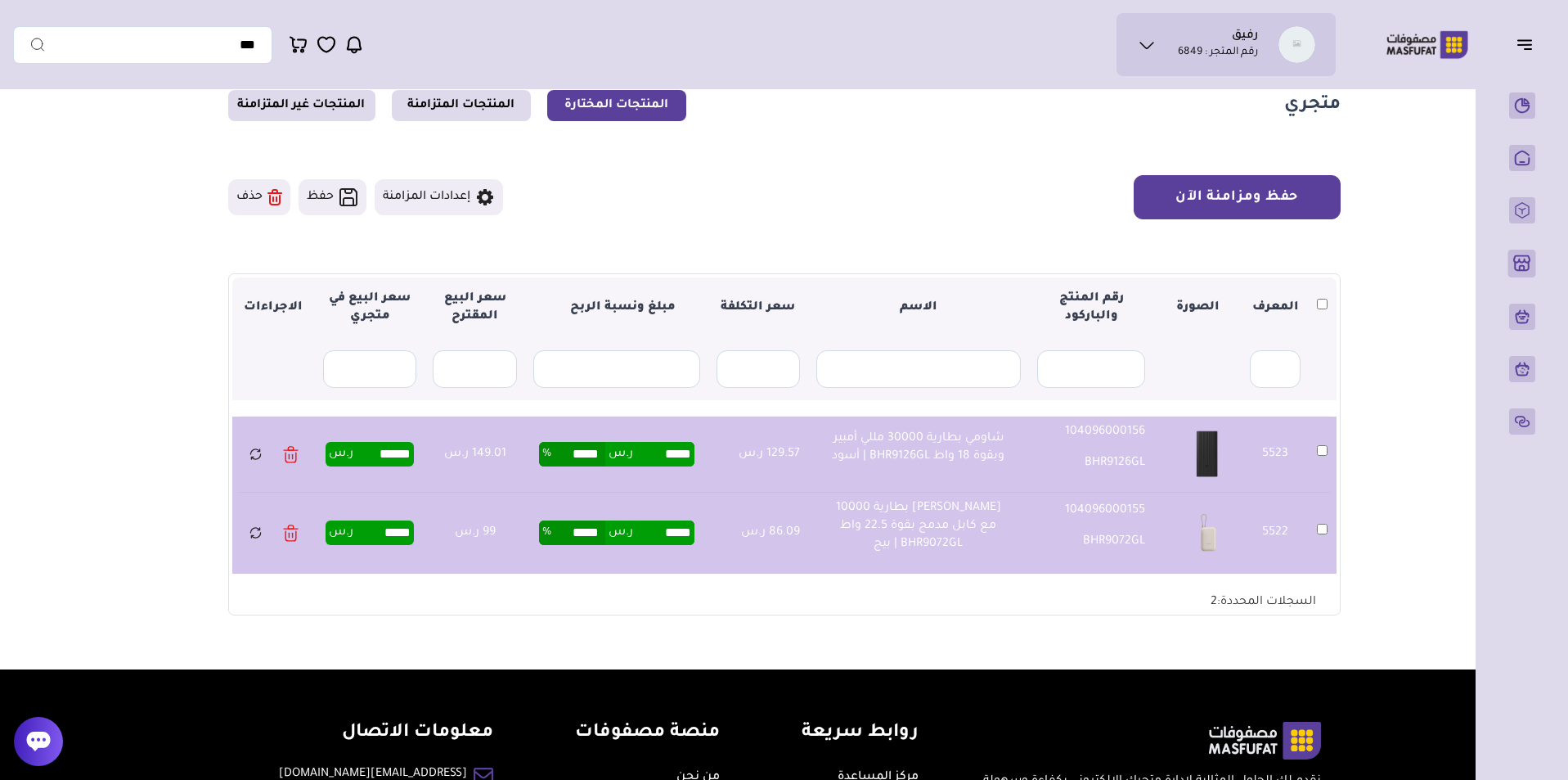
click at [1302, 217] on button "حفظ ومزامنة الآن" at bounding box center [1236, 197] width 207 height 44
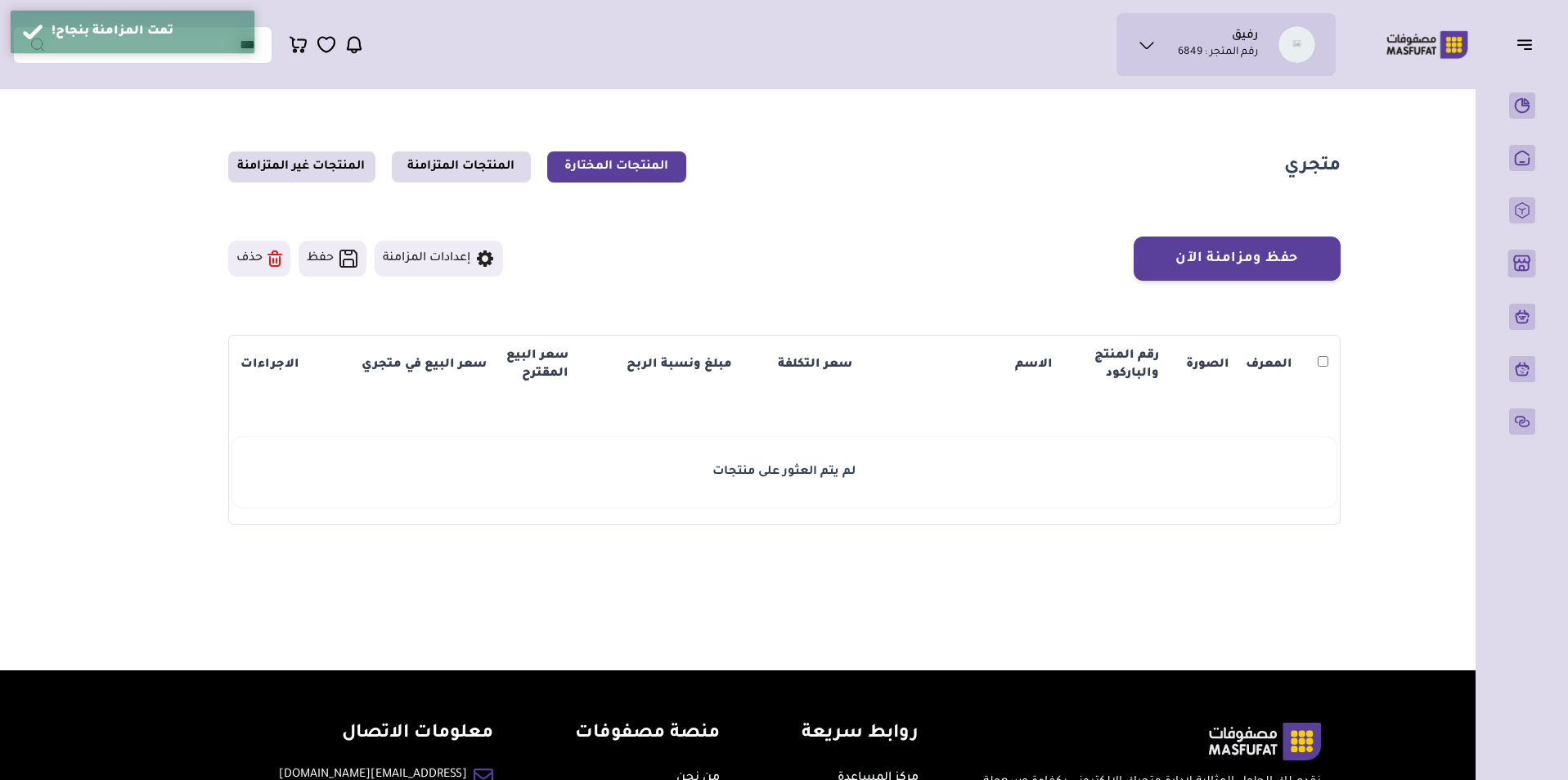
scroll to position [62, 0]
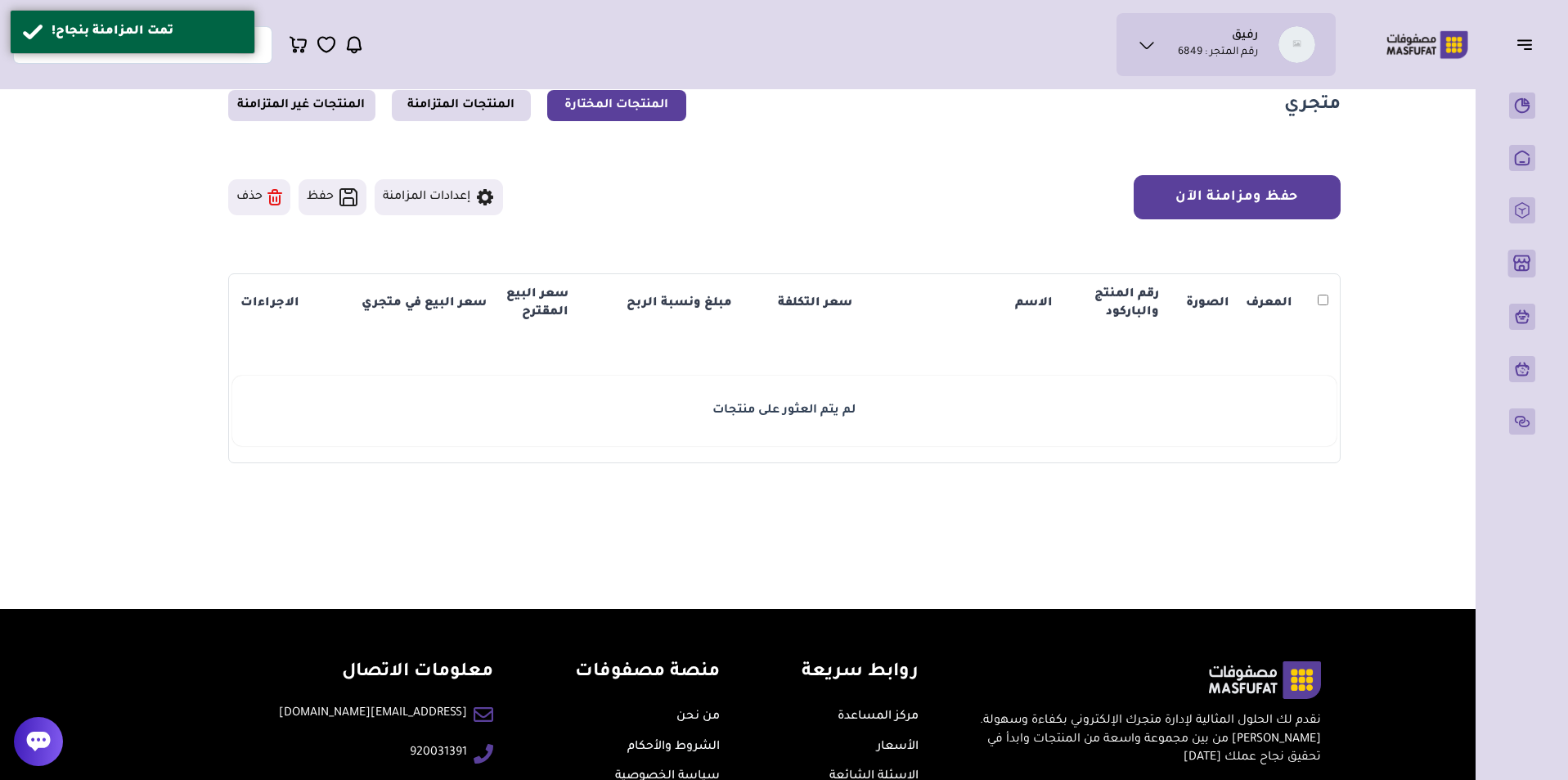
click at [1302, 217] on button "حفظ ومزامنة الآن" at bounding box center [1236, 197] width 207 height 44
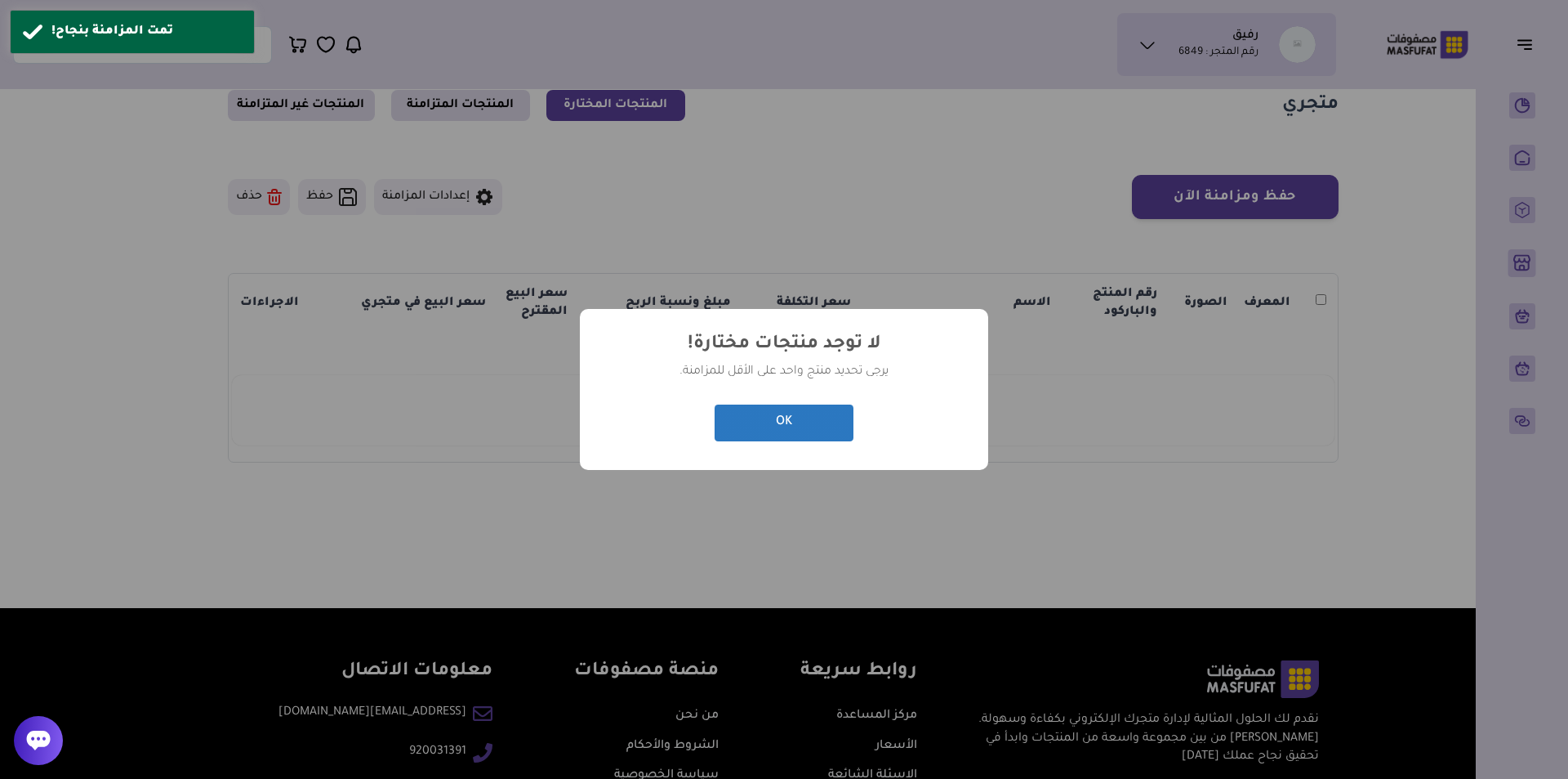
click at [814, 417] on button "OK" at bounding box center [784, 423] width 138 height 37
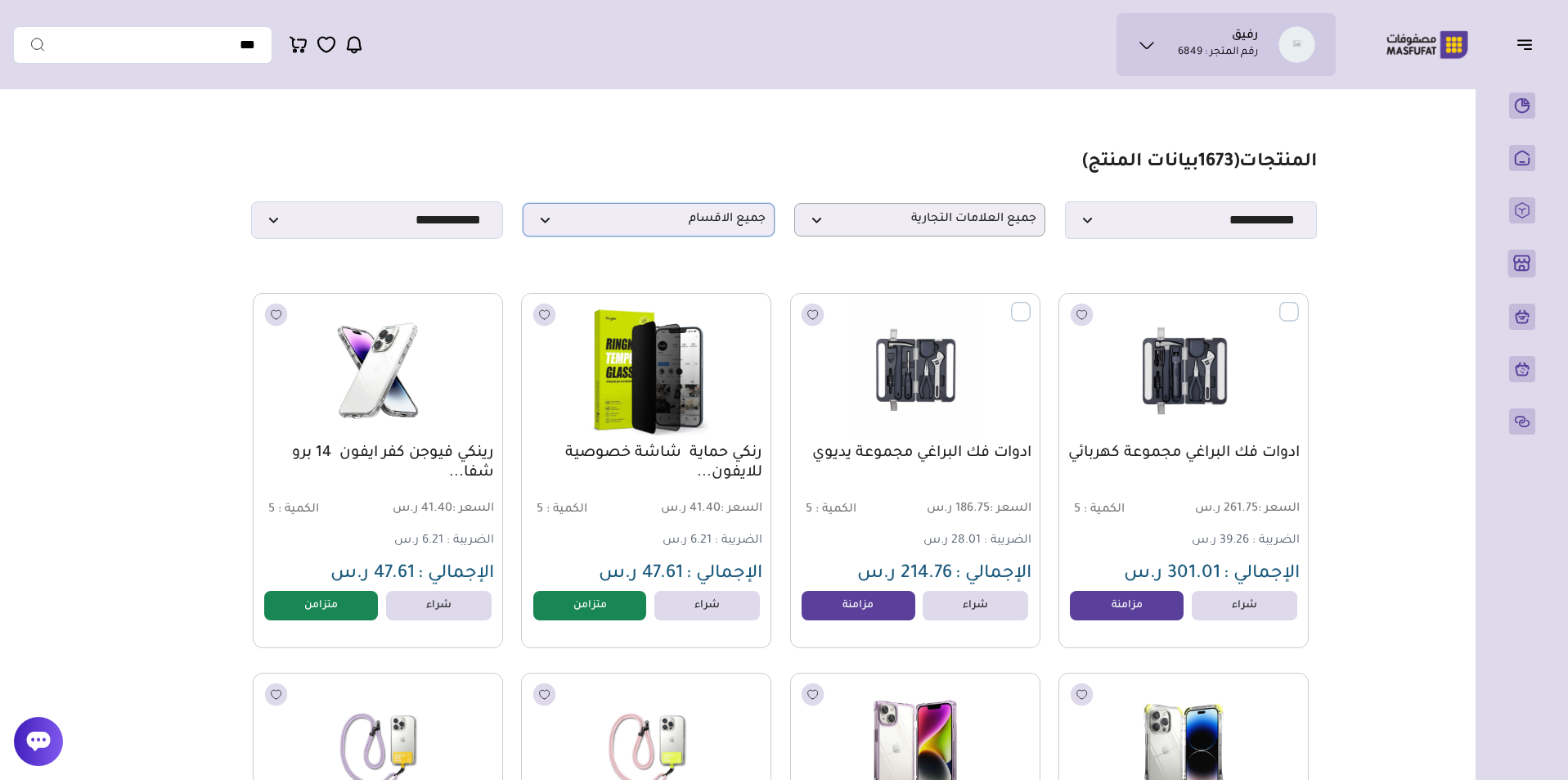
click at [708, 209] on p "جميع الاقسام" at bounding box center [649, 220] width 252 height 34
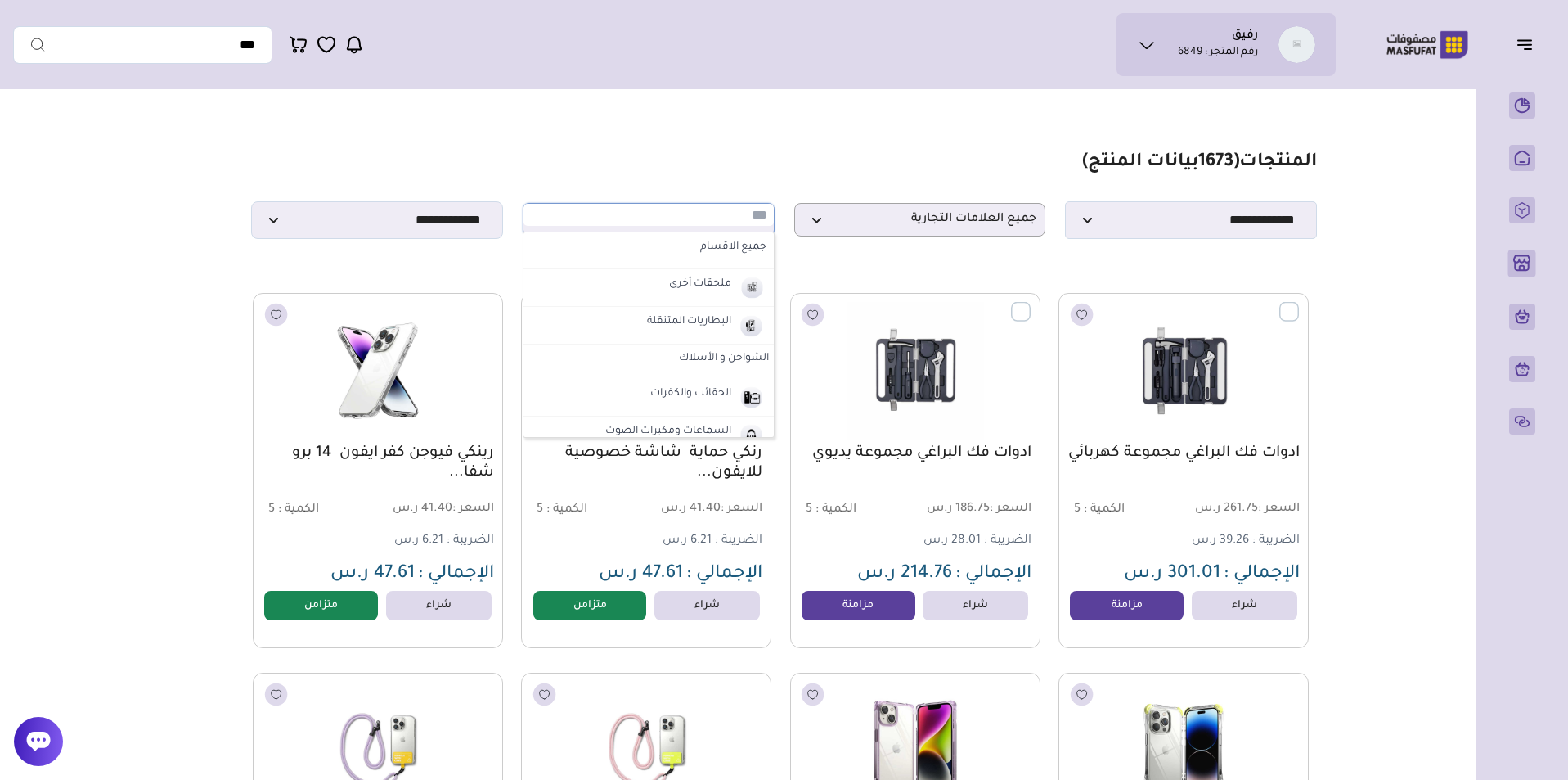
click at [709, 222] on input "text" at bounding box center [649, 215] width 250 height 22
click at [734, 188] on section "**********" at bounding box center [783, 195] width 1065 height 87
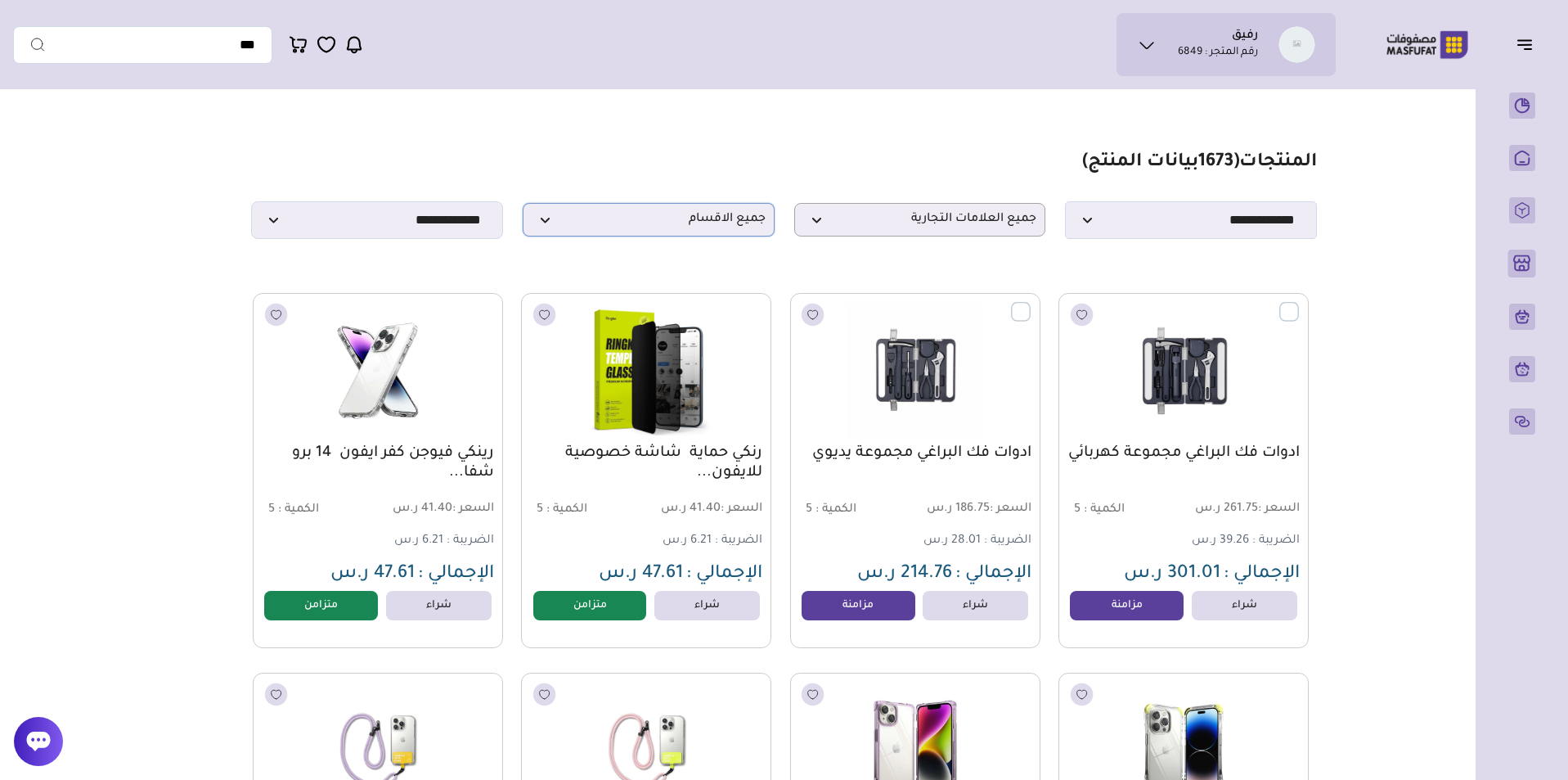
click at [708, 222] on span "جميع الاقسام" at bounding box center [649, 219] width 234 height 15
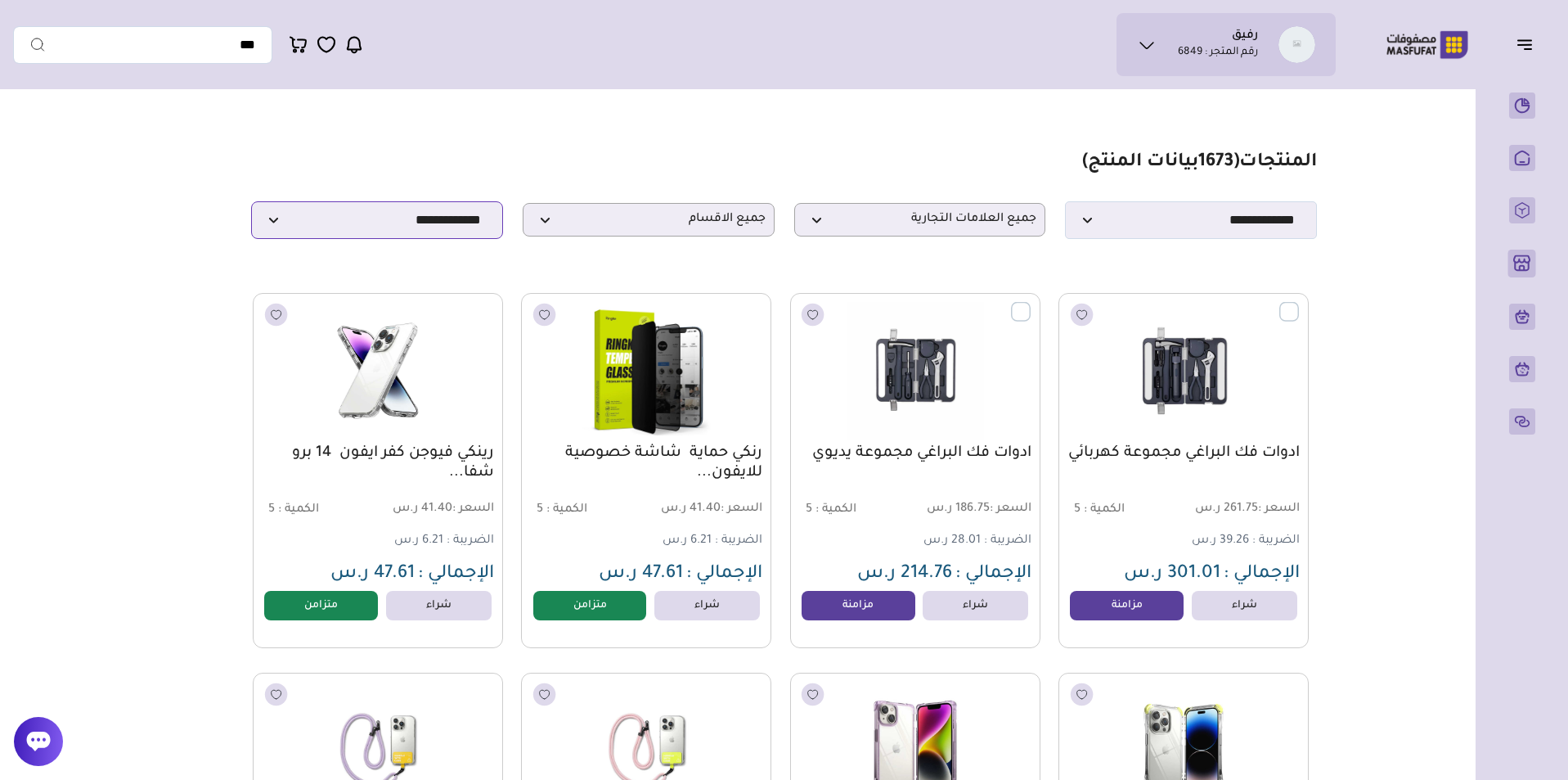
click at [446, 209] on select "**********" at bounding box center [377, 220] width 252 height 37
select select "**********"
click at [251, 206] on select "**********" at bounding box center [377, 220] width 252 height 37
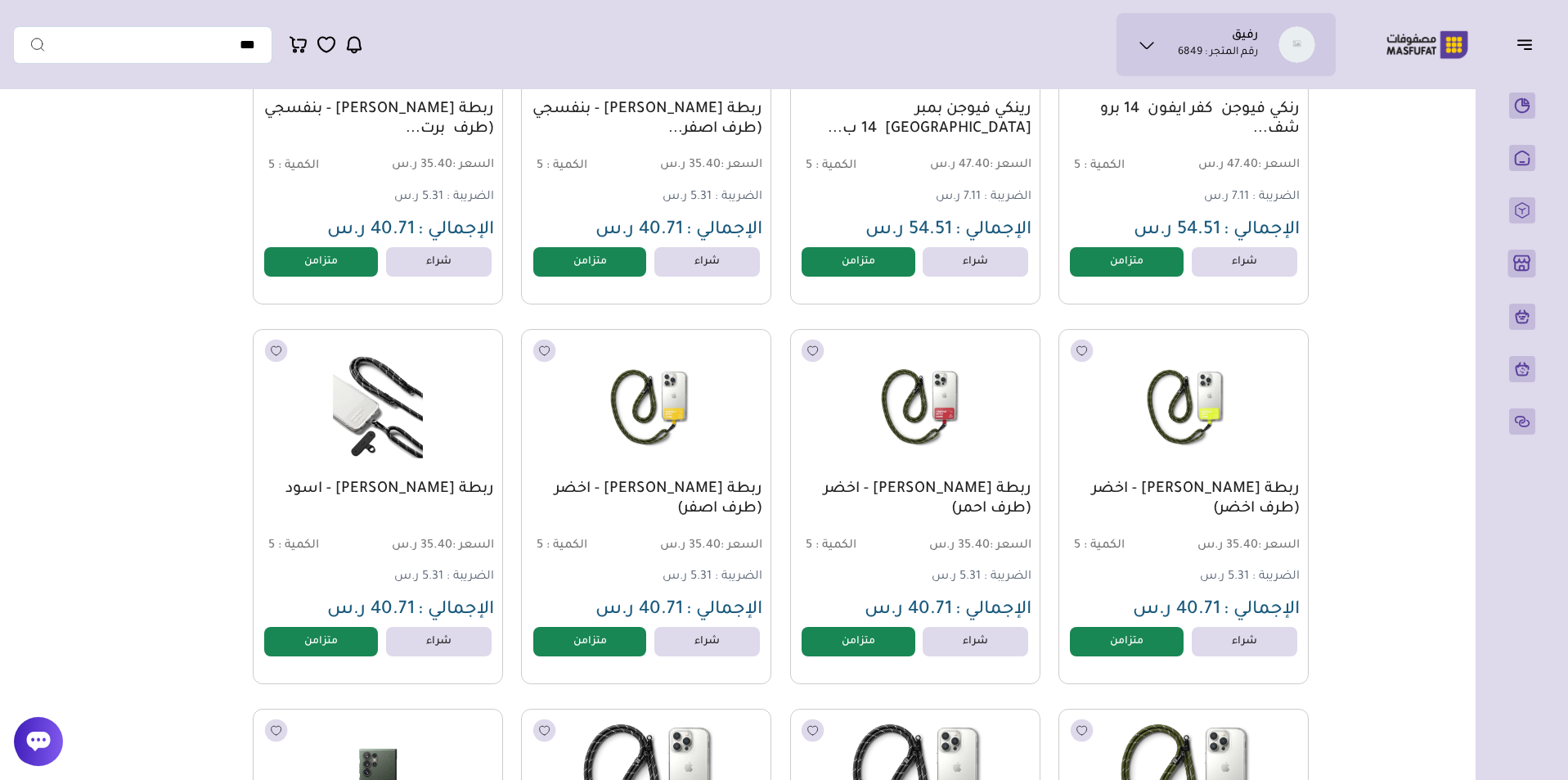
scroll to position [718, 0]
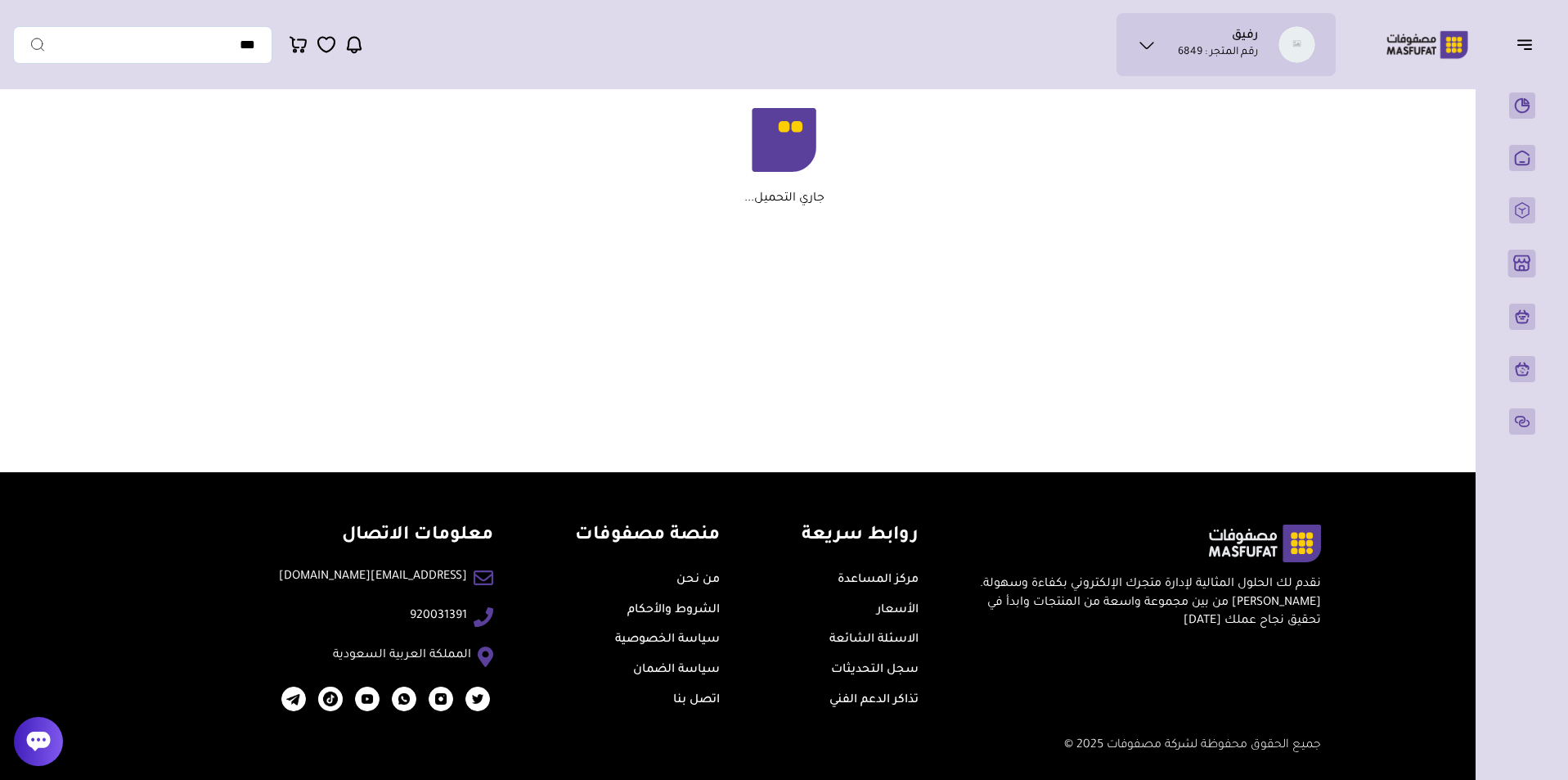
scroll to position [50, 0]
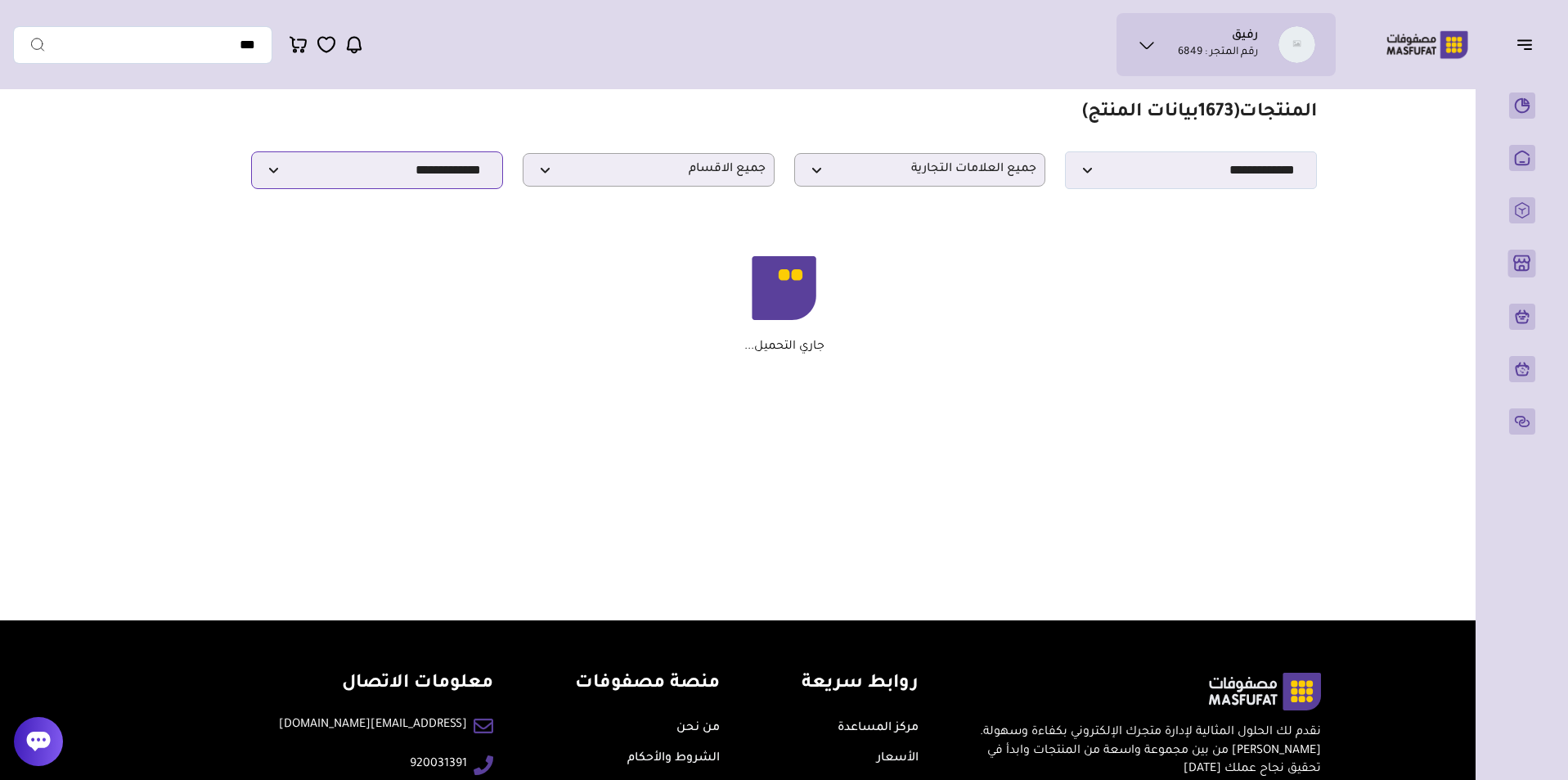
click at [418, 170] on select "**********" at bounding box center [377, 170] width 252 height 37
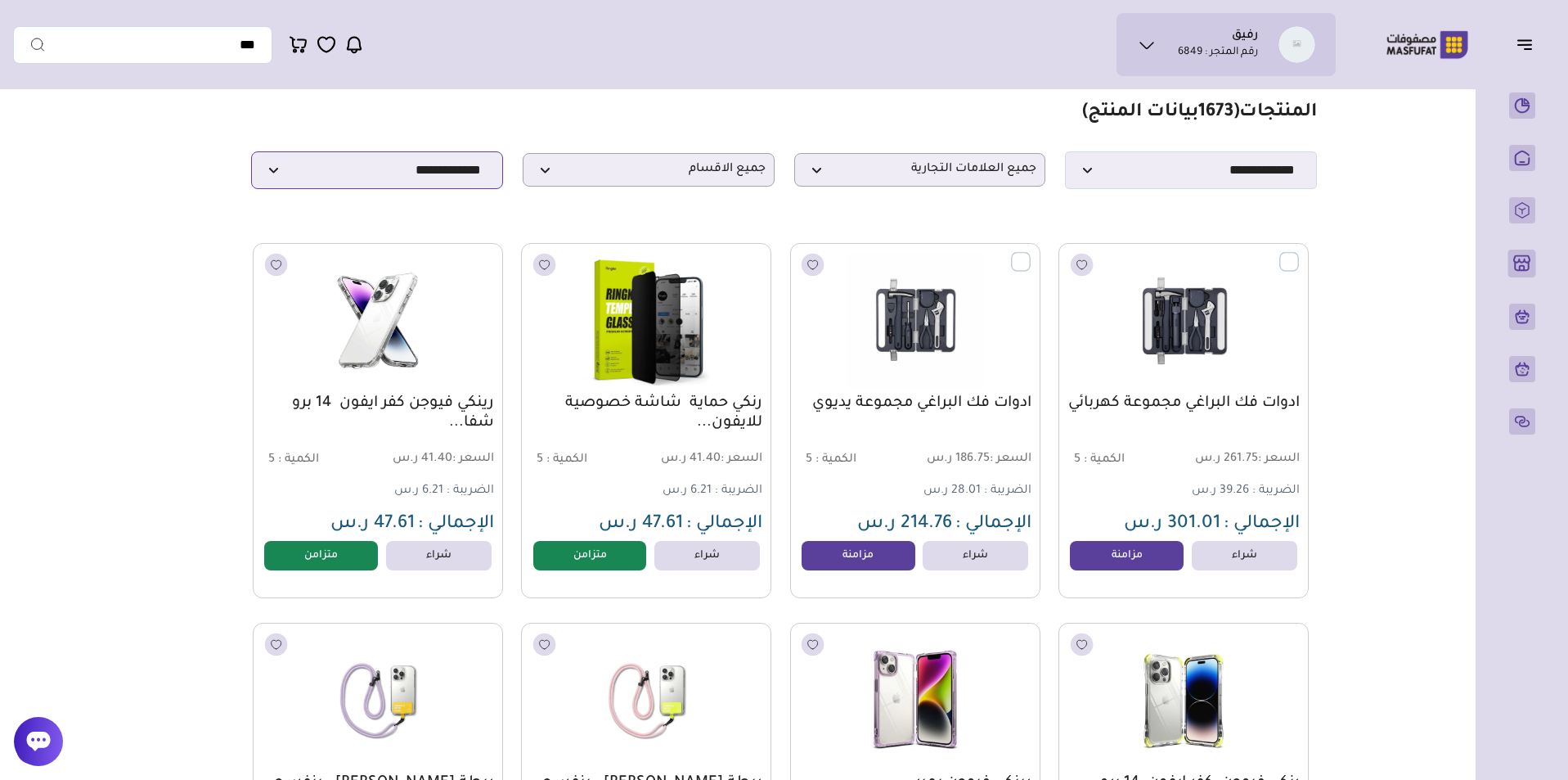
click at [418, 170] on select "**********" at bounding box center [377, 170] width 252 height 37
select select "**********"
click at [251, 157] on select "**********" at bounding box center [377, 170] width 252 height 37
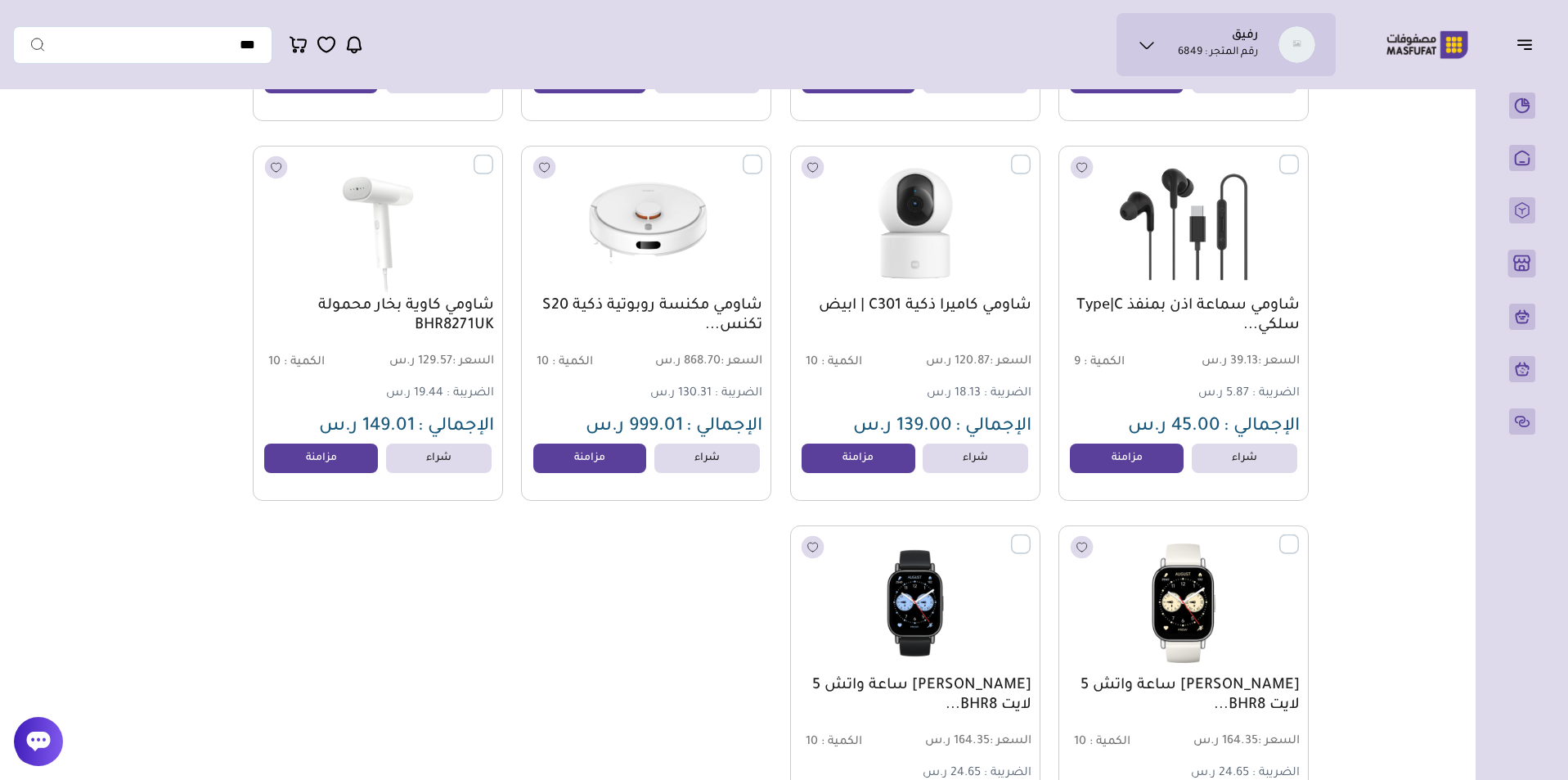
scroll to position [8880, 0]
click at [1299, 155] on label at bounding box center [1299, 154] width 0 height 2
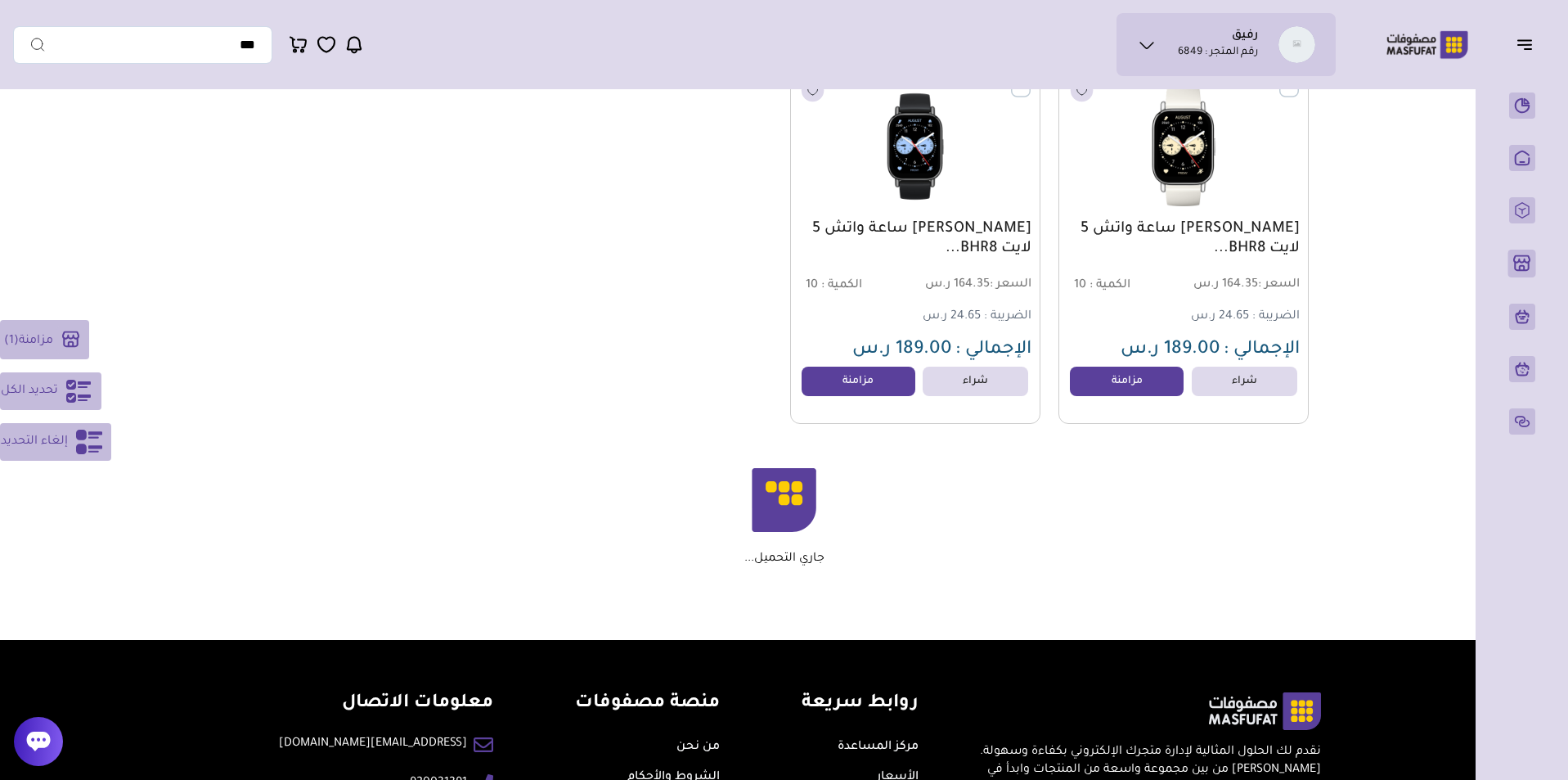
scroll to position [9196, 0]
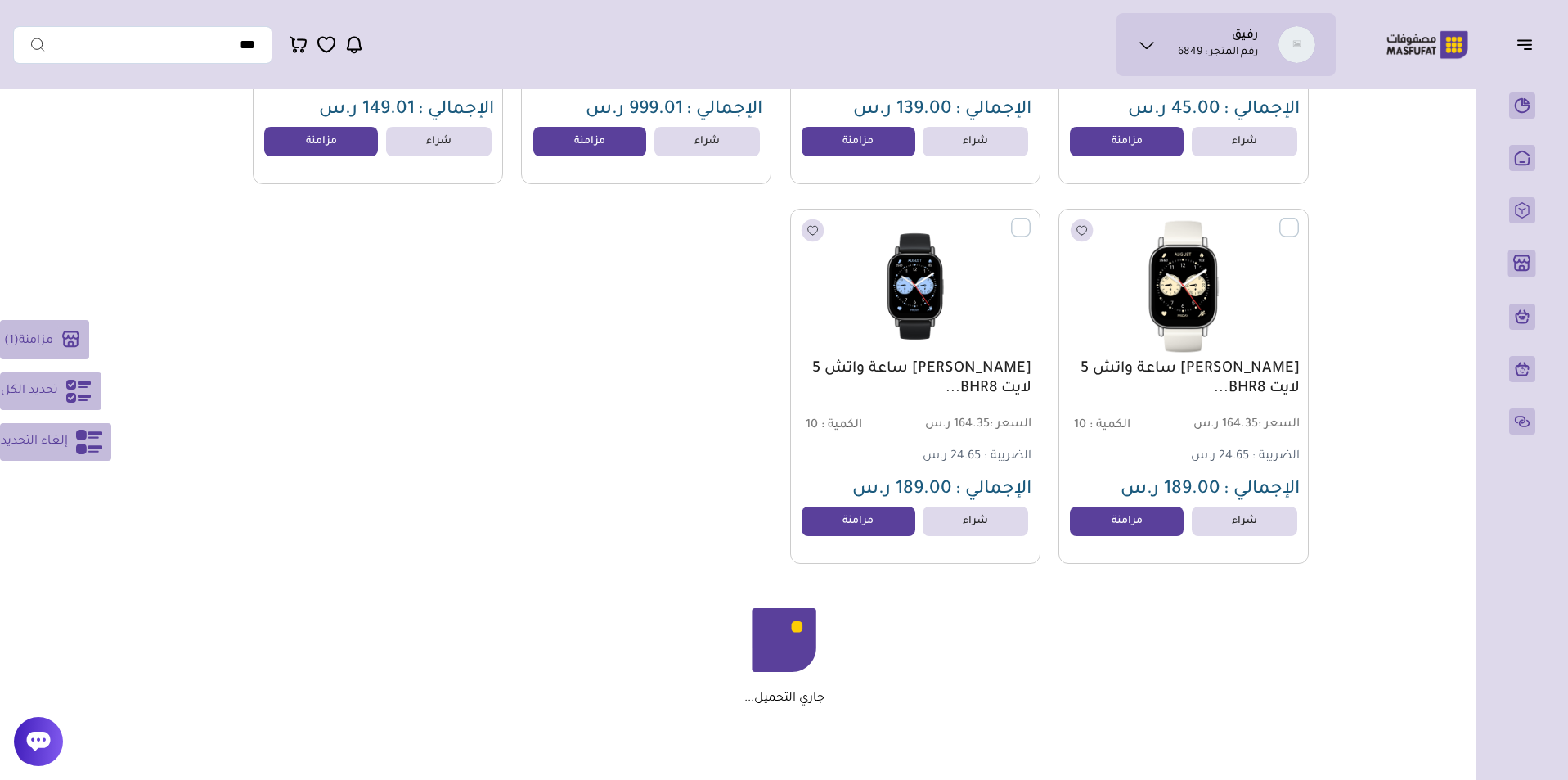
click at [1299, 218] on label at bounding box center [1299, 217] width 0 height 2
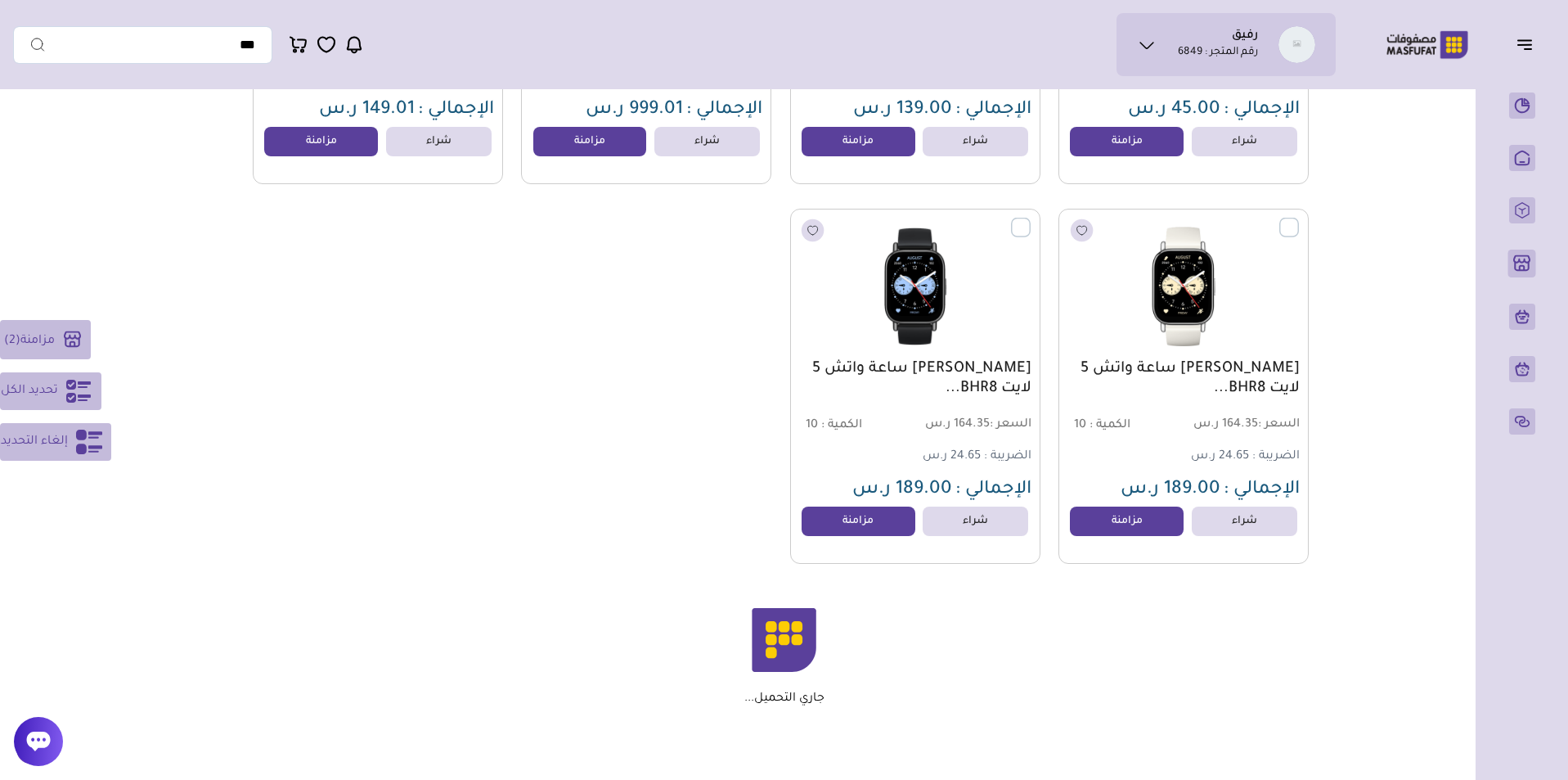
click at [1030, 218] on label at bounding box center [1030, 217] width 0 height 2
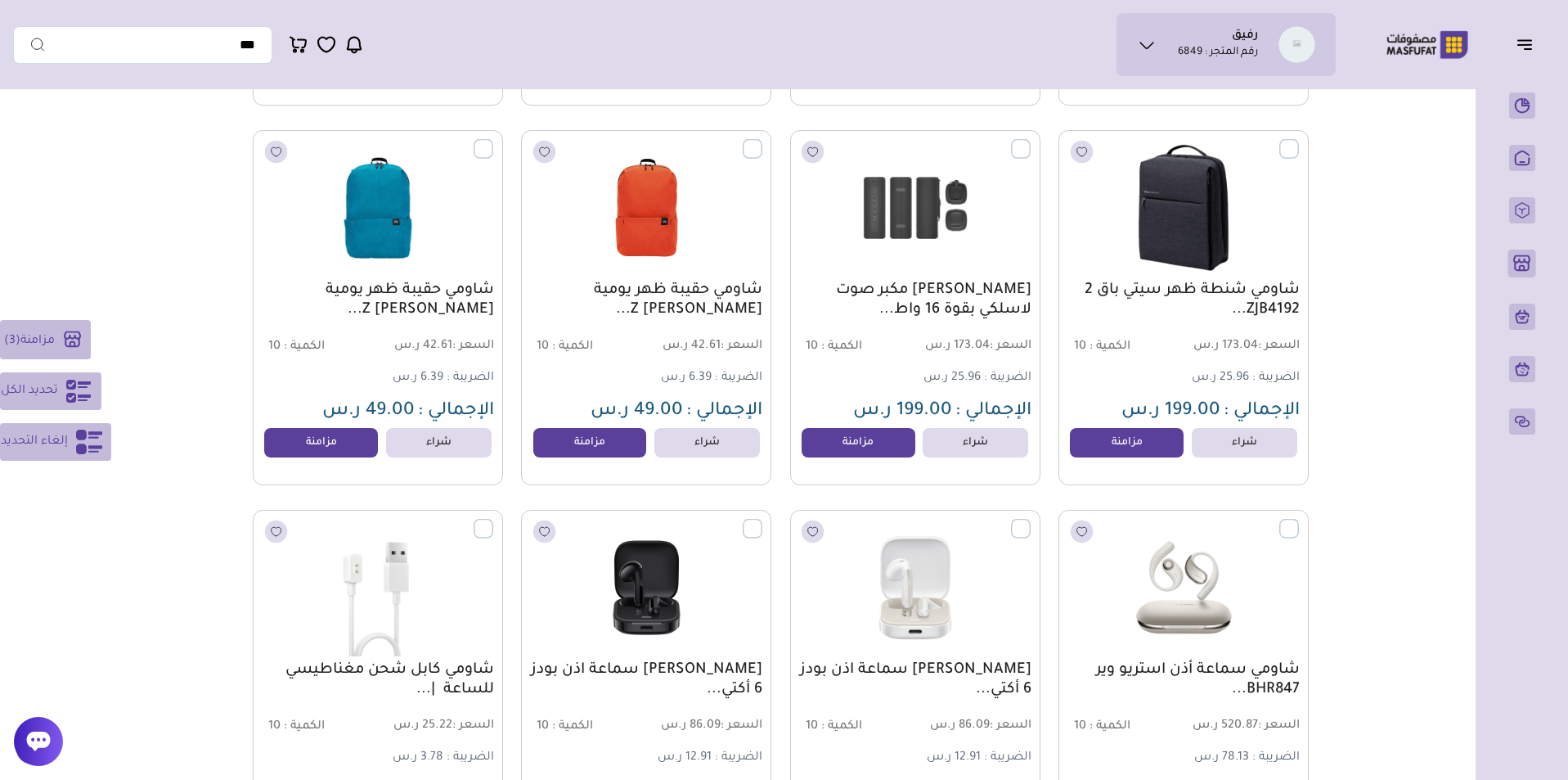
scroll to position [9889, 0]
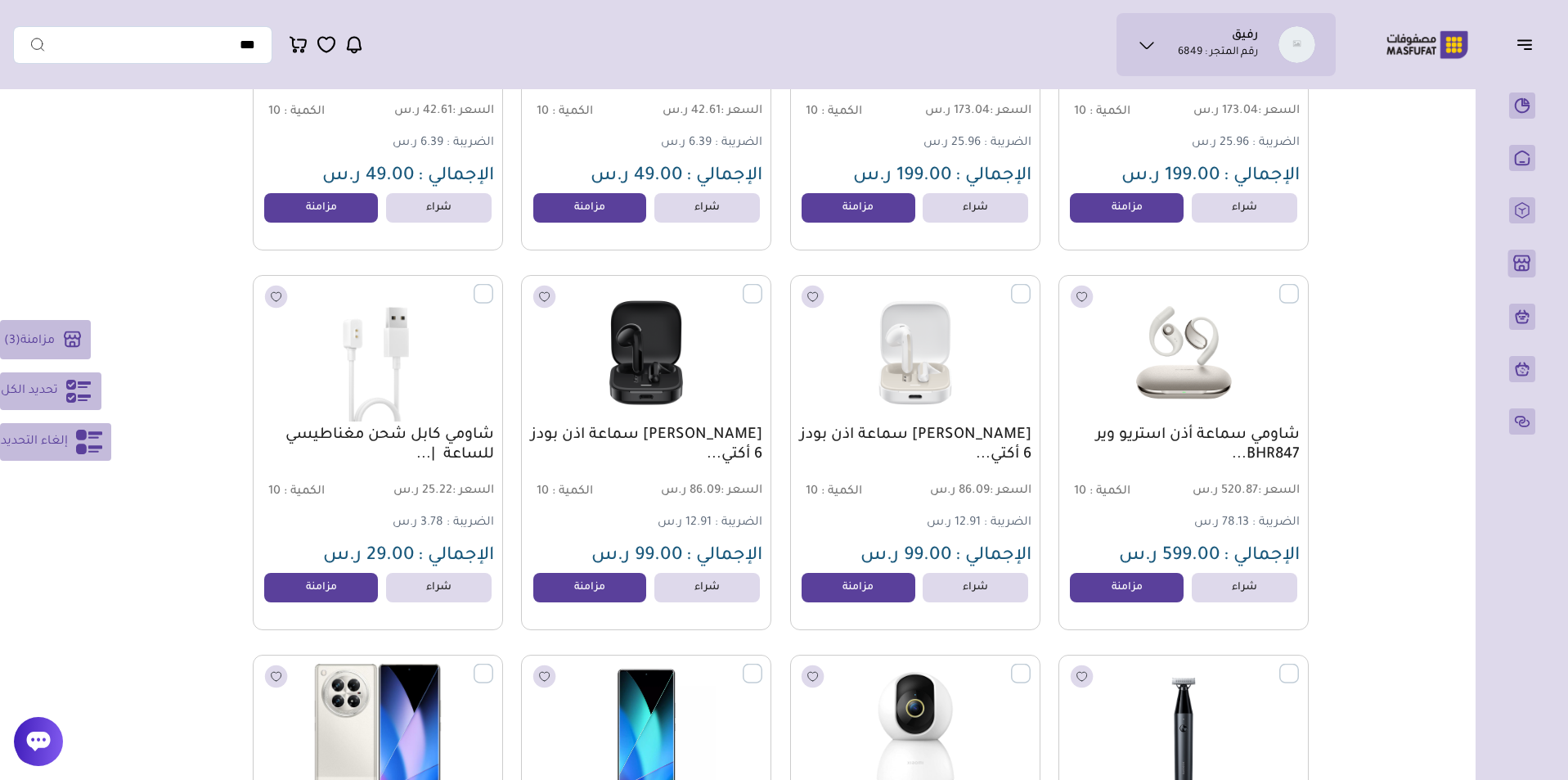
click at [762, 285] on label at bounding box center [762, 285] width 0 height 2
click at [493, 285] on label at bounding box center [493, 285] width 0 height 2
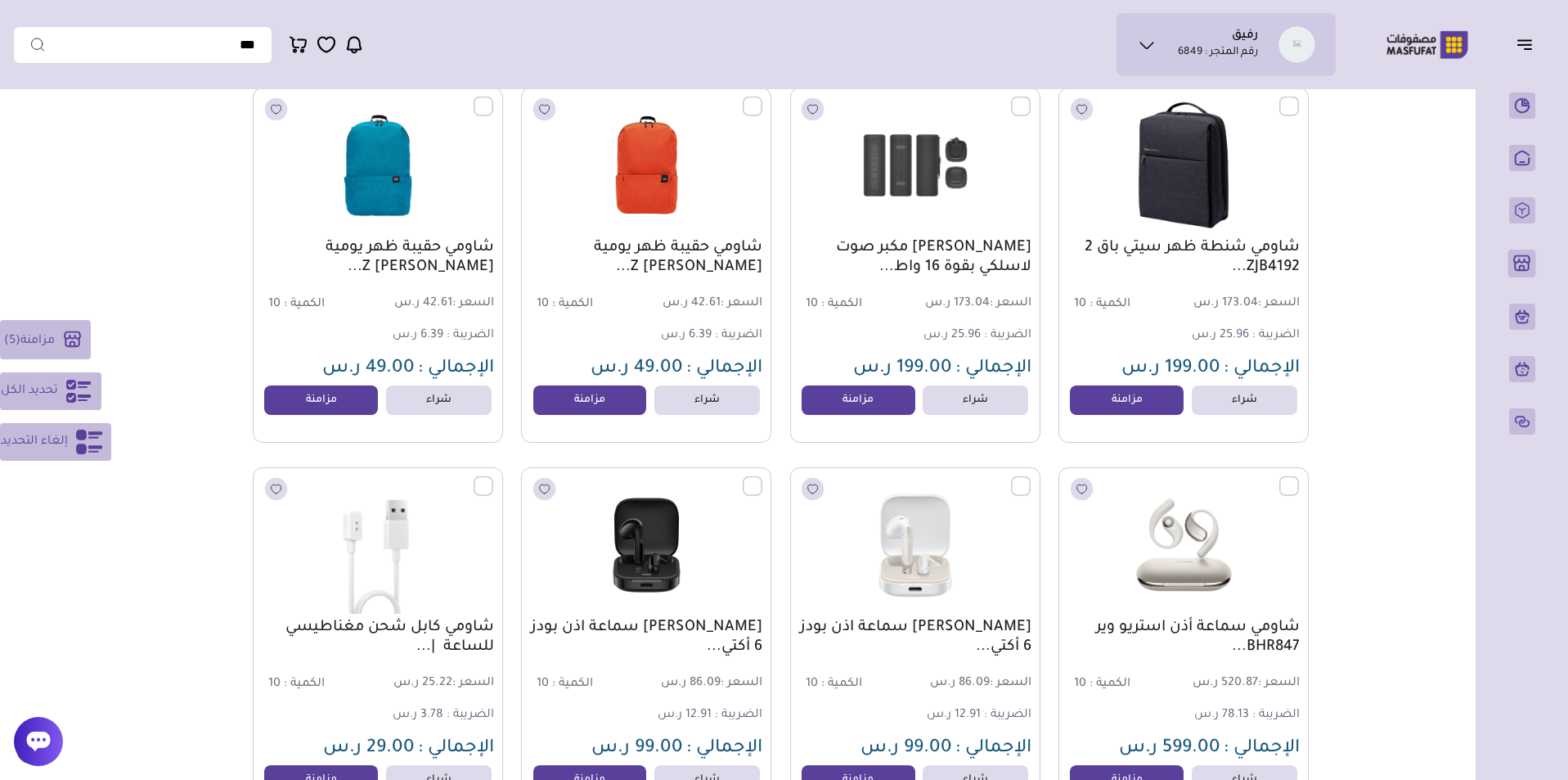
scroll to position [9586, 0]
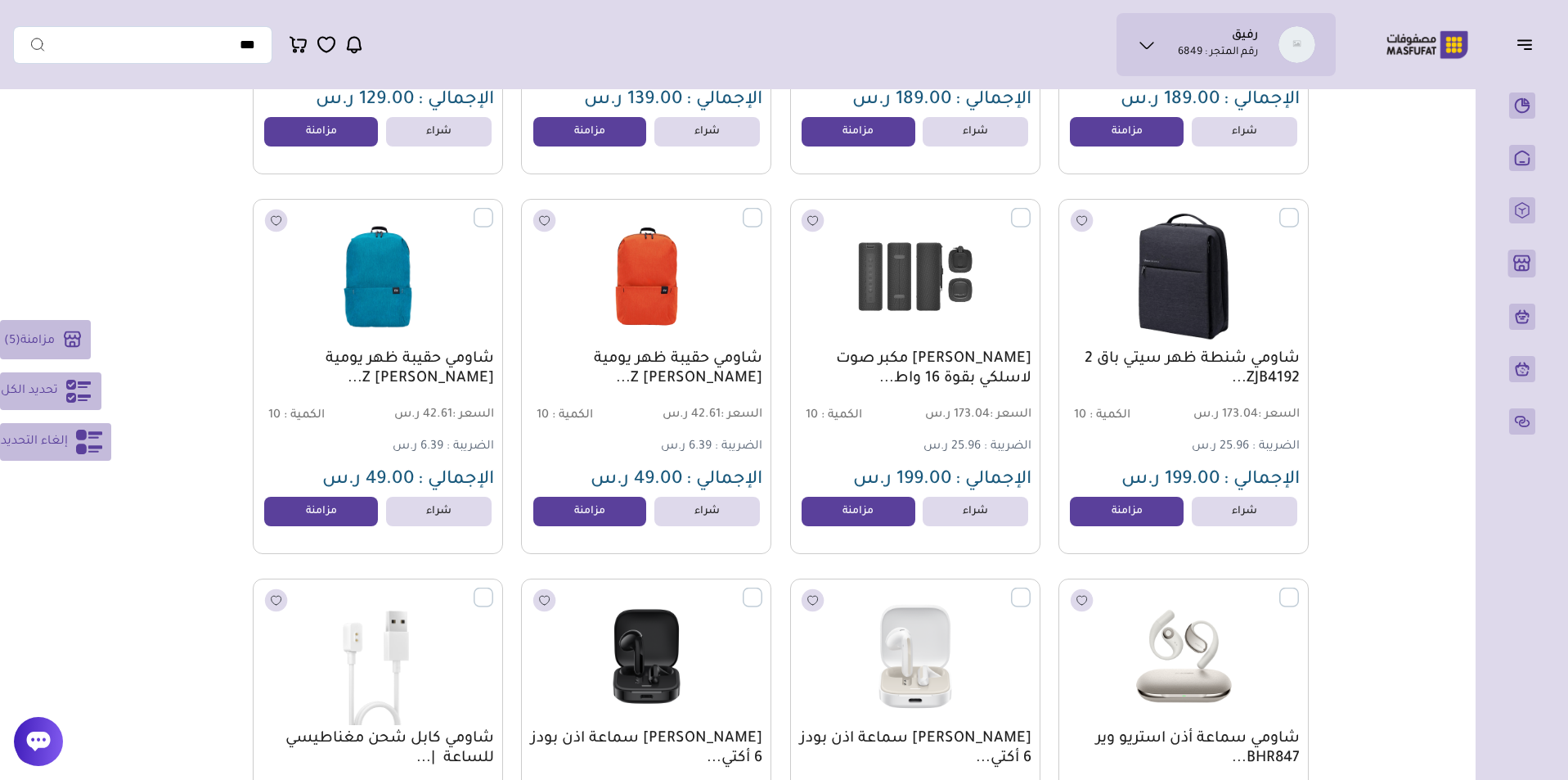
click at [1030, 210] on label at bounding box center [1030, 209] width 0 height 2
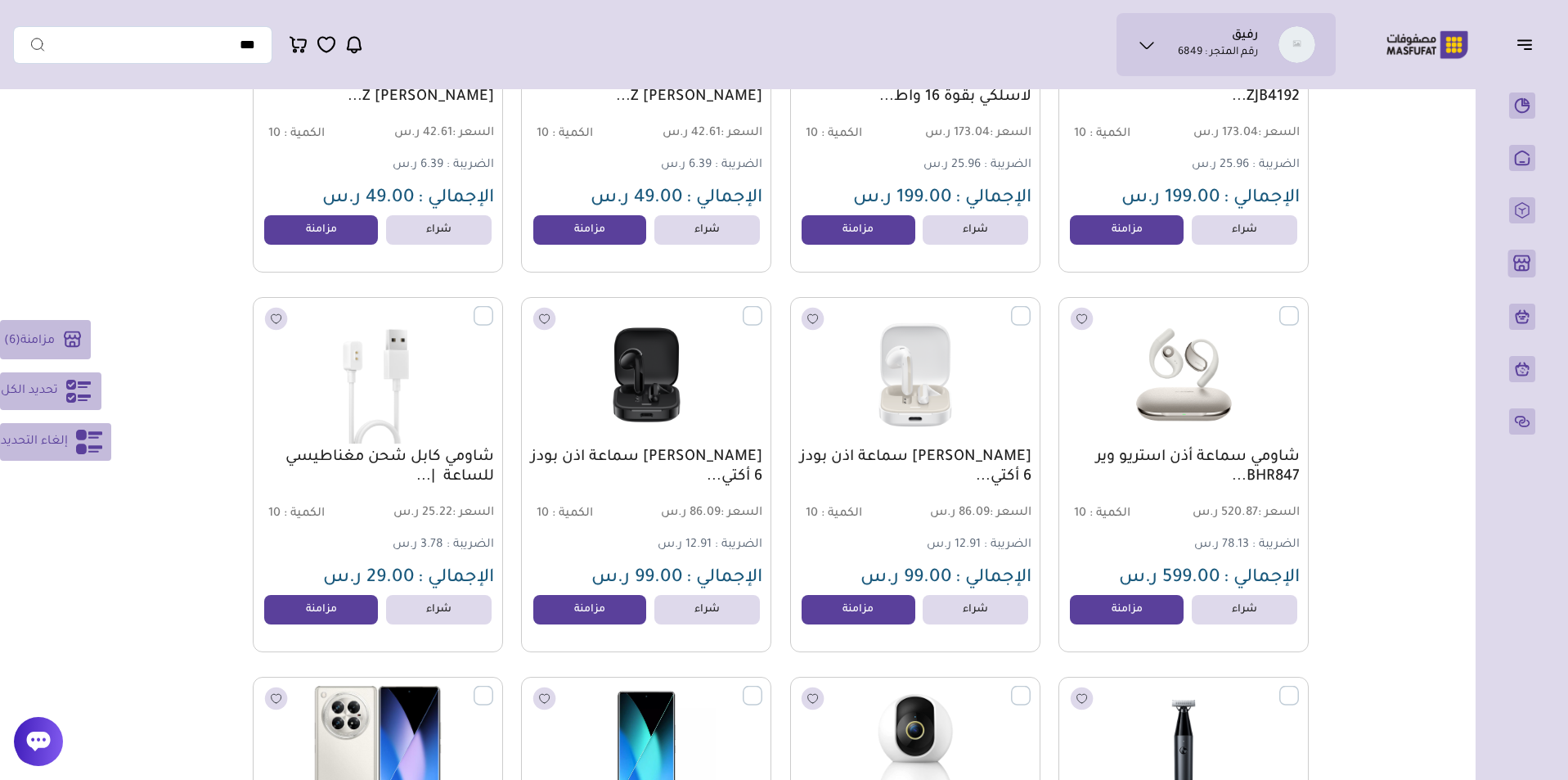
scroll to position [9920, 0]
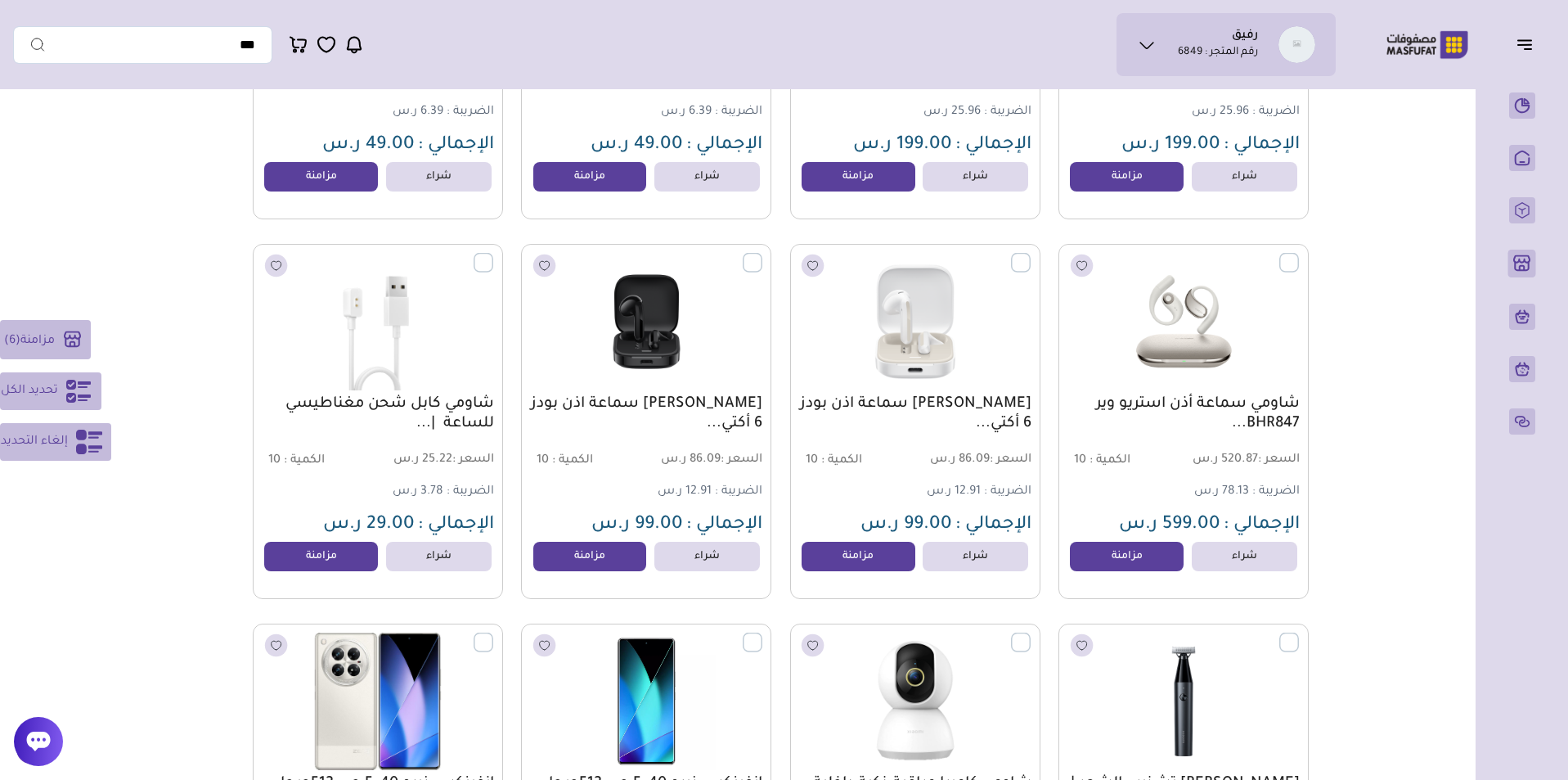
click at [1030, 255] on label at bounding box center [1030, 254] width 0 height 2
click at [1299, 255] on label at bounding box center [1299, 254] width 0 height 2
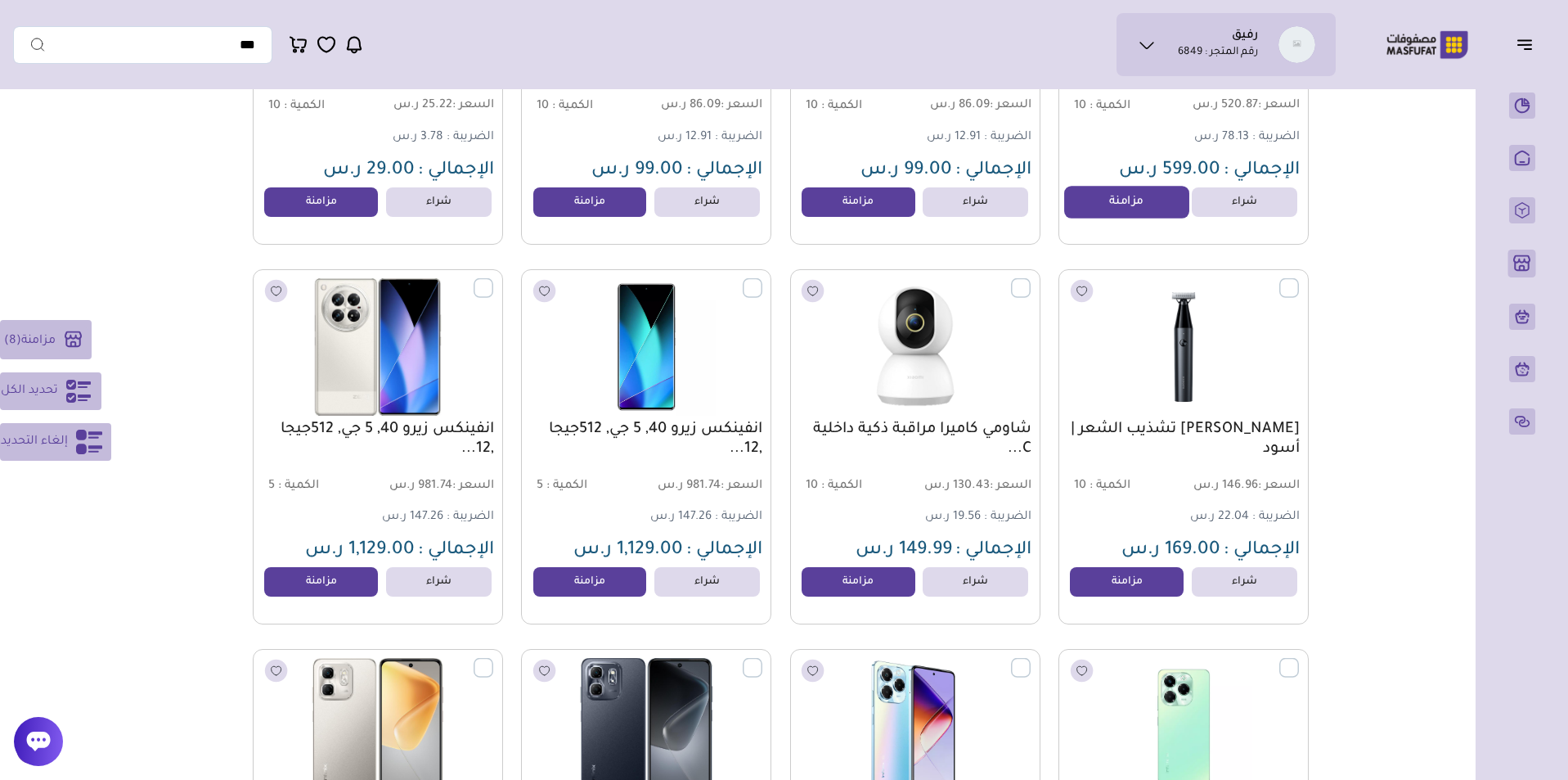
scroll to position [10310, 0]
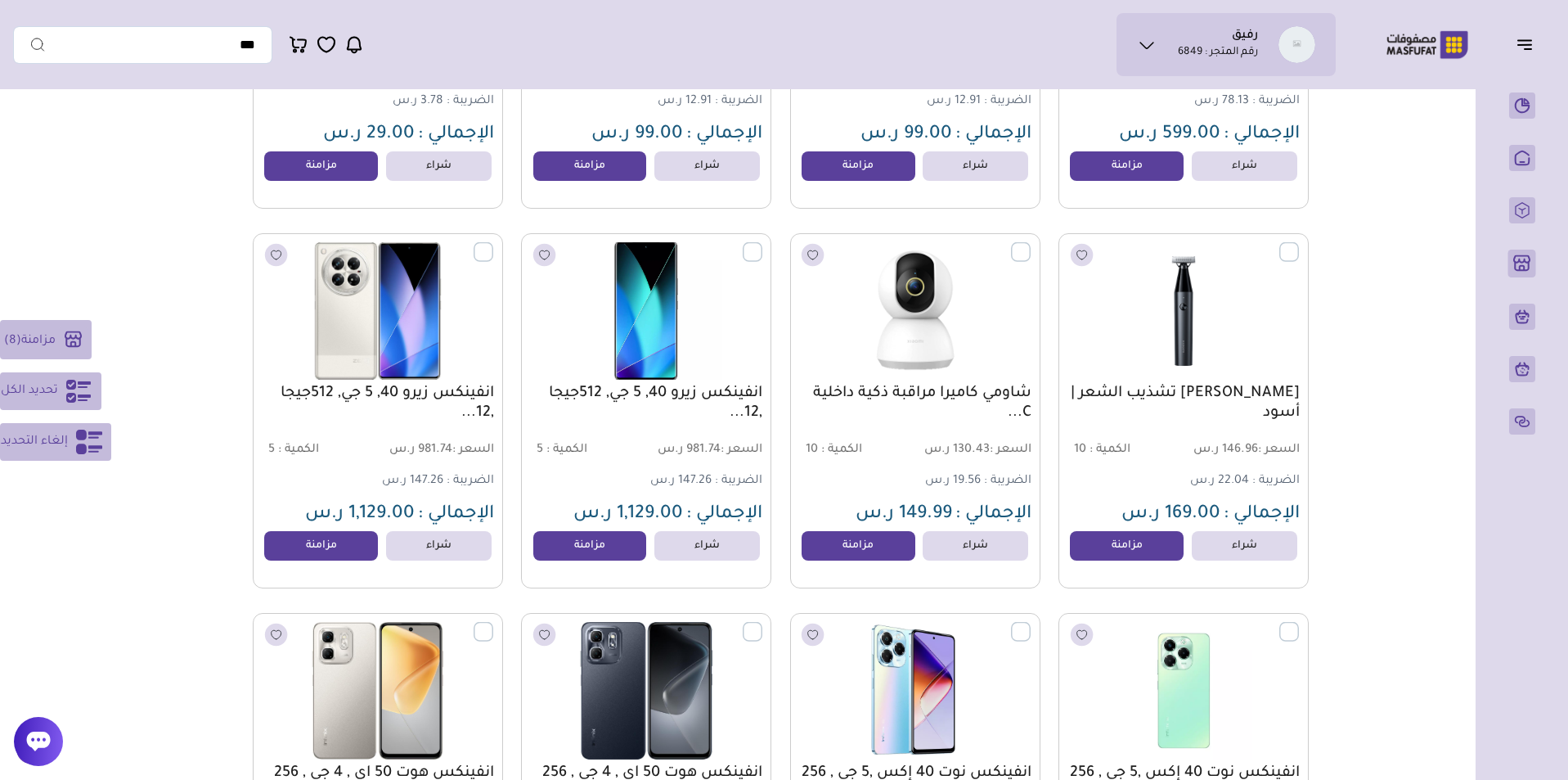
click at [762, 244] on label at bounding box center [762, 243] width 0 height 2
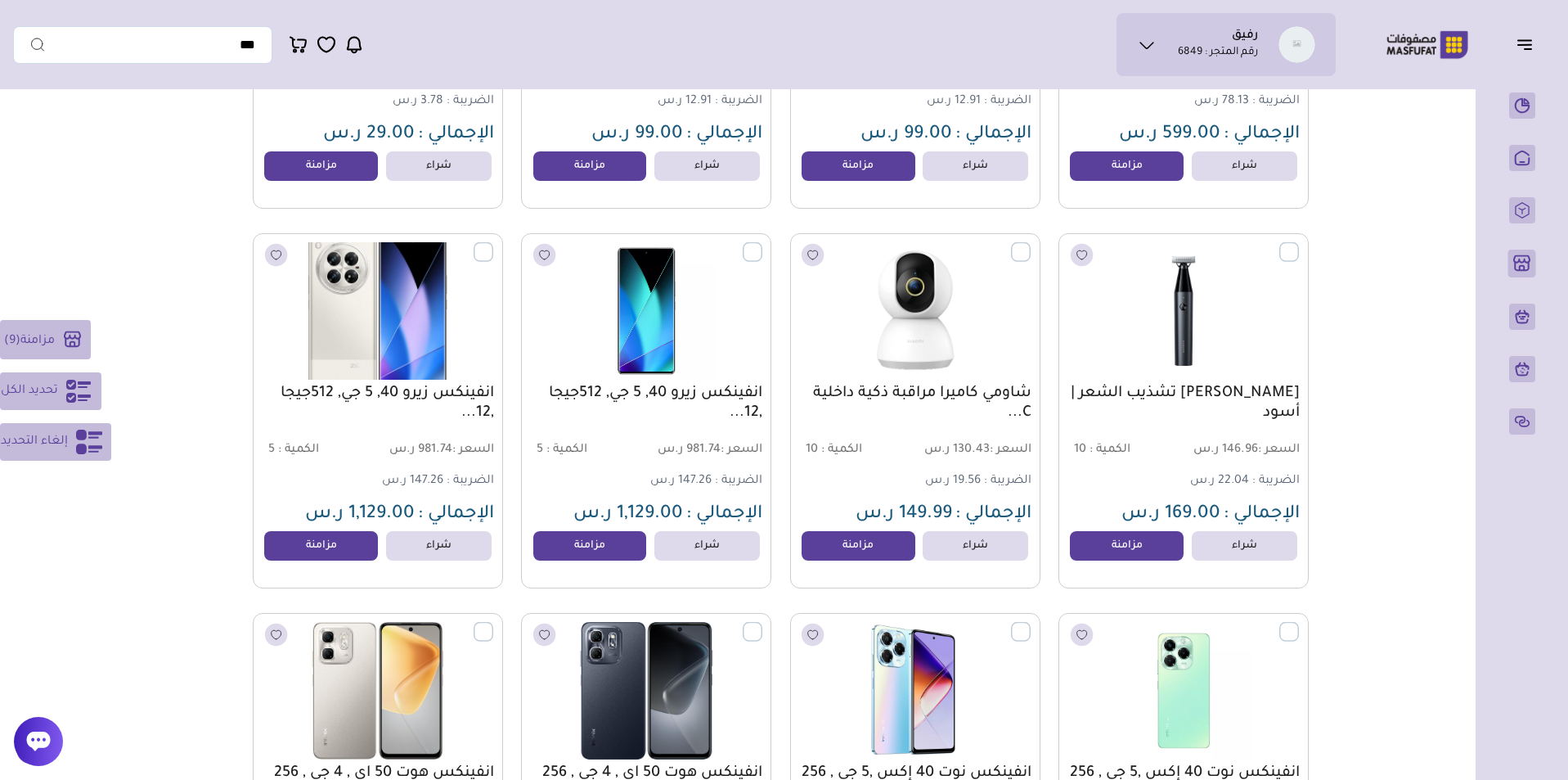
click at [493, 244] on label at bounding box center [493, 243] width 0 height 2
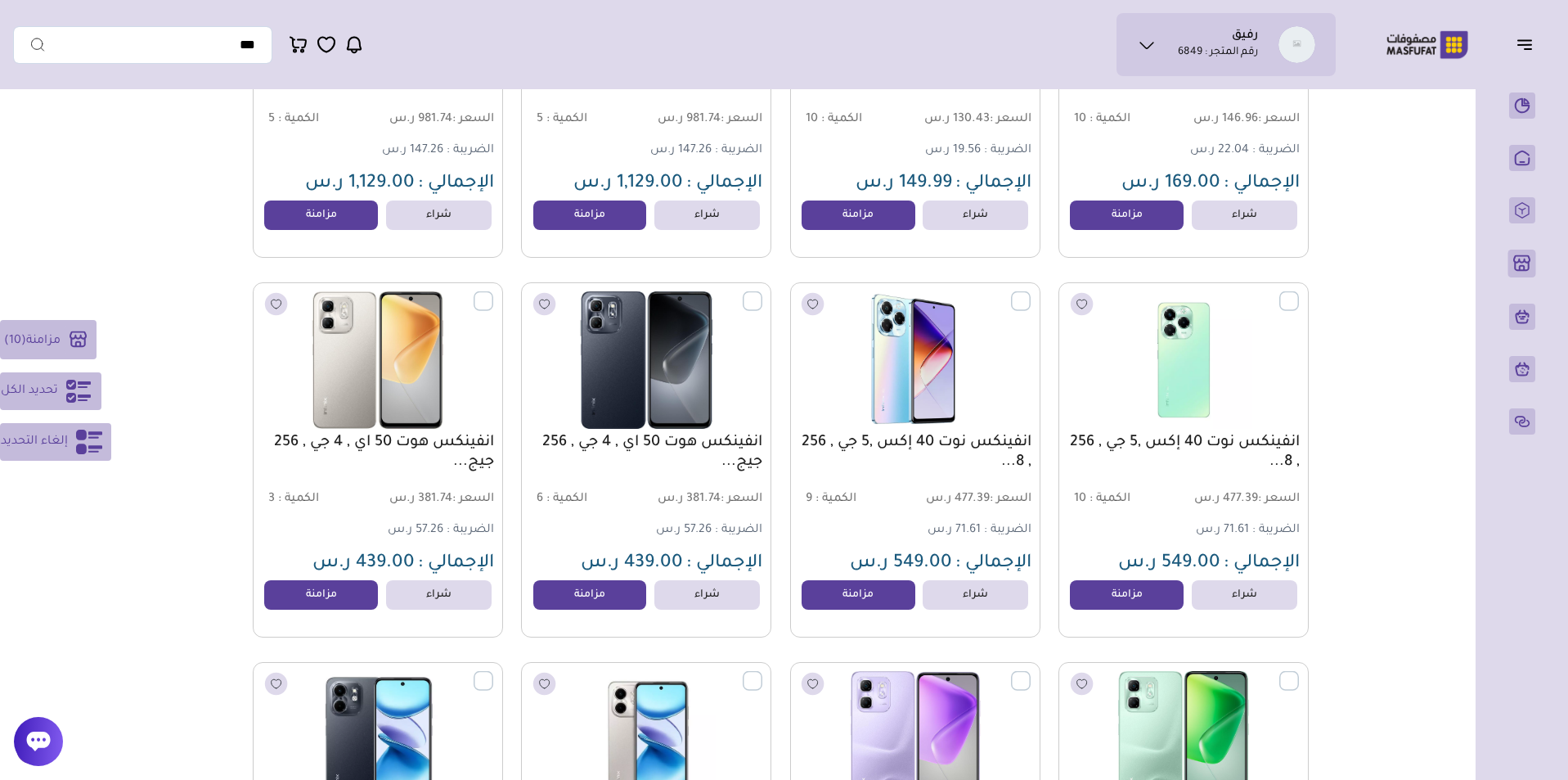
scroll to position [10663, 0]
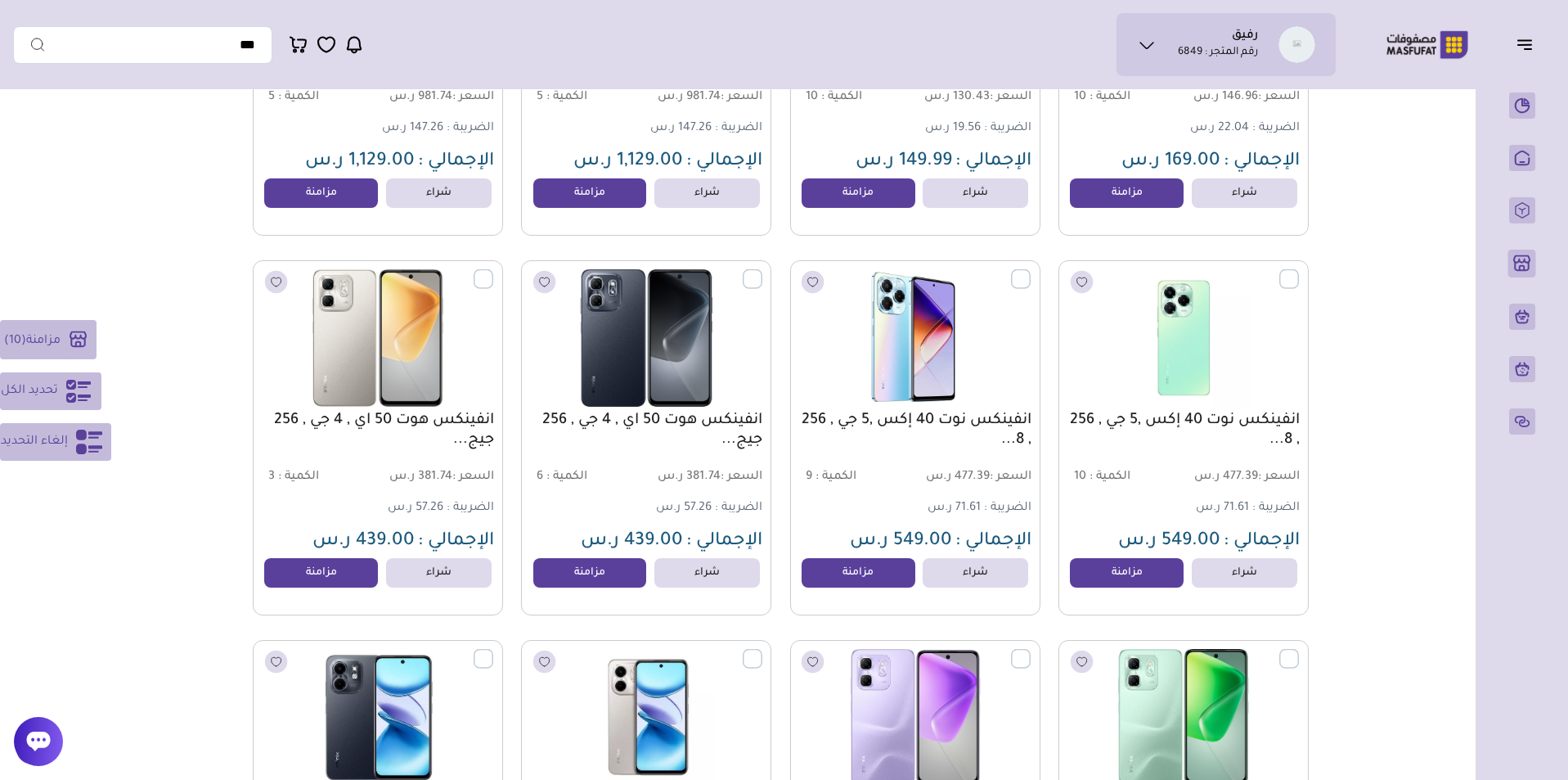
drag, startPoint x: 484, startPoint y: 284, endPoint x: 502, endPoint y: 292, distance: 19.7
click at [493, 271] on label at bounding box center [493, 270] width 0 height 2
click at [762, 271] on label at bounding box center [762, 270] width 0 height 2
click at [1030, 271] on label at bounding box center [1030, 270] width 0 height 2
click at [1299, 271] on label at bounding box center [1299, 270] width 0 height 2
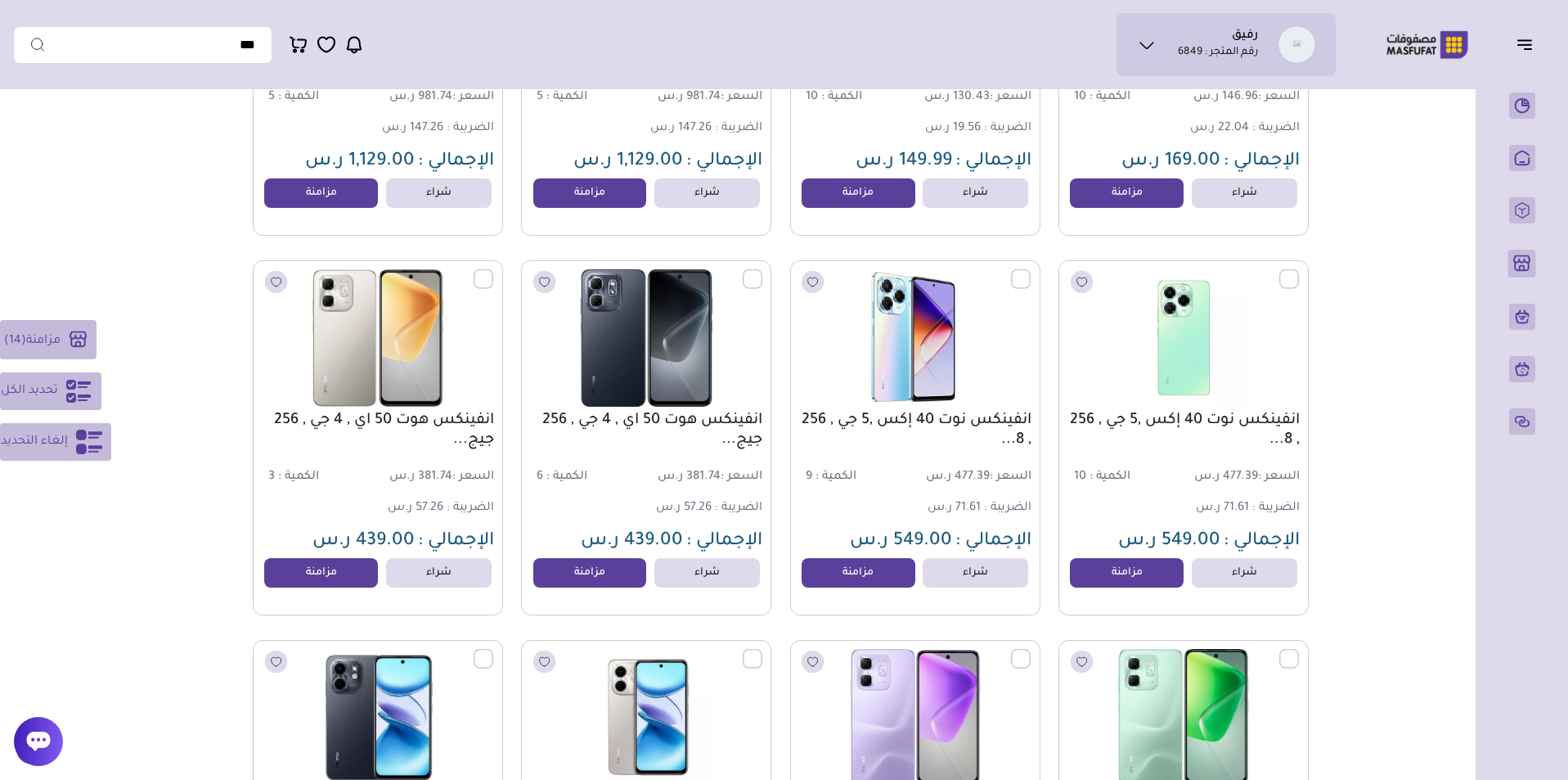
scroll to position [10897, 0]
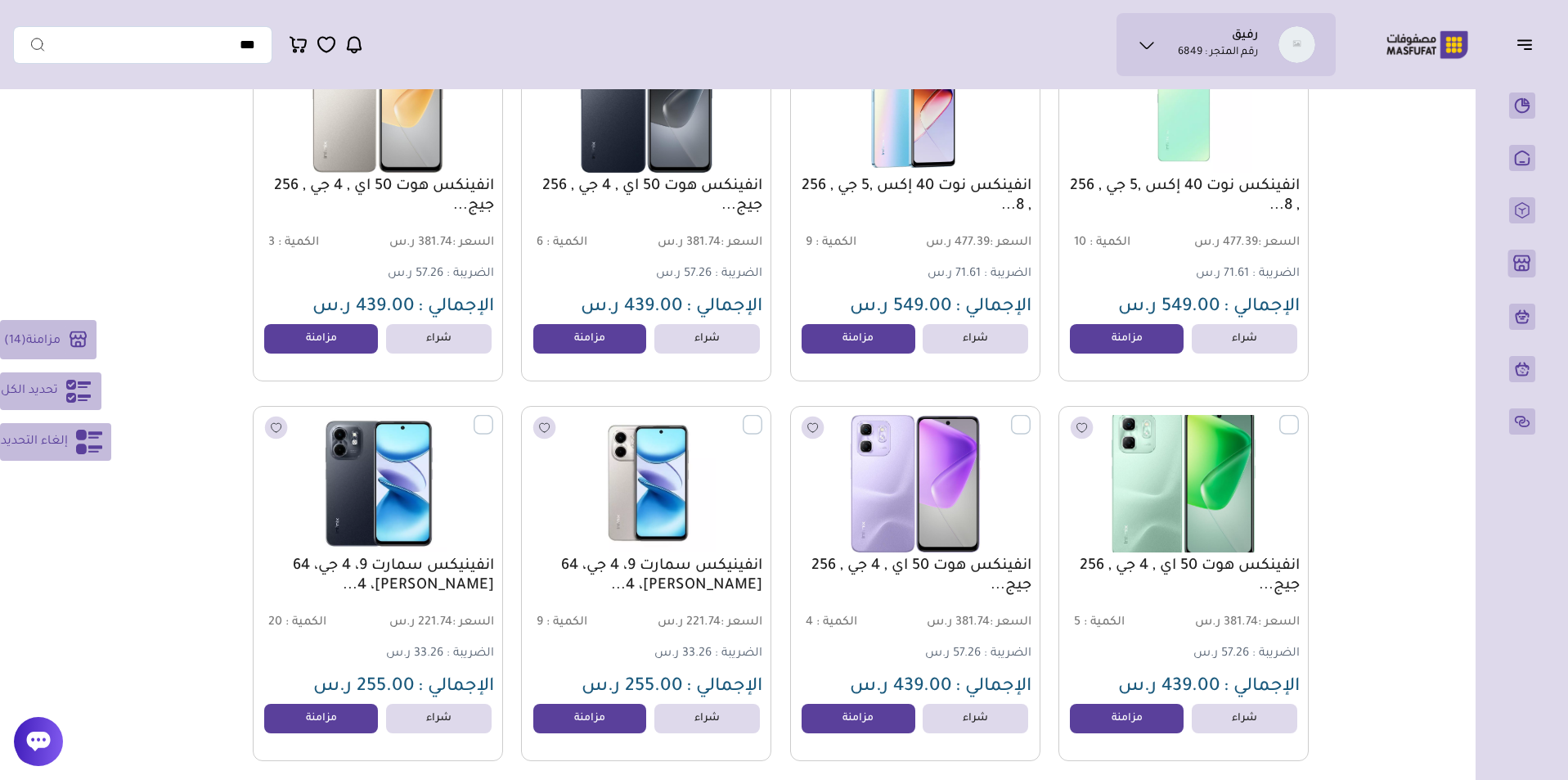
click at [1299, 416] on label at bounding box center [1299, 415] width 0 height 2
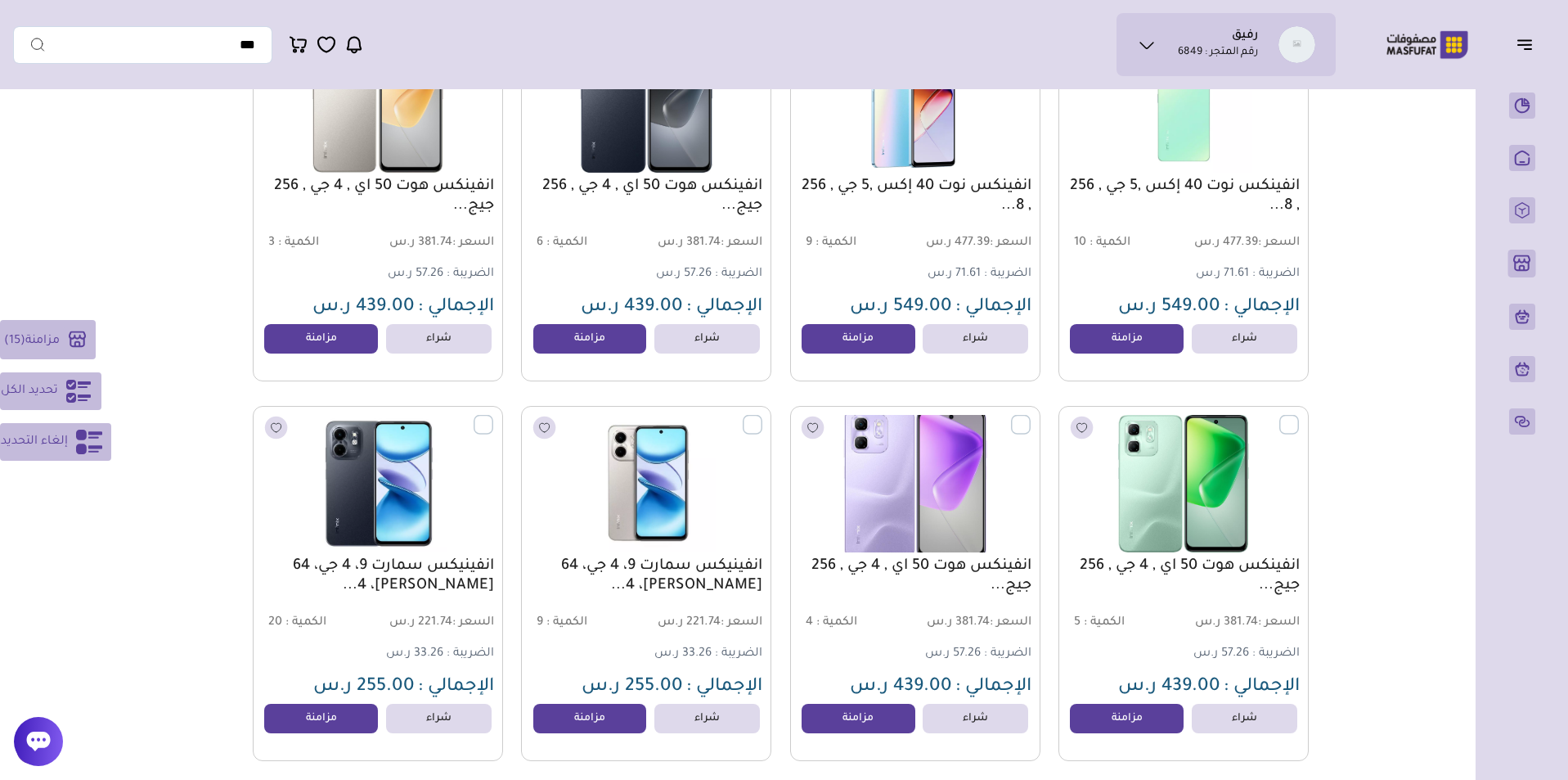
click at [1030, 416] on label at bounding box center [1030, 415] width 0 height 2
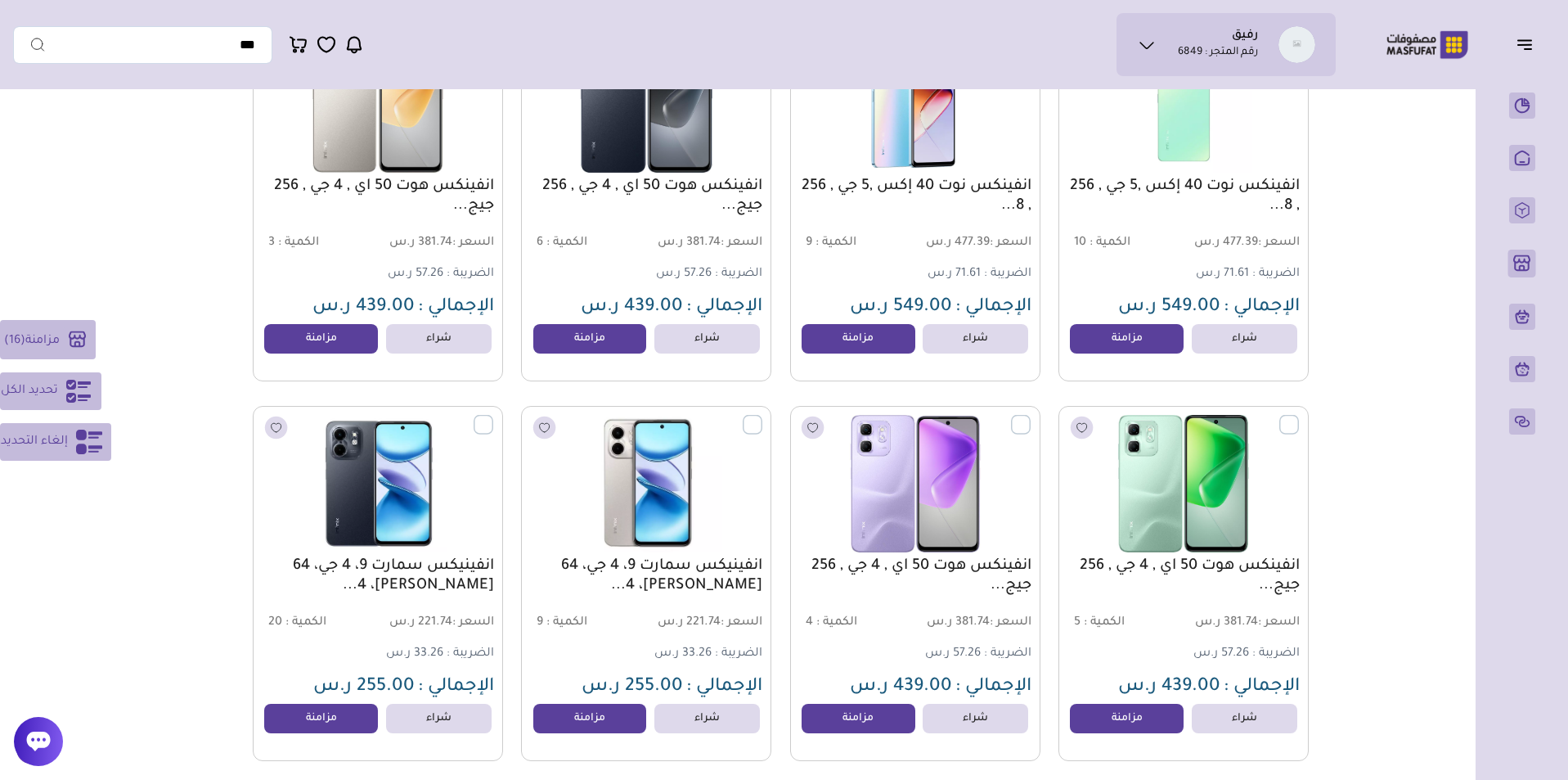
click at [762, 416] on label at bounding box center [762, 415] width 0 height 2
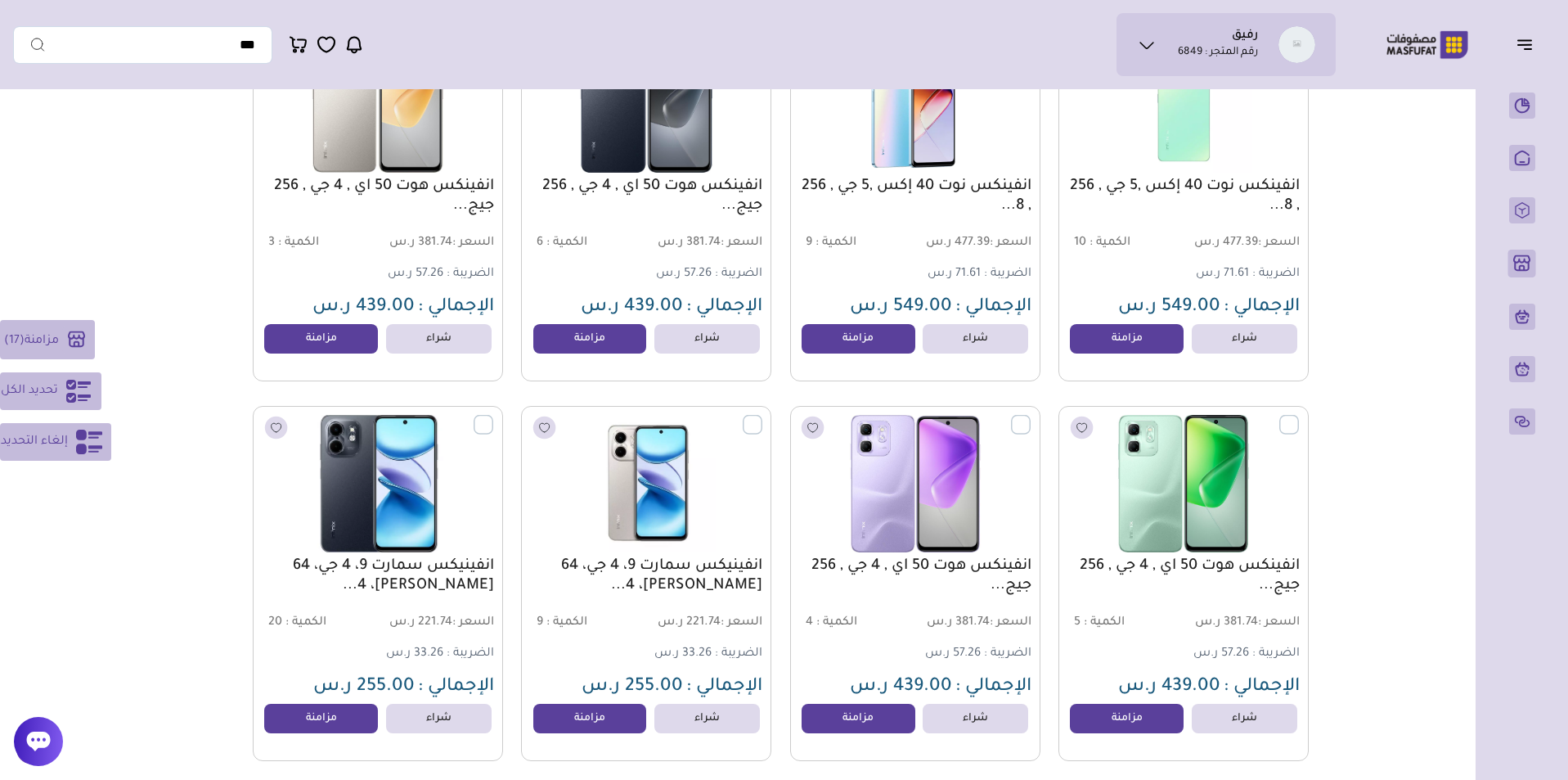
click at [493, 416] on label at bounding box center [493, 415] width 0 height 2
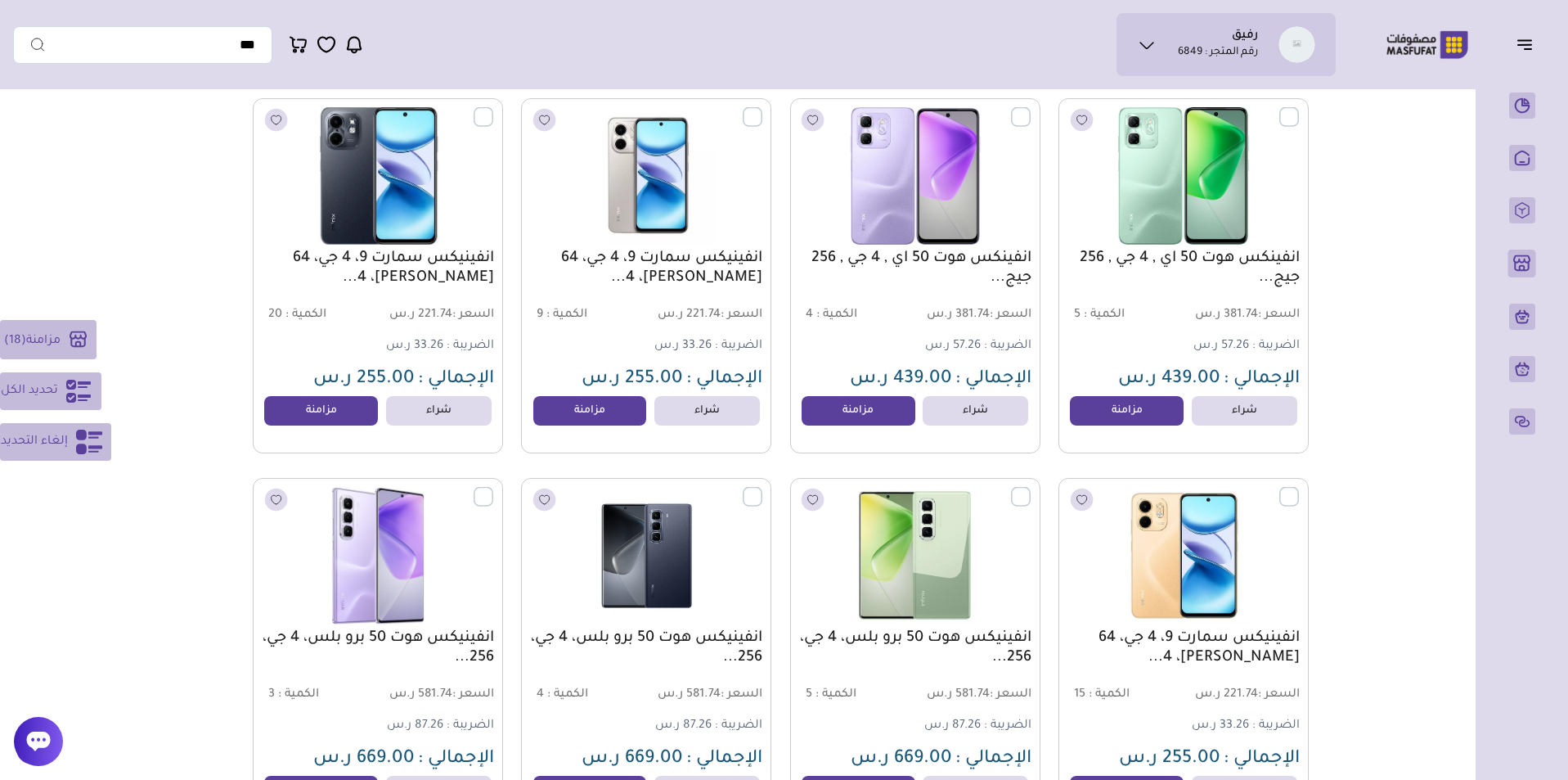
scroll to position [11389, 0]
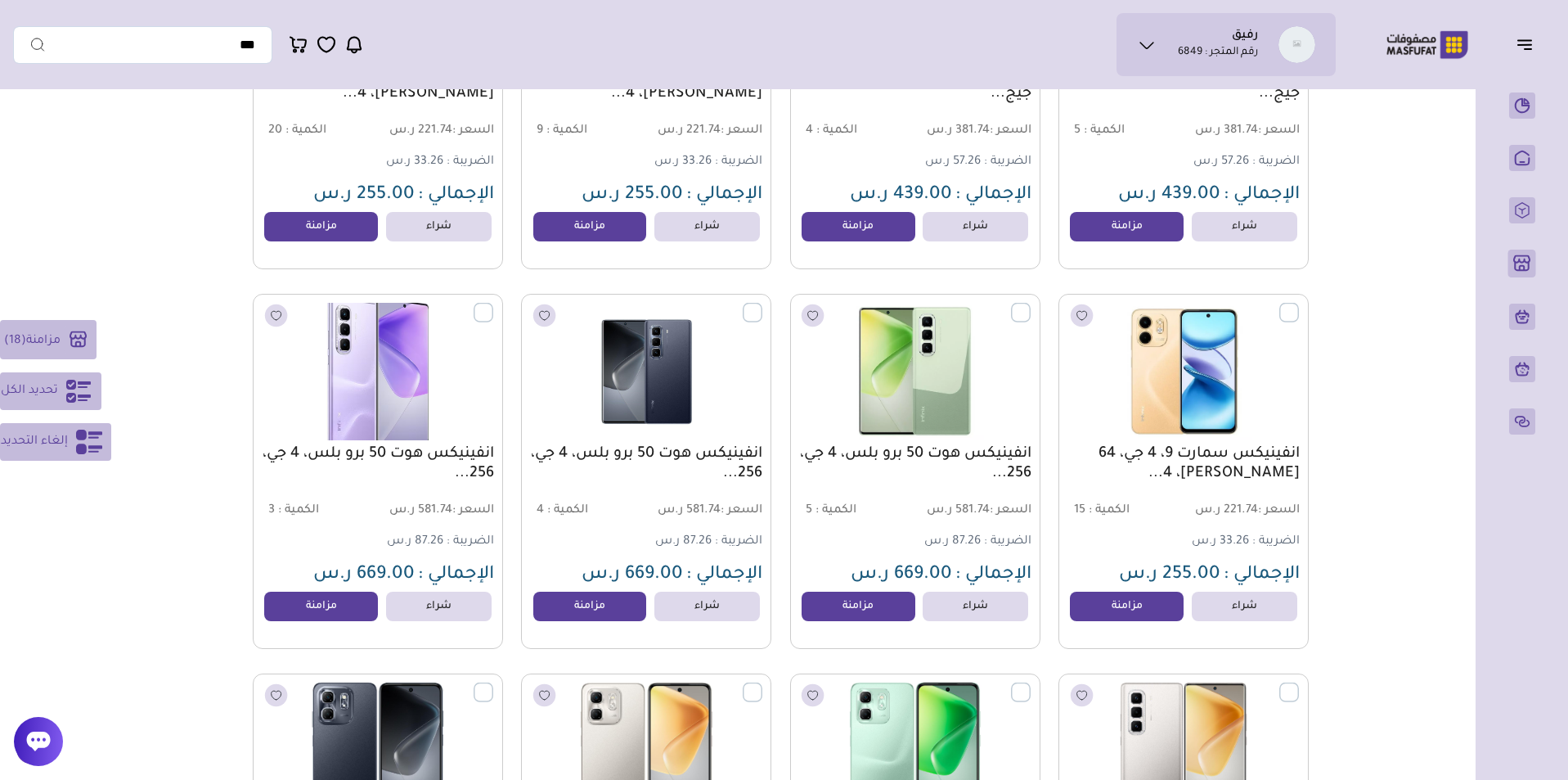
click at [493, 305] on label at bounding box center [493, 304] width 0 height 2
click at [762, 305] on label at bounding box center [762, 304] width 0 height 2
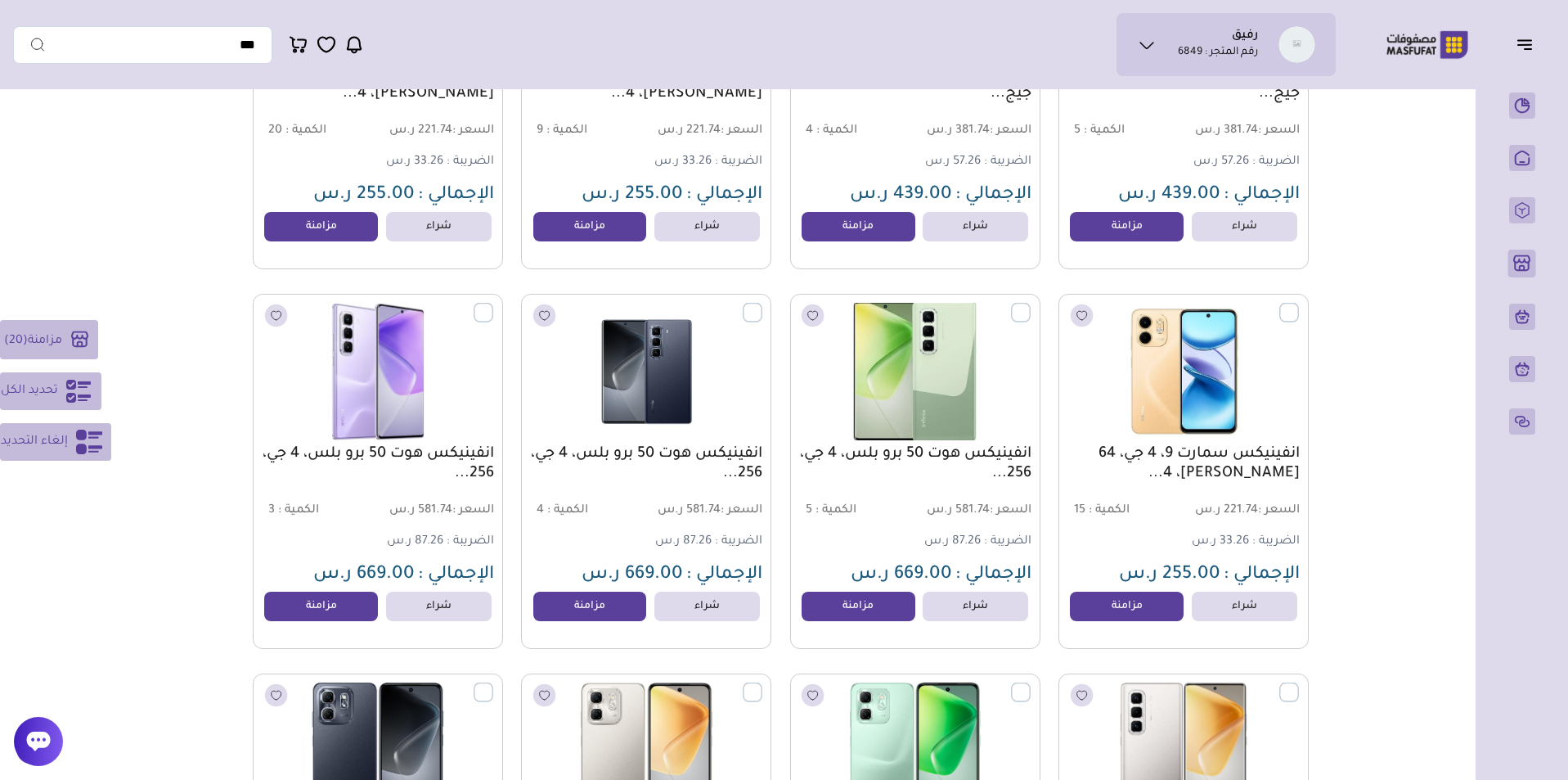
click at [1030, 305] on label at bounding box center [1030, 304] width 0 height 2
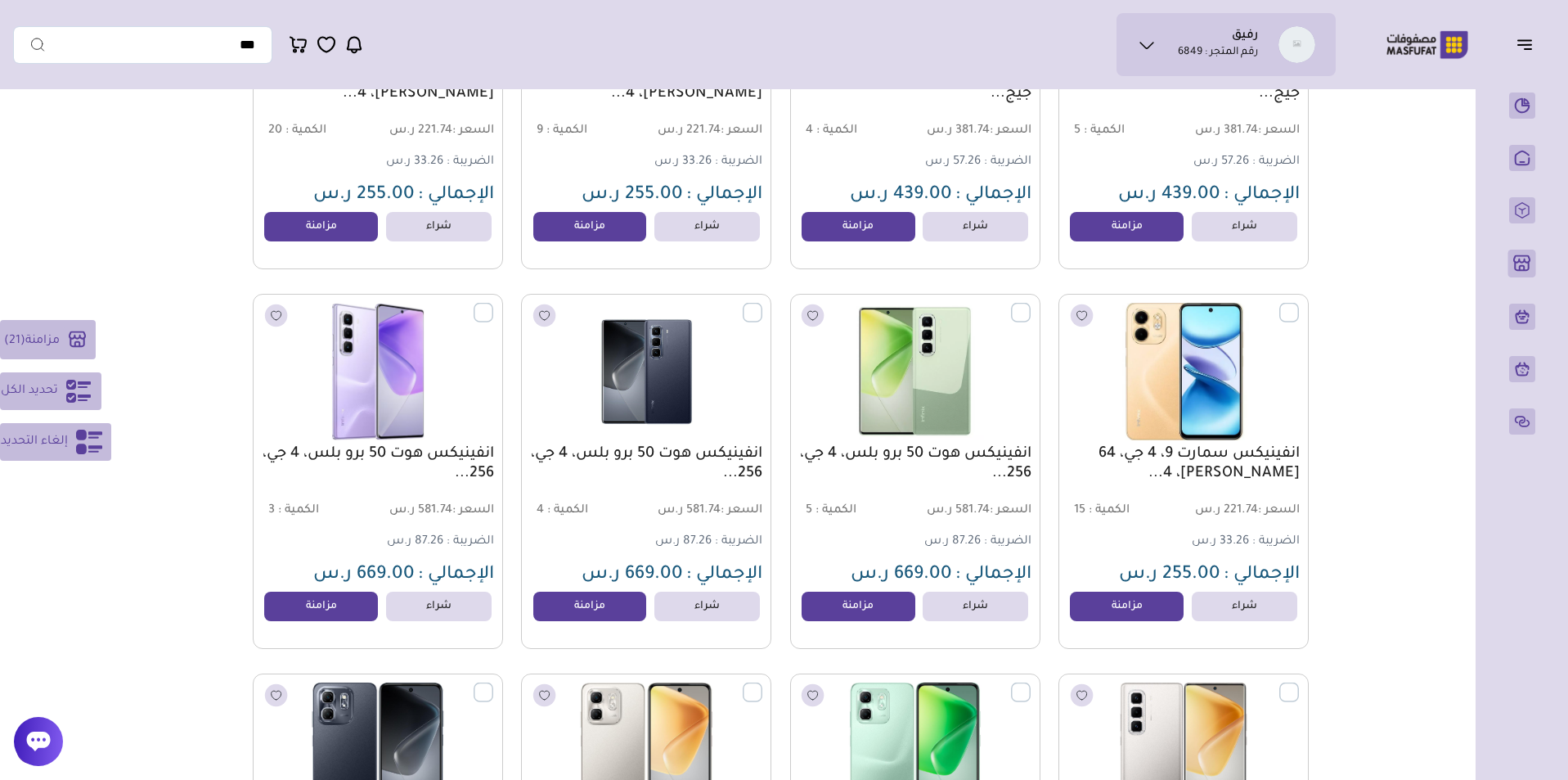
click at [1299, 305] on label at bounding box center [1299, 304] width 0 height 2
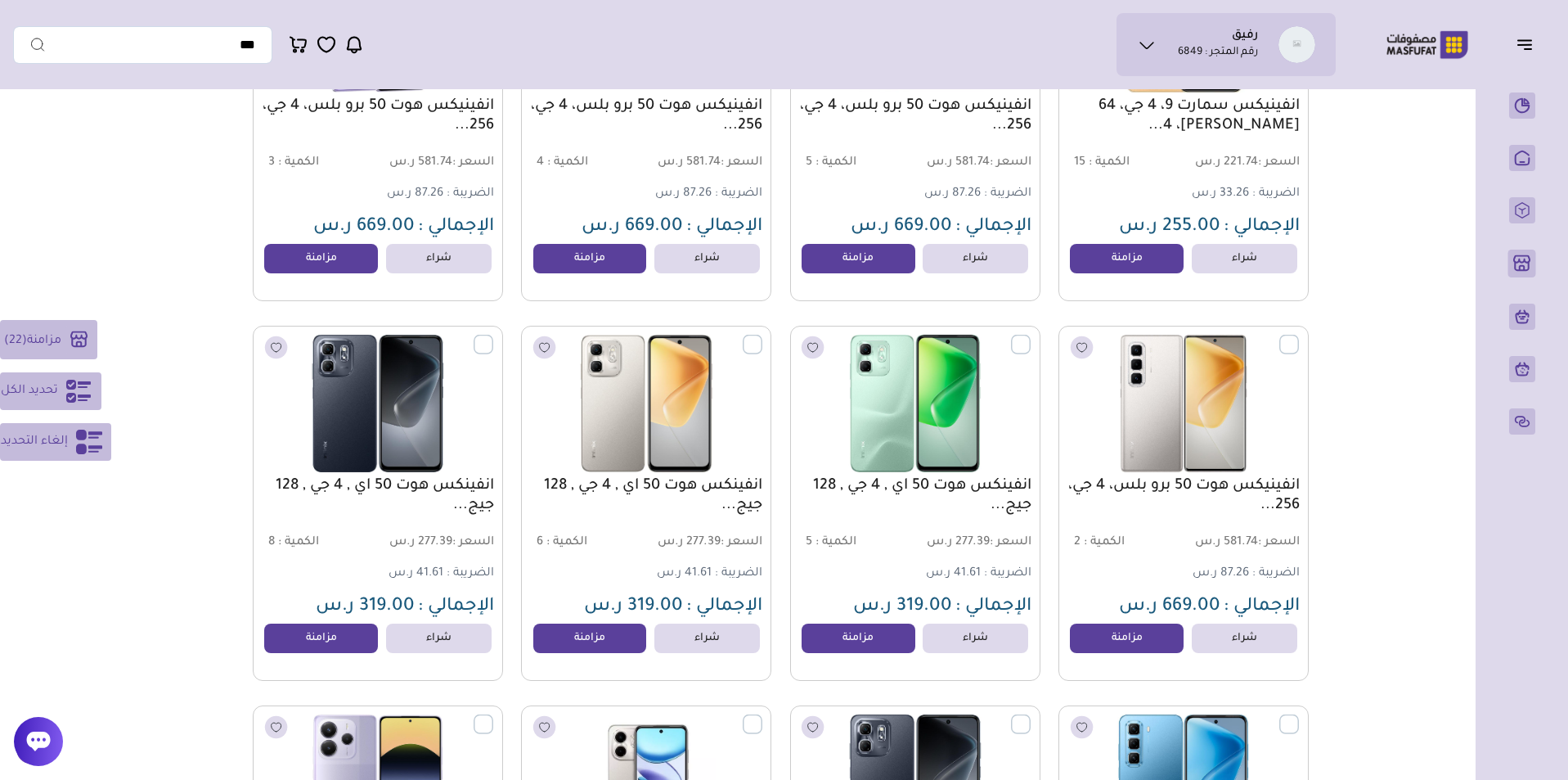
scroll to position [11826, 0]
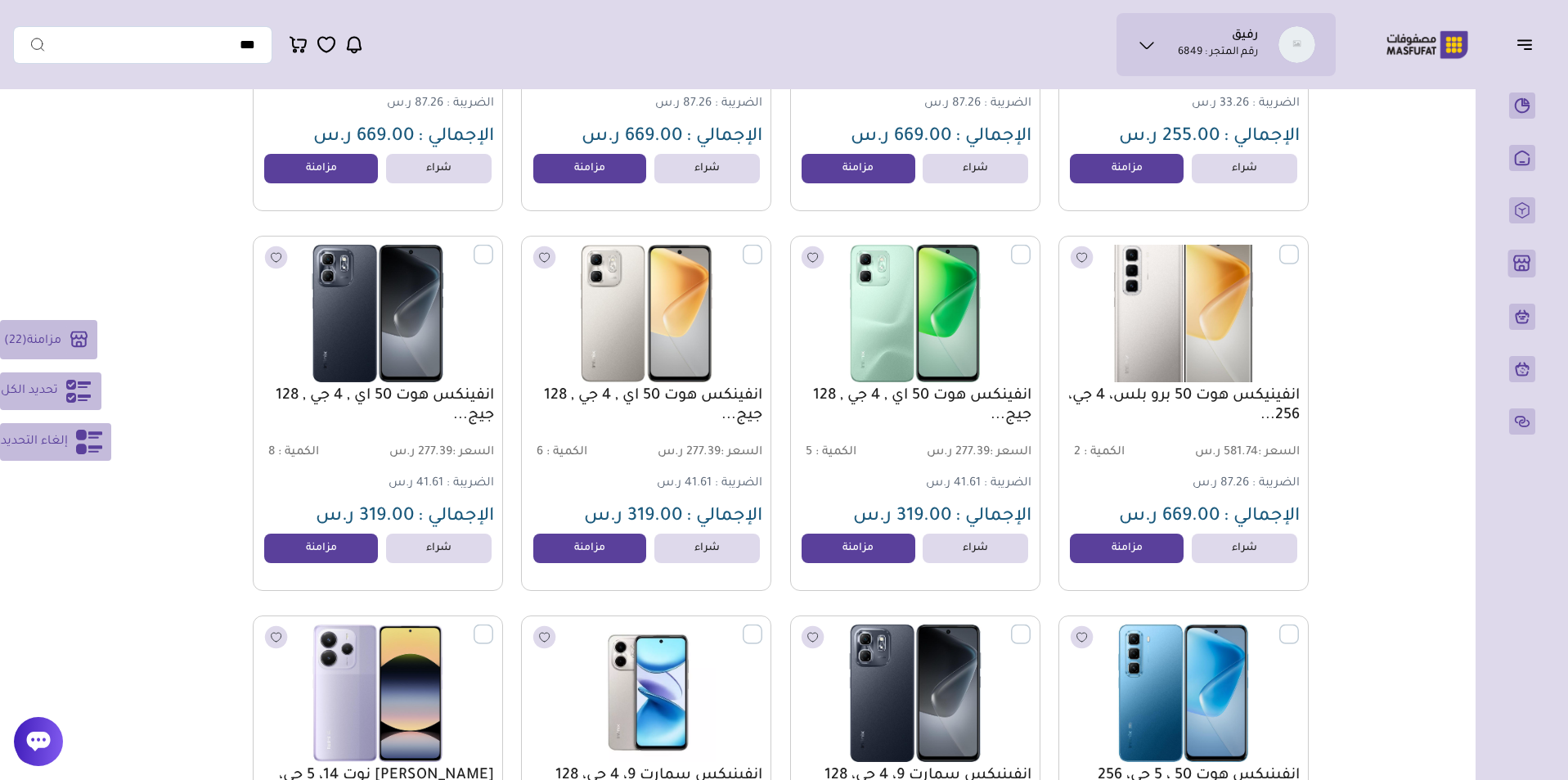
click at [1299, 246] on label at bounding box center [1299, 245] width 0 height 2
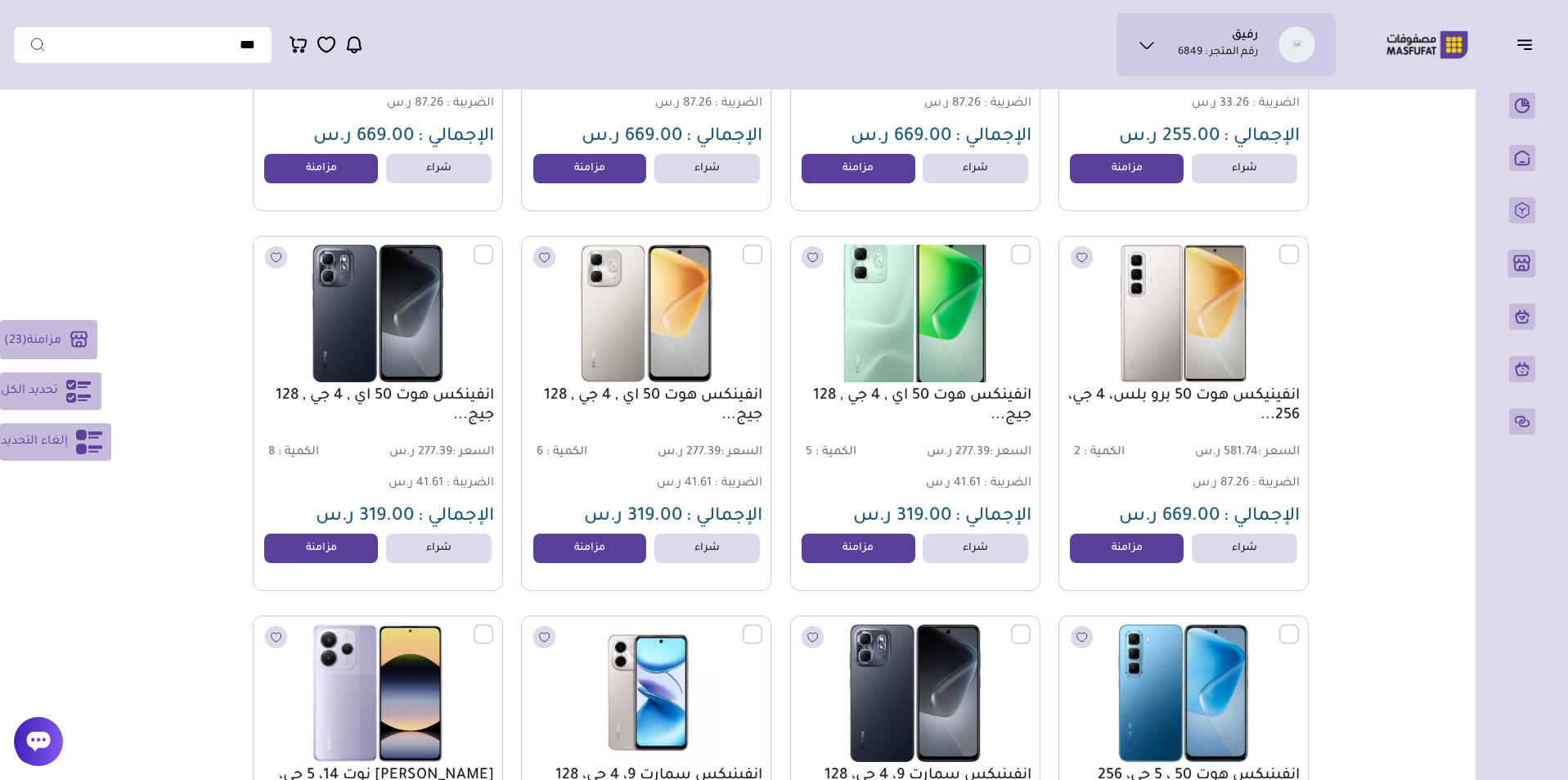
click at [1030, 246] on label at bounding box center [1030, 245] width 0 height 2
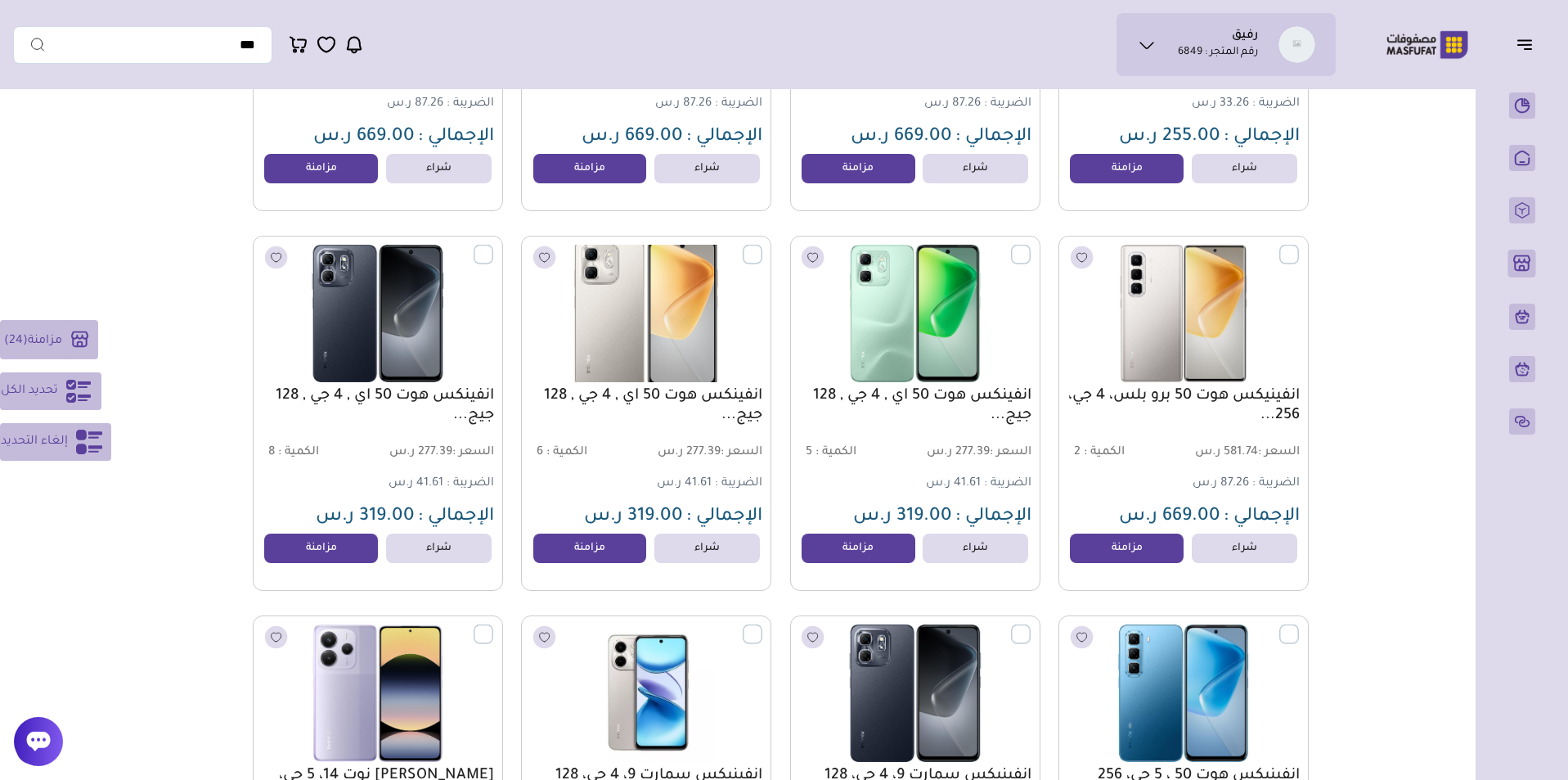
click at [762, 246] on label at bounding box center [762, 245] width 0 height 2
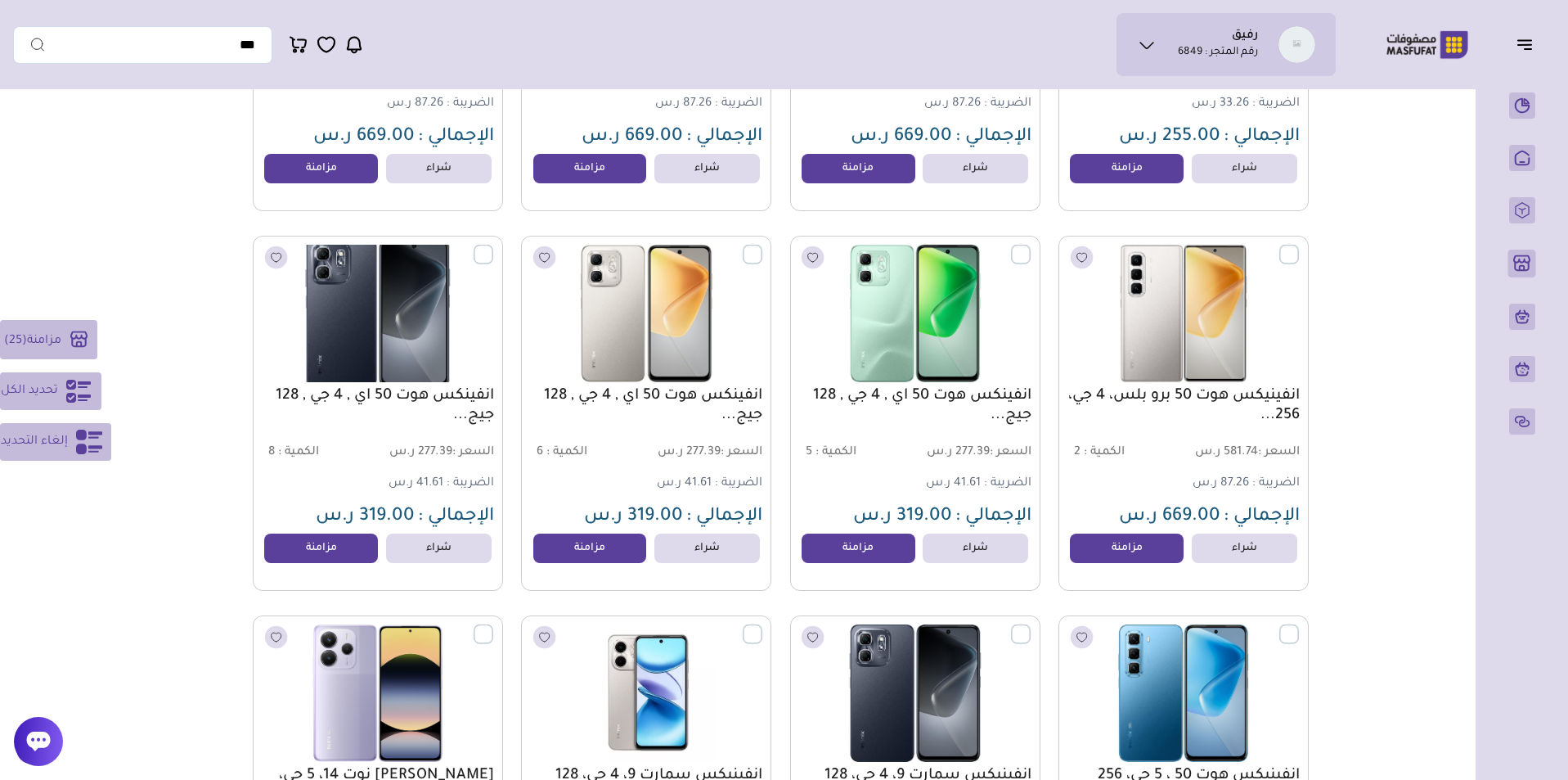
click at [493, 246] on label at bounding box center [493, 245] width 0 height 2
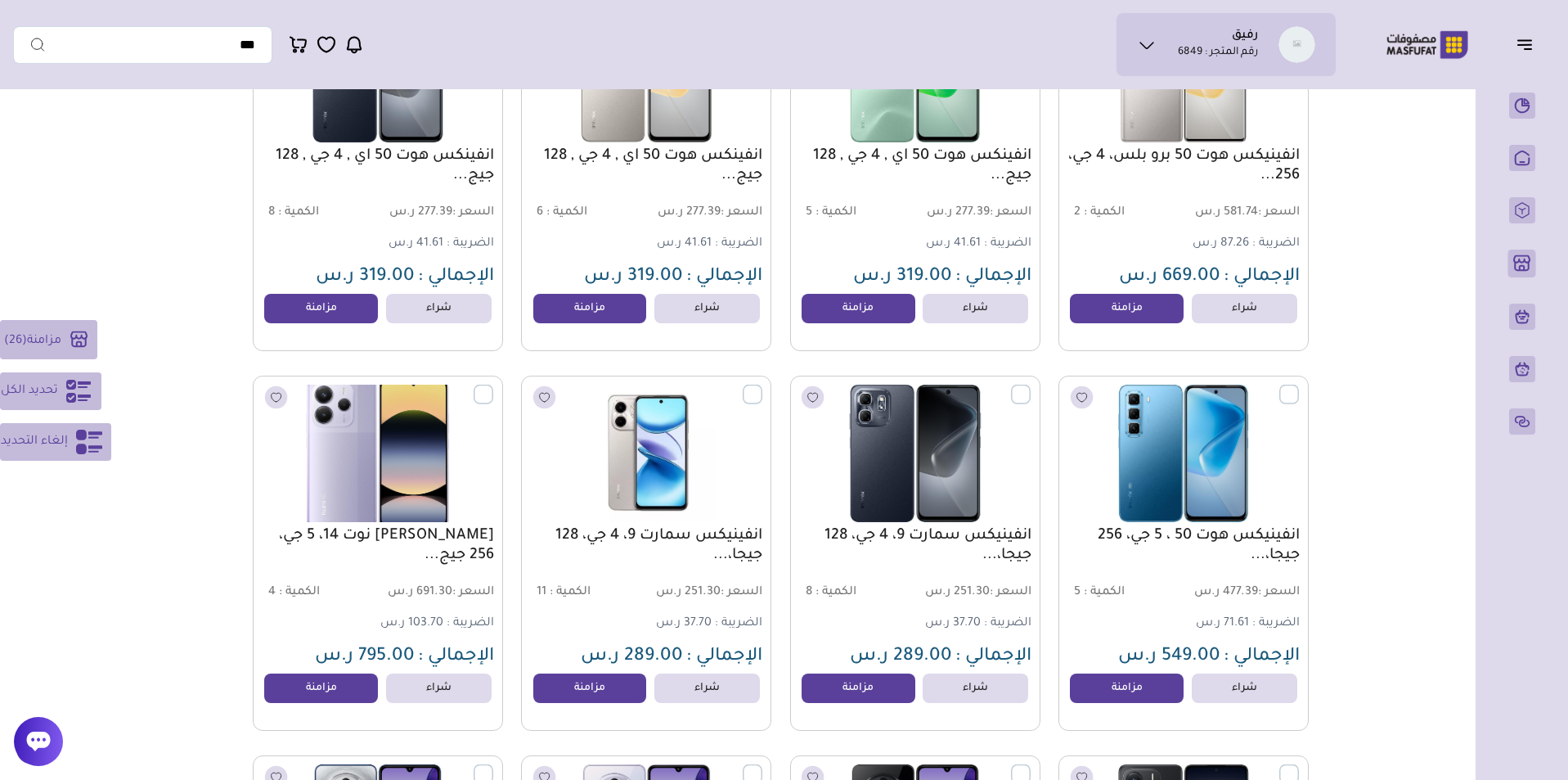
click at [493, 386] on label at bounding box center [493, 386] width 0 height 2
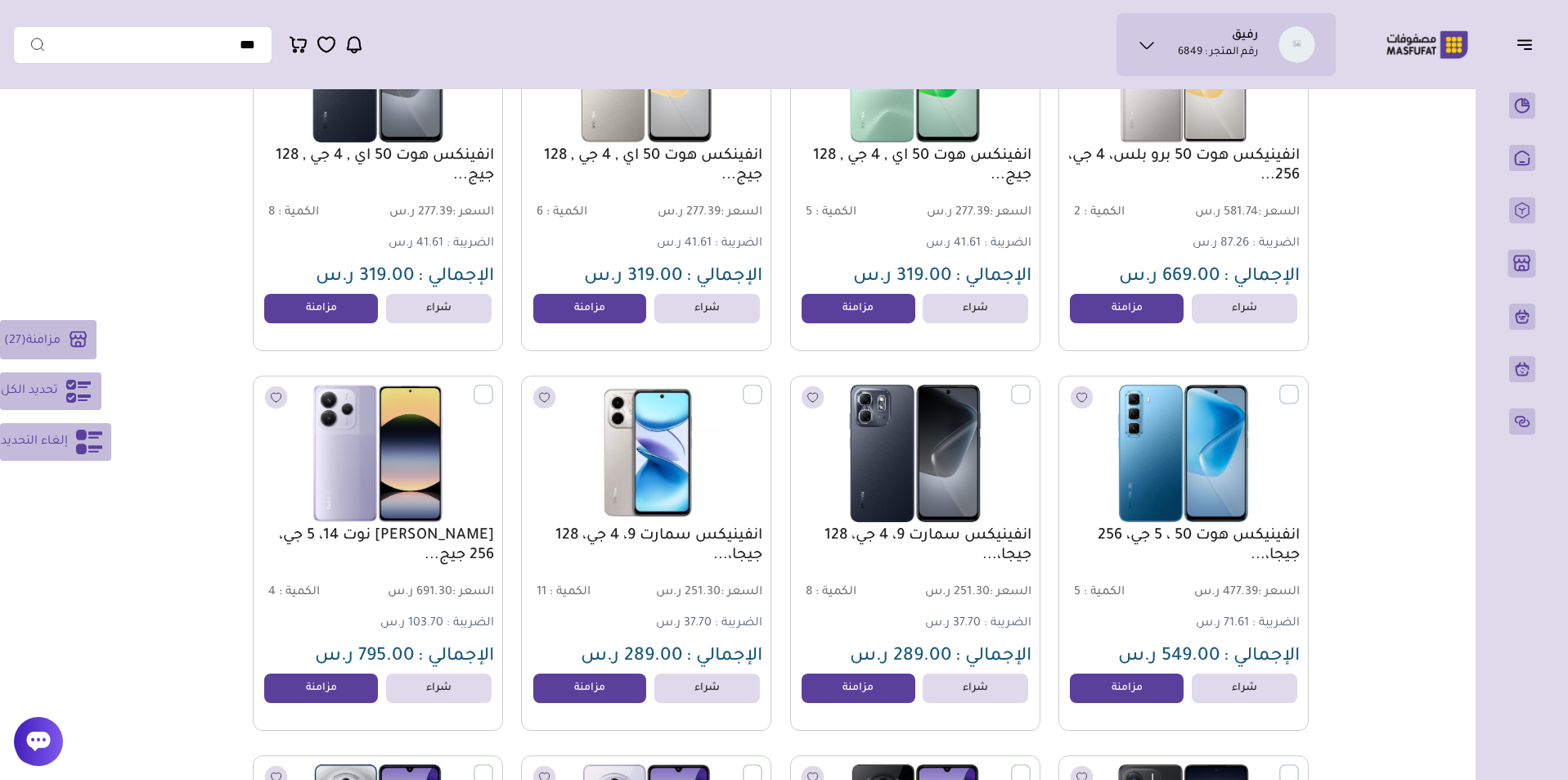
click at [762, 386] on label at bounding box center [762, 386] width 0 height 2
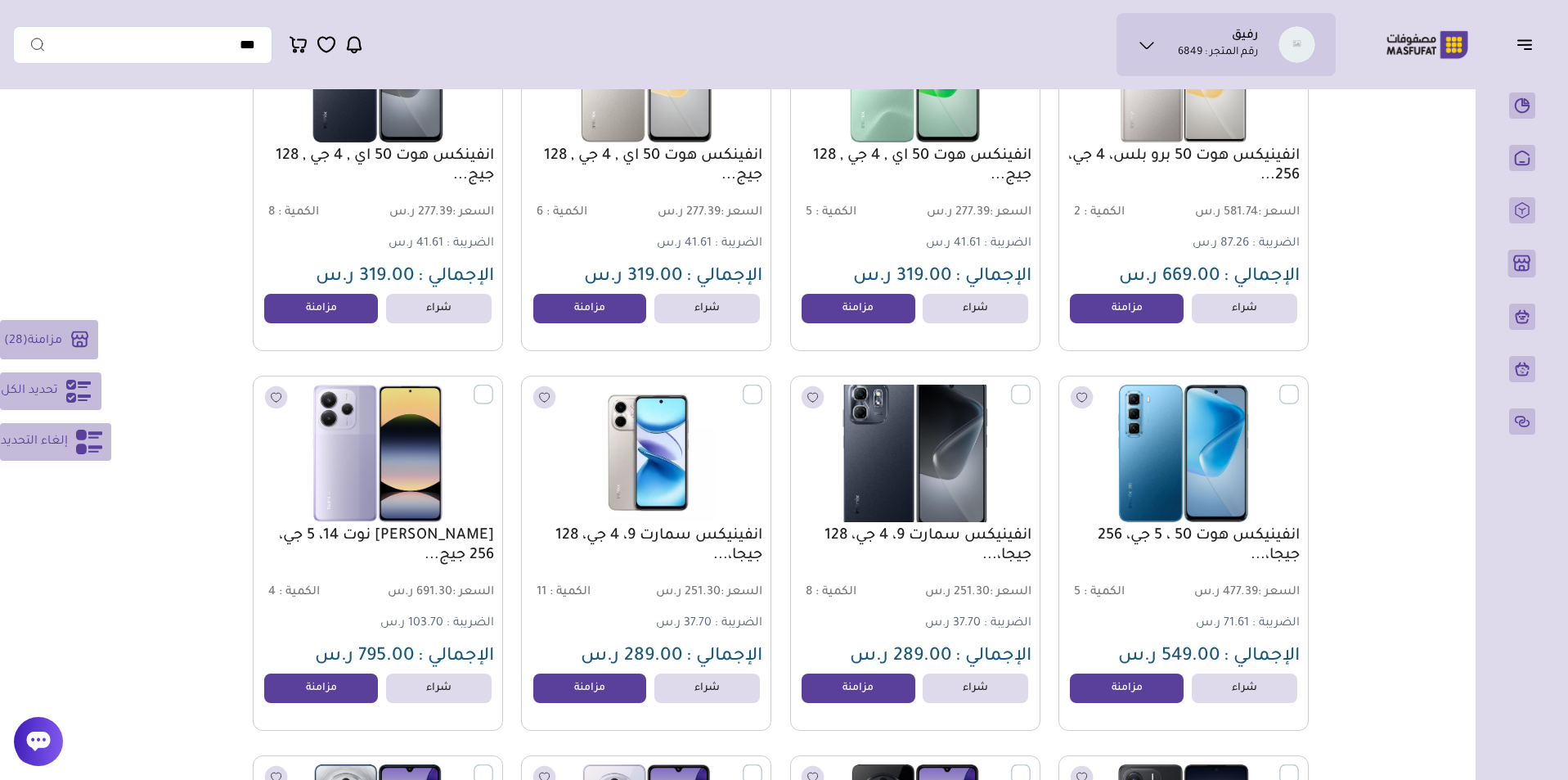
click at [1030, 386] on label at bounding box center [1030, 386] width 0 height 2
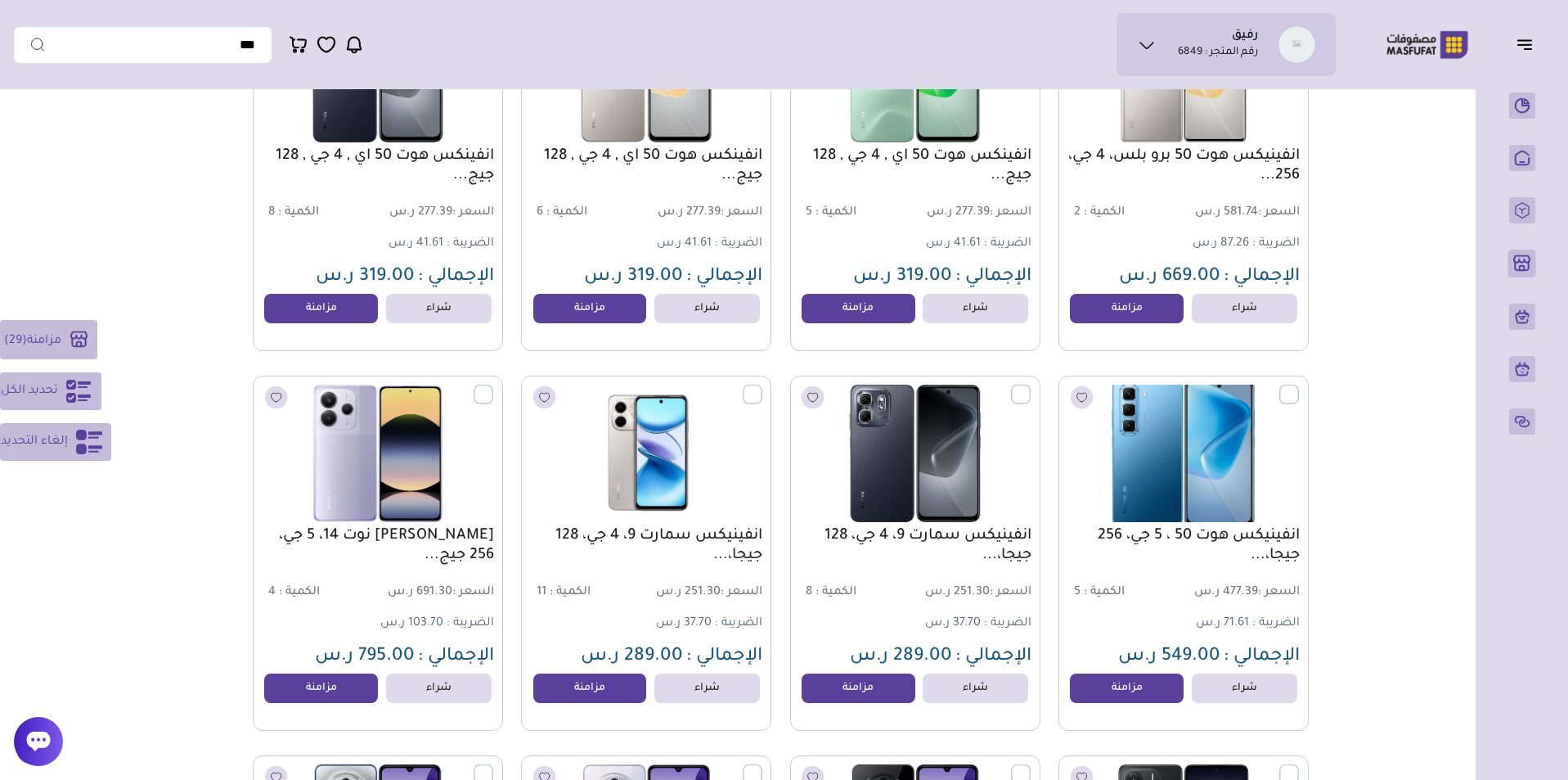
click at [1299, 386] on label at bounding box center [1299, 386] width 0 height 2
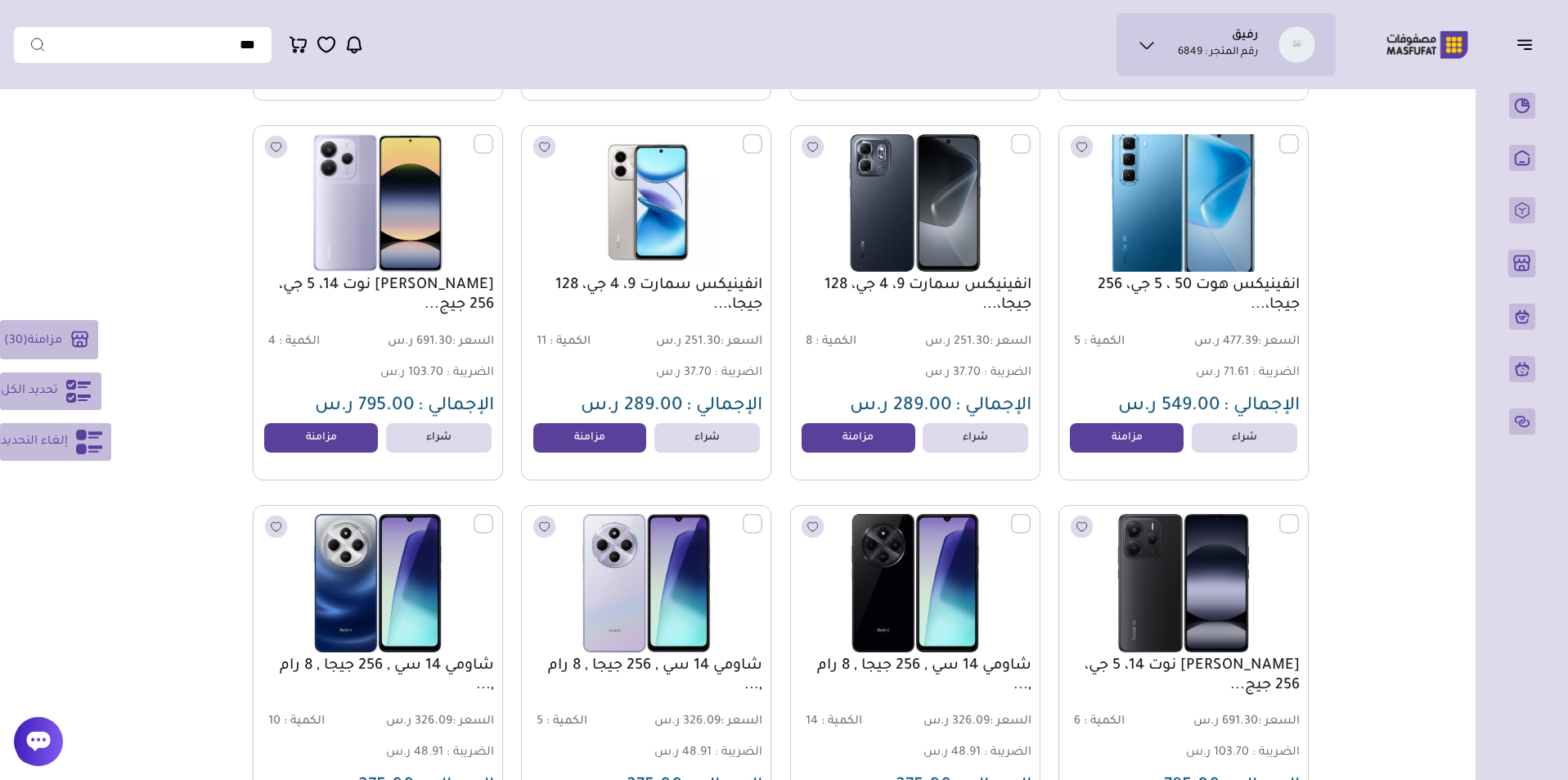
scroll to position [12526, 0]
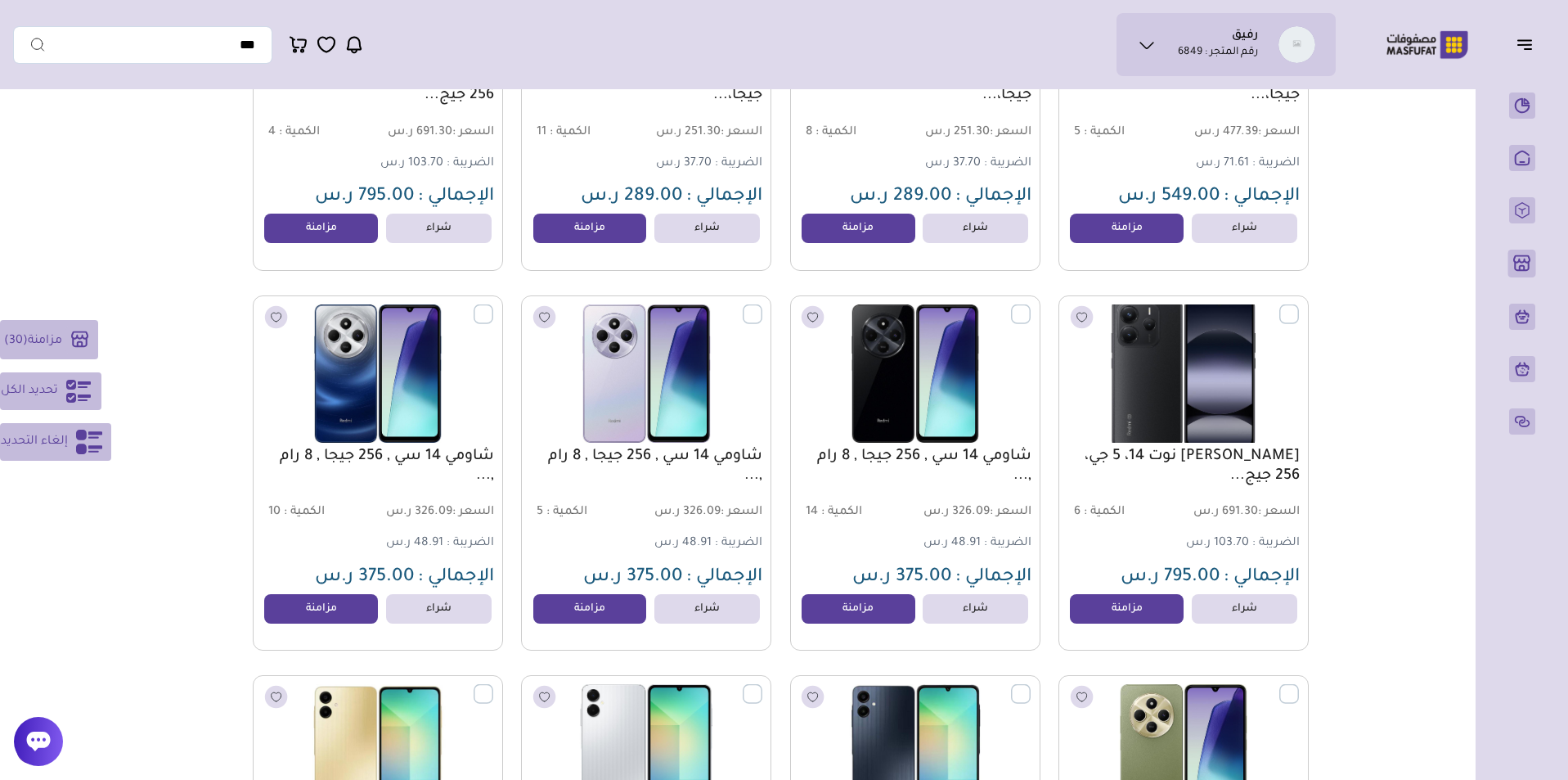
click at [1299, 306] on label at bounding box center [1299, 305] width 0 height 2
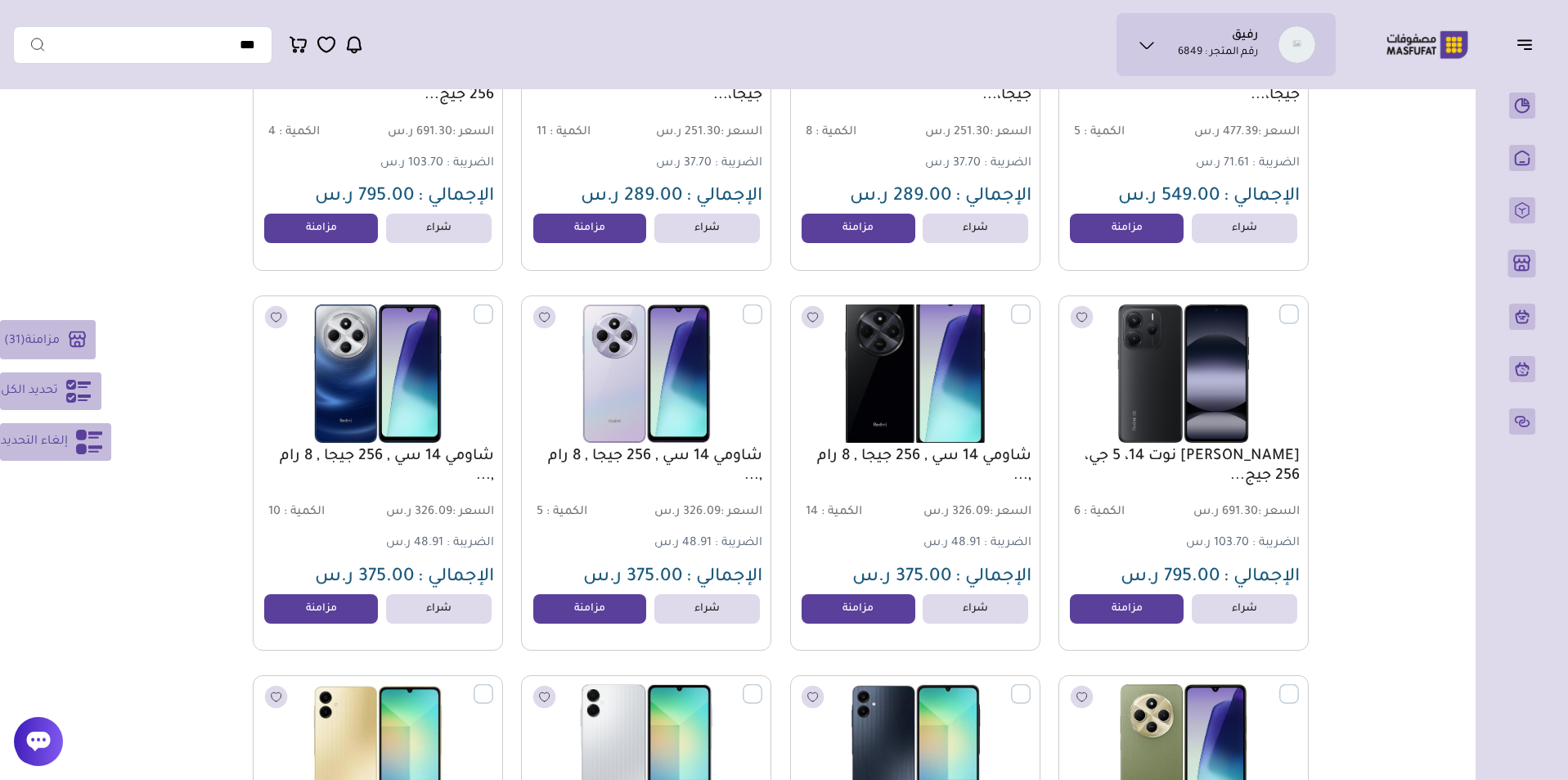
click at [1030, 306] on label at bounding box center [1030, 305] width 0 height 2
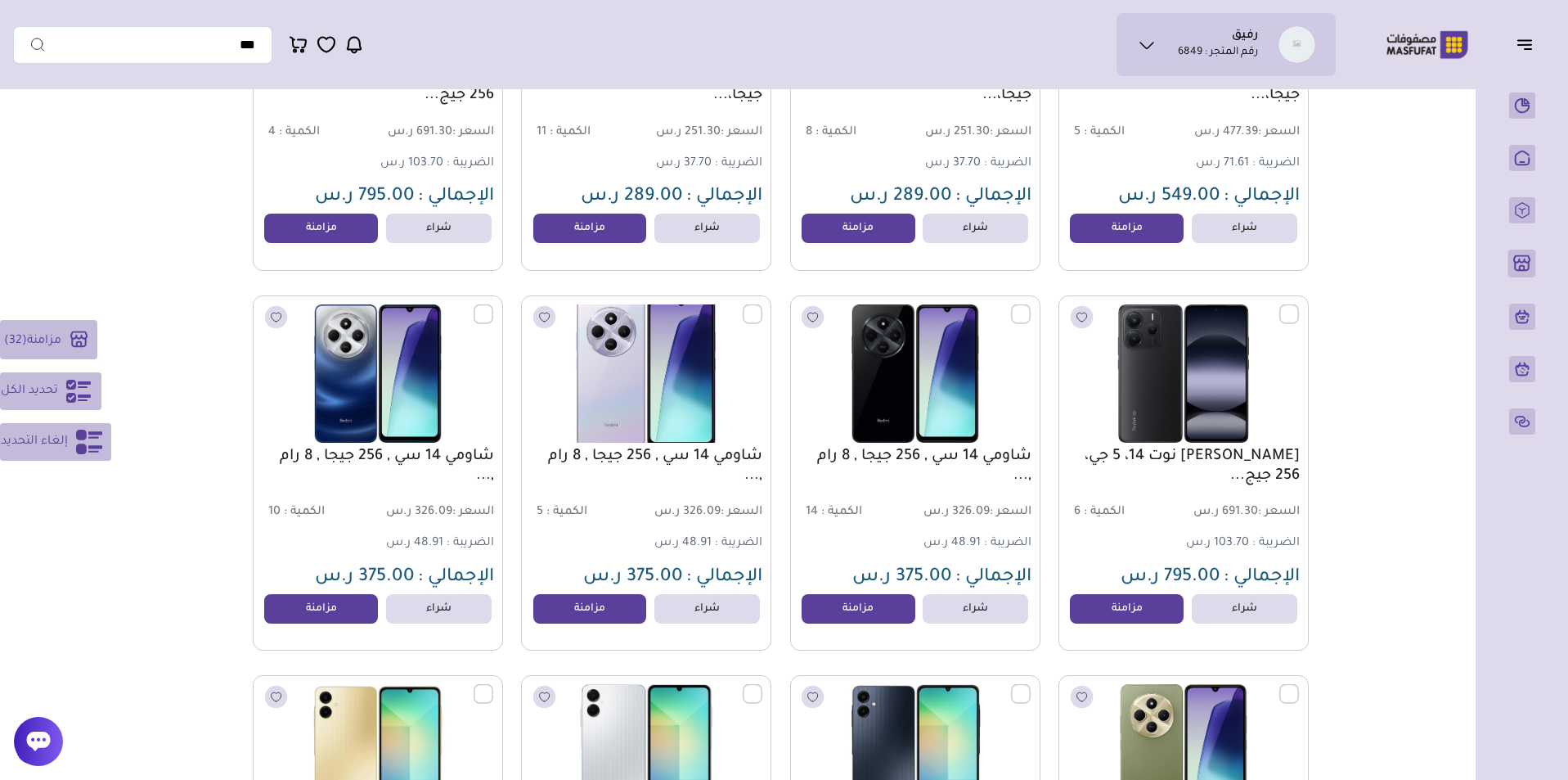
click at [762, 306] on label at bounding box center [762, 305] width 0 height 2
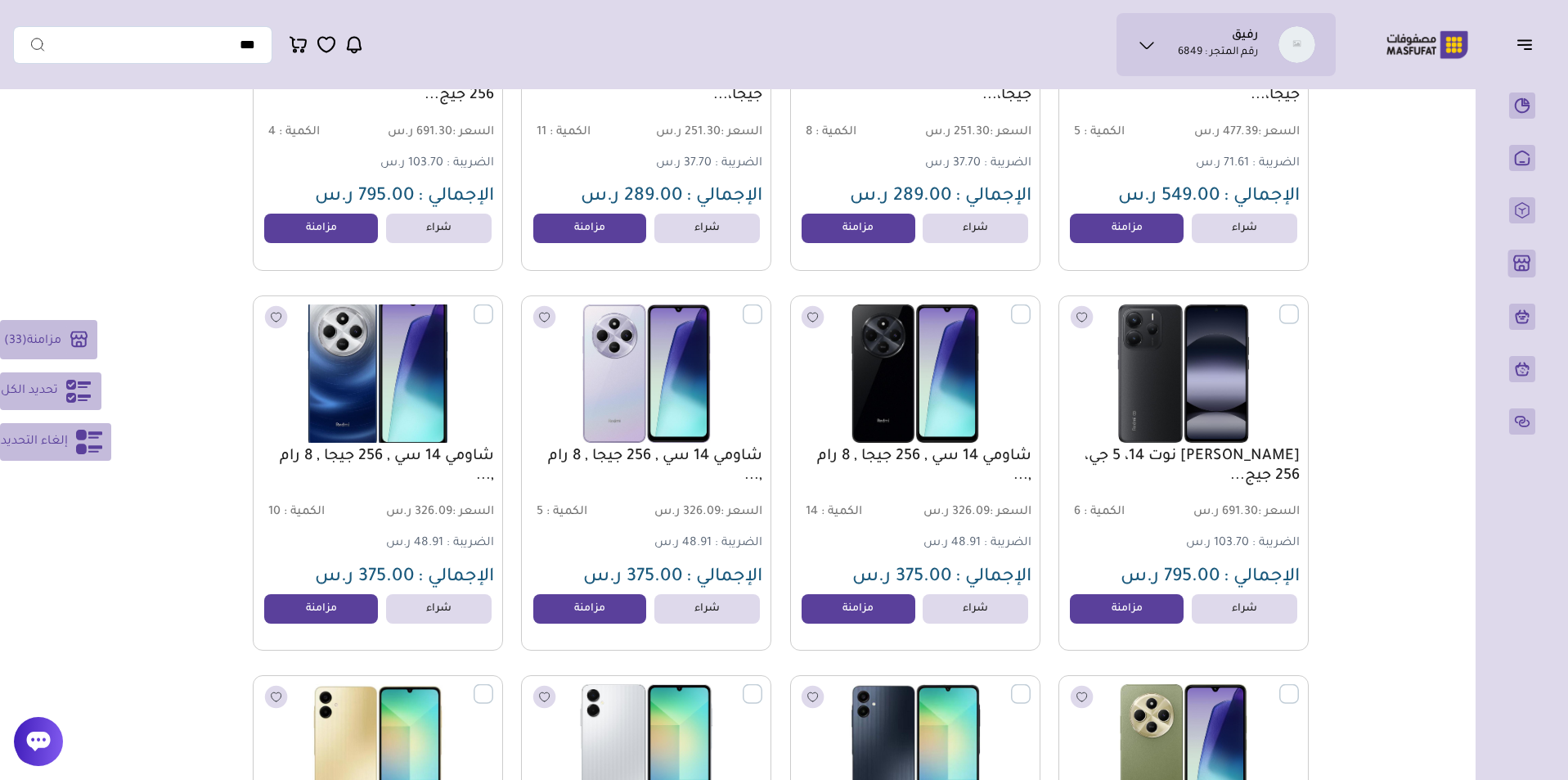
click at [493, 306] on label at bounding box center [493, 305] width 0 height 2
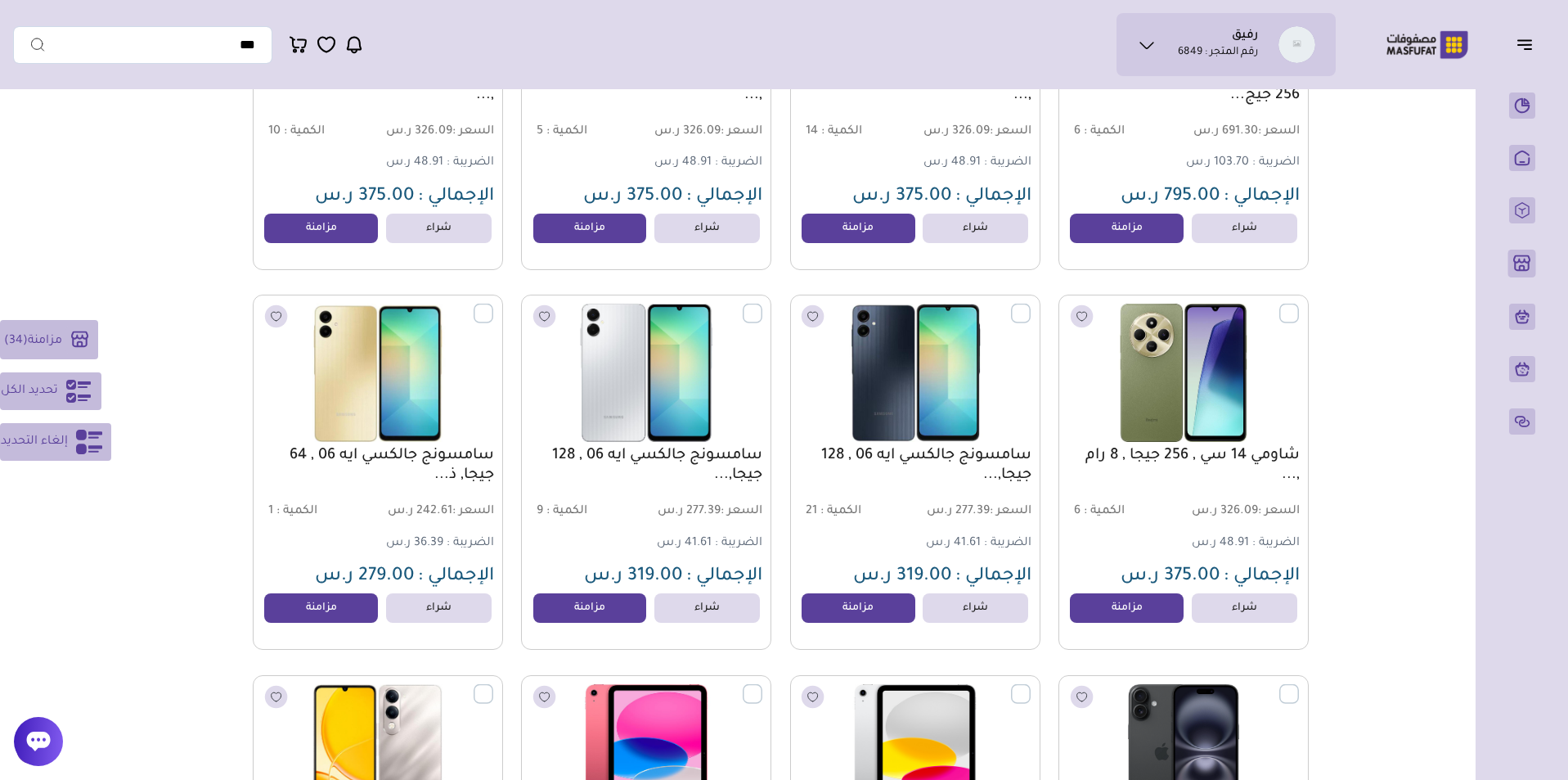
scroll to position [12951, 0]
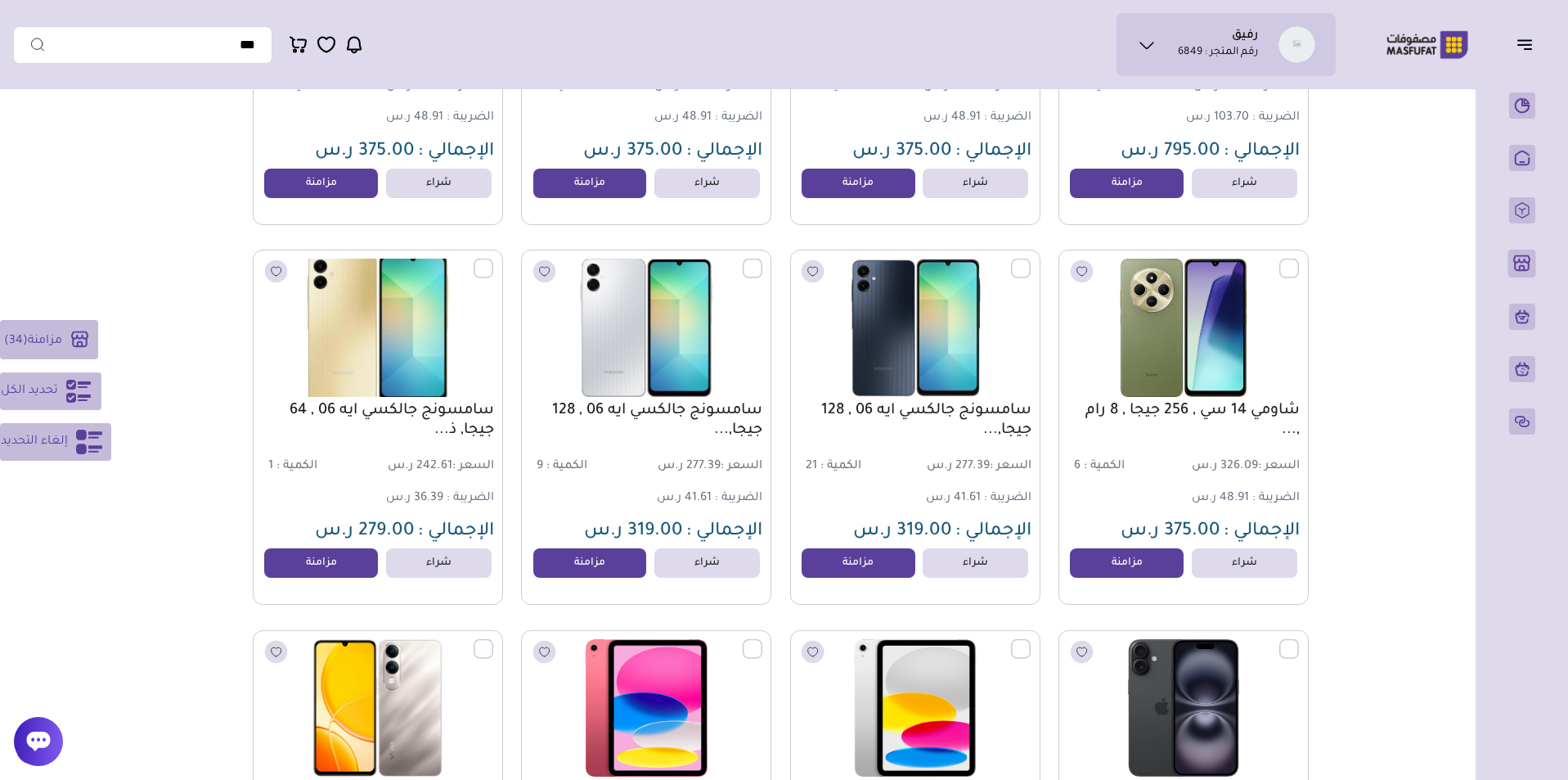
click at [493, 261] on label at bounding box center [493, 260] width 0 height 2
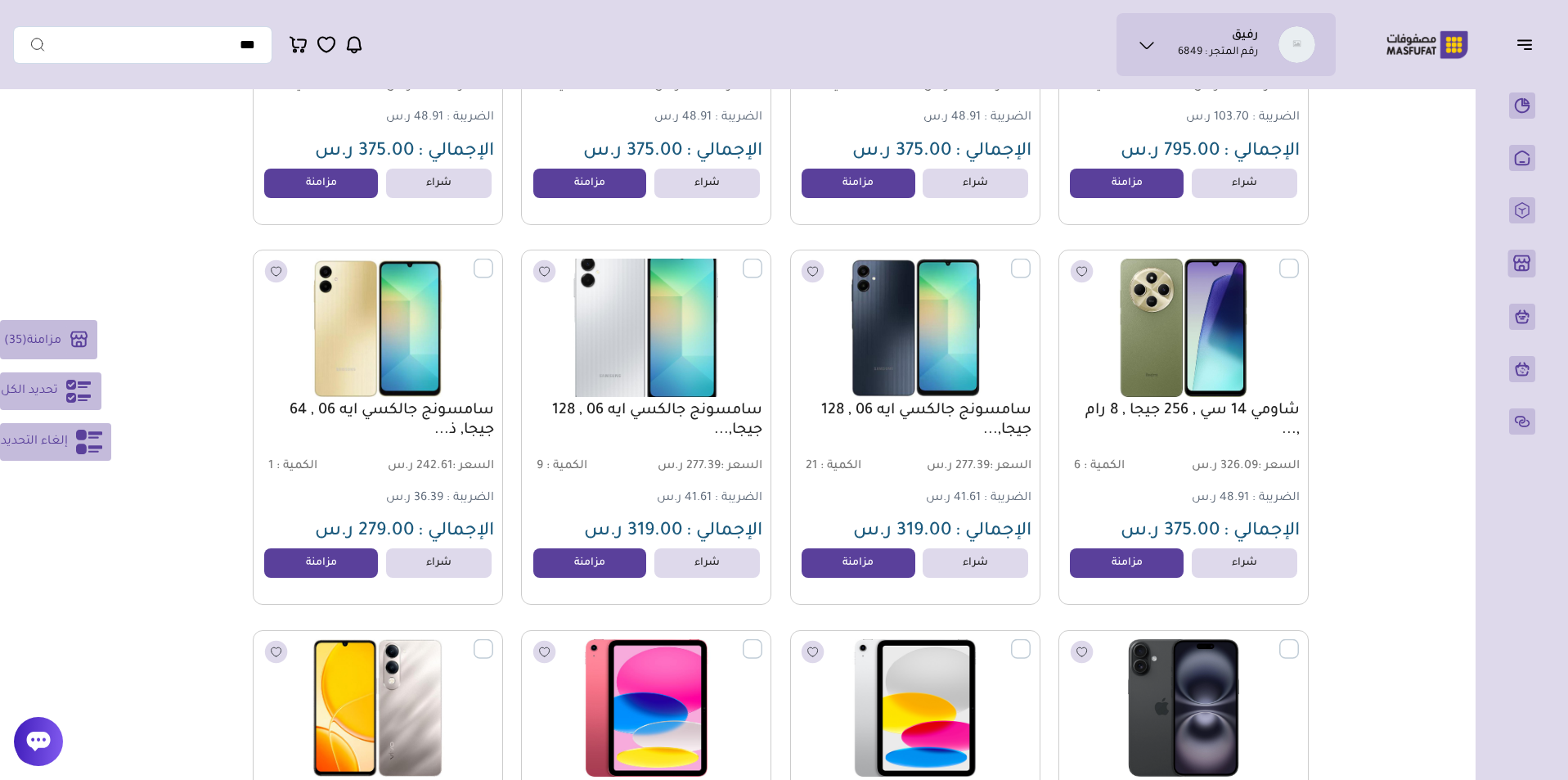
click at [762, 261] on label at bounding box center [762, 260] width 0 height 2
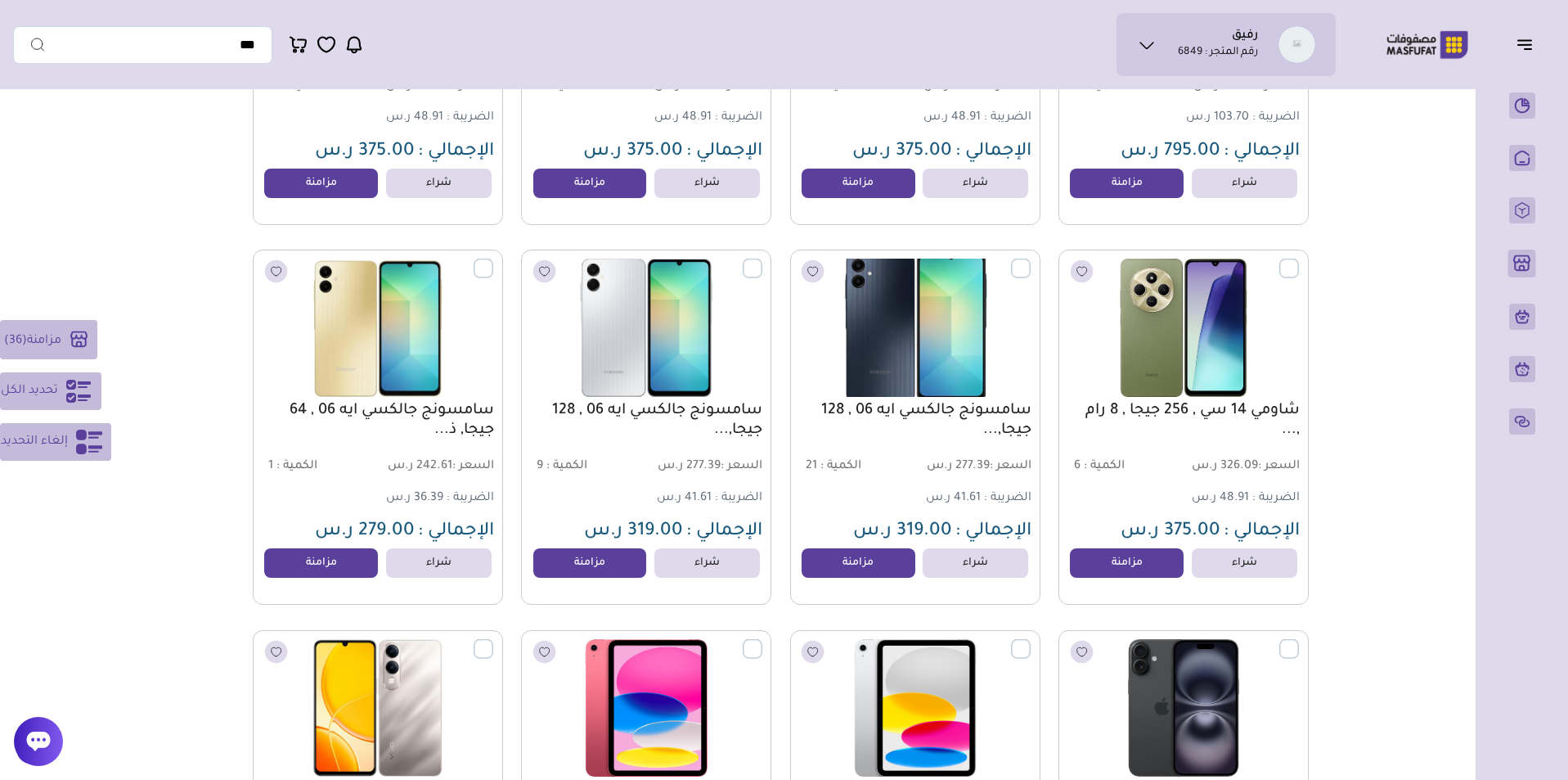
click at [1030, 261] on label at bounding box center [1030, 260] width 0 height 2
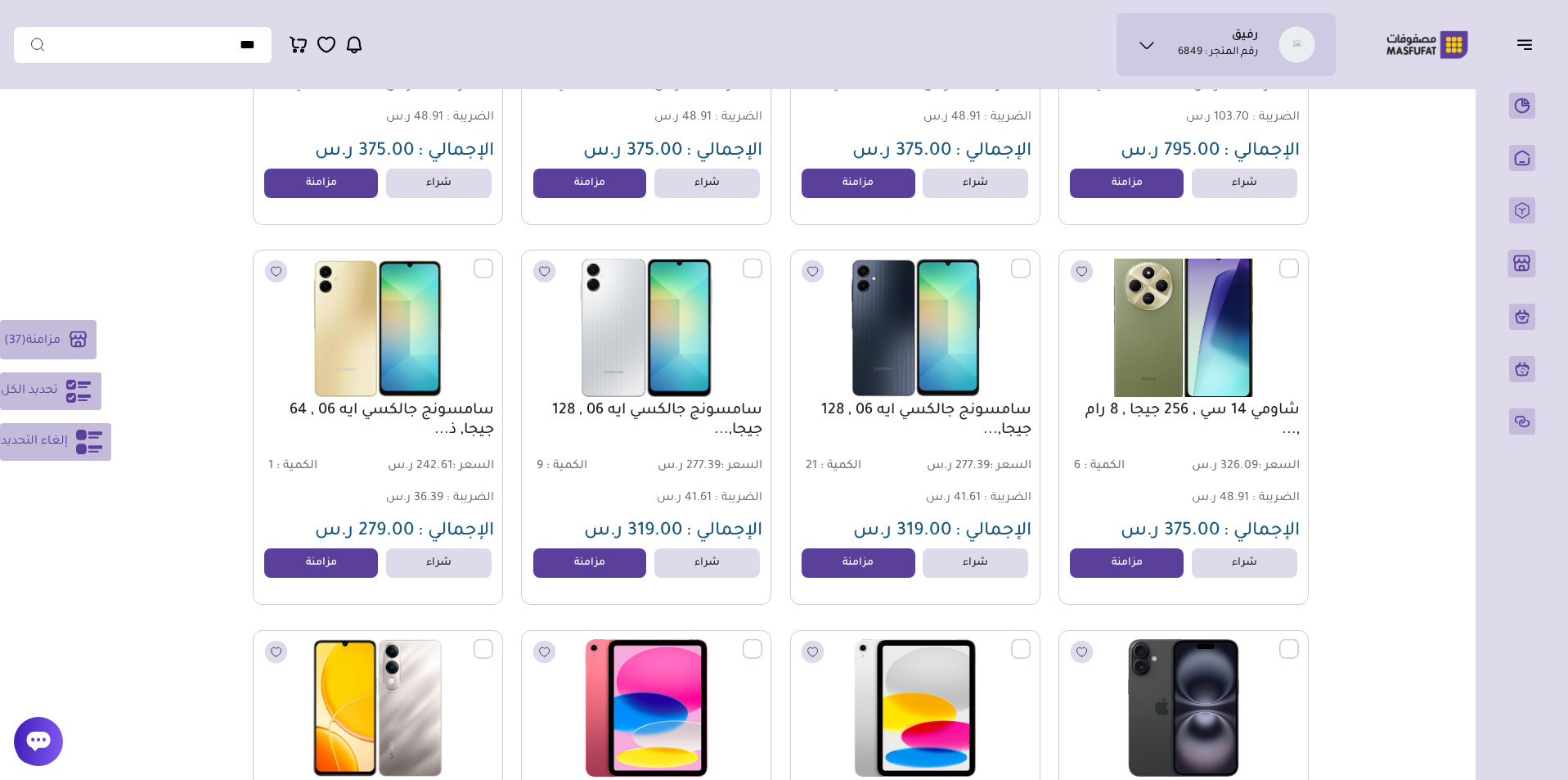
click at [1299, 261] on label at bounding box center [1299, 260] width 0 height 2
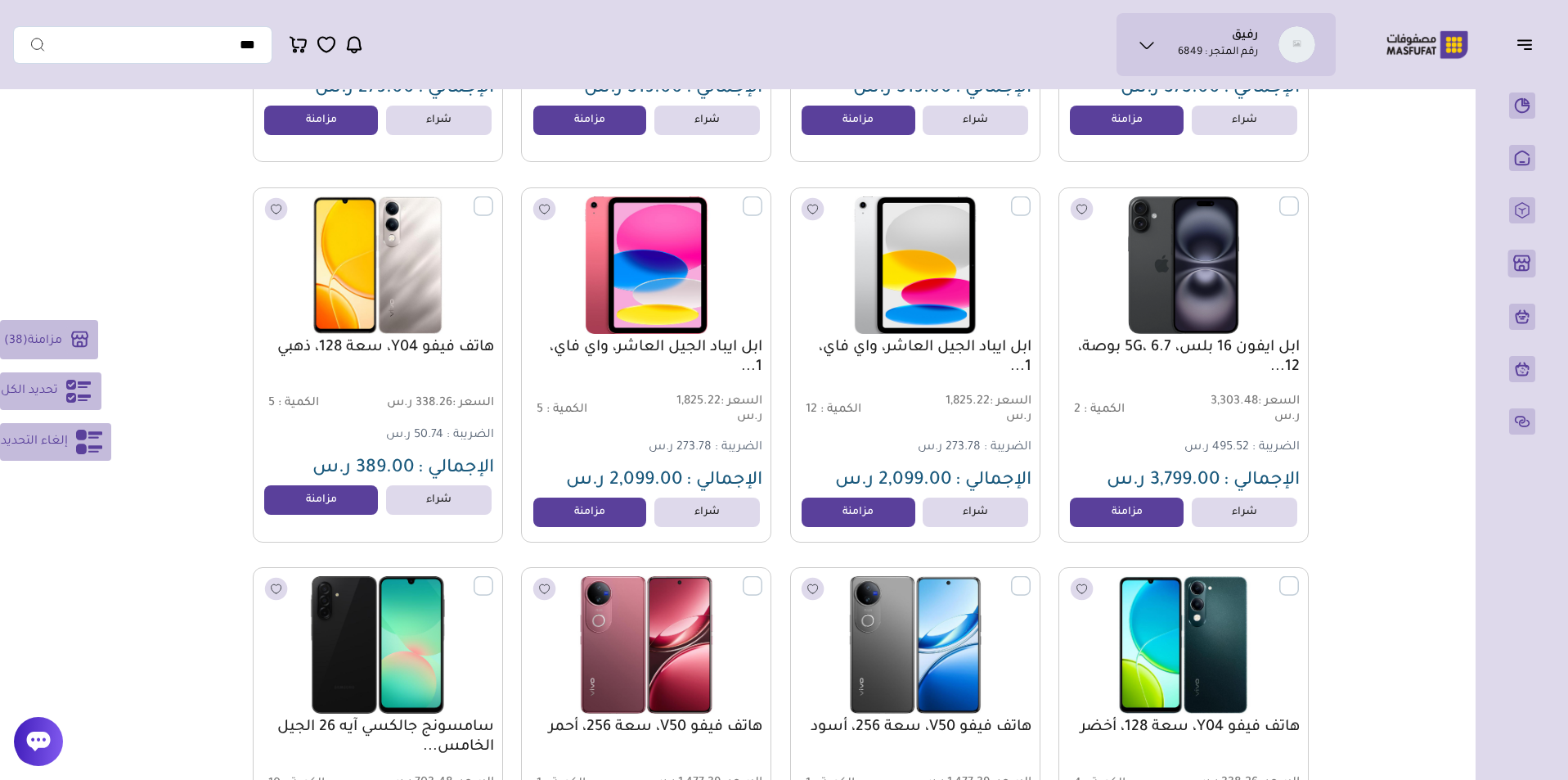
scroll to position [13413, 0]
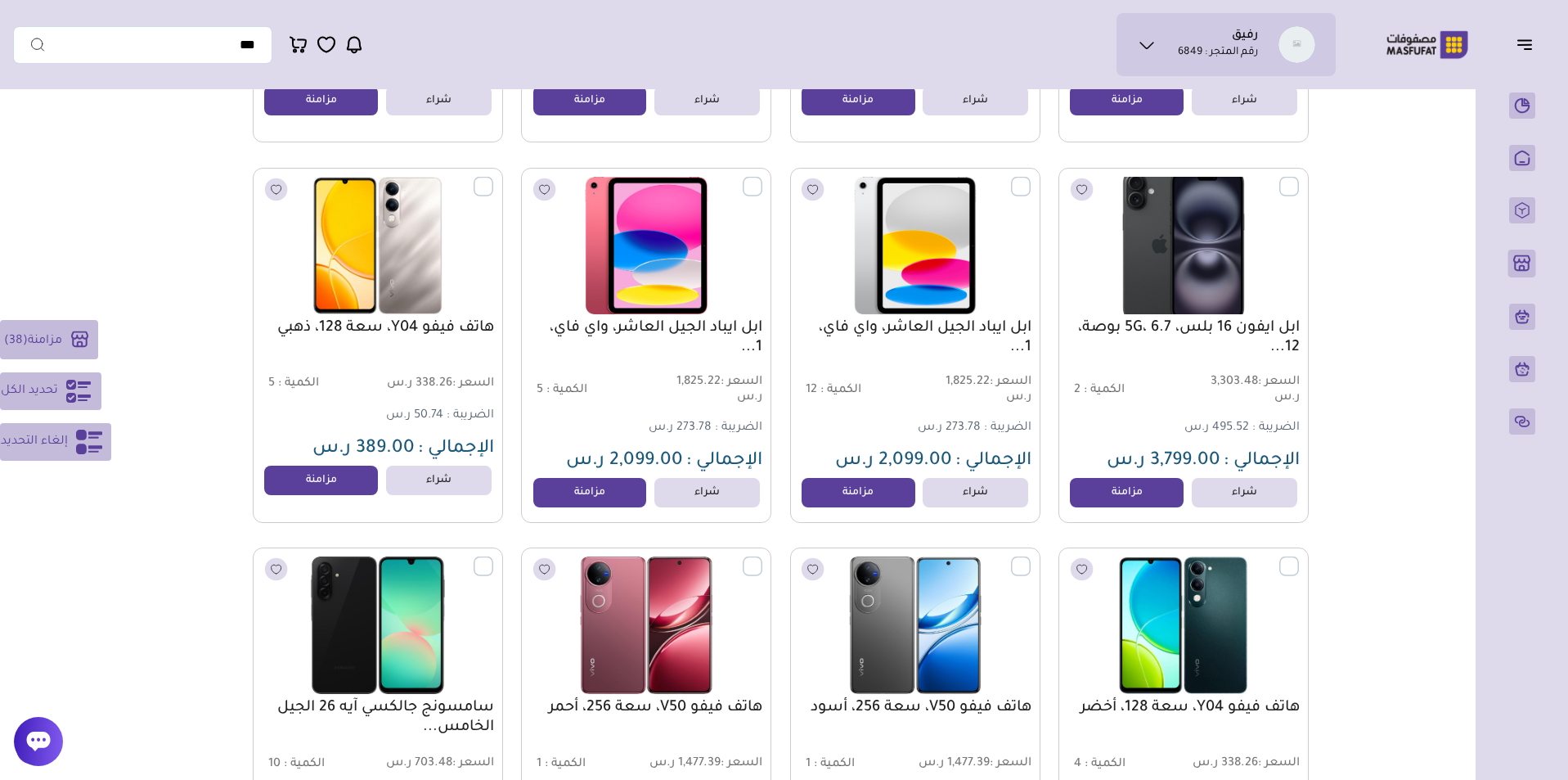
click at [1299, 178] on label at bounding box center [1299, 177] width 0 height 2
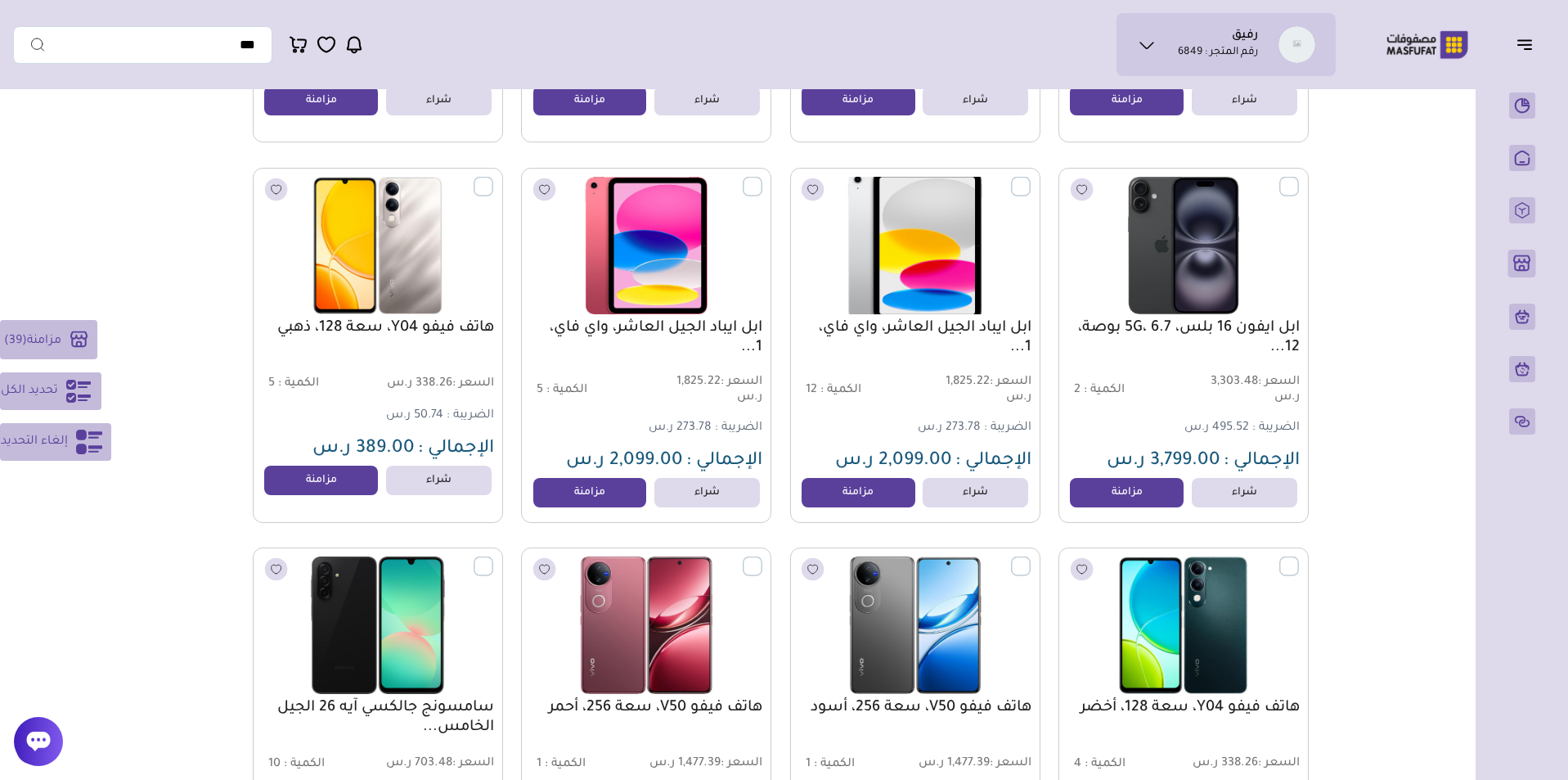
click at [1030, 178] on label at bounding box center [1030, 177] width 0 height 2
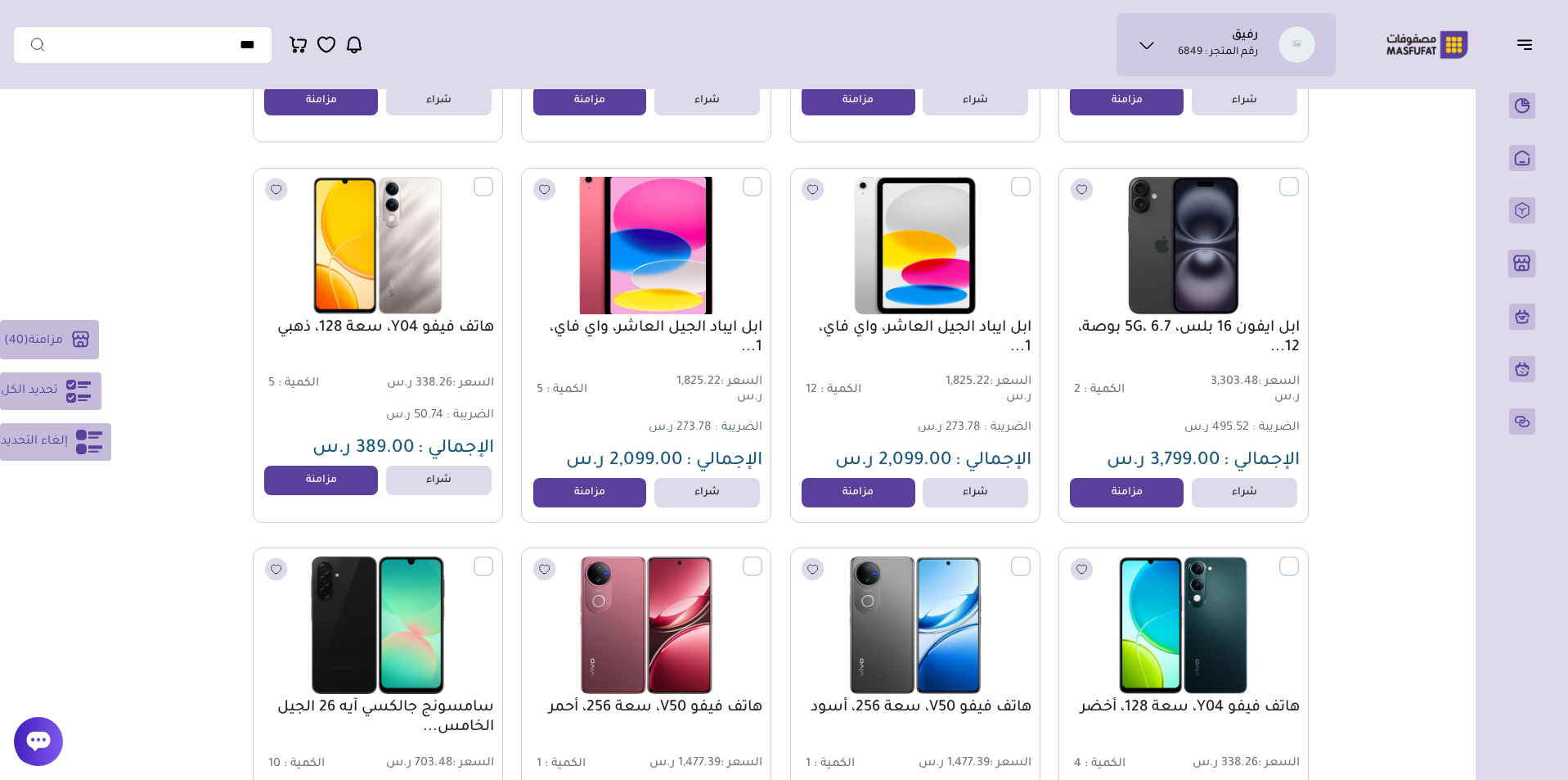
click at [762, 178] on label at bounding box center [762, 177] width 0 height 2
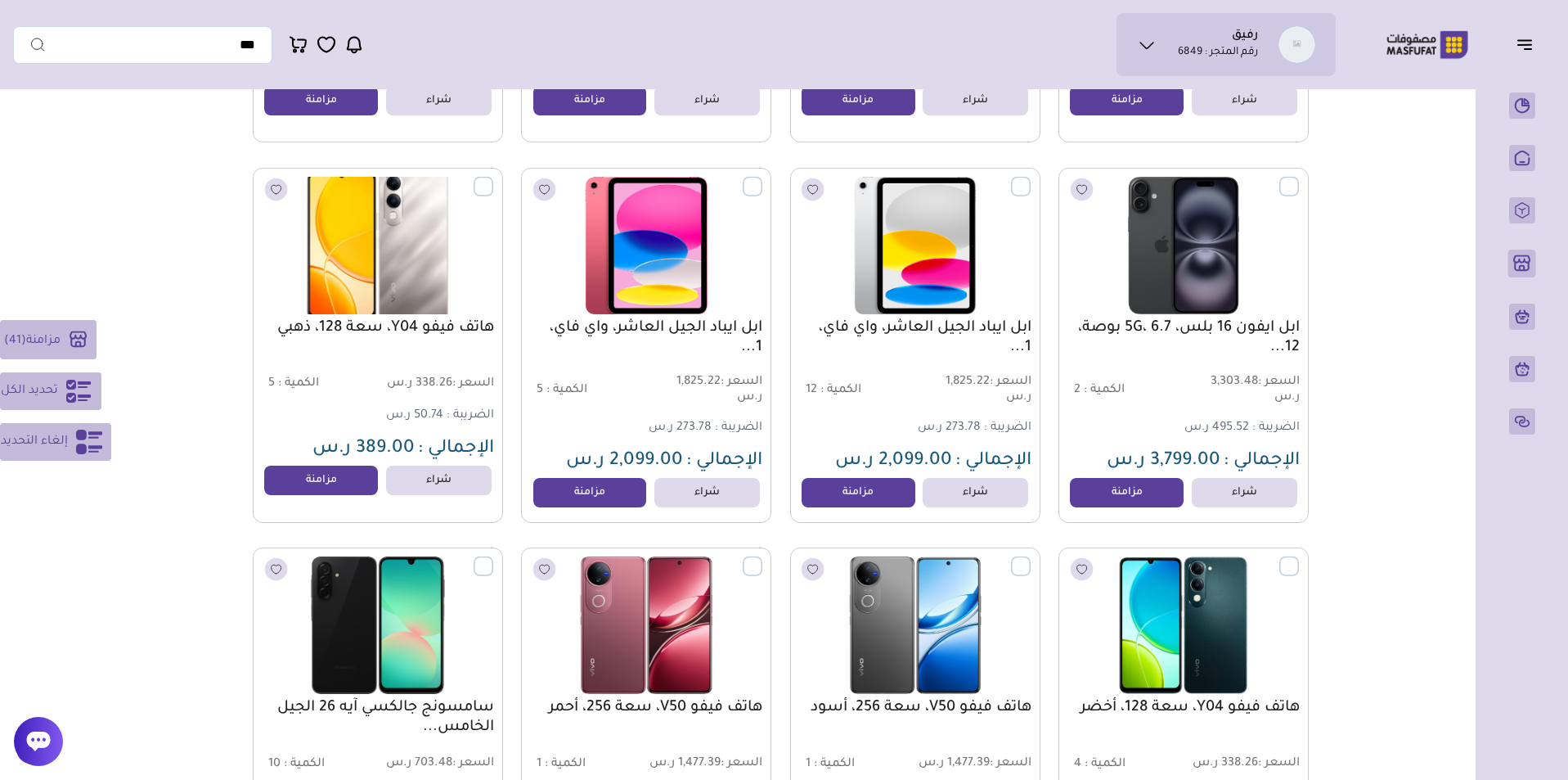
click at [493, 178] on label at bounding box center [493, 177] width 0 height 2
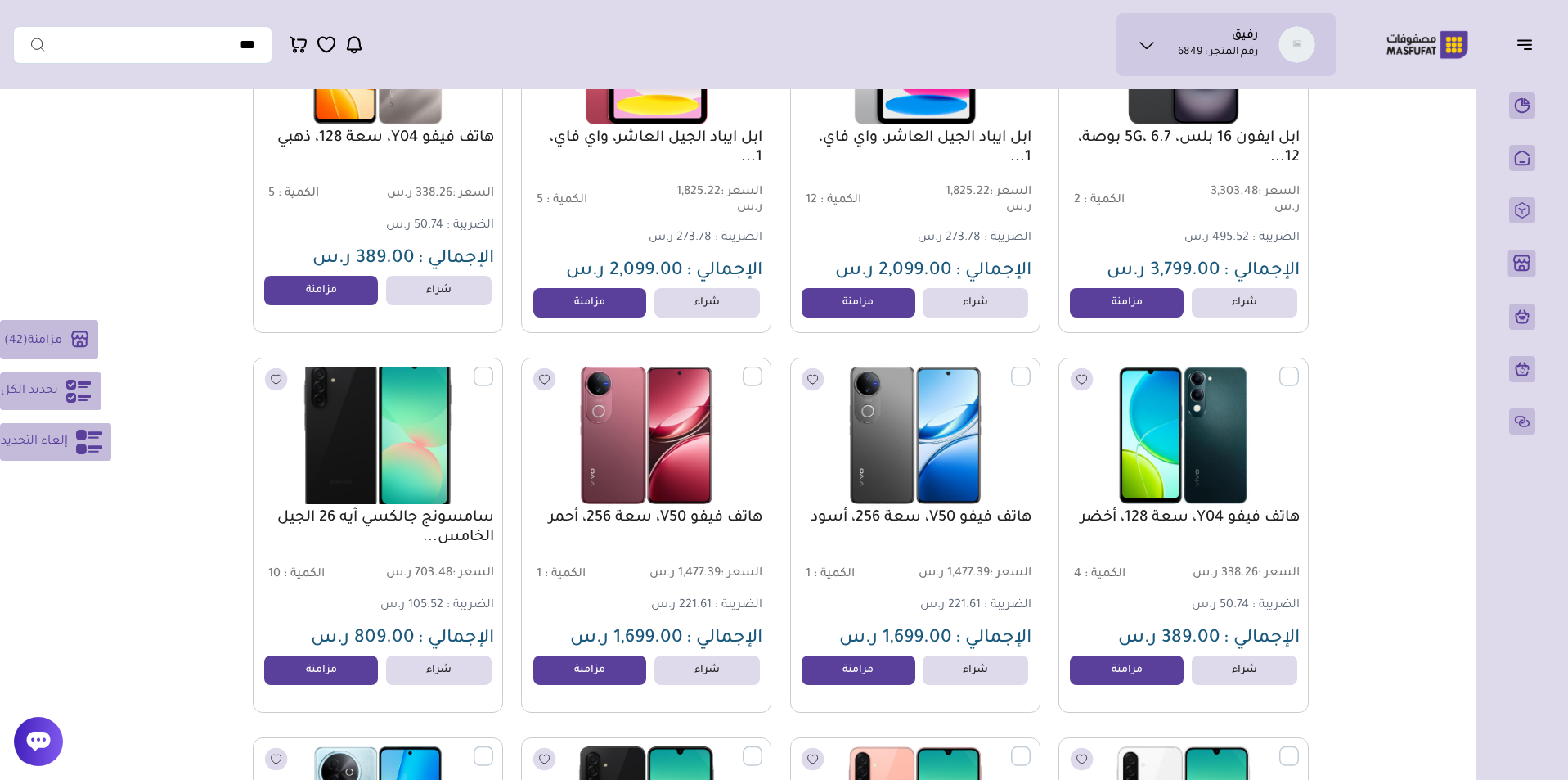
click at [493, 367] on label at bounding box center [493, 366] width 0 height 2
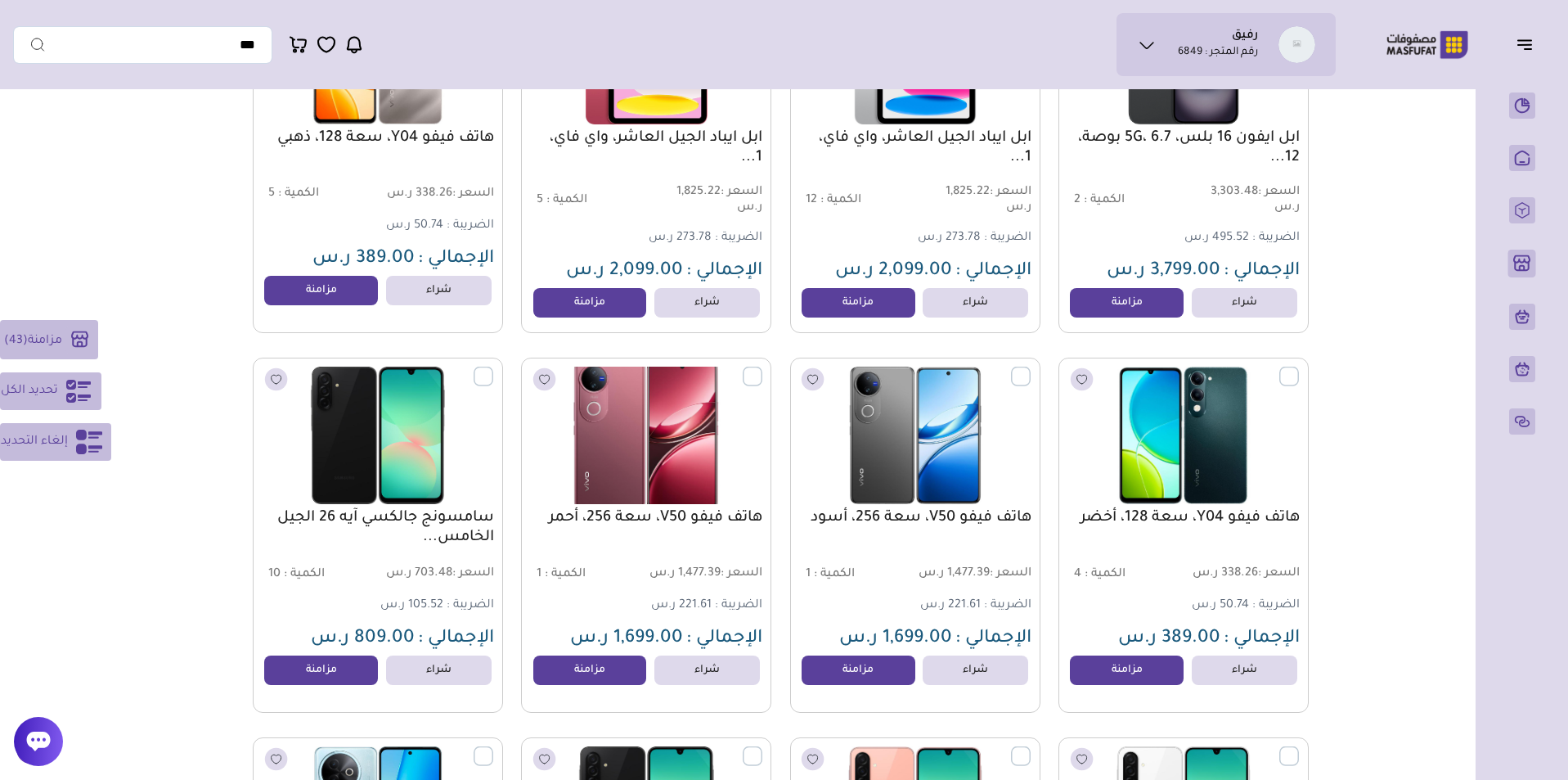
click at [762, 367] on label at bounding box center [762, 366] width 0 height 2
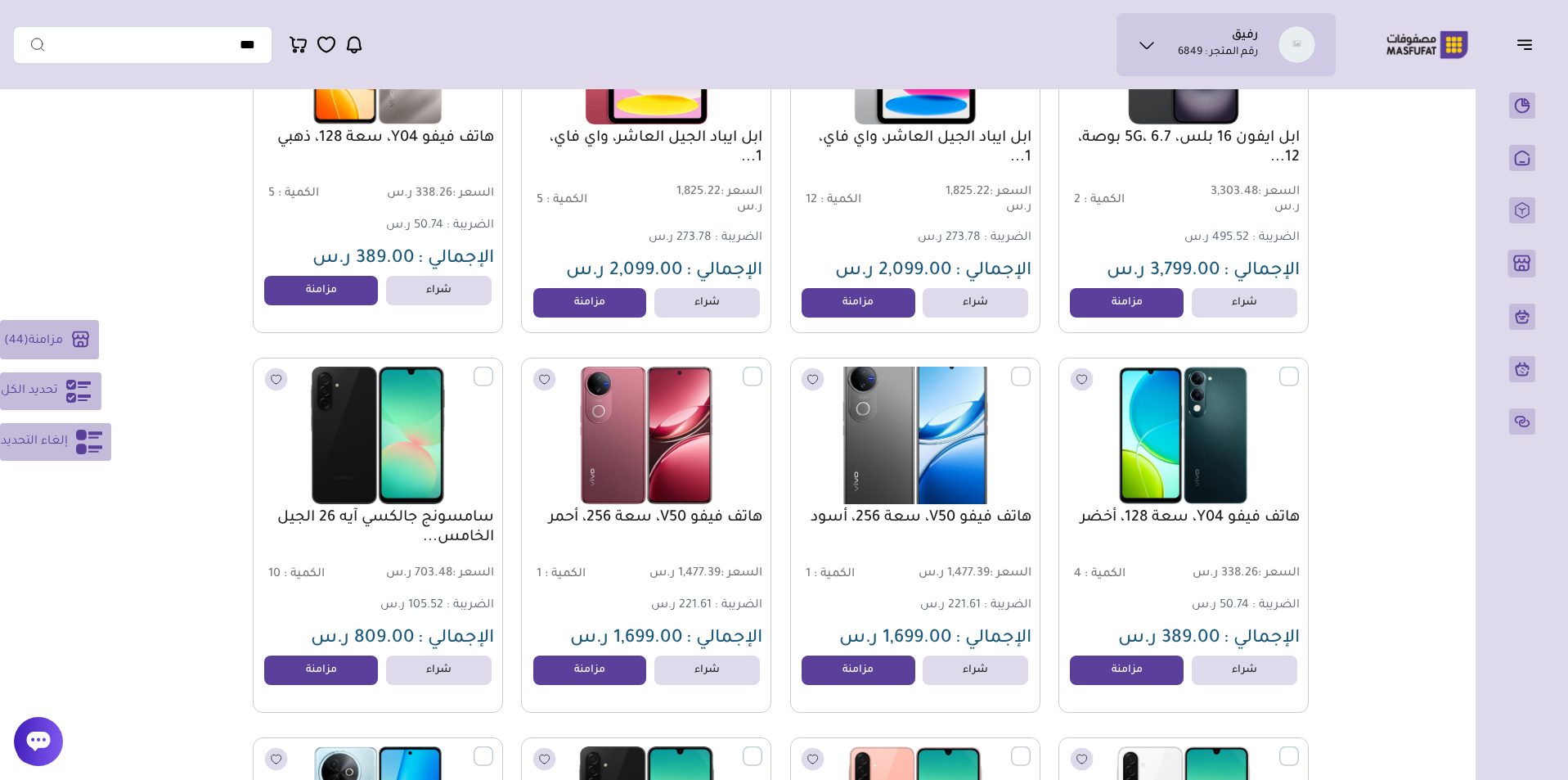
click at [1030, 367] on label at bounding box center [1030, 366] width 0 height 2
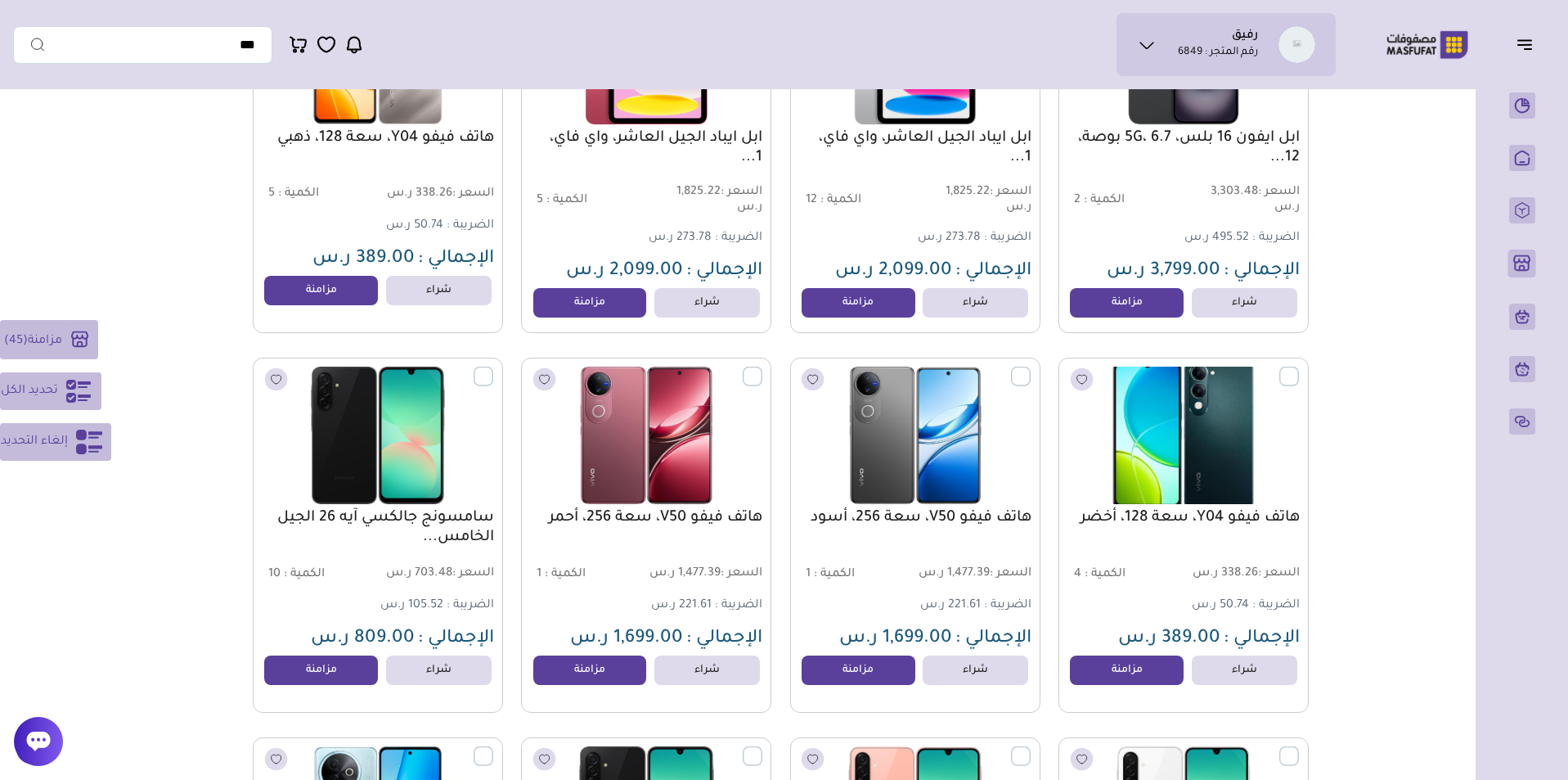
click at [1299, 367] on label at bounding box center [1299, 366] width 0 height 2
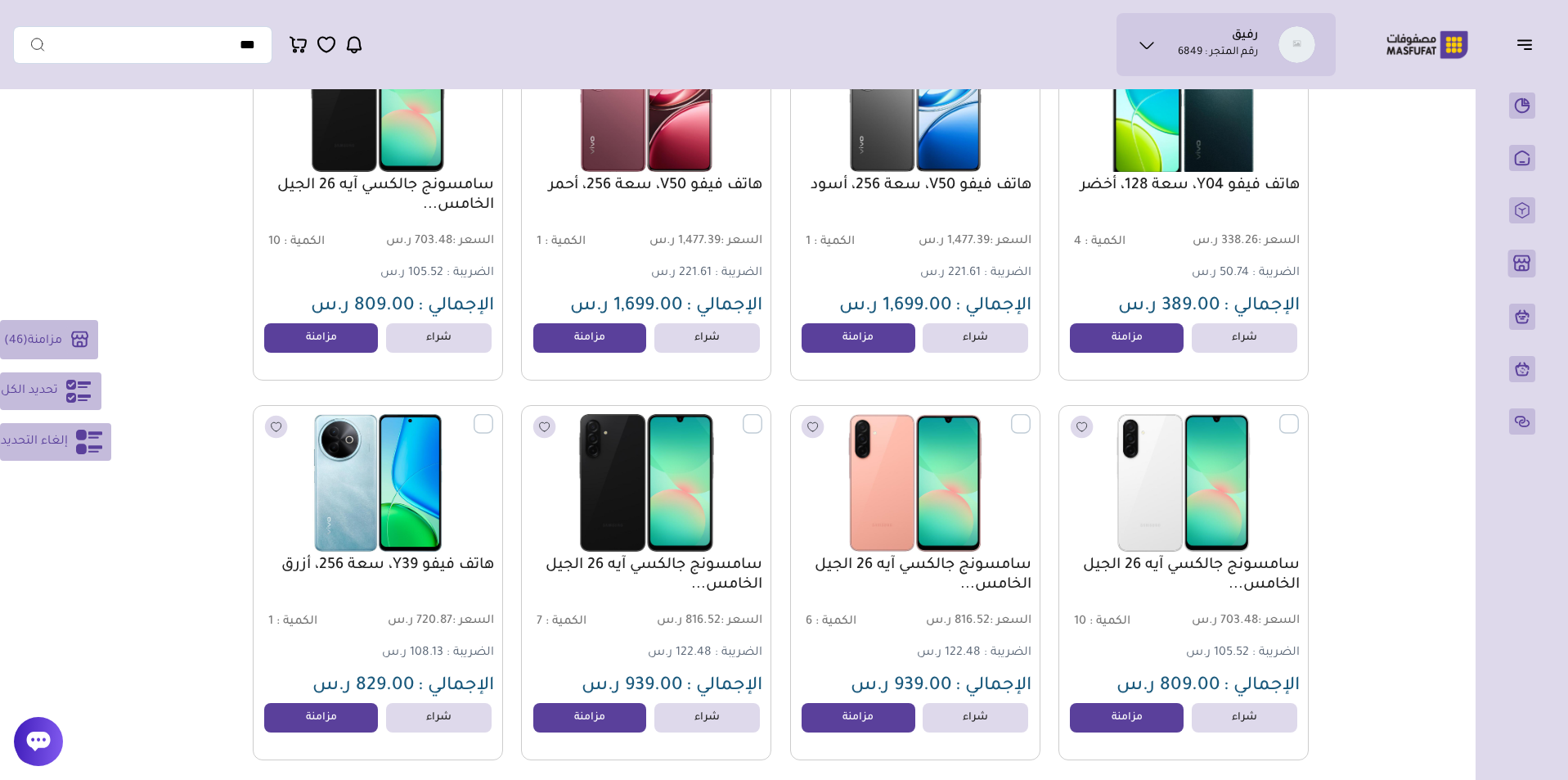
scroll to position [13993, 0]
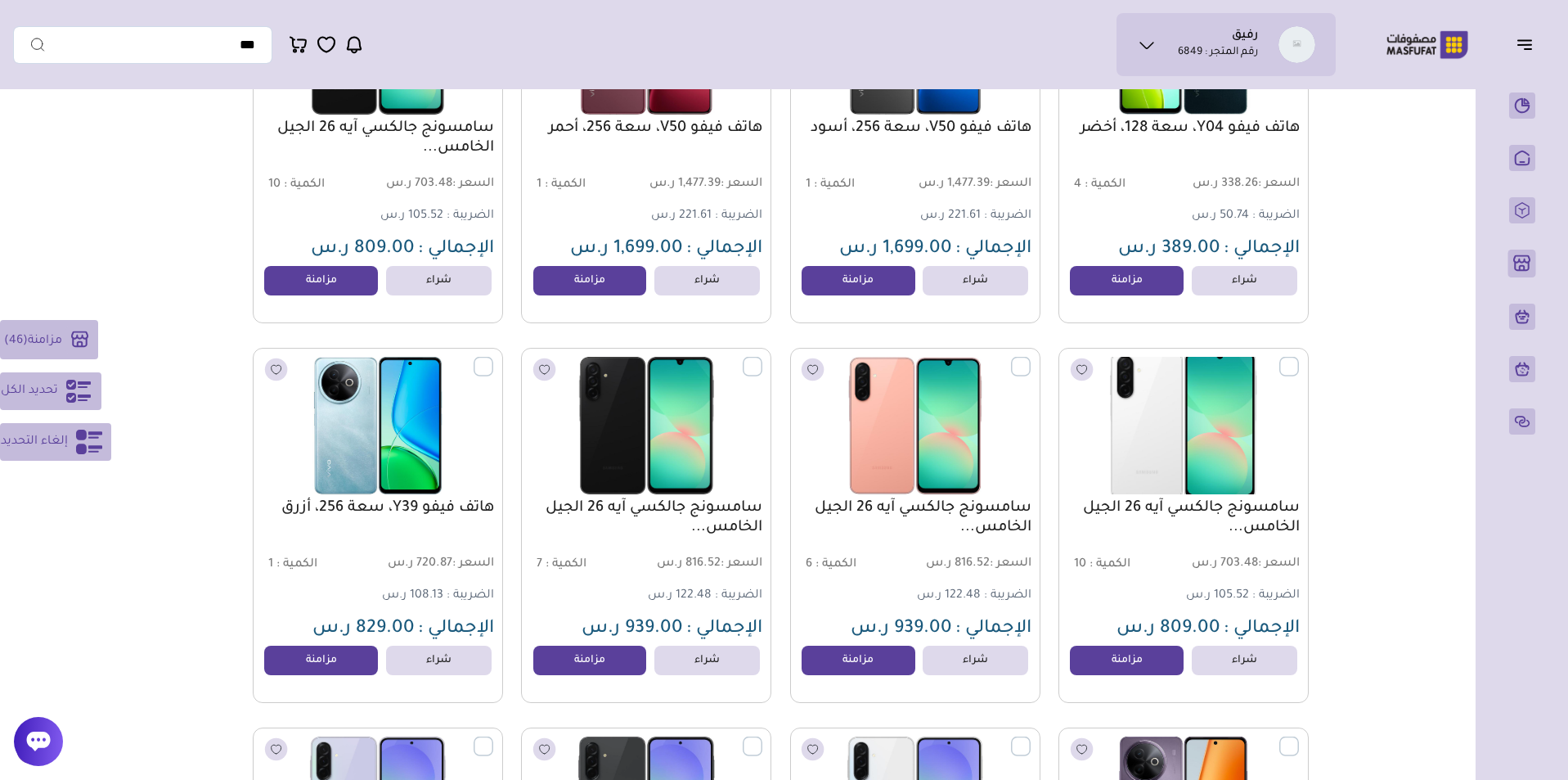
click at [1299, 358] on label at bounding box center [1299, 357] width 0 height 2
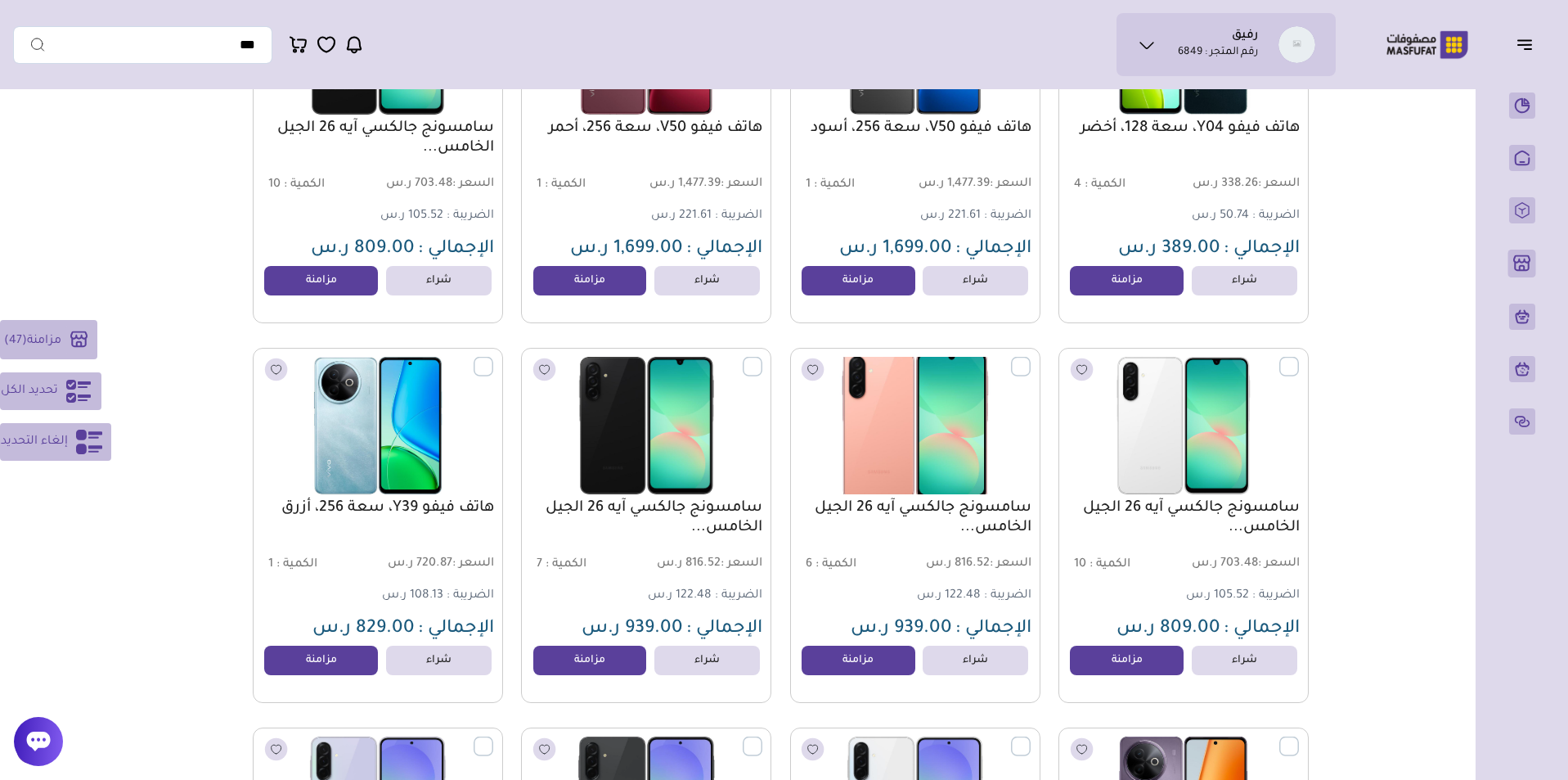
click at [1030, 358] on label at bounding box center [1030, 357] width 0 height 2
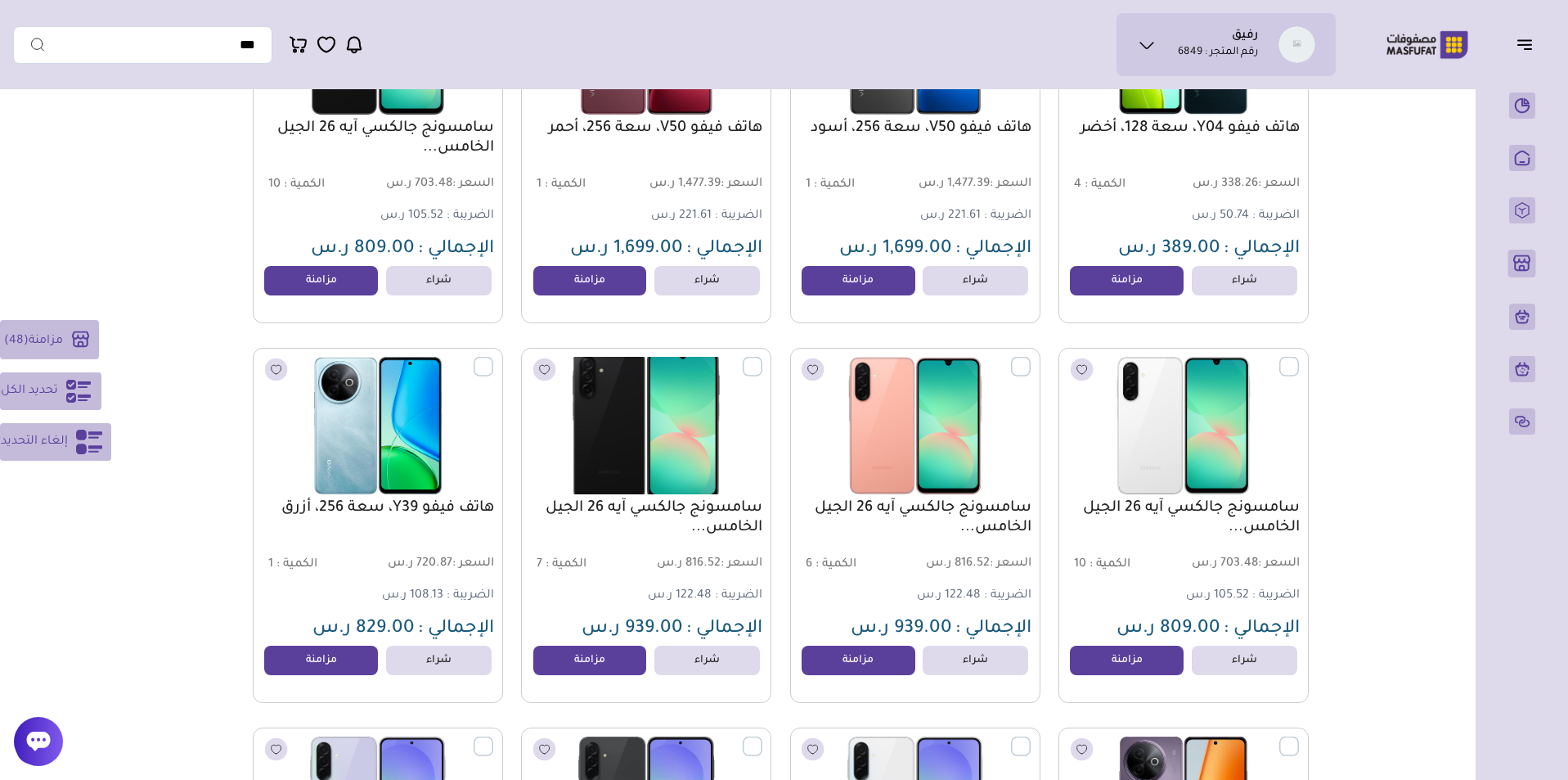
click at [762, 358] on label at bounding box center [762, 357] width 0 height 2
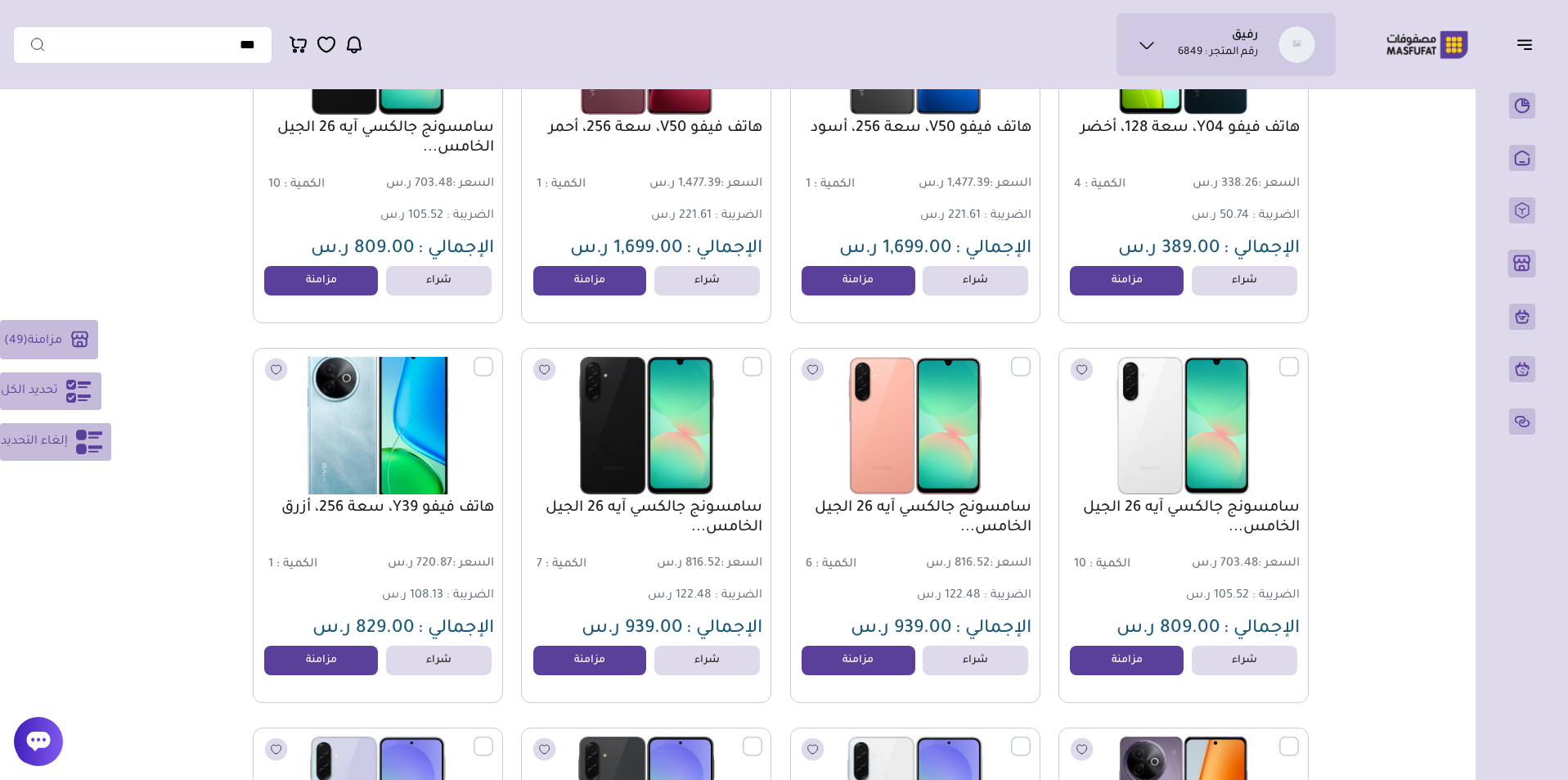
click at [493, 358] on label at bounding box center [493, 357] width 0 height 2
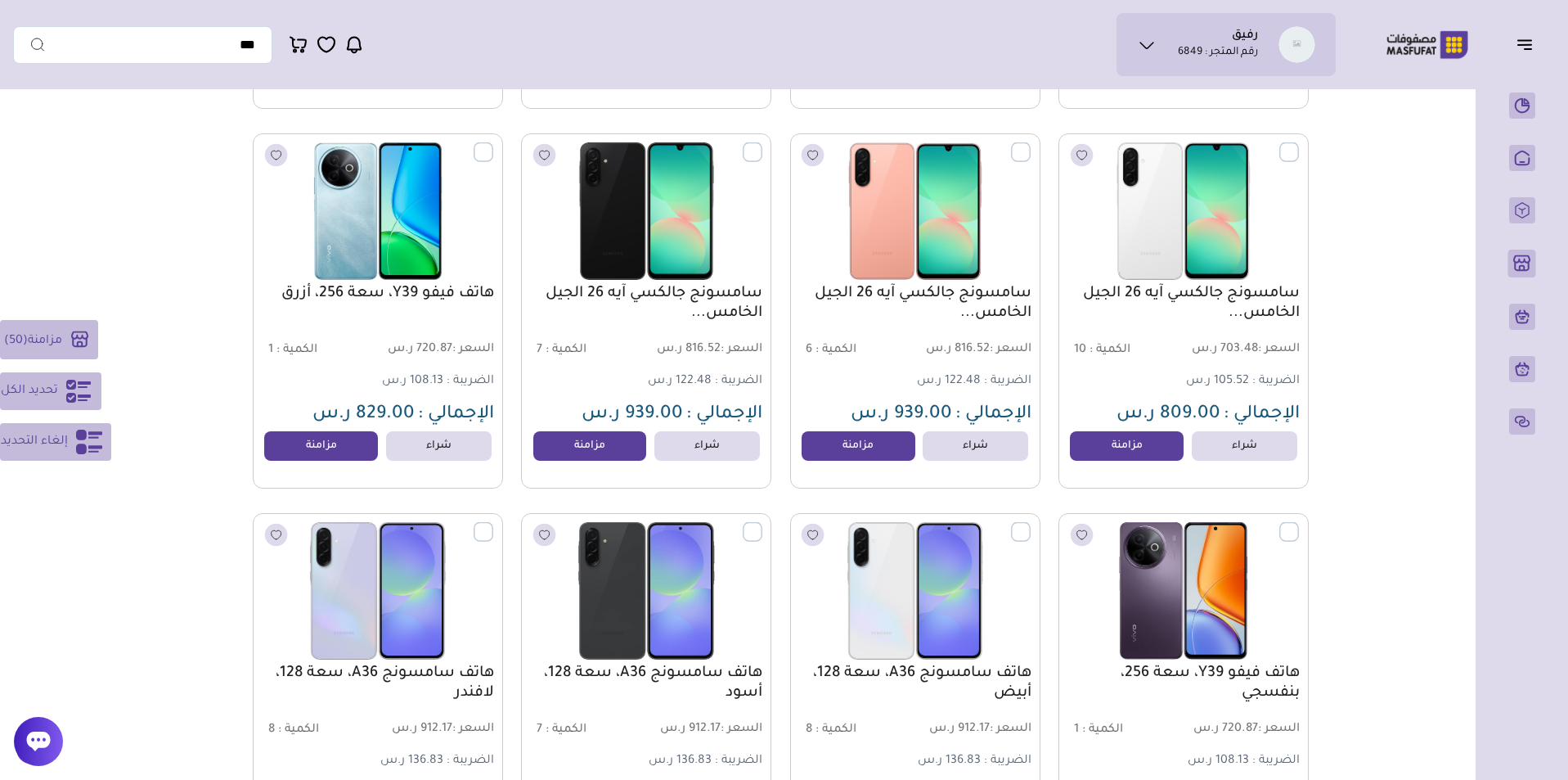
scroll to position [14369, 0]
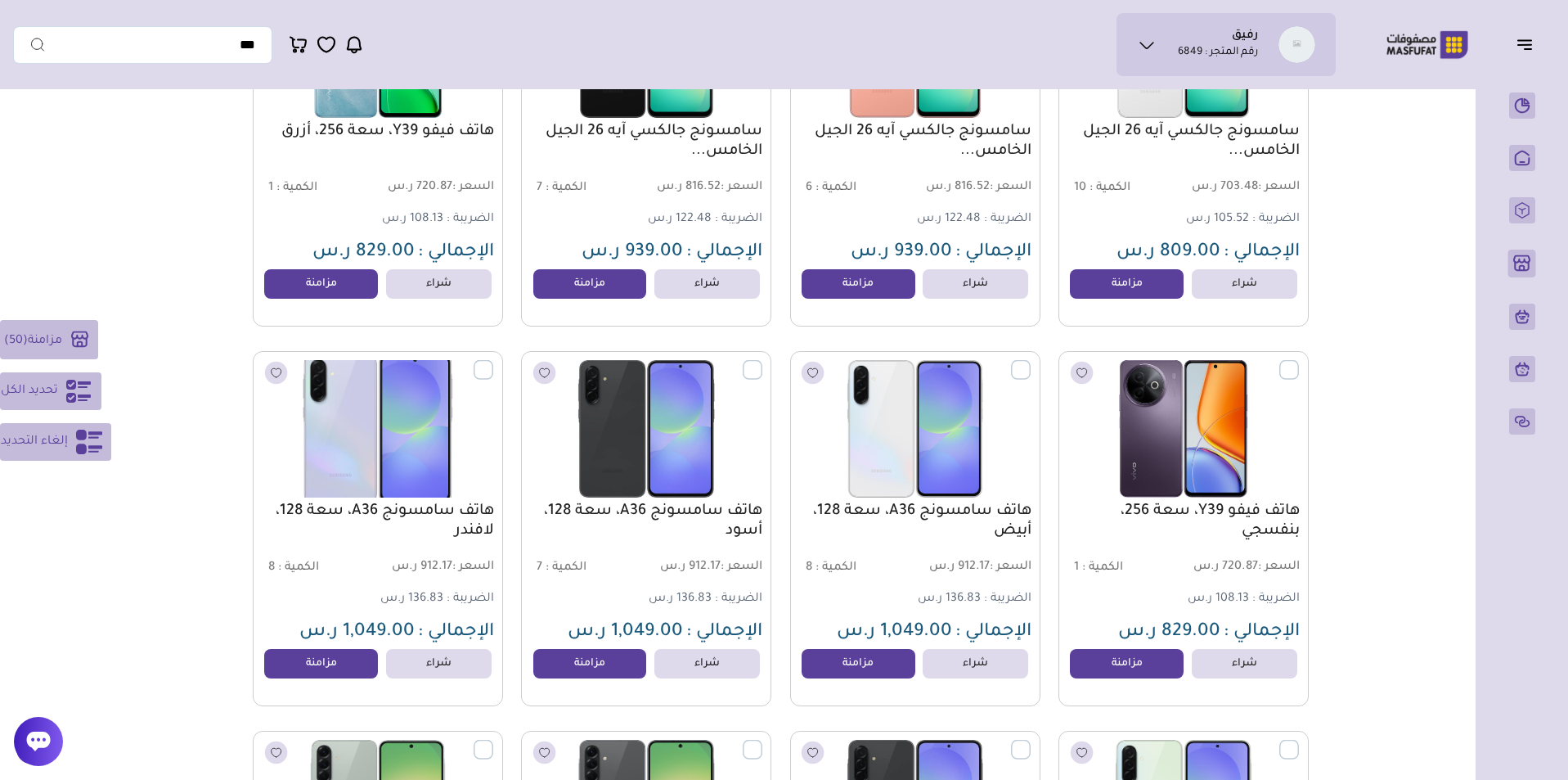
click at [493, 361] on label at bounding box center [493, 360] width 0 height 2
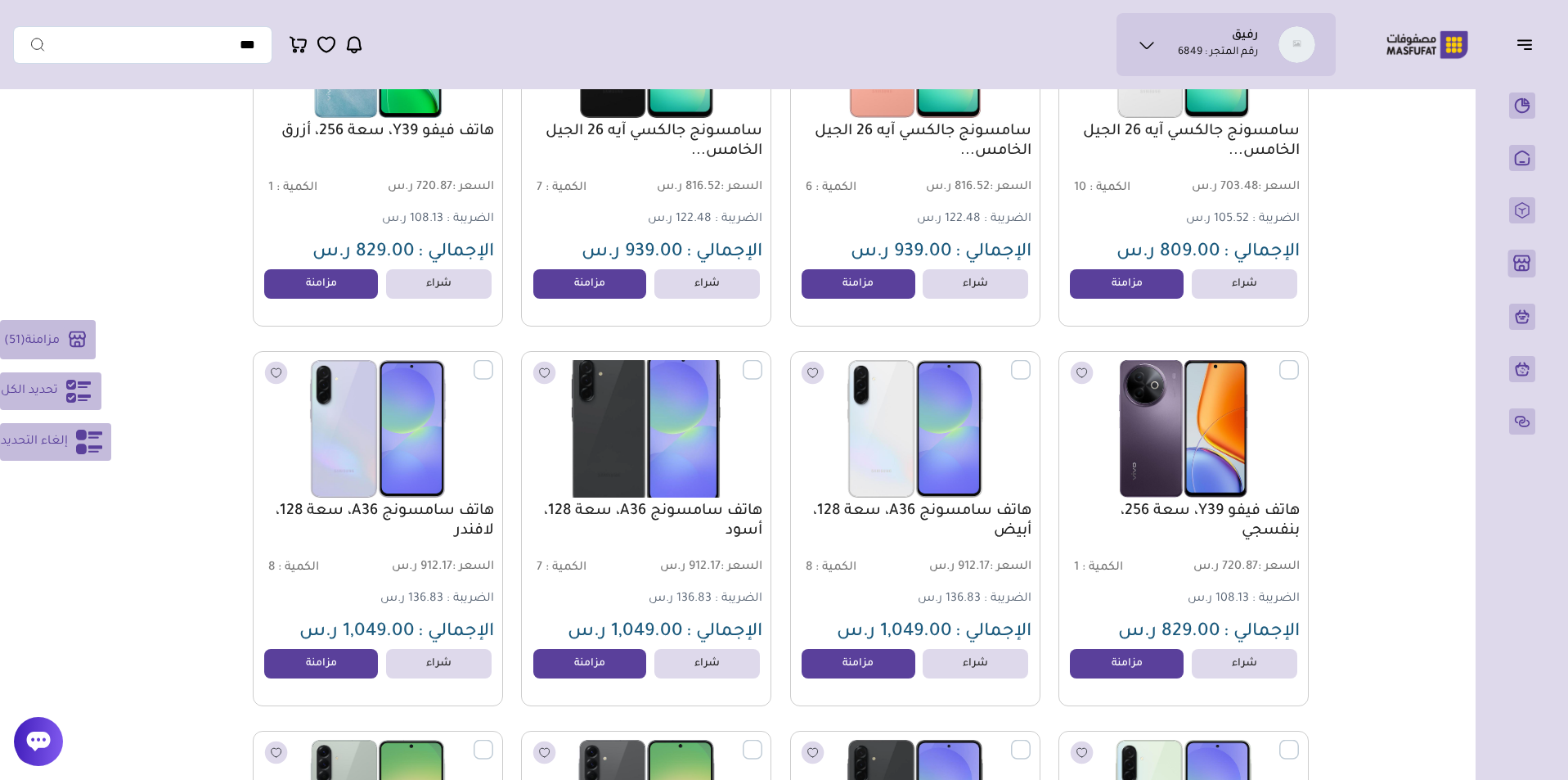
click at [762, 361] on label at bounding box center [762, 360] width 0 height 2
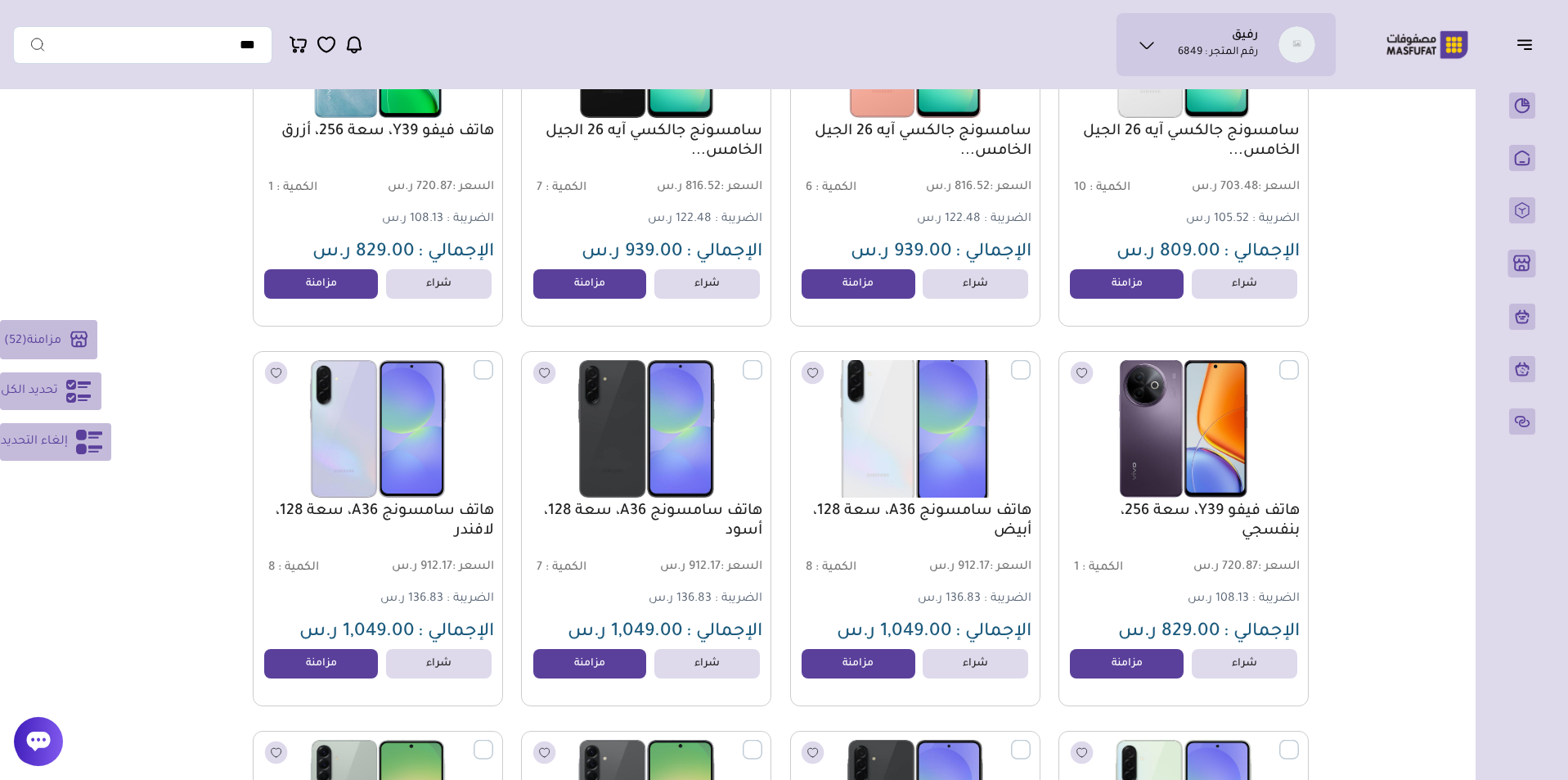
click at [1030, 361] on label at bounding box center [1030, 360] width 0 height 2
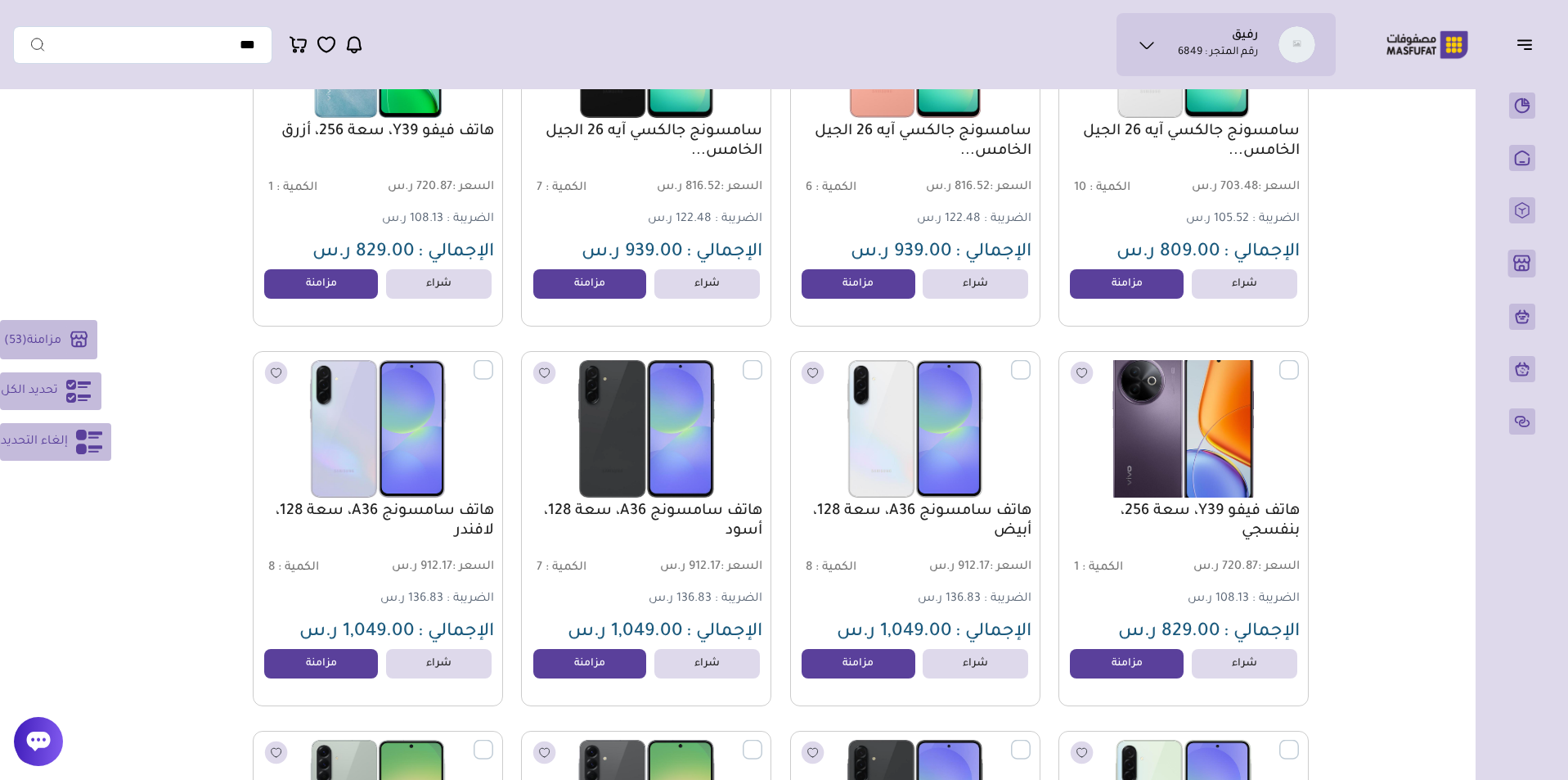
click at [1299, 361] on label at bounding box center [1299, 360] width 0 height 2
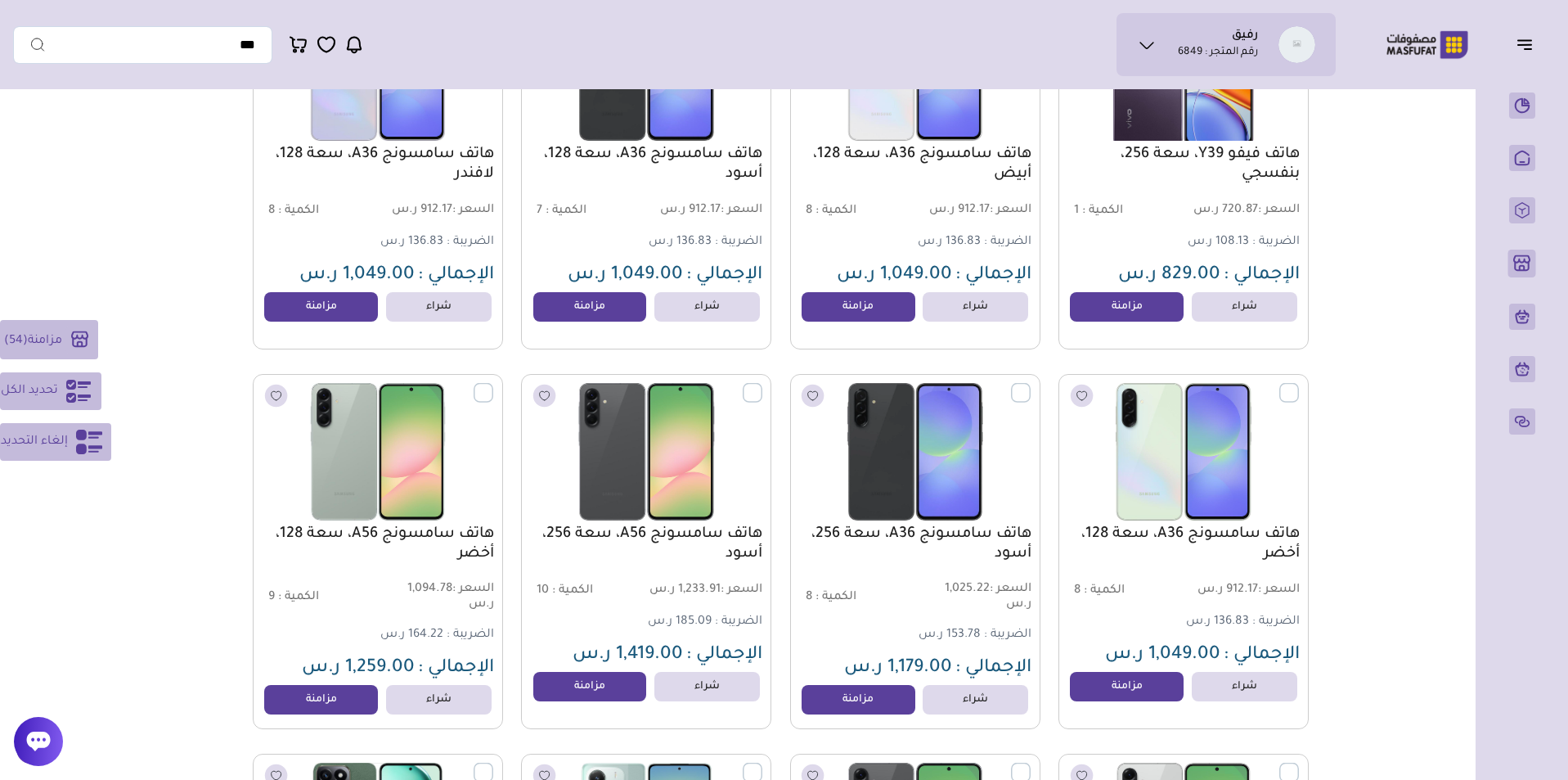
scroll to position [14816, 0]
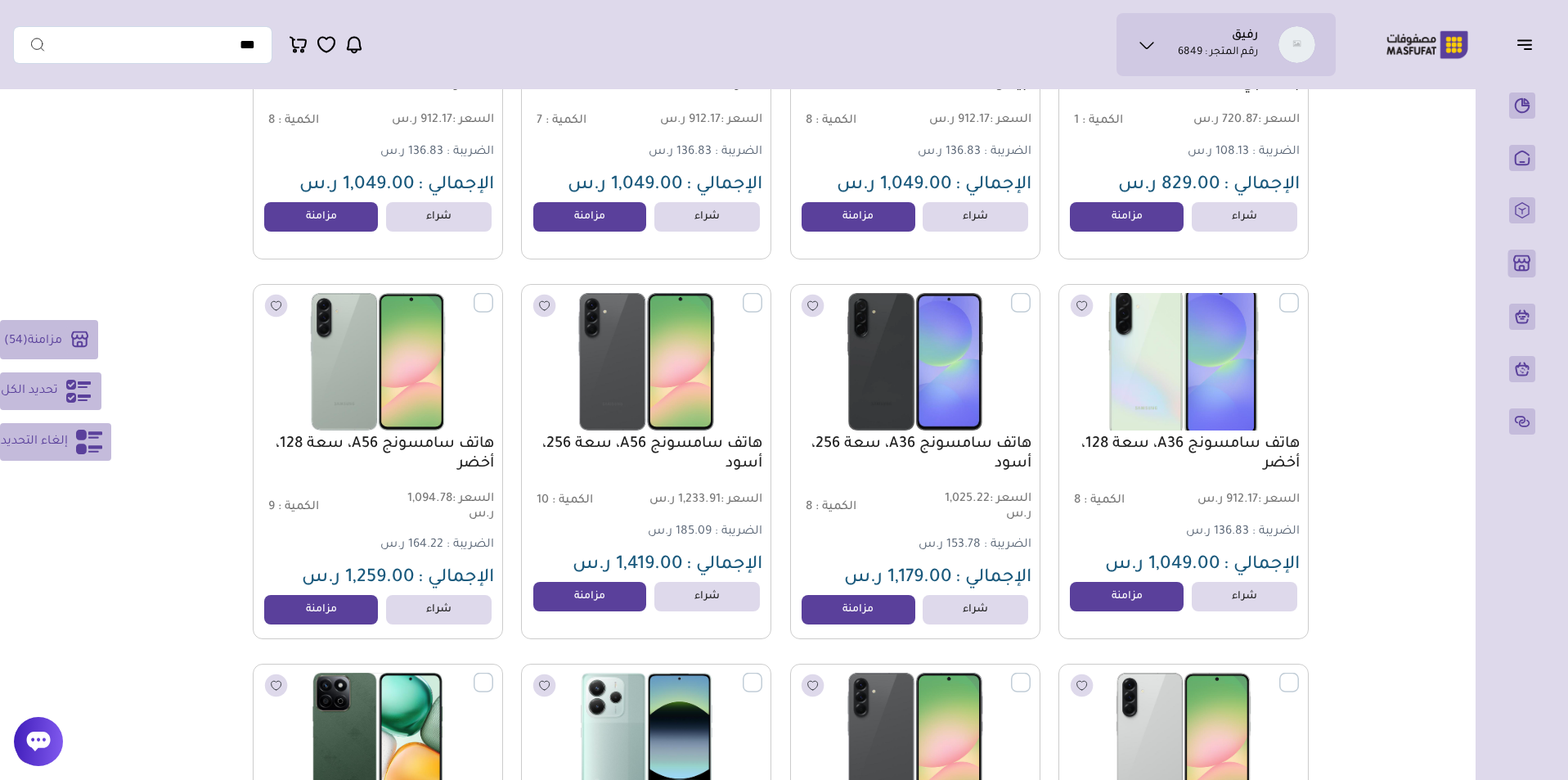
click at [1299, 294] on label at bounding box center [1299, 294] width 0 height 2
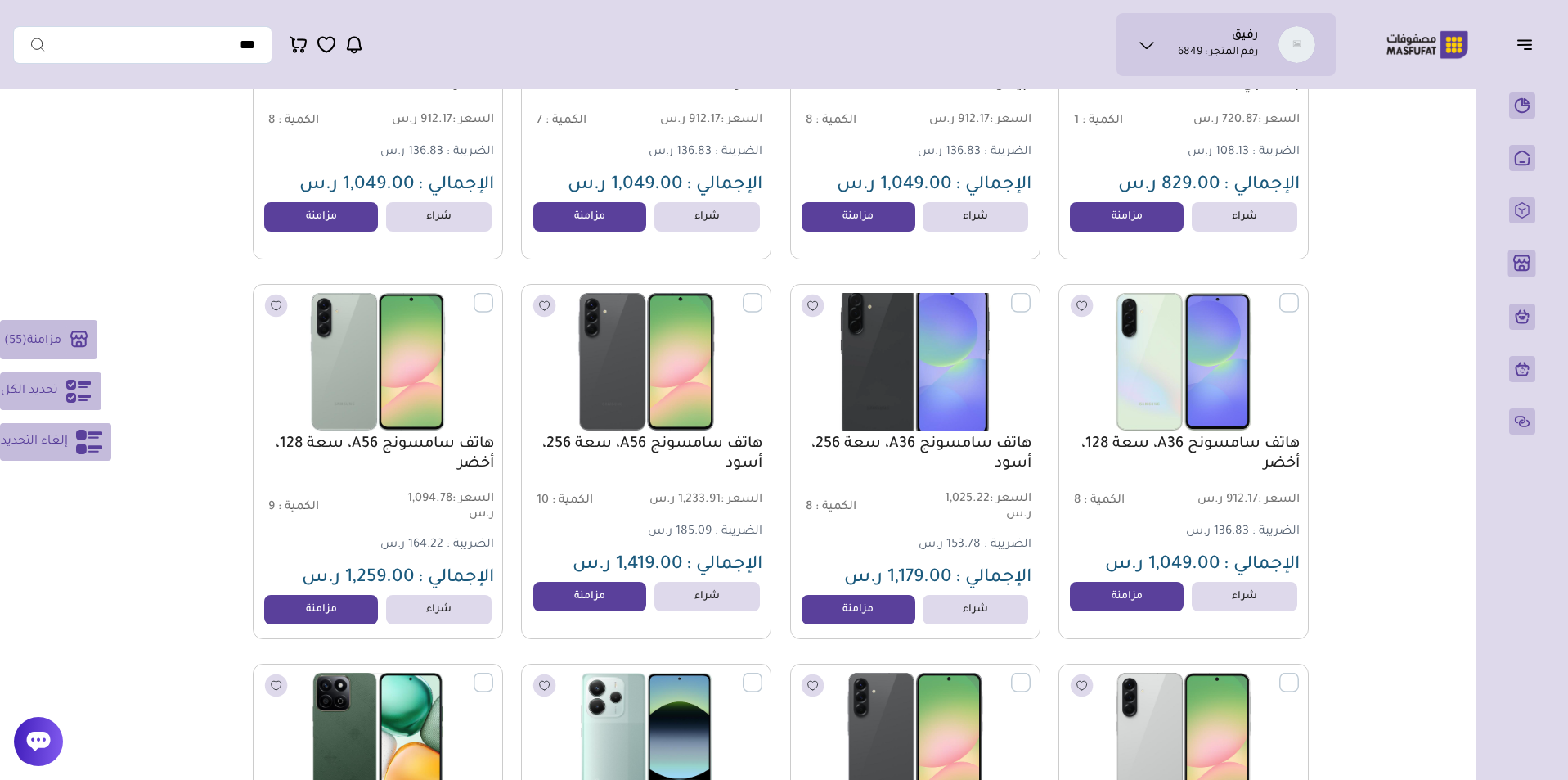
click at [1030, 294] on label at bounding box center [1030, 294] width 0 height 2
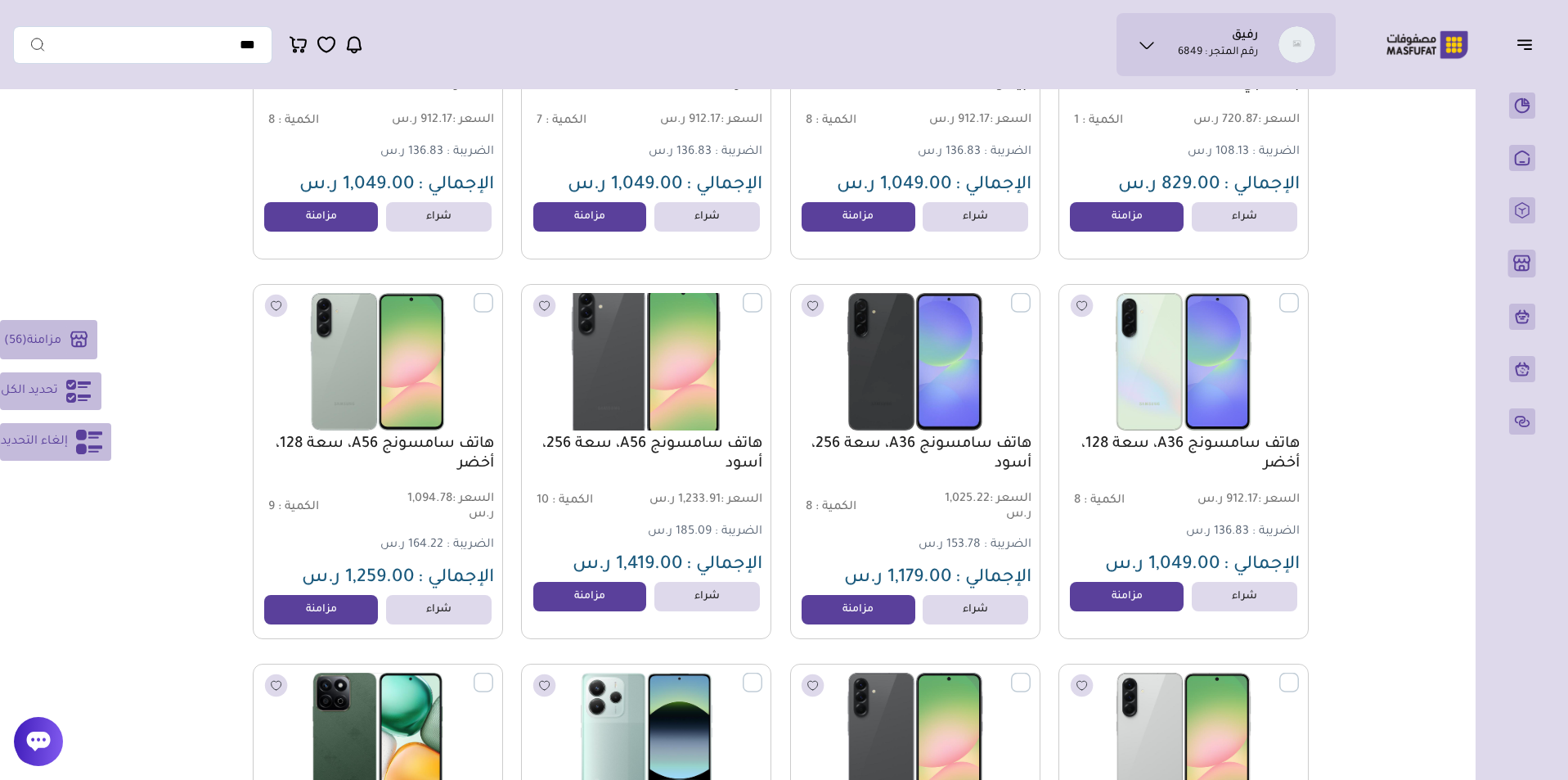
click at [762, 294] on label at bounding box center [762, 294] width 0 height 2
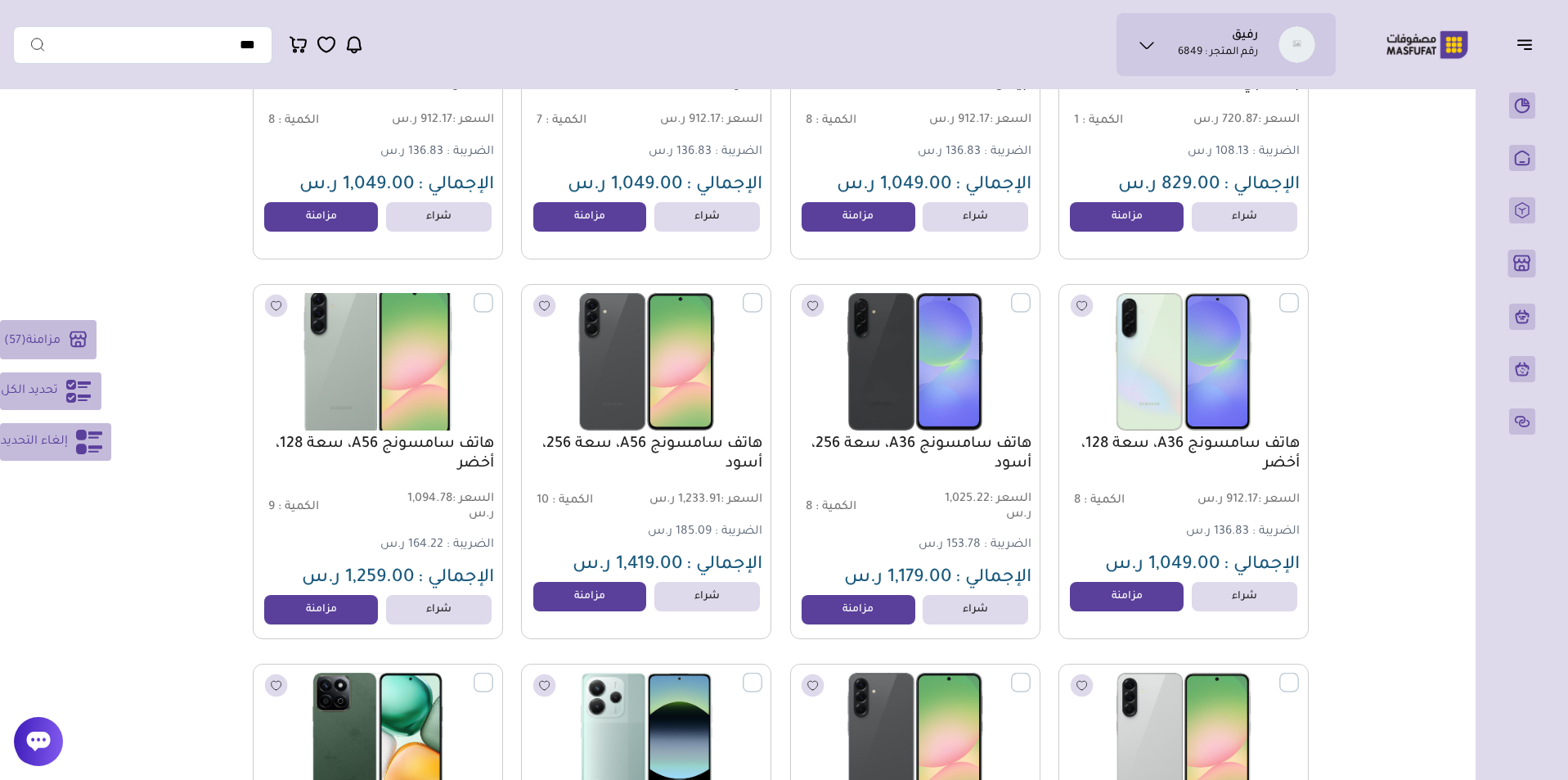
click at [493, 294] on label at bounding box center [493, 294] width 0 height 2
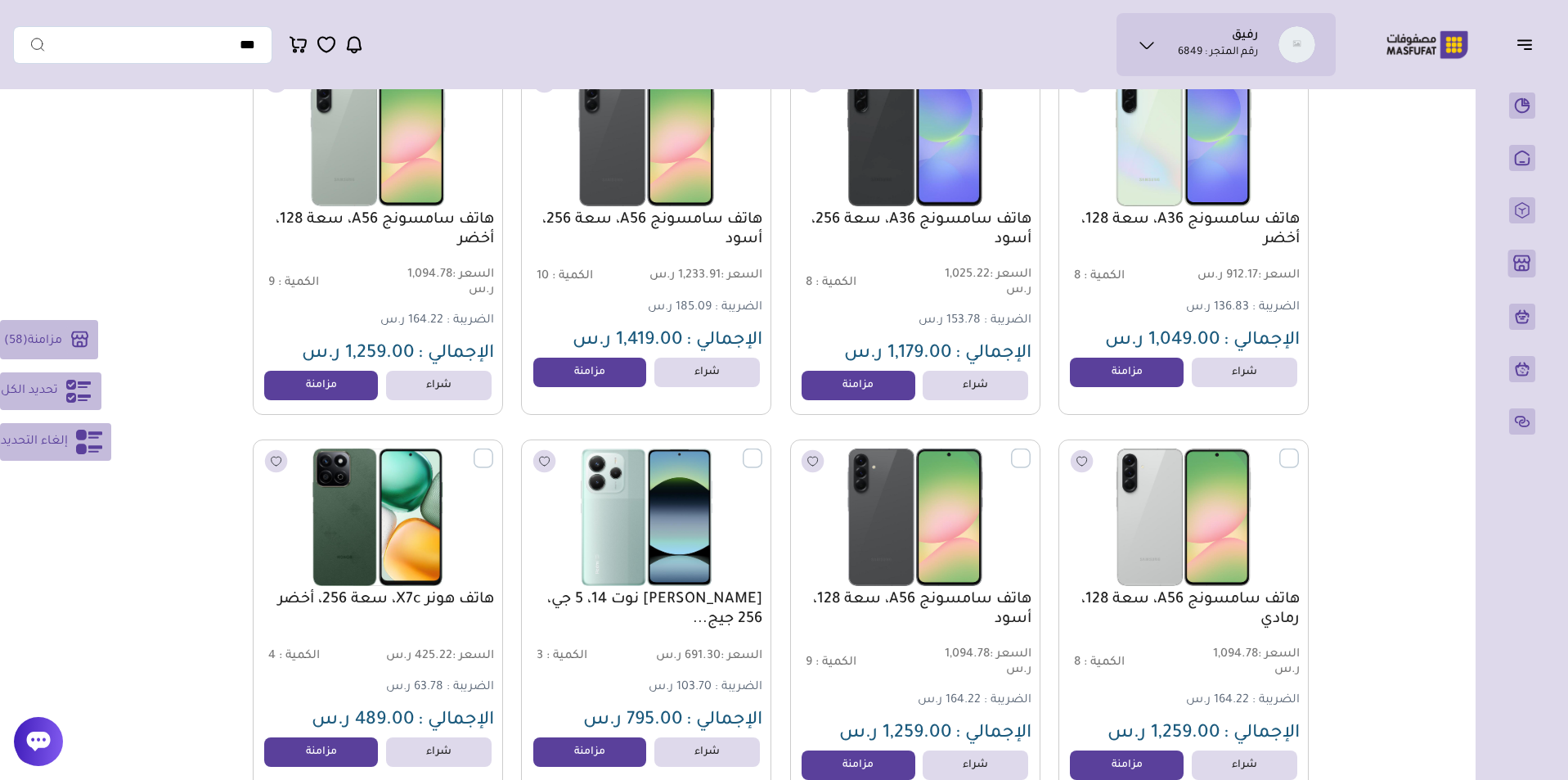
scroll to position [15155, 0]
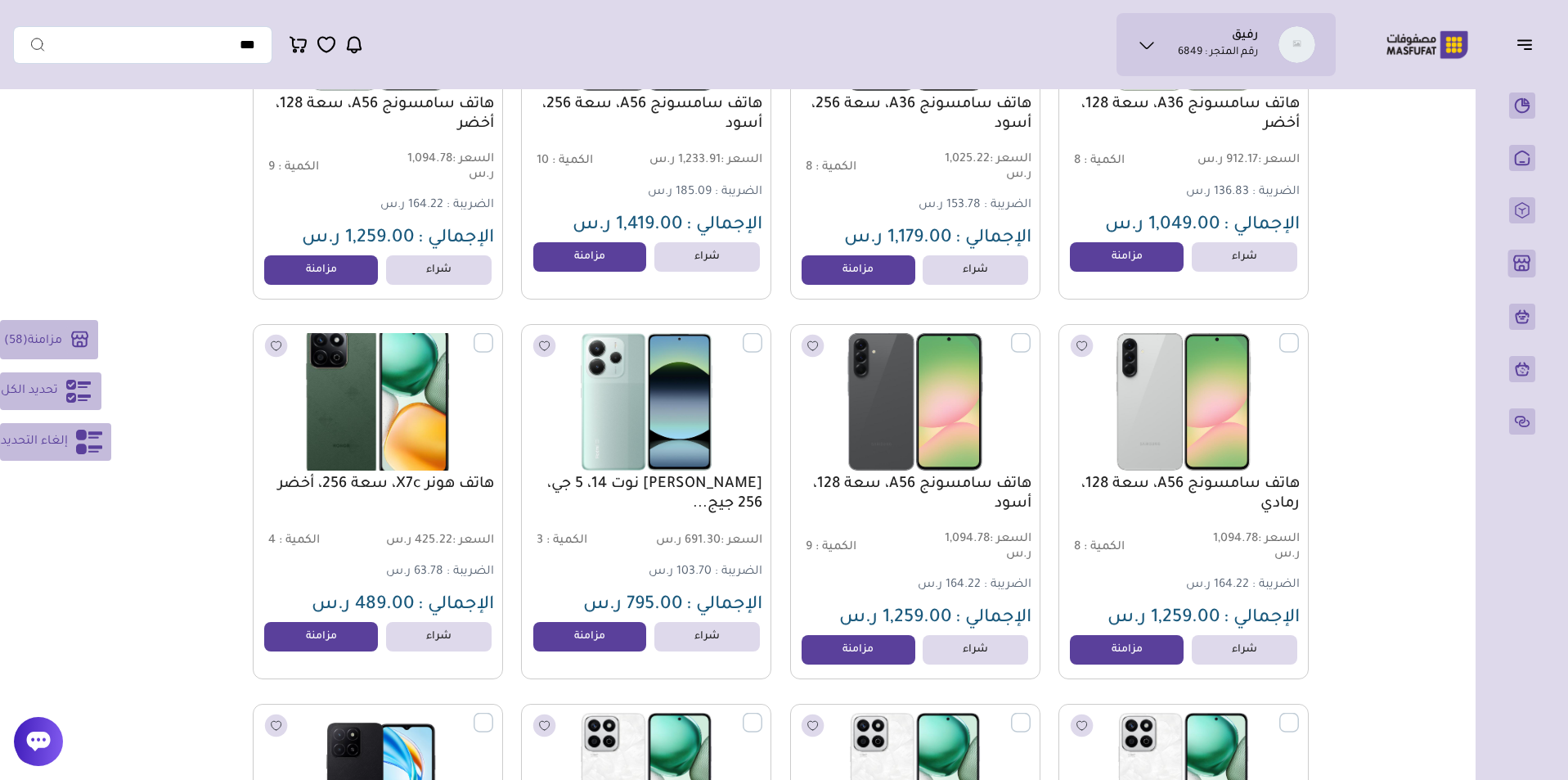
click at [493, 335] on label at bounding box center [493, 334] width 0 height 2
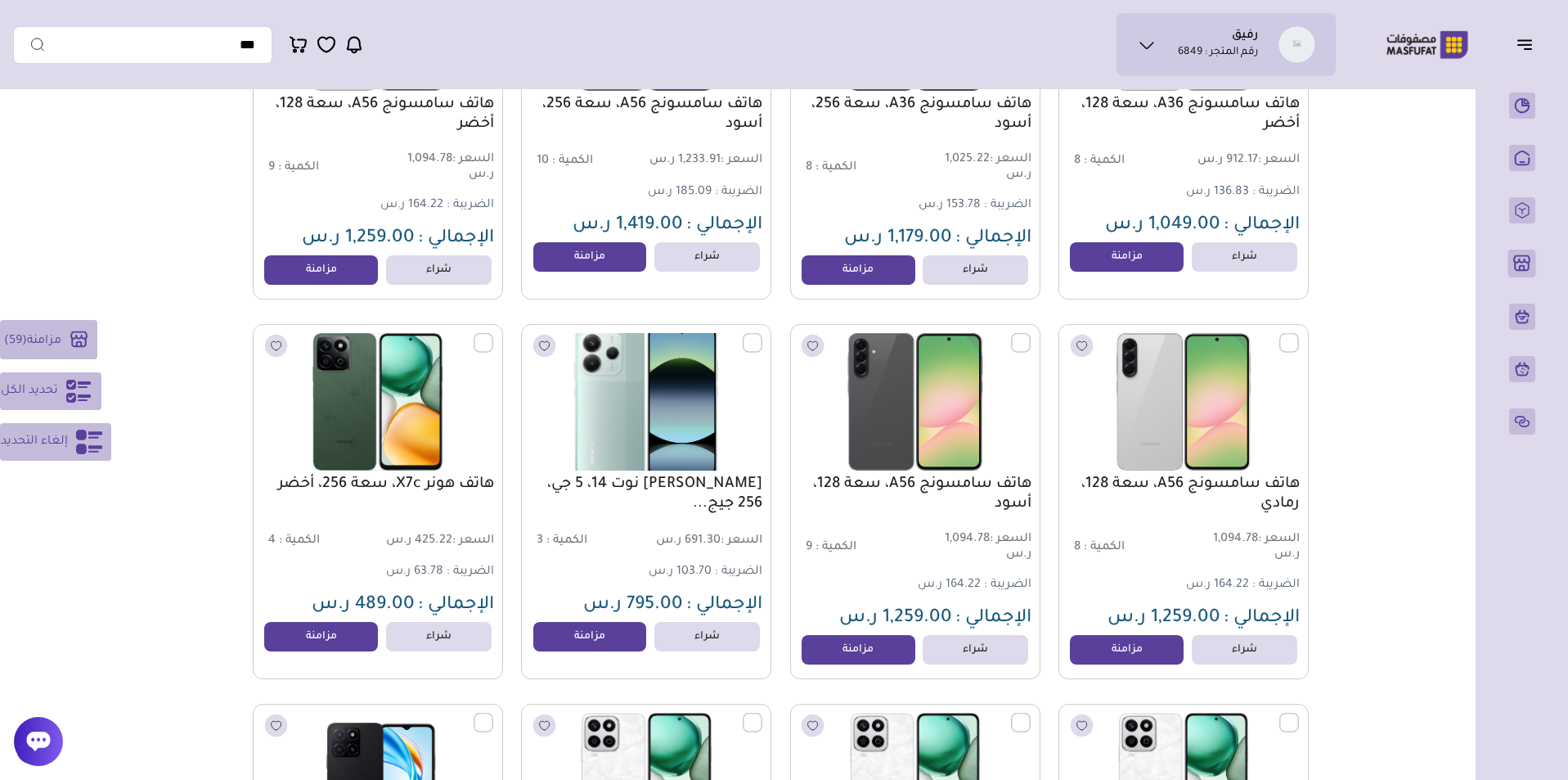
click at [762, 335] on label at bounding box center [762, 334] width 0 height 2
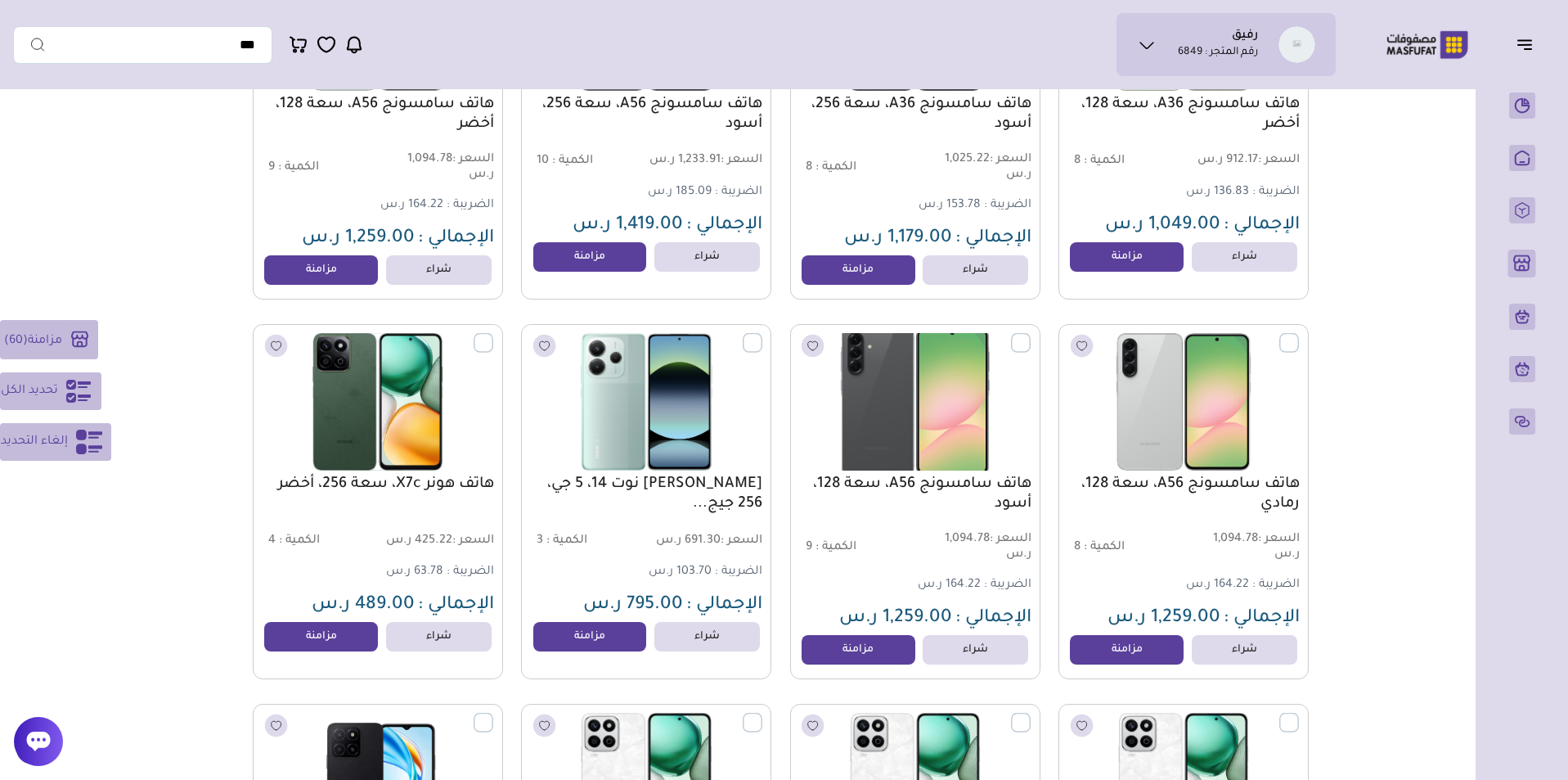
click at [1030, 335] on label at bounding box center [1030, 334] width 0 height 2
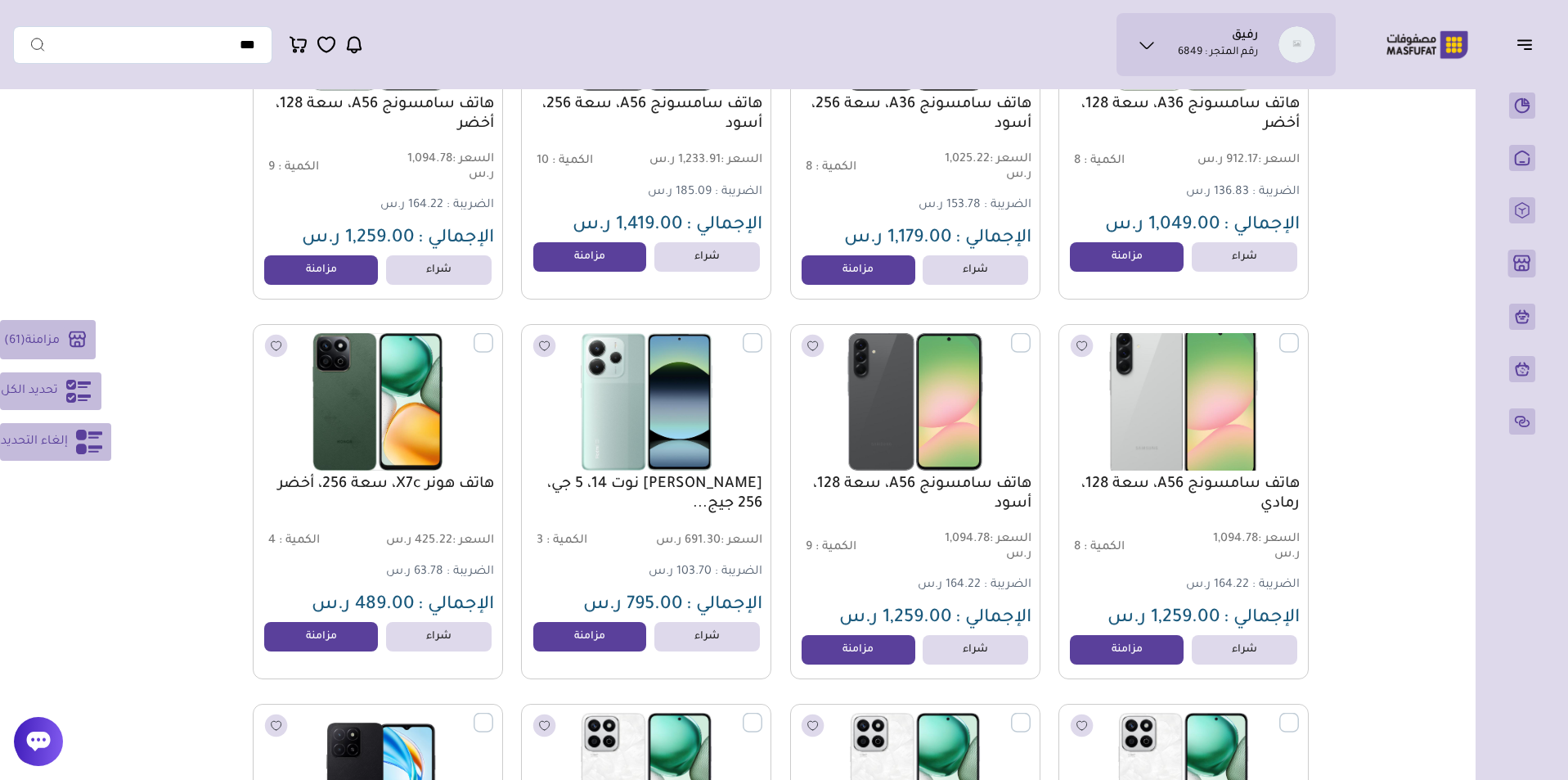
click at [1299, 335] on label at bounding box center [1299, 334] width 0 height 2
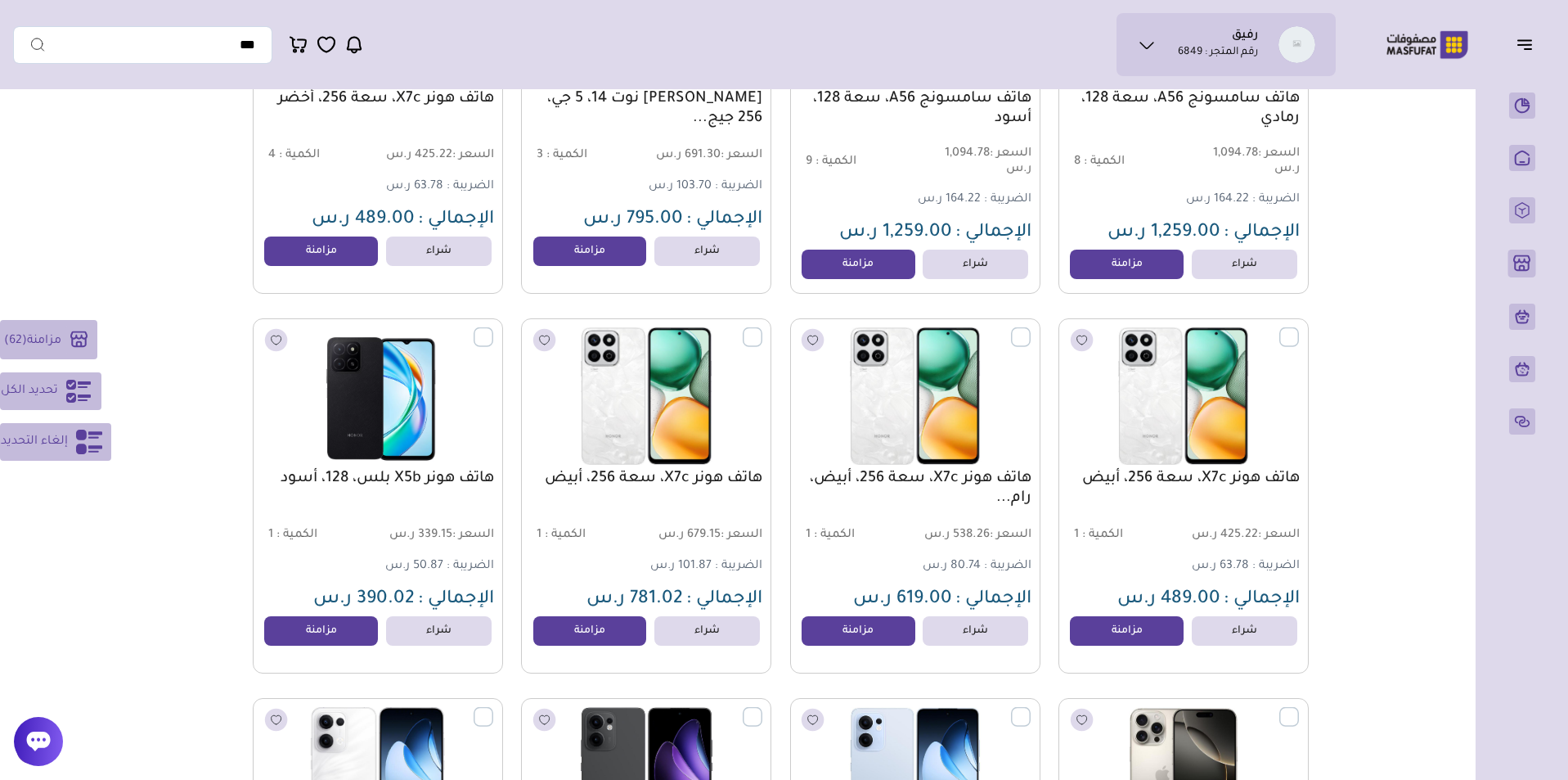
scroll to position [15590, 0]
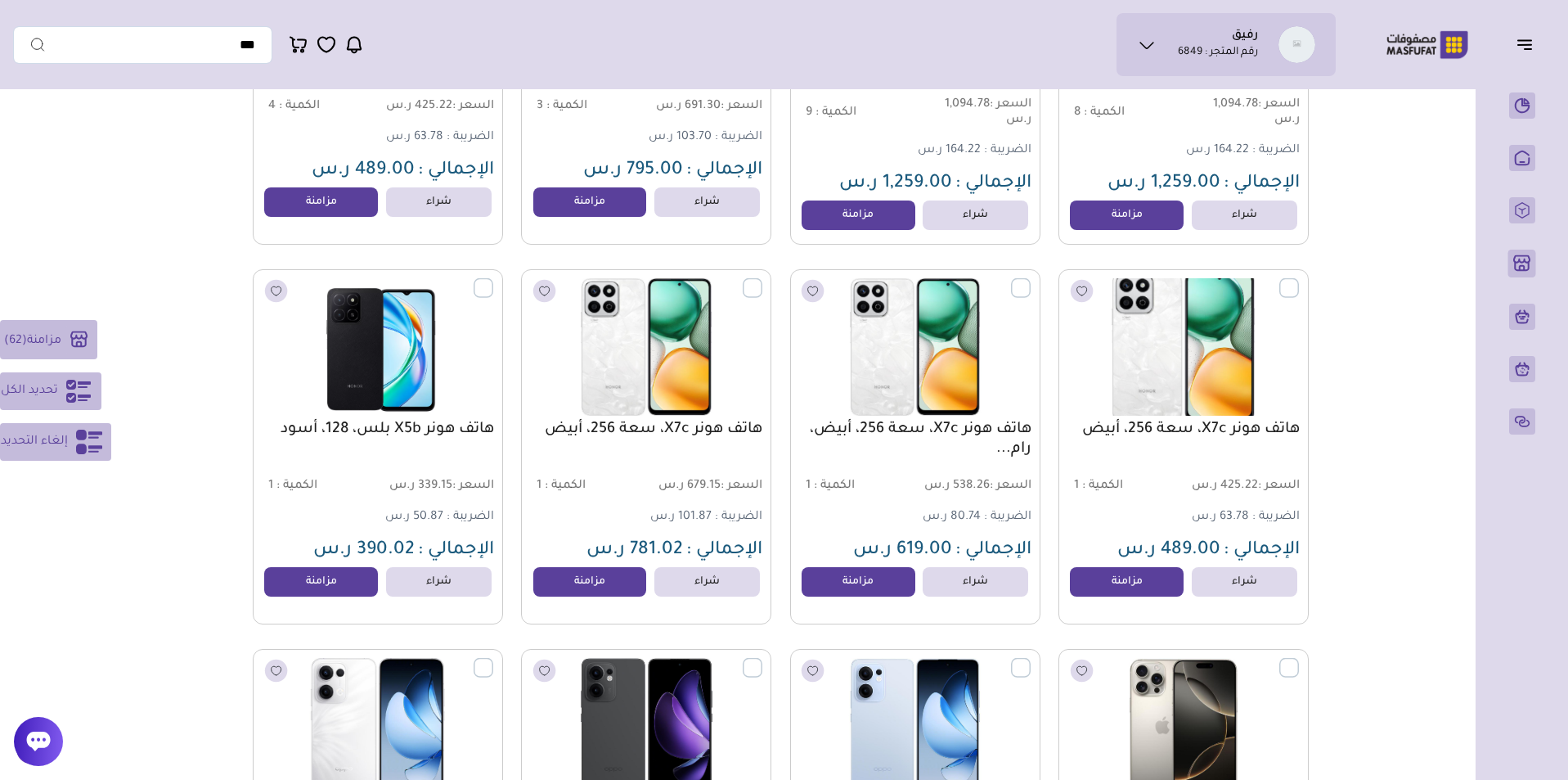
click at [1299, 280] on label at bounding box center [1299, 279] width 0 height 2
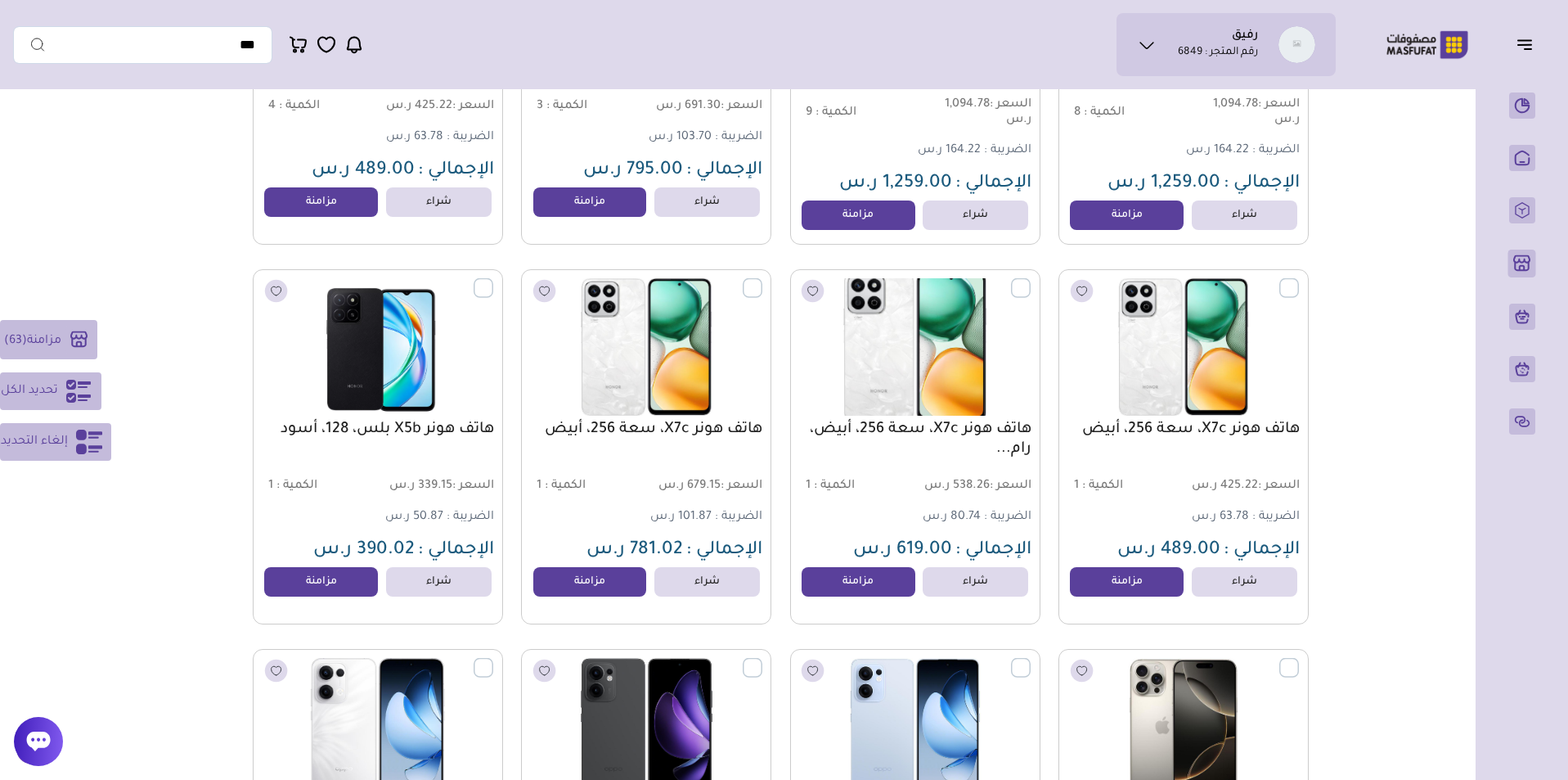
click at [1030, 280] on label at bounding box center [1030, 279] width 0 height 2
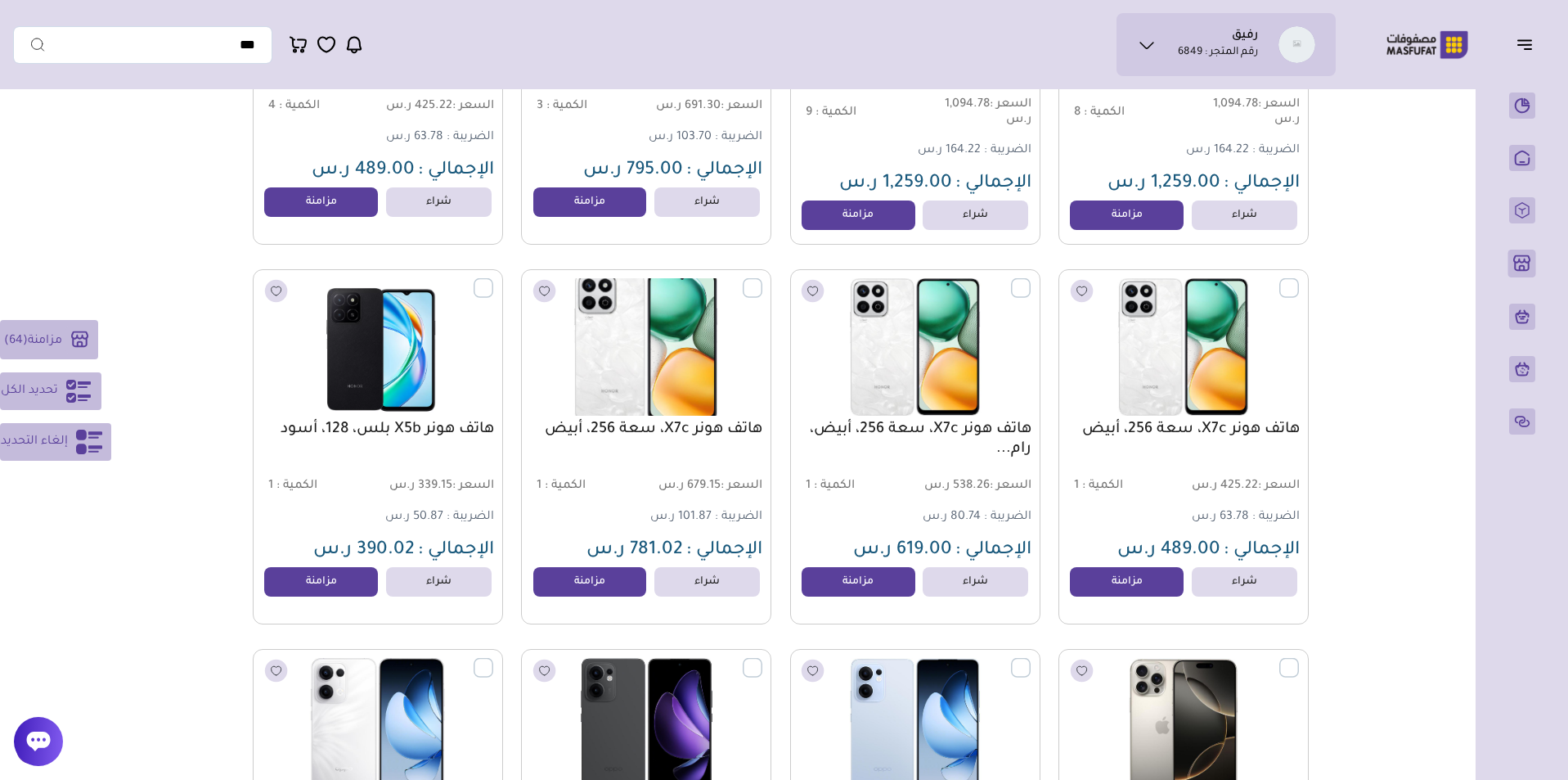
click at [762, 280] on label at bounding box center [762, 279] width 0 height 2
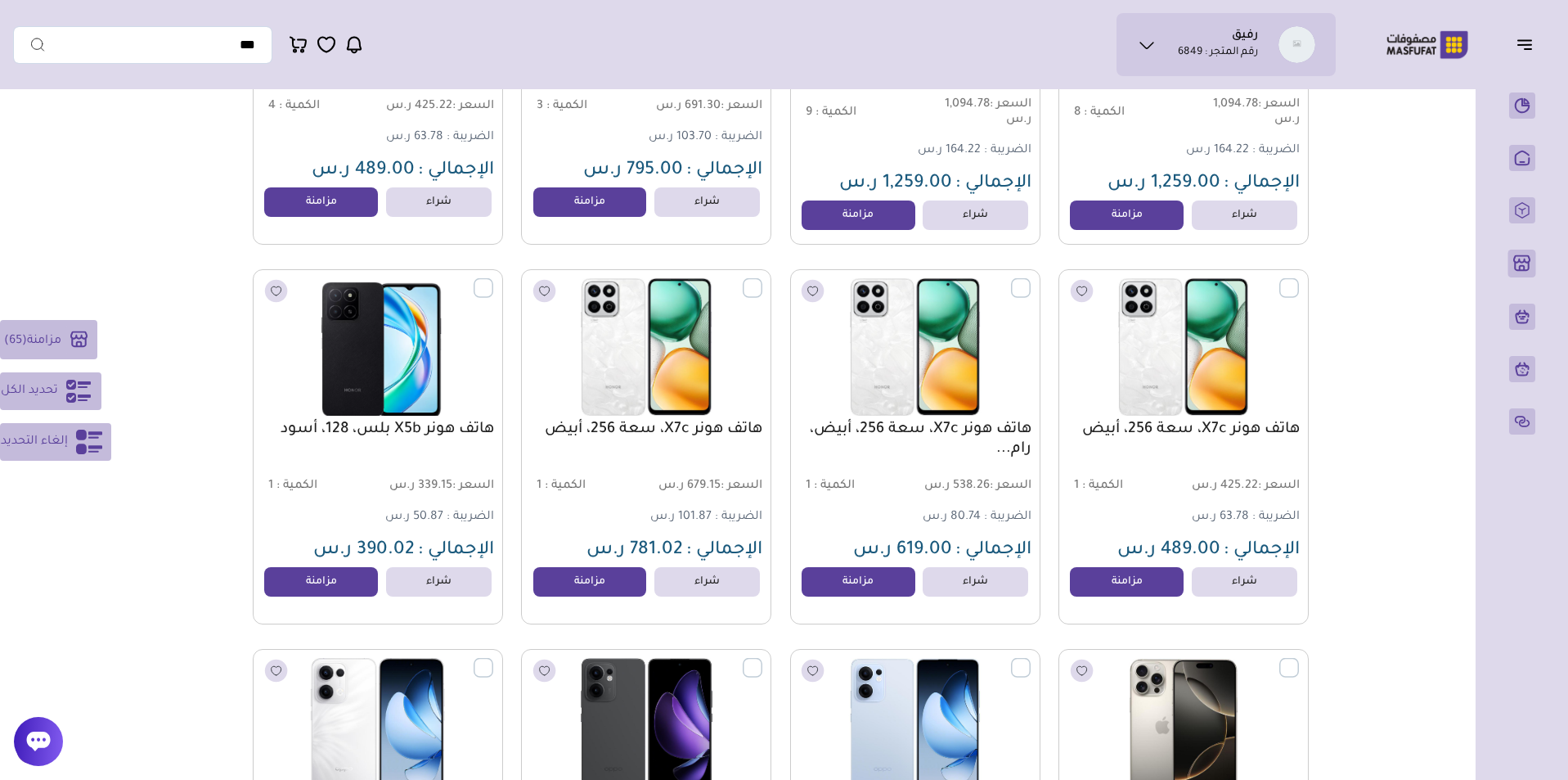
click at [493, 280] on label at bounding box center [493, 279] width 0 height 2
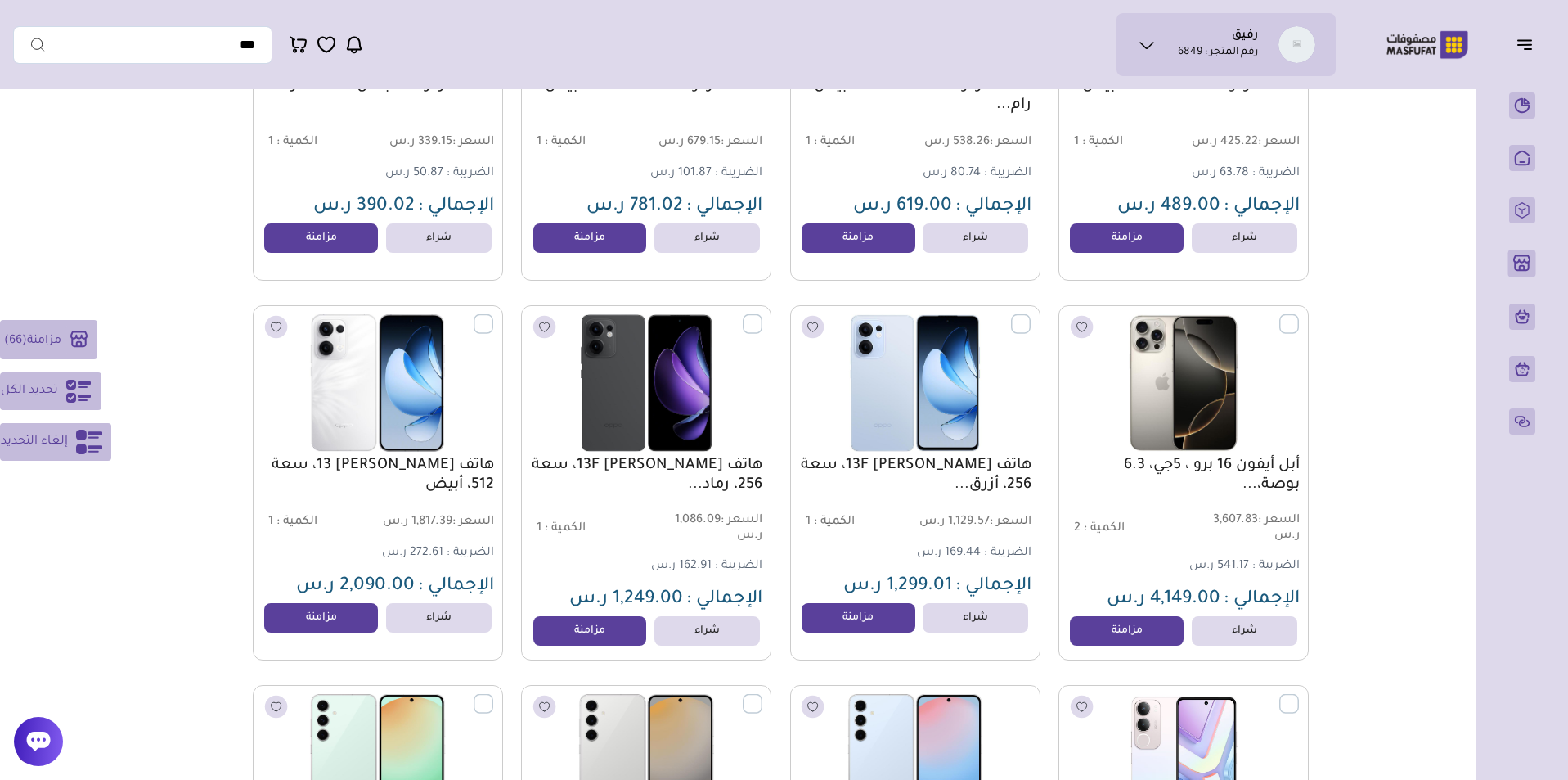
scroll to position [15959, 0]
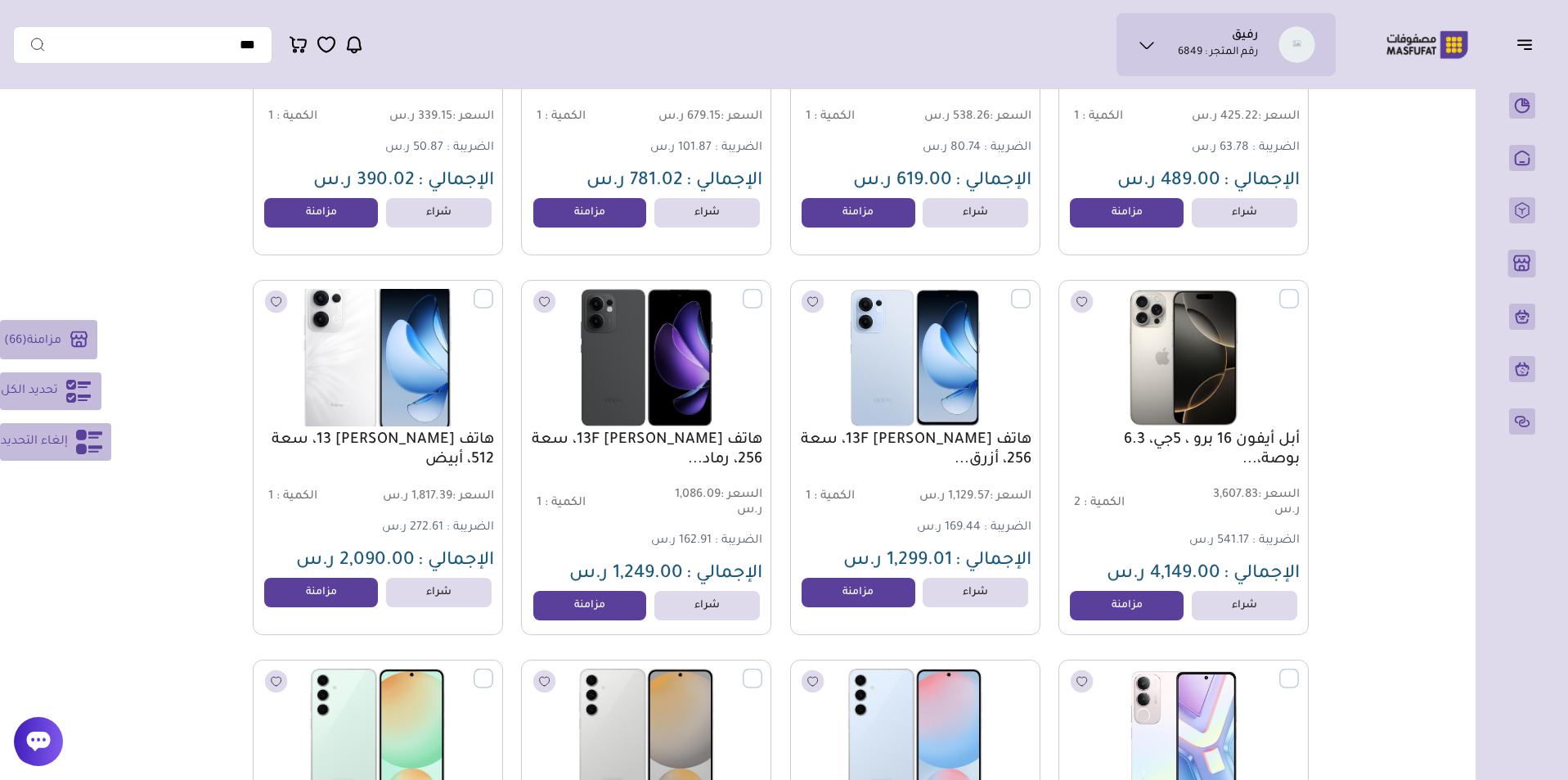
click at [493, 290] on label at bounding box center [493, 289] width 0 height 2
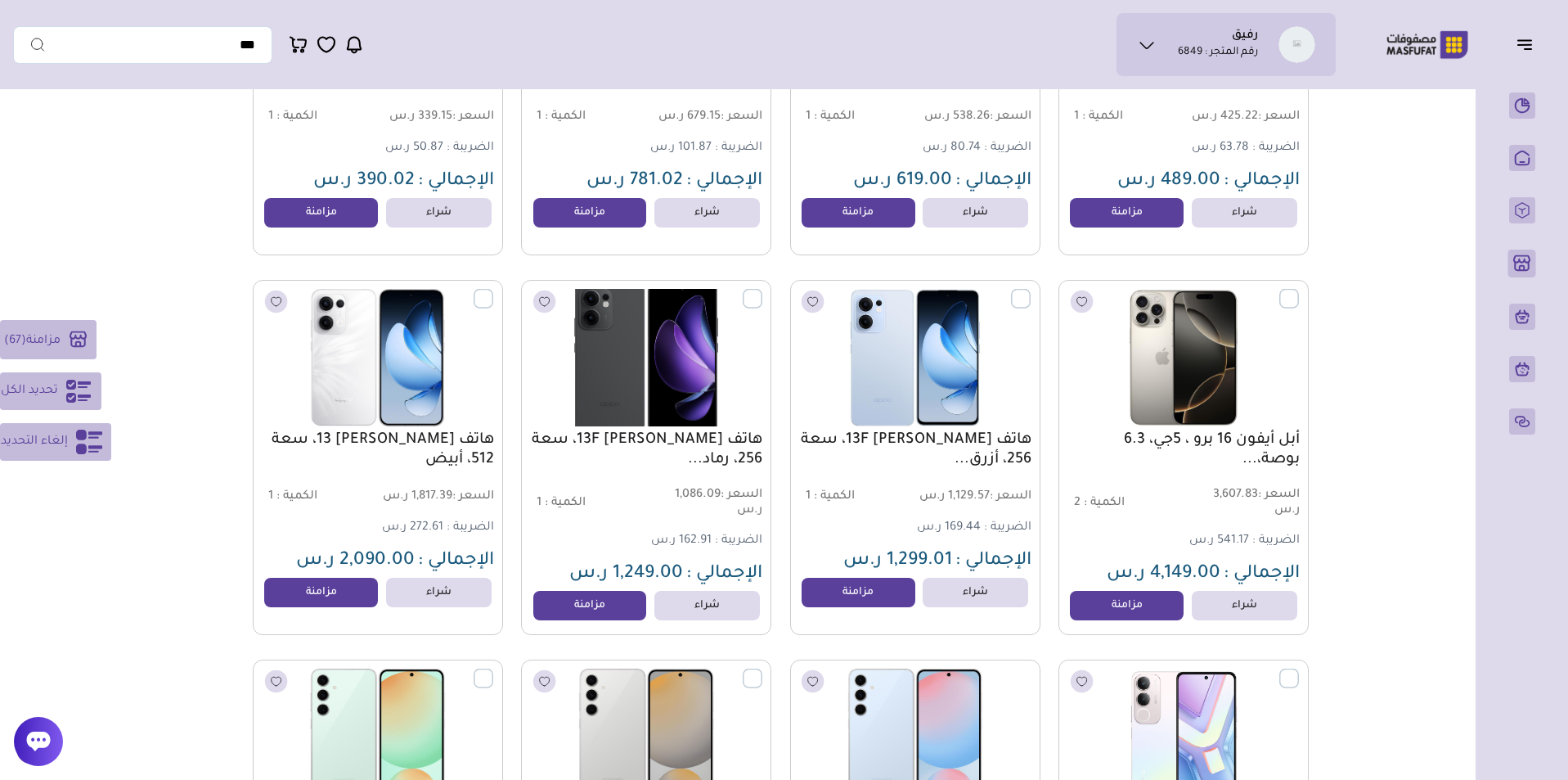
click at [762, 290] on label at bounding box center [762, 289] width 0 height 2
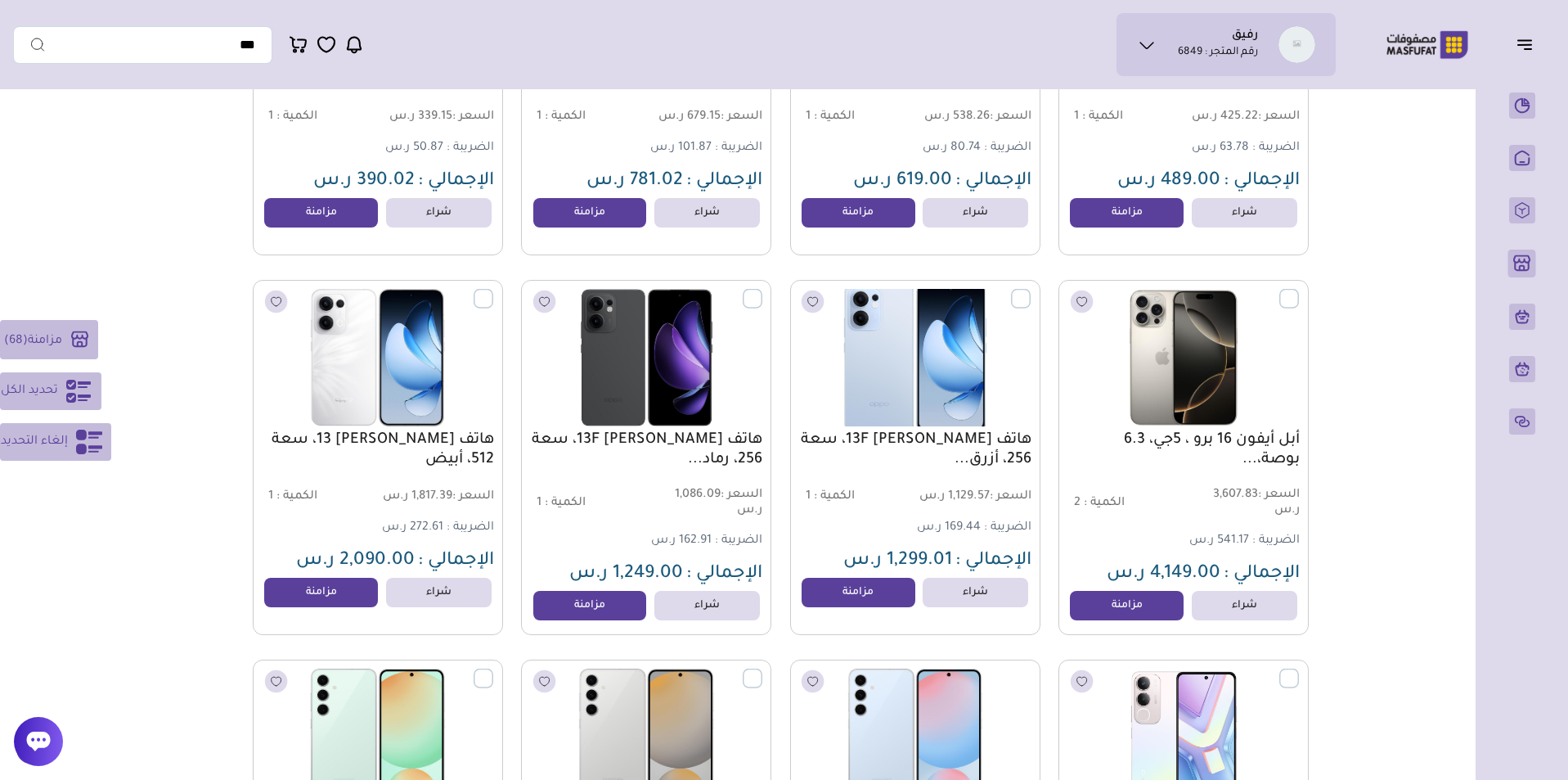
click at [1030, 290] on label at bounding box center [1030, 289] width 0 height 2
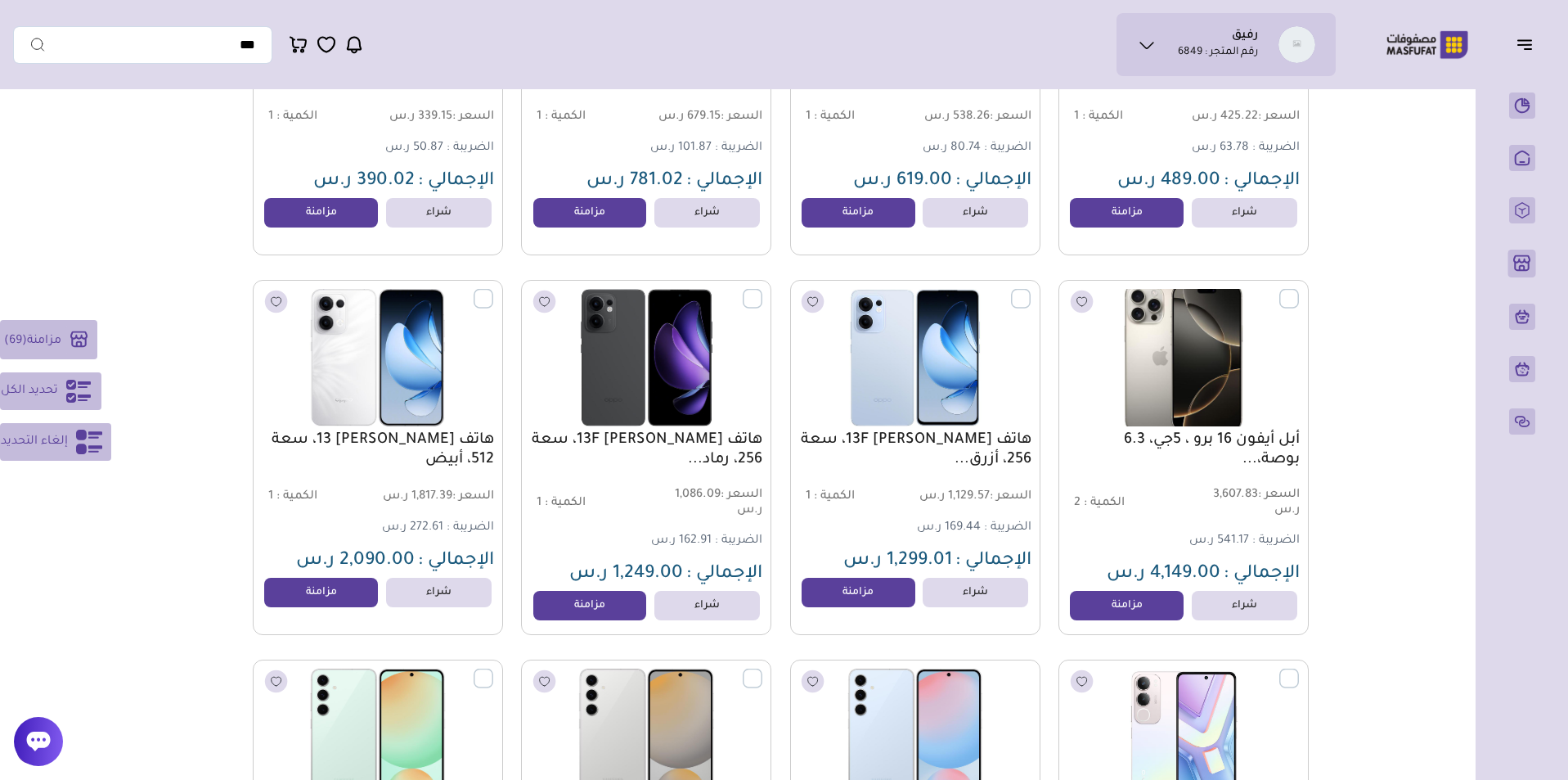
click at [1299, 290] on label at bounding box center [1299, 289] width 0 height 2
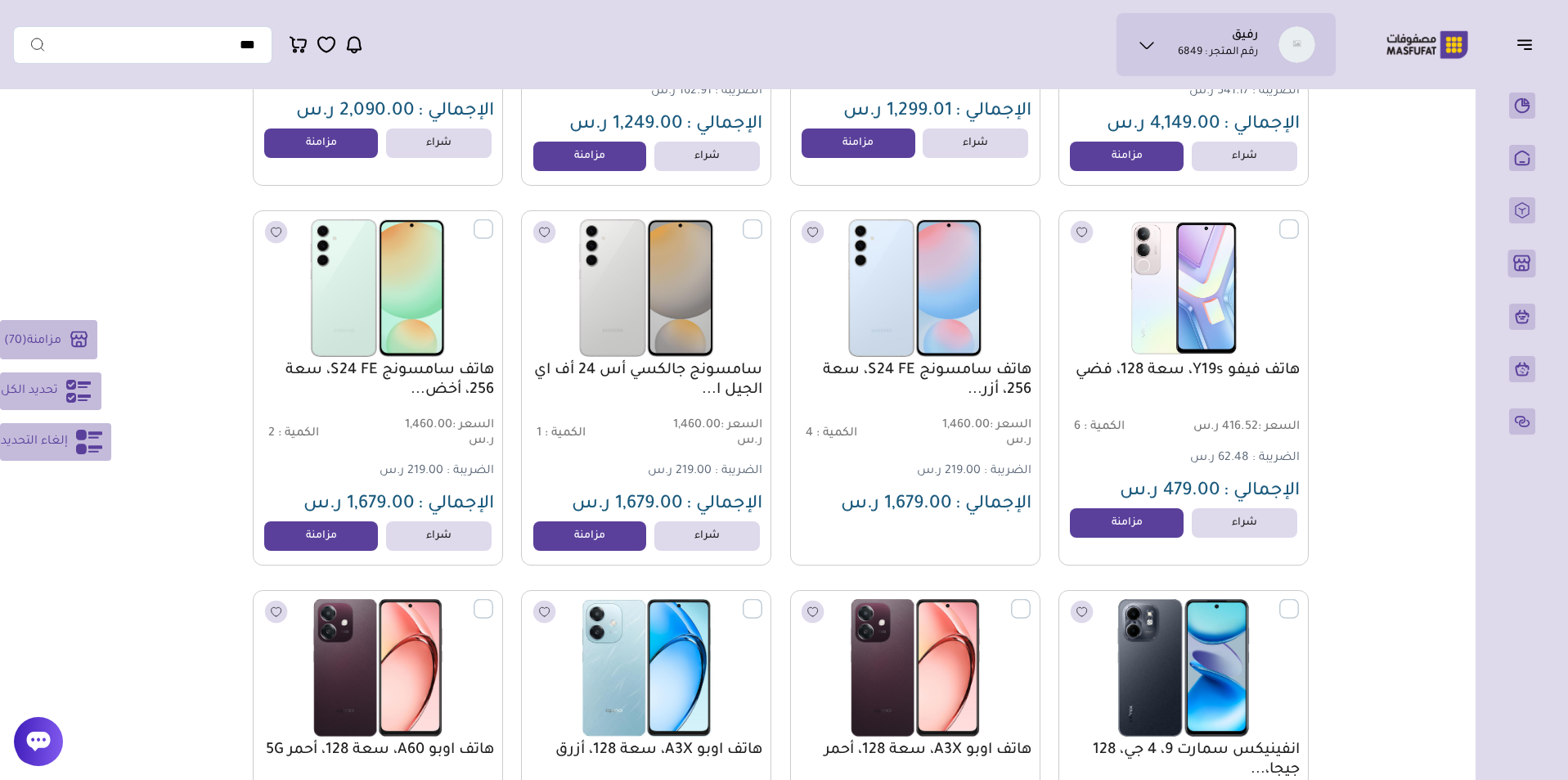
scroll to position [16452, 0]
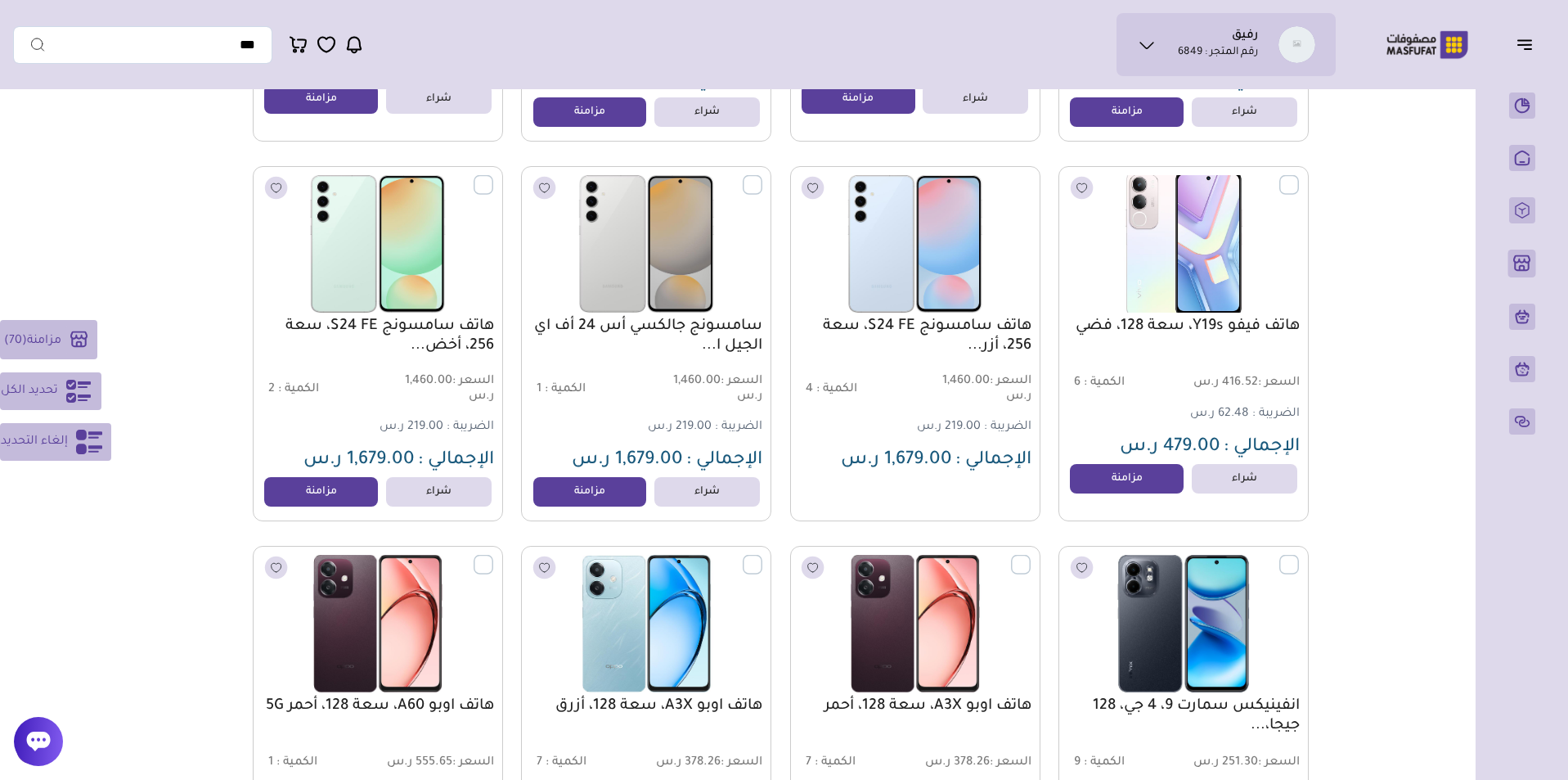
click at [1299, 177] on label at bounding box center [1299, 176] width 0 height 2
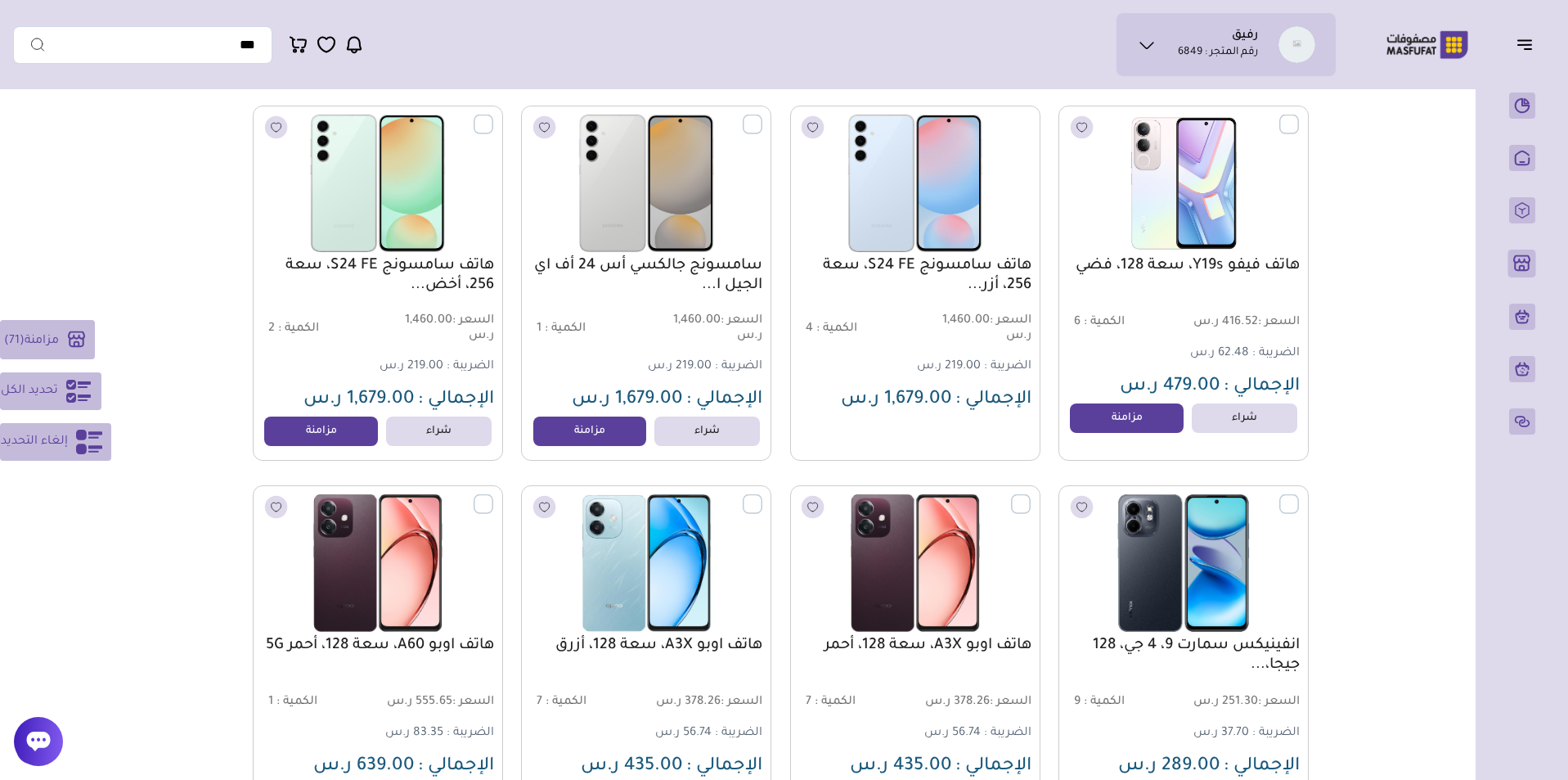
scroll to position [16411, 0]
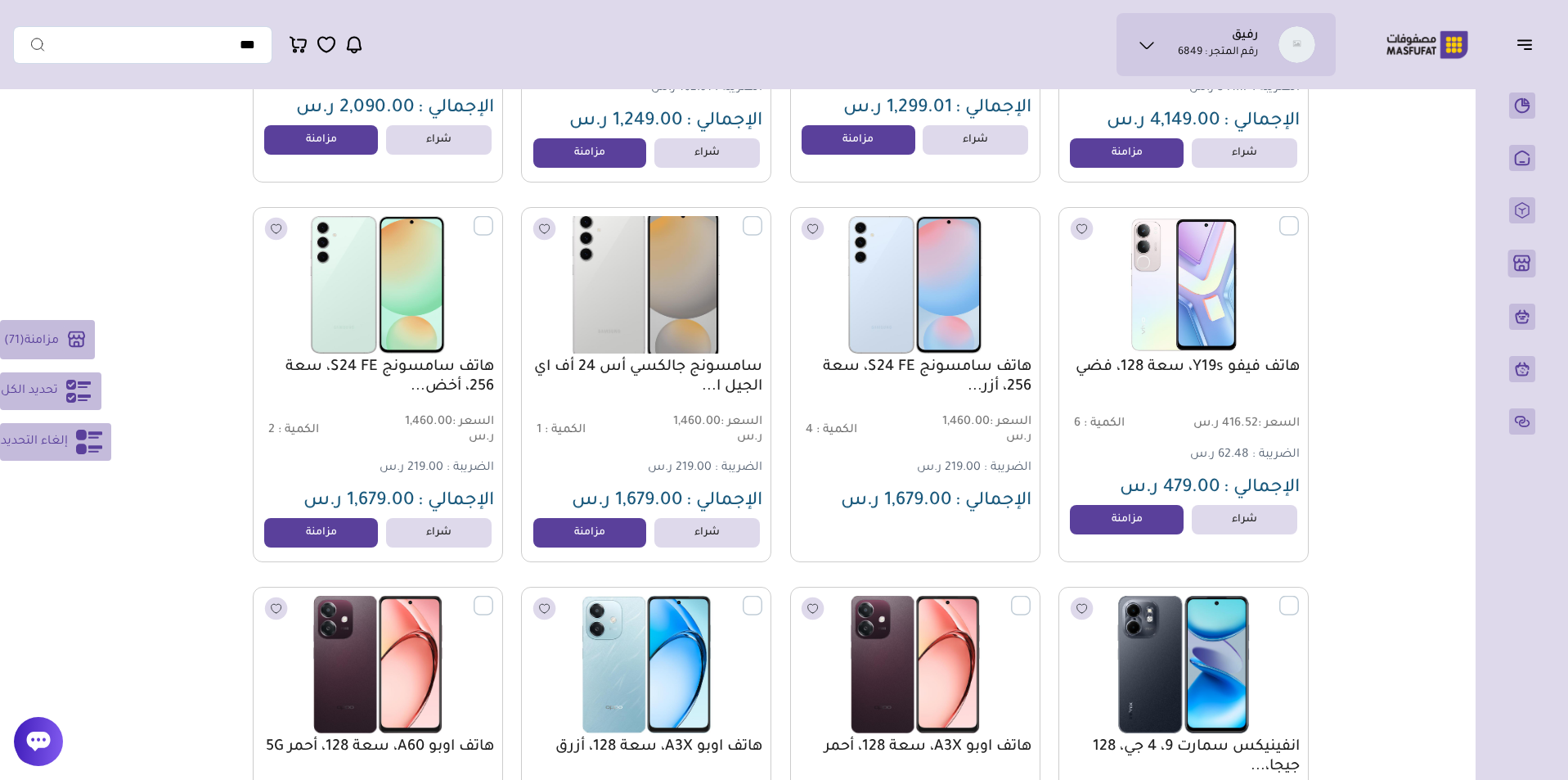
click at [762, 217] on label at bounding box center [762, 217] width 0 height 2
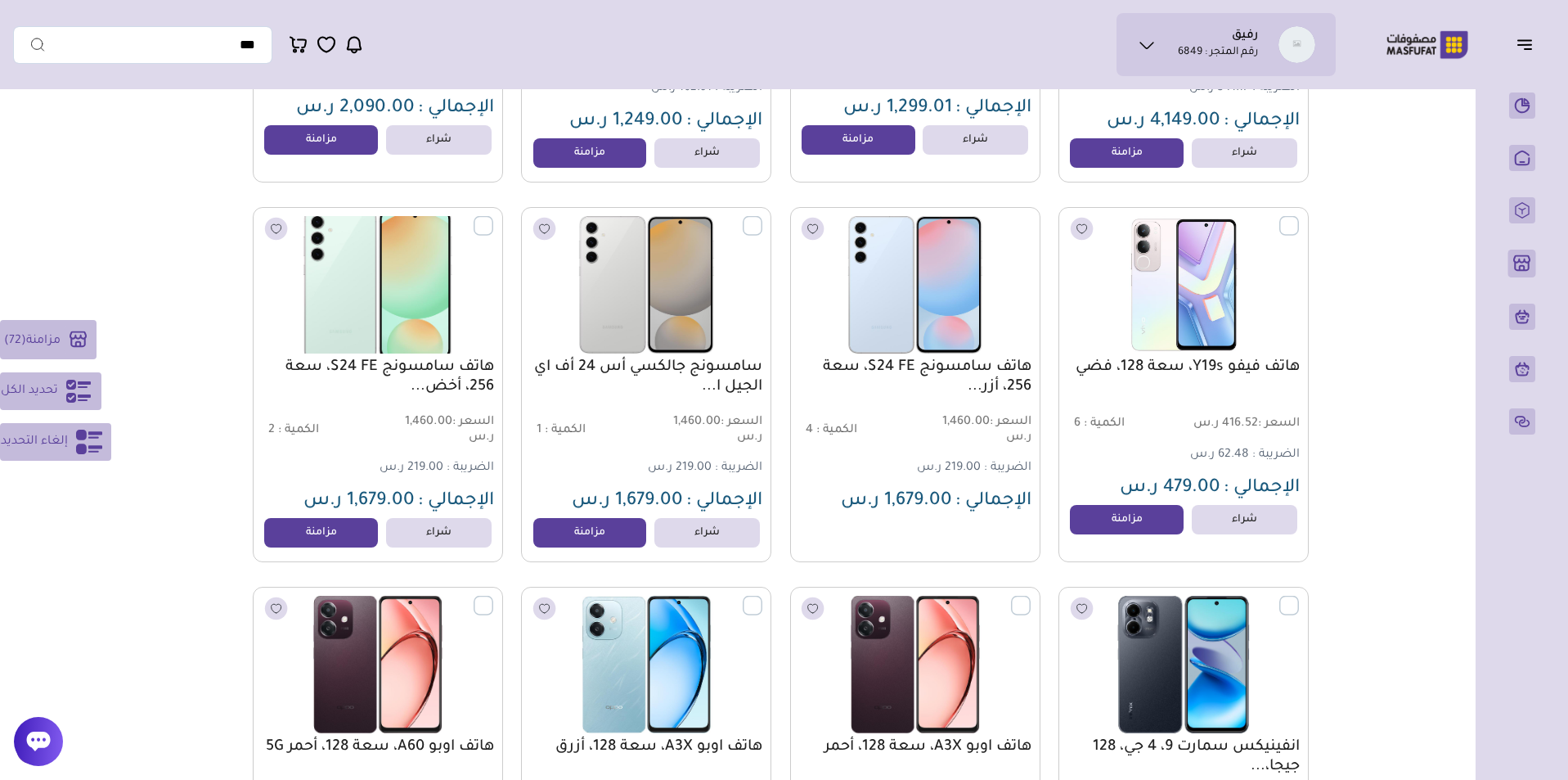
click at [493, 217] on label at bounding box center [493, 217] width 0 height 2
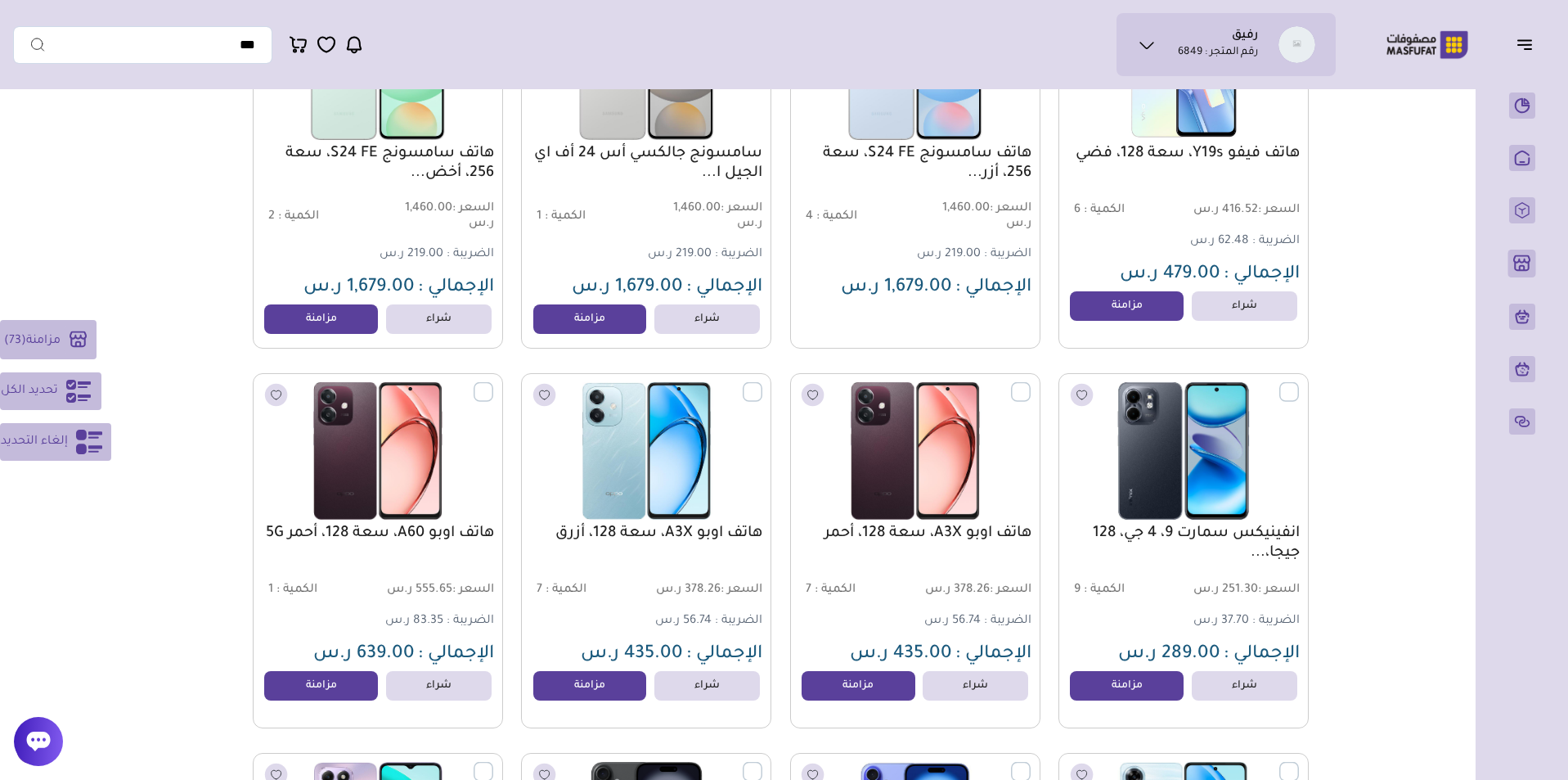
scroll to position [16716, 0]
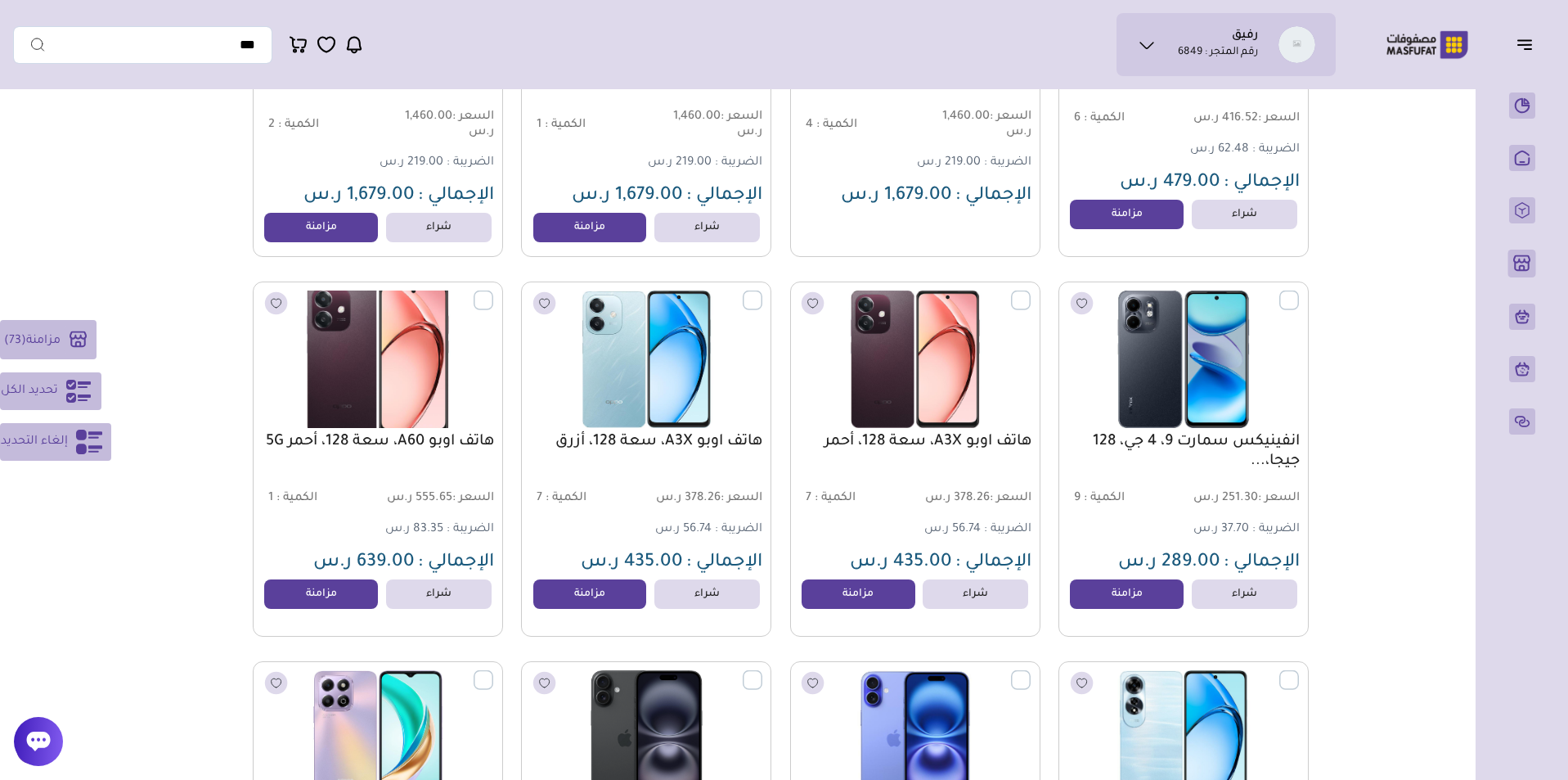
click at [493, 292] on label at bounding box center [493, 291] width 0 height 2
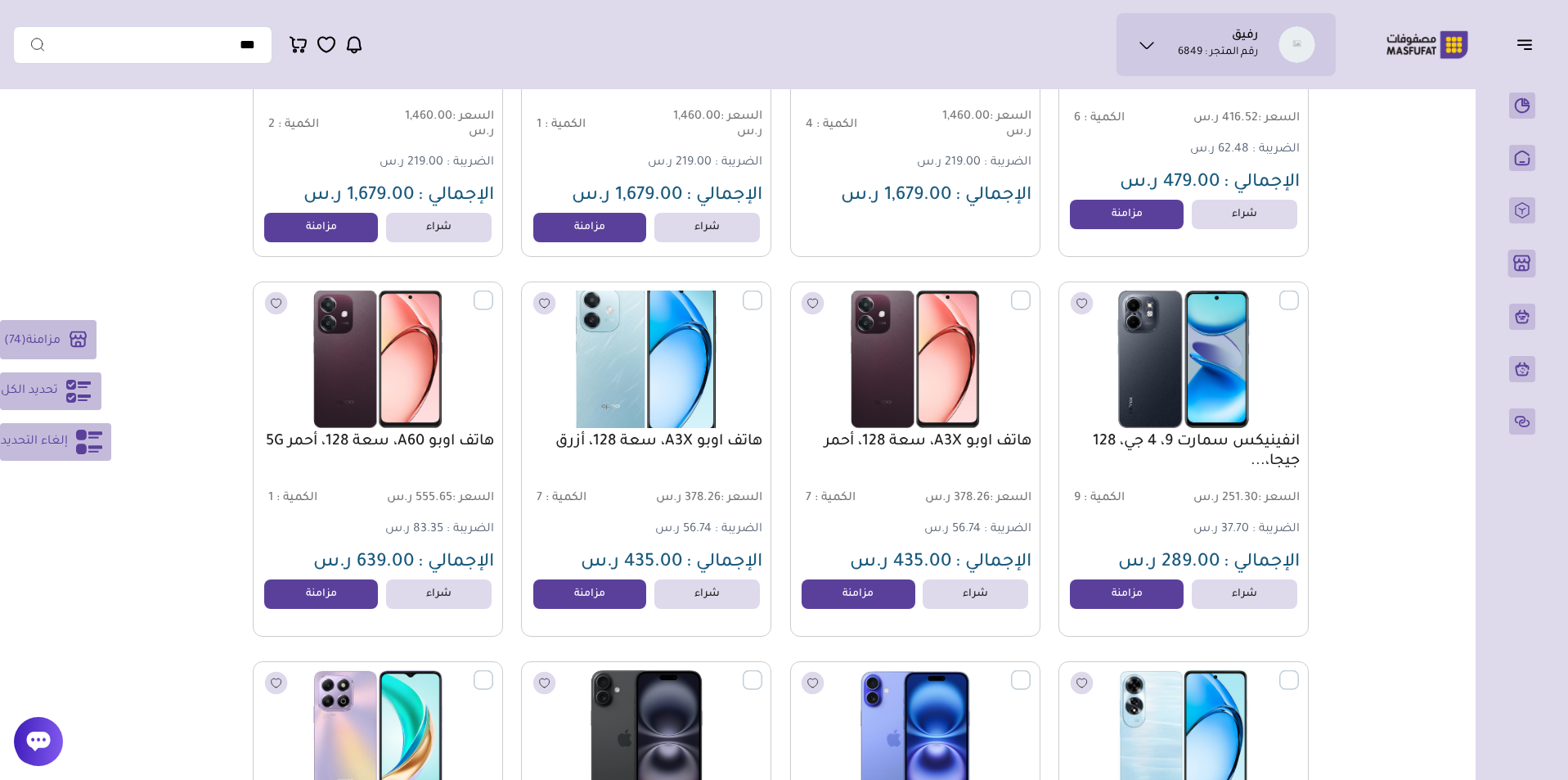
click at [762, 292] on label at bounding box center [762, 291] width 0 height 2
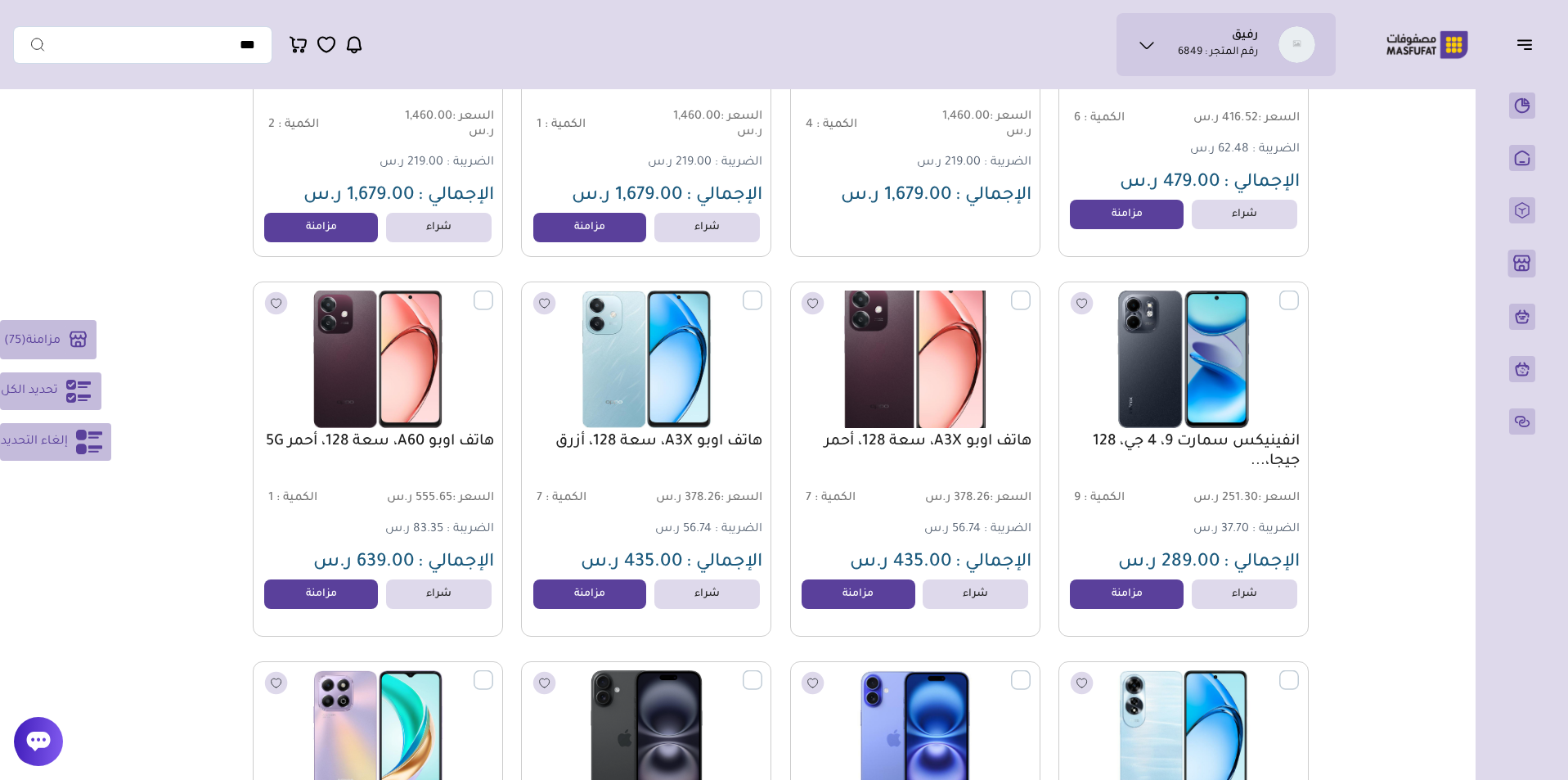
click at [1030, 292] on label at bounding box center [1030, 291] width 0 height 2
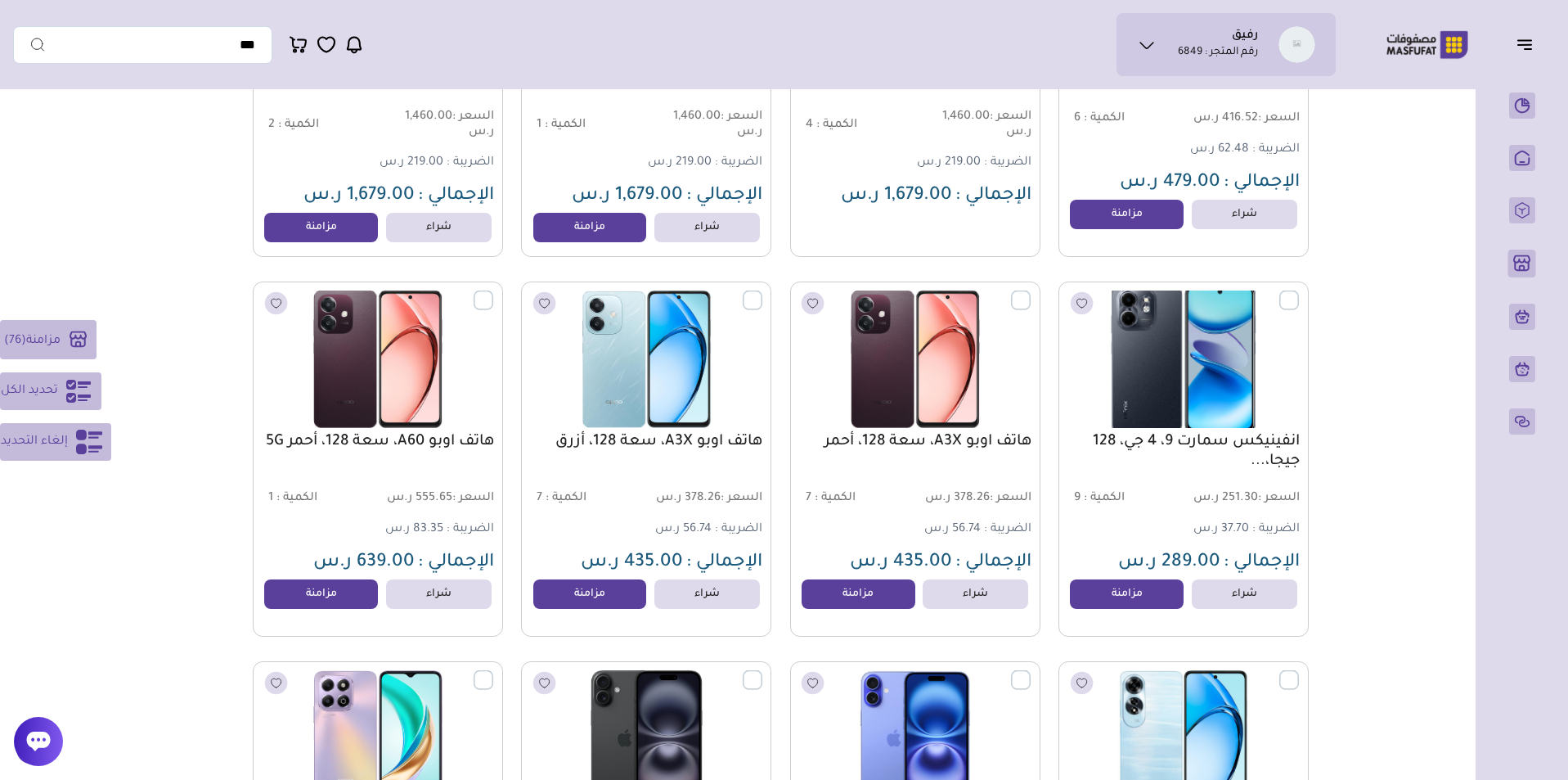
click at [1299, 292] on label at bounding box center [1299, 291] width 0 height 2
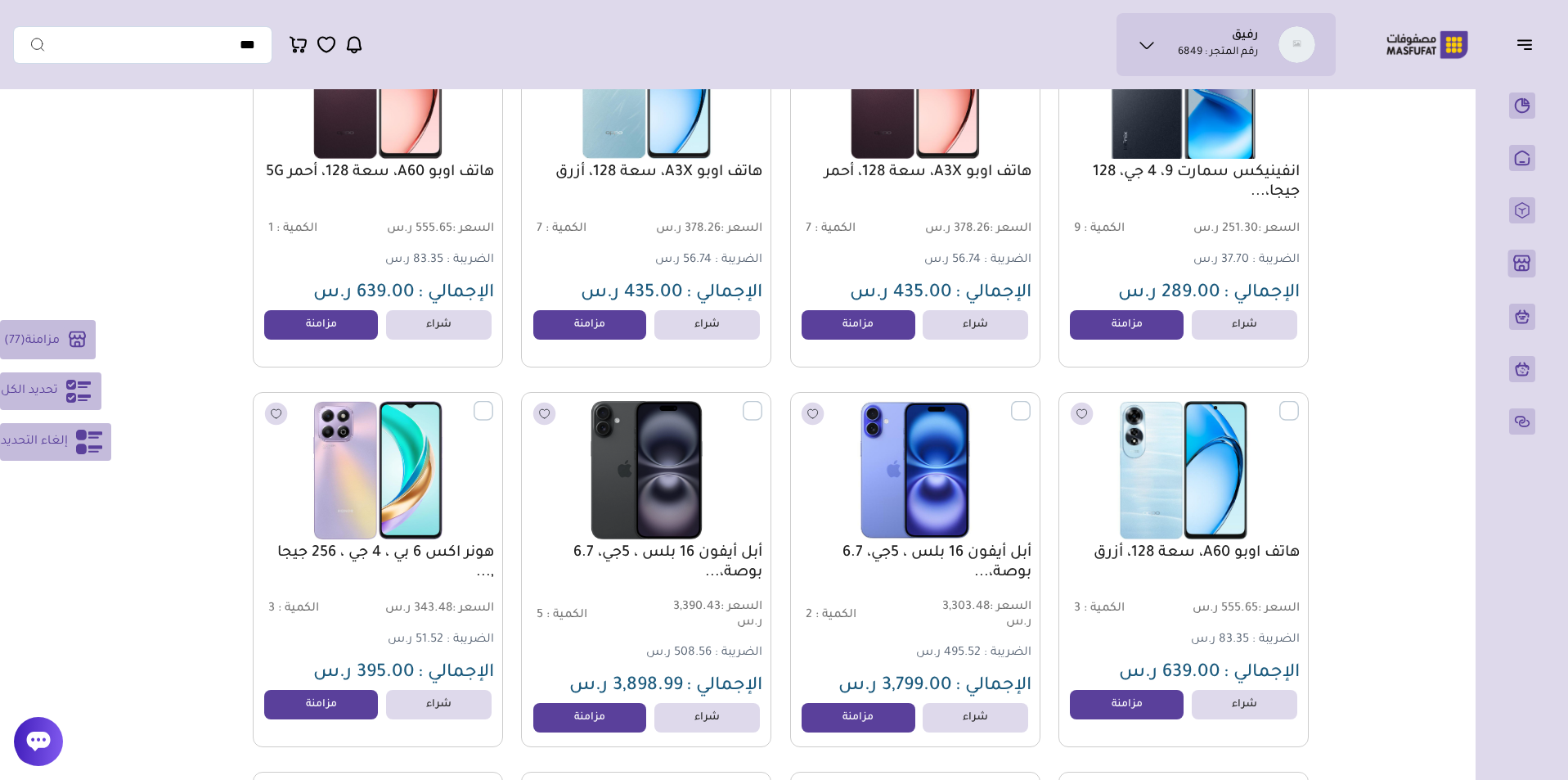
scroll to position [17056, 0]
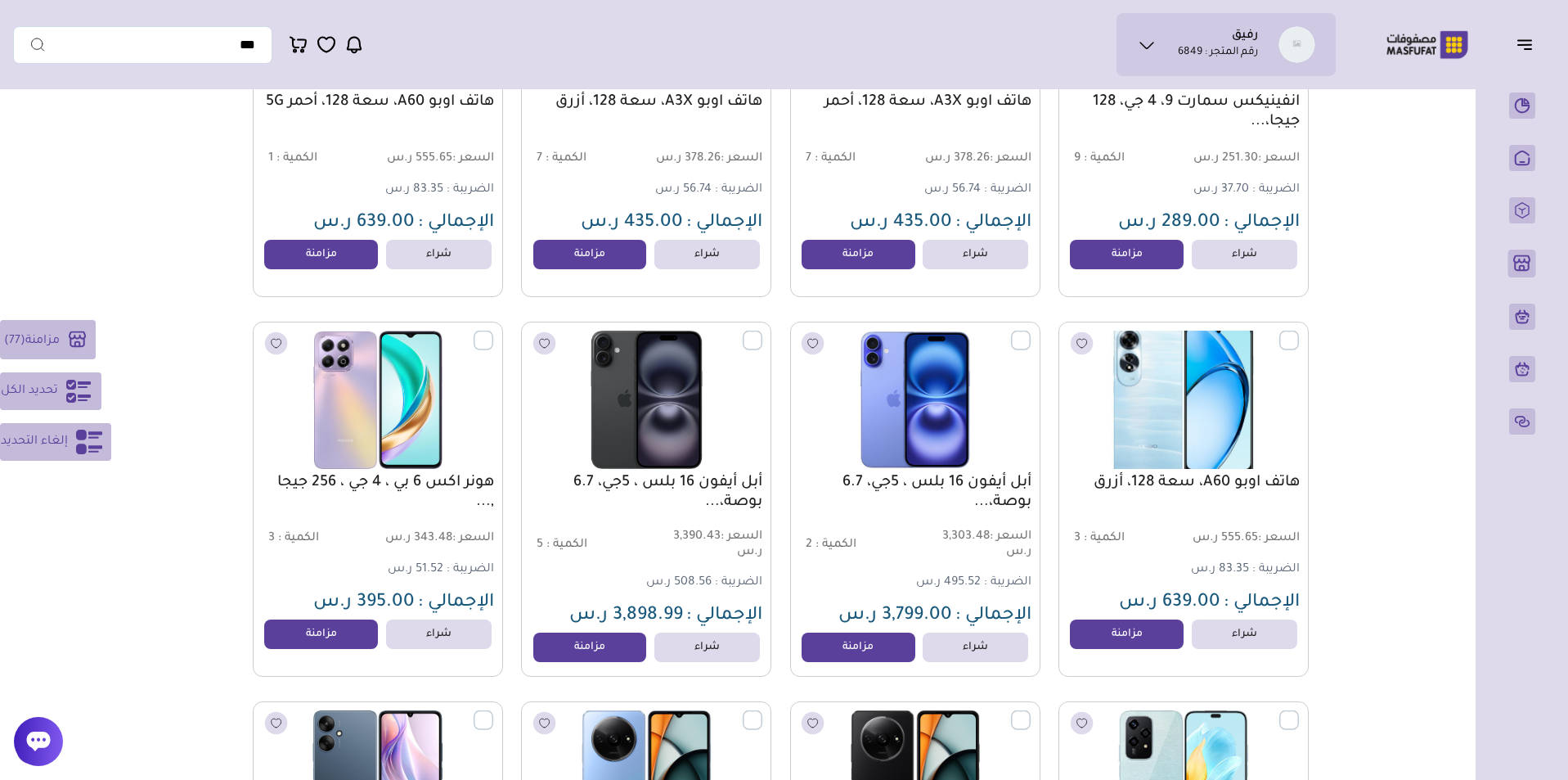
click at [1299, 332] on label at bounding box center [1299, 332] width 0 height 2
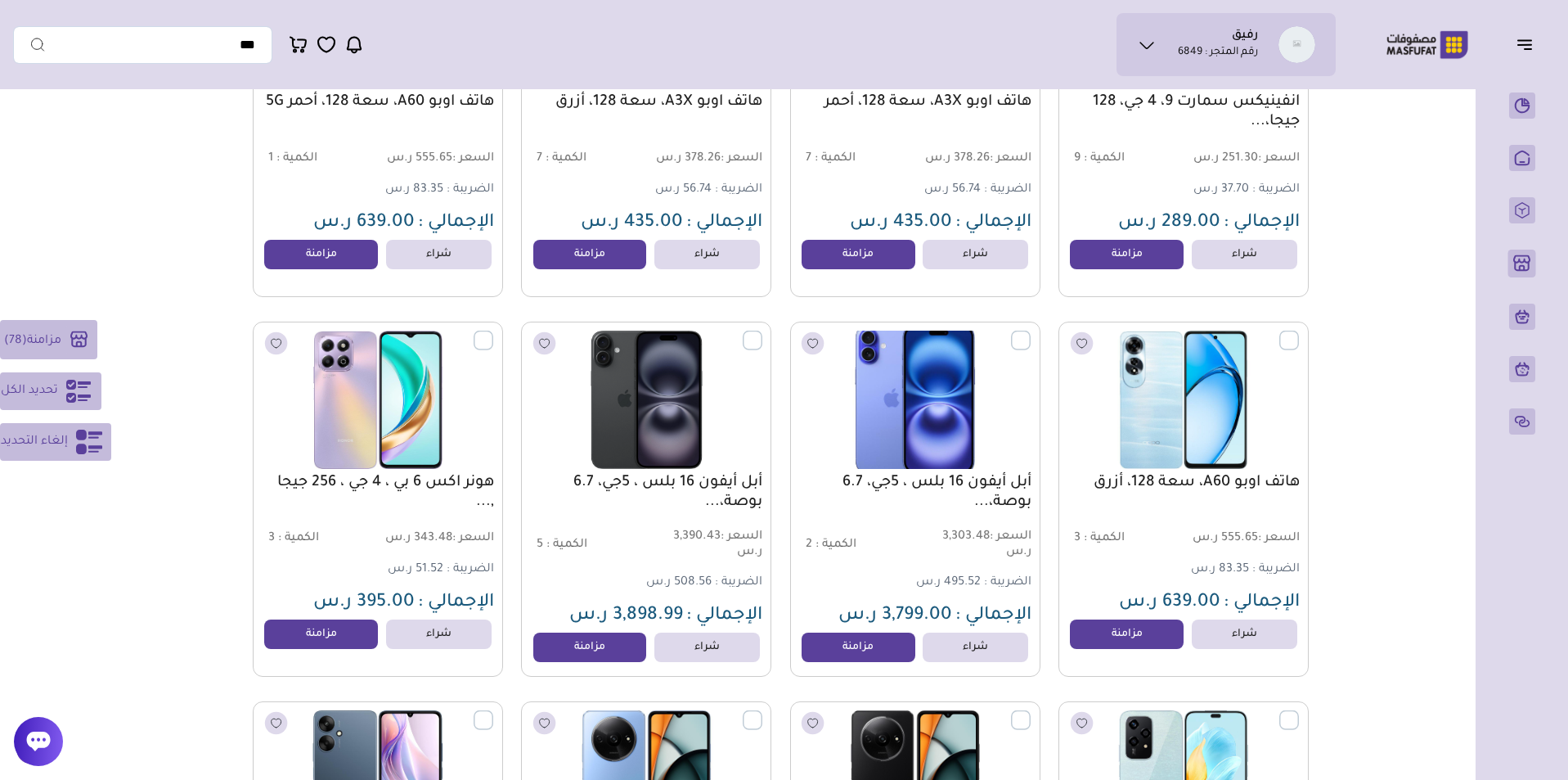
click at [1030, 332] on label at bounding box center [1030, 332] width 0 height 2
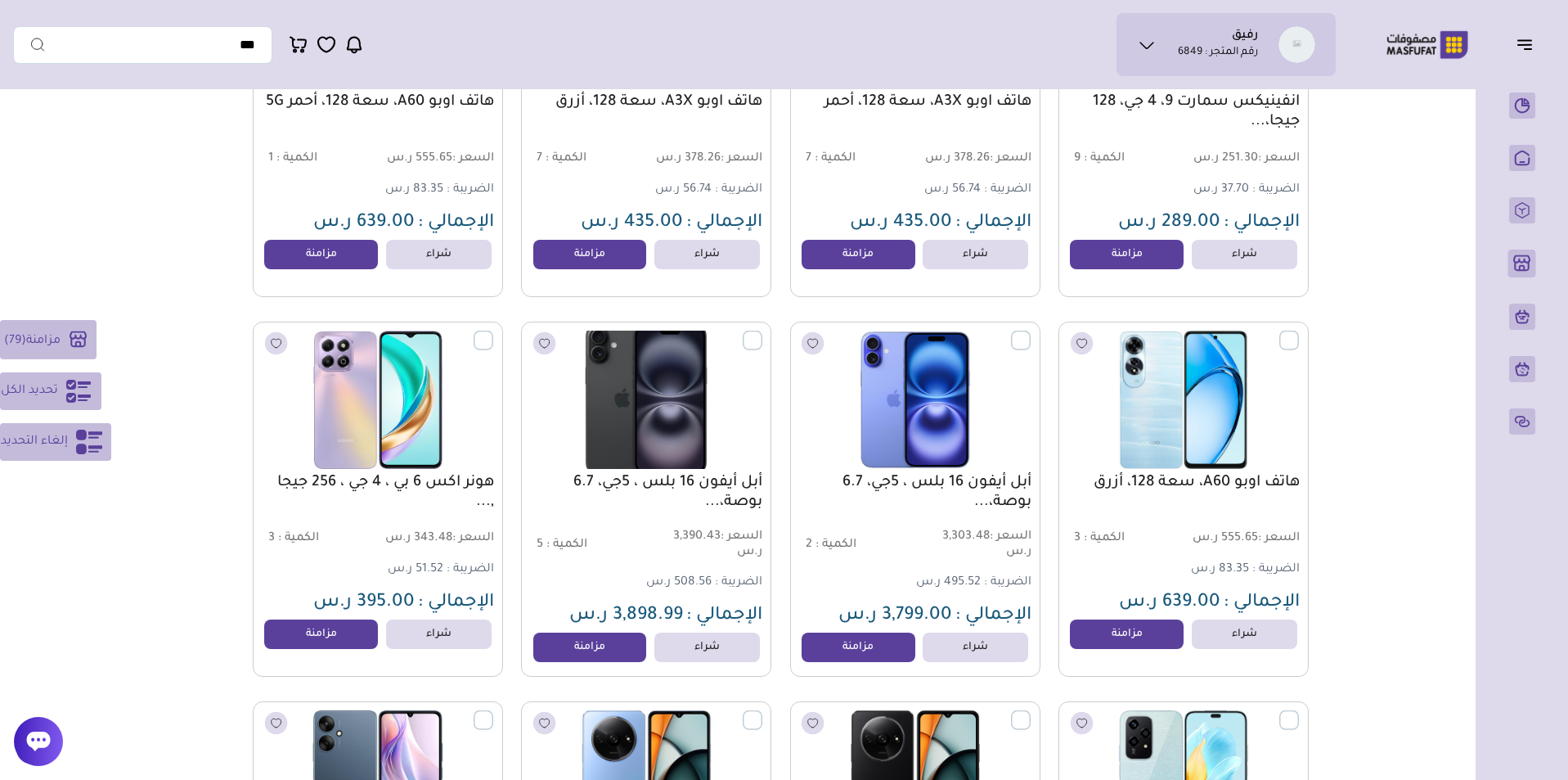
click at [762, 332] on label at bounding box center [762, 332] width 0 height 2
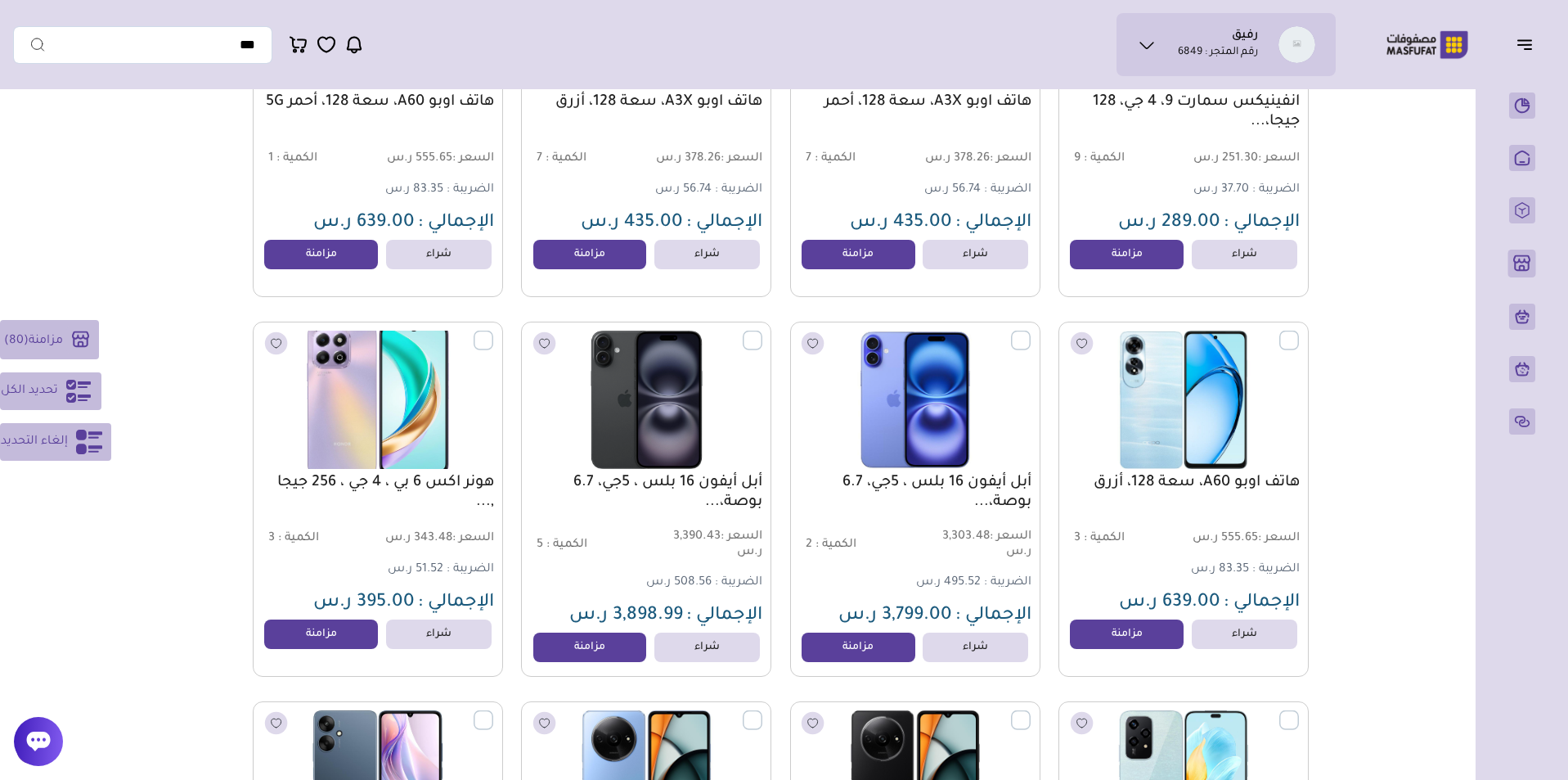
click at [493, 332] on label at bounding box center [493, 332] width 0 height 2
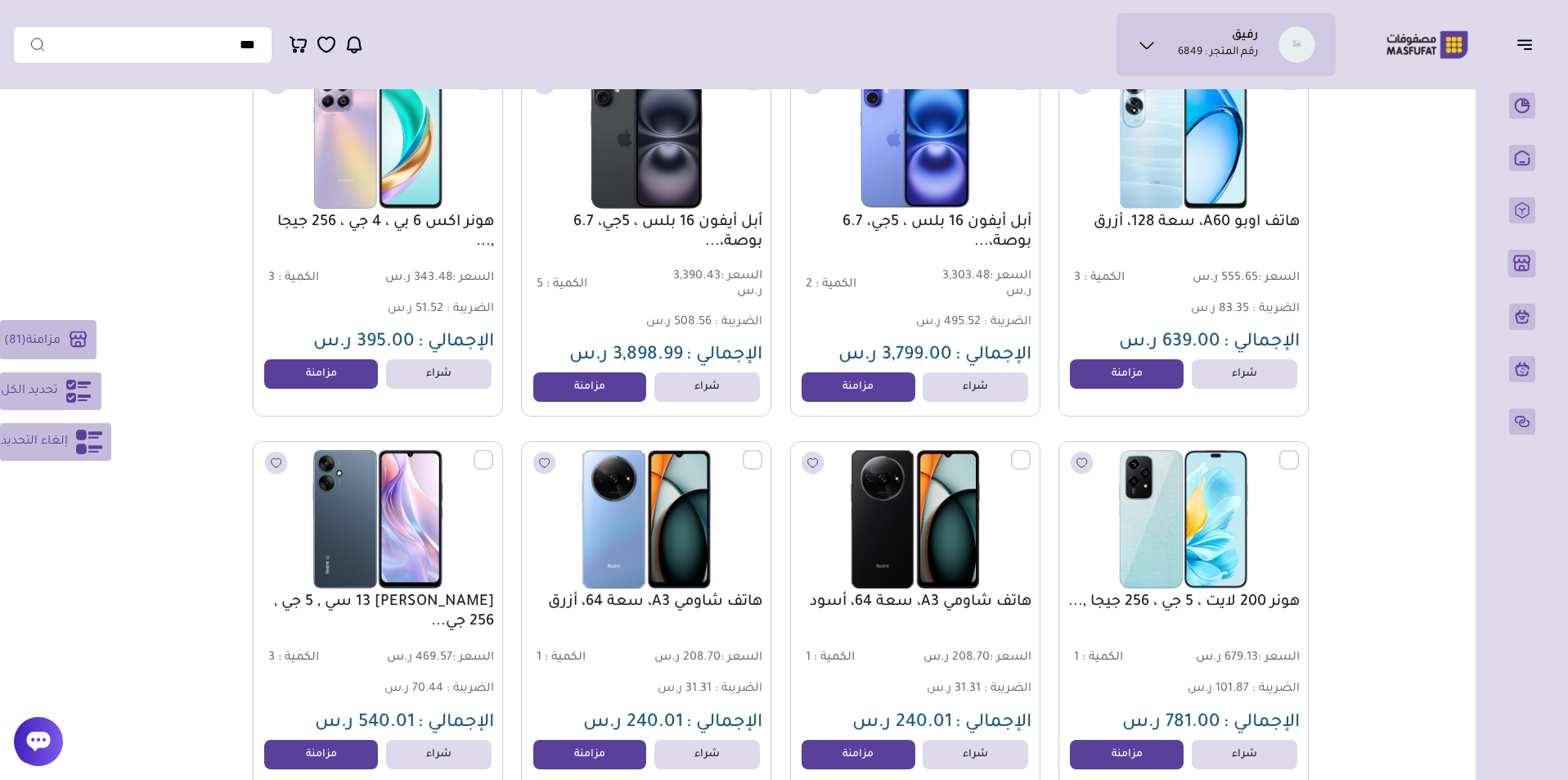
scroll to position [17454, 0]
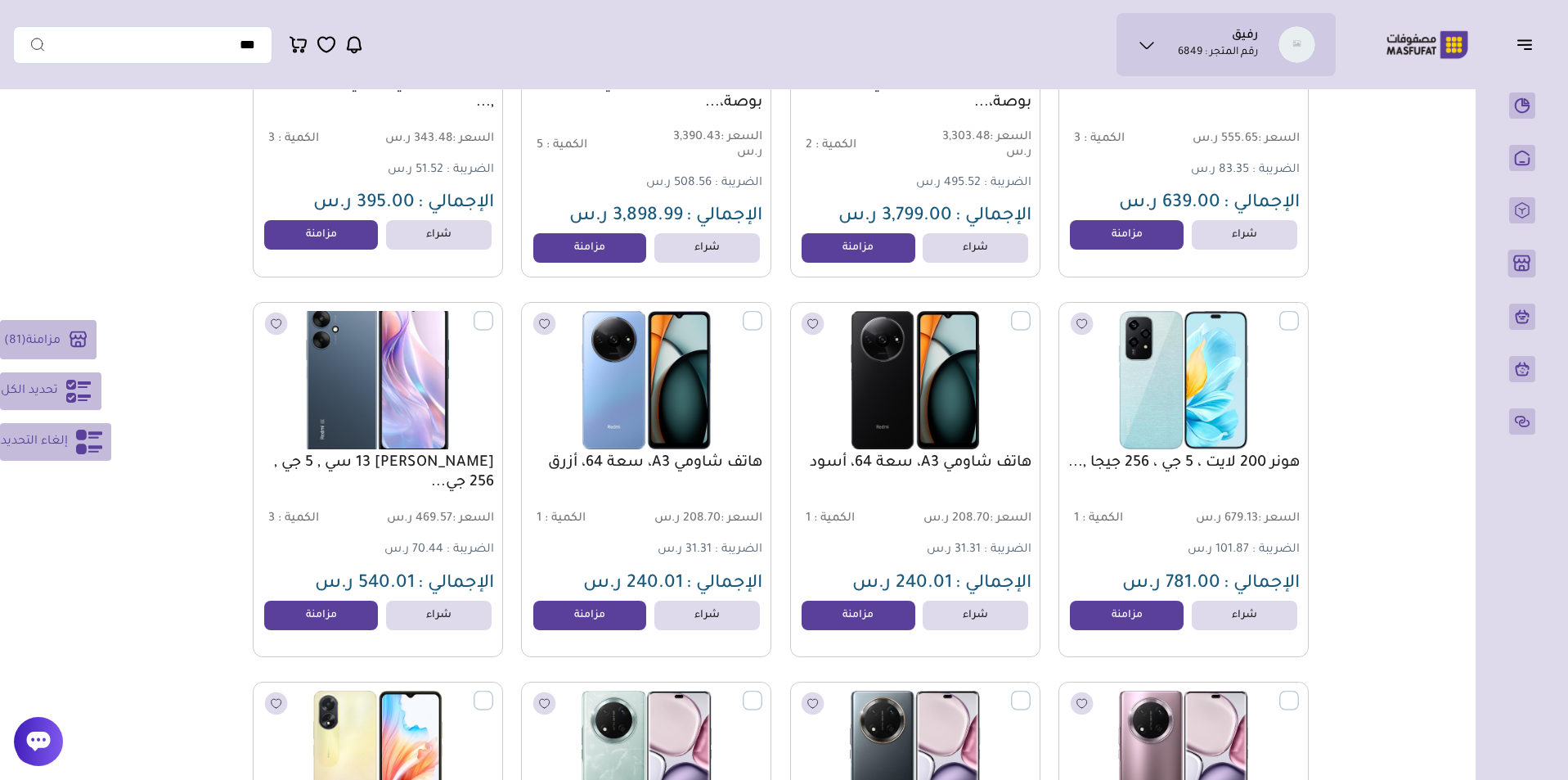
click at [493, 312] on label at bounding box center [493, 311] width 0 height 2
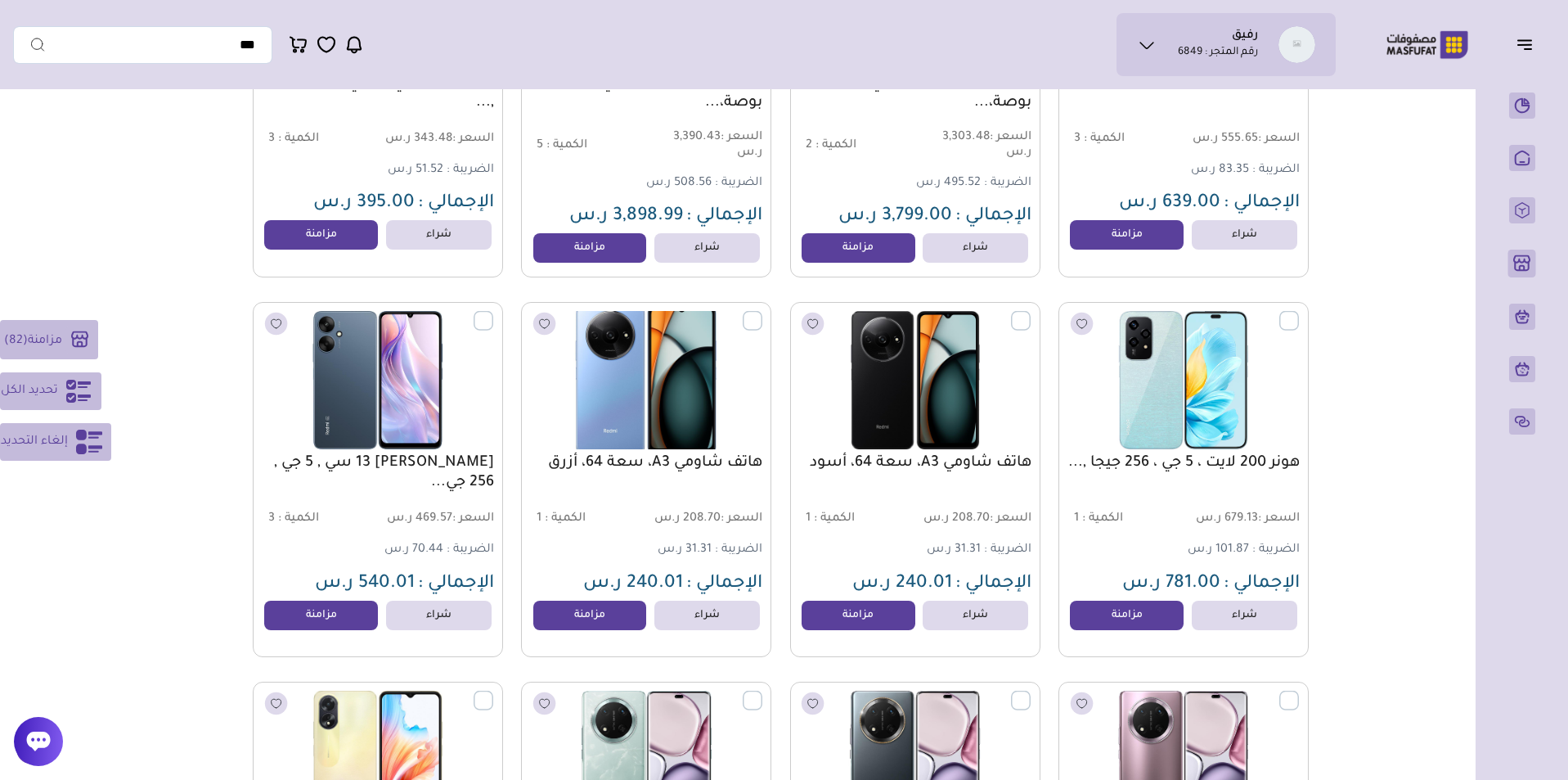
click at [762, 312] on label at bounding box center [762, 311] width 0 height 2
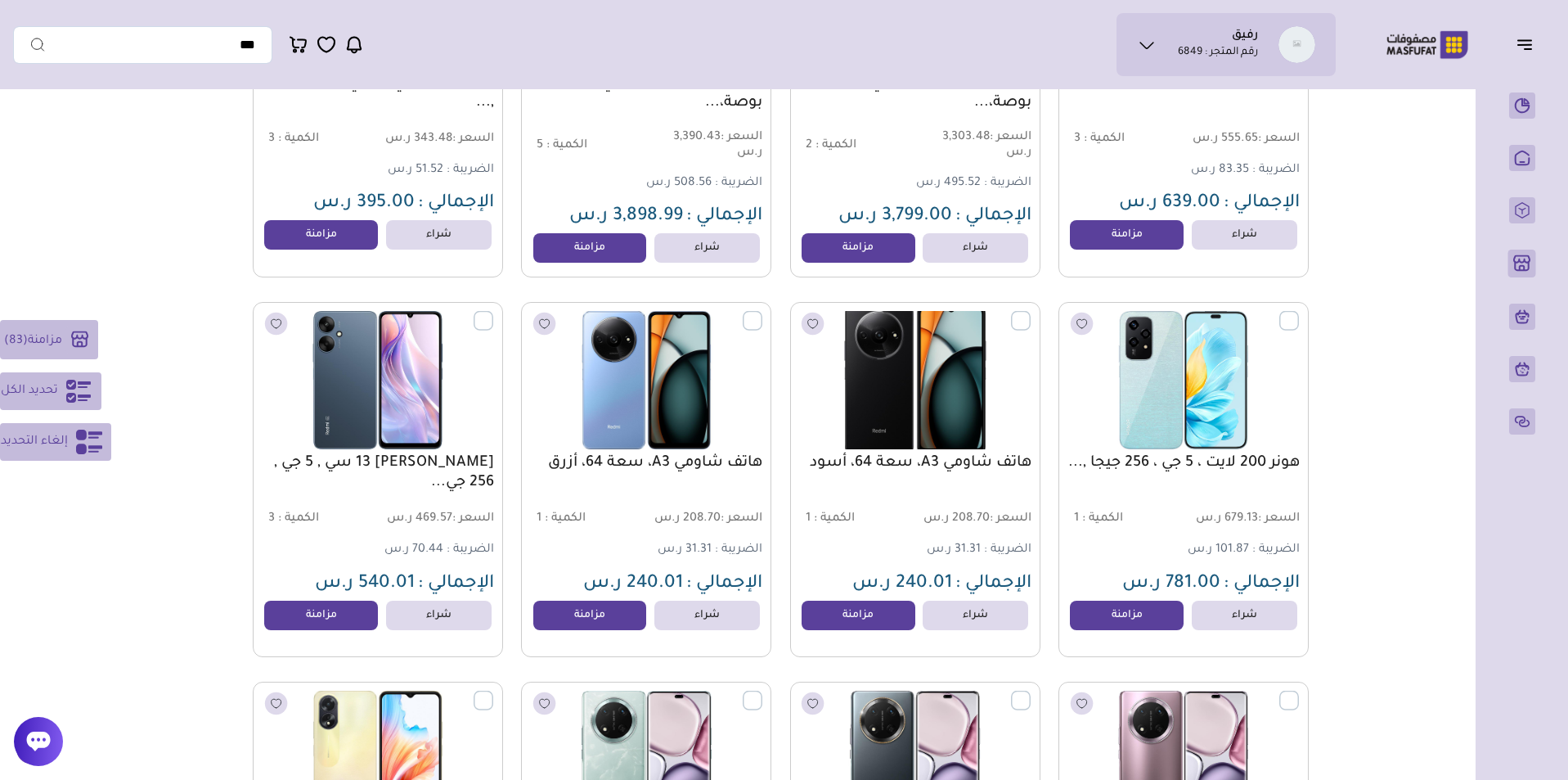
click at [1030, 312] on label at bounding box center [1030, 311] width 0 height 2
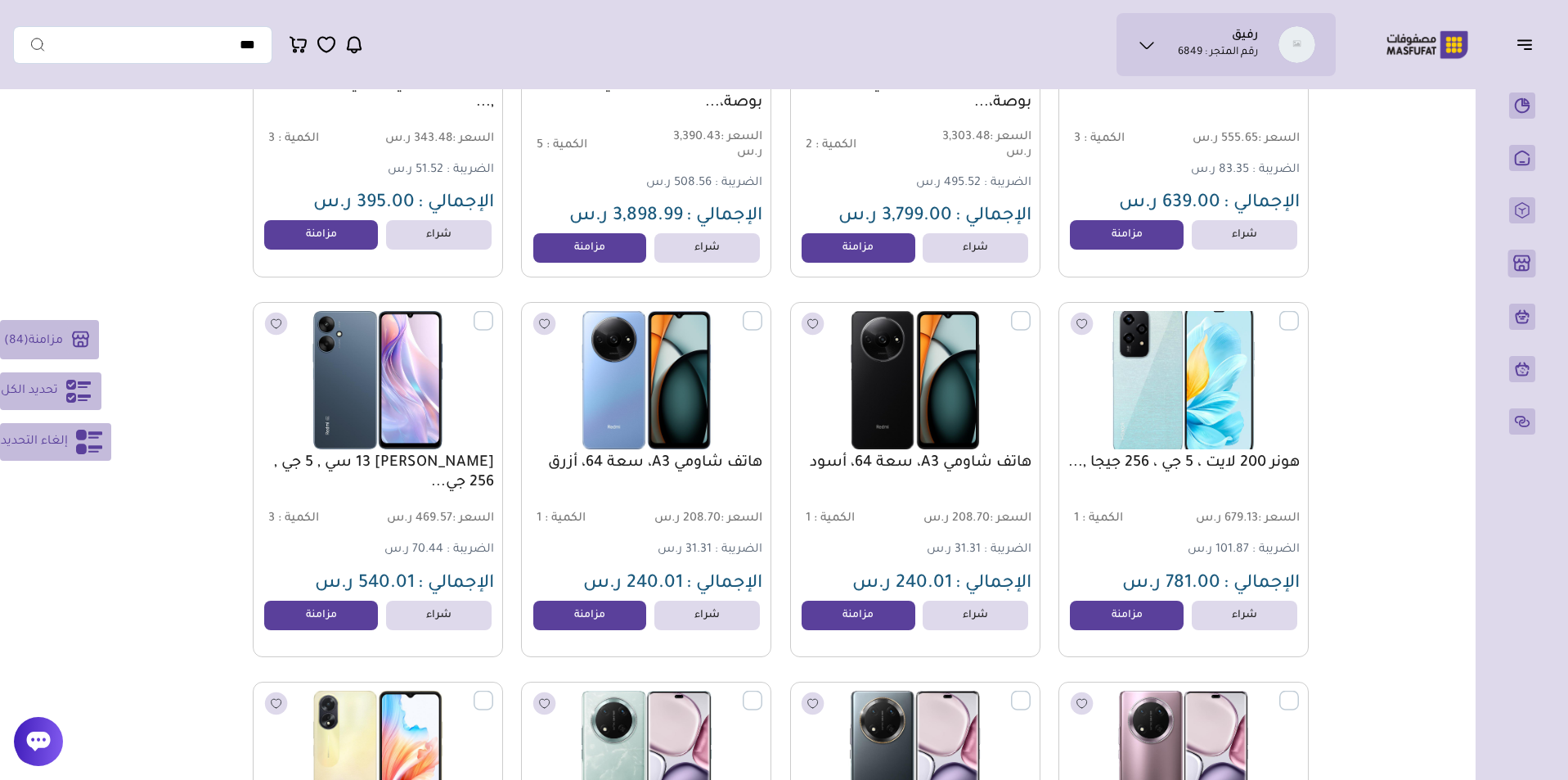
click at [1299, 312] on label at bounding box center [1299, 311] width 0 height 2
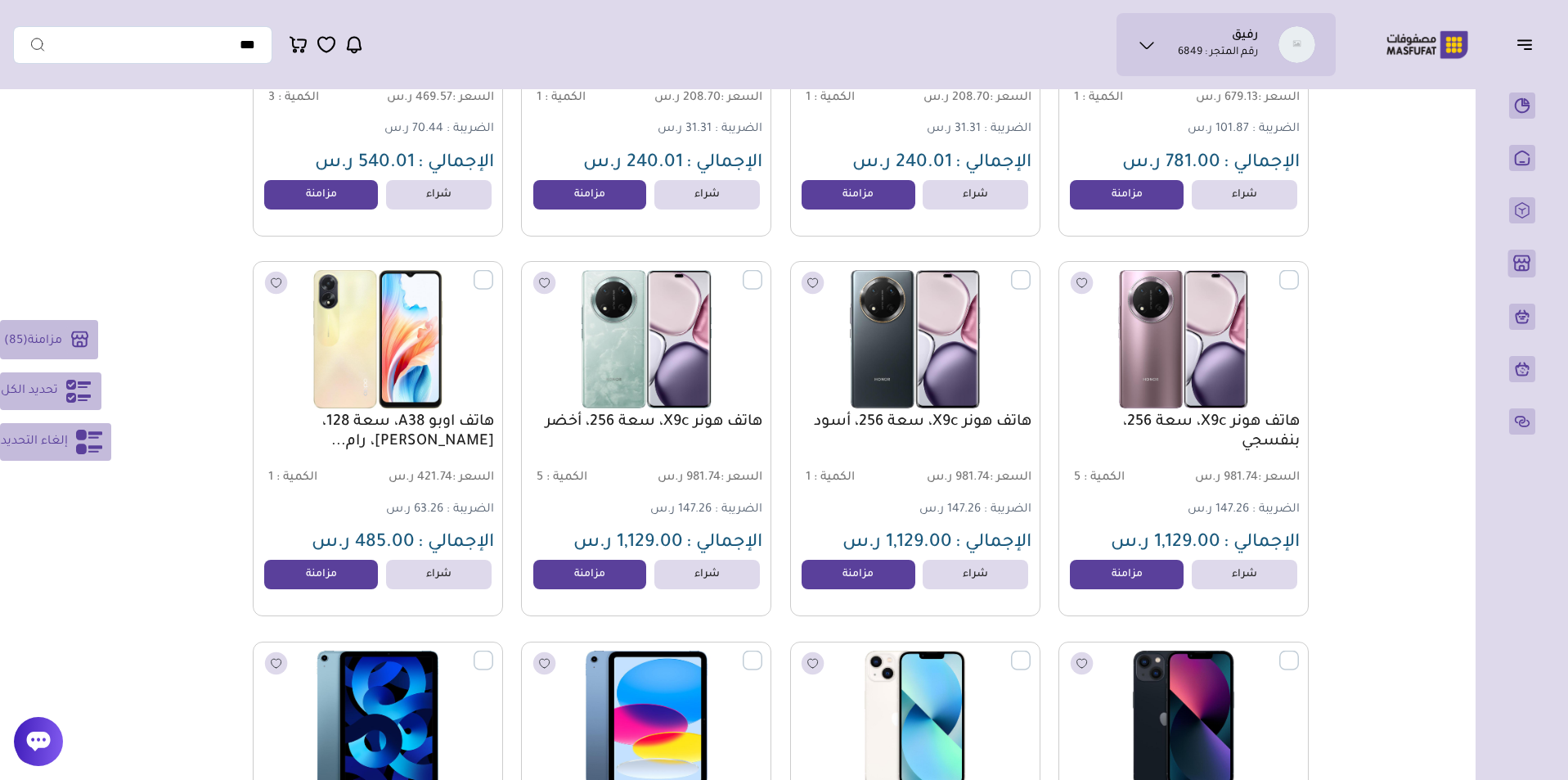
scroll to position [17904, 0]
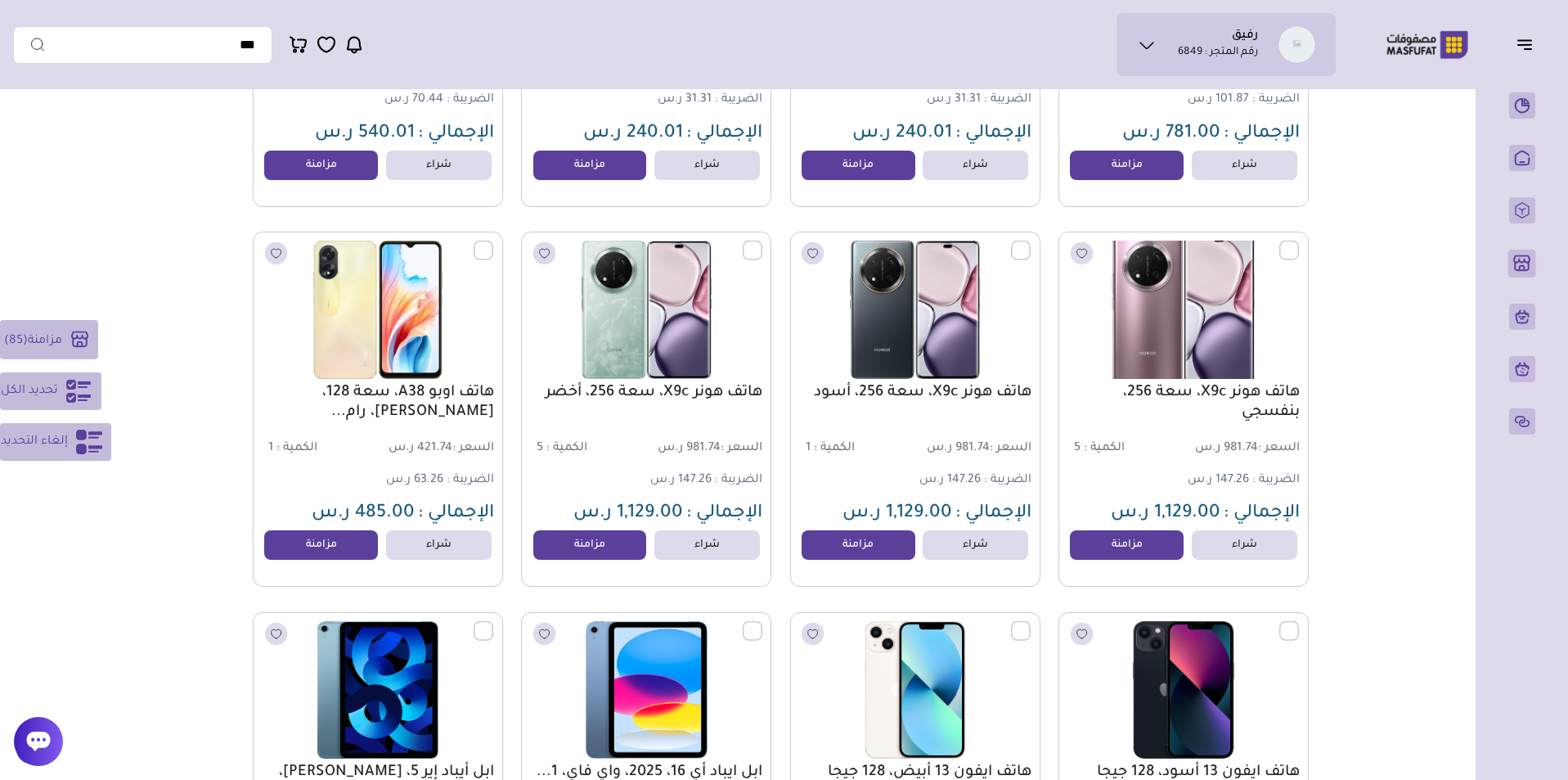
click at [1299, 242] on label at bounding box center [1299, 241] width 0 height 2
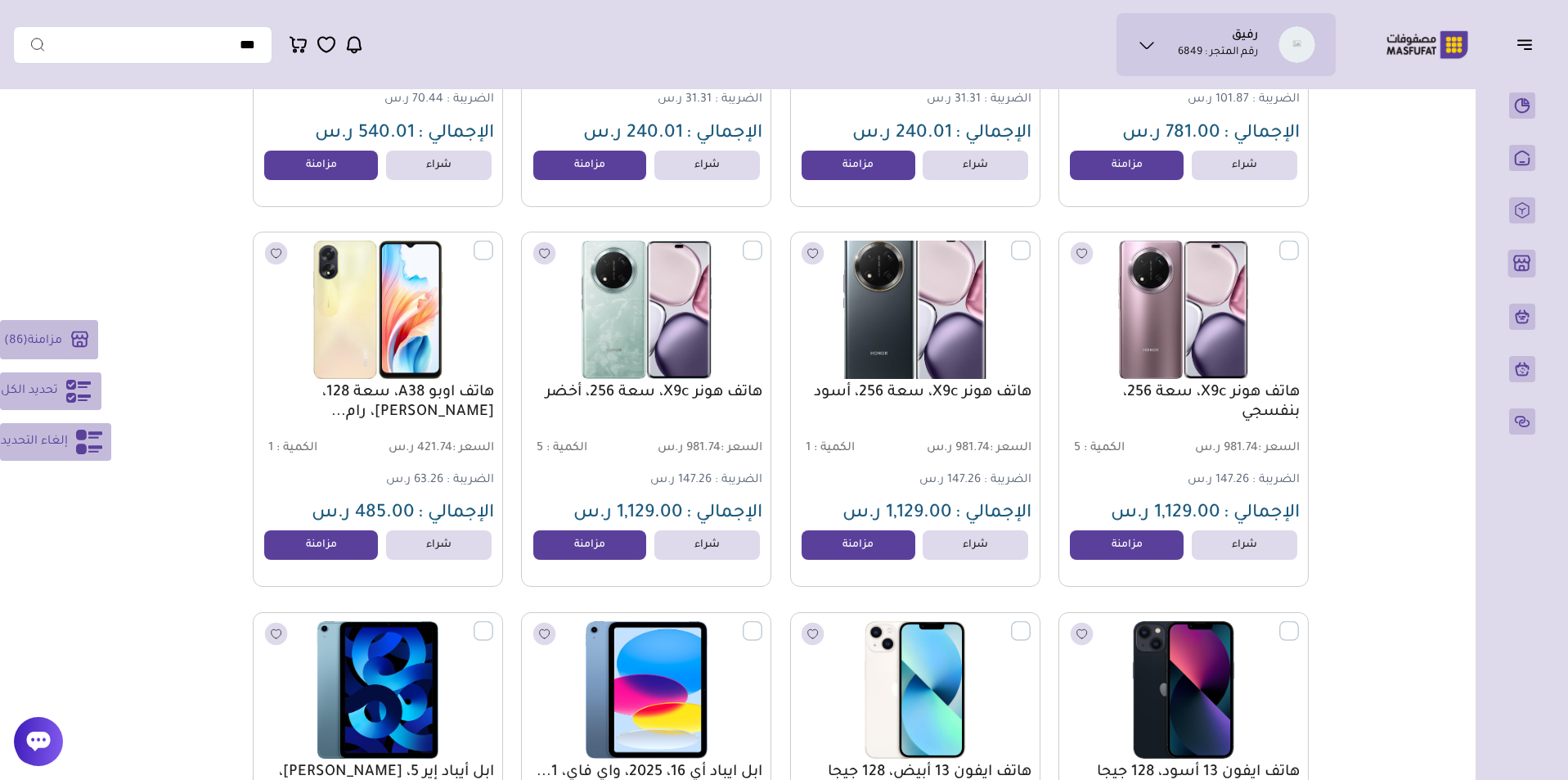
click at [1030, 242] on label at bounding box center [1030, 241] width 0 height 2
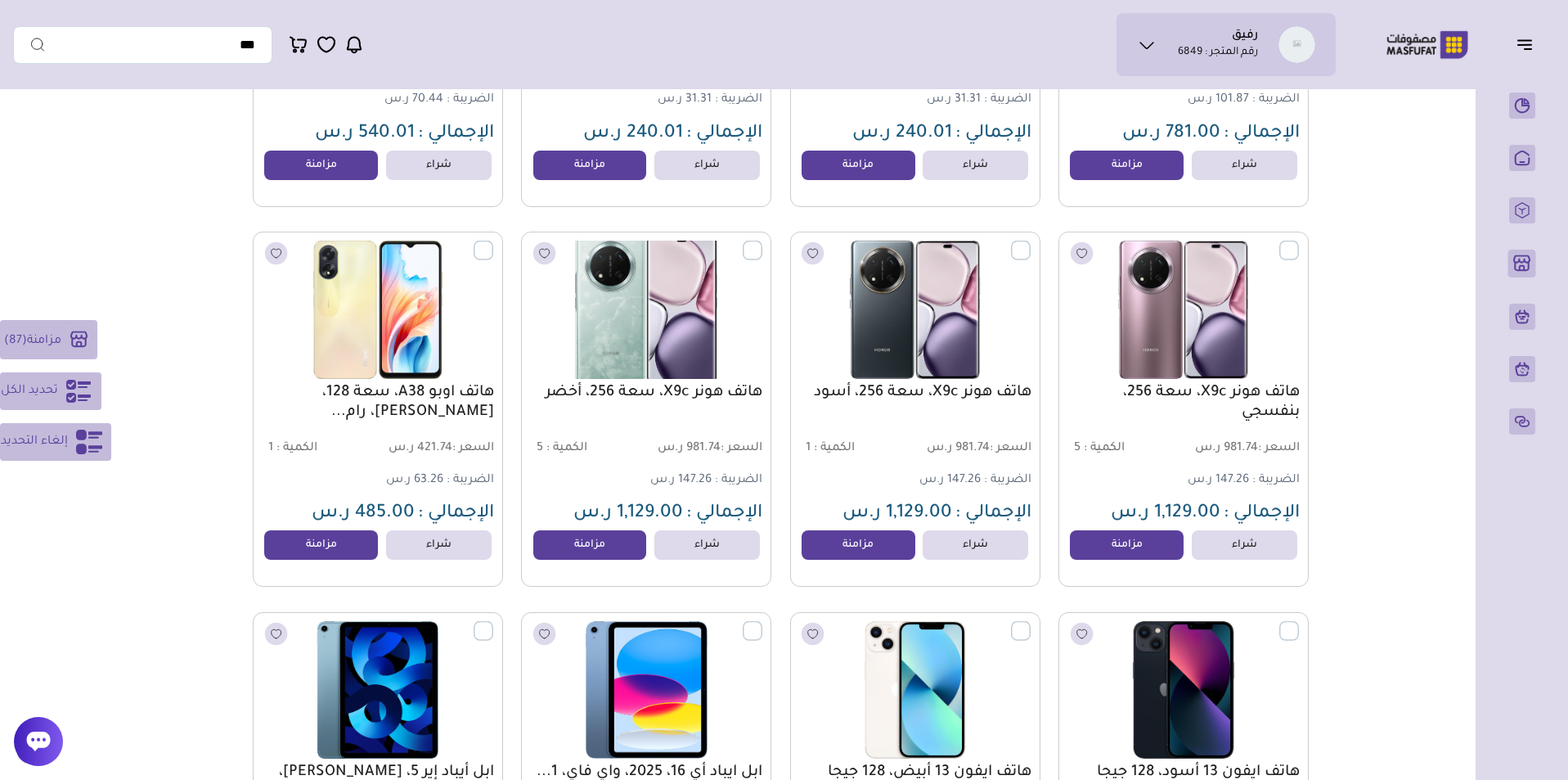
click at [762, 242] on label at bounding box center [762, 241] width 0 height 2
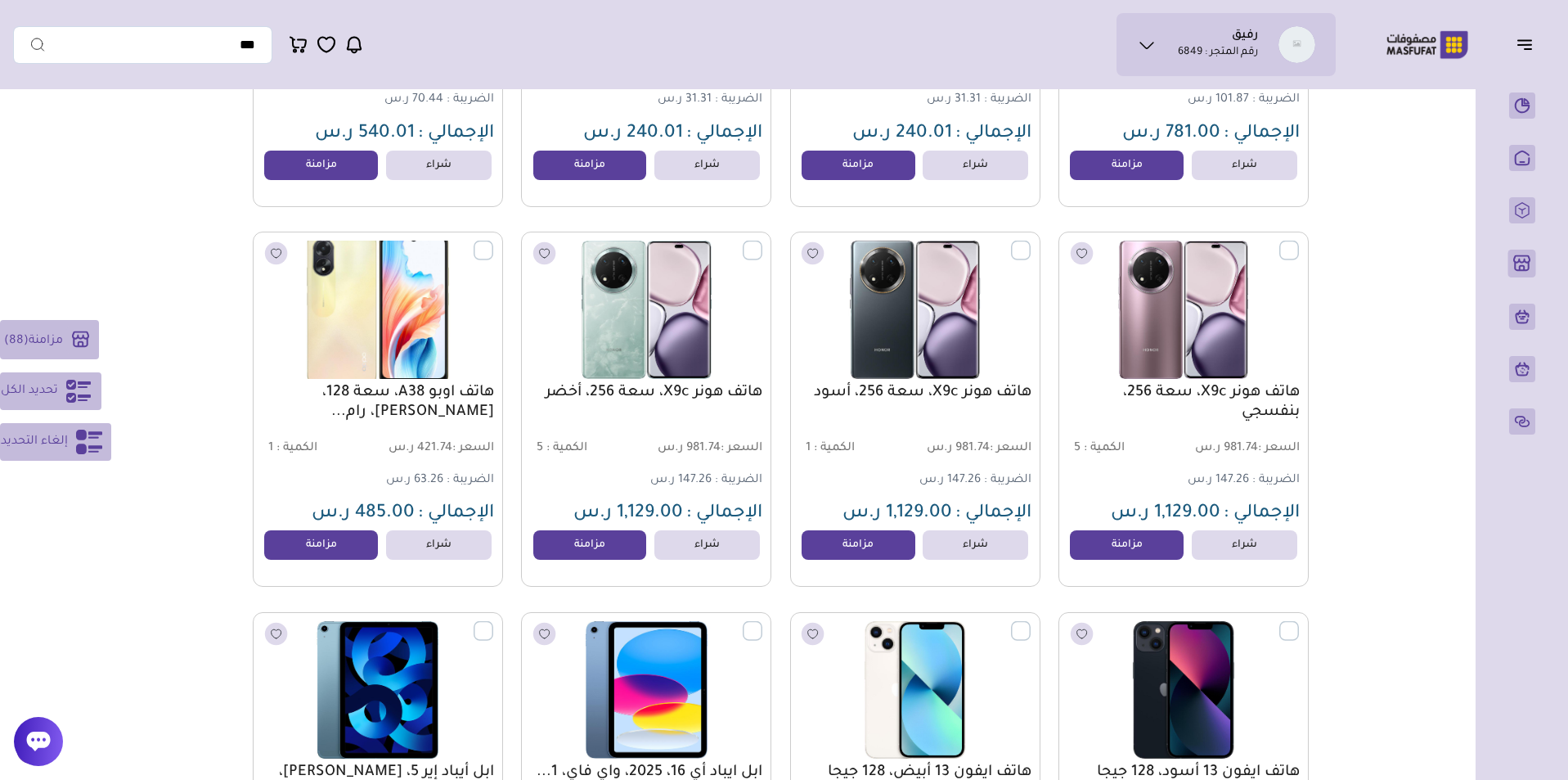
click at [493, 242] on label at bounding box center [493, 241] width 0 height 2
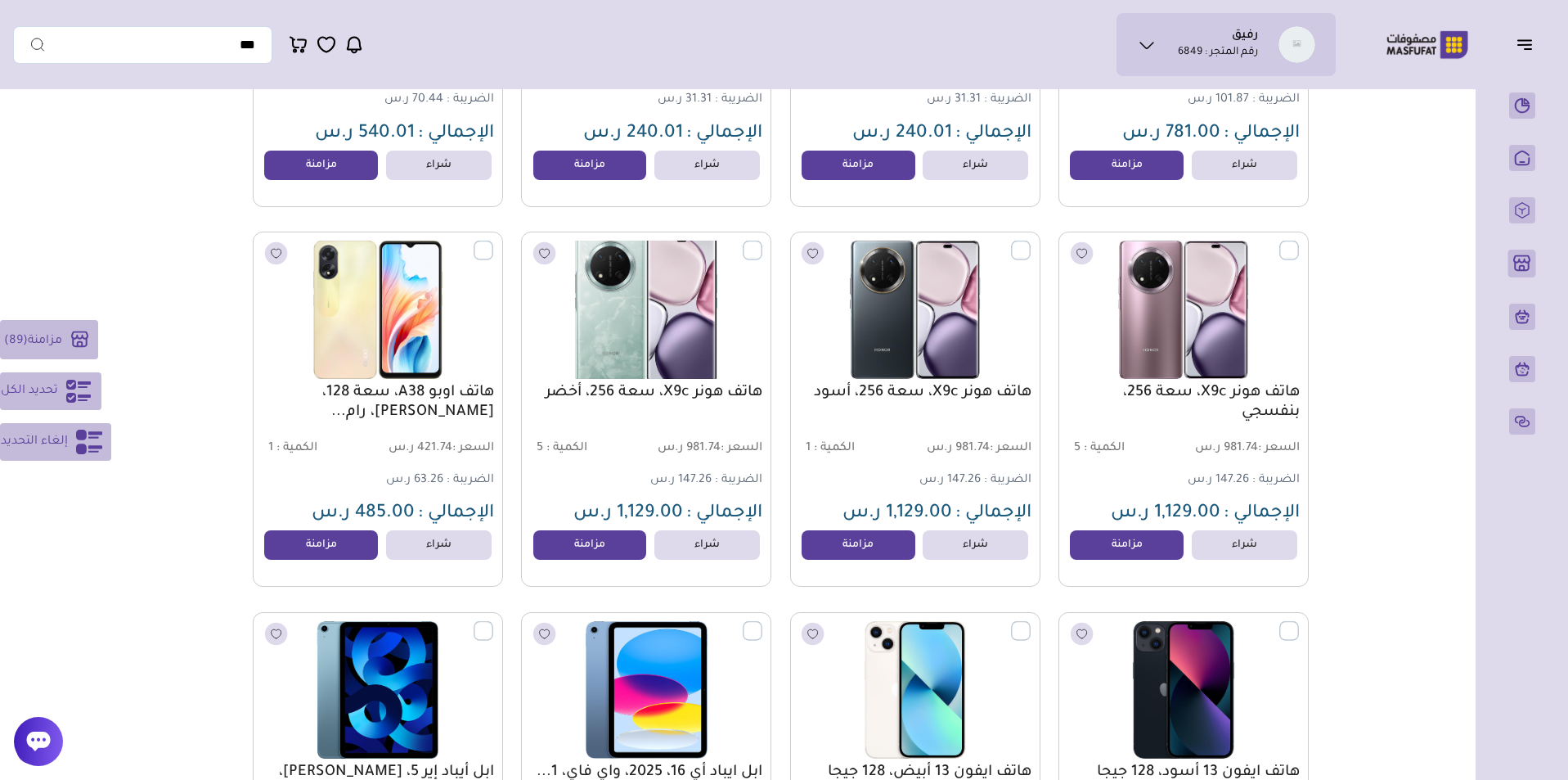
scroll to position [18103, 0]
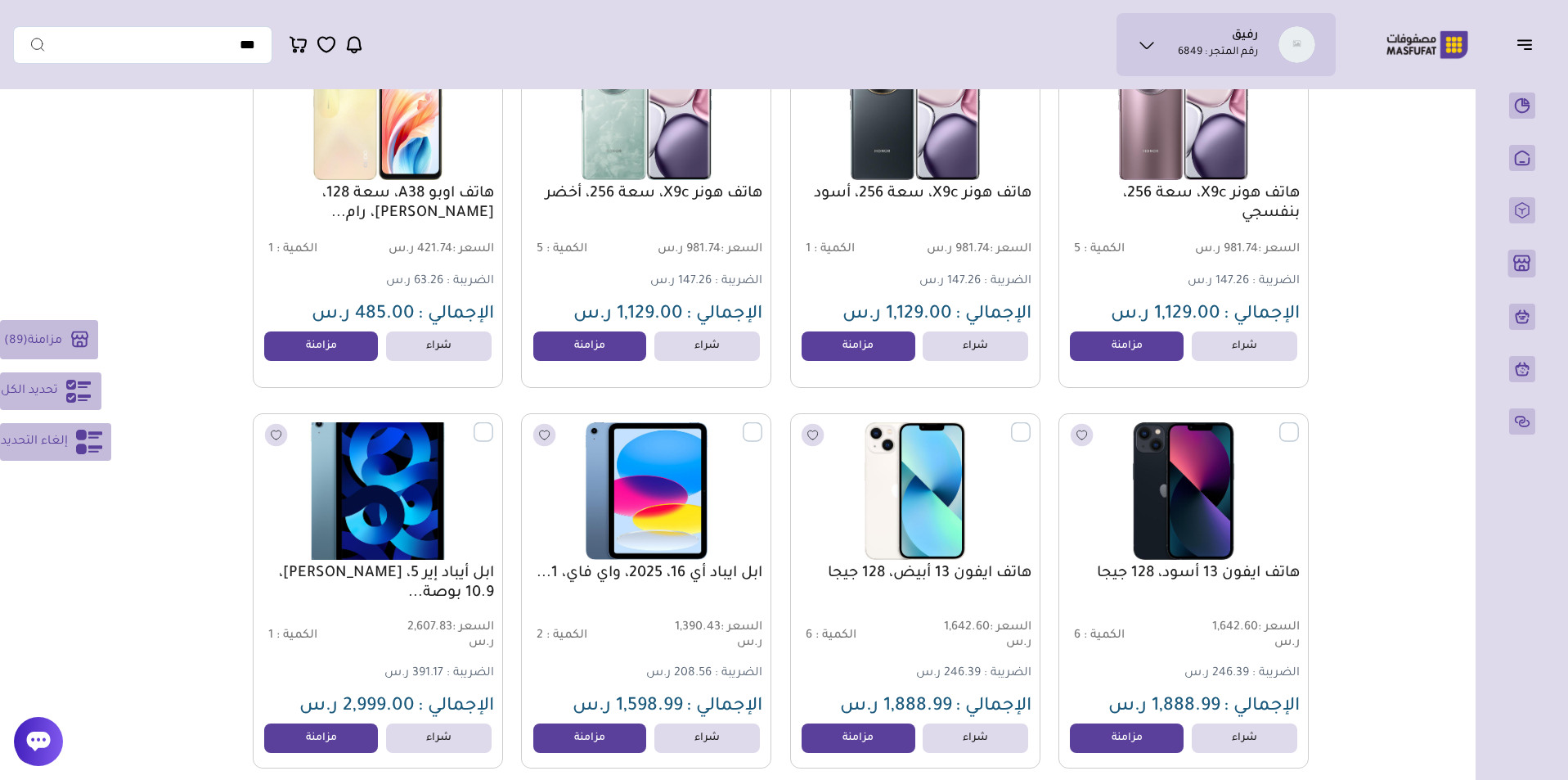
click at [493, 423] on label at bounding box center [493, 422] width 0 height 2
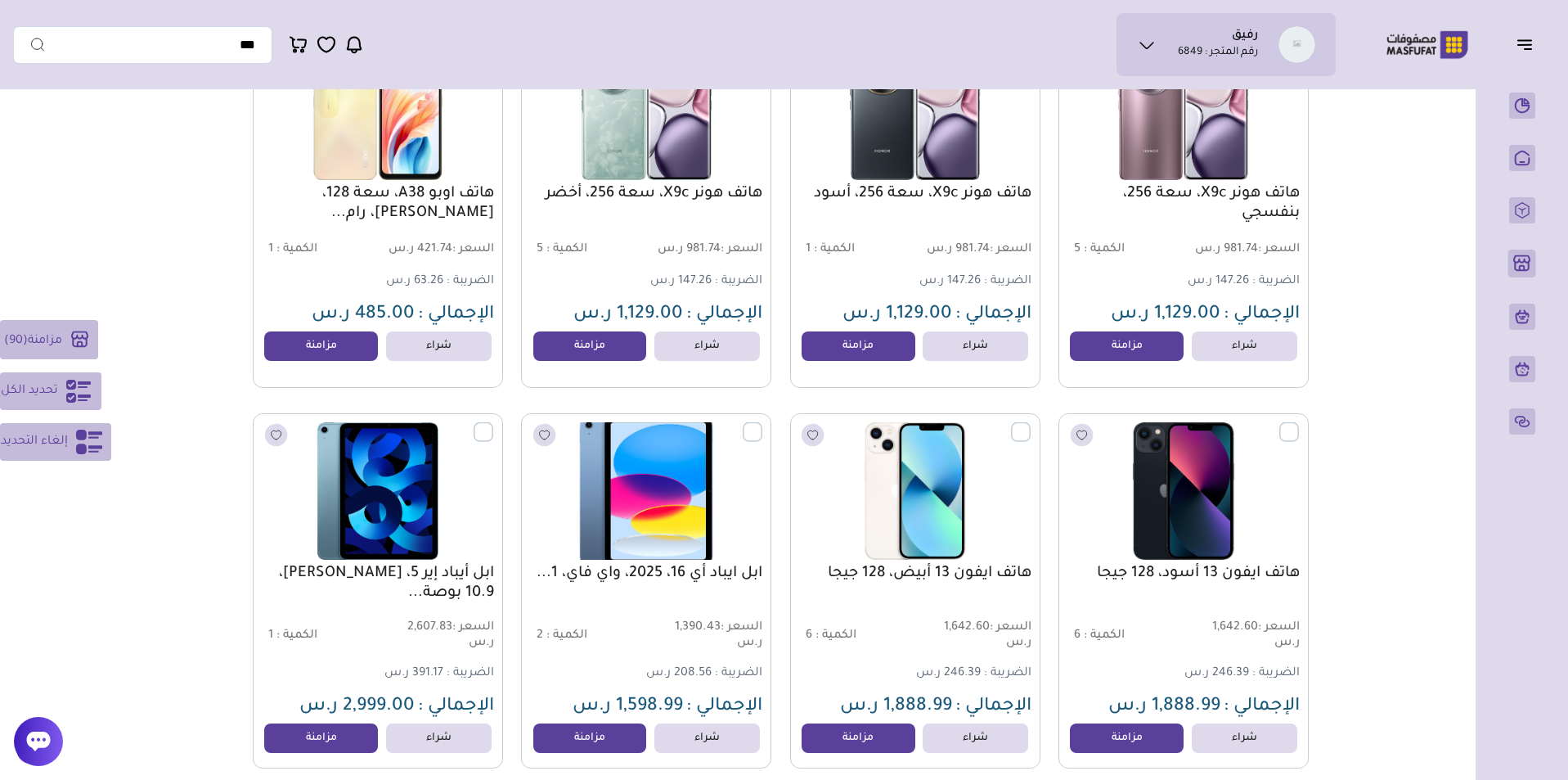
click at [762, 423] on label at bounding box center [762, 422] width 0 height 2
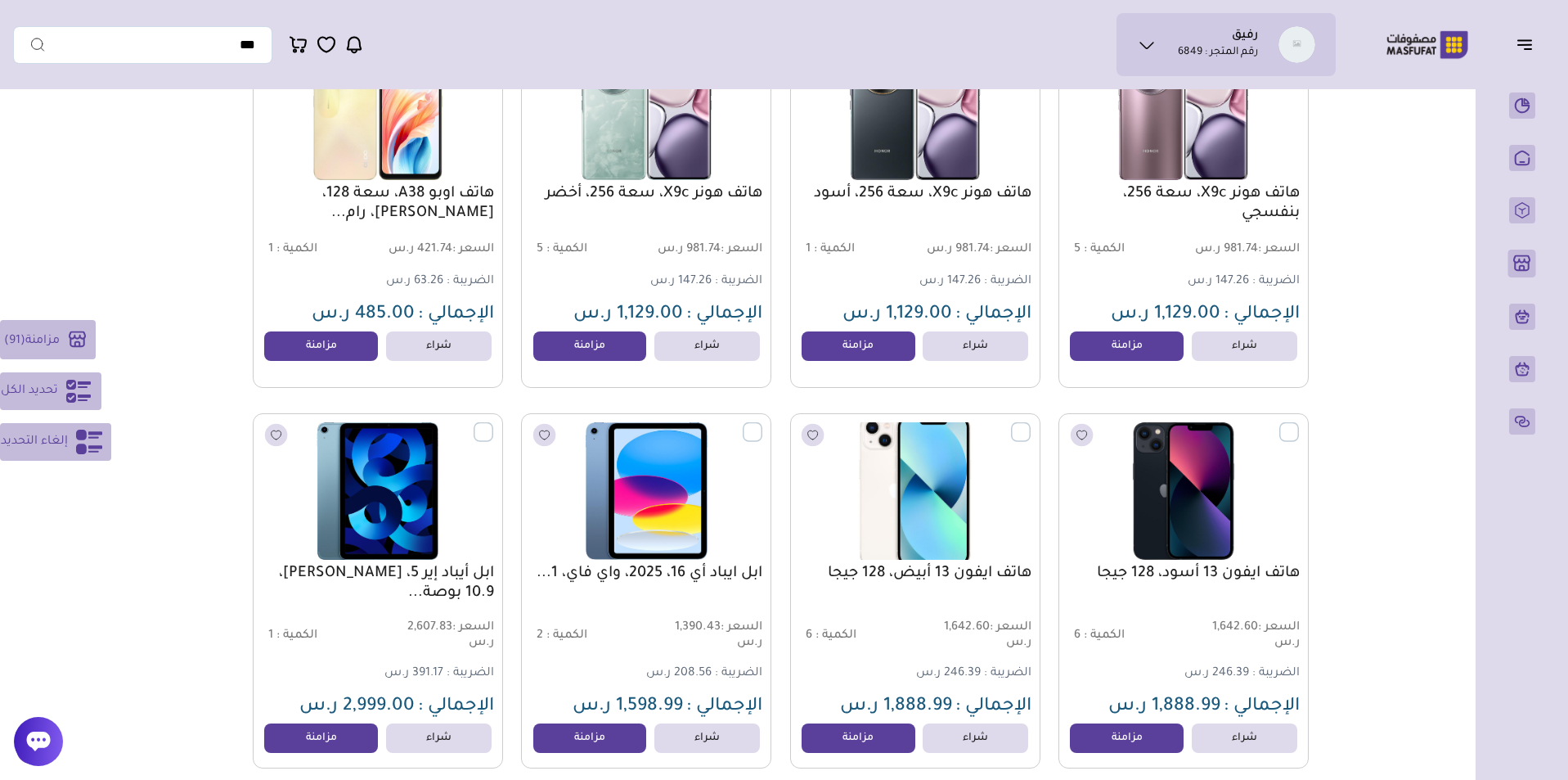
click at [1030, 423] on label at bounding box center [1030, 422] width 0 height 2
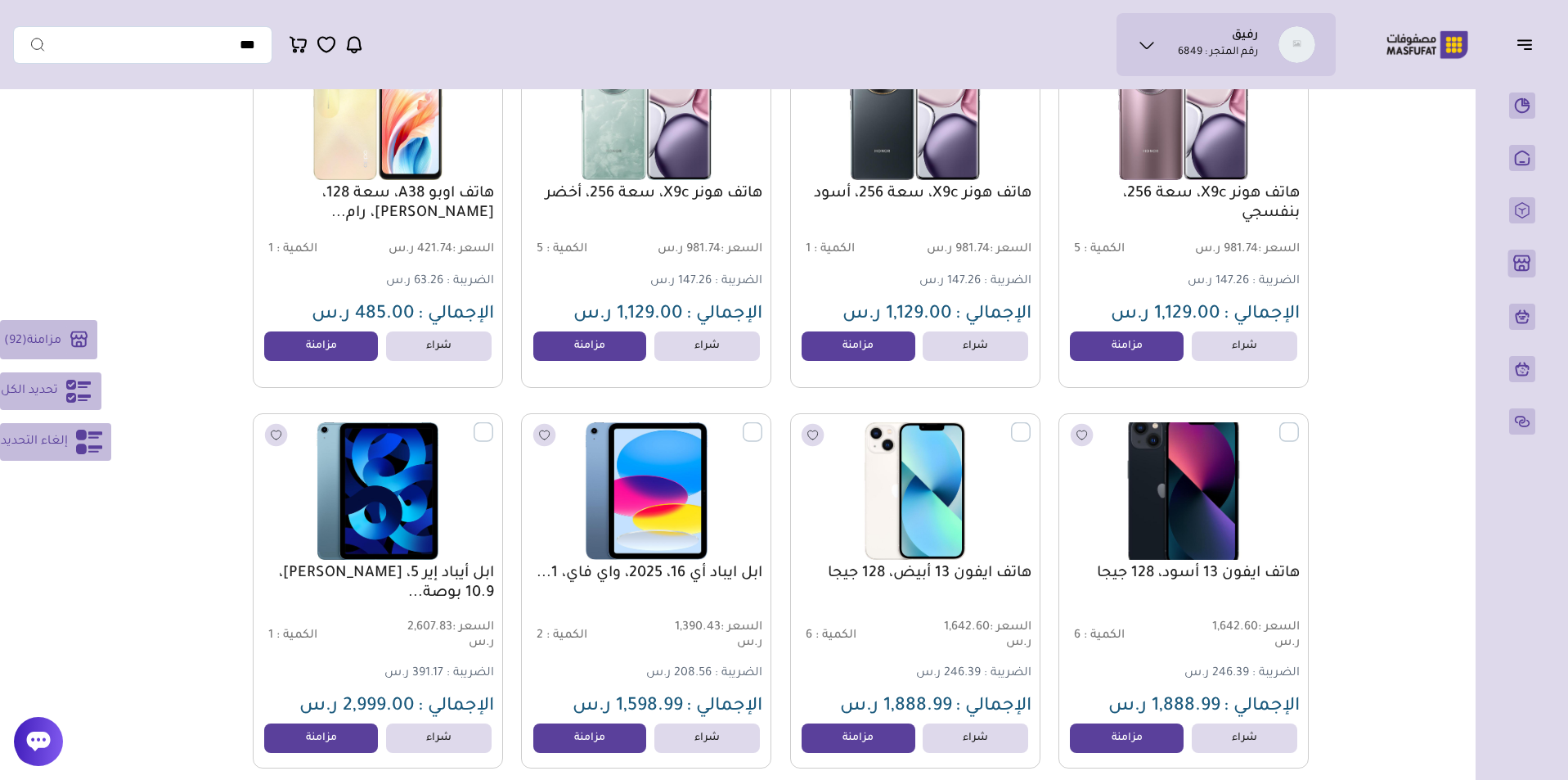
click at [1299, 423] on label at bounding box center [1299, 422] width 0 height 2
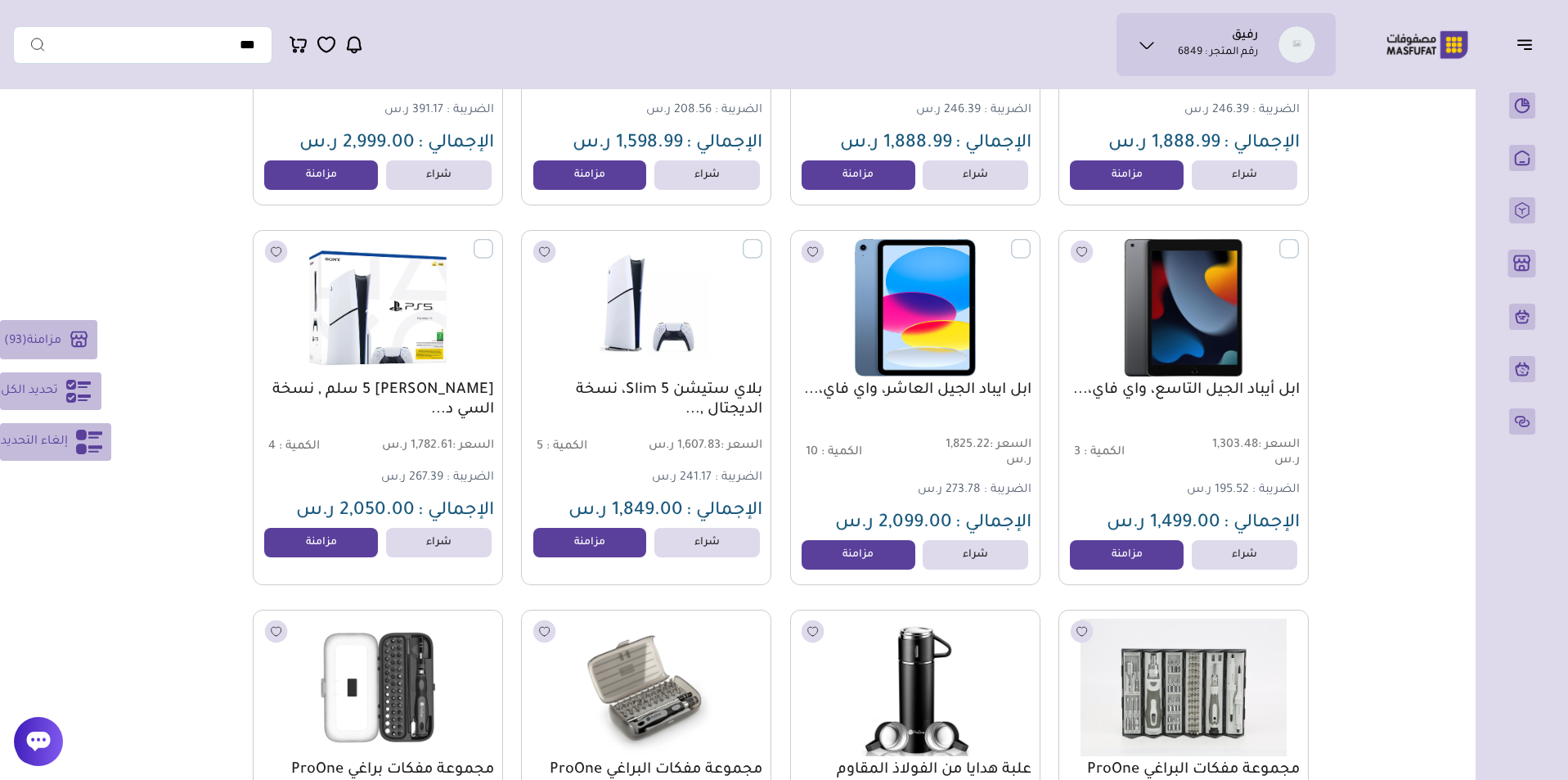
scroll to position [18672, 0]
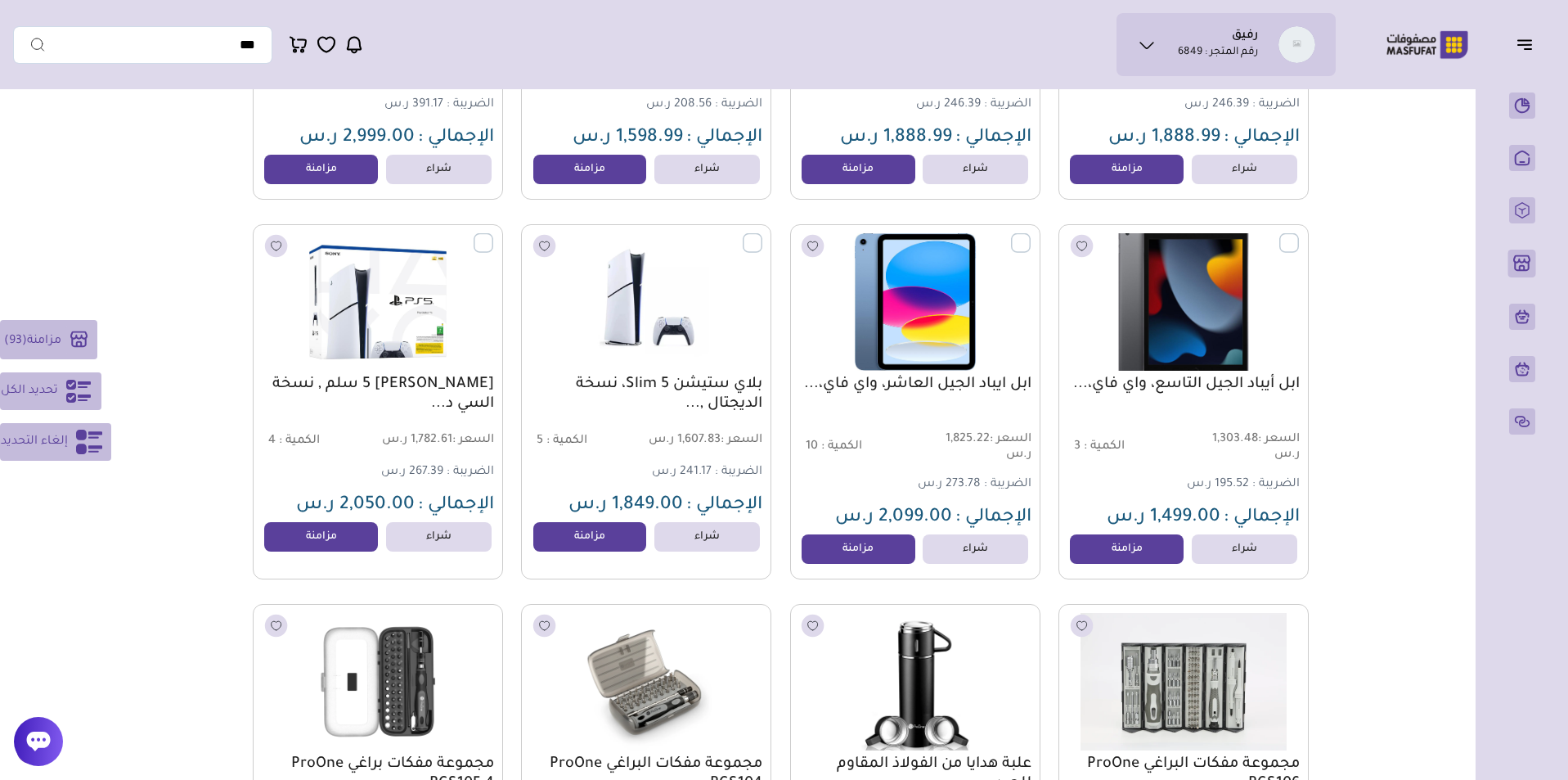
click at [1299, 234] on label at bounding box center [1299, 233] width 0 height 2
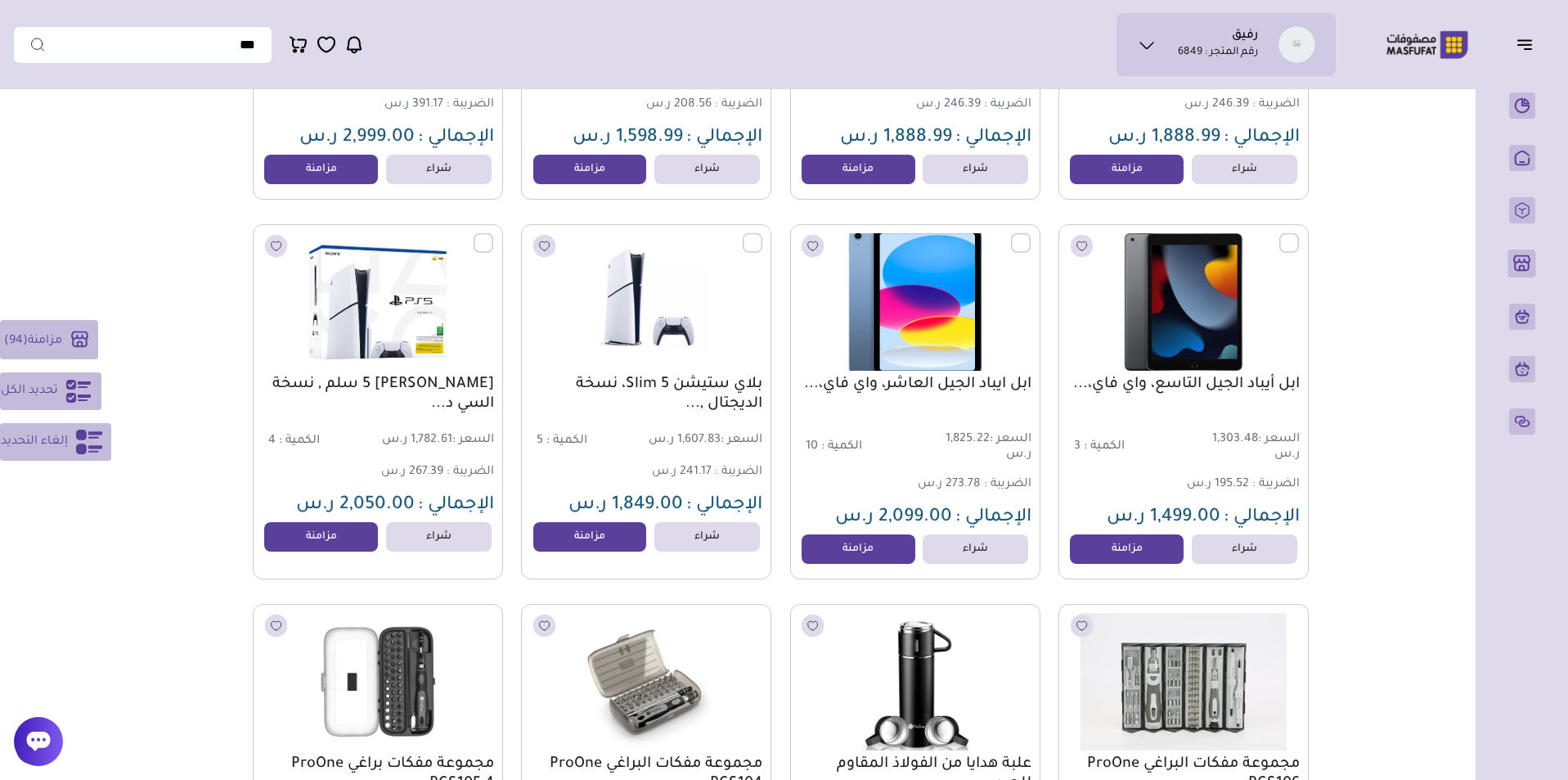
click at [1030, 234] on label at bounding box center [1030, 233] width 0 height 2
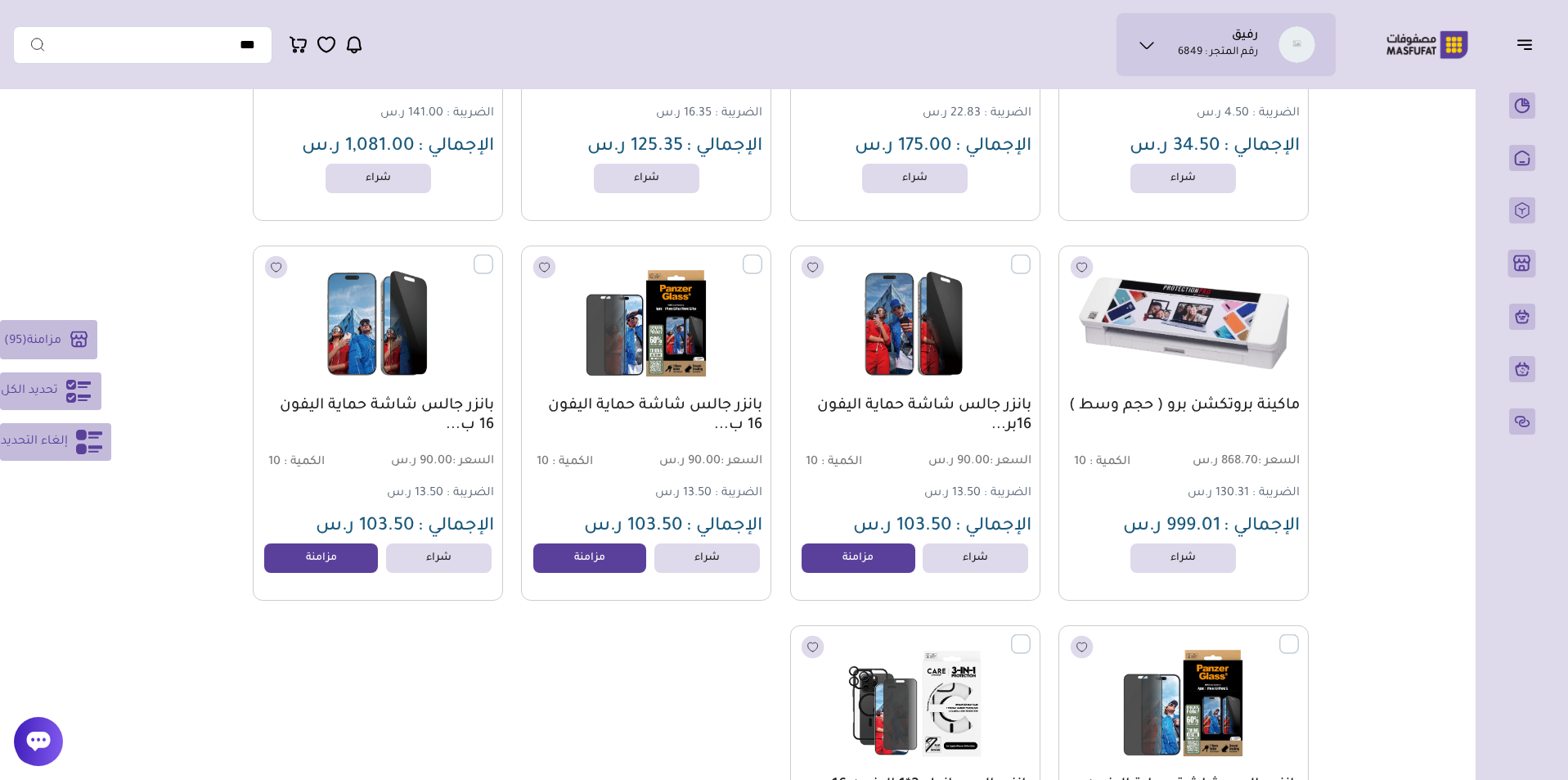
scroll to position [39151, 0]
click at [1030, 257] on label at bounding box center [1030, 256] width 0 height 2
click at [762, 257] on label at bounding box center [762, 256] width 0 height 2
click at [493, 257] on label at bounding box center [493, 256] width 0 height 2
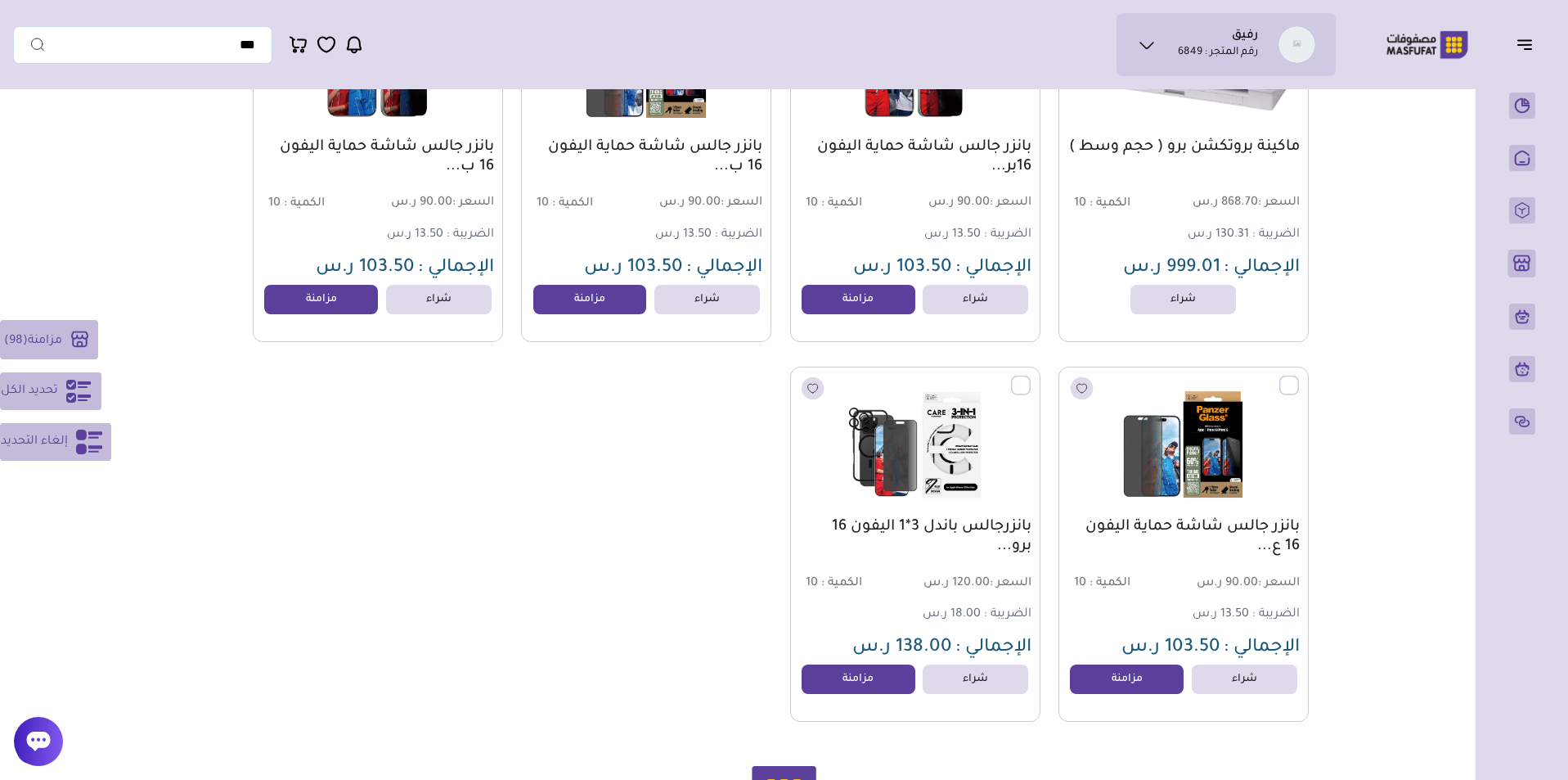
scroll to position [39541, 0]
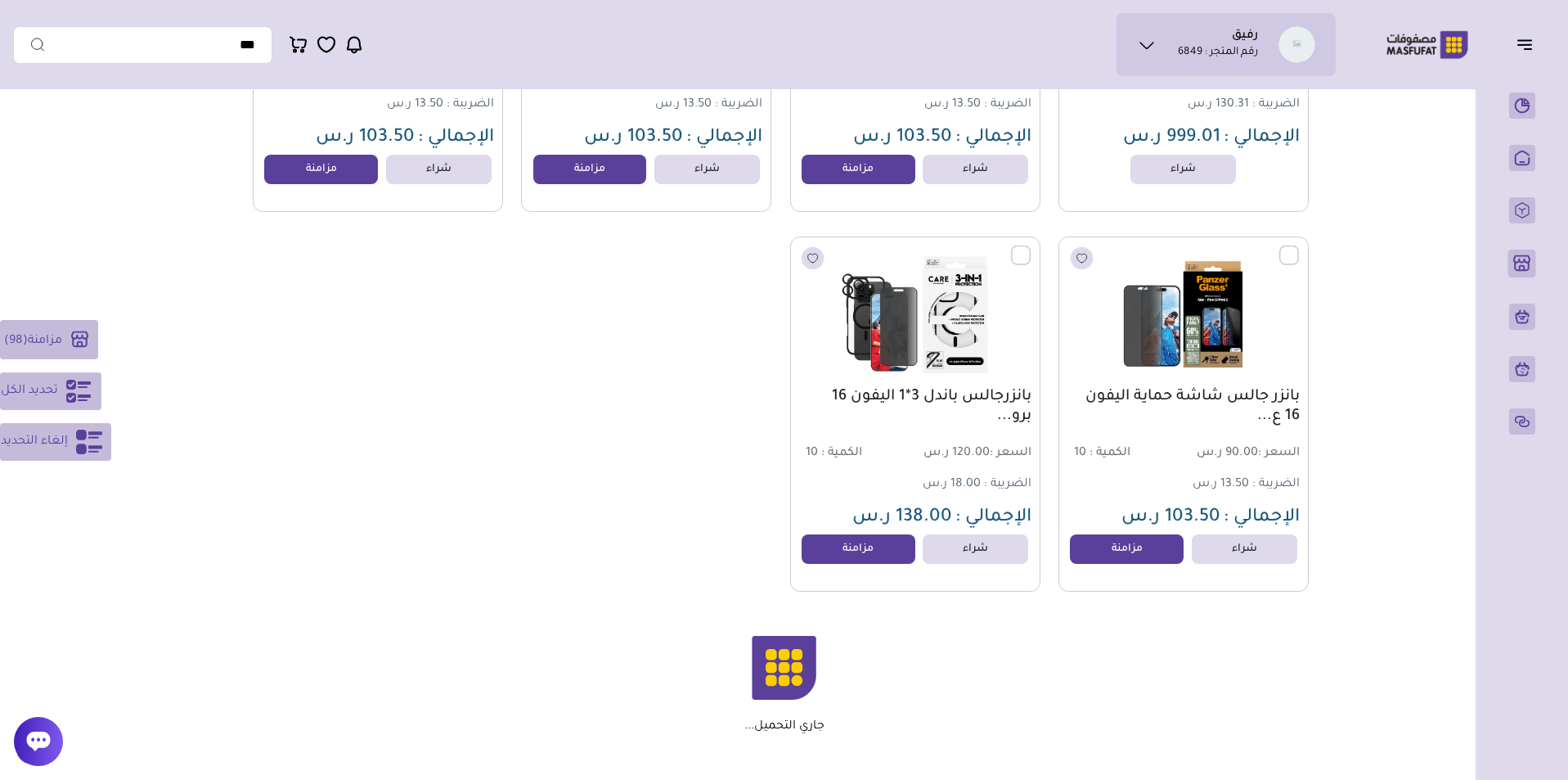
click at [1030, 247] on label at bounding box center [1030, 246] width 0 height 2
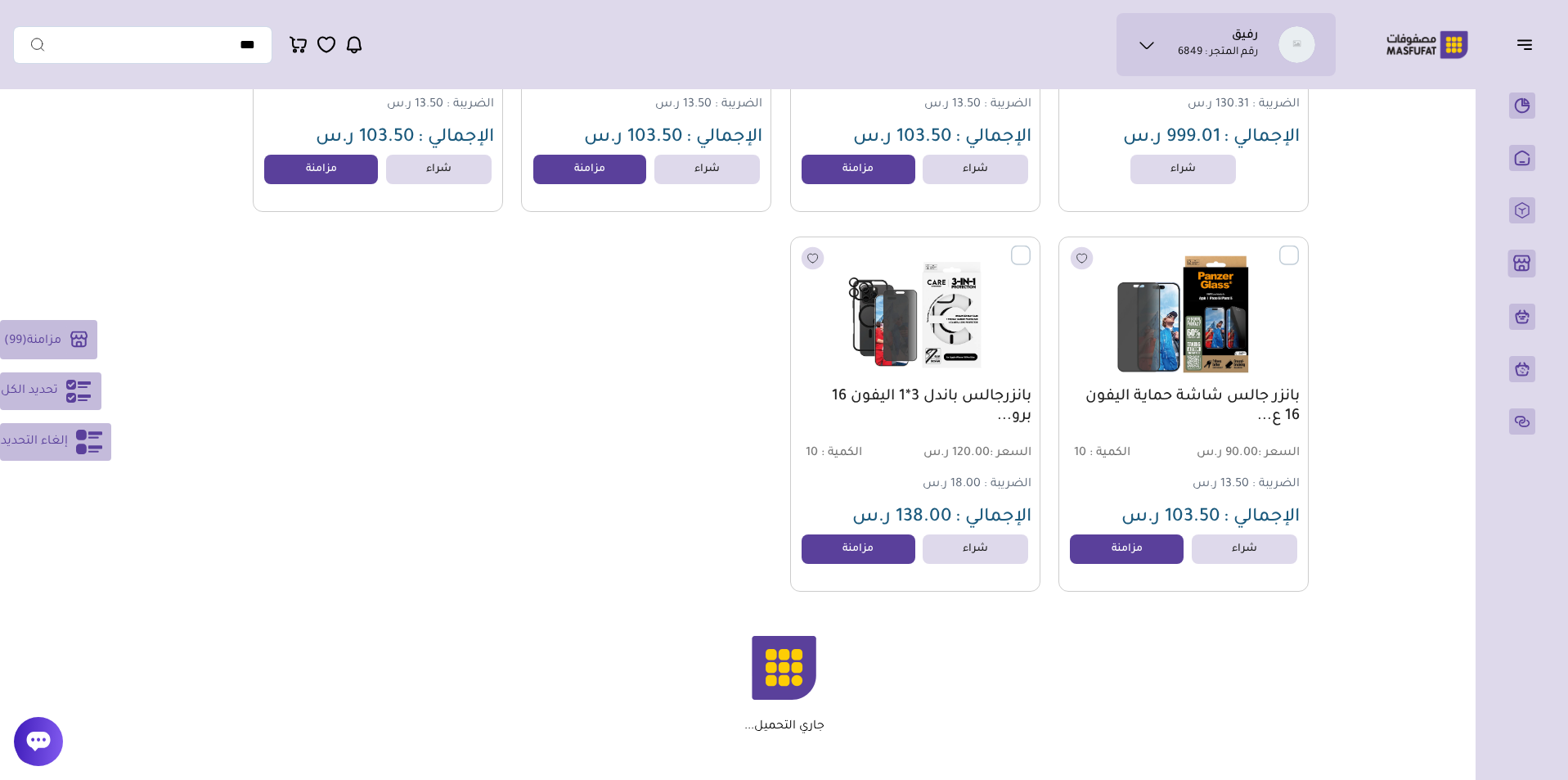
click at [1299, 247] on label at bounding box center [1299, 246] width 0 height 2
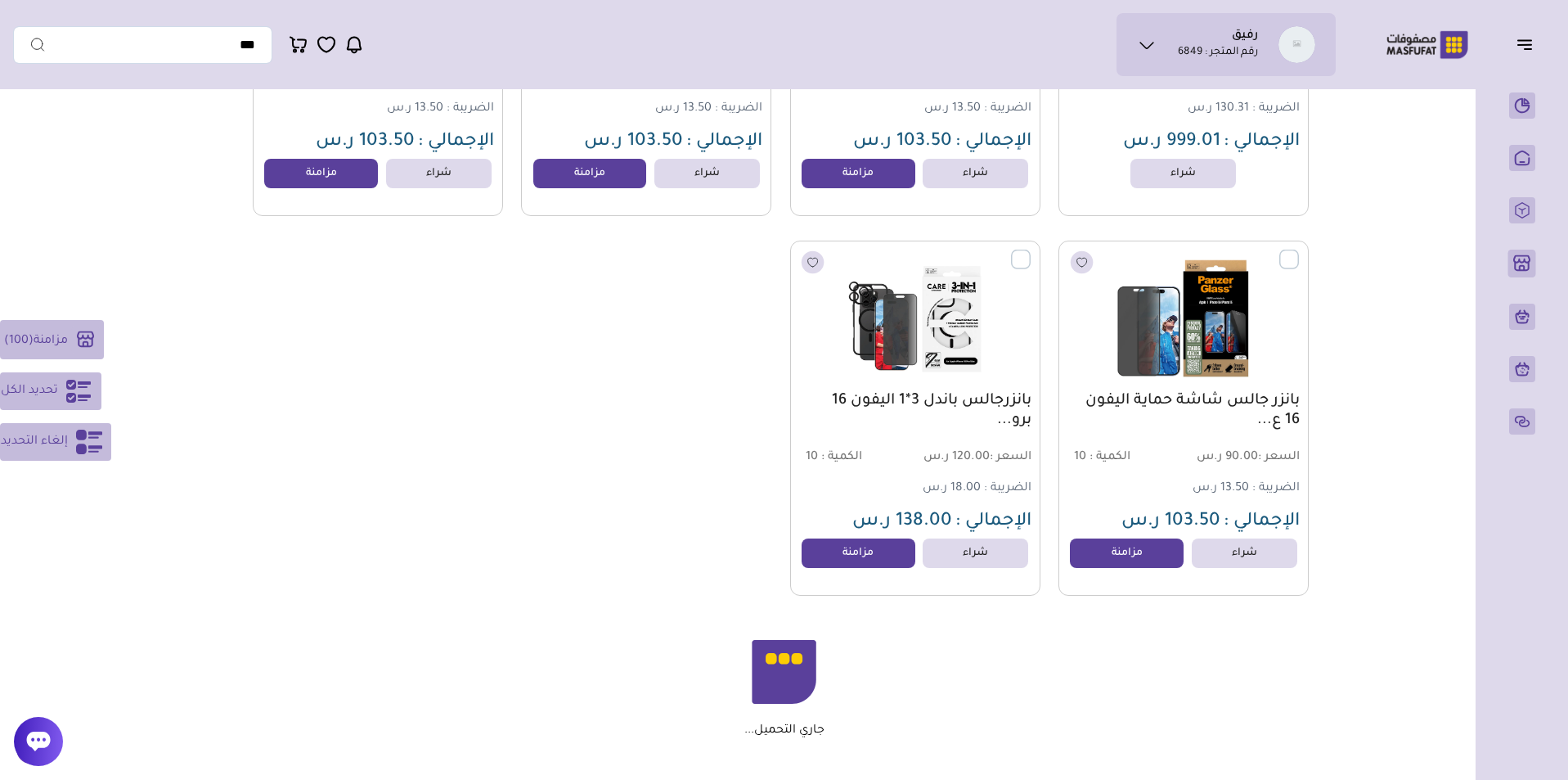
scroll to position [39536, 0]
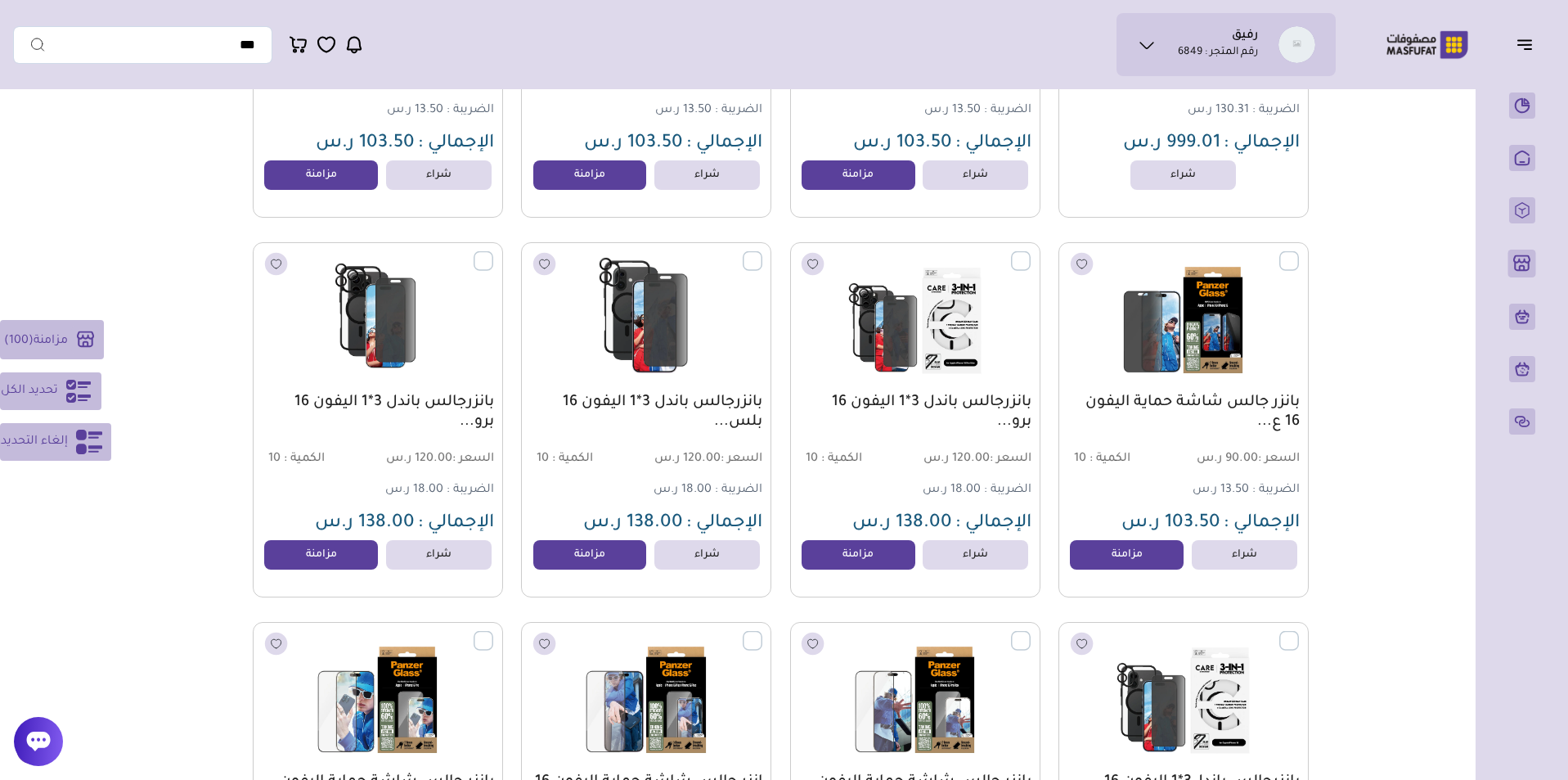
click at [762, 253] on label at bounding box center [762, 252] width 0 height 2
click at [493, 253] on label at bounding box center [493, 252] width 0 height 2
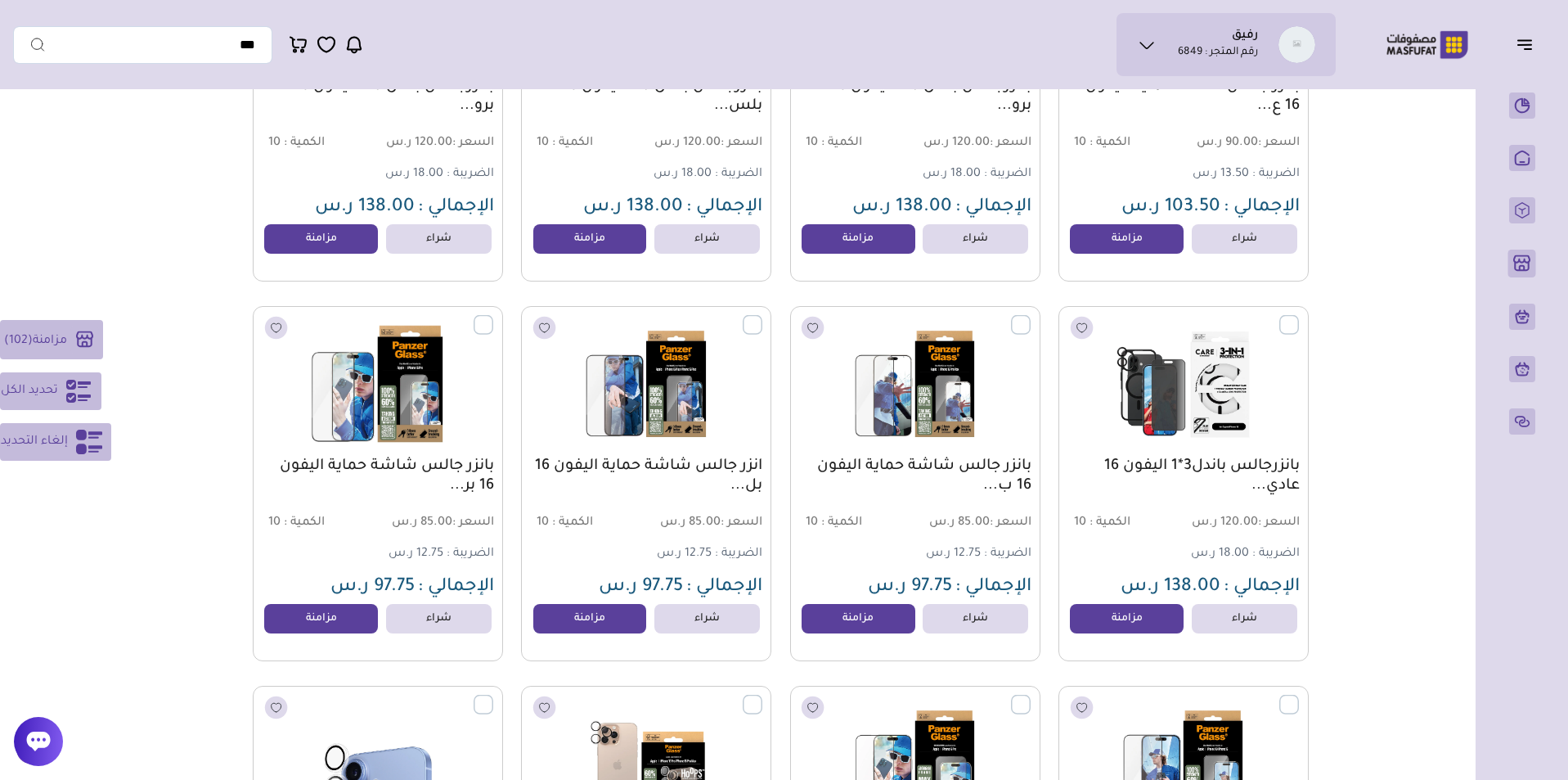
click at [493, 316] on label at bounding box center [493, 316] width 0 height 2
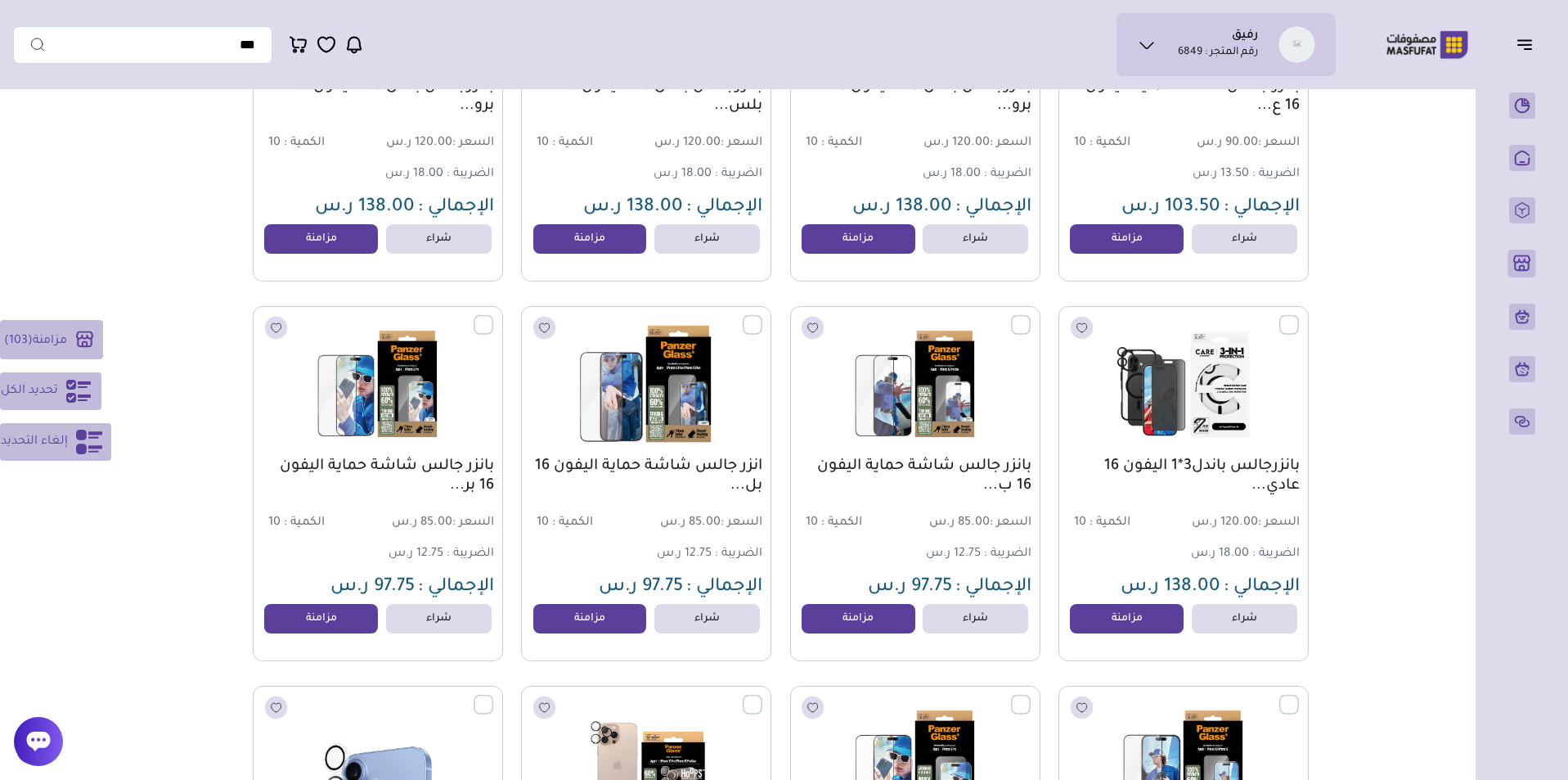
click at [762, 316] on label at bounding box center [762, 316] width 0 height 2
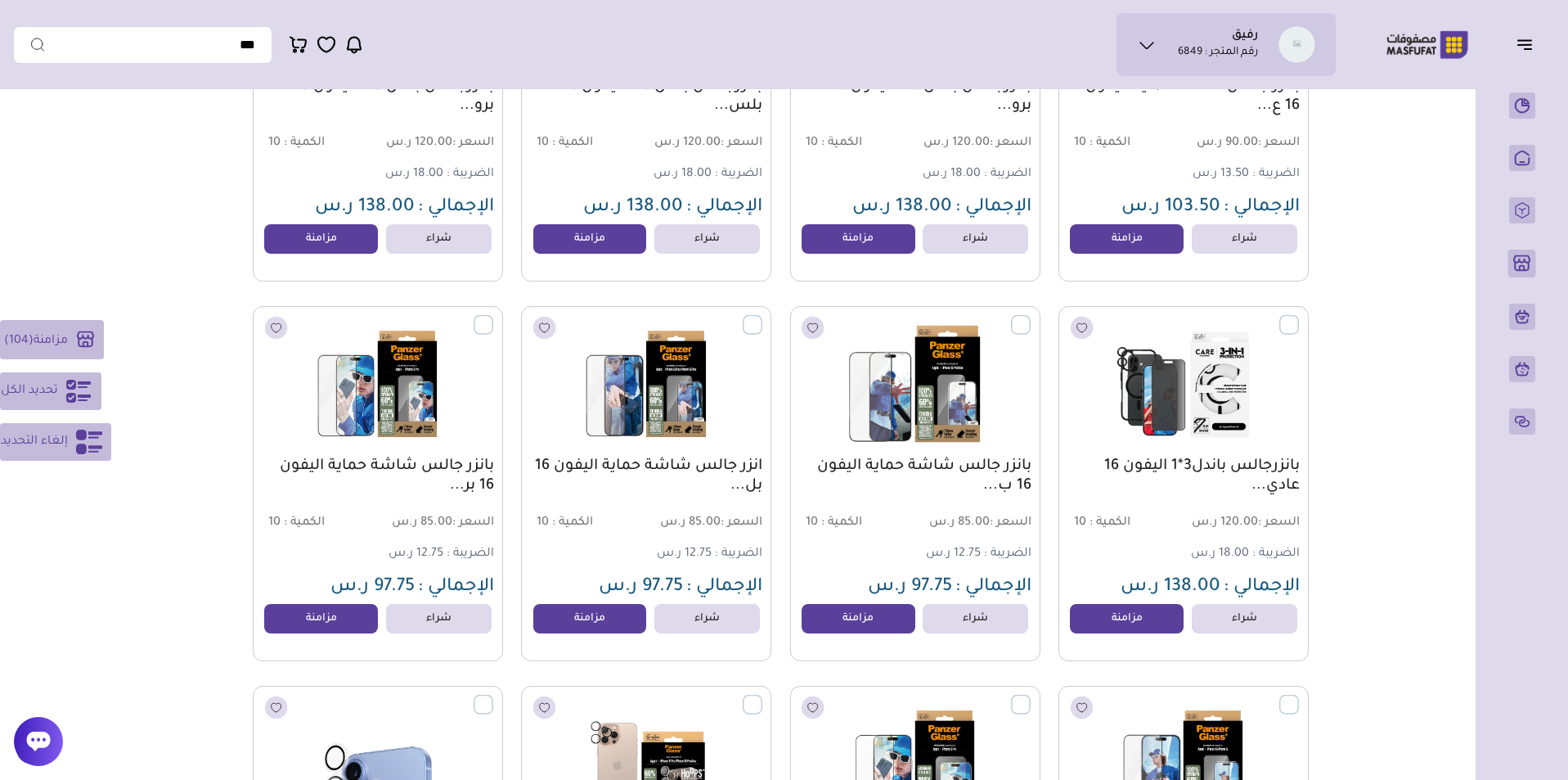
click at [1030, 316] on label at bounding box center [1030, 316] width 0 height 2
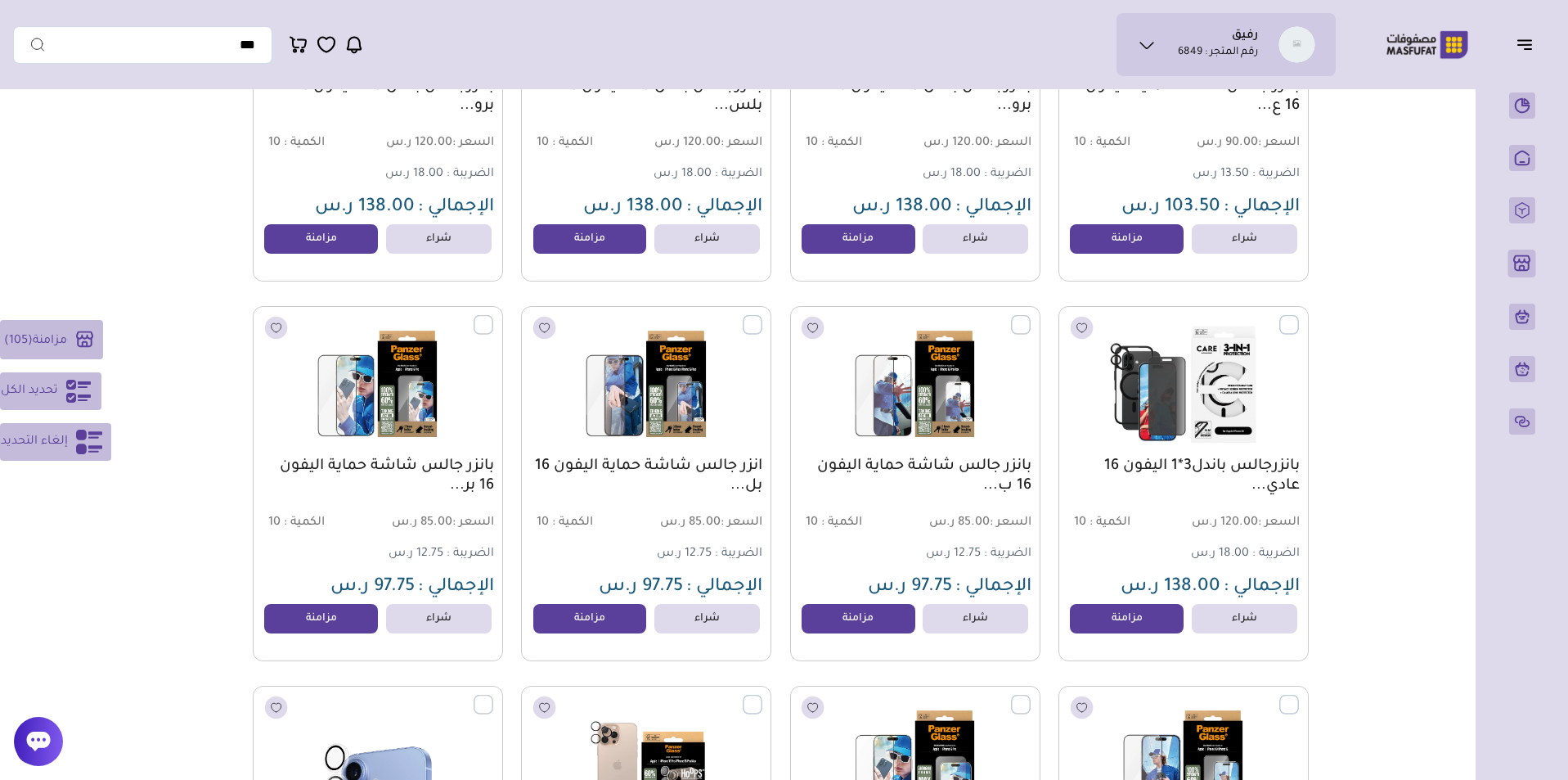
click at [1299, 316] on label at bounding box center [1299, 316] width 0 height 2
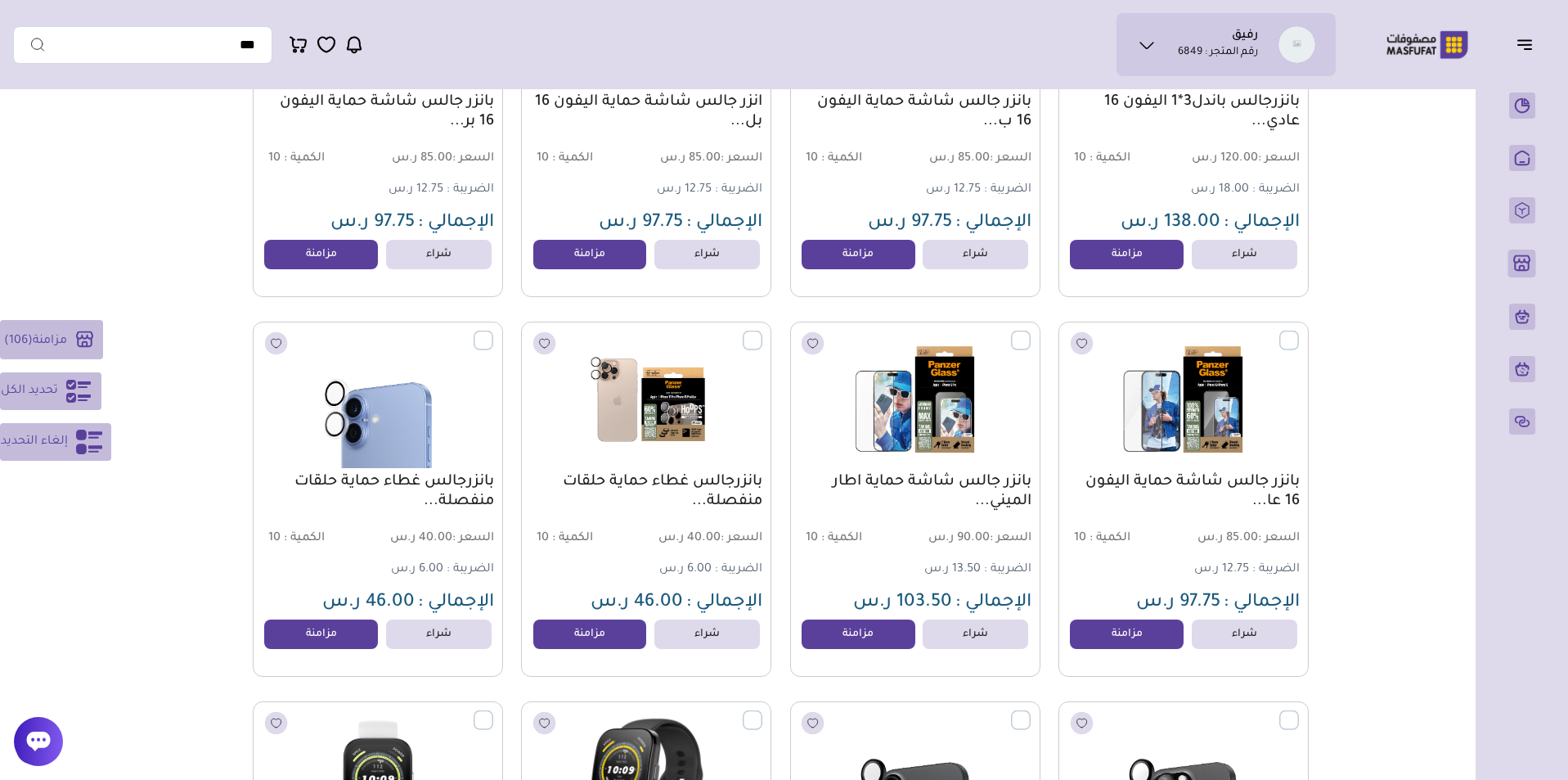
scroll to position [40299, 0]
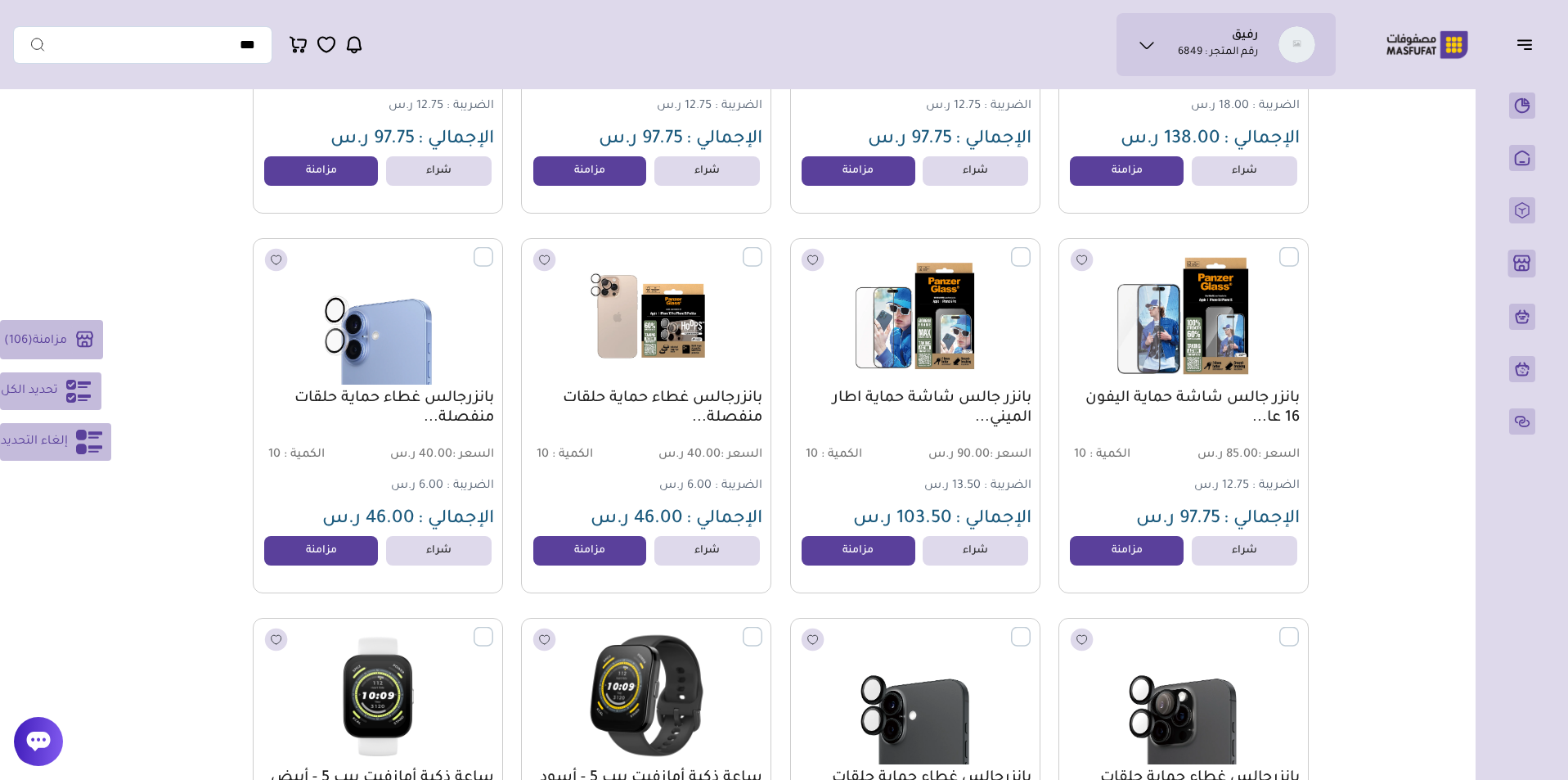
click at [1299, 249] on label at bounding box center [1299, 248] width 0 height 2
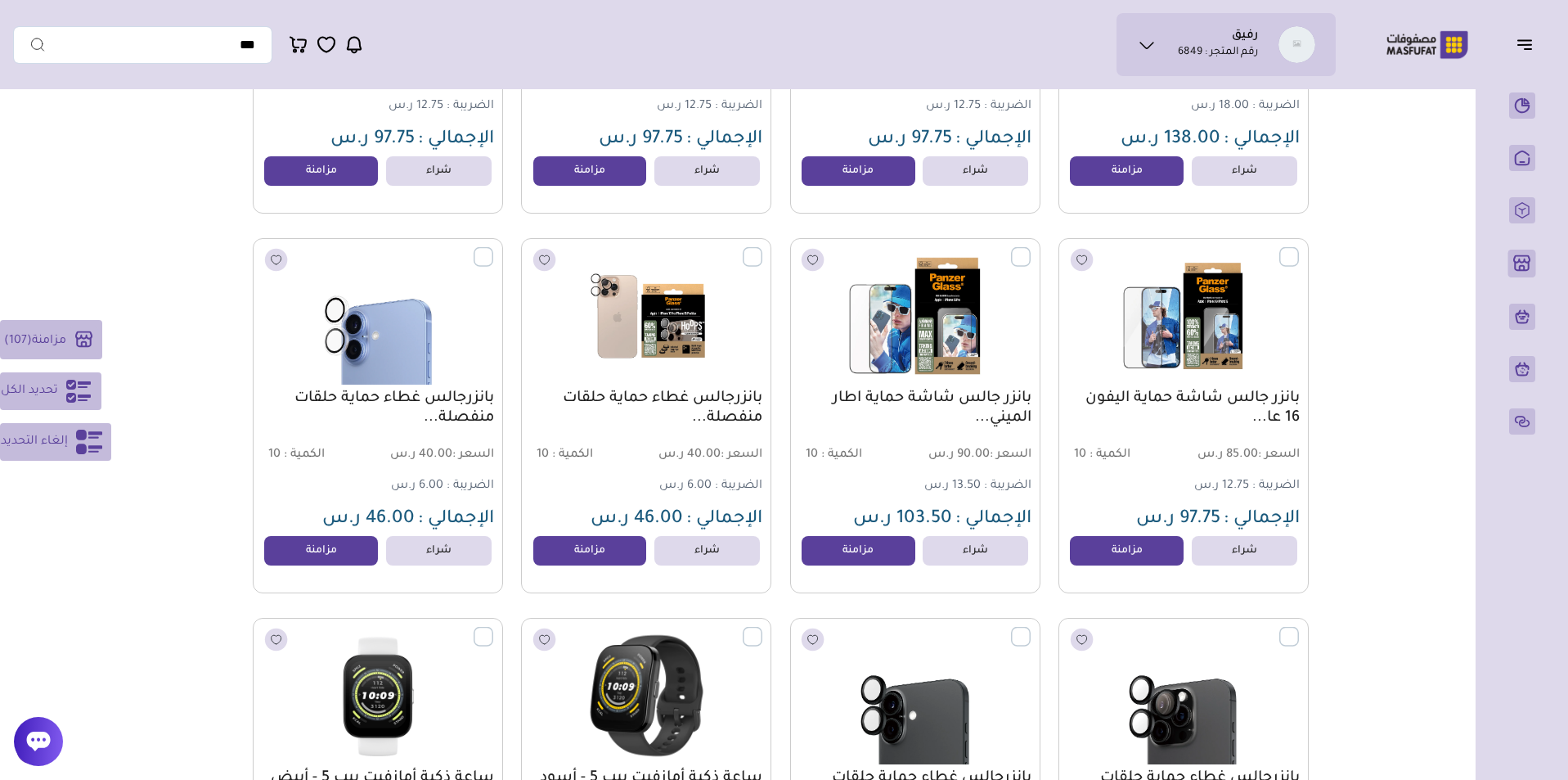
click at [1030, 249] on label at bounding box center [1030, 248] width 0 height 2
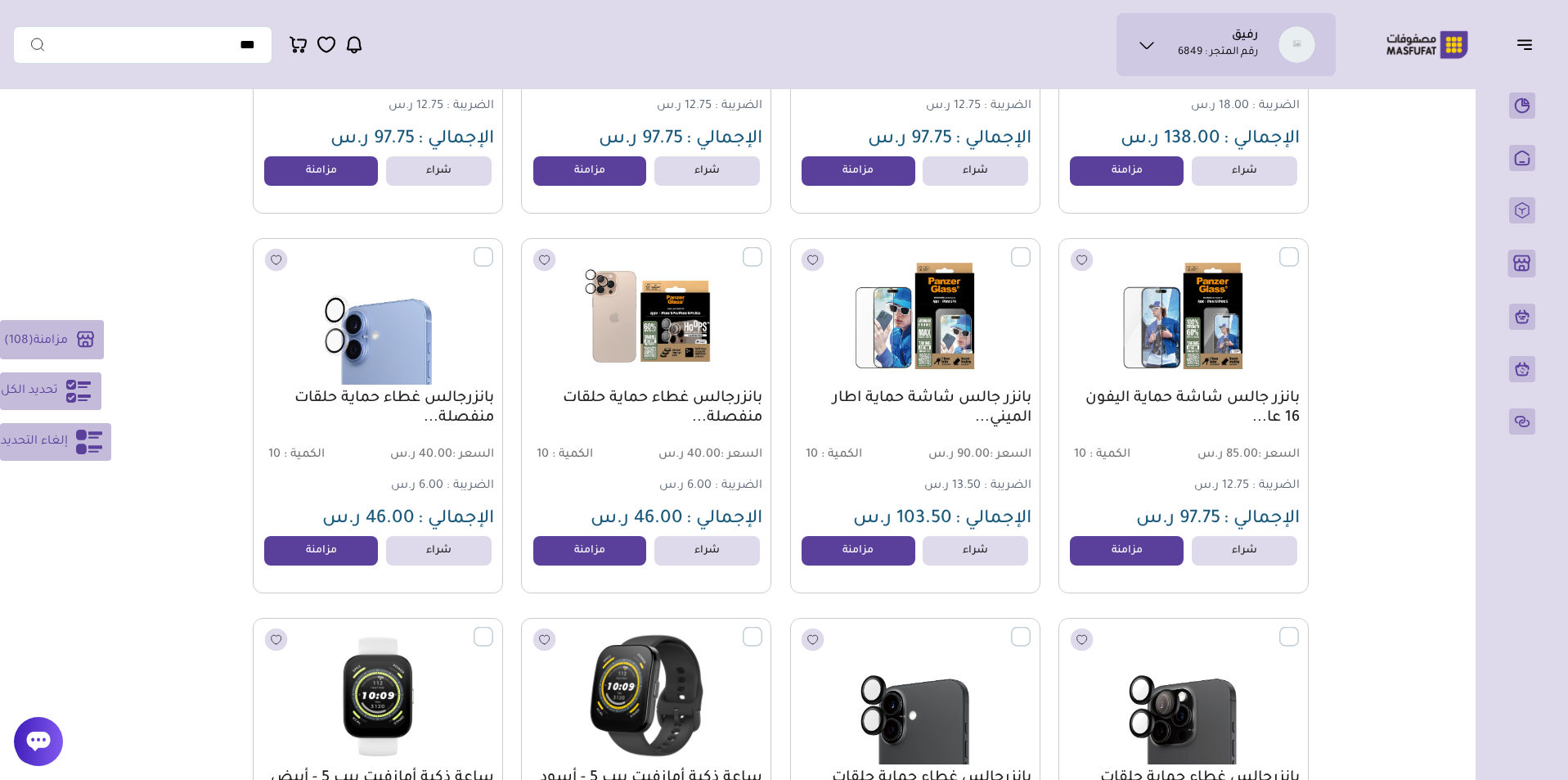
click at [762, 249] on label at bounding box center [762, 248] width 0 height 2
click at [493, 249] on label at bounding box center [493, 248] width 0 height 2
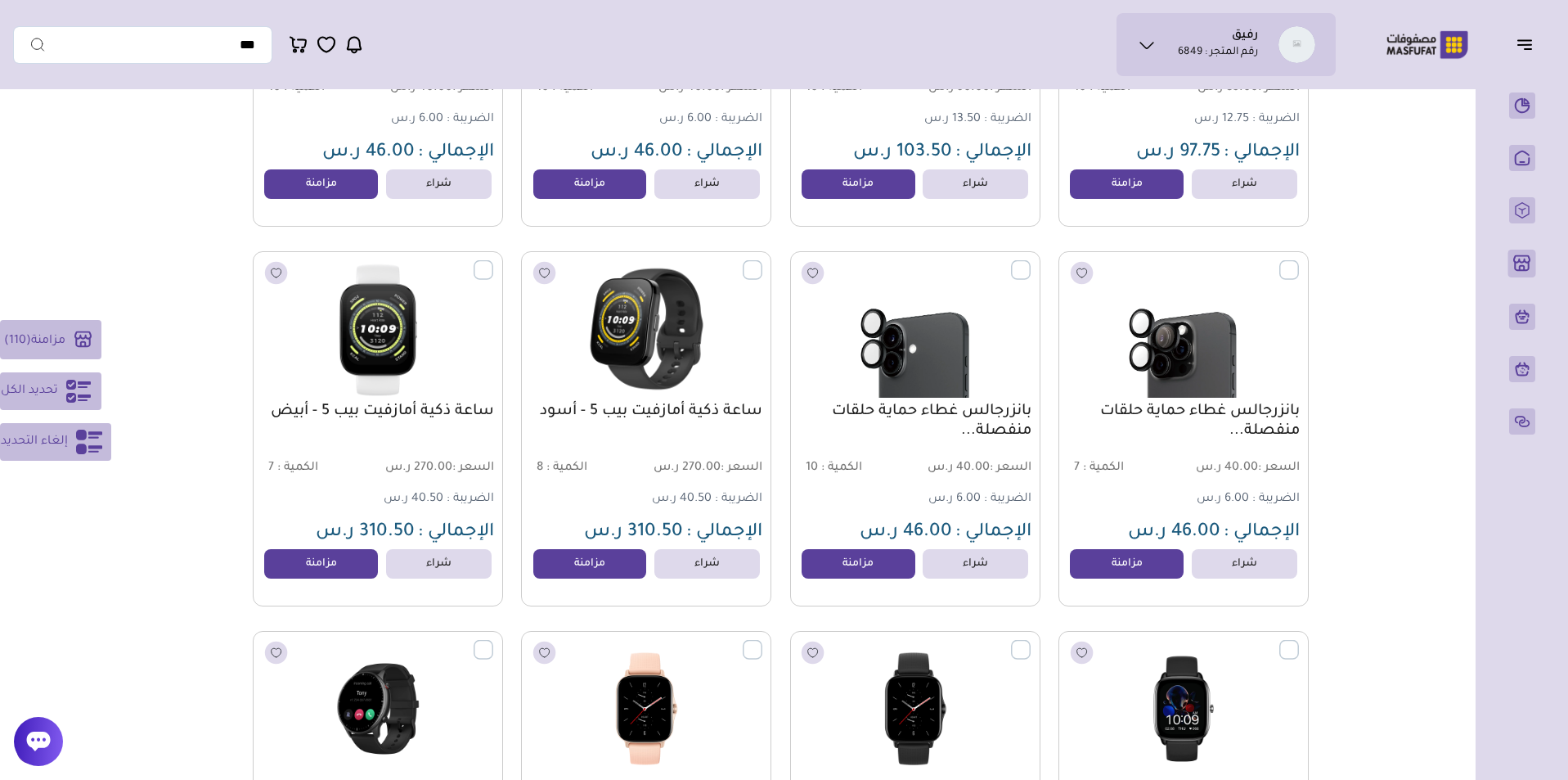
click at [493, 261] on label at bounding box center [493, 261] width 0 height 2
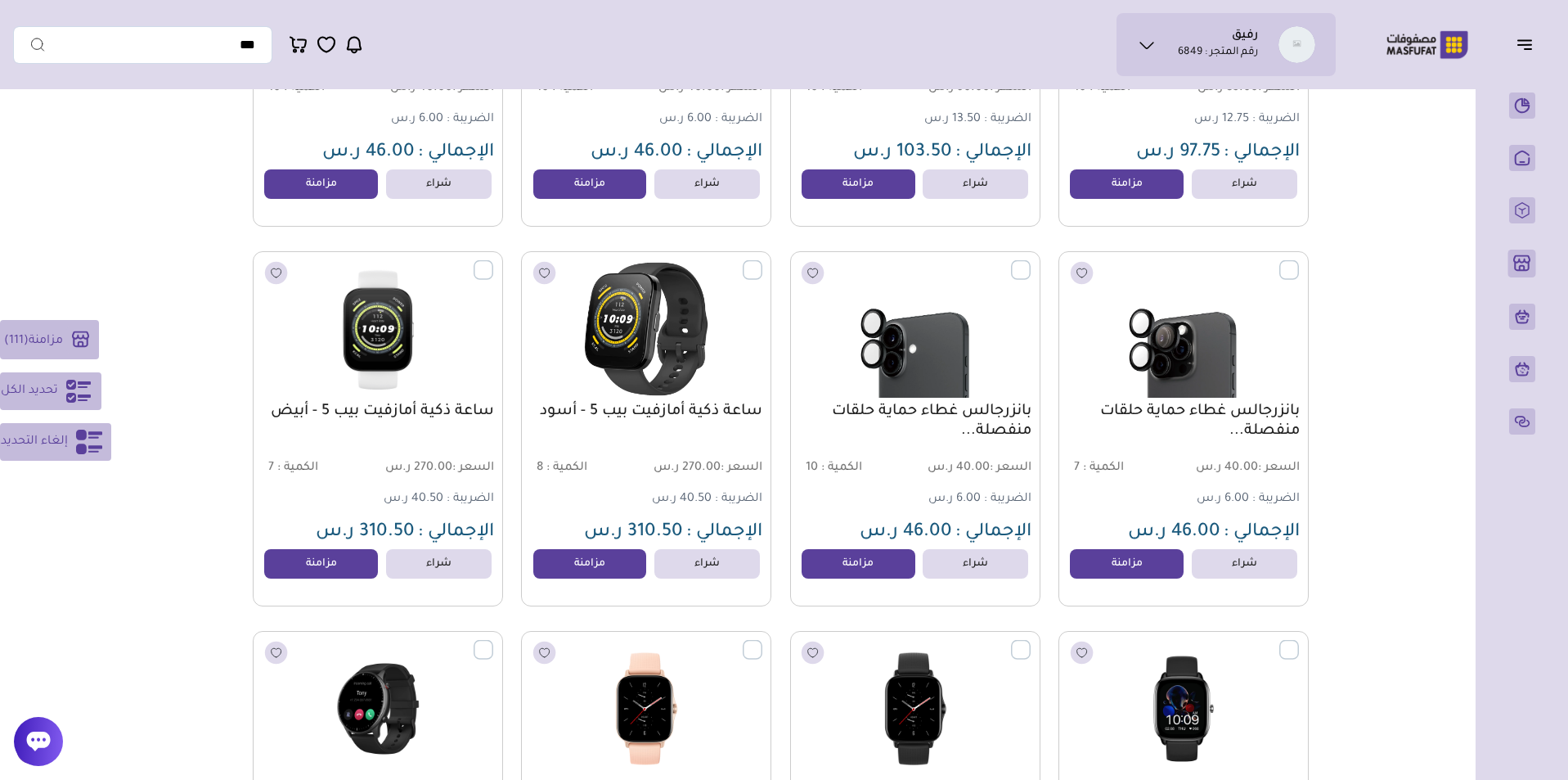
click at [762, 261] on label at bounding box center [762, 261] width 0 height 2
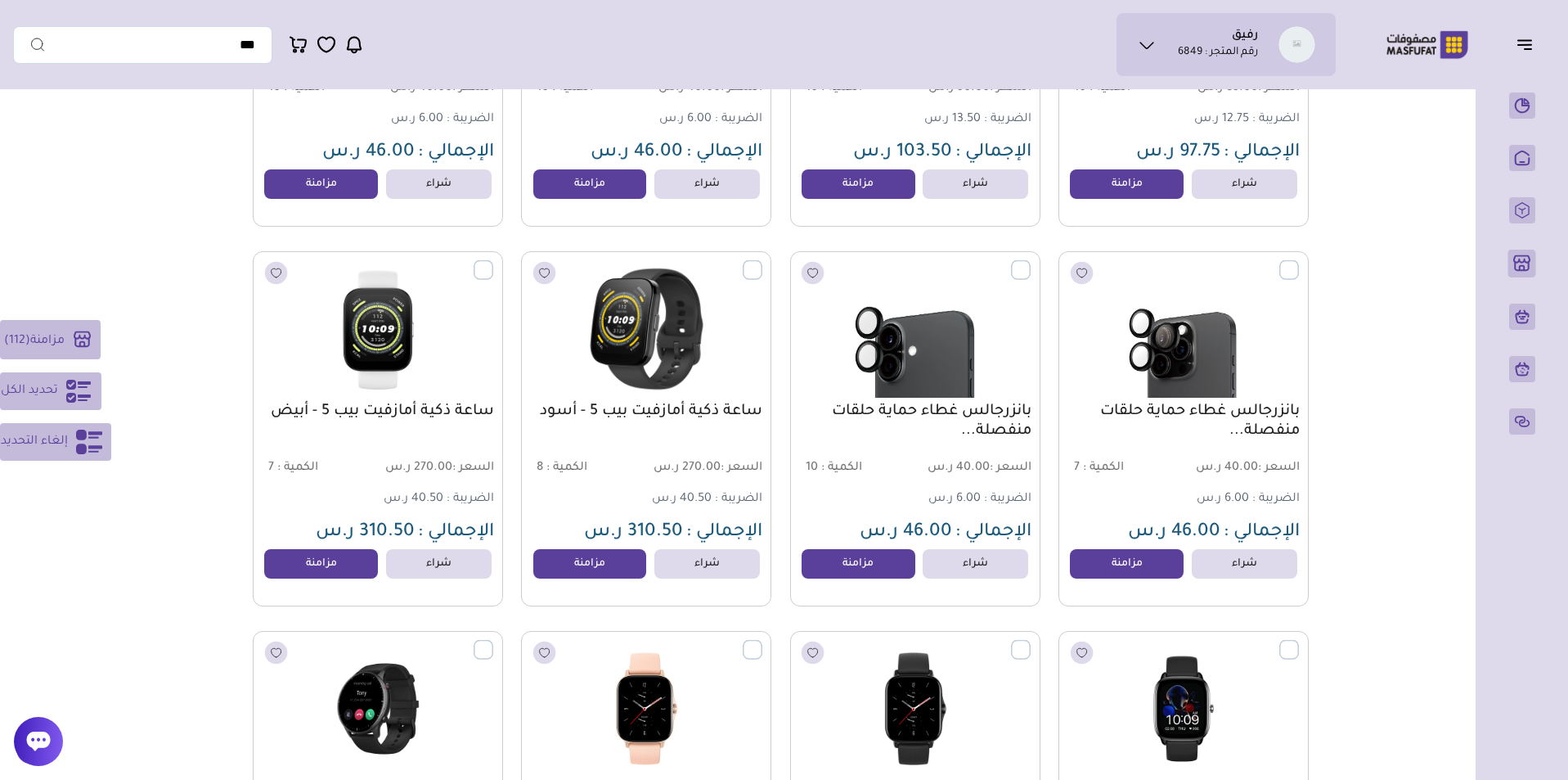
click at [1030, 261] on label at bounding box center [1030, 261] width 0 height 2
click at [1299, 261] on label at bounding box center [1299, 261] width 0 height 2
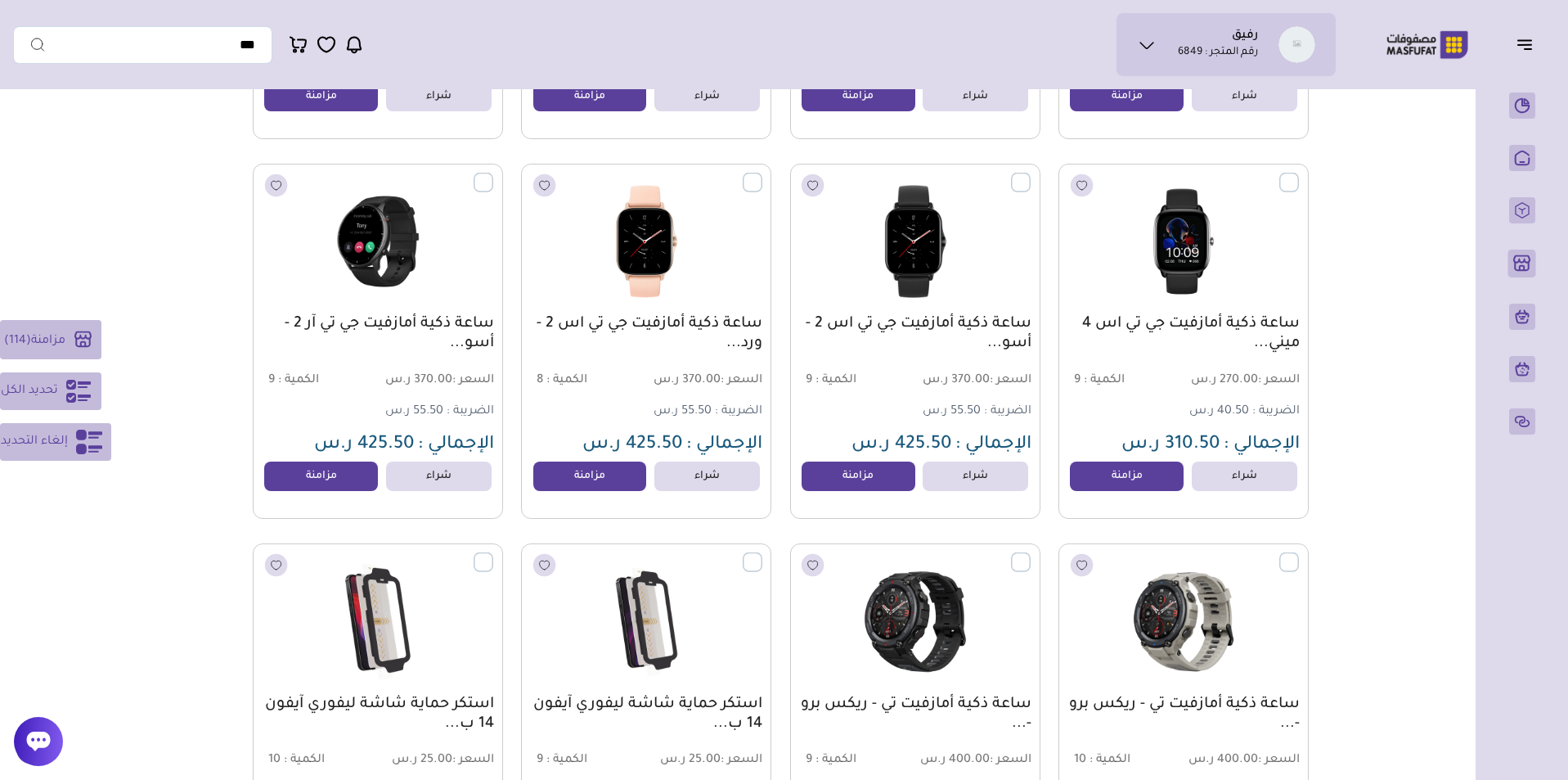
scroll to position [41134, 0]
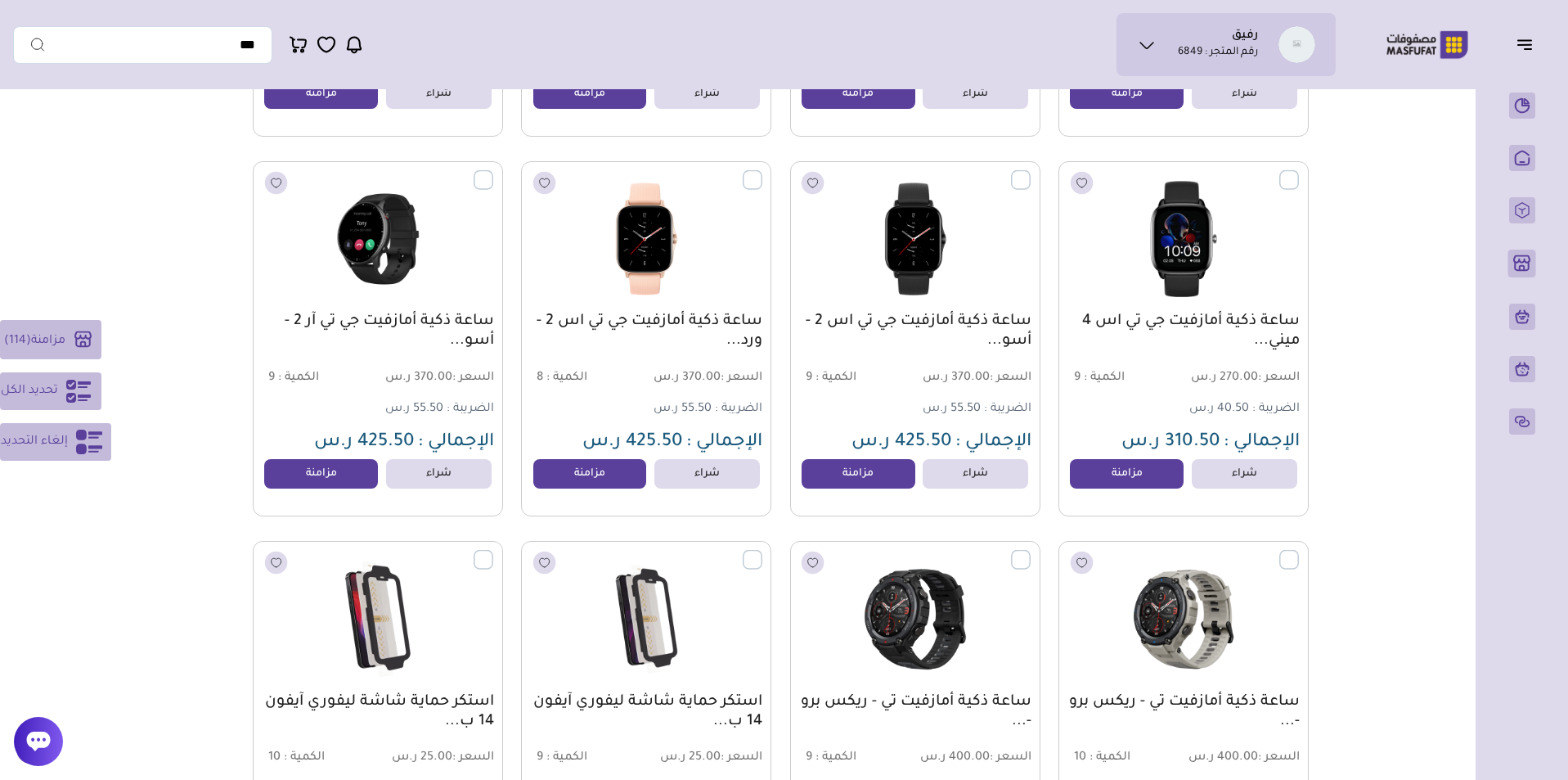
click at [1299, 172] on label at bounding box center [1299, 171] width 0 height 2
click at [1030, 172] on label at bounding box center [1030, 171] width 0 height 2
click at [762, 172] on label at bounding box center [762, 171] width 0 height 2
click at [493, 172] on label at bounding box center [493, 171] width 0 height 2
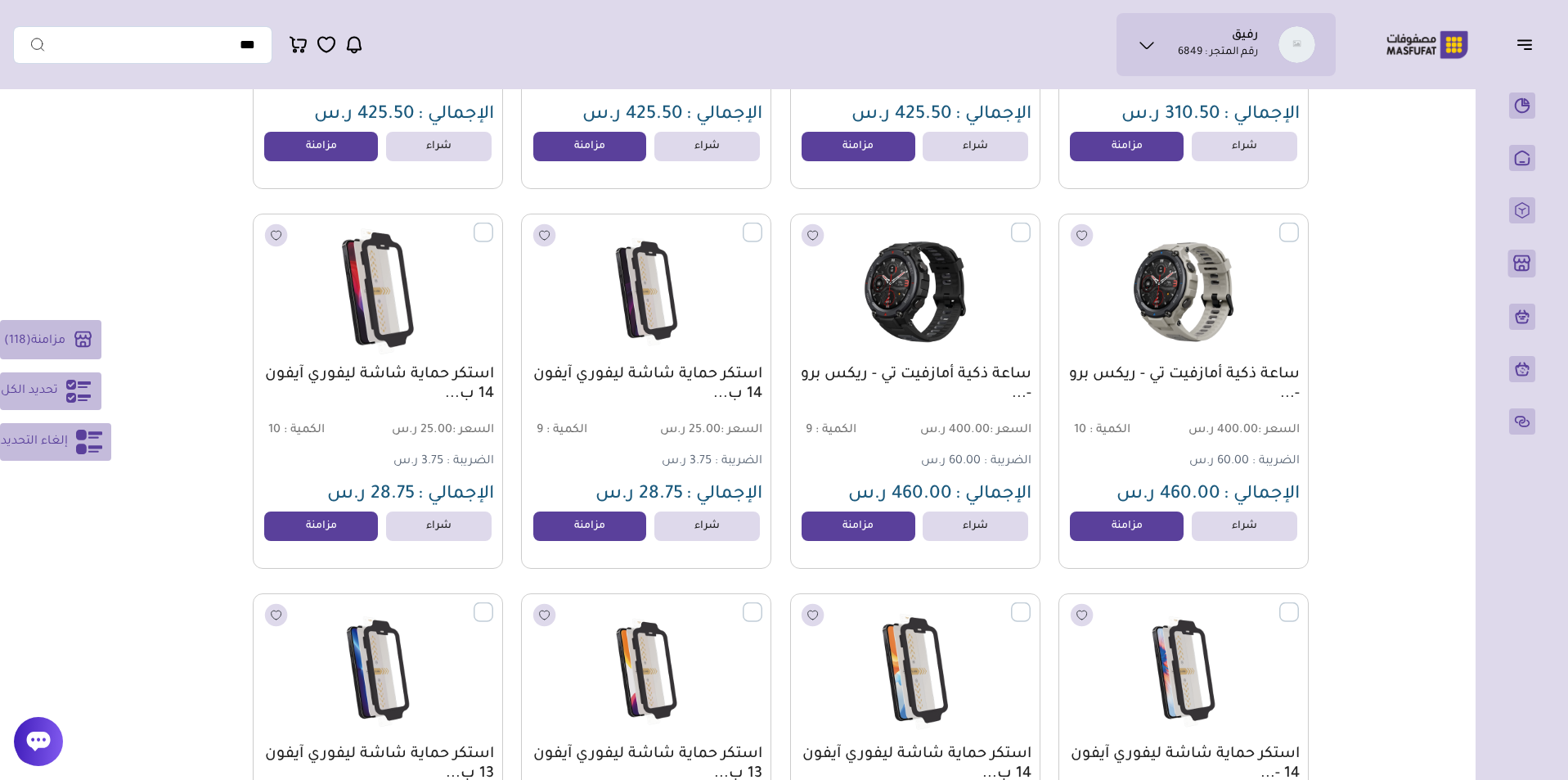
click at [493, 224] on label at bounding box center [493, 223] width 0 height 2
click at [762, 224] on label at bounding box center [762, 223] width 0 height 2
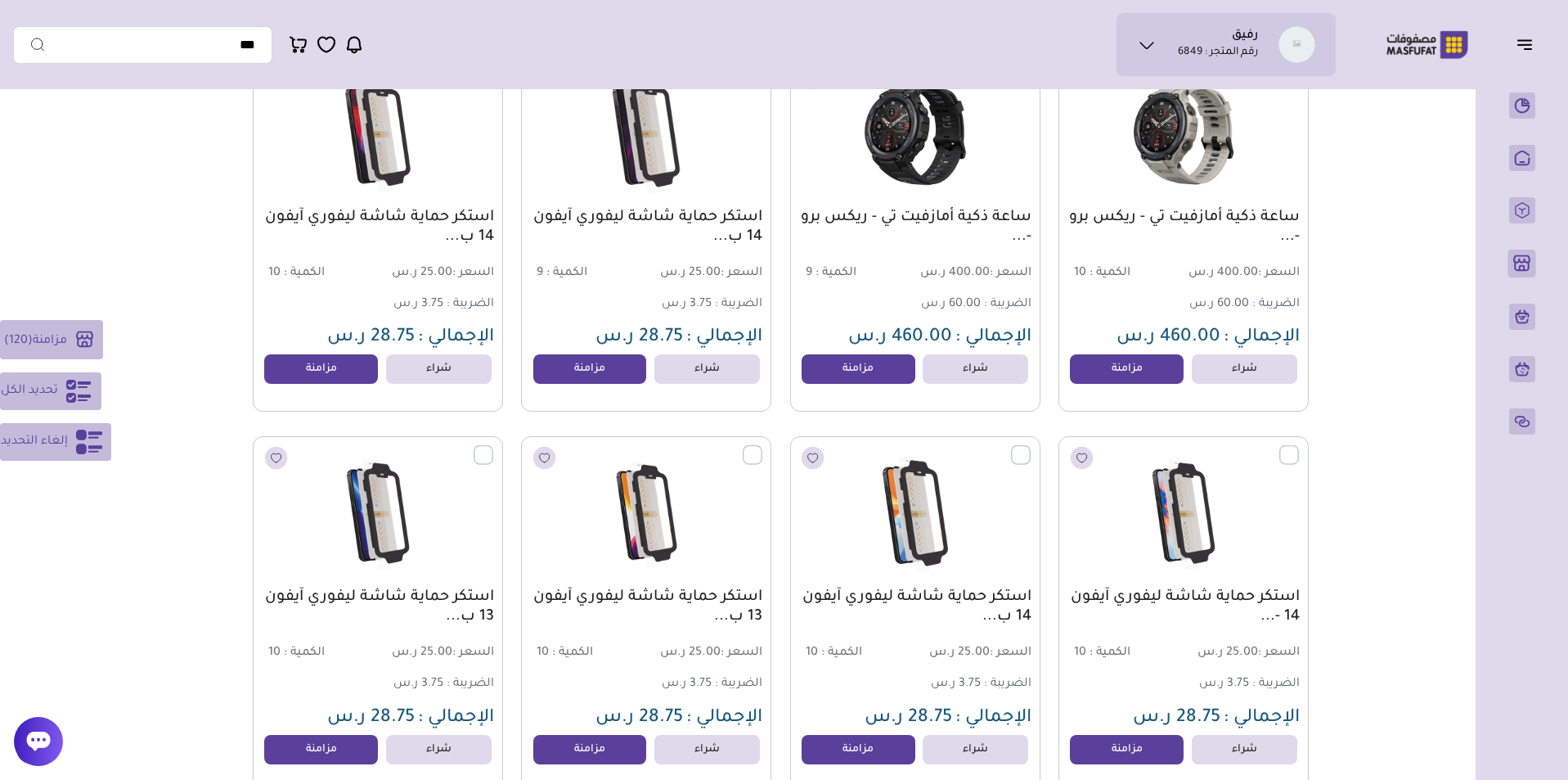
scroll to position [41579, 0]
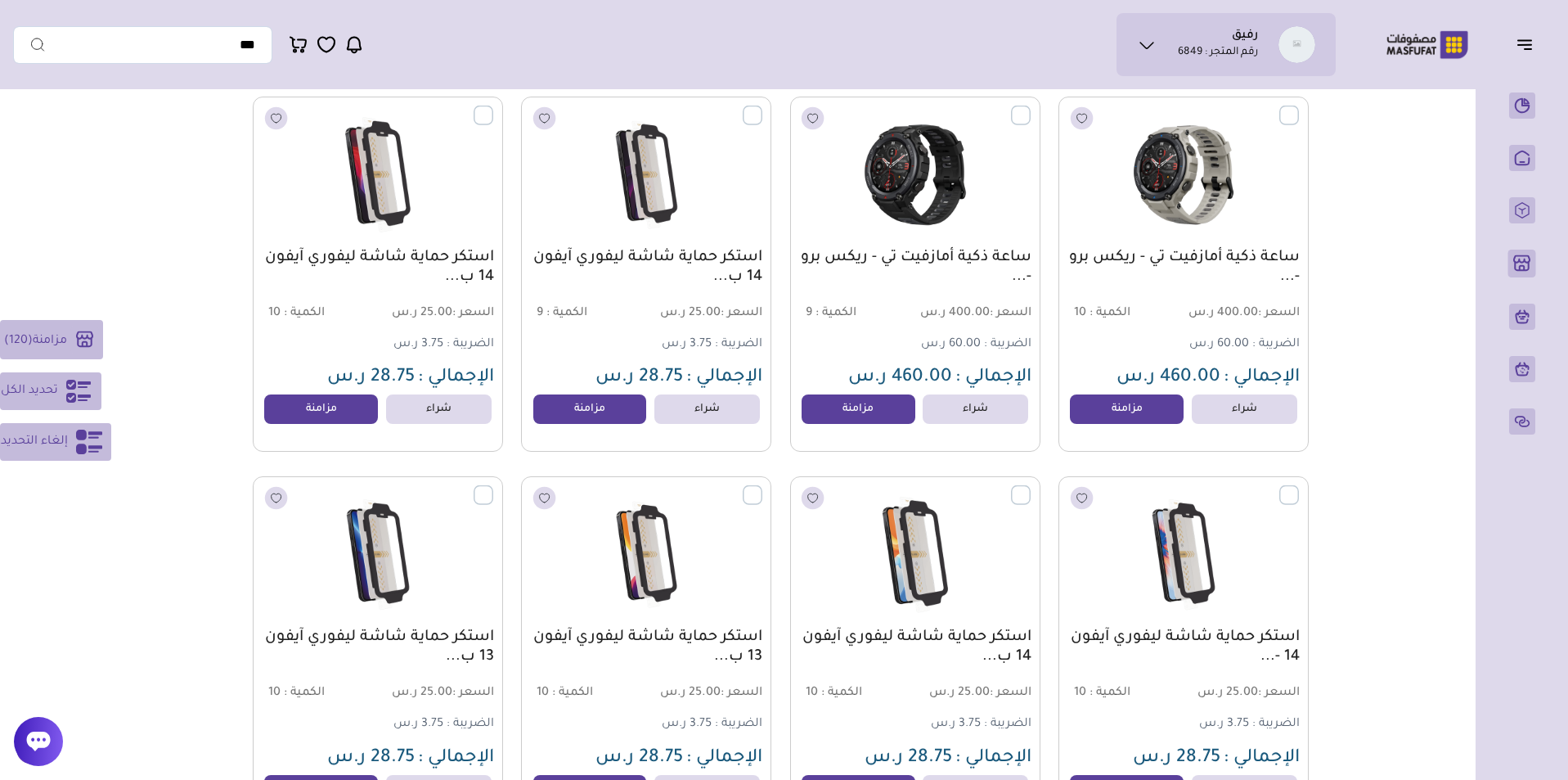
click at [57, 328] on button "مزامنة ( 120 )" at bounding box center [52, 339] width 103 height 39
click at [67, 335] on span "مزامنة" at bounding box center [50, 340] width 35 height 13
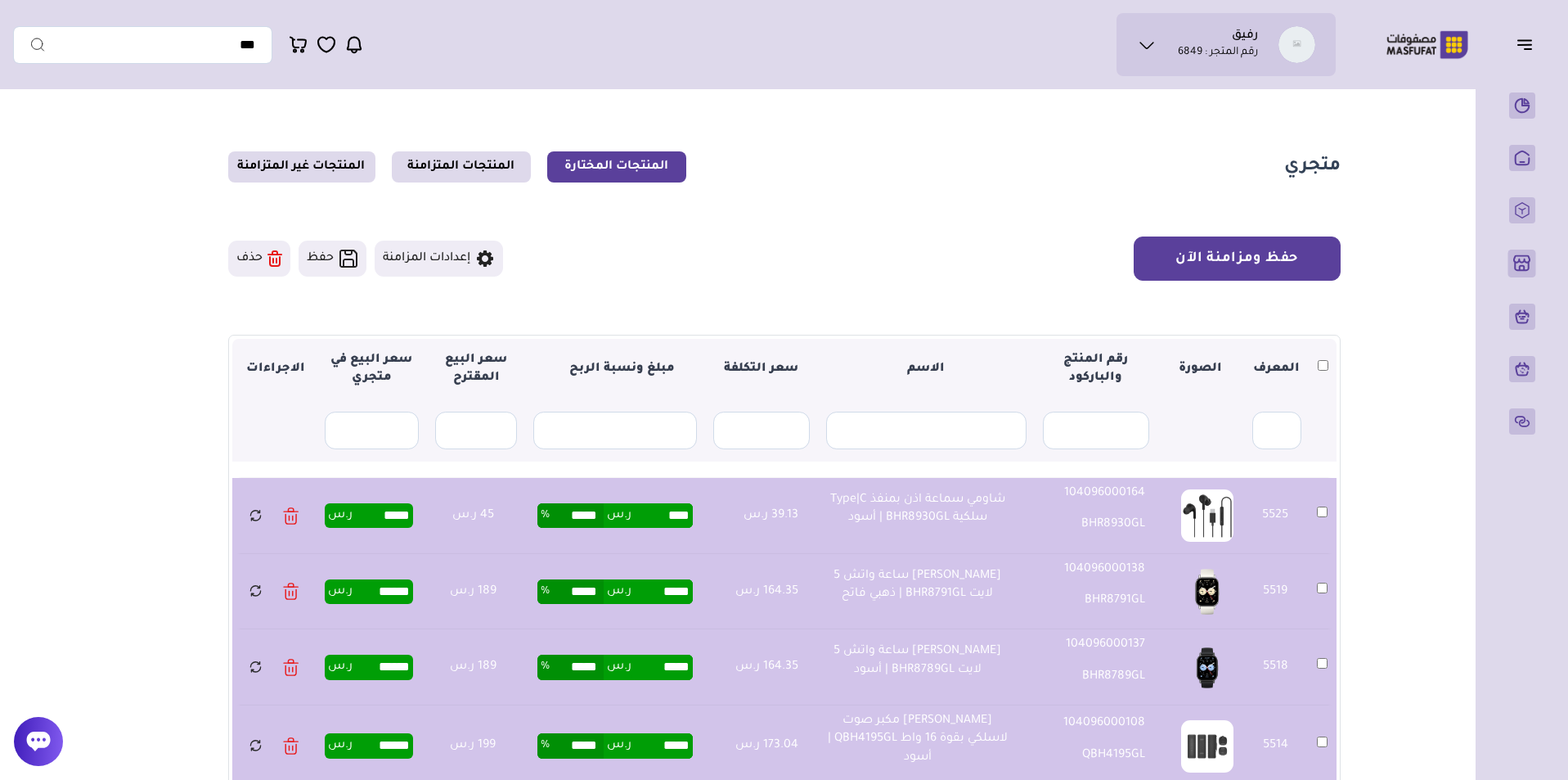
click at [1230, 259] on button "حفظ ومزامنة الآن" at bounding box center [1236, 258] width 207 height 44
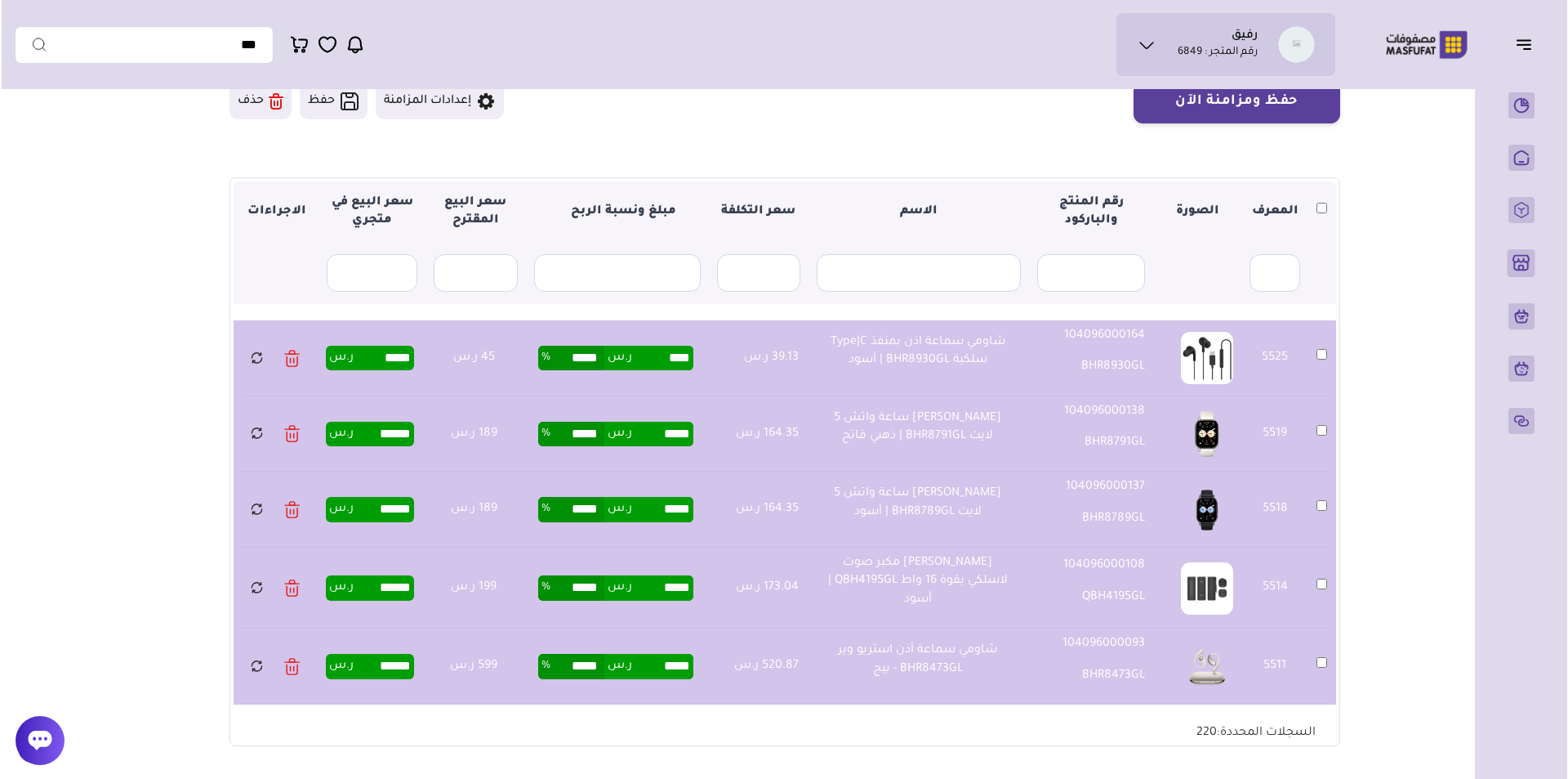
scroll to position [158, 0]
click at [1288, 117] on button "حفظ ومزامنة الآن" at bounding box center [1234, 101] width 207 height 44
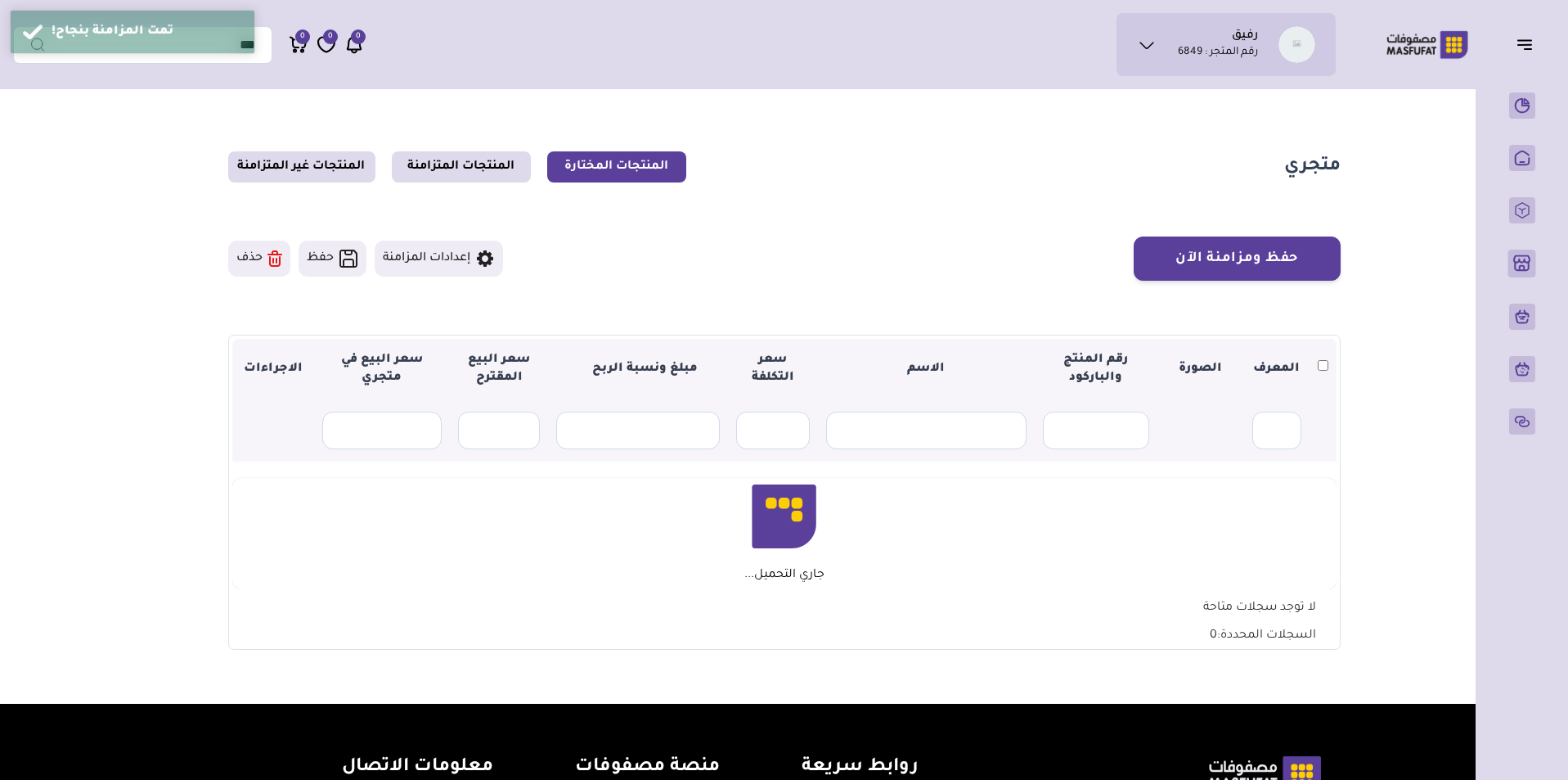
scroll to position [162, 0]
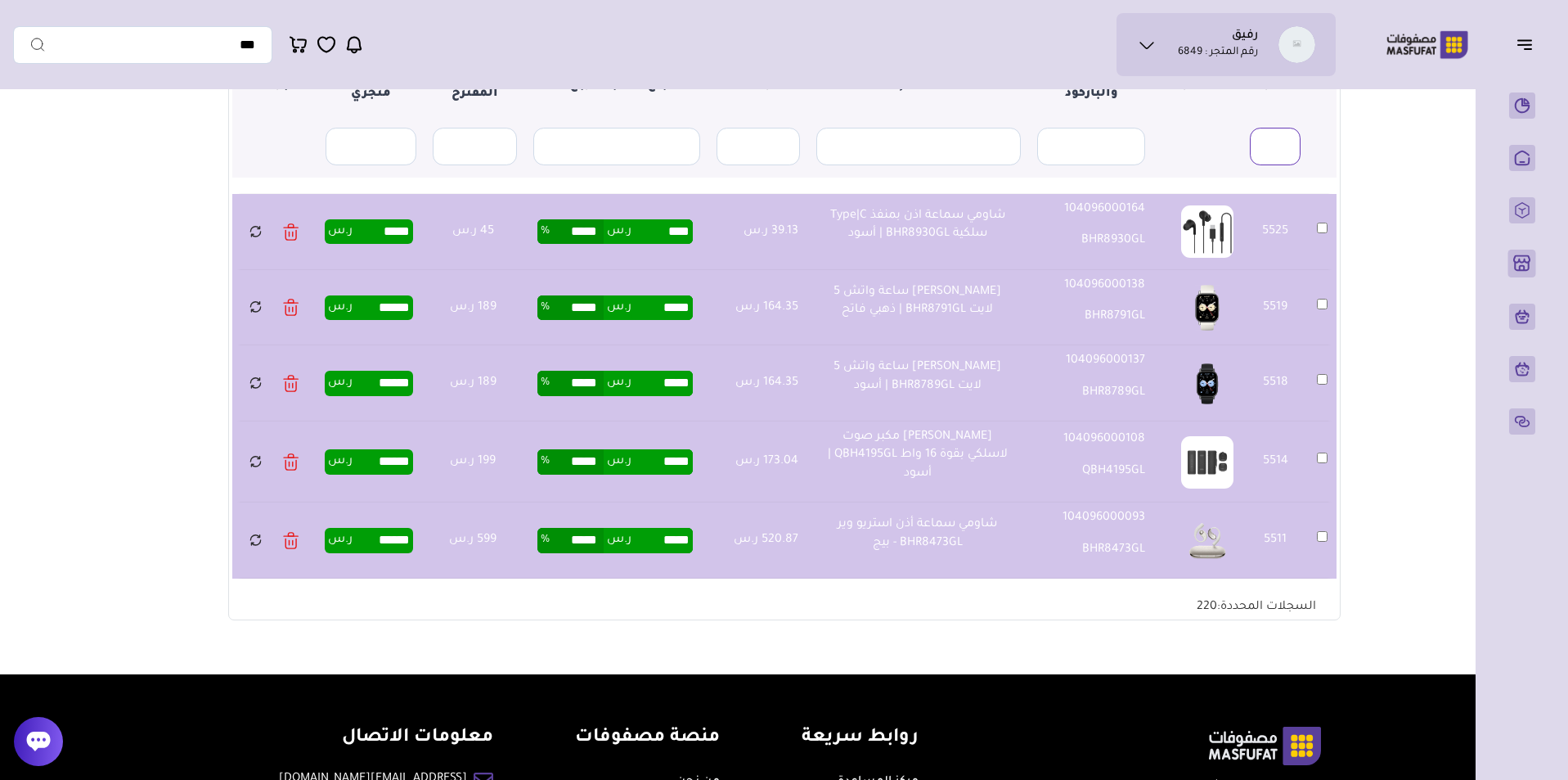
scroll to position [191, 0]
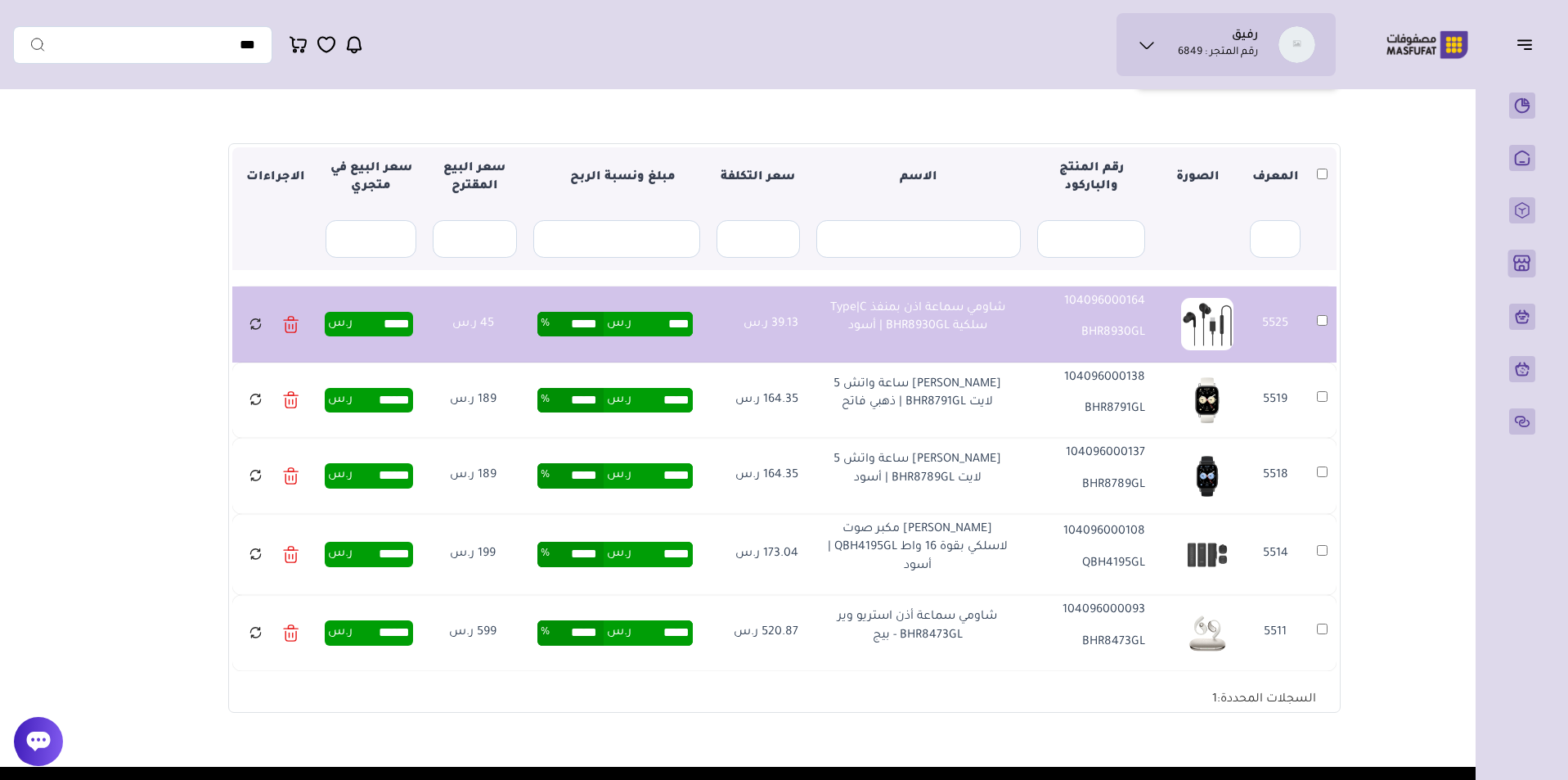
click at [1319, 392] on td "5519" at bounding box center [1322, 400] width 28 height 76
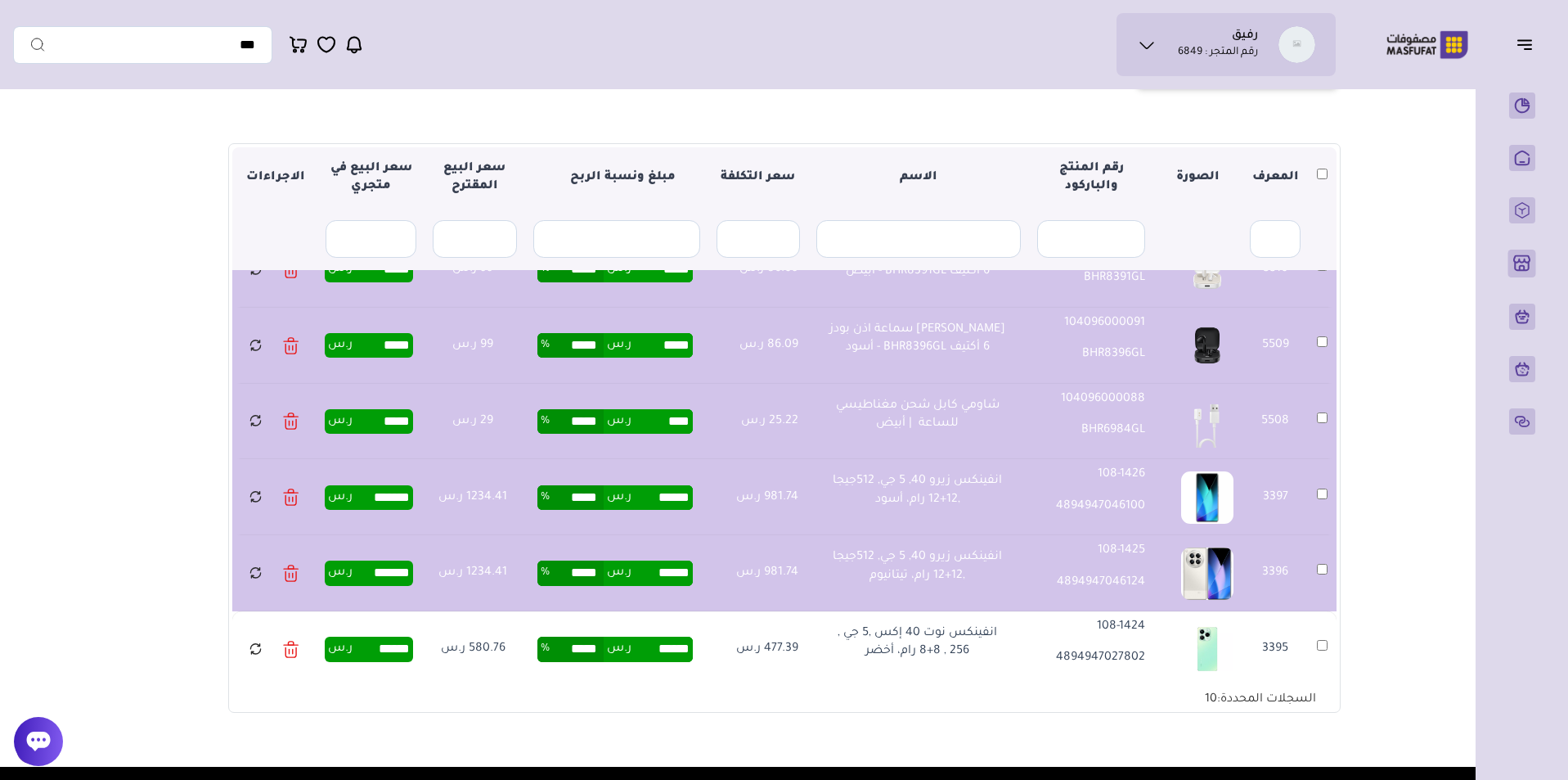
scroll to position [608, 0]
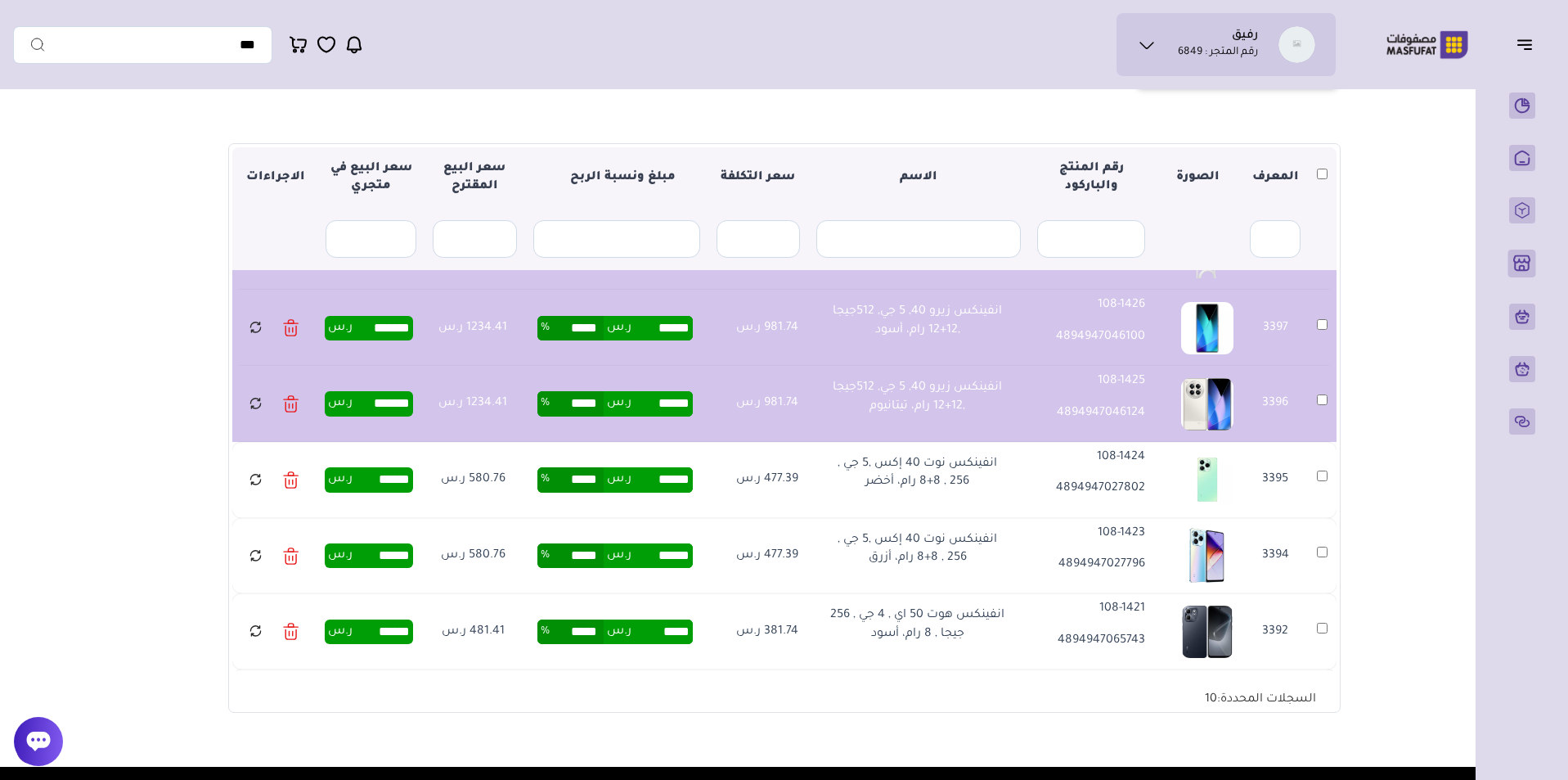
click at [1328, 462] on td "3395" at bounding box center [1322, 480] width 28 height 76
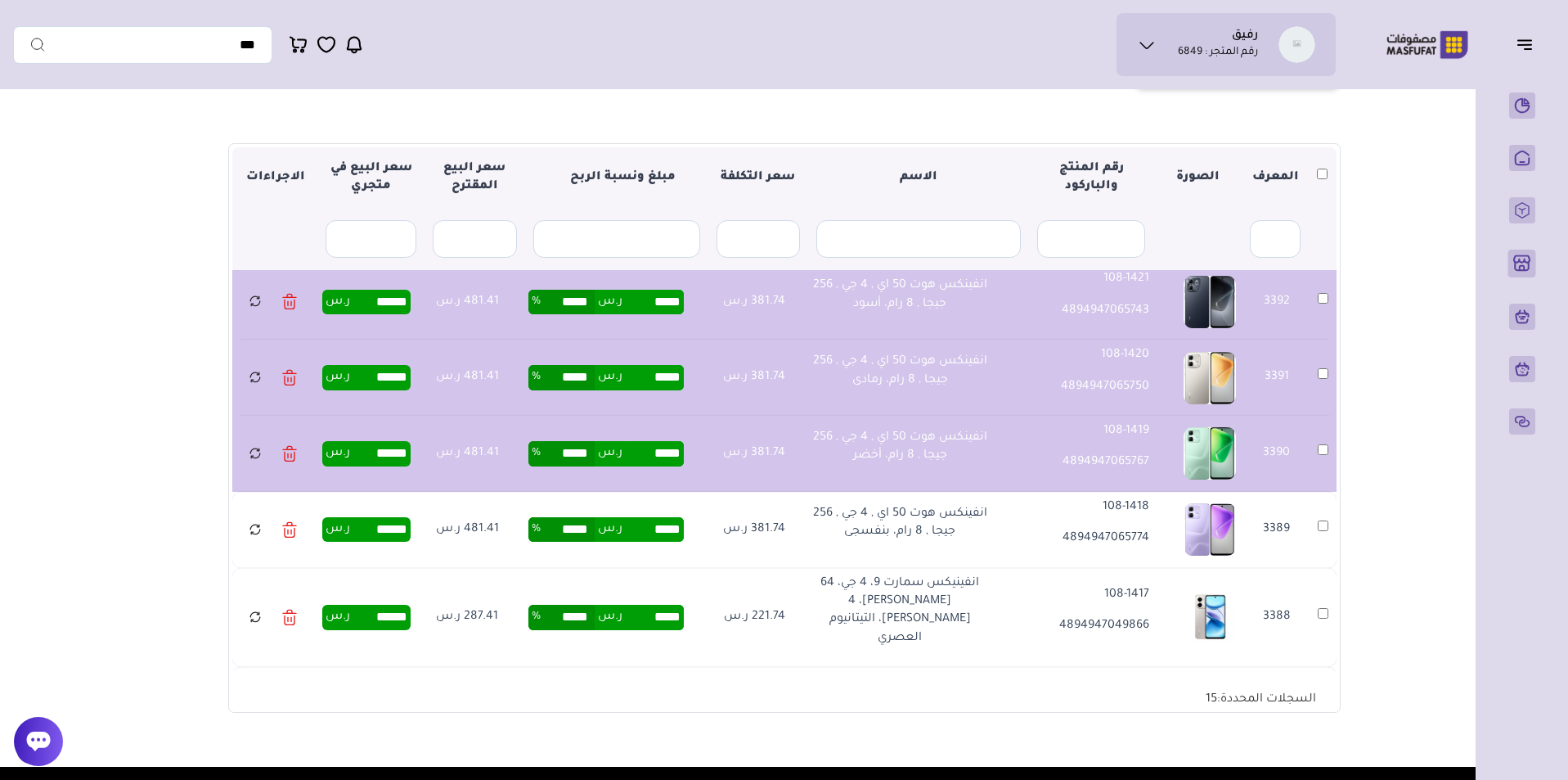
scroll to position [0, 0]
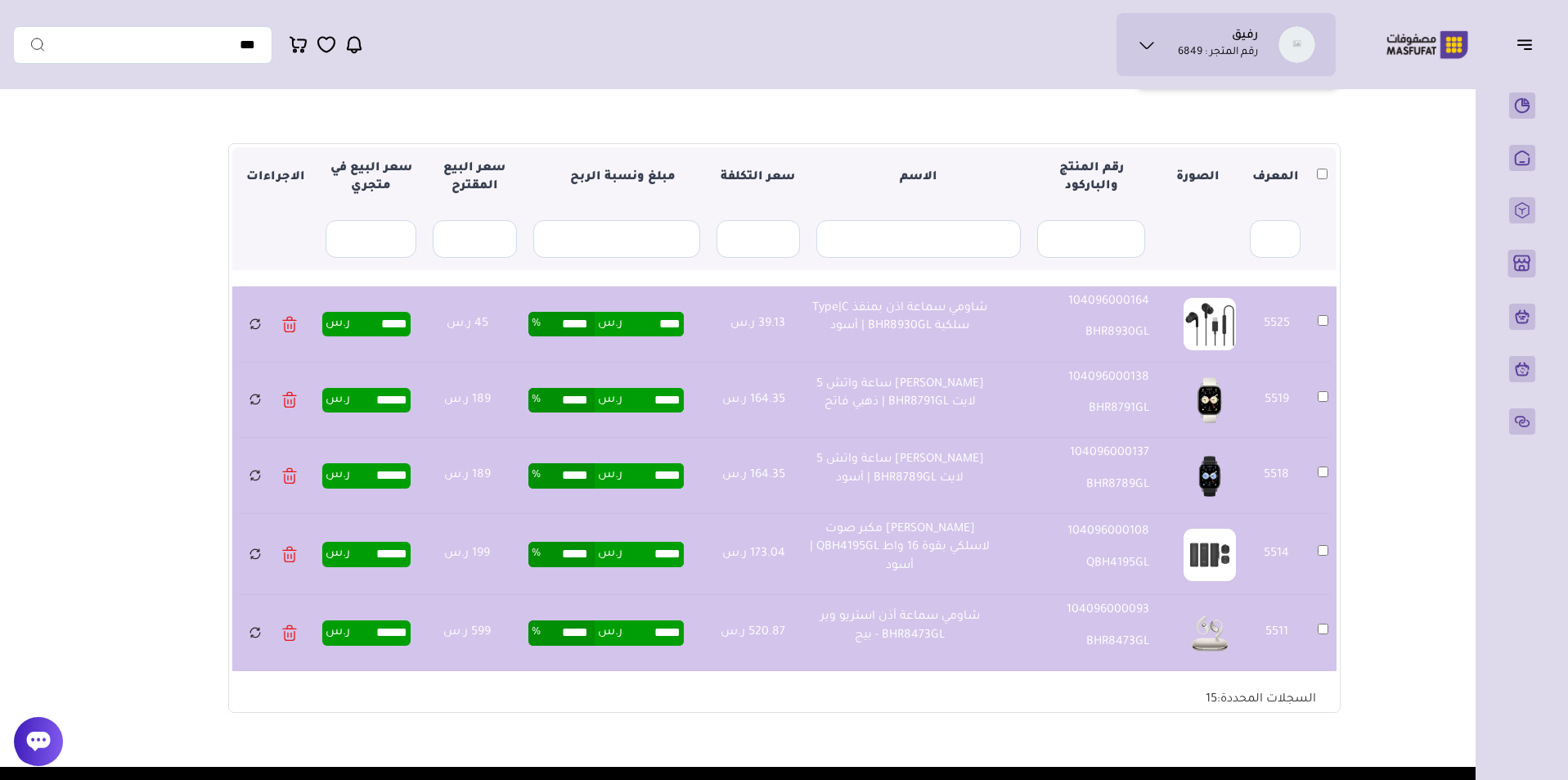
click at [1317, 523] on td "5514" at bounding box center [1323, 554] width 27 height 81
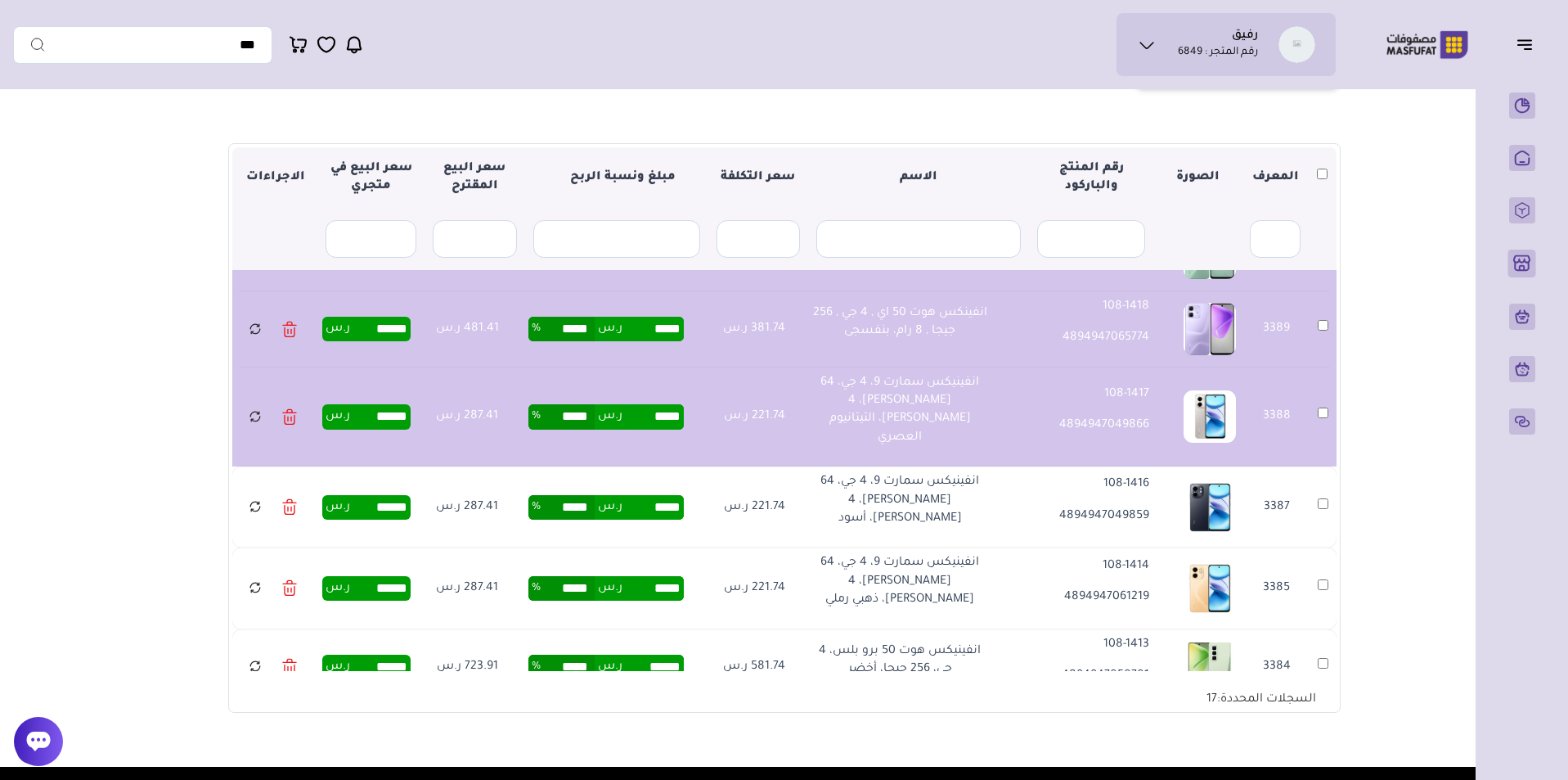
scroll to position [1141, 0]
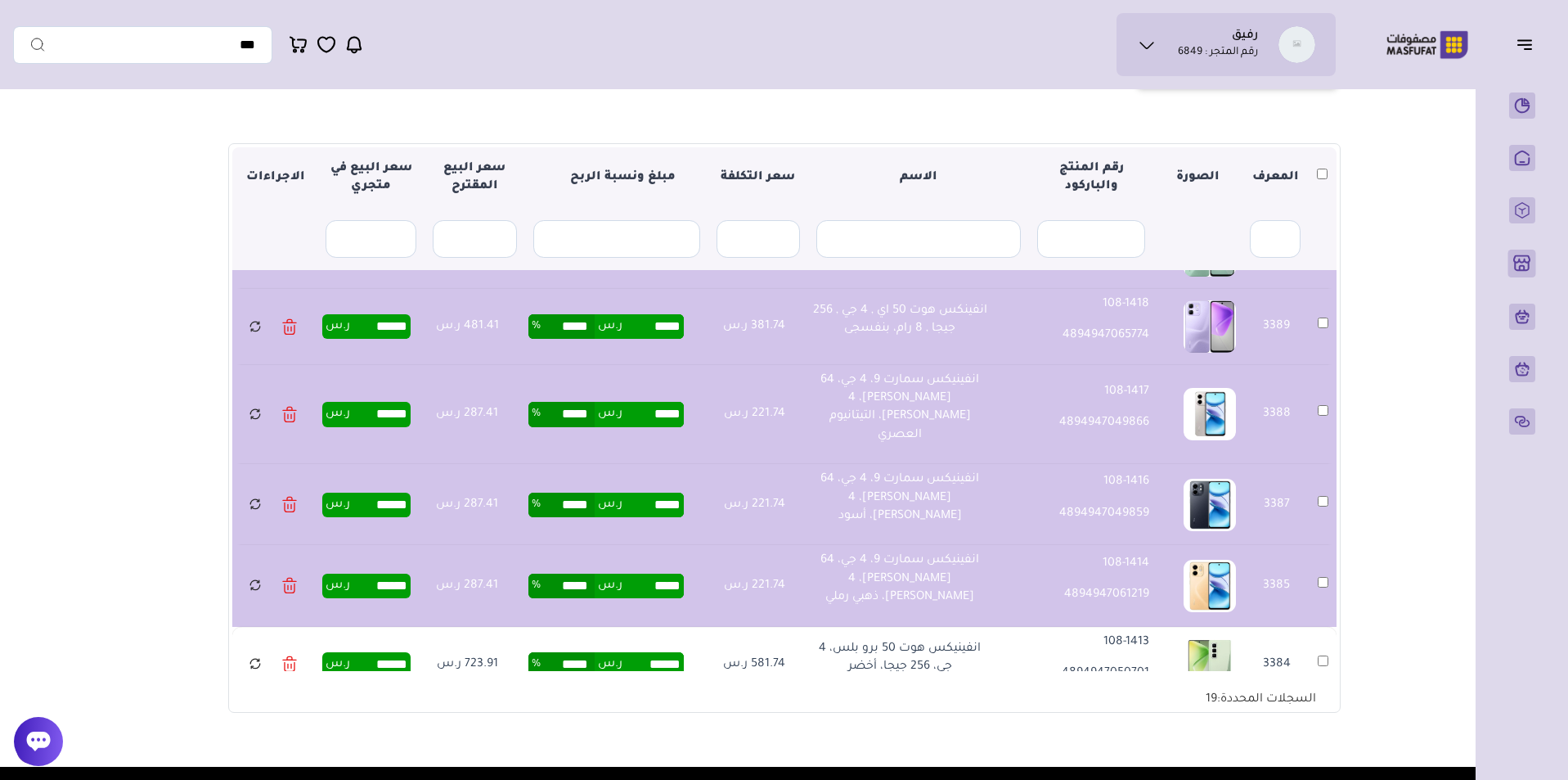
click at [1325, 627] on td "3384" at bounding box center [1323, 665] width 27 height 76
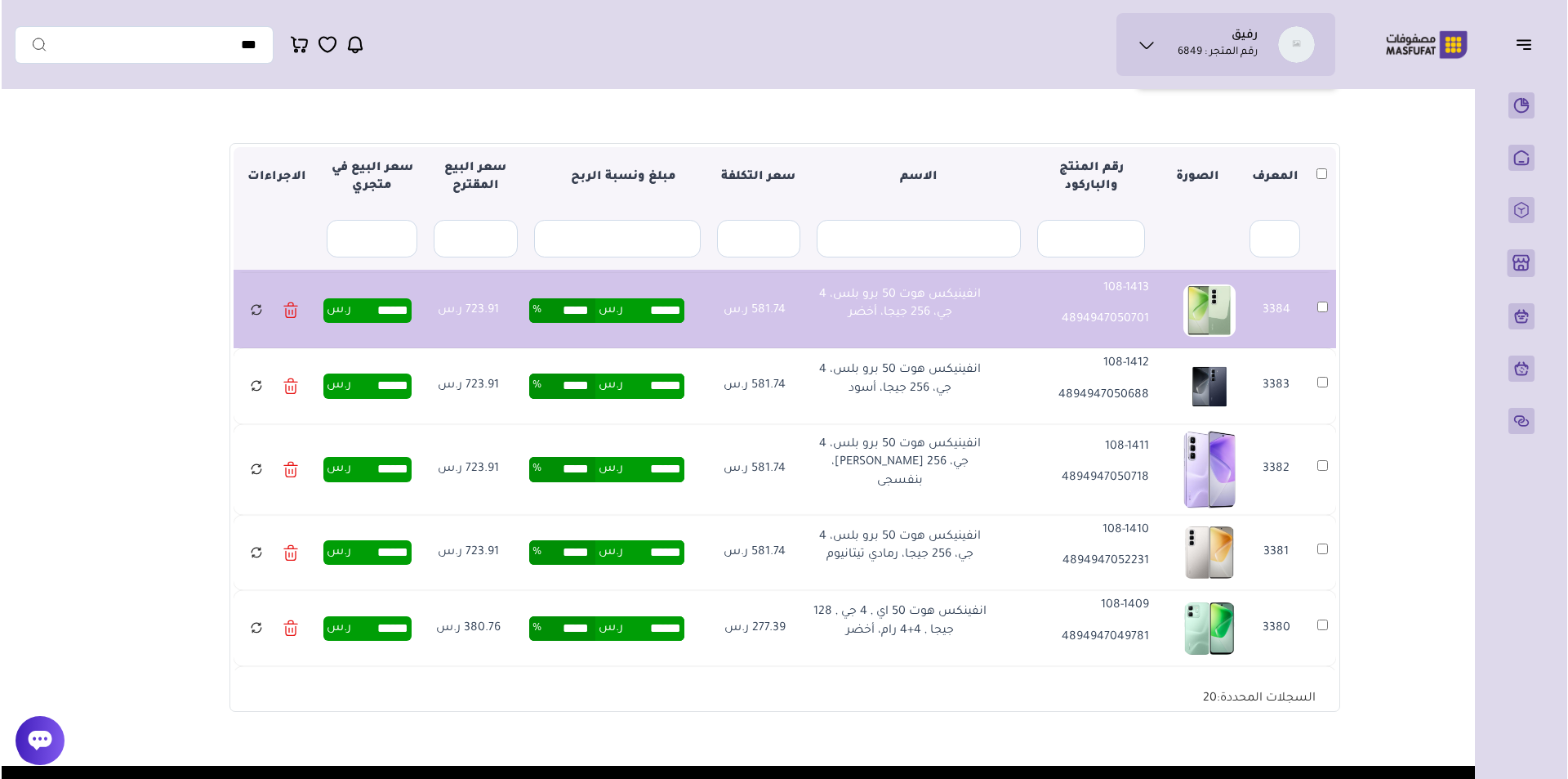
scroll to position [0, 0]
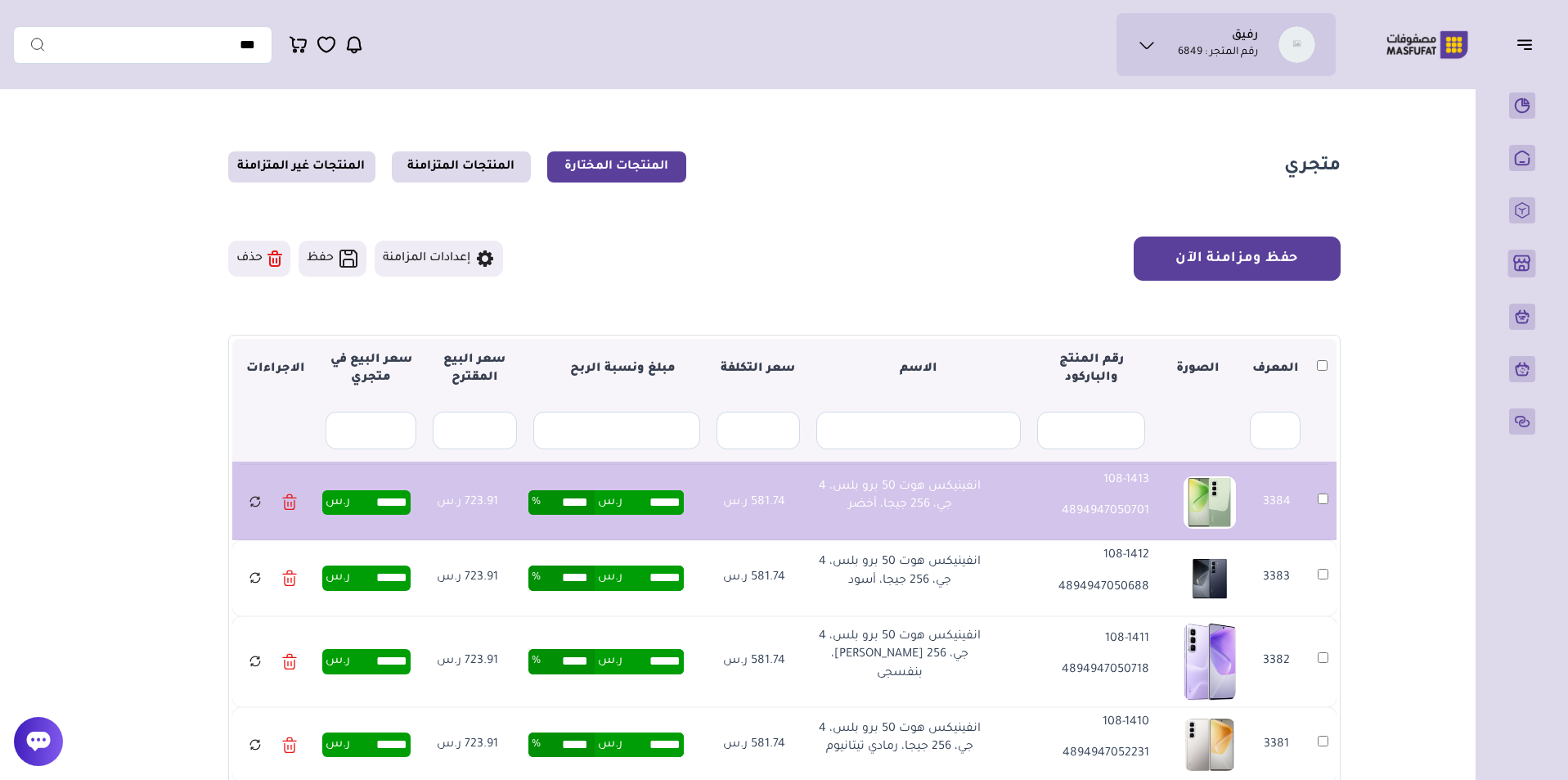
click at [1241, 264] on button "حفظ ومزامنة الآن" at bounding box center [1236, 258] width 207 height 44
